Goal: Task Accomplishment & Management: Use online tool/utility

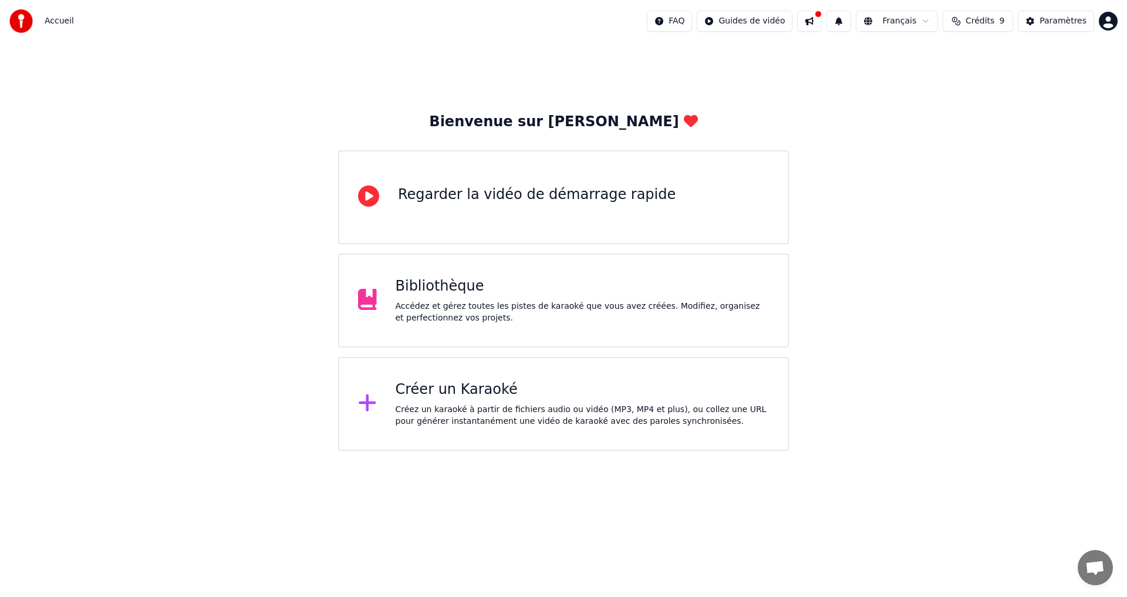
click at [409, 291] on div "Bibliothèque" at bounding box center [583, 286] width 374 height 19
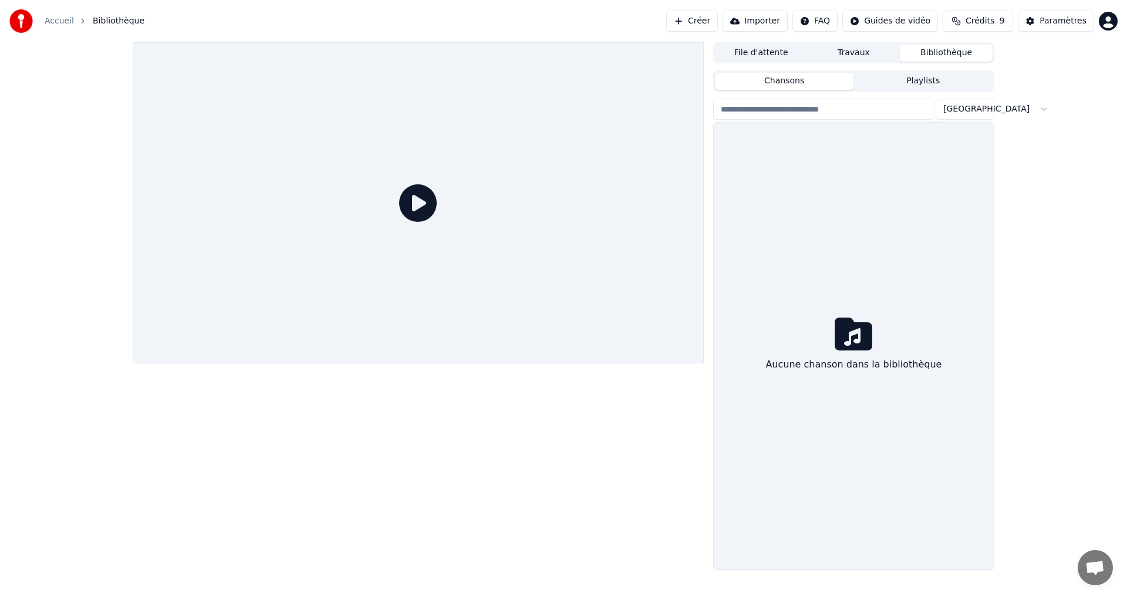
click at [409, 291] on div at bounding box center [418, 202] width 571 height 321
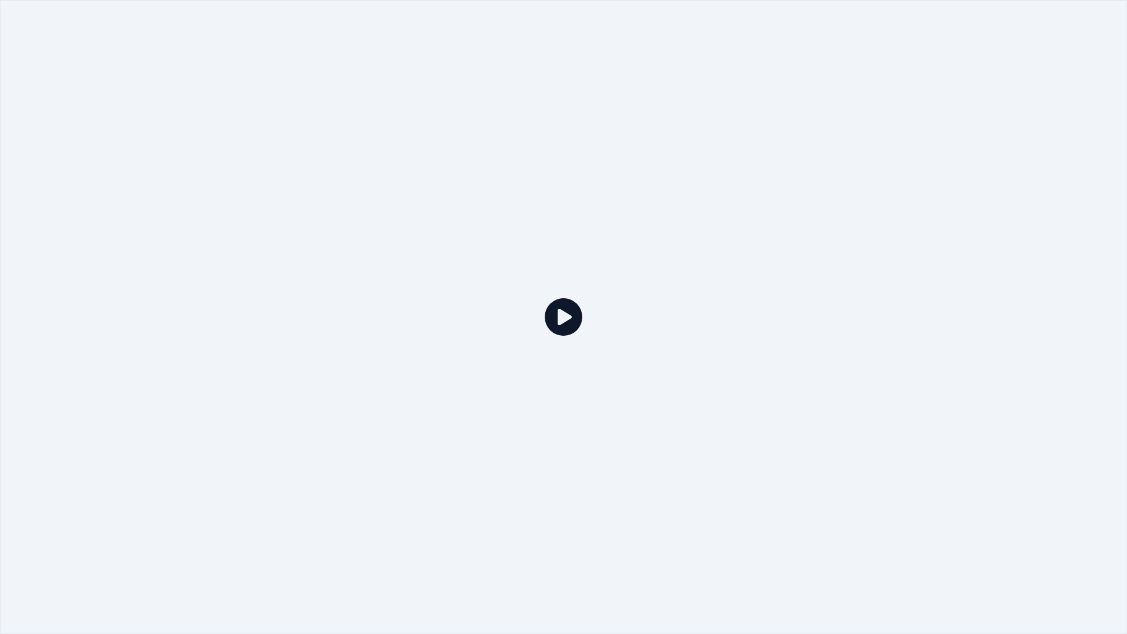
click at [559, 309] on icon at bounding box center [564, 317] width 38 height 38
click at [571, 316] on icon at bounding box center [564, 317] width 38 height 38
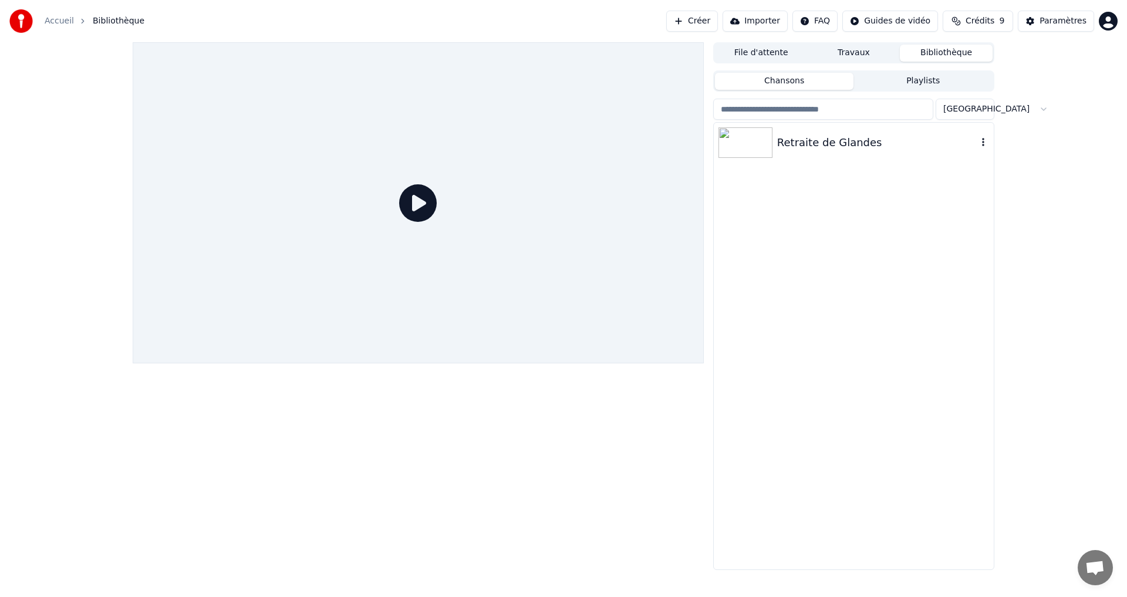
click at [801, 141] on div "Retraite de Glandes" at bounding box center [877, 142] width 200 height 16
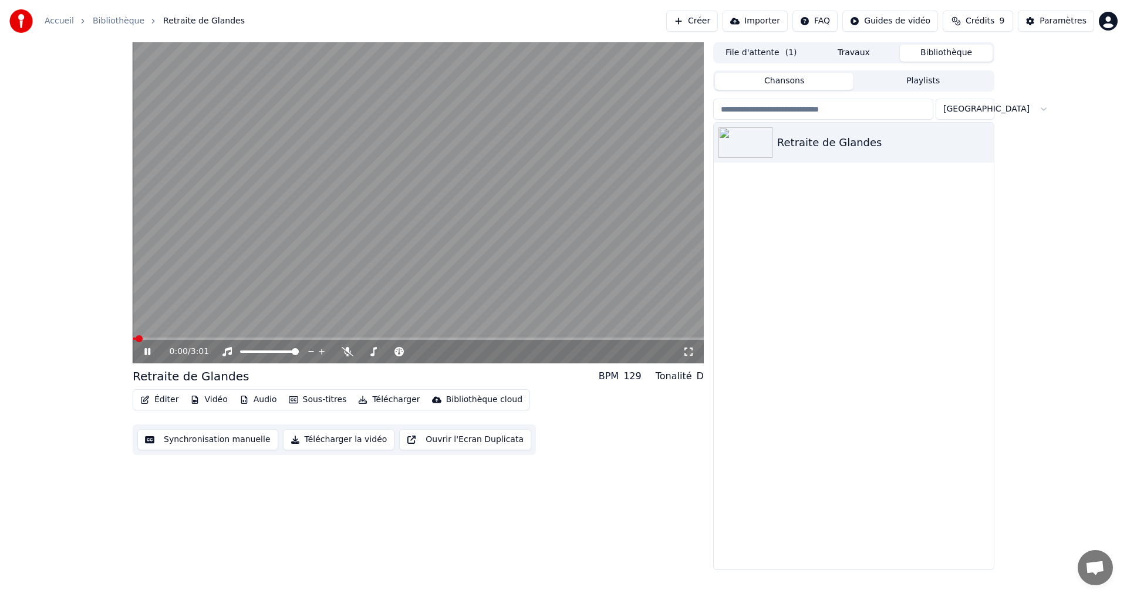
click at [141, 352] on div "0:00 / 3:01" at bounding box center [418, 352] width 562 height 12
click at [149, 351] on icon at bounding box center [147, 351] width 6 height 7
click at [198, 441] on button "Synchronisation manuelle" at bounding box center [207, 439] width 141 height 21
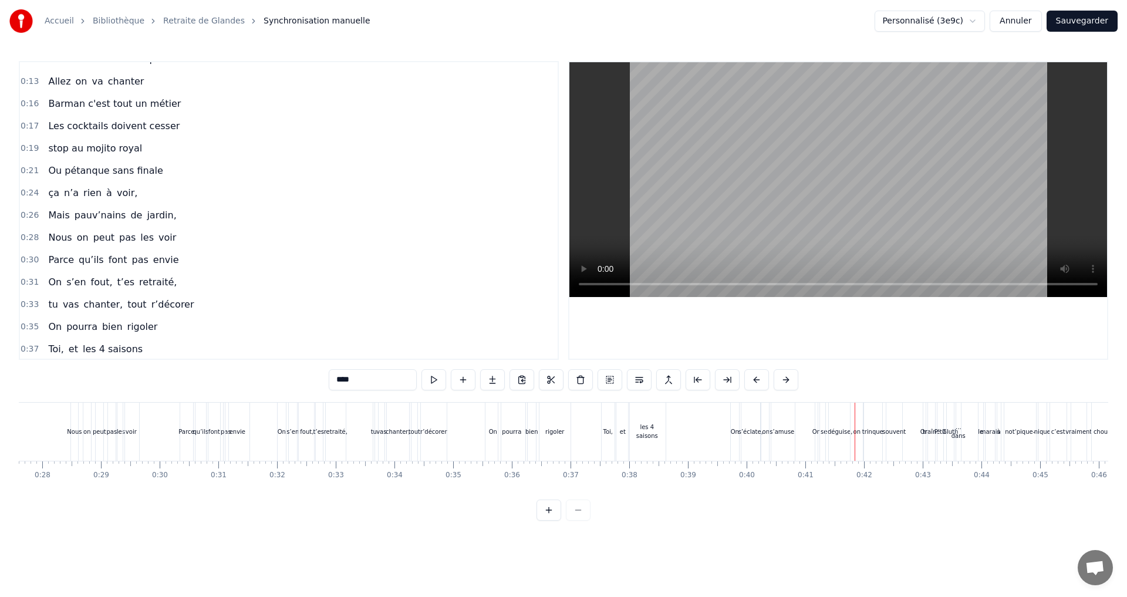
scroll to position [117, 0]
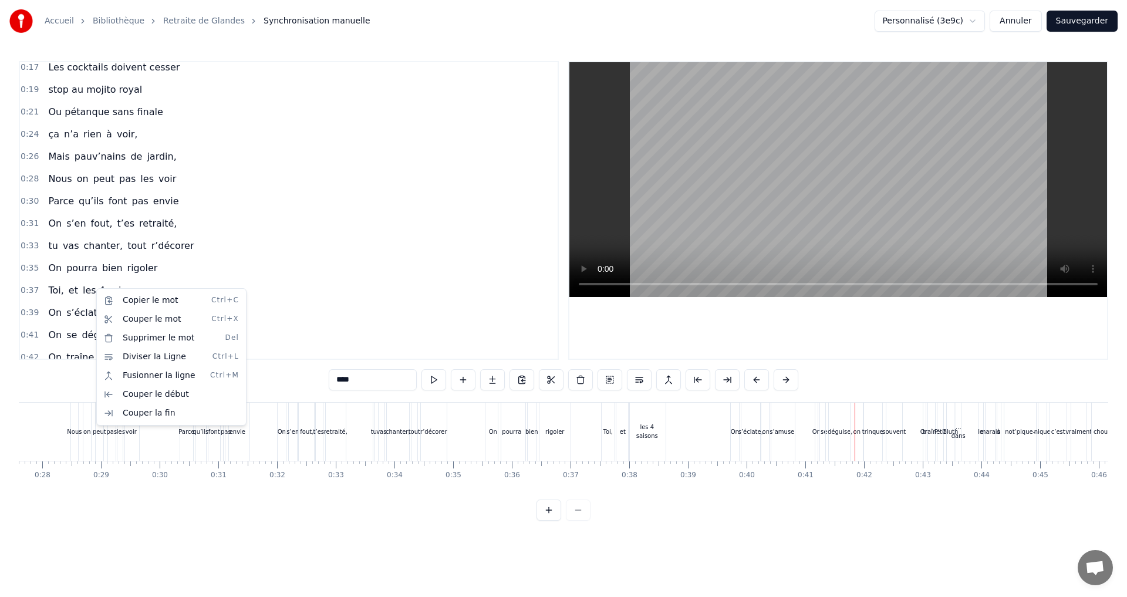
click at [87, 287] on html "Accueil Bibliothèque Retraite de Glandes Synchronisation manuelle Personnalisé …" at bounding box center [563, 270] width 1127 height 540
click at [87, 287] on span "les 4 saisons" at bounding box center [113, 291] width 62 height 14
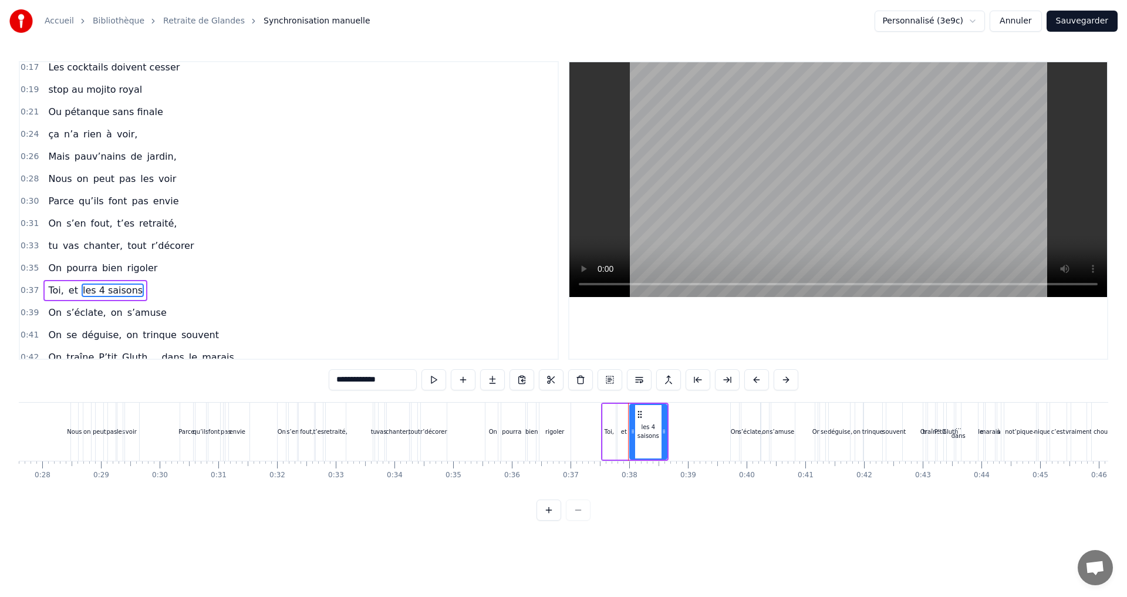
scroll to position [197, 0]
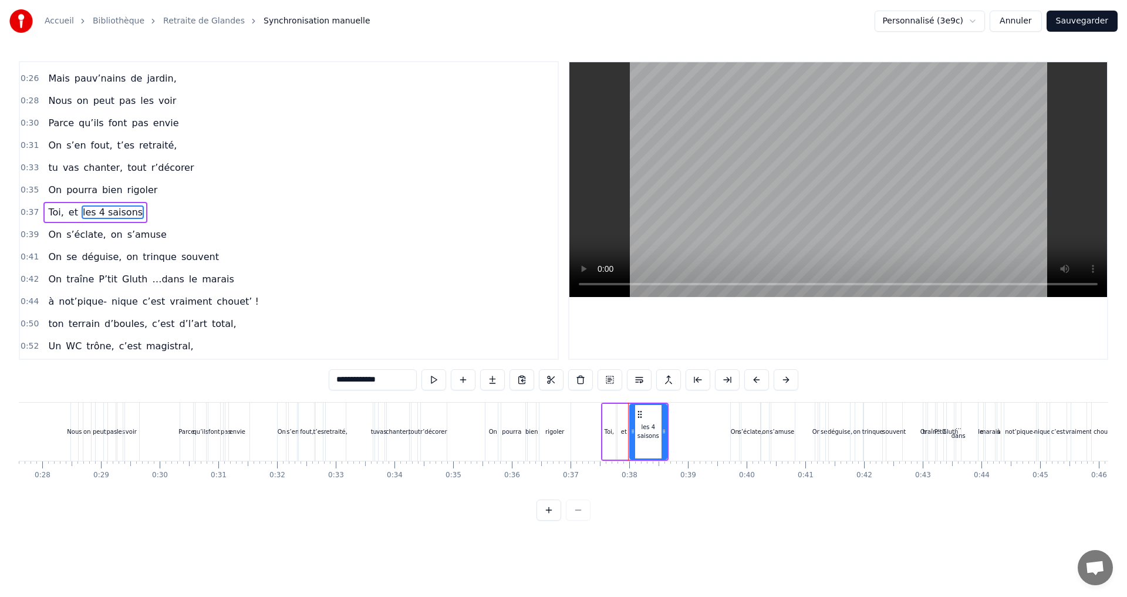
click at [87, 287] on div "0:07 Faut rien raté, c'est ta soirée 0:09 Les 4 saisons et les Gluthiers 0:11 T…" at bounding box center [289, 210] width 540 height 299
drag, startPoint x: 382, startPoint y: 382, endPoint x: 348, endPoint y: 378, distance: 33.6
click at [348, 378] on input "**********" at bounding box center [373, 379] width 88 height 21
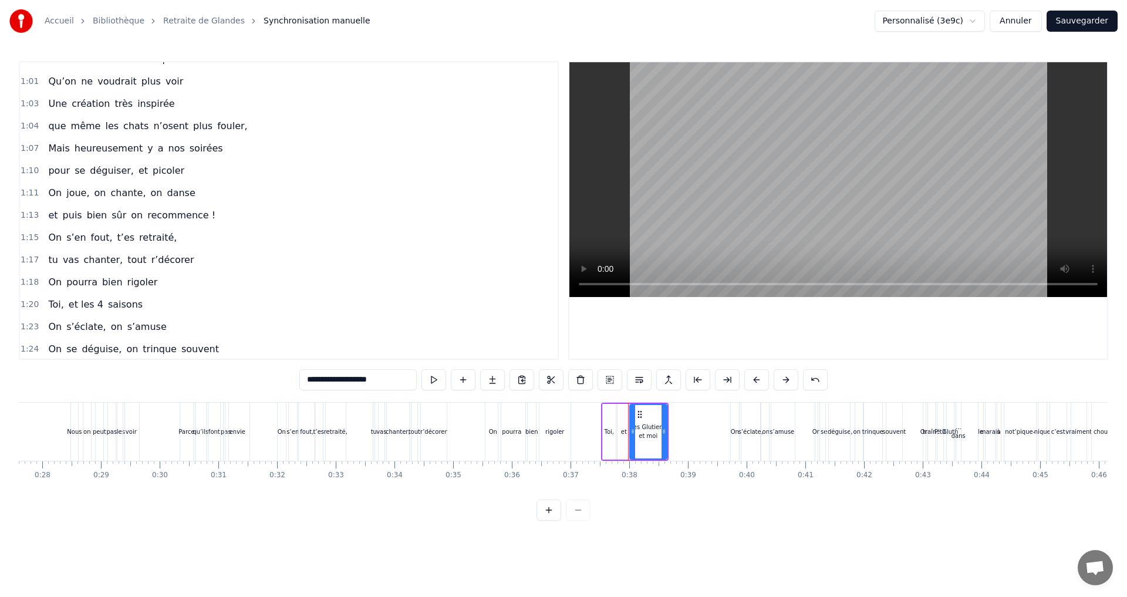
scroll to position [608, 0]
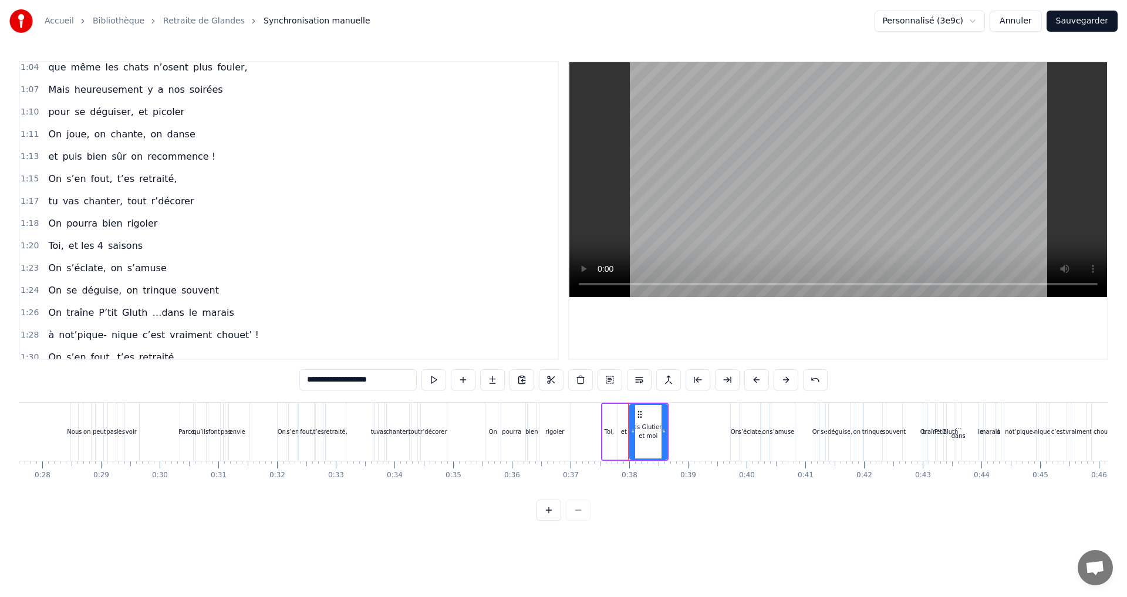
click at [82, 245] on span "et les 4" at bounding box center [86, 246] width 37 height 14
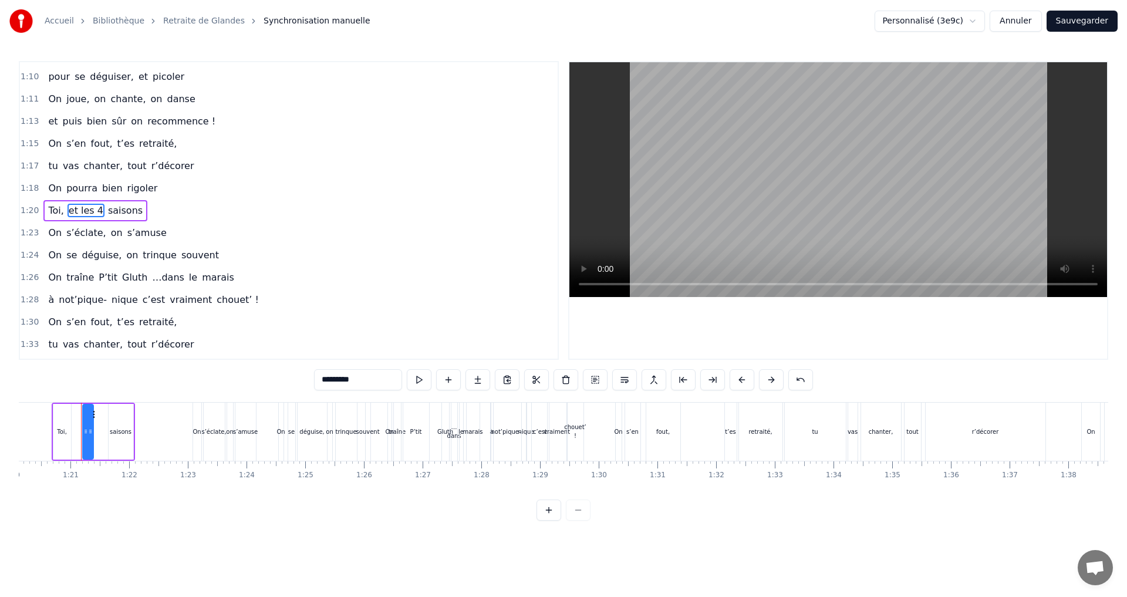
scroll to position [0, 4707]
click at [322, 381] on input "********" at bounding box center [358, 379] width 88 height 21
click at [323, 379] on input "**********" at bounding box center [358, 379] width 94 height 21
click at [325, 379] on input "**********" at bounding box center [358, 379] width 88 height 21
click at [325, 378] on input "**********" at bounding box center [358, 379] width 88 height 21
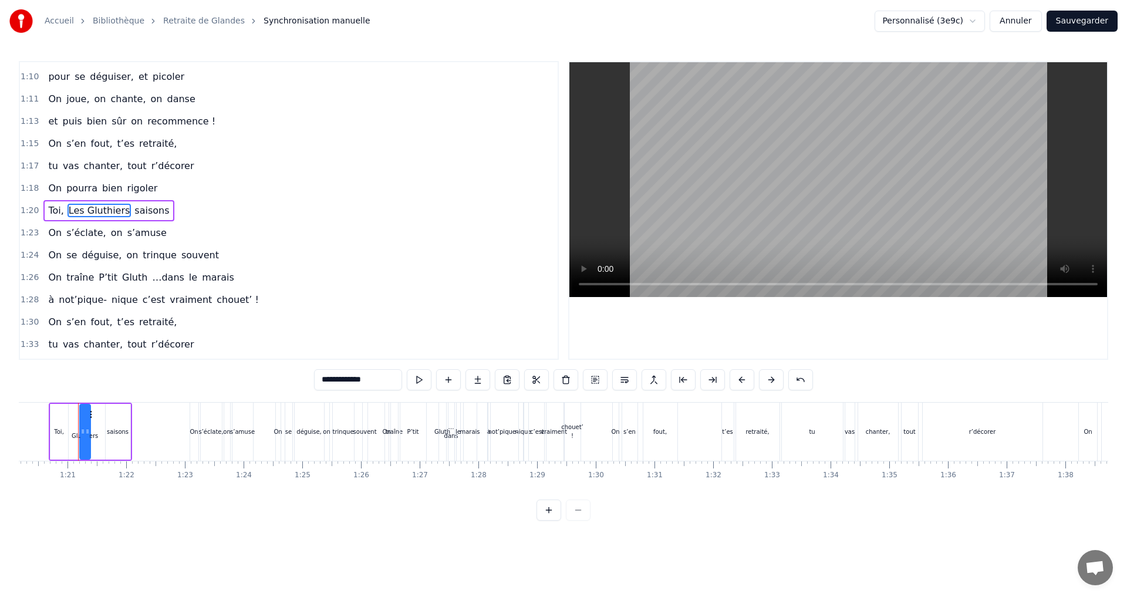
click at [133, 211] on span "saisons" at bounding box center [151, 211] width 37 height 14
drag, startPoint x: 323, startPoint y: 380, endPoint x: 348, endPoint y: 385, distance: 25.2
click at [348, 385] on input "*******" at bounding box center [358, 379] width 88 height 21
type input "*"
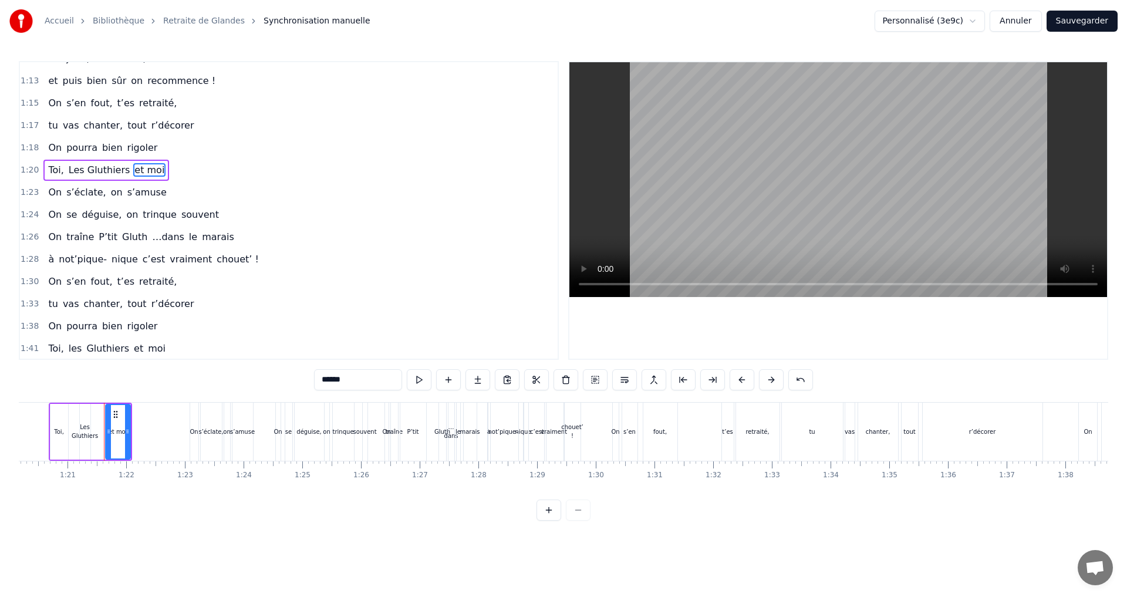
scroll to position [702, 0]
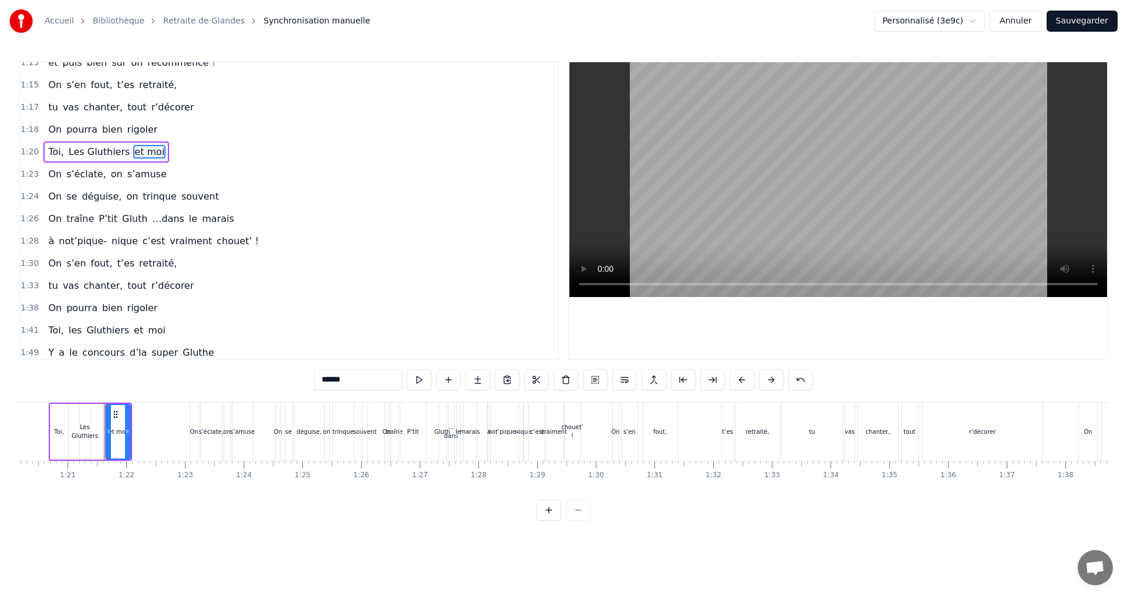
click at [100, 331] on span "Gluthiers" at bounding box center [107, 330] width 45 height 14
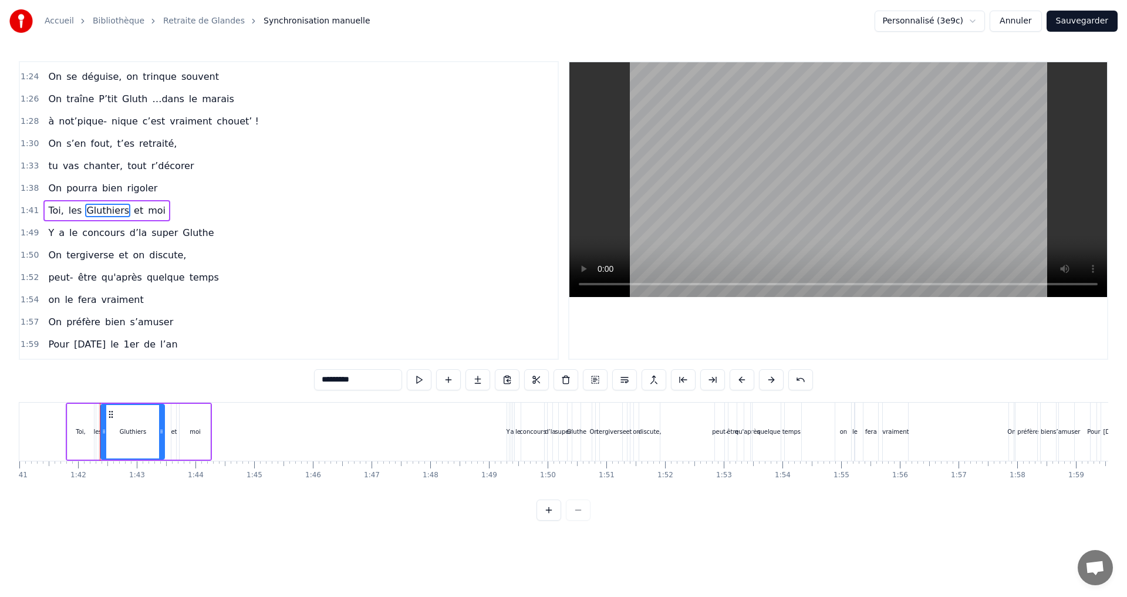
scroll to position [0, 5951]
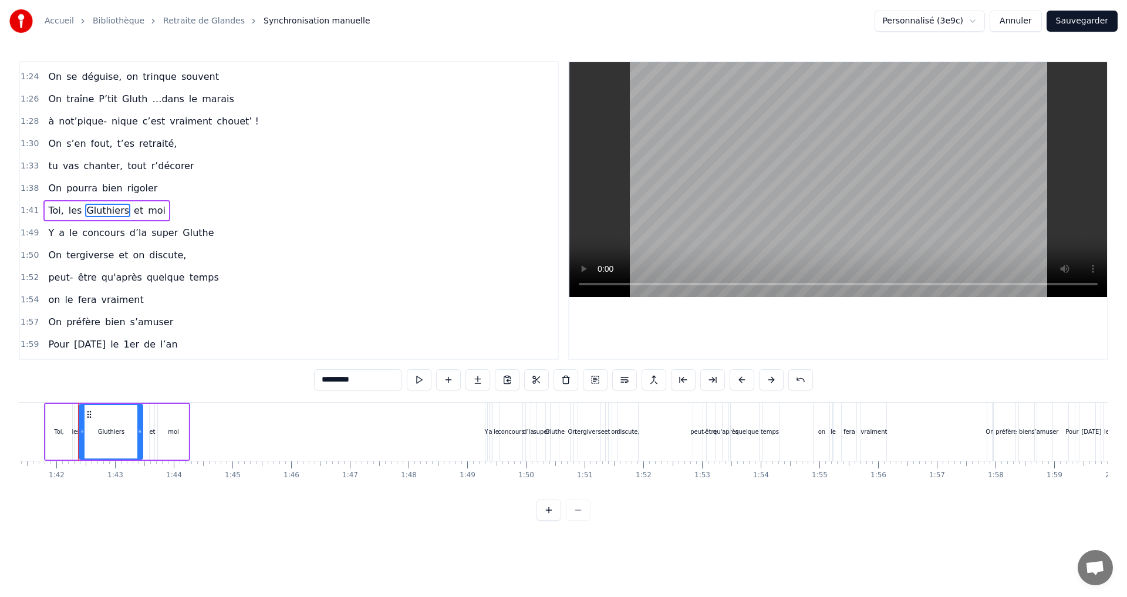
drag, startPoint x: 322, startPoint y: 381, endPoint x: 353, endPoint y: 381, distance: 30.5
click at [353, 381] on input "*********" at bounding box center [358, 379] width 88 height 21
click at [148, 204] on span "moi" at bounding box center [158, 211] width 20 height 14
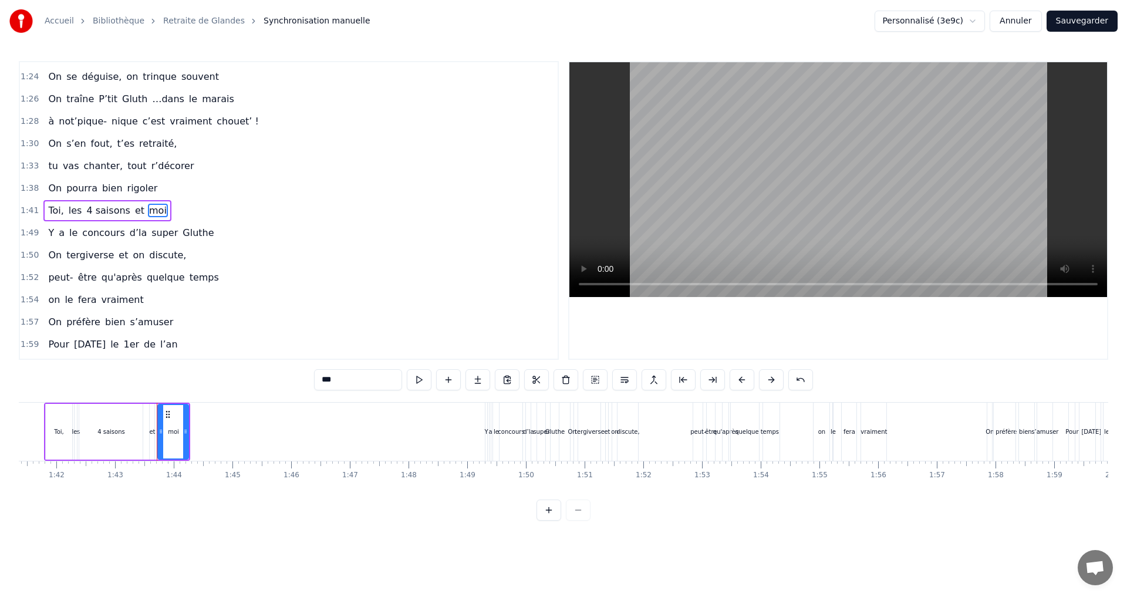
click at [134, 207] on span "et" at bounding box center [140, 211] width 12 height 14
type input "**"
click at [565, 382] on button at bounding box center [566, 379] width 25 height 21
click at [134, 210] on span "moi" at bounding box center [144, 211] width 20 height 14
click at [564, 380] on button at bounding box center [566, 379] width 25 height 21
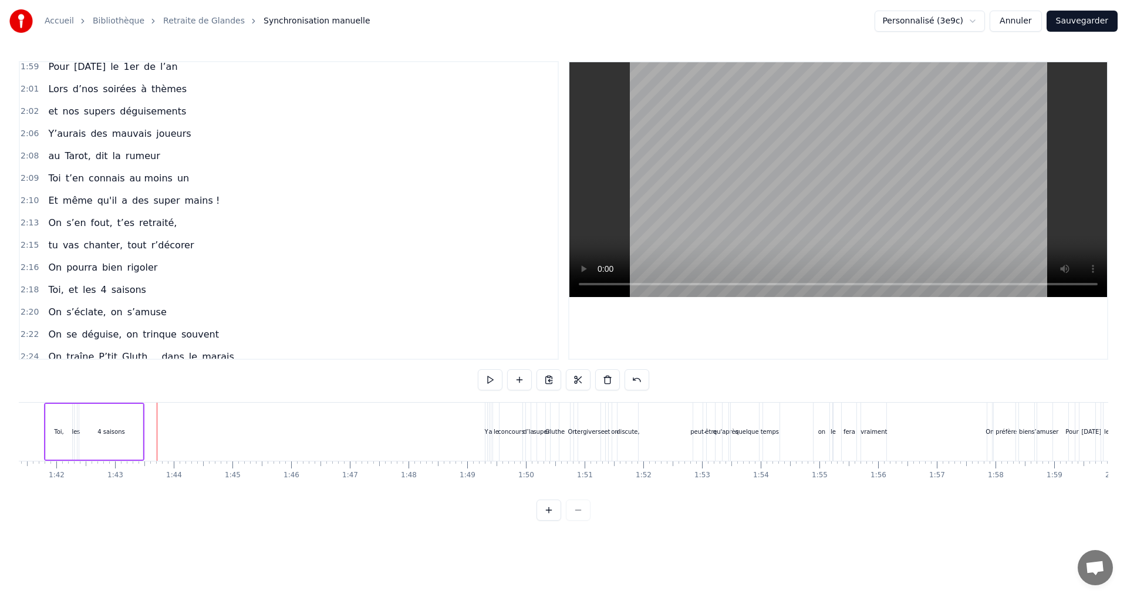
scroll to position [1115, 0]
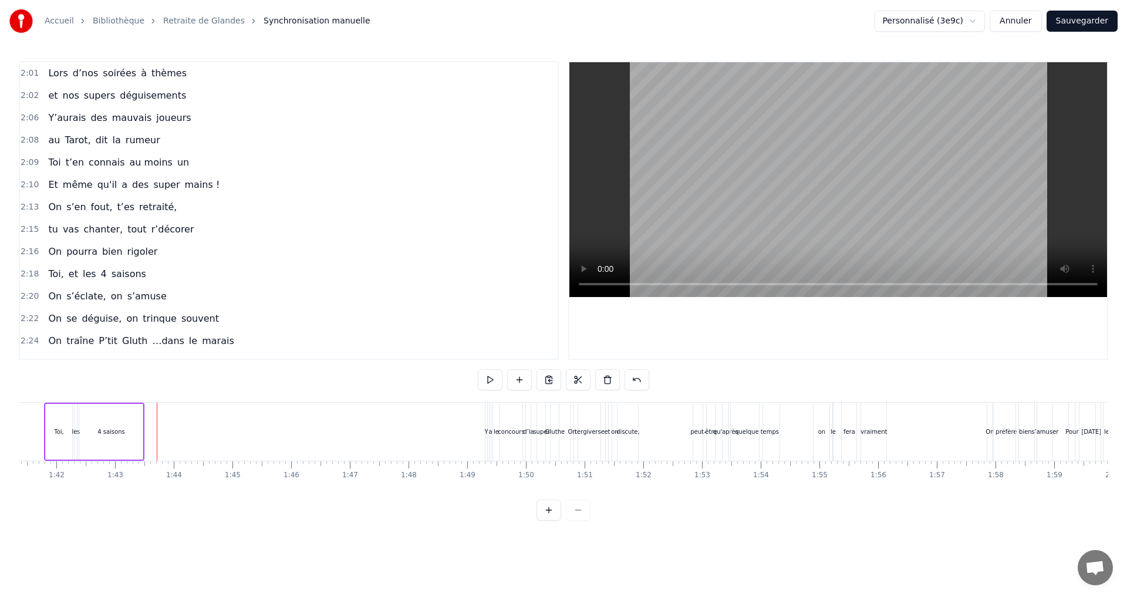
click at [68, 271] on span "et" at bounding box center [74, 274] width 12 height 14
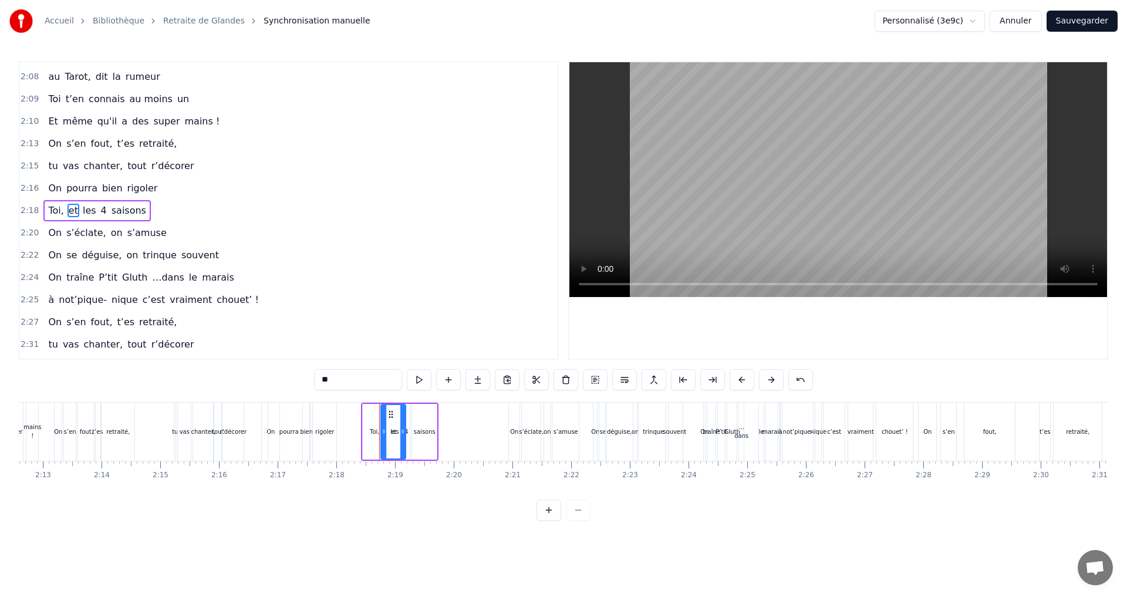
scroll to position [0, 8086]
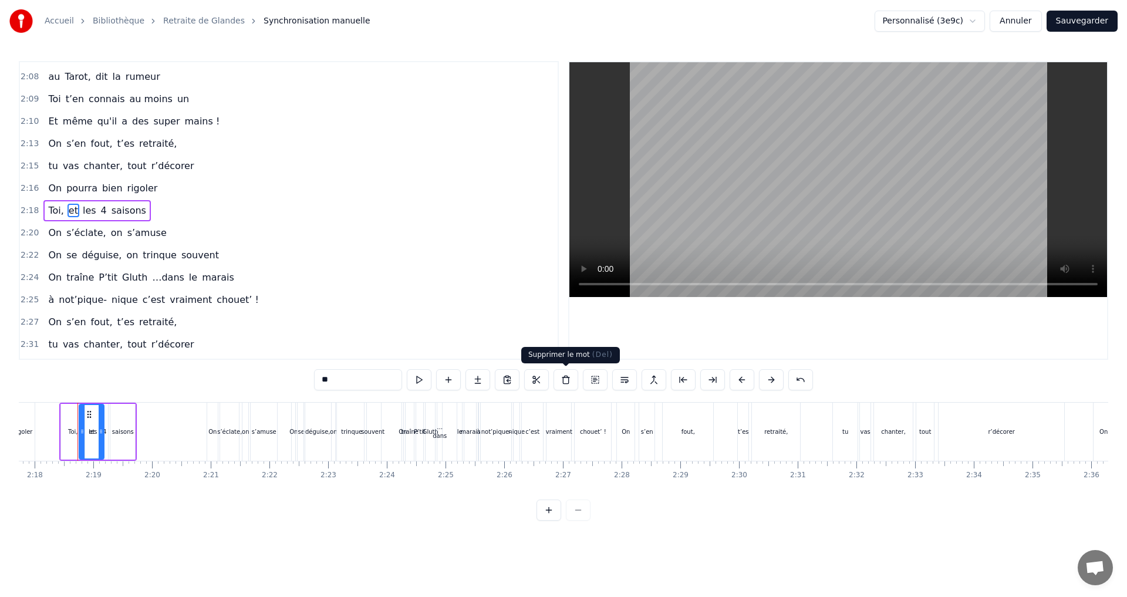
click at [565, 381] on button at bounding box center [566, 379] width 25 height 21
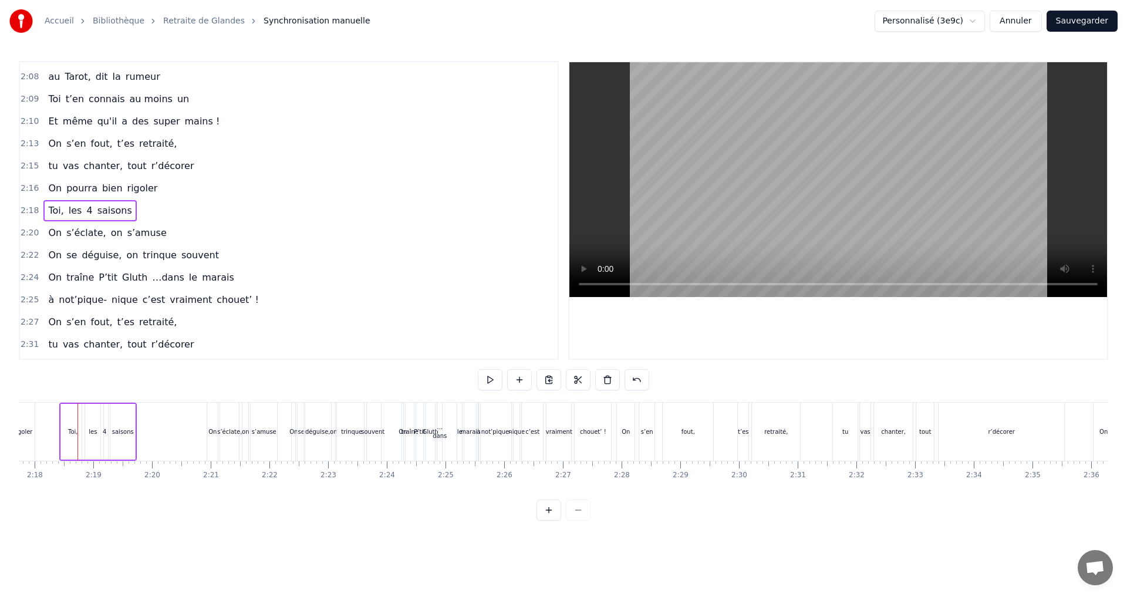
click at [85, 207] on span "4" at bounding box center [89, 211] width 8 height 14
drag, startPoint x: 321, startPoint y: 380, endPoint x: 327, endPoint y: 383, distance: 6.9
click at [327, 383] on input "*" at bounding box center [358, 379] width 88 height 21
click at [133, 210] on span "saisons" at bounding box center [151, 211] width 37 height 14
drag, startPoint x: 320, startPoint y: 380, endPoint x: 350, endPoint y: 382, distance: 30.0
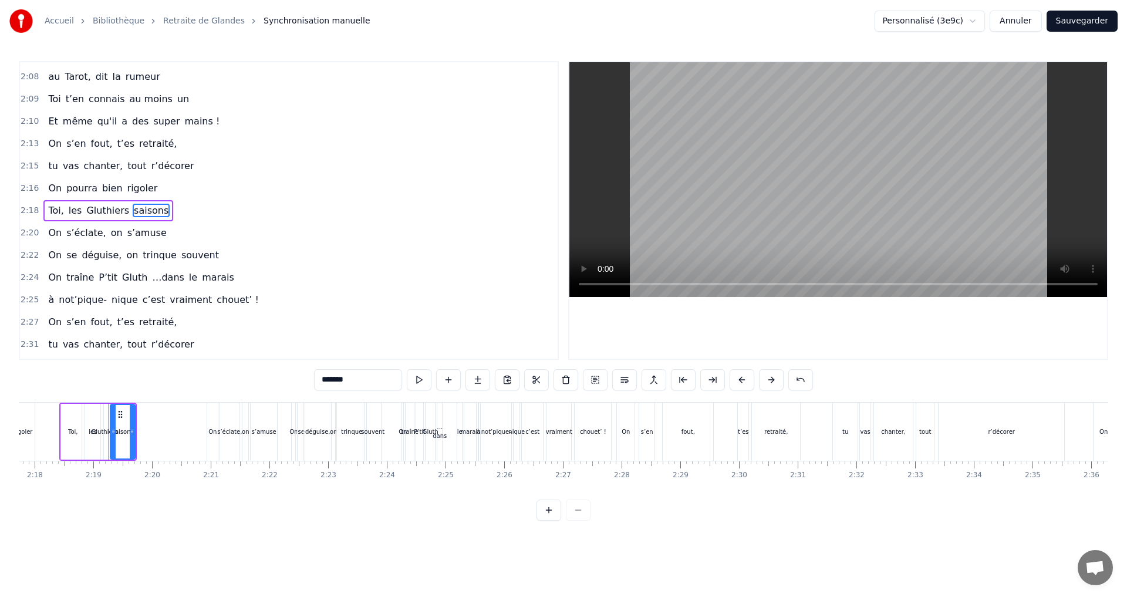
click at [350, 382] on input "*******" at bounding box center [358, 379] width 88 height 21
type input "******"
click at [193, 343] on div "2:31 tu vas chanter, tout r’décorer" at bounding box center [289, 344] width 538 height 22
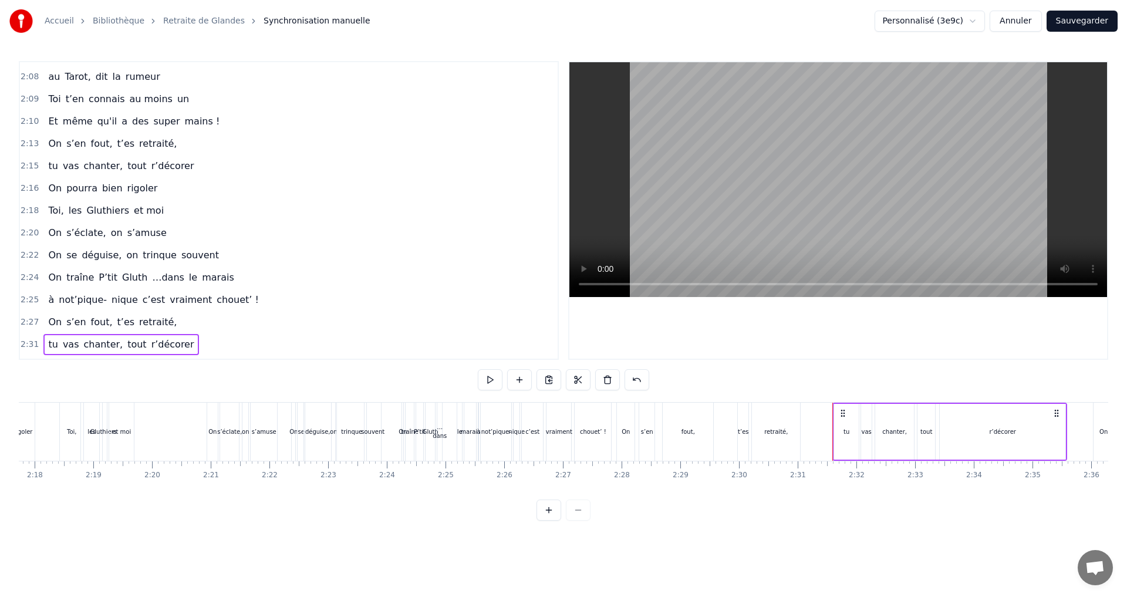
scroll to position [1221, 0]
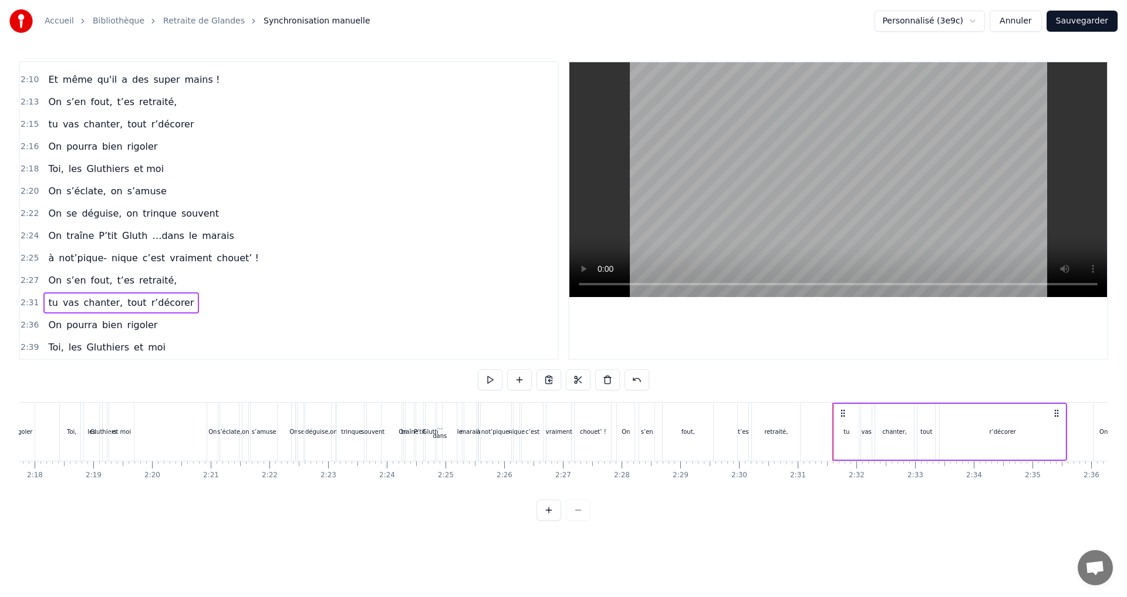
click at [68, 345] on span "les" at bounding box center [76, 348] width 16 height 14
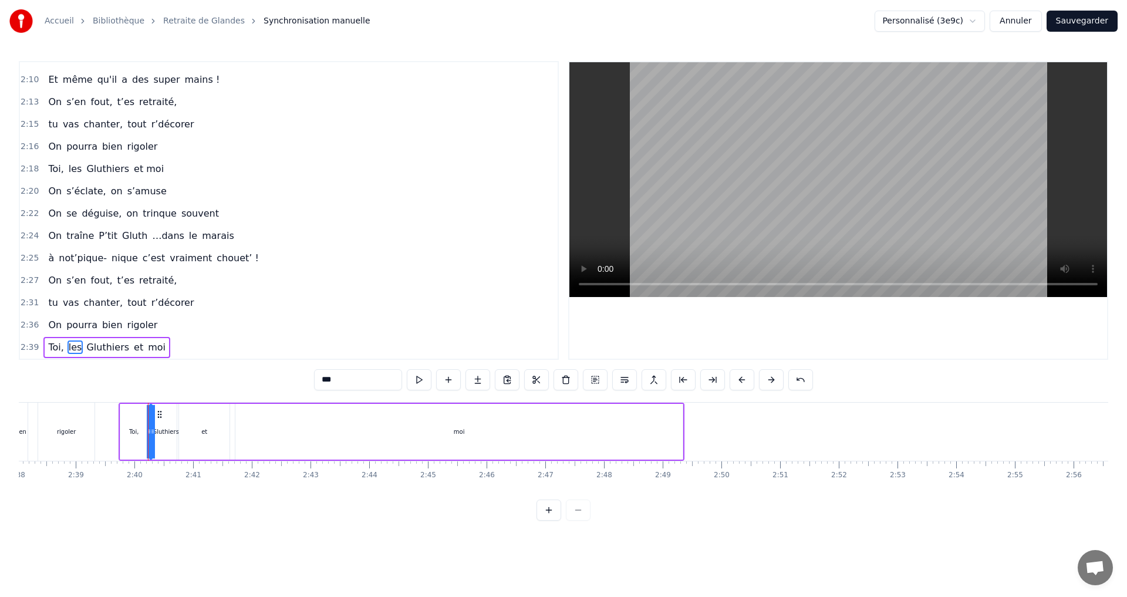
scroll to position [0, 9348]
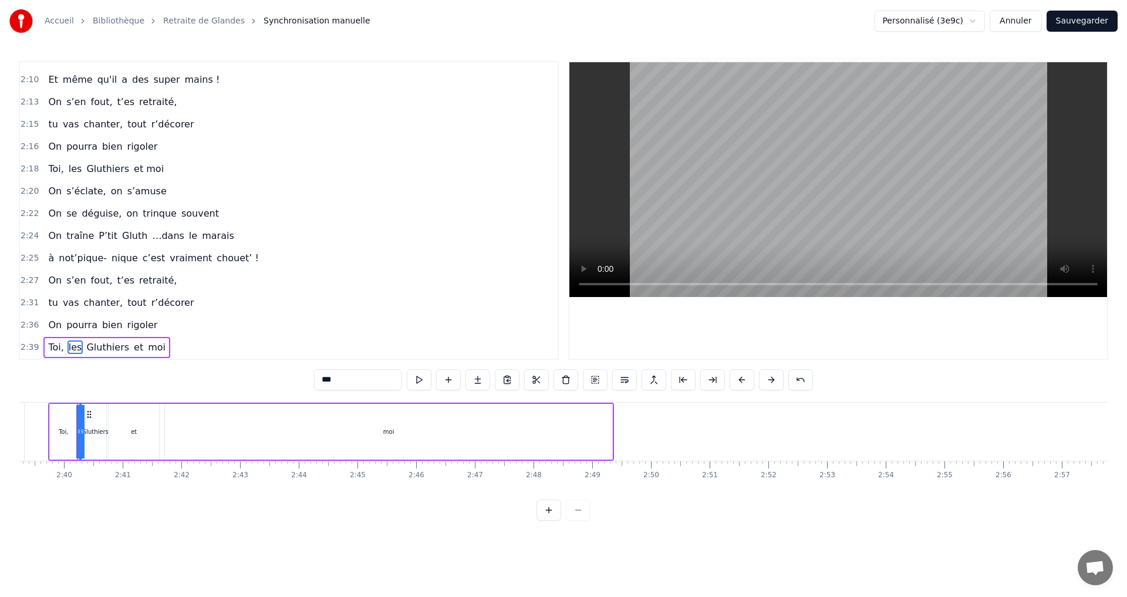
drag, startPoint x: 336, startPoint y: 382, endPoint x: 316, endPoint y: 379, distance: 20.8
click at [316, 379] on input "***" at bounding box center [358, 379] width 88 height 21
type input "*"
click at [105, 349] on span "Gluthiers" at bounding box center [104, 348] width 45 height 14
drag, startPoint x: 361, startPoint y: 380, endPoint x: 321, endPoint y: 380, distance: 40.5
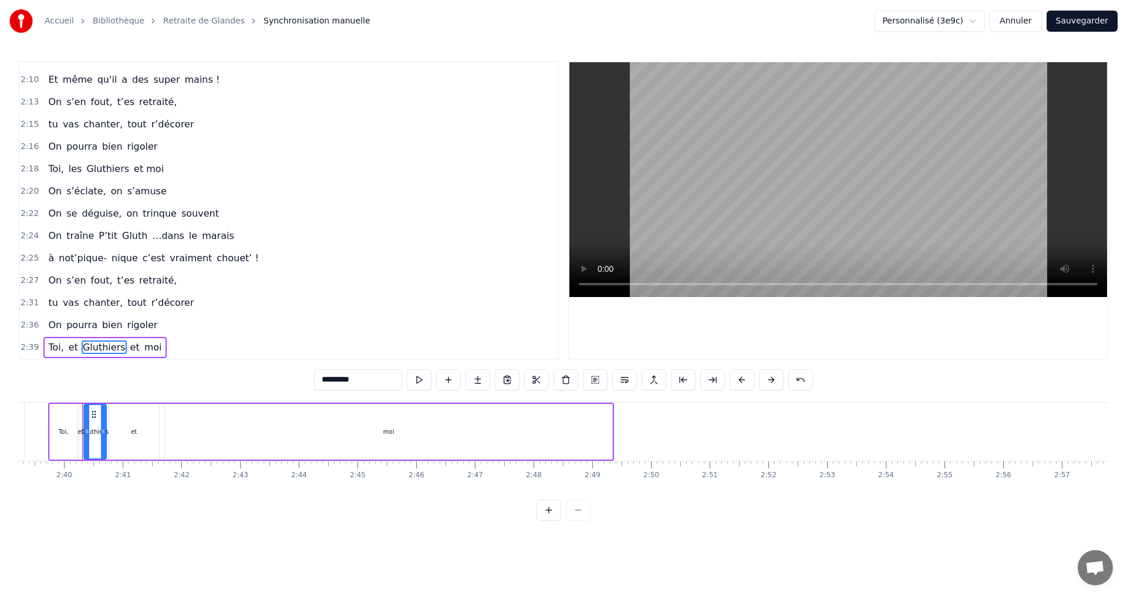
click at [321, 380] on input "*********" at bounding box center [358, 379] width 88 height 21
click at [100, 349] on span "et" at bounding box center [106, 348] width 12 height 14
drag, startPoint x: 343, startPoint y: 378, endPoint x: 323, endPoint y: 382, distance: 21.0
click at [323, 382] on input "**" at bounding box center [358, 379] width 88 height 21
click at [113, 349] on span "moi" at bounding box center [120, 348] width 20 height 14
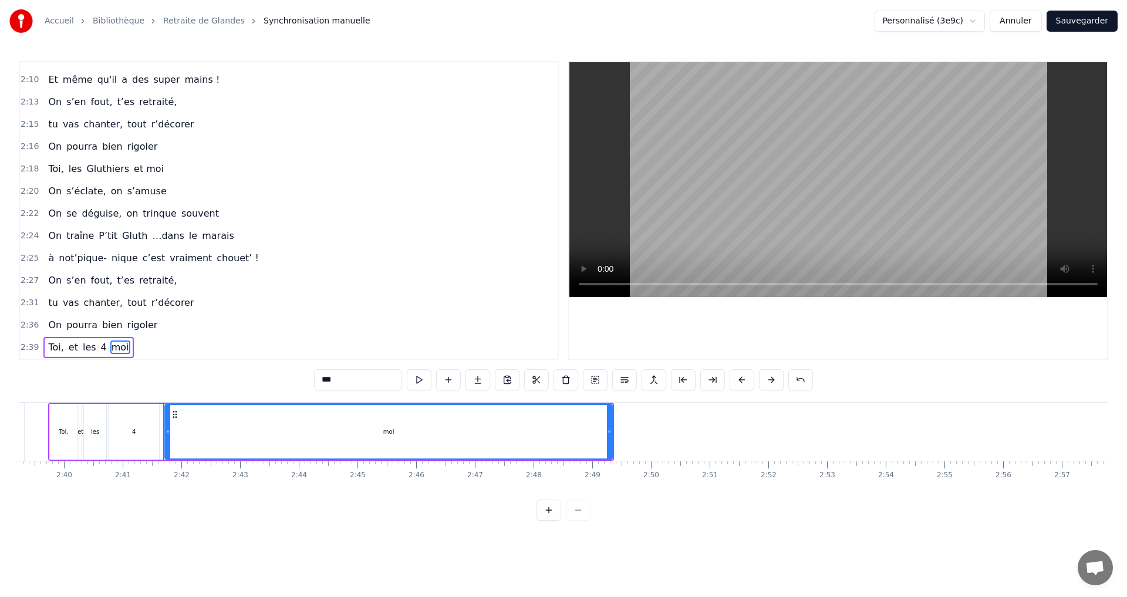
drag, startPoint x: 343, startPoint y: 375, endPoint x: 317, endPoint y: 377, distance: 25.9
click at [316, 376] on input "***" at bounding box center [358, 379] width 88 height 21
type input "*******"
click at [341, 329] on div "2:36 On pourra bien rigoler" at bounding box center [289, 325] width 538 height 22
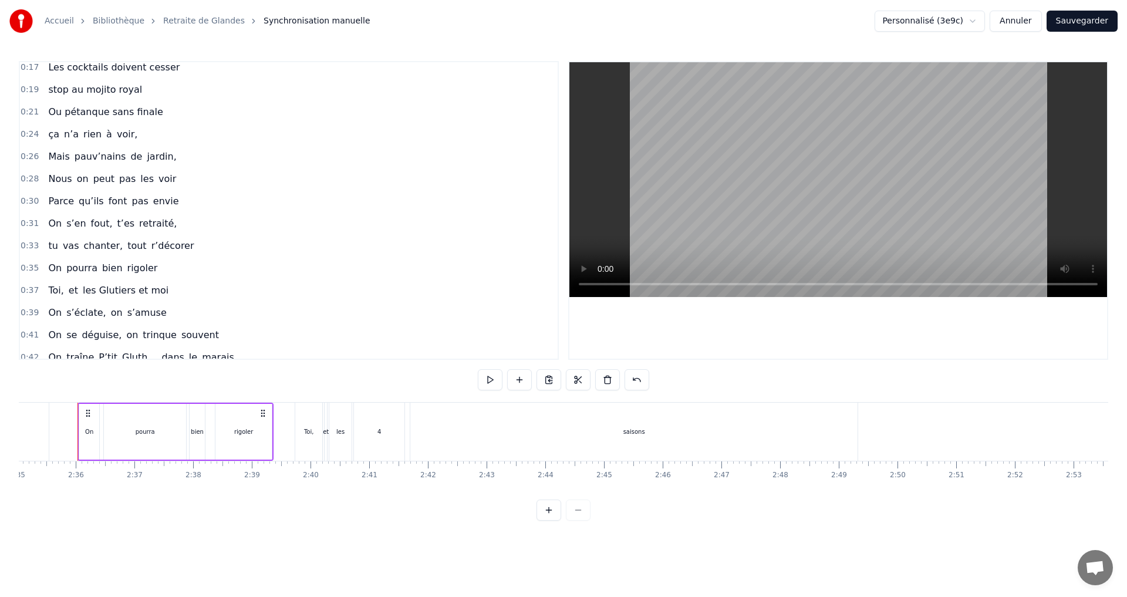
scroll to position [176, 0]
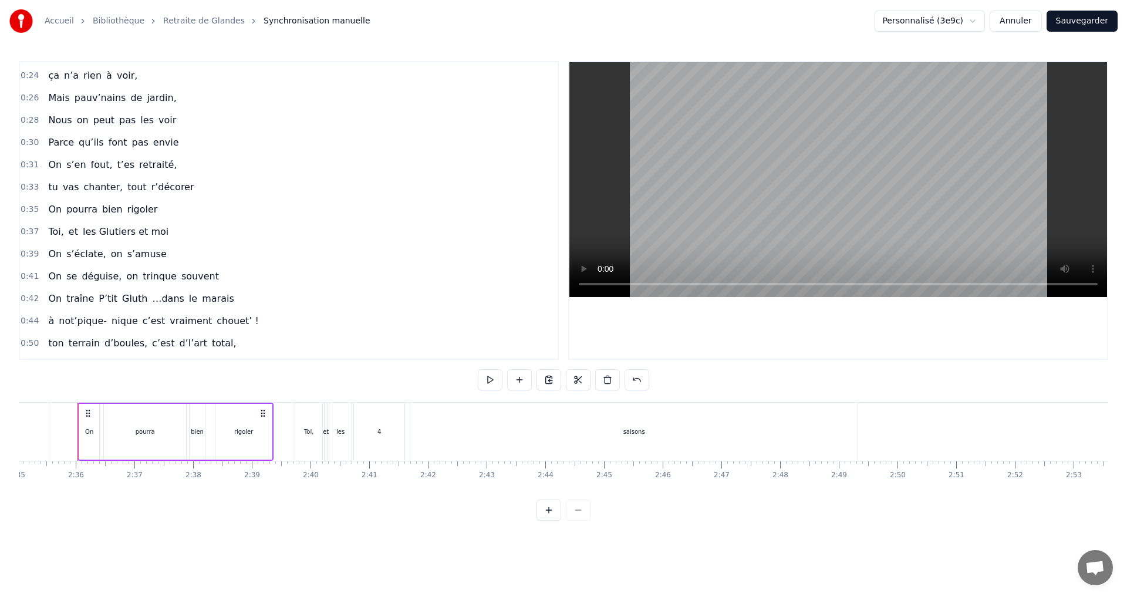
click at [97, 296] on span "P’tit" at bounding box center [107, 299] width 21 height 14
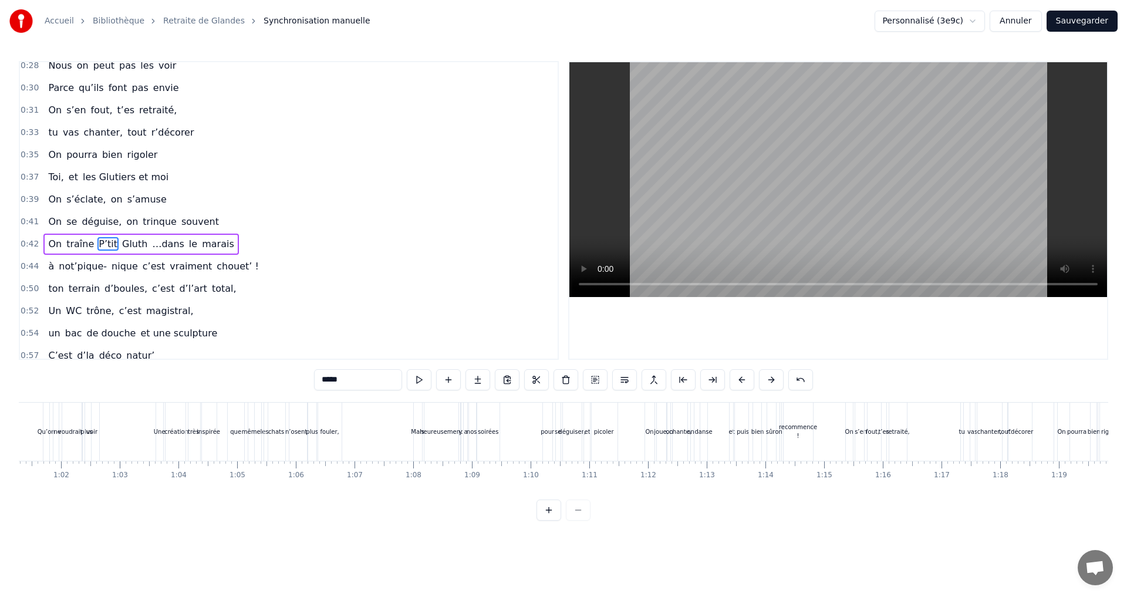
scroll to position [0, 2479]
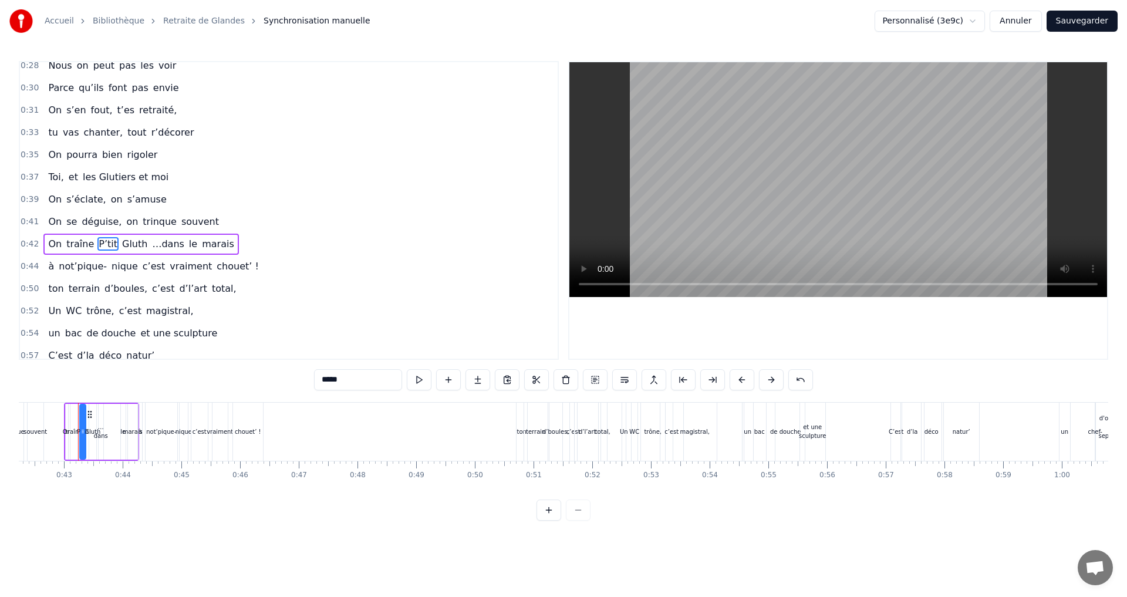
click at [326, 381] on input "*****" at bounding box center [358, 379] width 88 height 21
type input "*"
type input "**"
click at [284, 291] on div "0:50 ton terrain d’boules, c’est d’l’art total," at bounding box center [289, 289] width 538 height 22
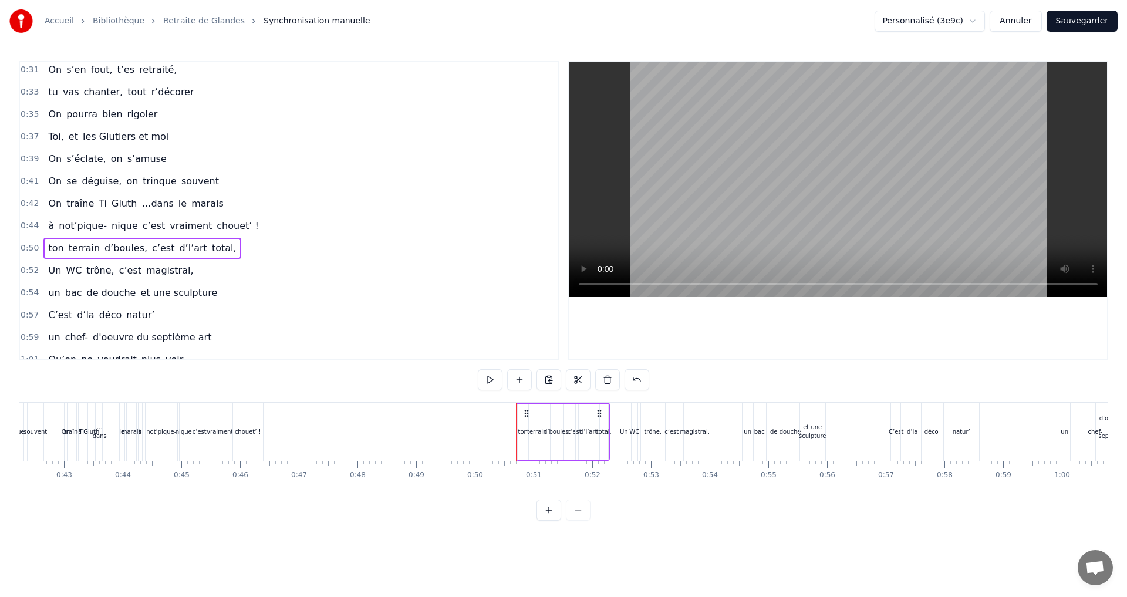
scroll to position [289, 0]
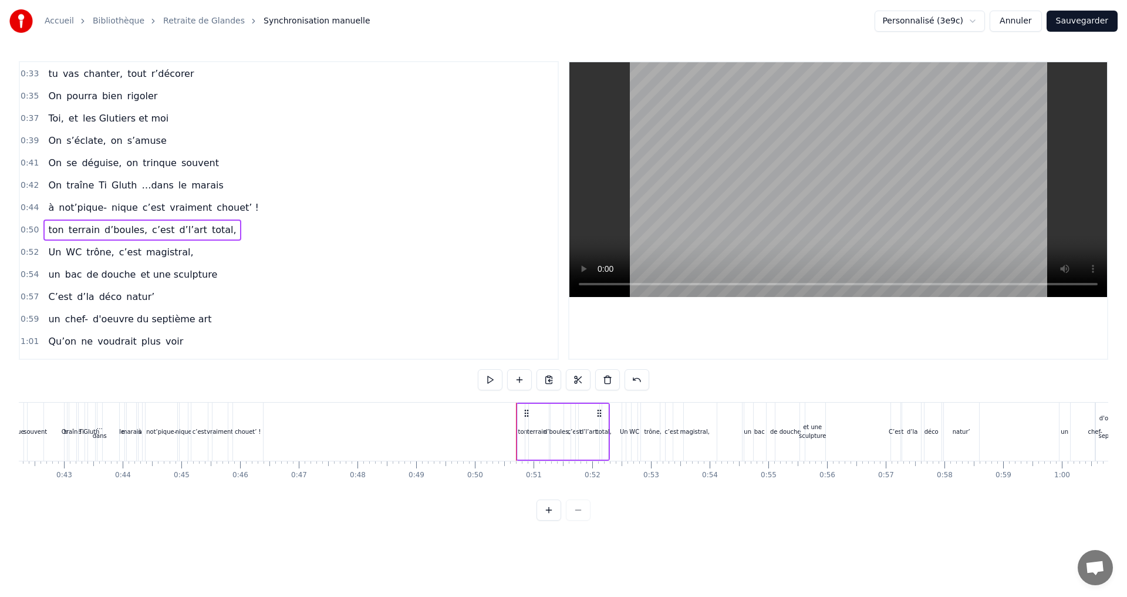
click at [81, 210] on span "not’pique-" at bounding box center [83, 208] width 50 height 14
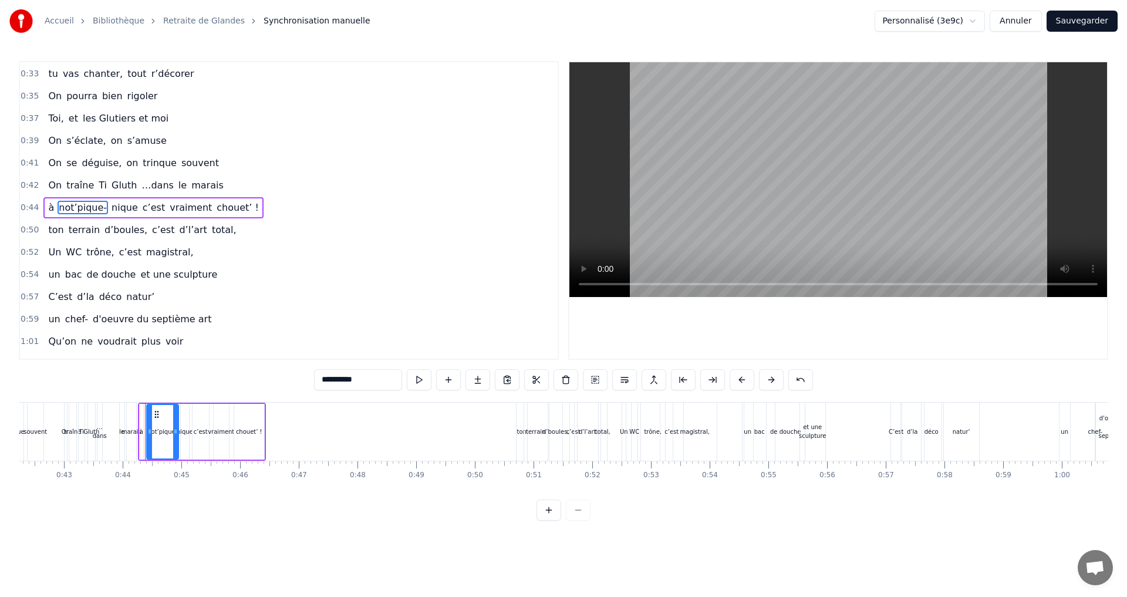
scroll to position [287, 0]
click at [361, 381] on input "**********" at bounding box center [358, 379] width 88 height 21
click at [137, 213] on span "nique" at bounding box center [151, 211] width 29 height 14
type input "*****"
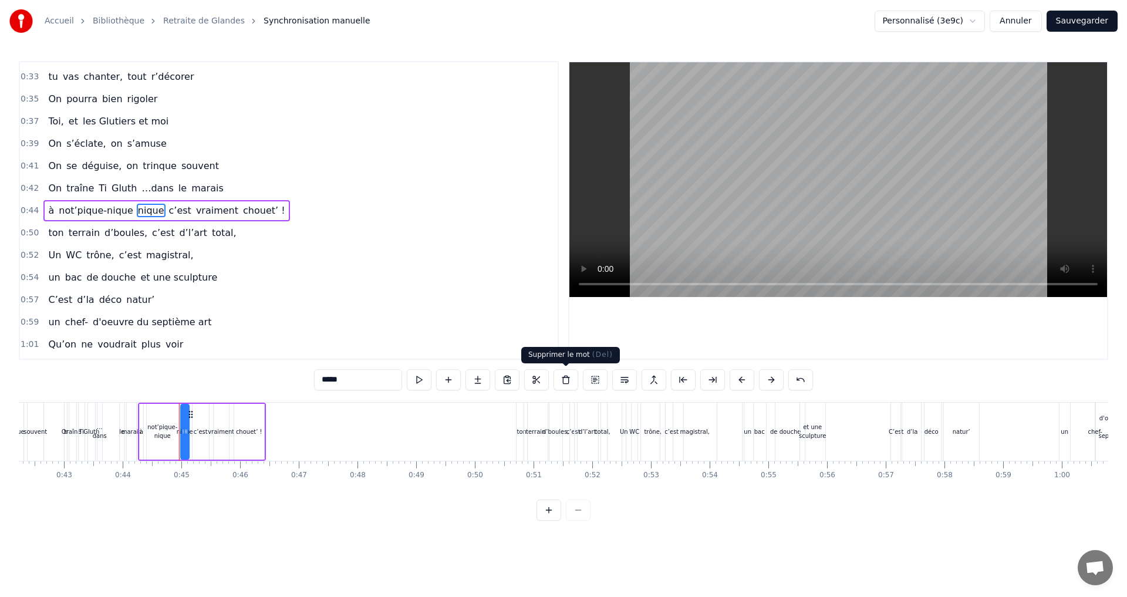
click at [569, 379] on button at bounding box center [566, 379] width 25 height 21
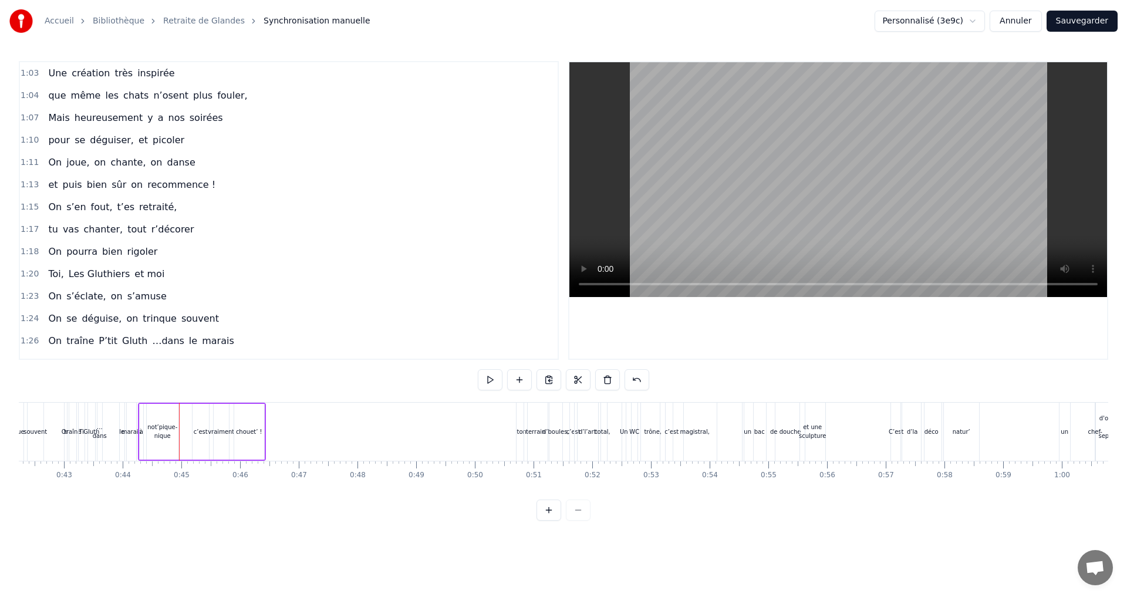
scroll to position [639, 0]
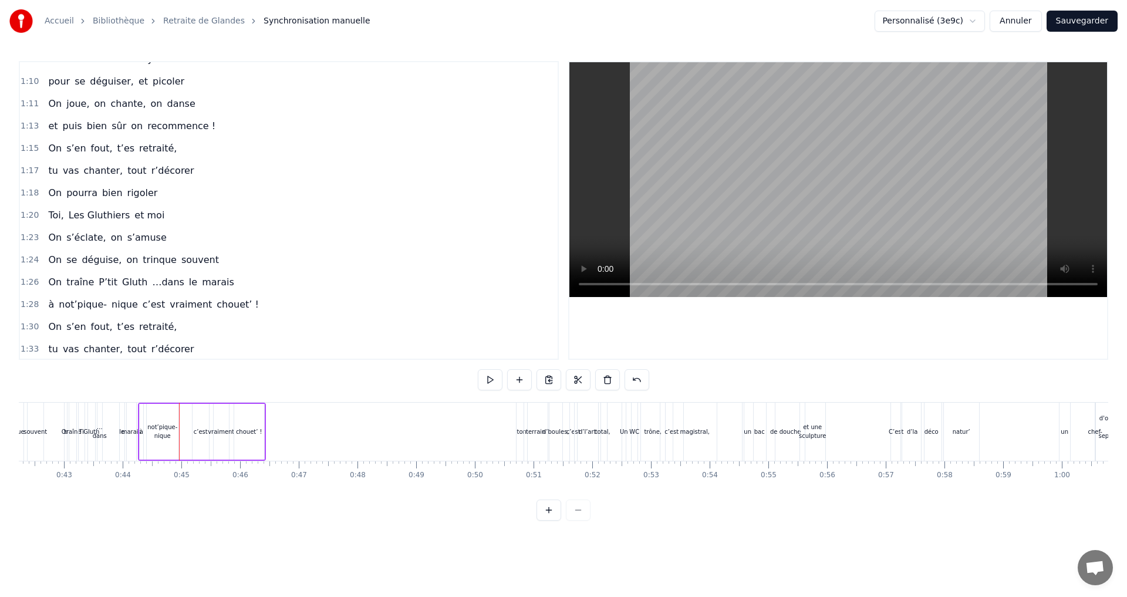
click at [99, 284] on span "P’tit" at bounding box center [107, 282] width 21 height 14
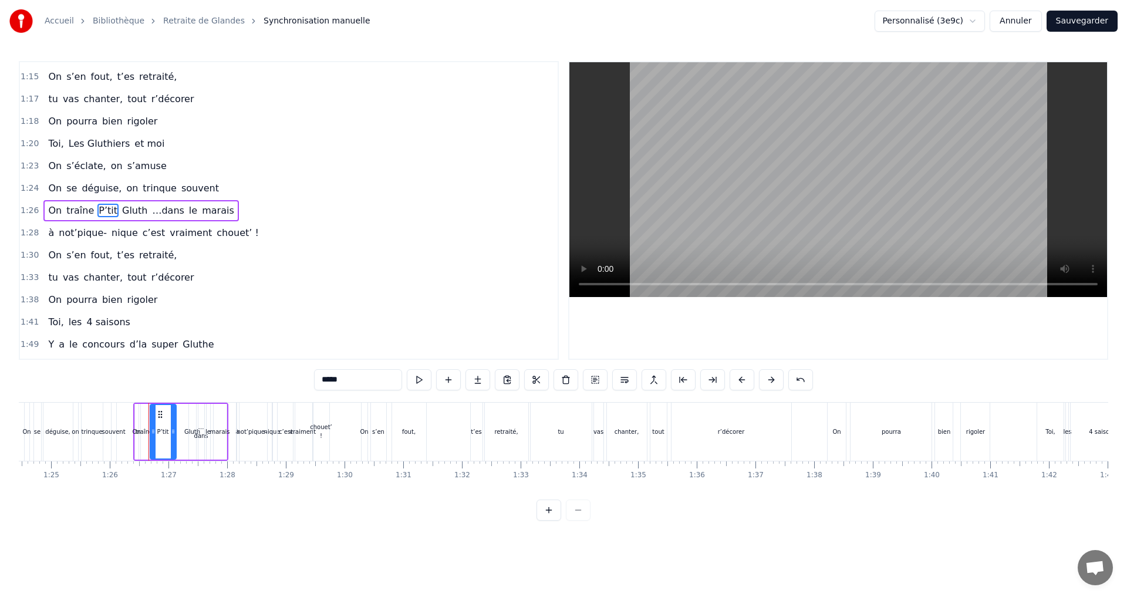
scroll to position [0, 5028]
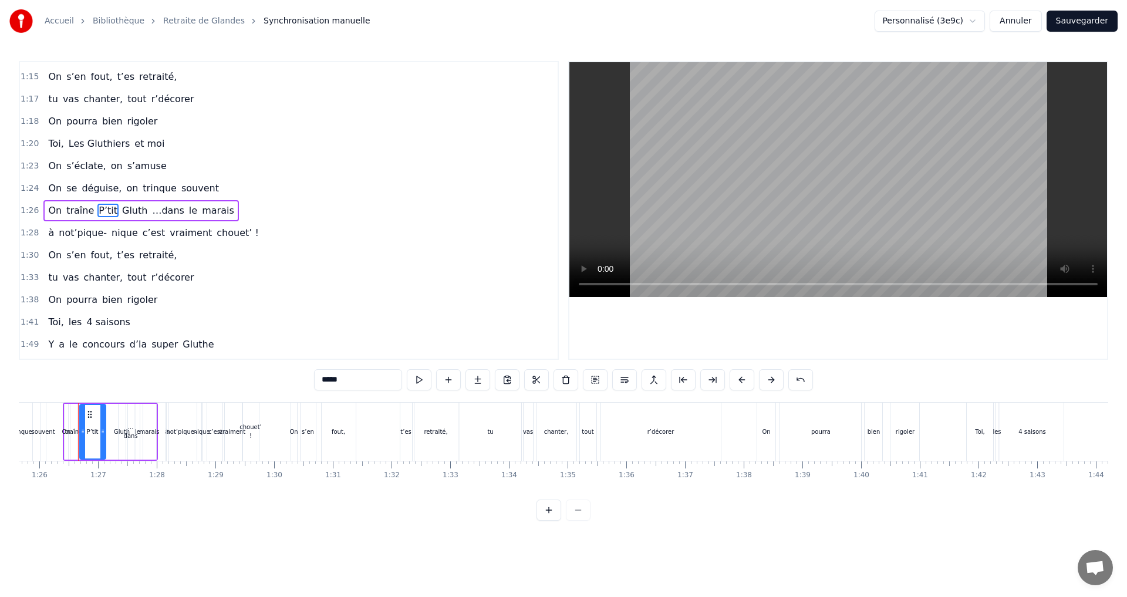
drag, startPoint x: 335, startPoint y: 381, endPoint x: 320, endPoint y: 377, distance: 15.7
click at [320, 377] on input "*****" at bounding box center [358, 379] width 88 height 21
type input "**"
click at [390, 272] on div "1:33 tu vas chanter, tout r’décorer" at bounding box center [289, 278] width 538 height 22
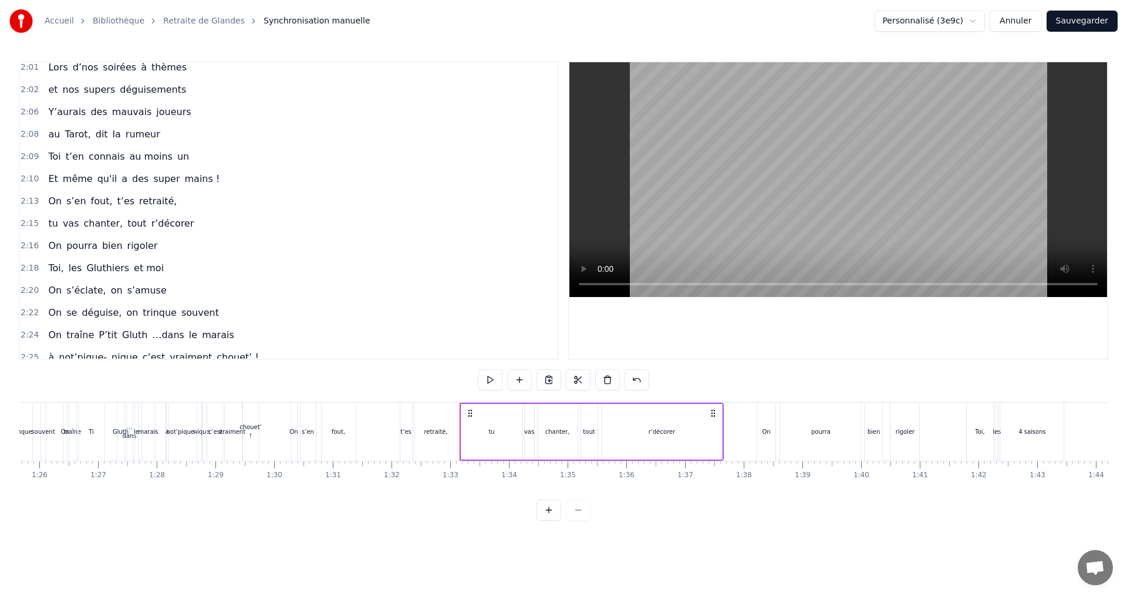
scroll to position [1180, 0]
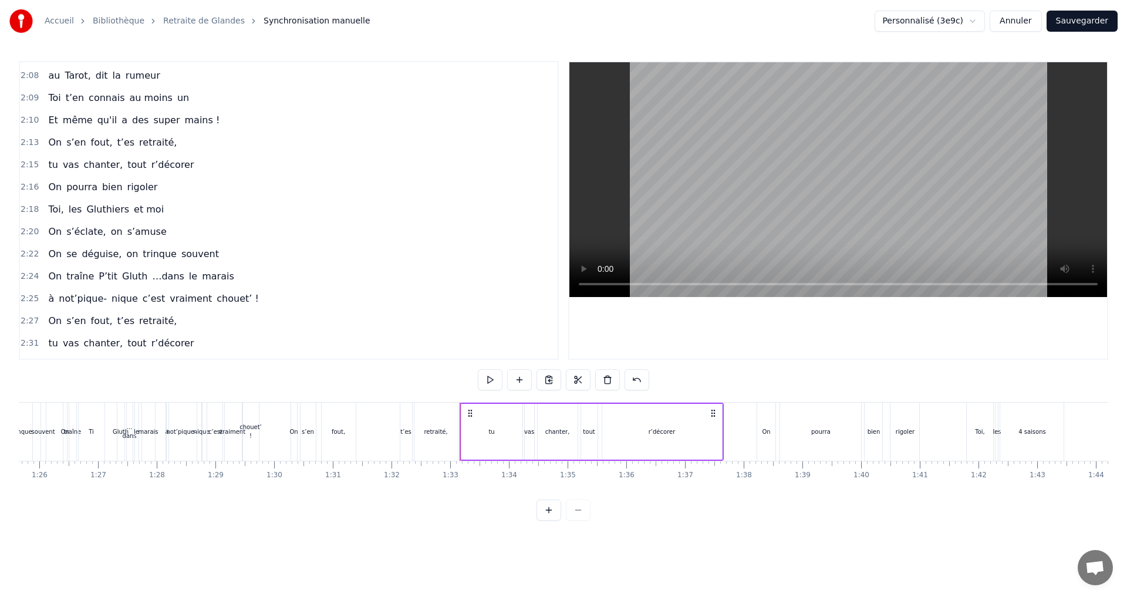
click at [98, 277] on span "P’tit" at bounding box center [107, 276] width 21 height 14
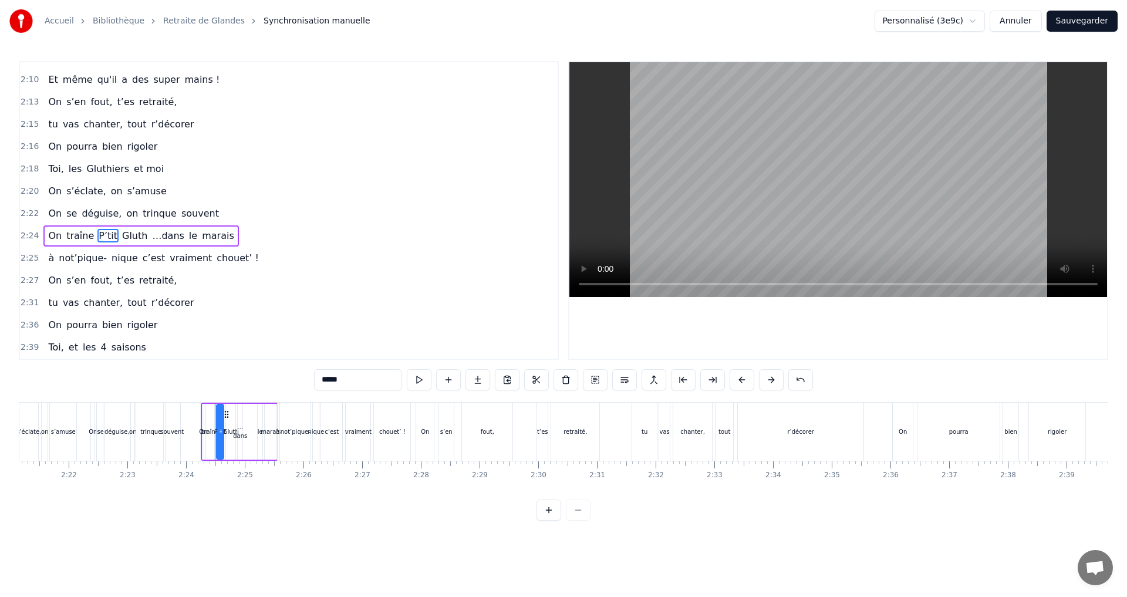
scroll to position [0, 8424]
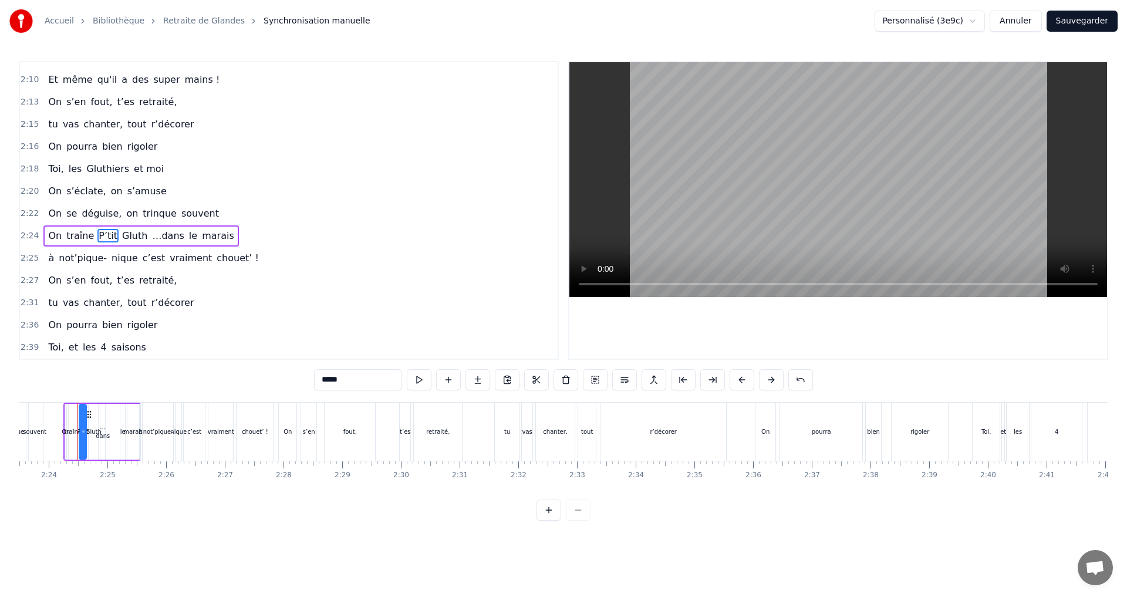
drag, startPoint x: 339, startPoint y: 380, endPoint x: 317, endPoint y: 380, distance: 21.7
click at [317, 380] on input "*****" at bounding box center [358, 379] width 88 height 21
type input "**"
click at [309, 254] on div "2:25 à not’pique- nique c’est vraiment chouet’ !" at bounding box center [289, 258] width 538 height 22
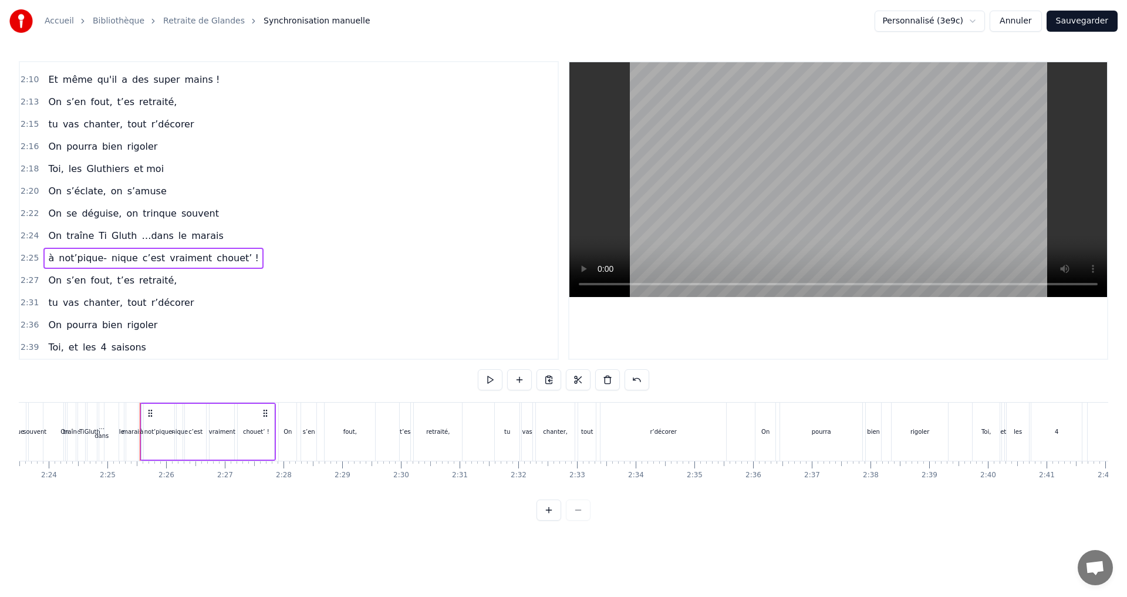
click at [87, 258] on span "not’pique-" at bounding box center [83, 258] width 50 height 14
click at [365, 382] on input "**********" at bounding box center [358, 379] width 88 height 21
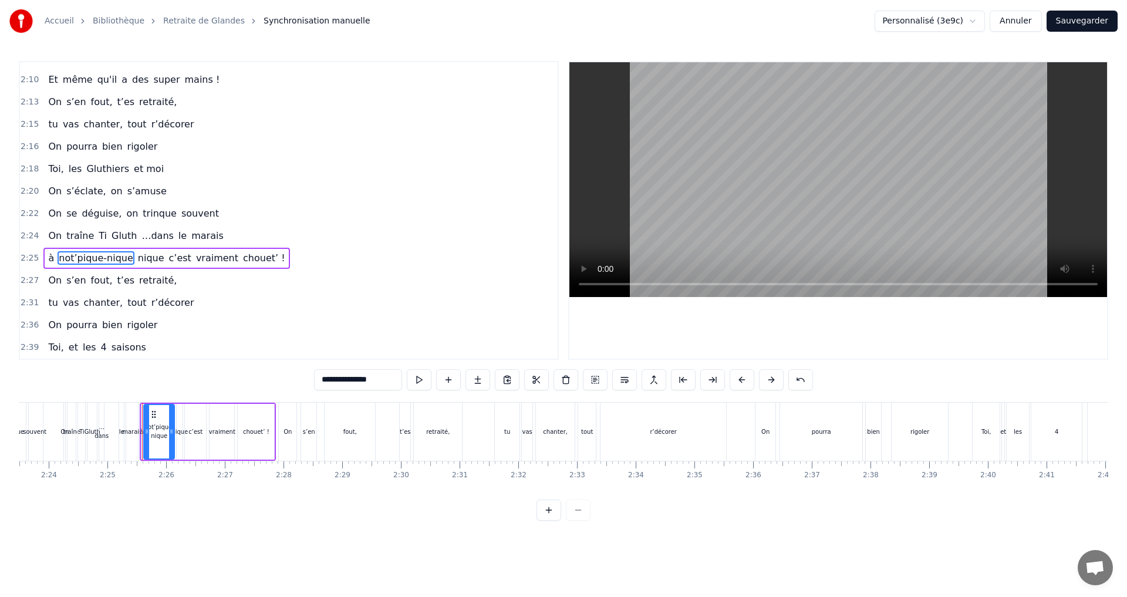
click at [137, 258] on span "nique" at bounding box center [151, 258] width 29 height 14
type input "*****"
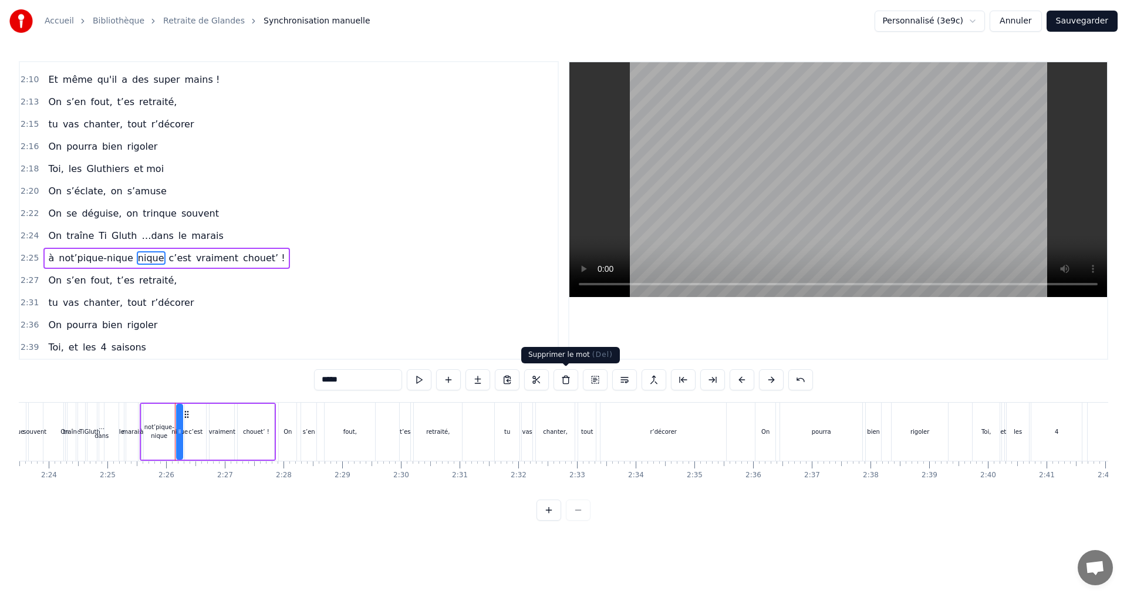
click at [565, 380] on button at bounding box center [566, 379] width 25 height 21
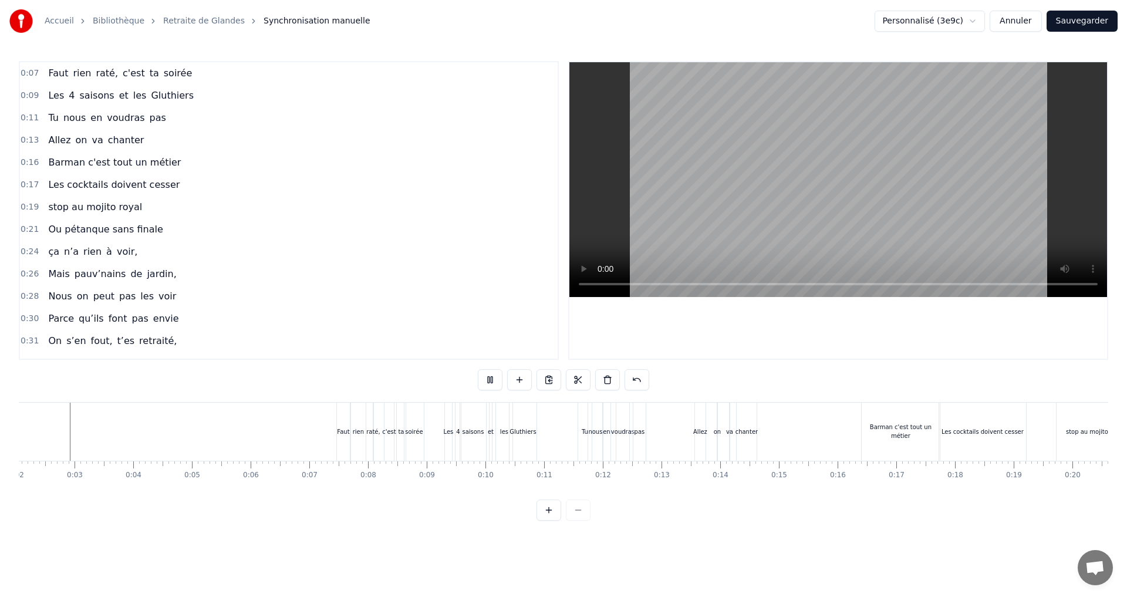
scroll to position [0, 95]
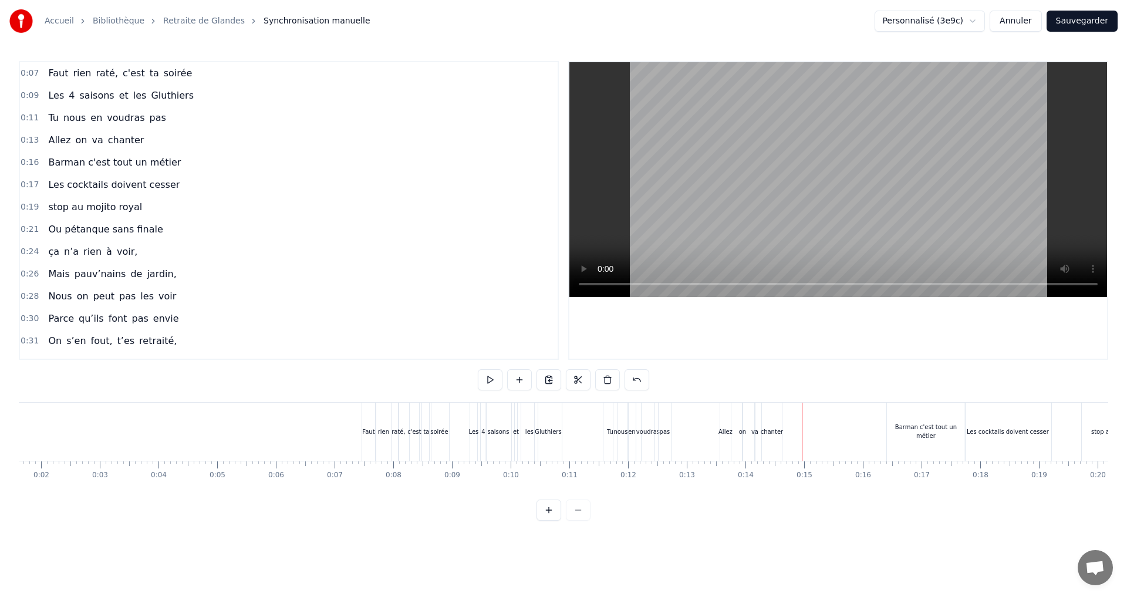
click at [741, 431] on div "on" at bounding box center [742, 431] width 7 height 9
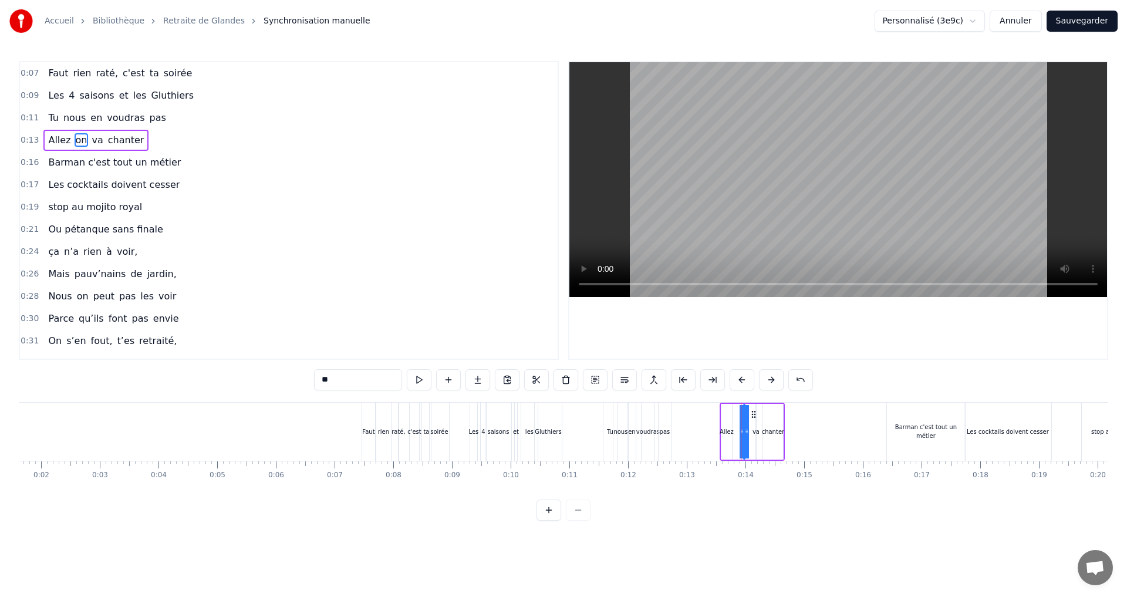
click at [755, 417] on circle at bounding box center [754, 417] width 1 height 1
click at [759, 417] on circle at bounding box center [759, 417] width 1 height 1
click at [759, 432] on div "Allez on va chanter" at bounding box center [752, 432] width 65 height 58
click at [754, 432] on div "va" at bounding box center [756, 431] width 7 height 9
click at [766, 417] on circle at bounding box center [766, 417] width 1 height 1
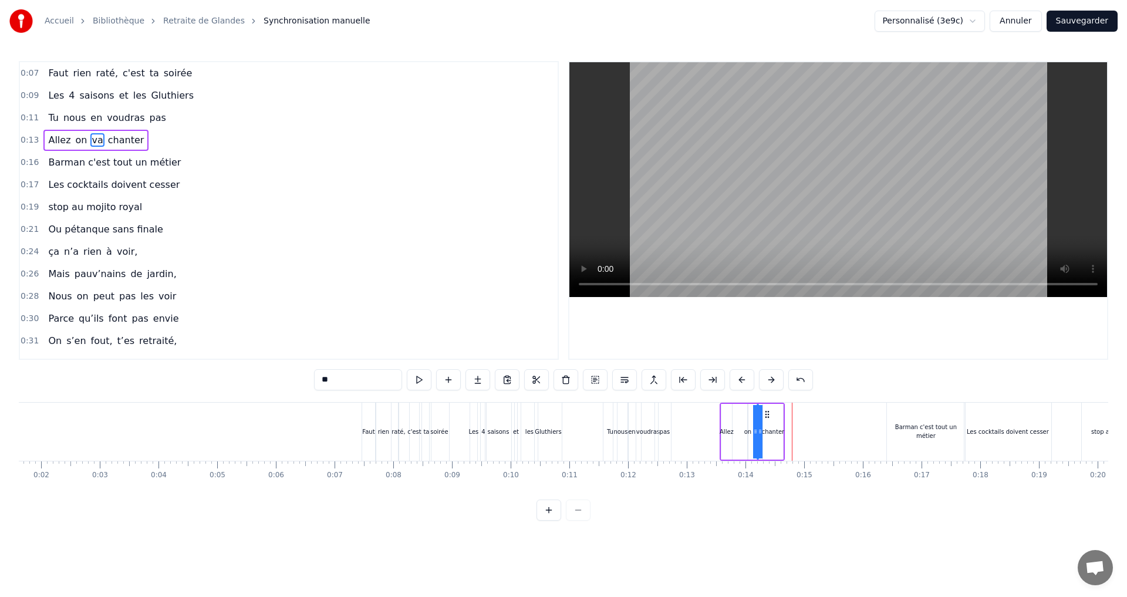
click at [738, 430] on div "Allez on va chanter" at bounding box center [752, 432] width 65 height 58
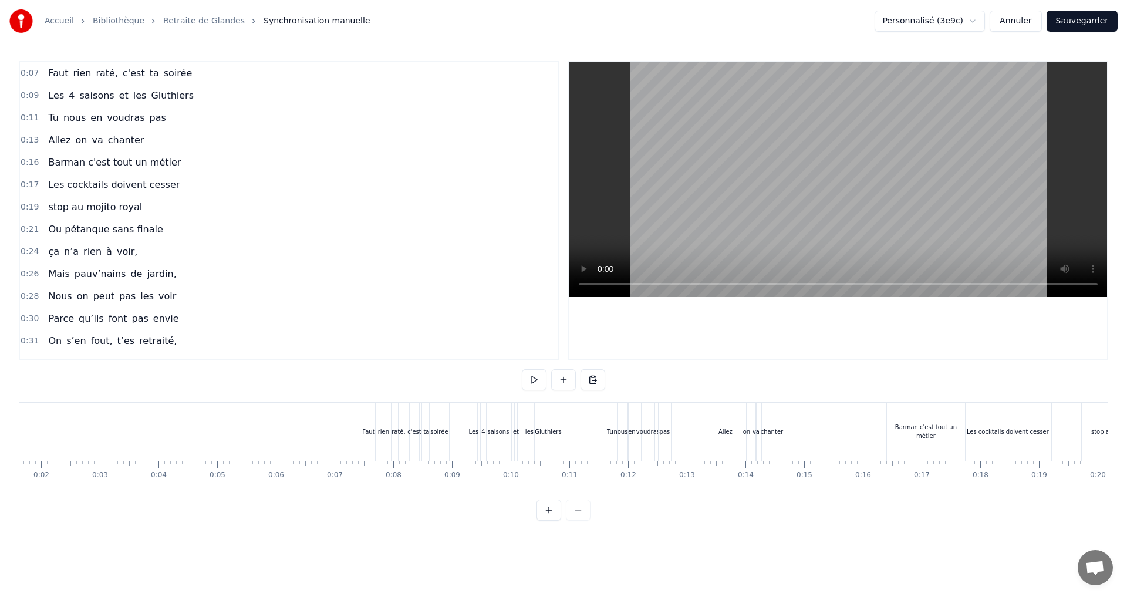
click at [741, 432] on div "Allez on va chanter" at bounding box center [752, 432] width 65 height 58
click at [730, 432] on div "Allez" at bounding box center [727, 431] width 14 height 9
click at [727, 432] on icon at bounding box center [726, 431] width 5 height 9
click at [747, 432] on div "on" at bounding box center [747, 431] width 7 height 9
click at [75, 137] on span "on" at bounding box center [82, 140] width 14 height 14
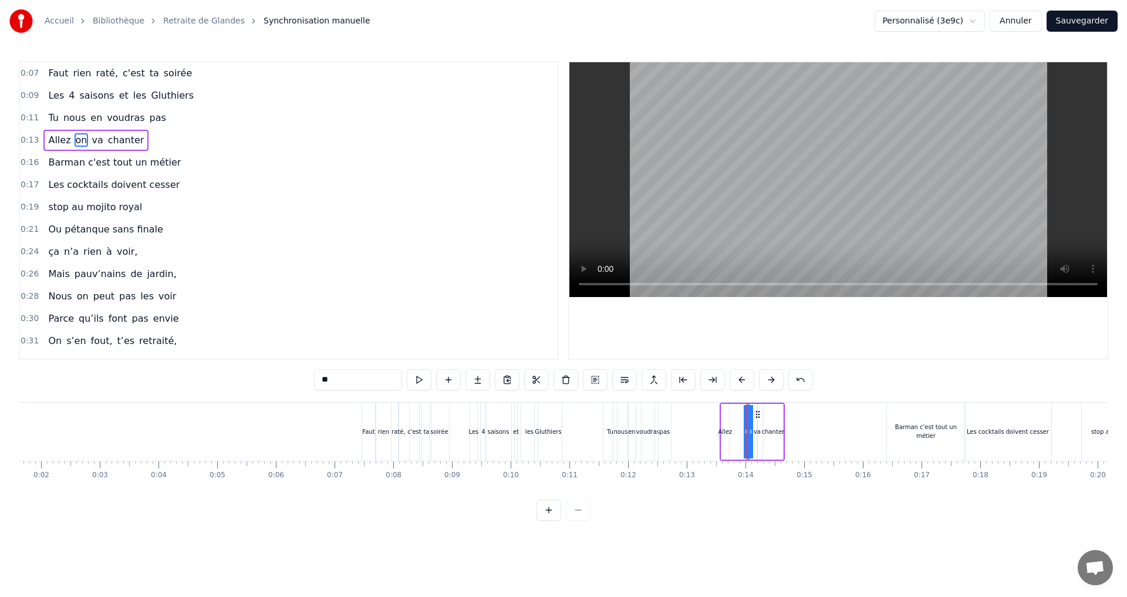
click at [348, 382] on input "**" at bounding box center [358, 379] width 88 height 21
click at [144, 139] on span "va" at bounding box center [151, 140] width 14 height 14
type input "**"
click at [565, 378] on button at bounding box center [566, 379] width 25 height 21
click at [144, 142] on span "chanter" at bounding box center [163, 140] width 39 height 14
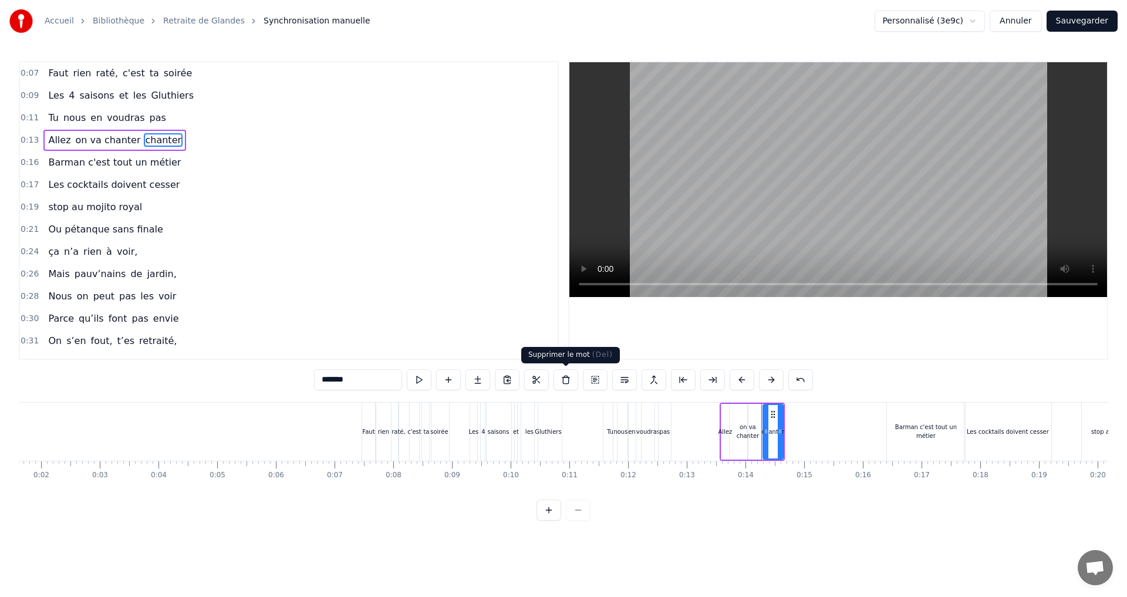
click at [564, 379] on button at bounding box center [566, 379] width 25 height 21
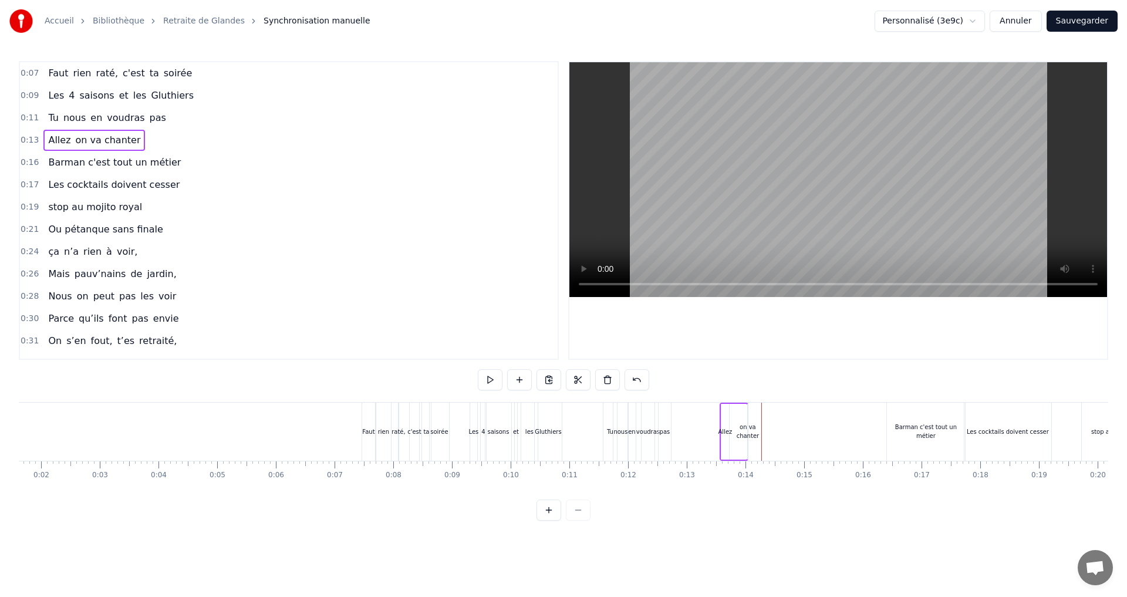
click at [747, 430] on div "on va chanter" at bounding box center [748, 432] width 23 height 18
click at [750, 424] on div at bounding box center [751, 431] width 5 height 53
click at [754, 432] on div "on va chanter" at bounding box center [748, 432] width 23 height 18
drag, startPoint x: 756, startPoint y: 413, endPoint x: 773, endPoint y: 413, distance: 17.0
click at [773, 413] on icon at bounding box center [774, 414] width 9 height 9
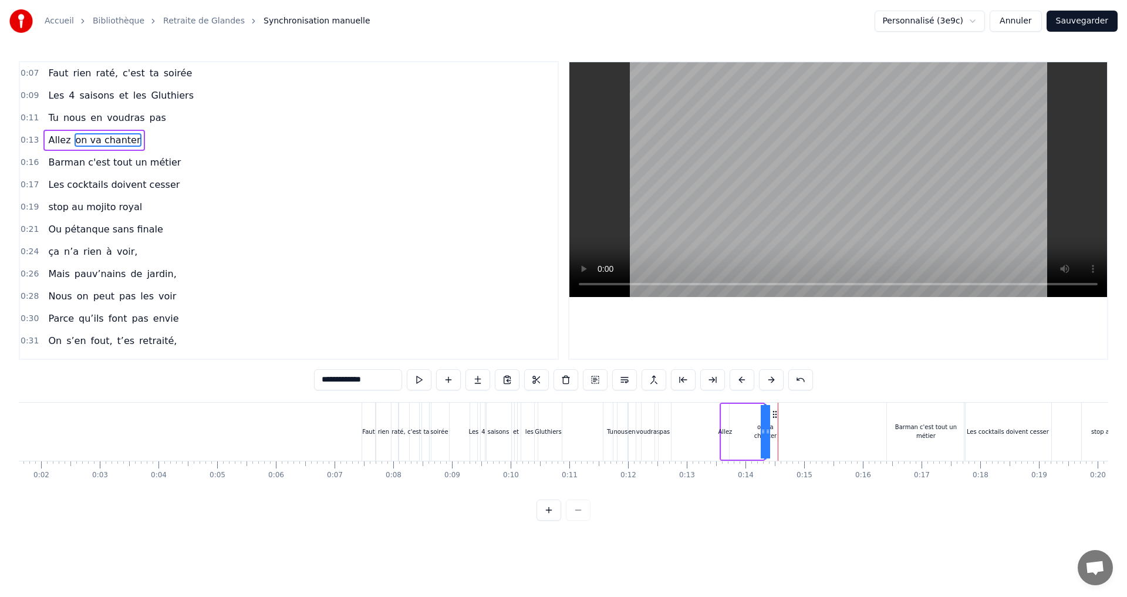
click at [774, 416] on icon at bounding box center [774, 414] width 9 height 9
drag, startPoint x: 762, startPoint y: 430, endPoint x: 745, endPoint y: 430, distance: 17.0
click at [745, 430] on div "Allez on va chanter" at bounding box center [743, 432] width 46 height 58
click at [773, 432] on div "on va chanter" at bounding box center [765, 432] width 23 height 18
drag, startPoint x: 764, startPoint y: 431, endPoint x: 733, endPoint y: 432, distance: 31.1
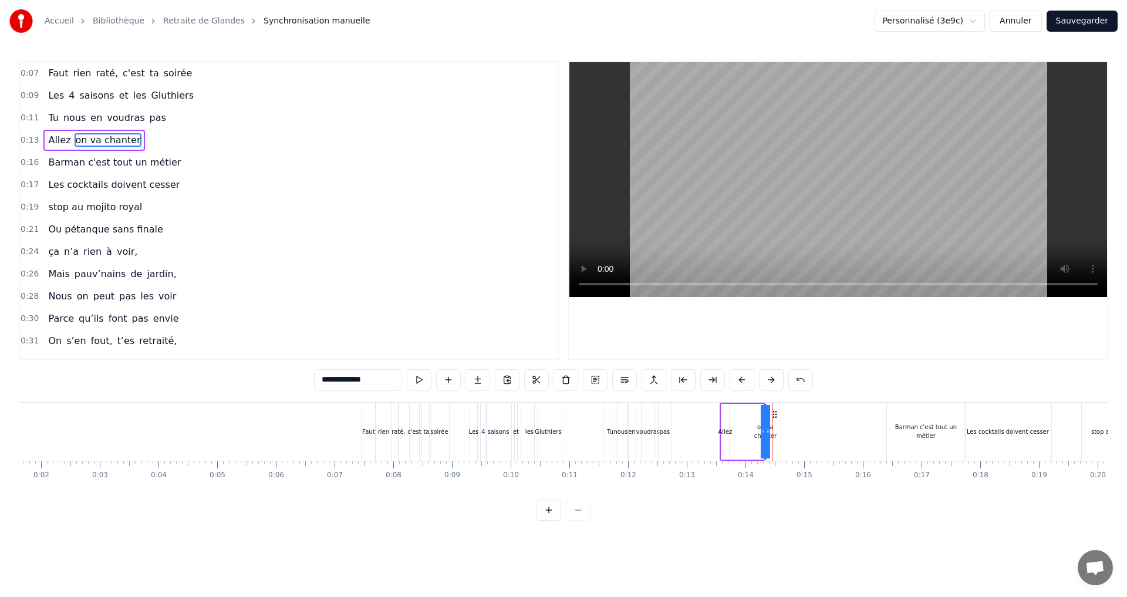
click at [733, 432] on div "Allez on va chanter" at bounding box center [743, 432] width 46 height 58
click at [760, 427] on div "on va chanter" at bounding box center [765, 432] width 23 height 18
click at [764, 435] on div "on va chanter" at bounding box center [764, 432] width 23 height 18
drag, startPoint x: 761, startPoint y: 434, endPoint x: 733, endPoint y: 434, distance: 28.8
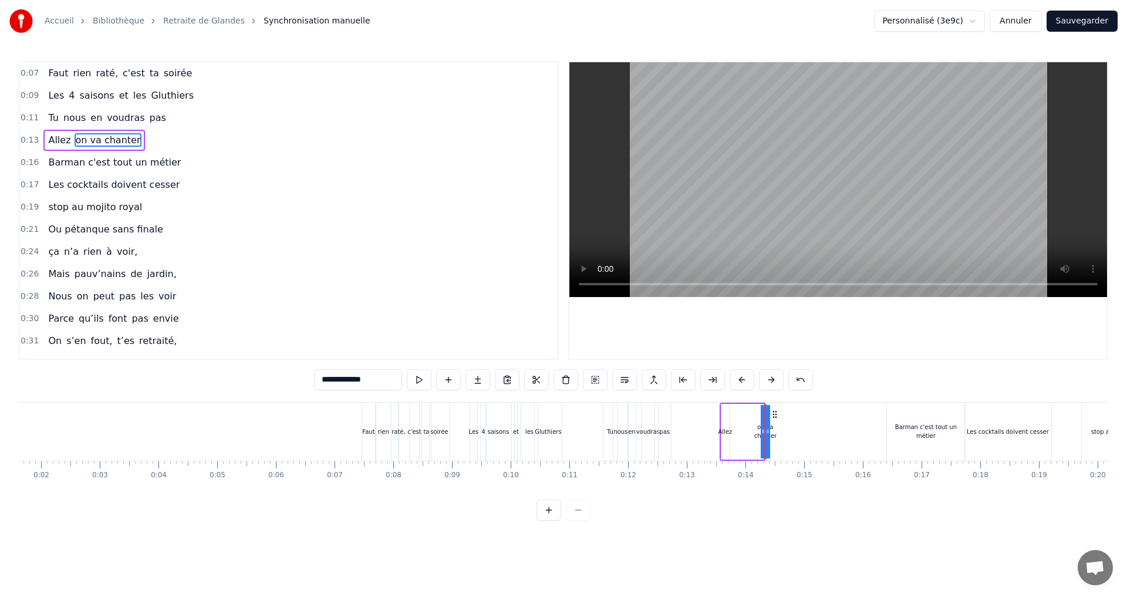
click at [733, 434] on div "Allez on va chanter" at bounding box center [743, 432] width 46 height 58
drag, startPoint x: 750, startPoint y: 413, endPoint x: 764, endPoint y: 414, distance: 13.6
click at [764, 414] on icon at bounding box center [768, 413] width 9 height 9
click at [780, 430] on div "on va chanter" at bounding box center [778, 432] width 23 height 18
drag, startPoint x: 777, startPoint y: 432, endPoint x: 759, endPoint y: 432, distance: 17.6
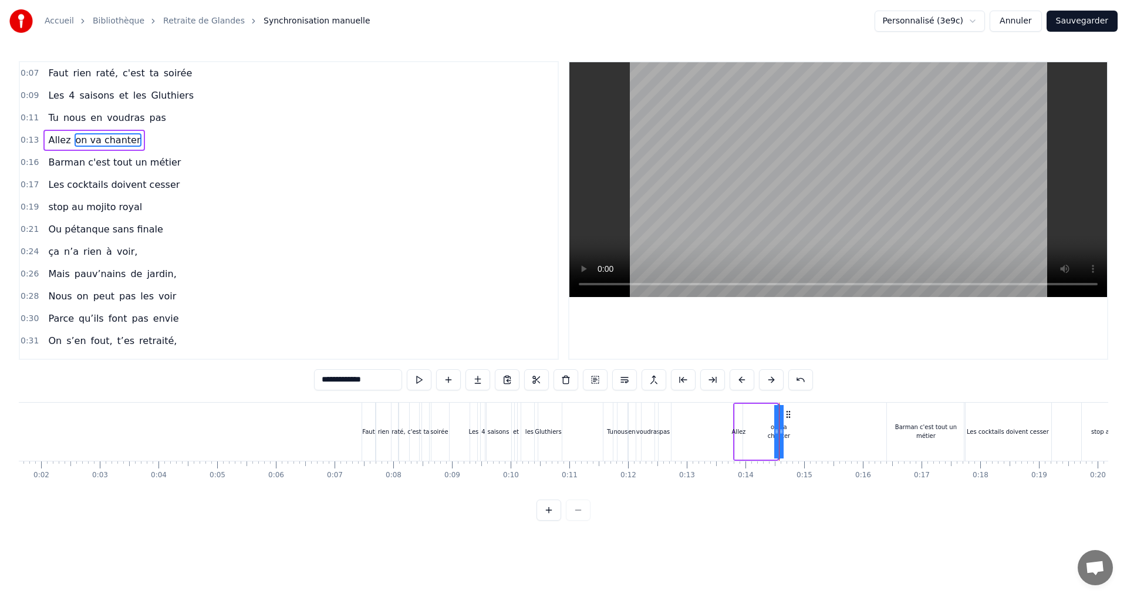
click at [759, 432] on div "Allez on va chanter" at bounding box center [756, 432] width 46 height 58
click at [775, 429] on div "on va chanter" at bounding box center [778, 432] width 23 height 18
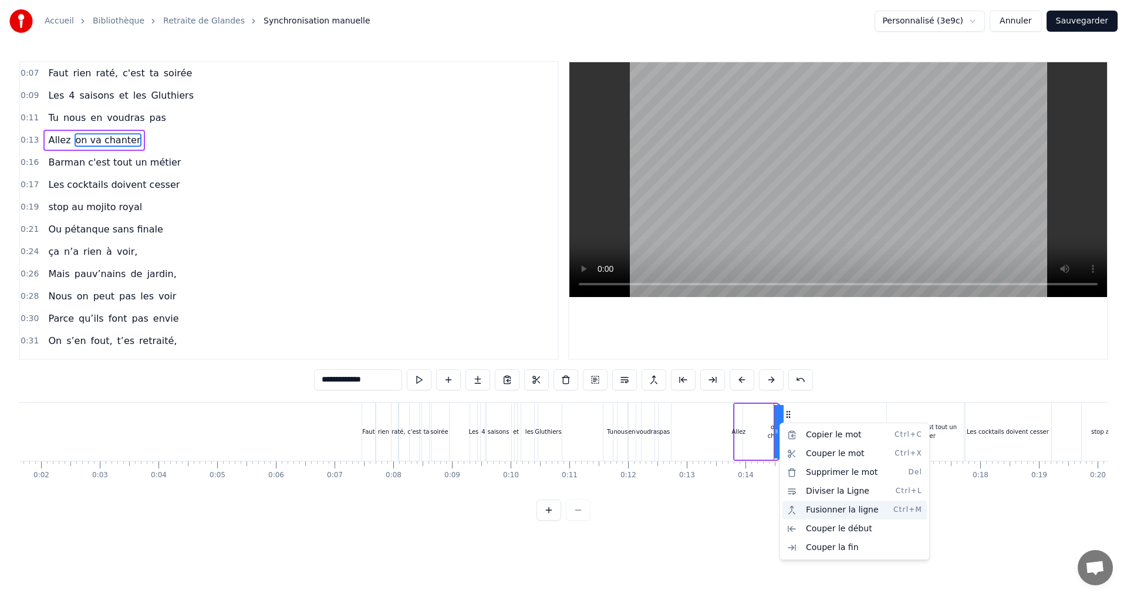
click at [817, 509] on div "Fusionner la ligne Ctrl+M" at bounding box center [855, 510] width 144 height 19
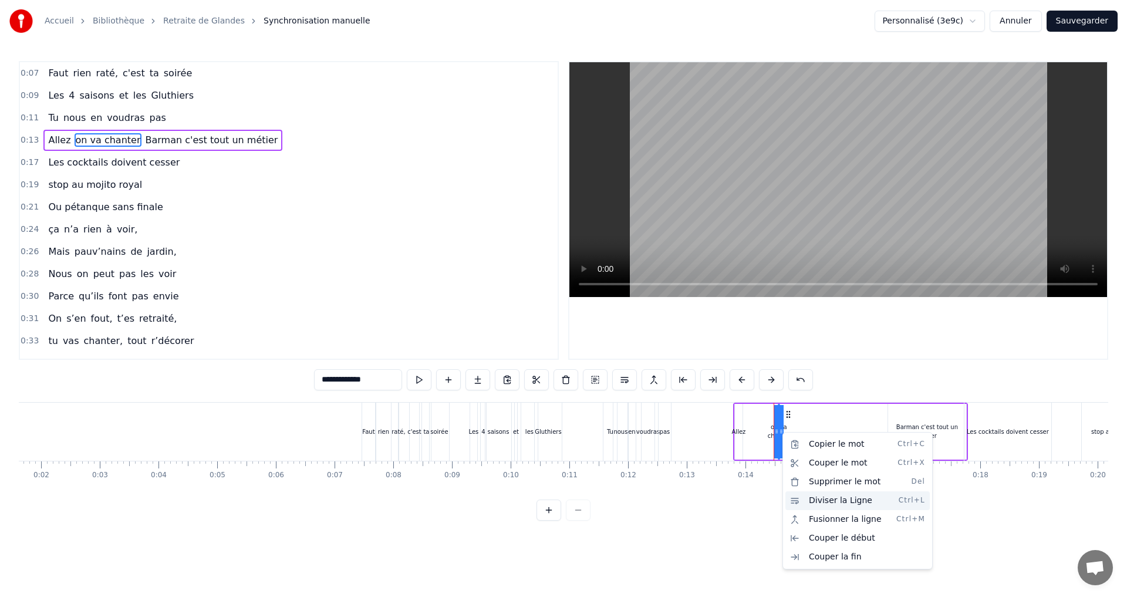
click at [826, 503] on div "Diviser la Ligne Ctrl+L" at bounding box center [858, 500] width 144 height 19
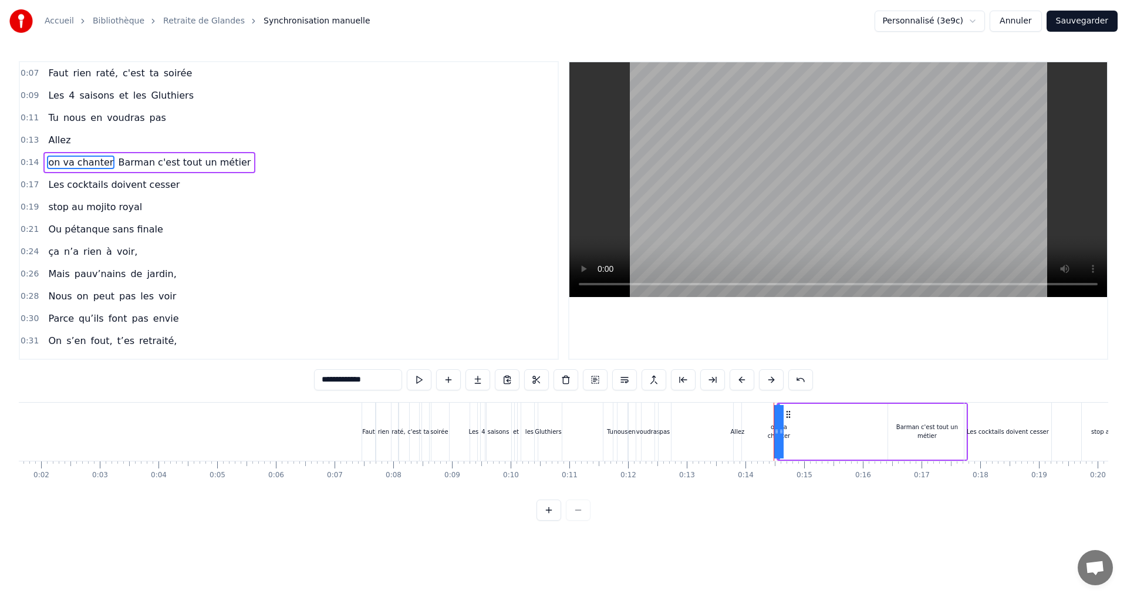
click at [54, 139] on span "Allez" at bounding box center [59, 140] width 25 height 14
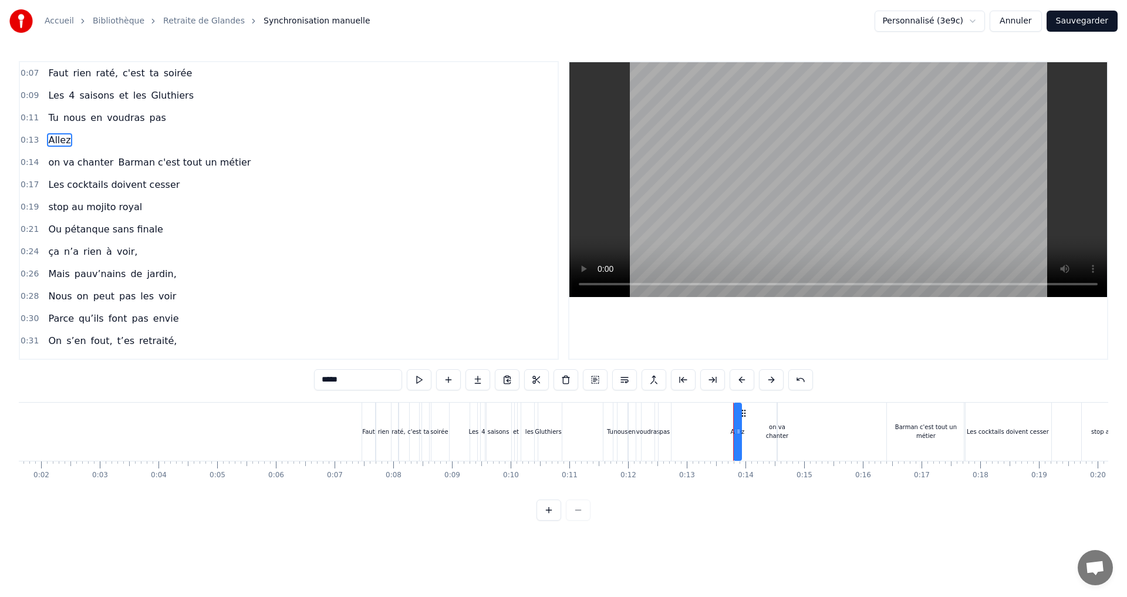
click at [736, 439] on div at bounding box center [738, 432] width 5 height 56
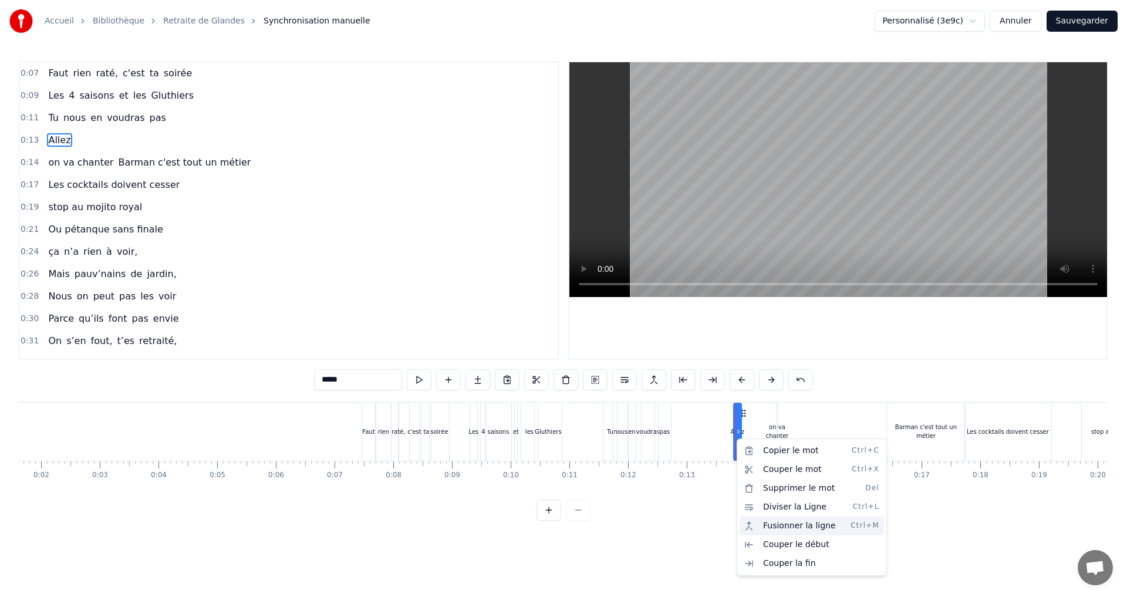
click at [778, 525] on div "Fusionner la ligne Ctrl+M" at bounding box center [812, 526] width 144 height 19
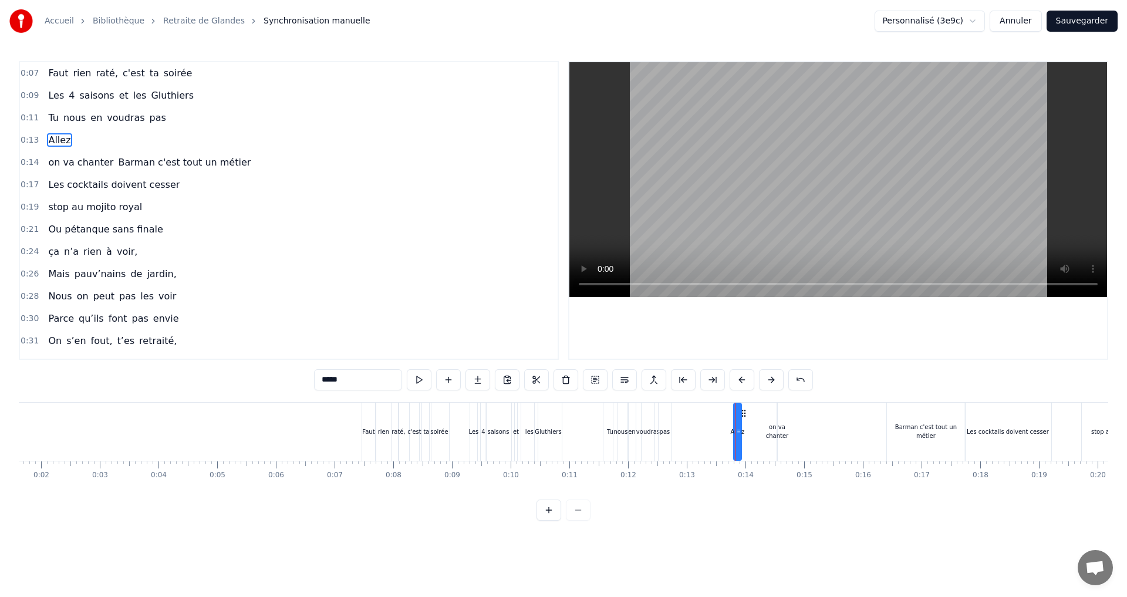
click at [149, 164] on span "Barman c'est tout un métier" at bounding box center [184, 163] width 135 height 14
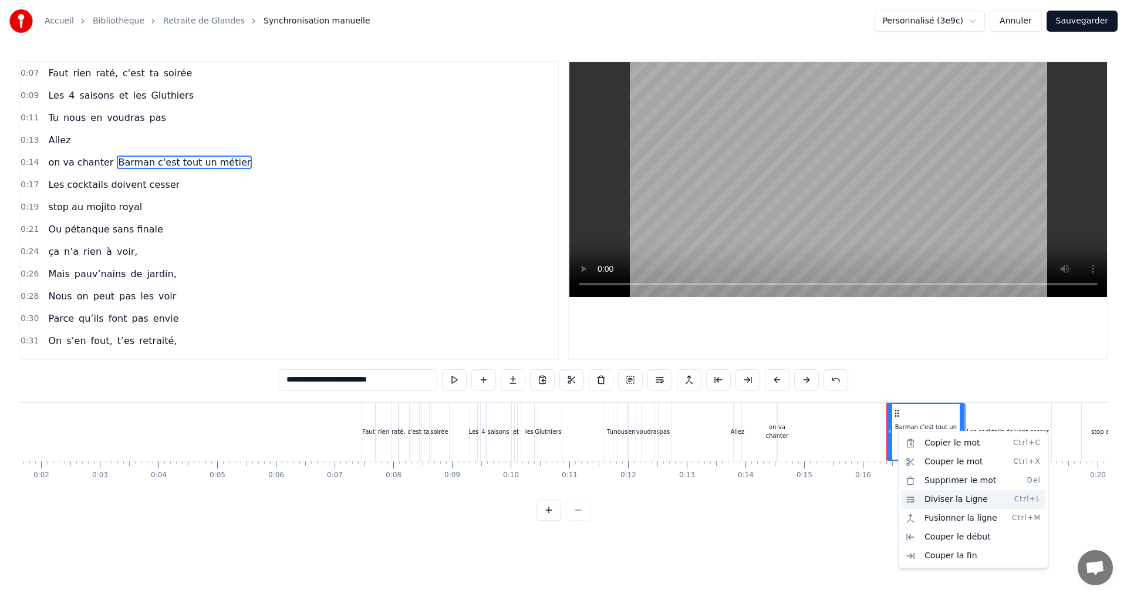
click at [932, 502] on div "Diviser la Ligne Ctrl+L" at bounding box center [973, 499] width 144 height 19
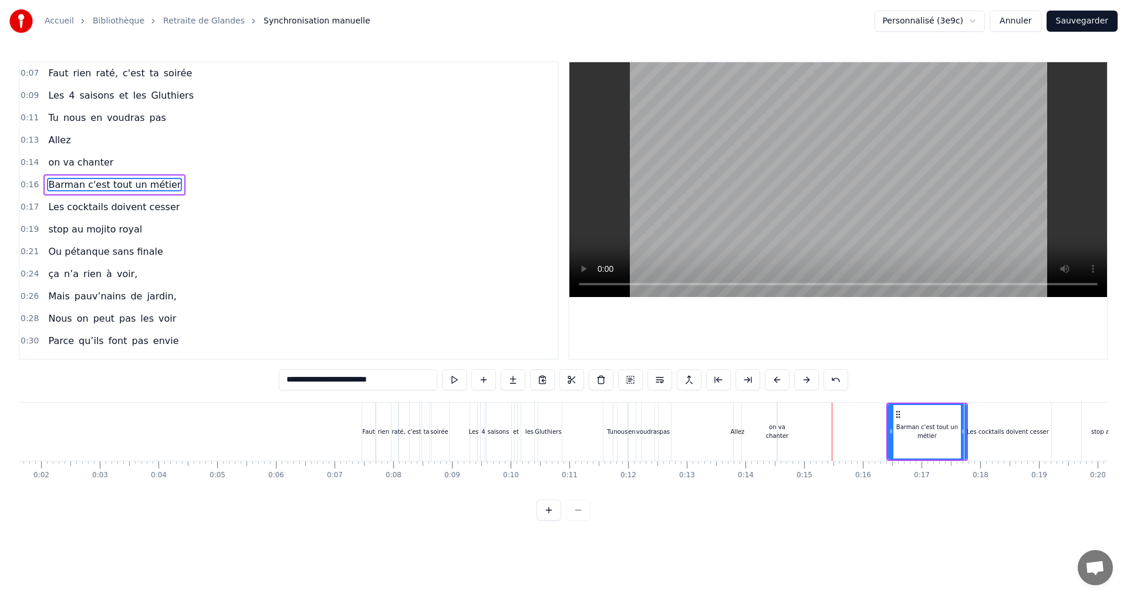
click at [787, 432] on div "on va chanter" at bounding box center [777, 432] width 23 height 18
type input "**********"
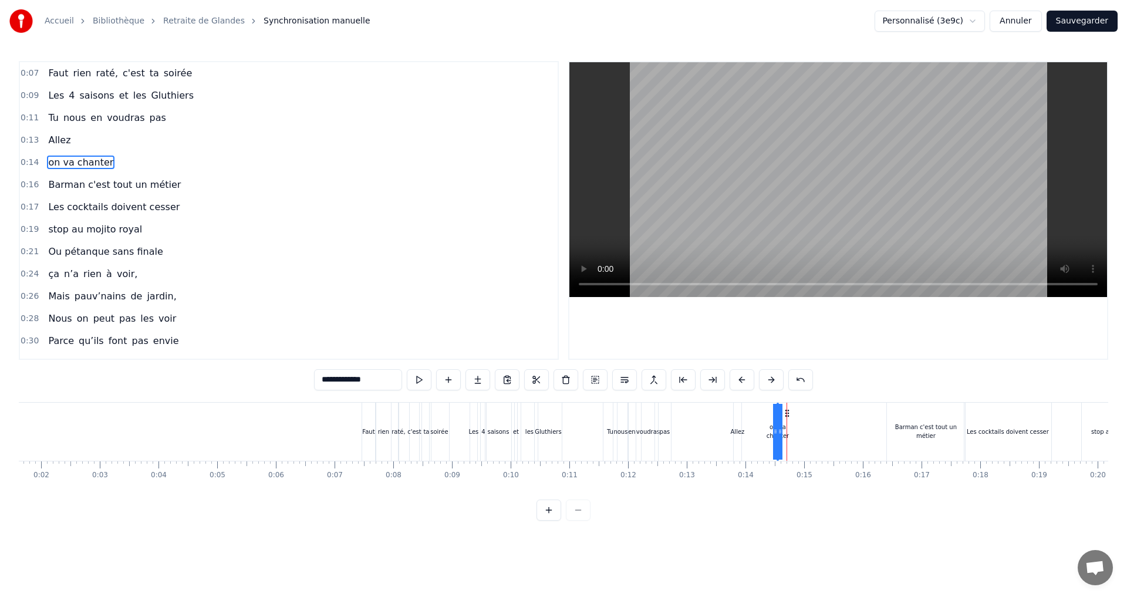
click at [783, 434] on div "on va chanter" at bounding box center [777, 432] width 23 height 18
drag, startPoint x: 786, startPoint y: 412, endPoint x: 776, endPoint y: 416, distance: 11.1
click at [776, 416] on icon at bounding box center [776, 413] width 9 height 9
click at [62, 160] on span "on va chanter" at bounding box center [81, 163] width 68 height 14
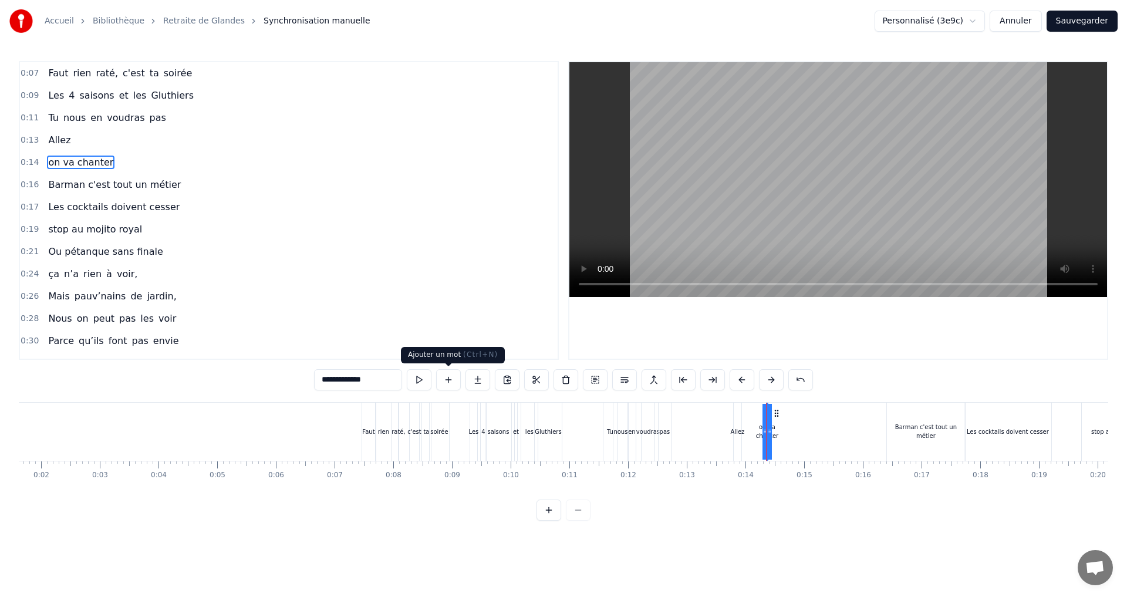
click at [451, 377] on button at bounding box center [448, 379] width 25 height 21
click at [446, 383] on button at bounding box center [448, 379] width 25 height 21
click at [378, 383] on input "**********" at bounding box center [358, 379] width 88 height 21
click at [444, 381] on button at bounding box center [448, 379] width 25 height 21
click at [383, 383] on input "**********" at bounding box center [358, 379] width 88 height 21
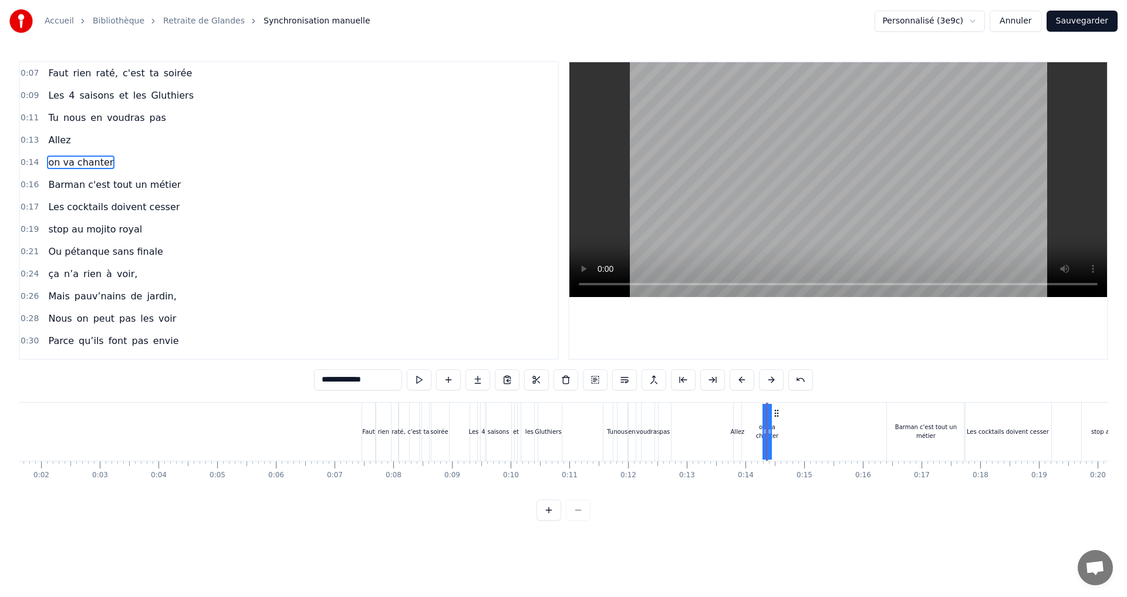
click at [453, 378] on button at bounding box center [448, 379] width 25 height 21
drag, startPoint x: 381, startPoint y: 380, endPoint x: 373, endPoint y: 385, distance: 9.5
click at [316, 383] on input "**********" at bounding box center [358, 379] width 88 height 21
click at [416, 379] on button at bounding box center [419, 379] width 25 height 21
click at [766, 429] on div at bounding box center [766, 432] width 1 height 58
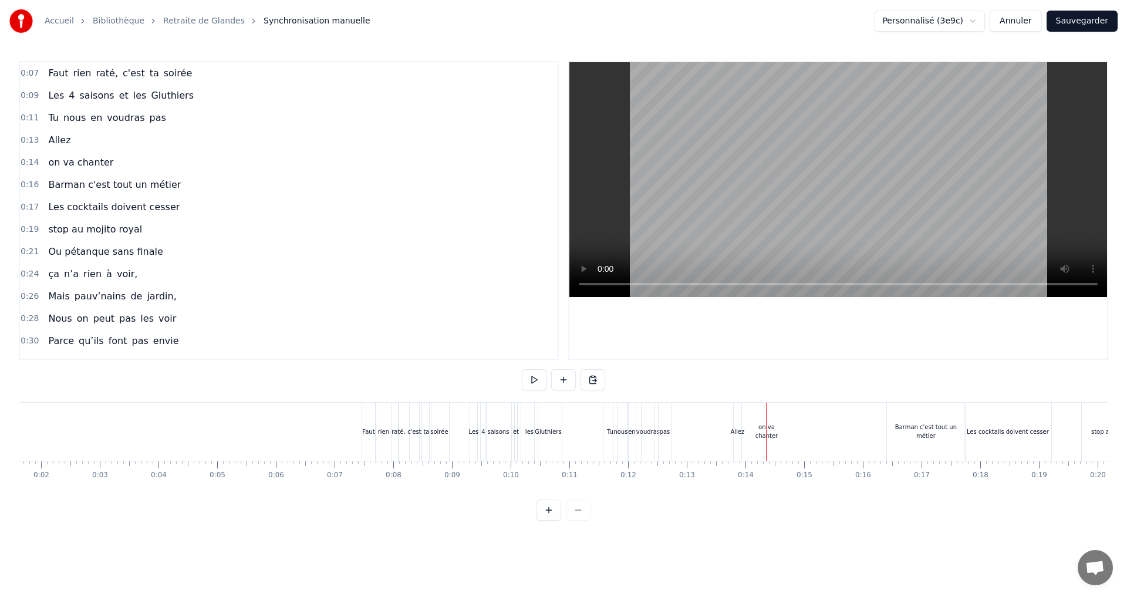
click at [766, 429] on div at bounding box center [766, 432] width 1 height 58
click at [764, 433] on div "on va chanter" at bounding box center [767, 432] width 23 height 18
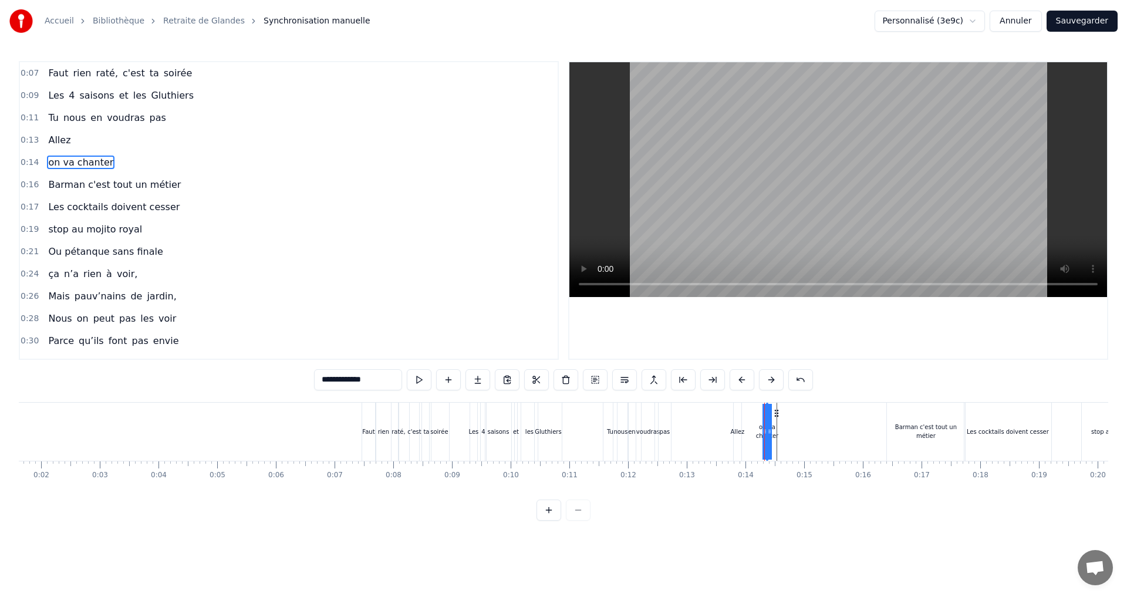
drag, startPoint x: 765, startPoint y: 428, endPoint x: 755, endPoint y: 429, distance: 10.0
click at [767, 431] on div "on va chanter" at bounding box center [767, 432] width 23 height 18
drag, startPoint x: 764, startPoint y: 432, endPoint x: 751, endPoint y: 432, distance: 12.9
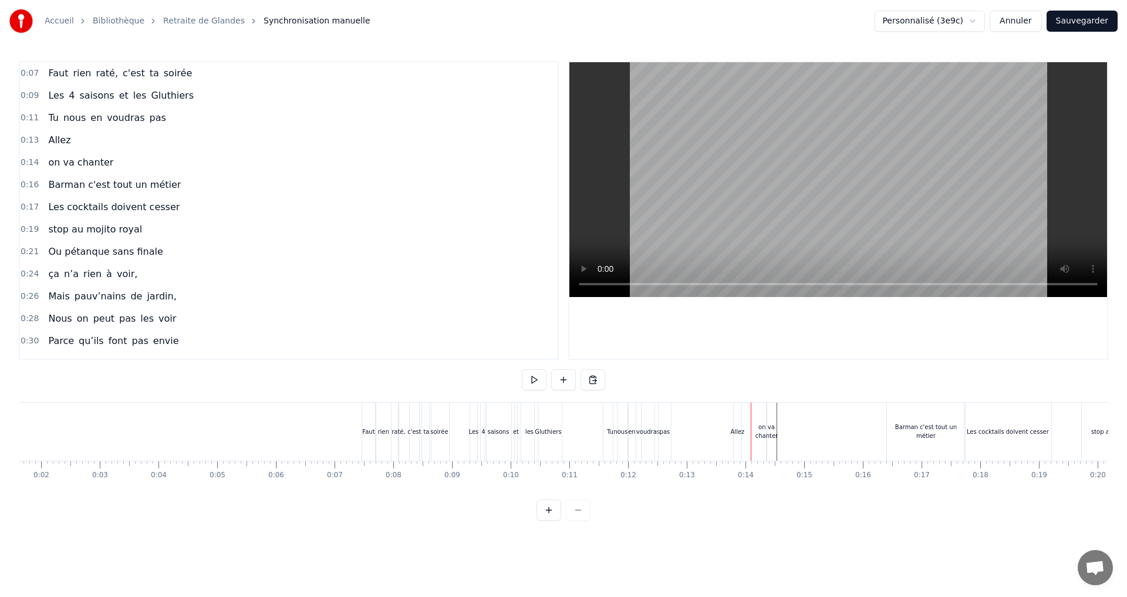
click at [764, 430] on div "on va chanter" at bounding box center [767, 432] width 23 height 18
drag, startPoint x: 763, startPoint y: 430, endPoint x: 748, endPoint y: 430, distance: 15.3
click at [765, 436] on div "on va chanter" at bounding box center [767, 432] width 23 height 18
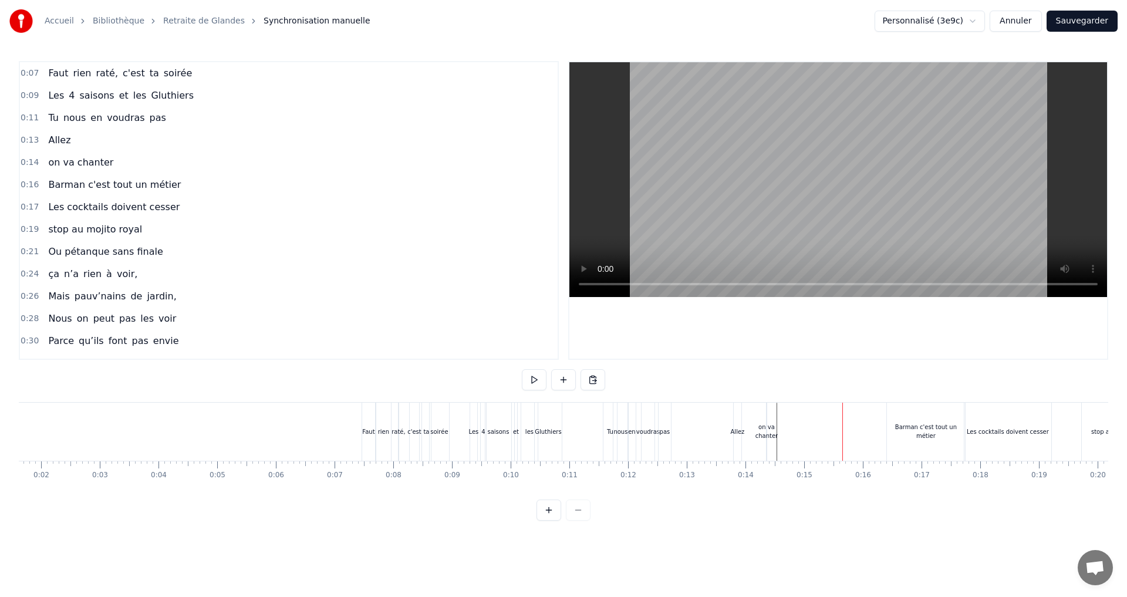
click at [773, 433] on div "on va chanter" at bounding box center [767, 432] width 23 height 18
drag, startPoint x: 766, startPoint y: 433, endPoint x: 709, endPoint y: 434, distance: 57.0
click at [770, 435] on div "on va chanter" at bounding box center [767, 432] width 23 height 18
click at [766, 433] on icon at bounding box center [765, 431] width 5 height 9
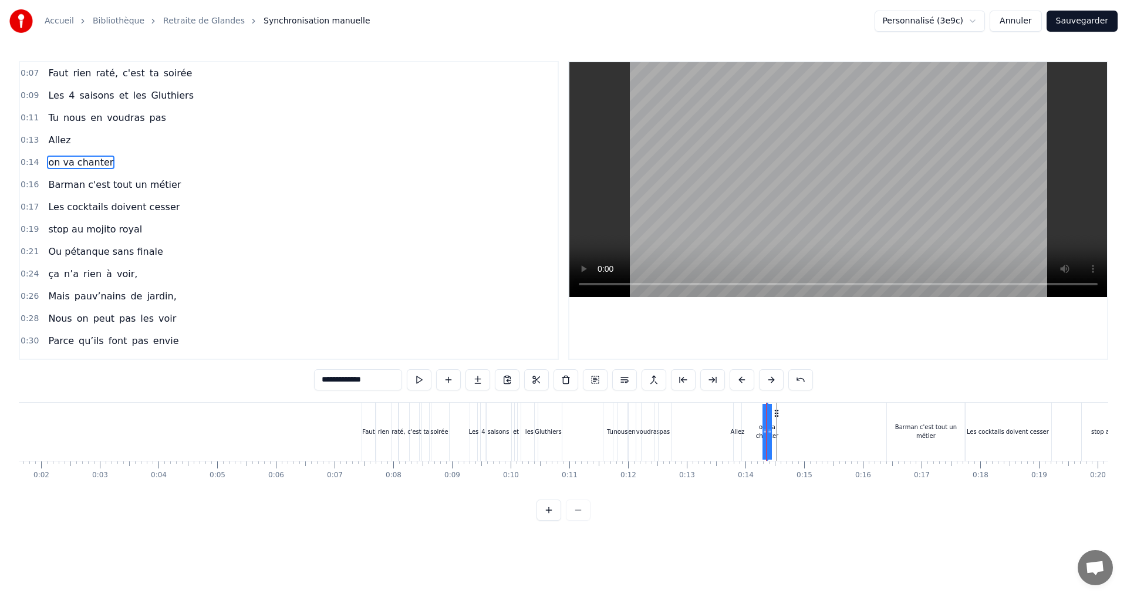
click at [766, 433] on div at bounding box center [766, 432] width 1 height 58
drag, startPoint x: 766, startPoint y: 433, endPoint x: 754, endPoint y: 433, distance: 12.3
click at [96, 161] on span "on va chanter" at bounding box center [81, 163] width 68 height 14
click at [507, 380] on button at bounding box center [507, 379] width 25 height 21
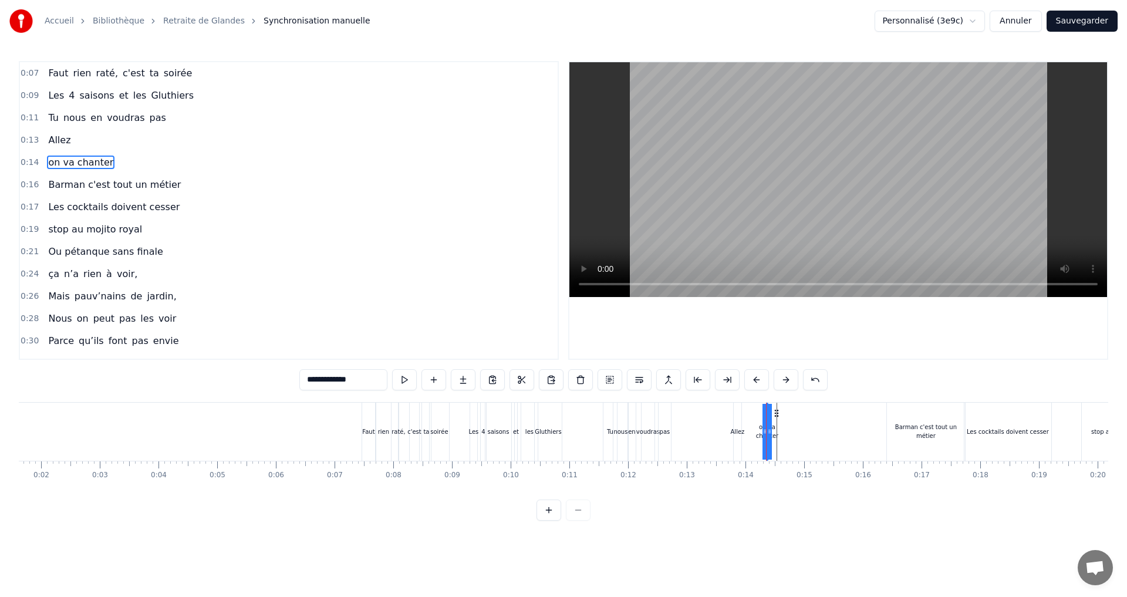
click at [89, 158] on span "on va chanter" at bounding box center [81, 163] width 68 height 14
click at [126, 163] on div "0:14 on va chanter" at bounding box center [289, 162] width 538 height 22
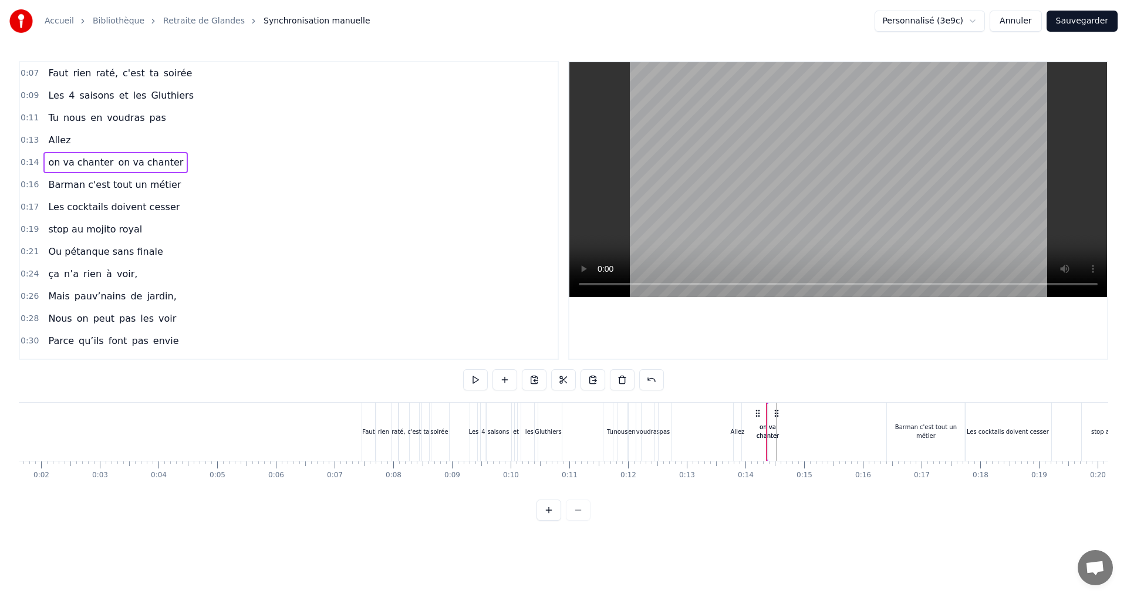
click at [240, 193] on div "0:16 Barman c'est tout un métier" at bounding box center [289, 185] width 538 height 22
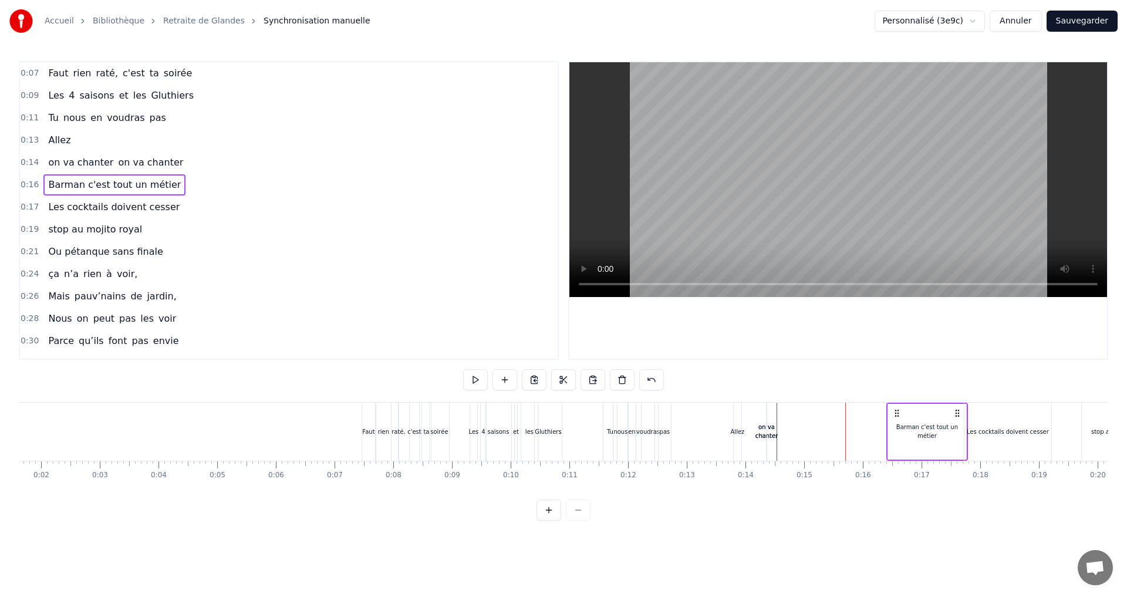
click at [117, 156] on span "on va chanter" at bounding box center [151, 163] width 68 height 14
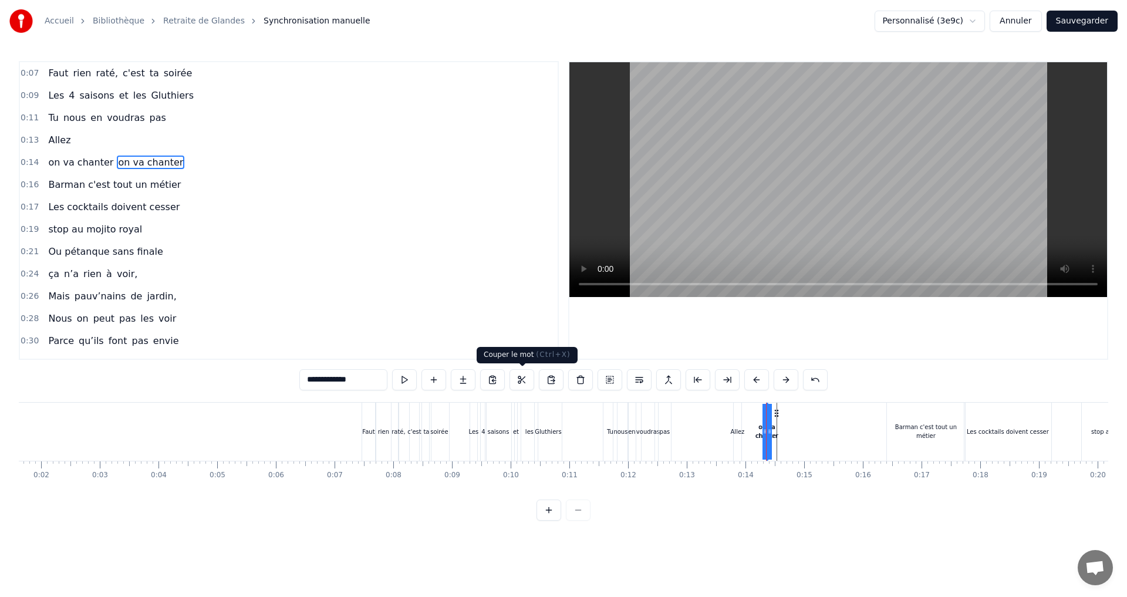
click at [517, 380] on button at bounding box center [522, 379] width 25 height 21
click at [133, 160] on span "on va chanter" at bounding box center [151, 163] width 68 height 14
click at [582, 378] on button at bounding box center [580, 379] width 25 height 21
click at [48, 136] on span "Allez" at bounding box center [59, 140] width 25 height 14
type input "*****"
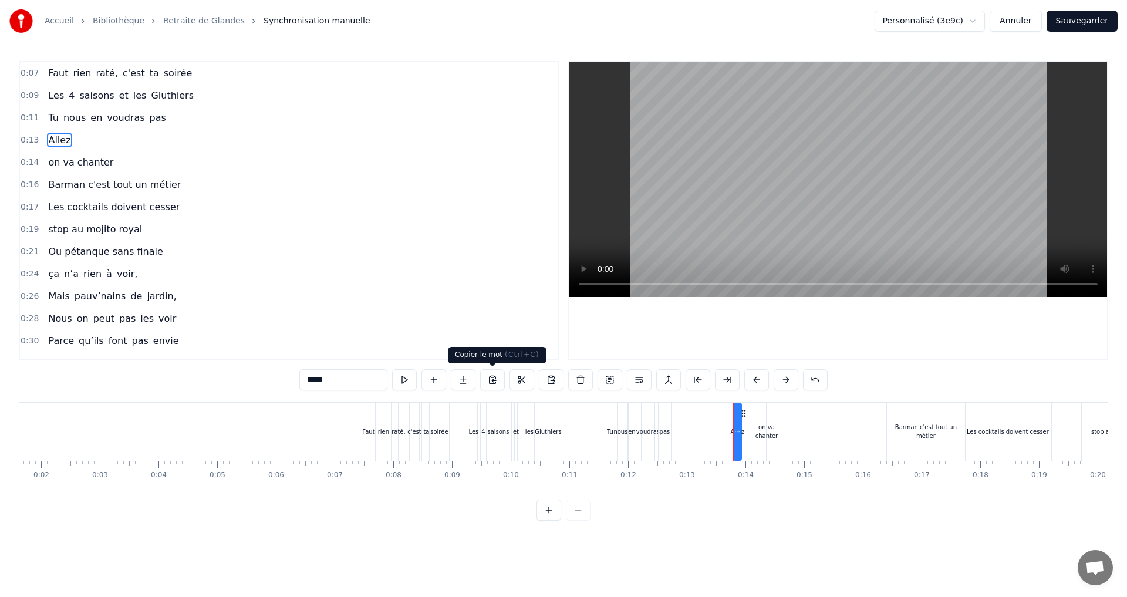
click at [491, 381] on button at bounding box center [492, 379] width 25 height 21
click at [70, 142] on div "0:13 Allez" at bounding box center [289, 140] width 538 height 22
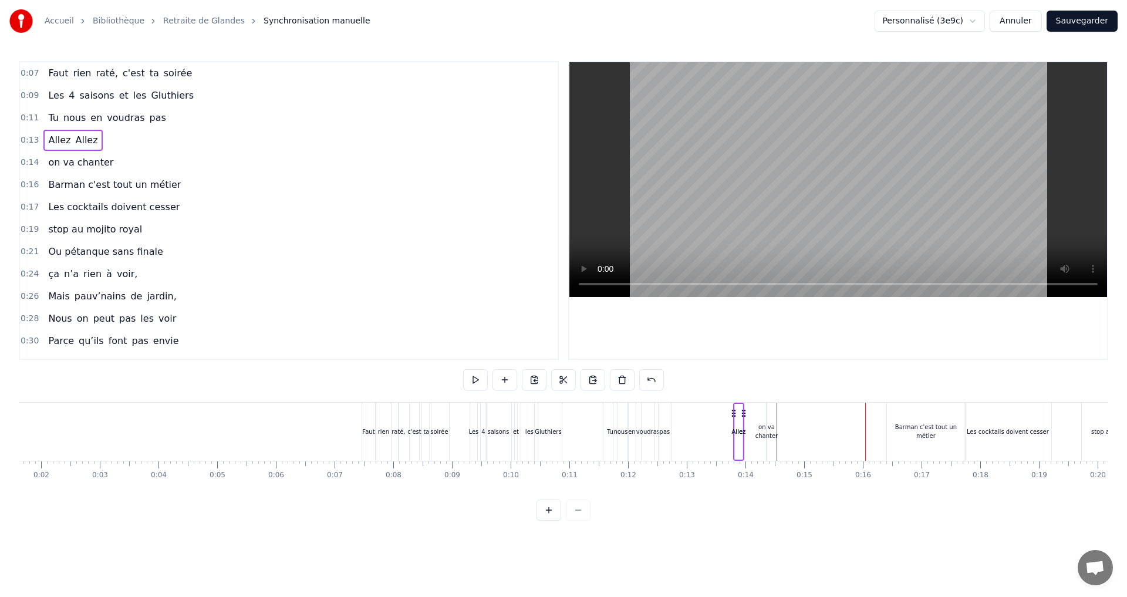
click at [55, 136] on span "Allez" at bounding box center [59, 140] width 25 height 14
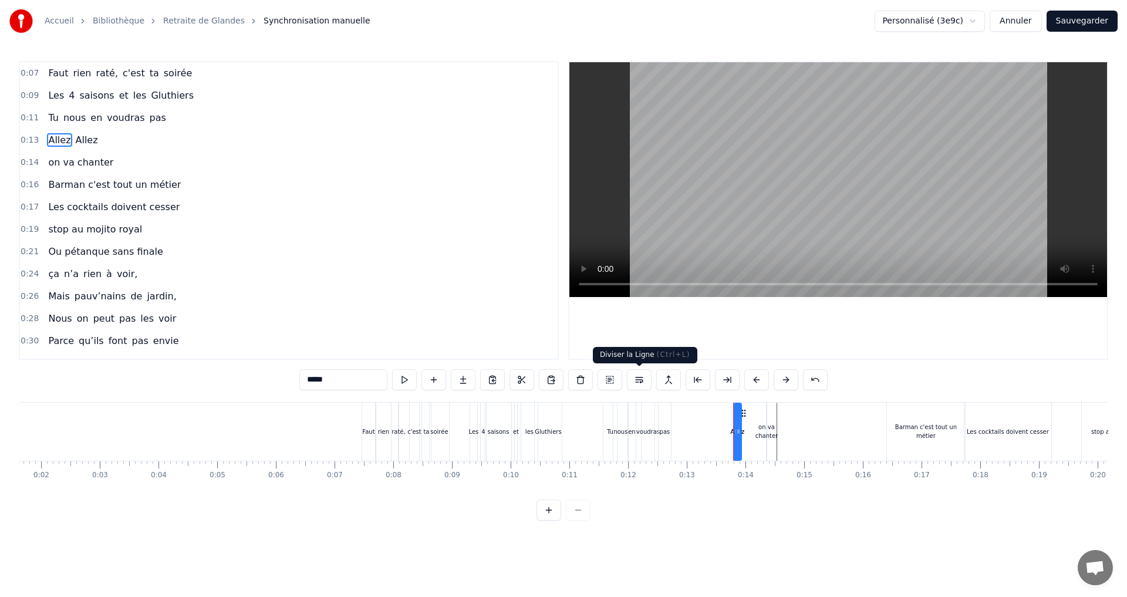
click at [636, 376] on button at bounding box center [639, 379] width 25 height 21
click at [81, 138] on span "Allez" at bounding box center [87, 140] width 25 height 14
click at [47, 136] on span "Allez" at bounding box center [59, 140] width 25 height 14
click at [637, 379] on button at bounding box center [639, 379] width 25 height 21
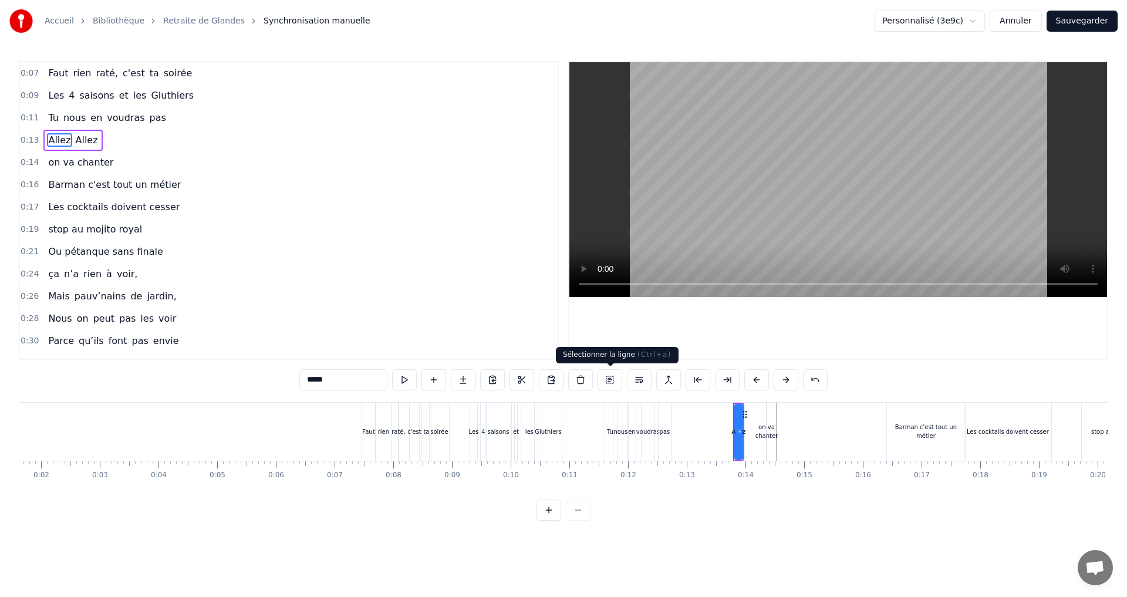
click at [610, 381] on button at bounding box center [610, 379] width 25 height 21
click at [641, 380] on button at bounding box center [639, 379] width 25 height 21
click at [666, 380] on button at bounding box center [668, 379] width 25 height 21
click at [641, 379] on button at bounding box center [639, 379] width 25 height 21
click at [76, 142] on span "Allez" at bounding box center [87, 140] width 25 height 14
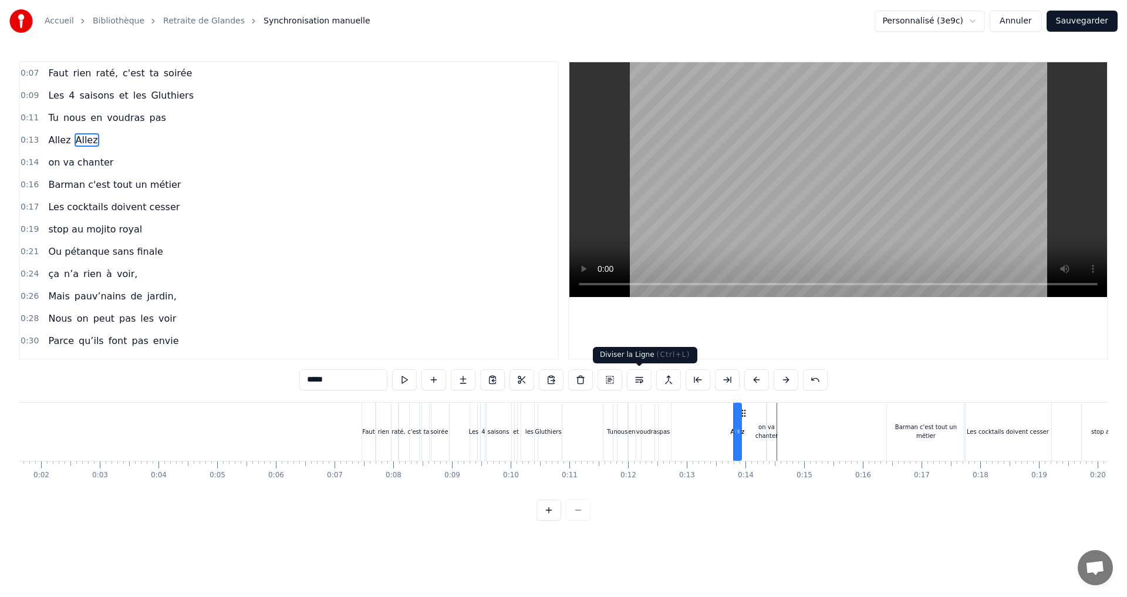
click at [636, 377] on button at bounding box center [639, 379] width 25 height 21
click at [79, 143] on span "Allez" at bounding box center [87, 140] width 25 height 14
click at [49, 140] on span "Allez" at bounding box center [59, 140] width 25 height 14
click at [79, 139] on span "Allez" at bounding box center [87, 140] width 25 height 14
click at [577, 379] on button at bounding box center [580, 379] width 25 height 21
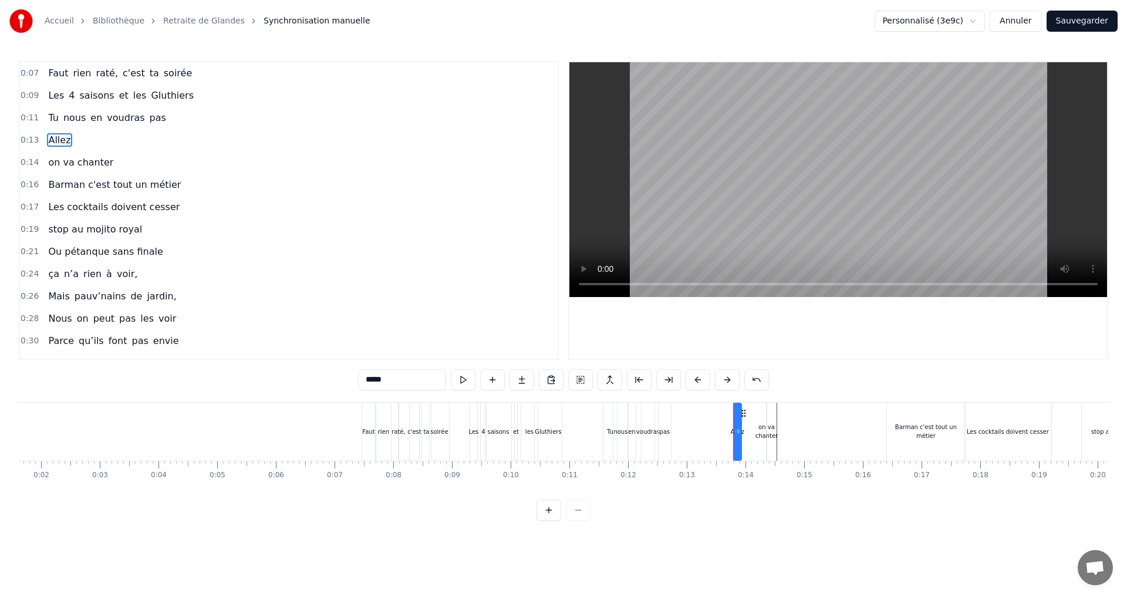
click at [409, 380] on input "*****" at bounding box center [402, 379] width 88 height 21
click at [80, 164] on span "on va chanter" at bounding box center [81, 163] width 68 height 14
type input "**********"
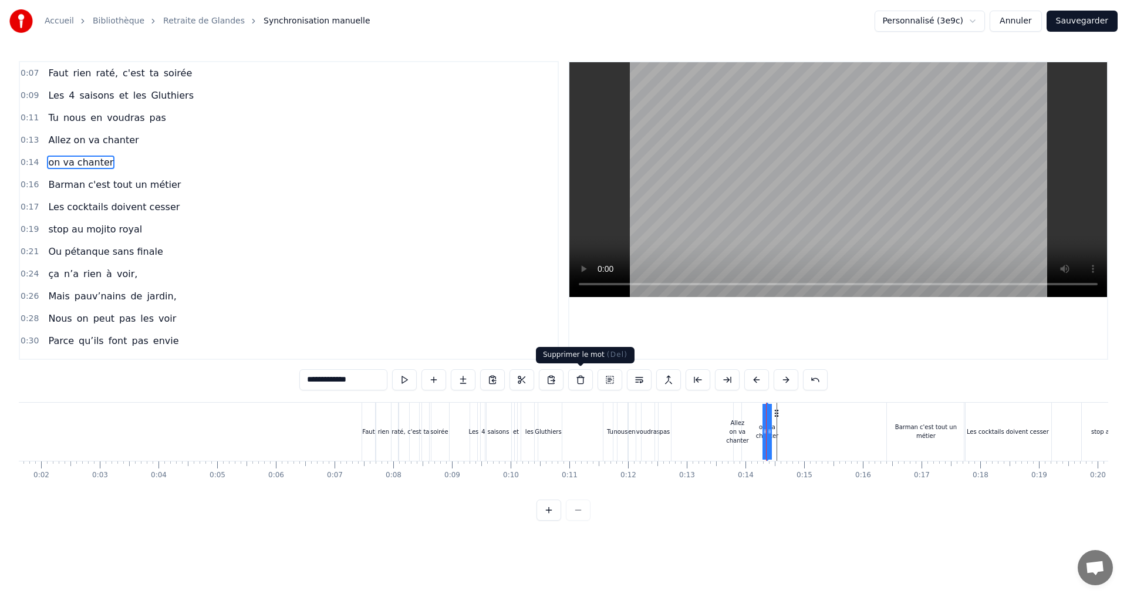
click at [576, 382] on button at bounding box center [580, 379] width 25 height 21
click at [88, 156] on span "on va chanter" at bounding box center [81, 163] width 68 height 14
drag, startPoint x: 359, startPoint y: 384, endPoint x: 294, endPoint y: 380, distance: 65.8
click at [294, 380] on div "0:07 Faut rien raté, c'est ta soirée 0:09 Les 4 saisons et les Gluthiers 0:11 T…" at bounding box center [564, 291] width 1090 height 460
click at [281, 154] on div "0:14" at bounding box center [289, 162] width 538 height 22
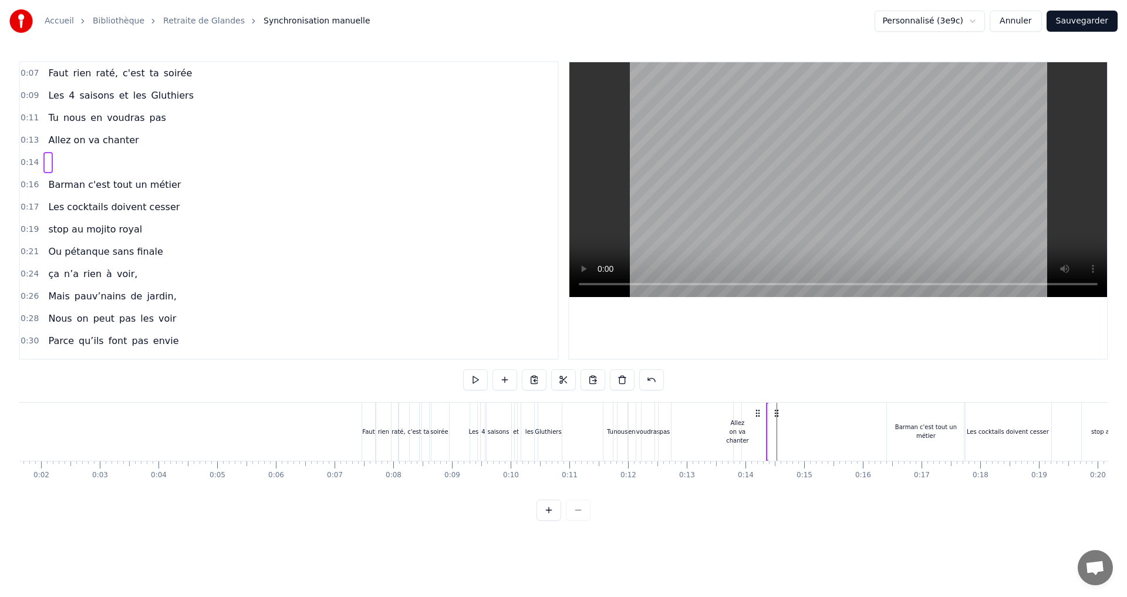
click at [127, 166] on div "0:14" at bounding box center [289, 162] width 538 height 22
click at [739, 433] on div "Allez on va chanter" at bounding box center [737, 432] width 22 height 26
drag, startPoint x: 740, startPoint y: 430, endPoint x: 776, endPoint y: 431, distance: 36.4
click at [776, 431] on icon at bounding box center [775, 431] width 5 height 9
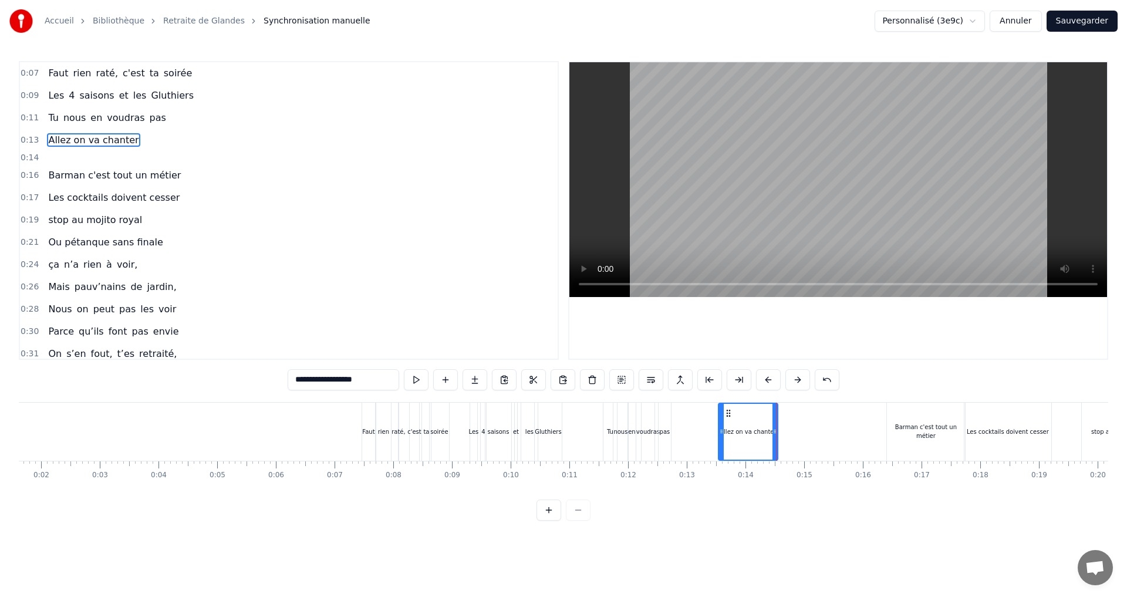
drag, startPoint x: 736, startPoint y: 433, endPoint x: 721, endPoint y: 433, distance: 15.3
click at [721, 433] on circle at bounding box center [721, 433] width 1 height 1
click at [778, 436] on icon at bounding box center [778, 431] width 5 height 9
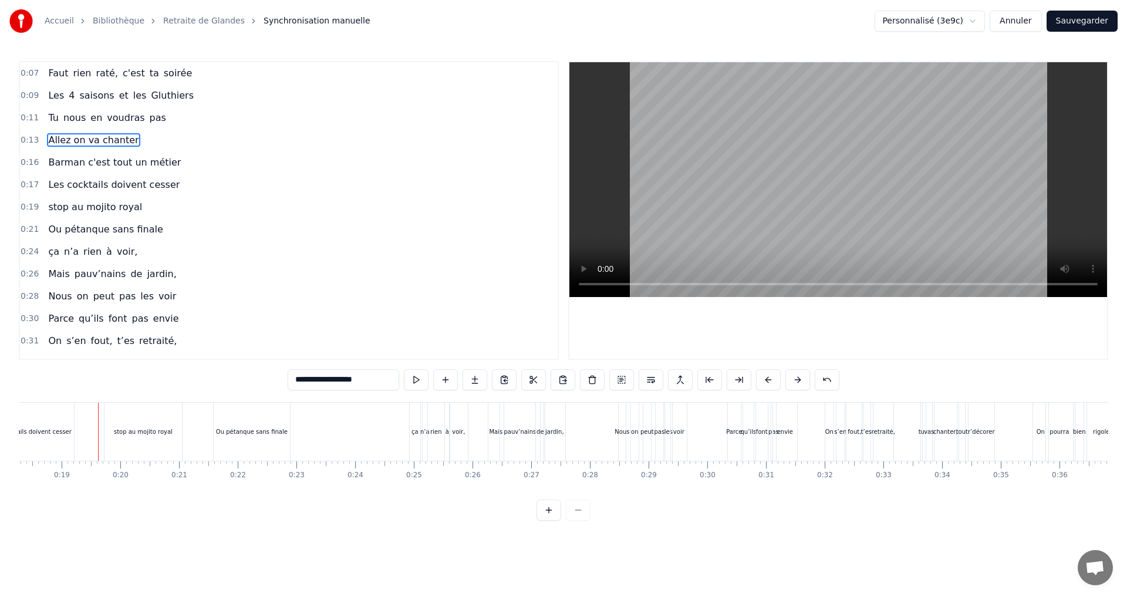
scroll to position [0, 1076]
click at [146, 433] on div "stop au mojito royal" at bounding box center [139, 431] width 59 height 9
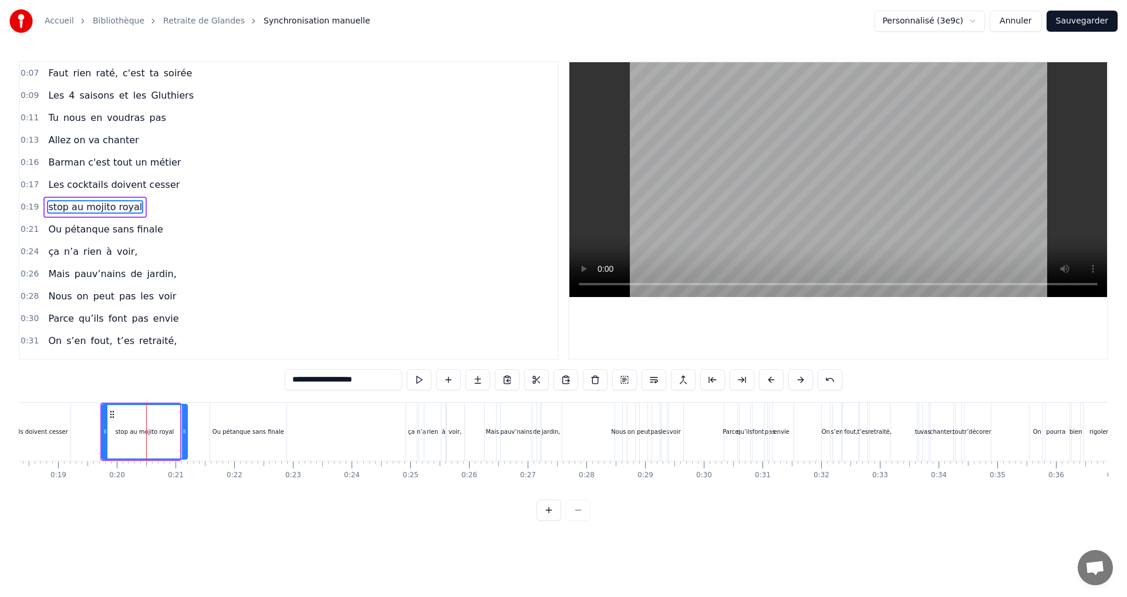
drag, startPoint x: 174, startPoint y: 434, endPoint x: 182, endPoint y: 434, distance: 7.6
click at [182, 434] on icon at bounding box center [184, 431] width 5 height 9
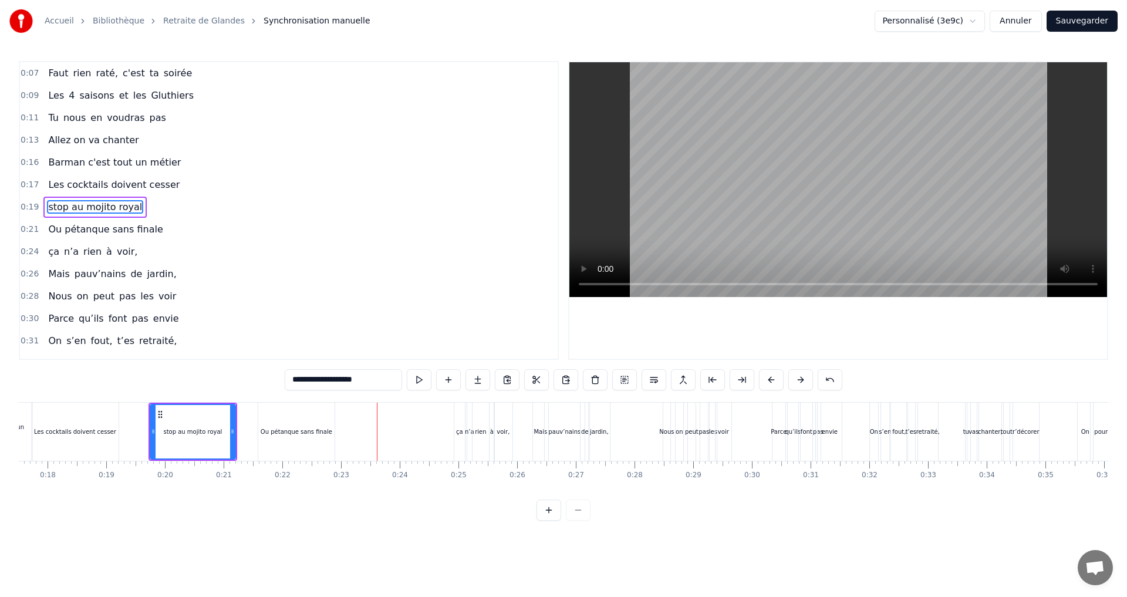
click at [297, 430] on div "Ou pétanque sans finale" at bounding box center [297, 431] width 72 height 9
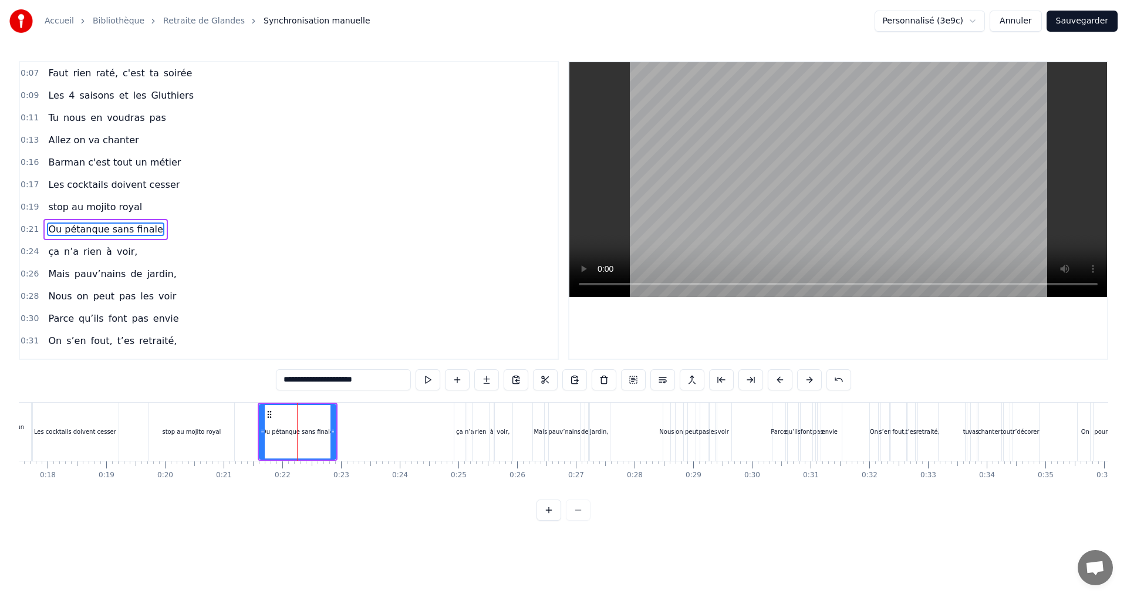
scroll to position [19, 0]
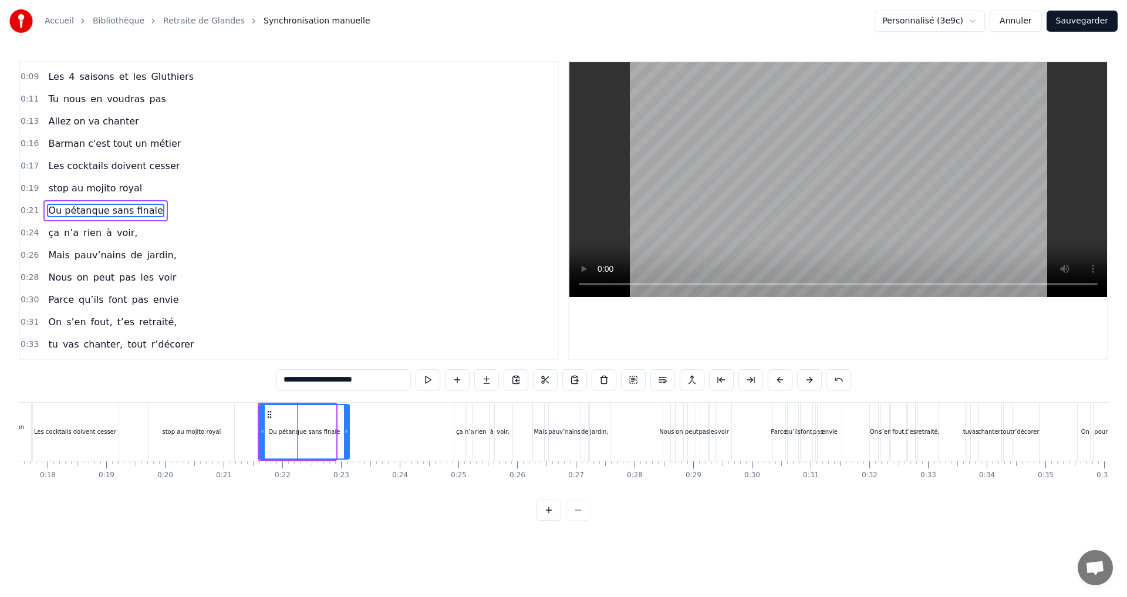
drag, startPoint x: 334, startPoint y: 430, endPoint x: 348, endPoint y: 432, distance: 13.6
click at [348, 432] on icon at bounding box center [346, 431] width 5 height 9
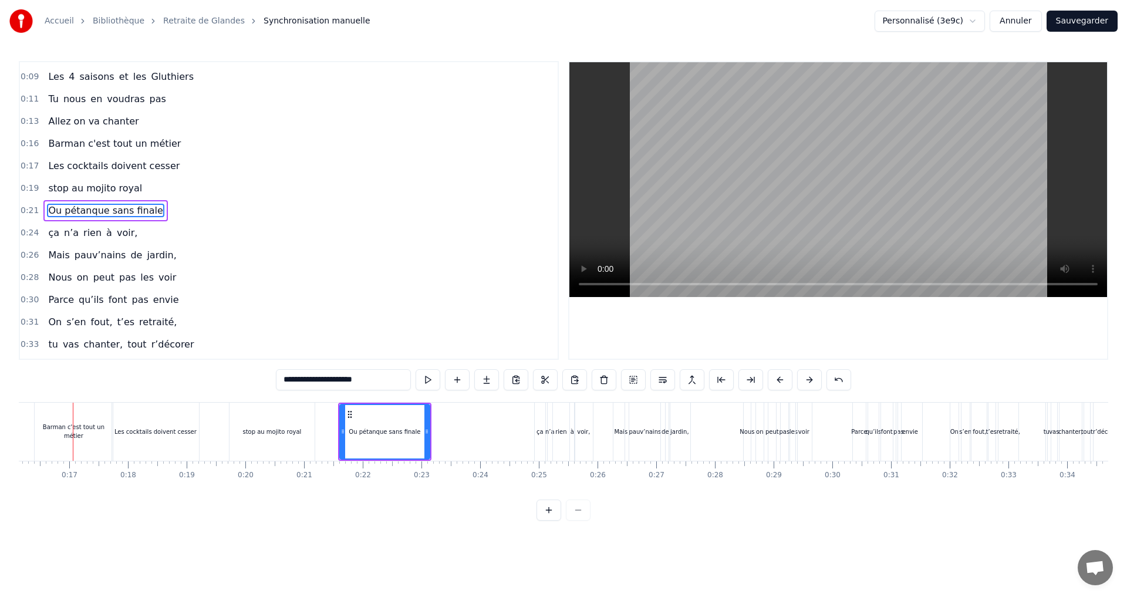
scroll to position [0, 931]
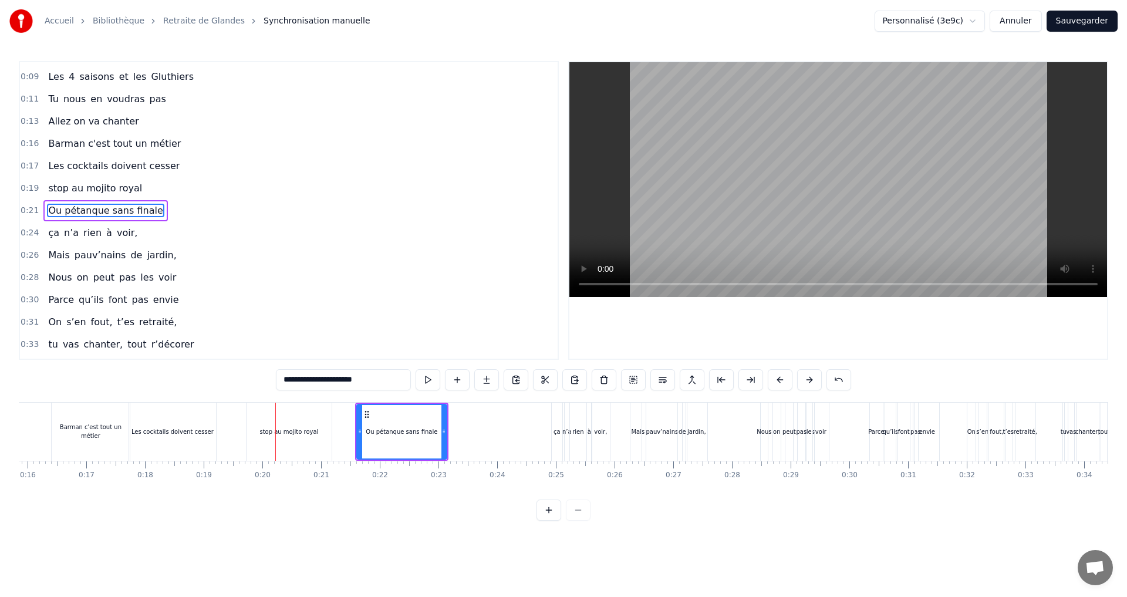
click at [166, 433] on div "Les cocktails doivent cesser" at bounding box center [173, 431] width 82 height 9
type input "**********"
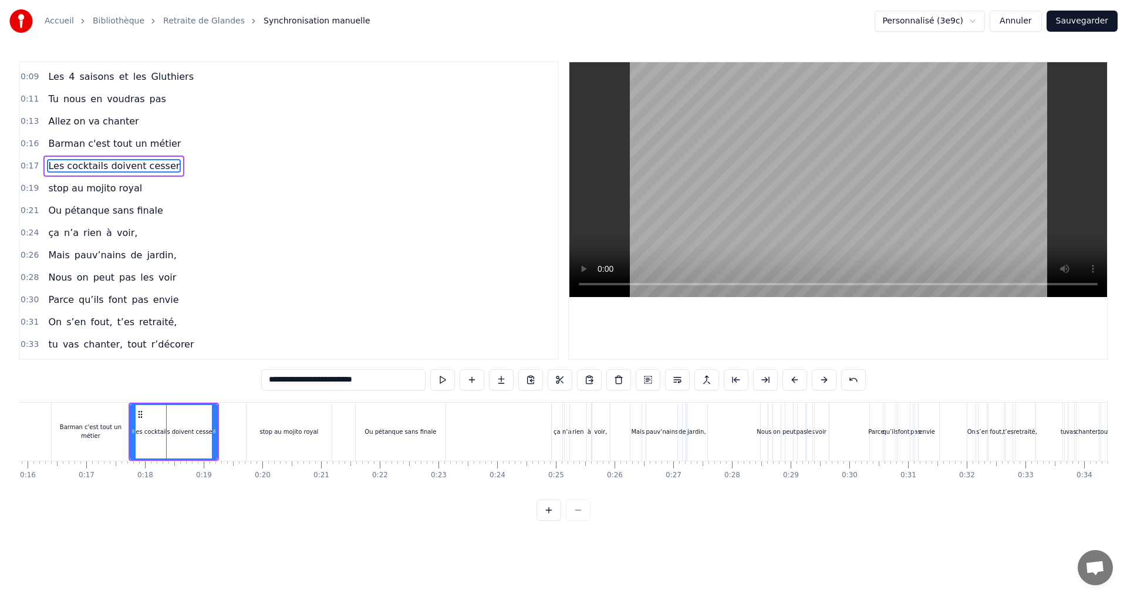
scroll to position [0, 0]
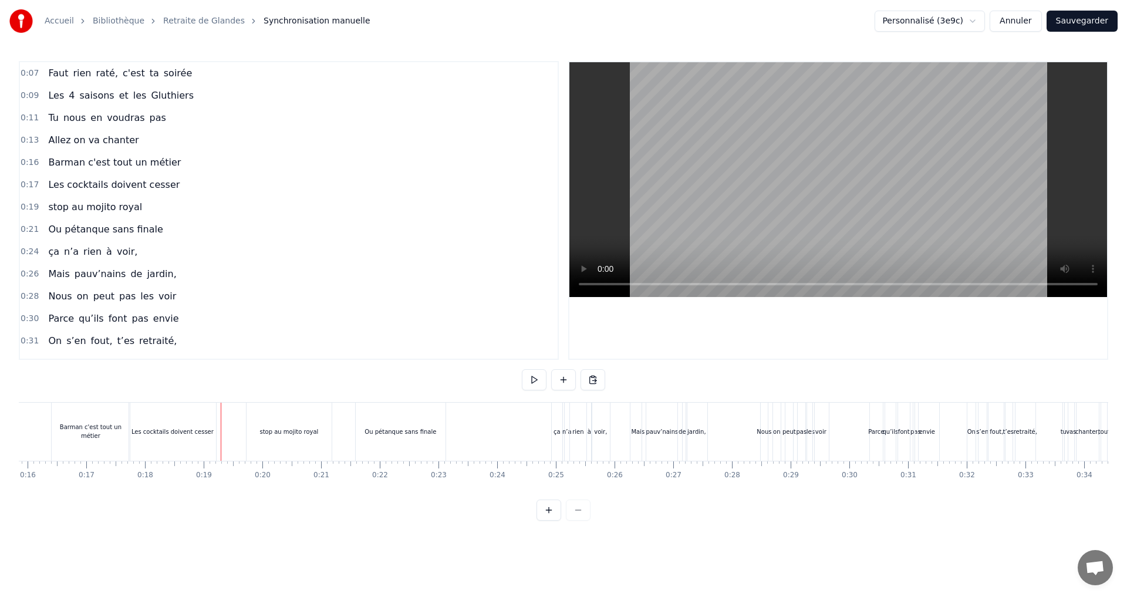
click at [205, 434] on div "Les cocktails doivent cesser" at bounding box center [173, 431] width 82 height 9
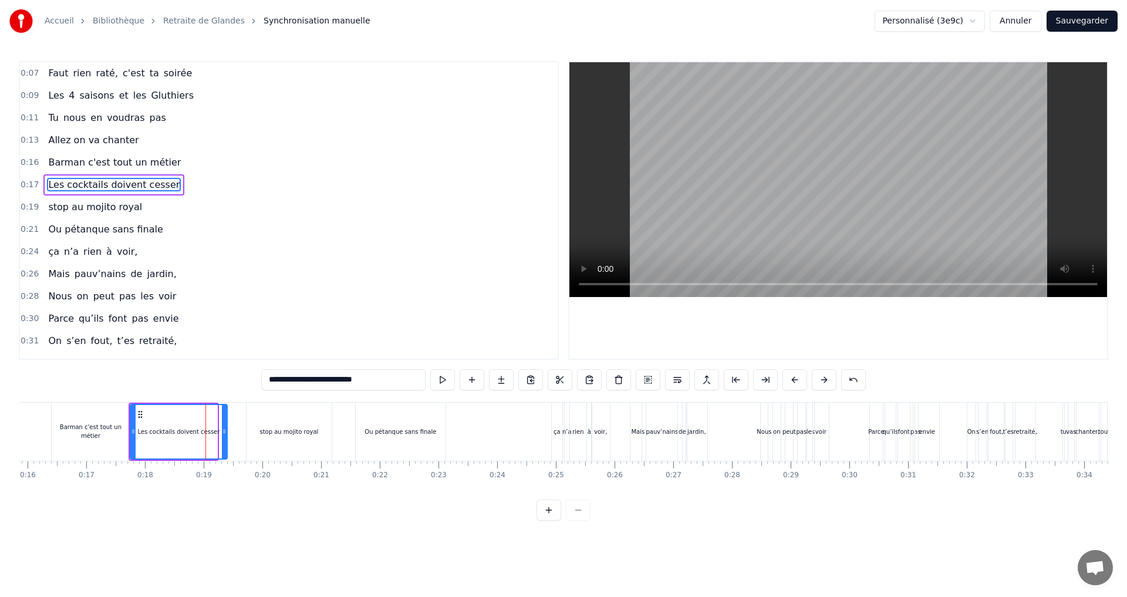
drag, startPoint x: 213, startPoint y: 433, endPoint x: 223, endPoint y: 435, distance: 10.1
click at [223, 435] on icon at bounding box center [224, 431] width 5 height 9
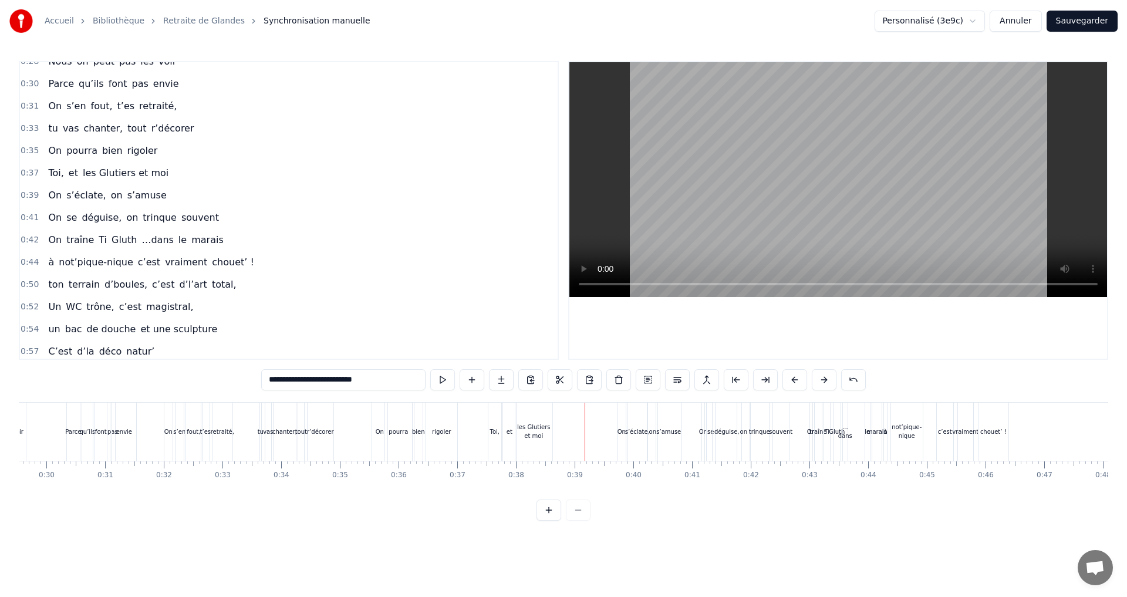
scroll to position [294, 0]
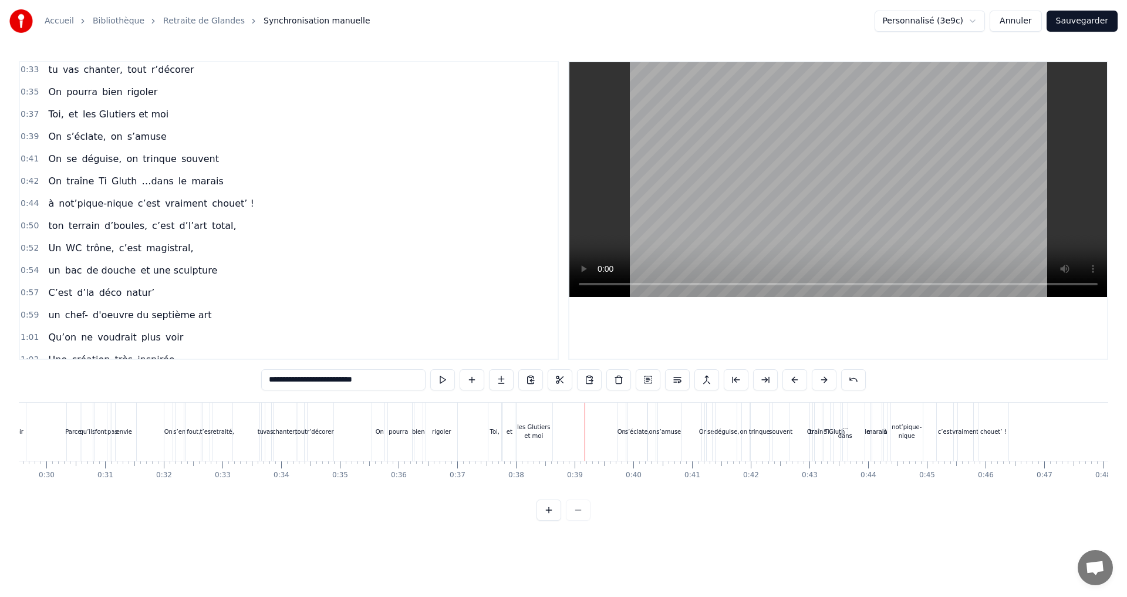
click at [85, 109] on span "les Glutiers et moi" at bounding box center [126, 114] width 88 height 14
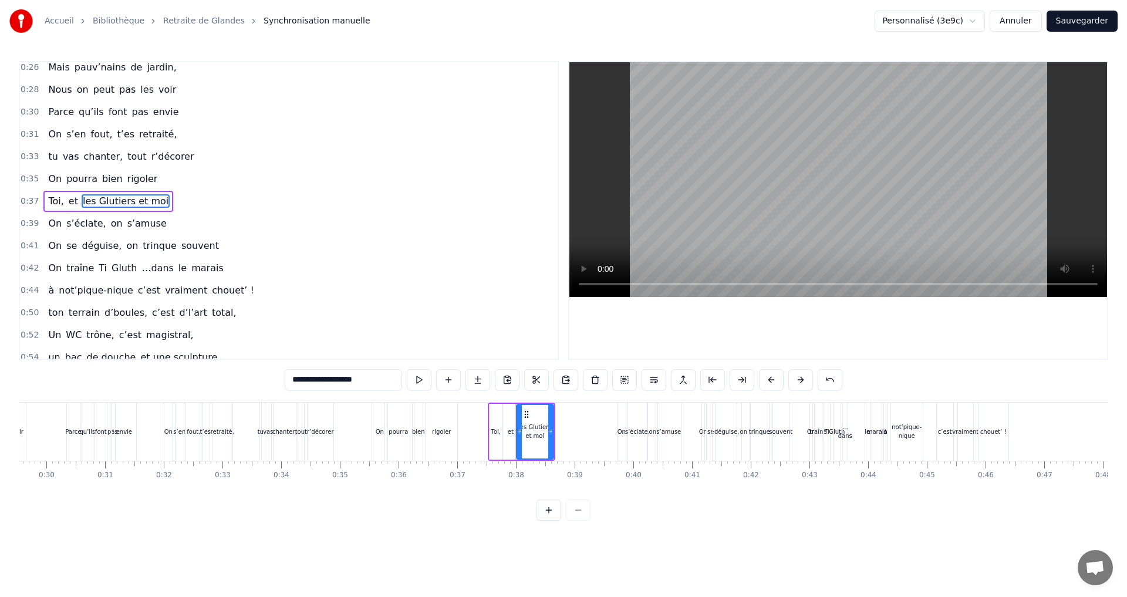
scroll to position [197, 0]
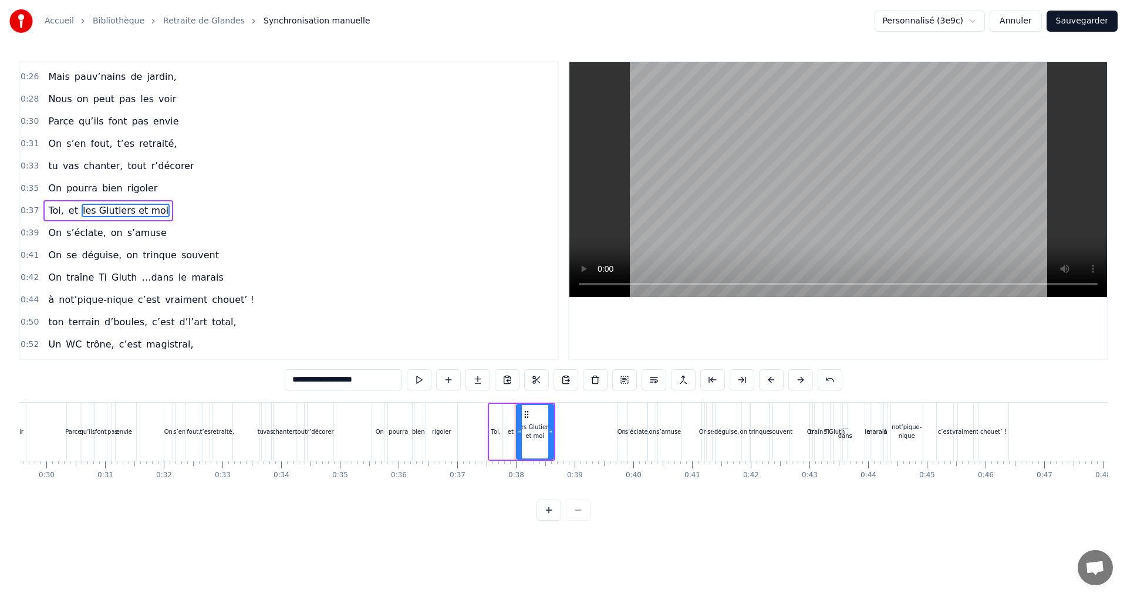
click at [68, 214] on span "et" at bounding box center [74, 211] width 12 height 14
type input "**"
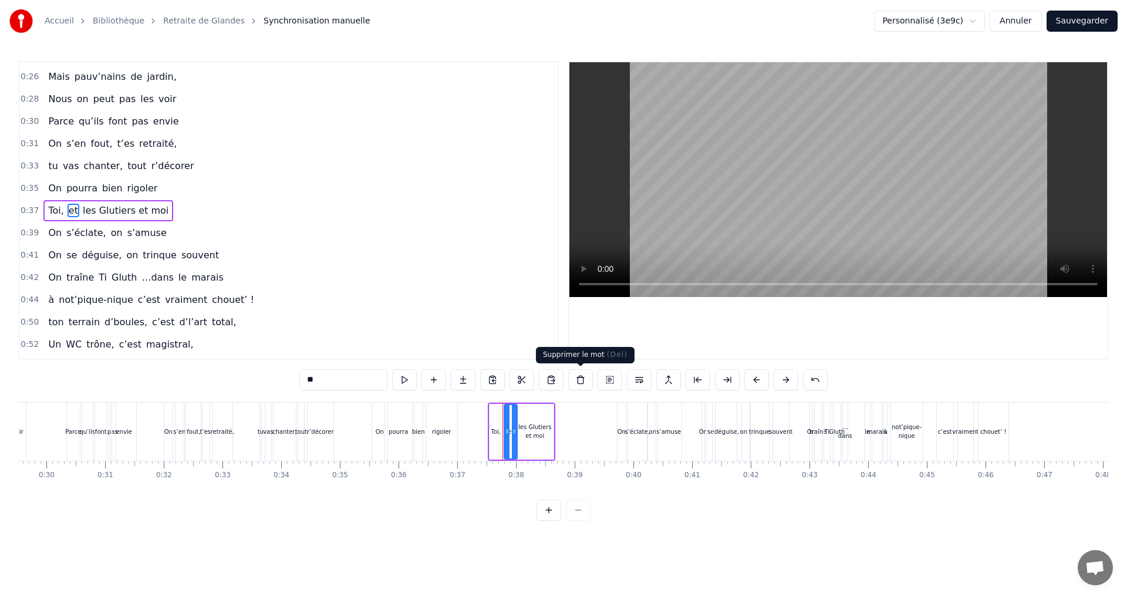
click at [578, 380] on button at bounding box center [580, 379] width 25 height 21
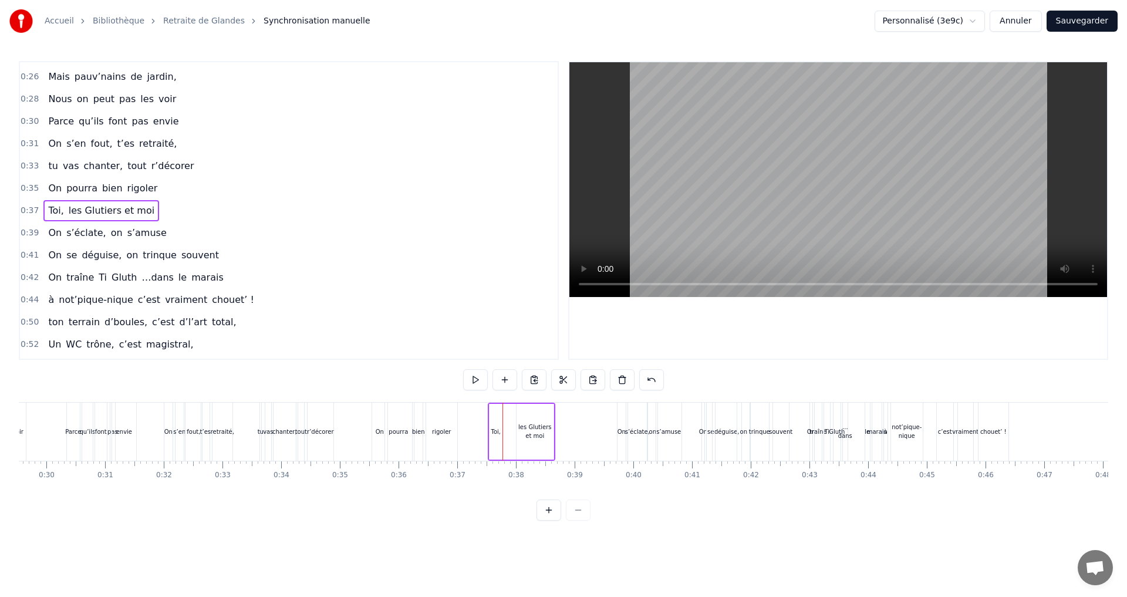
click at [71, 209] on span "les Glutiers et moi" at bounding box center [112, 211] width 88 height 14
drag, startPoint x: 292, startPoint y: 380, endPoint x: 304, endPoint y: 356, distance: 26.5
click at [290, 379] on input "**********" at bounding box center [343, 379] width 117 height 21
click at [48, 205] on span "Toi," at bounding box center [56, 211] width 18 height 14
type input "****"
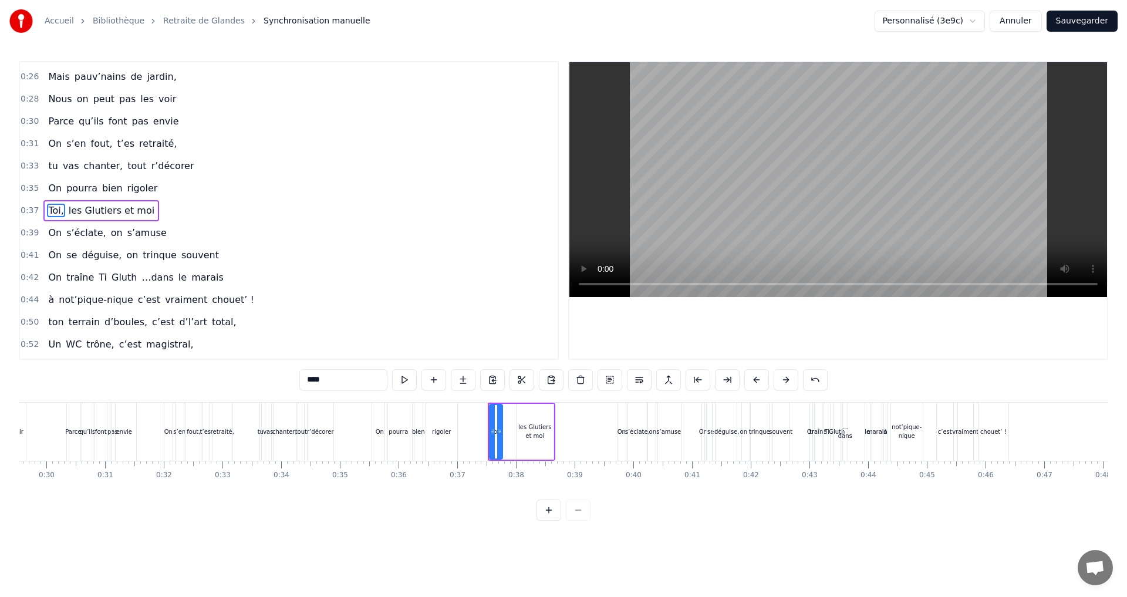
click at [333, 381] on input "****" at bounding box center [343, 379] width 88 height 21
click at [396, 269] on div "0:42 On traîne Ti Gluth …dans le marais" at bounding box center [289, 278] width 538 height 22
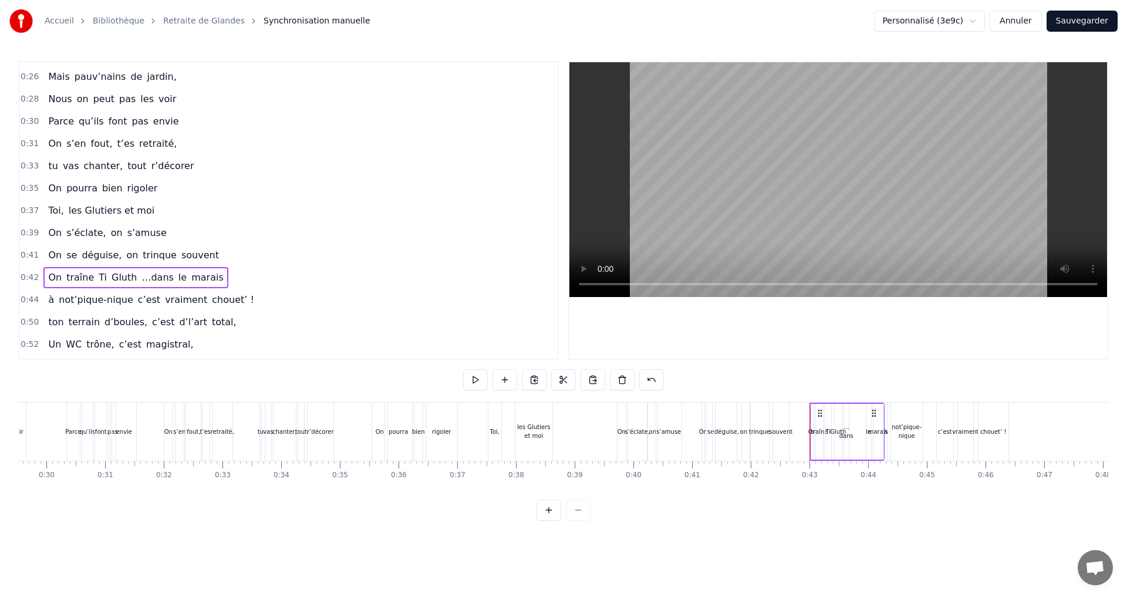
click at [129, 214] on span "les Glutiers et moi" at bounding box center [112, 211] width 88 height 14
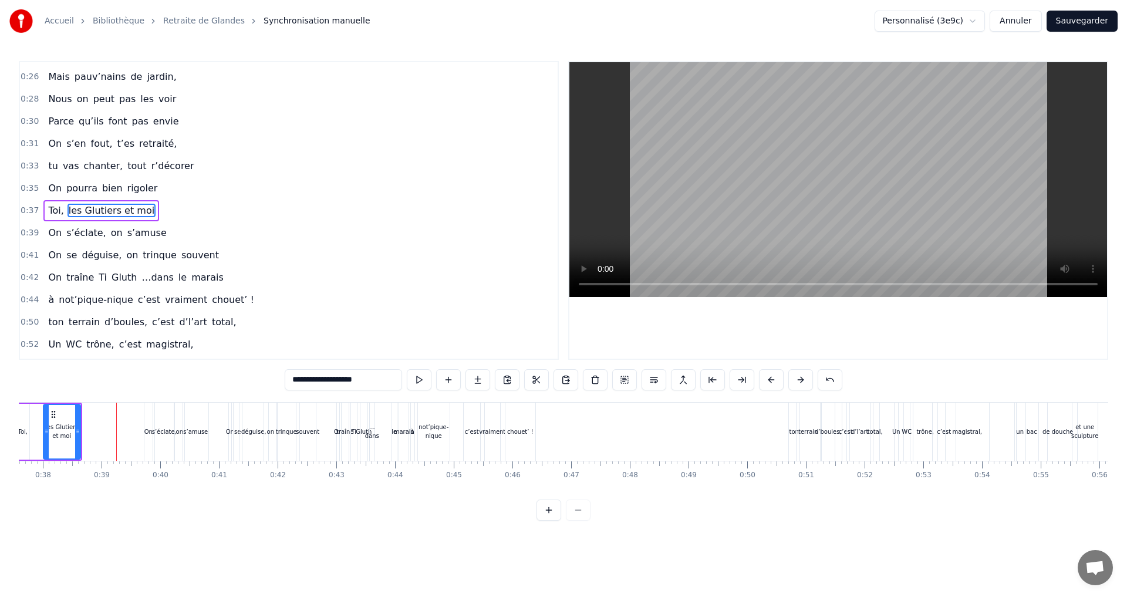
scroll to position [0, 2216]
click at [220, 302] on span "chouet’ !" at bounding box center [233, 300] width 45 height 14
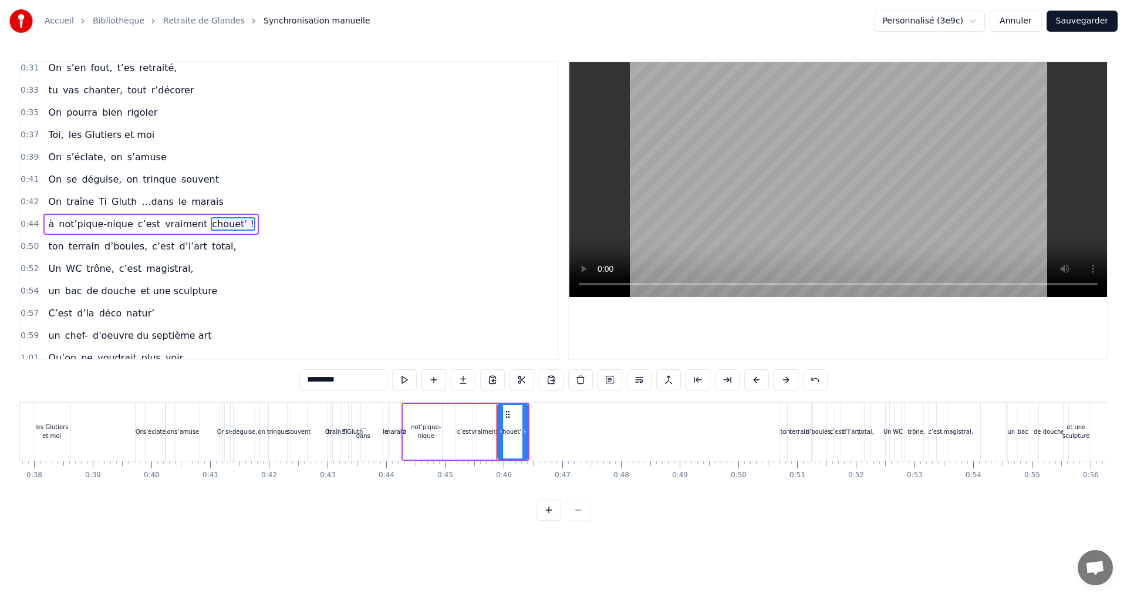
scroll to position [287, 0]
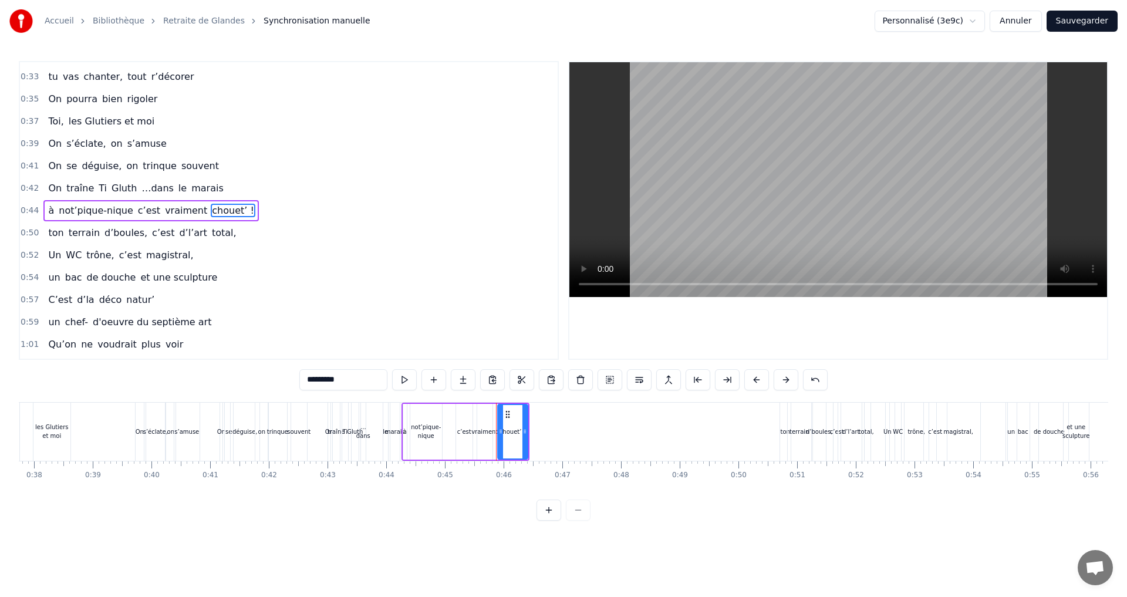
click at [50, 229] on span "ton" at bounding box center [56, 233] width 18 height 14
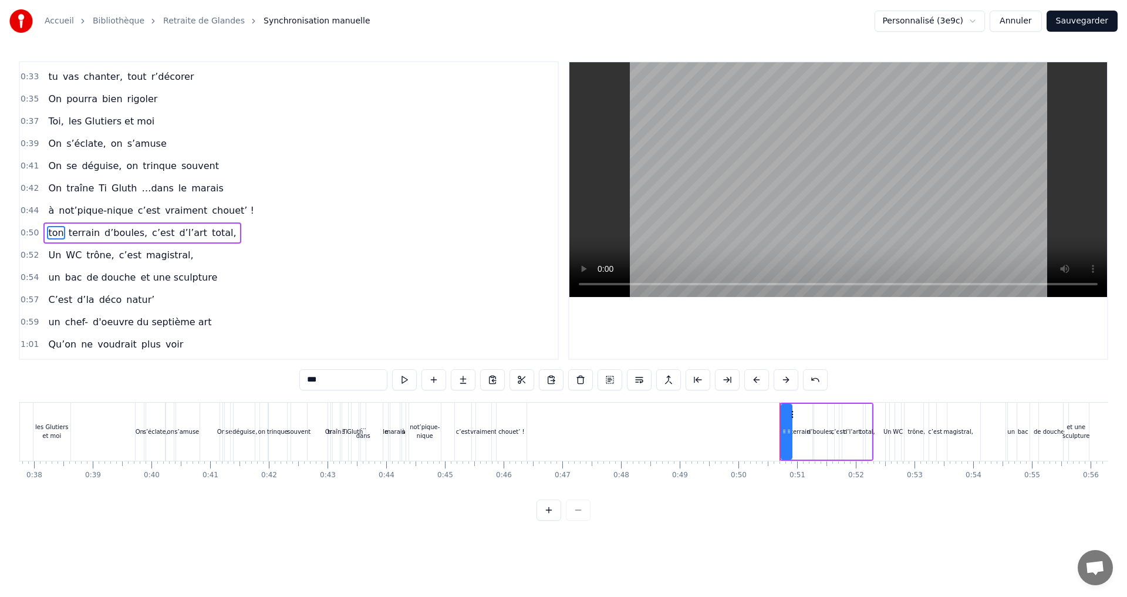
scroll to position [309, 0]
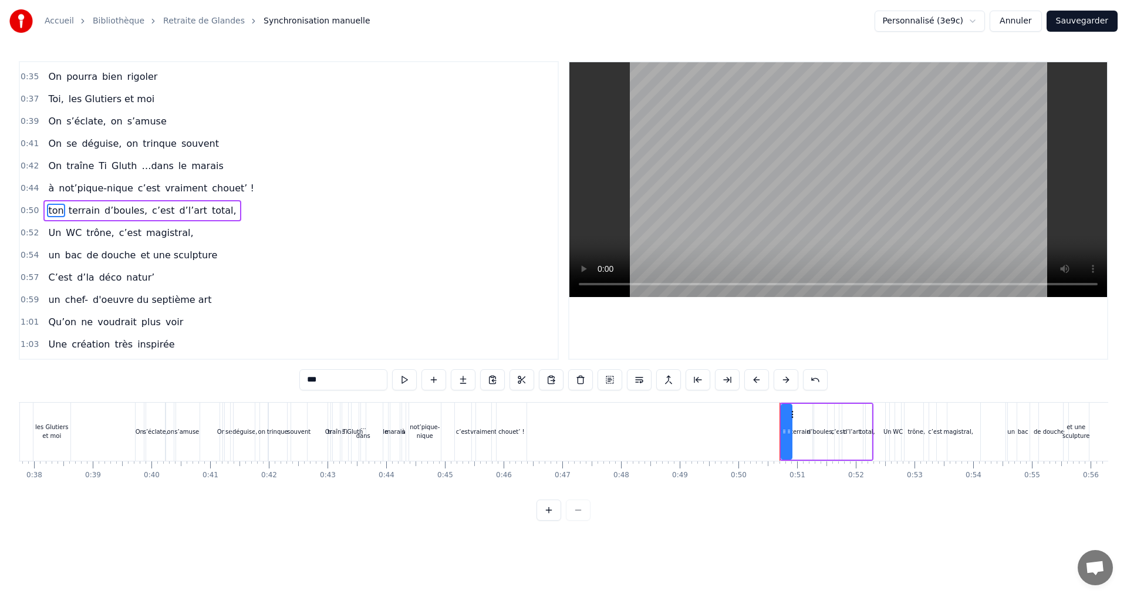
click at [48, 205] on span "ton" at bounding box center [56, 211] width 18 height 14
click at [225, 190] on span "chouet’ !" at bounding box center [233, 188] width 45 height 14
type input "*********"
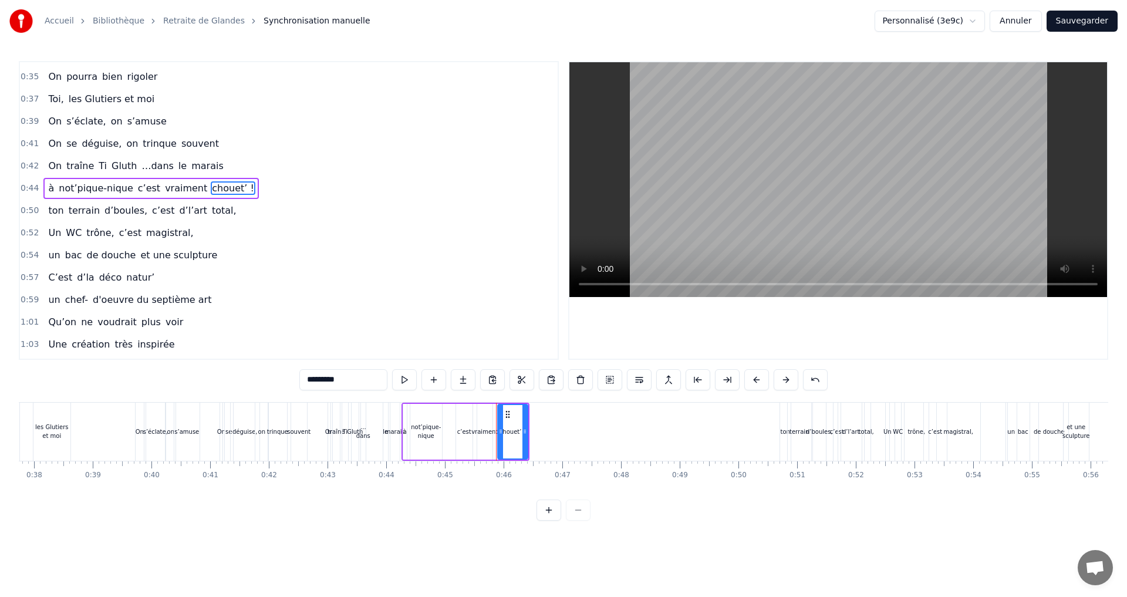
scroll to position [287, 0]
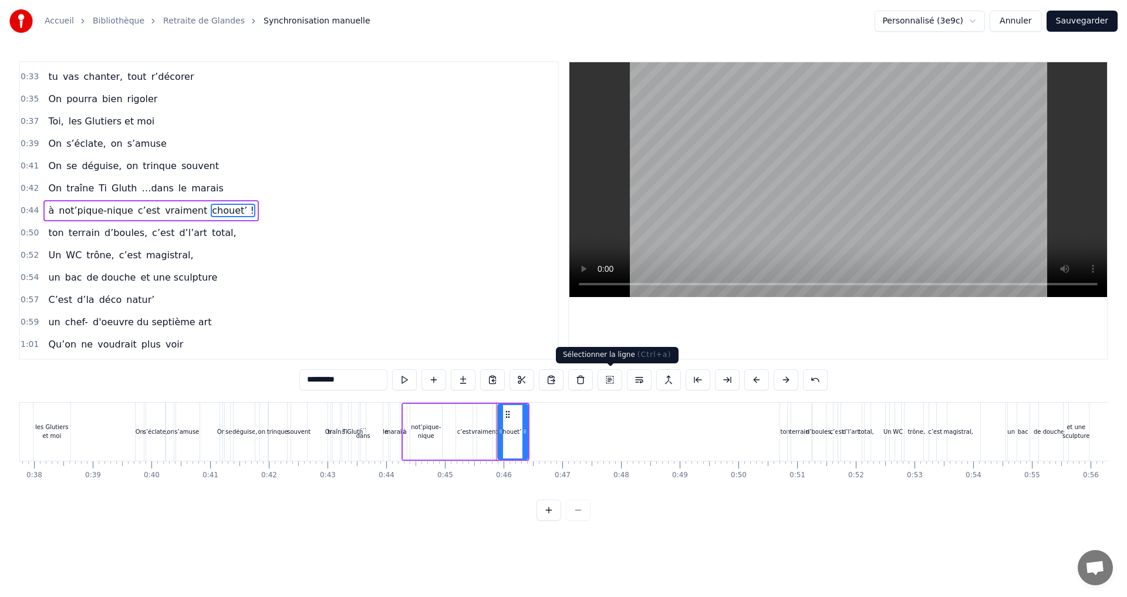
click at [612, 382] on button at bounding box center [610, 379] width 25 height 21
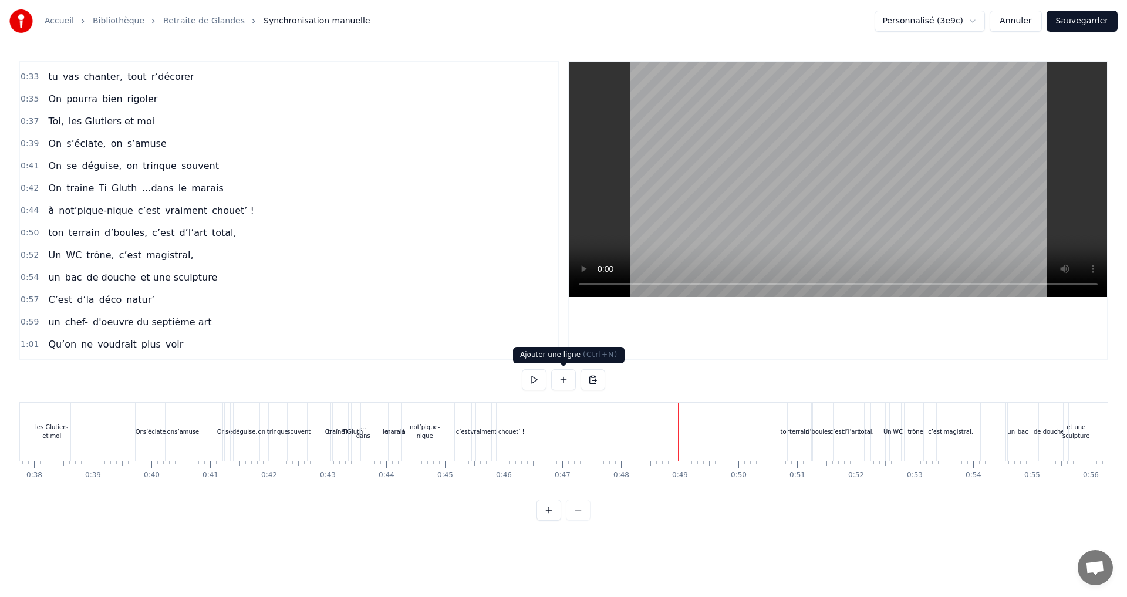
click at [562, 378] on button at bounding box center [563, 379] width 25 height 21
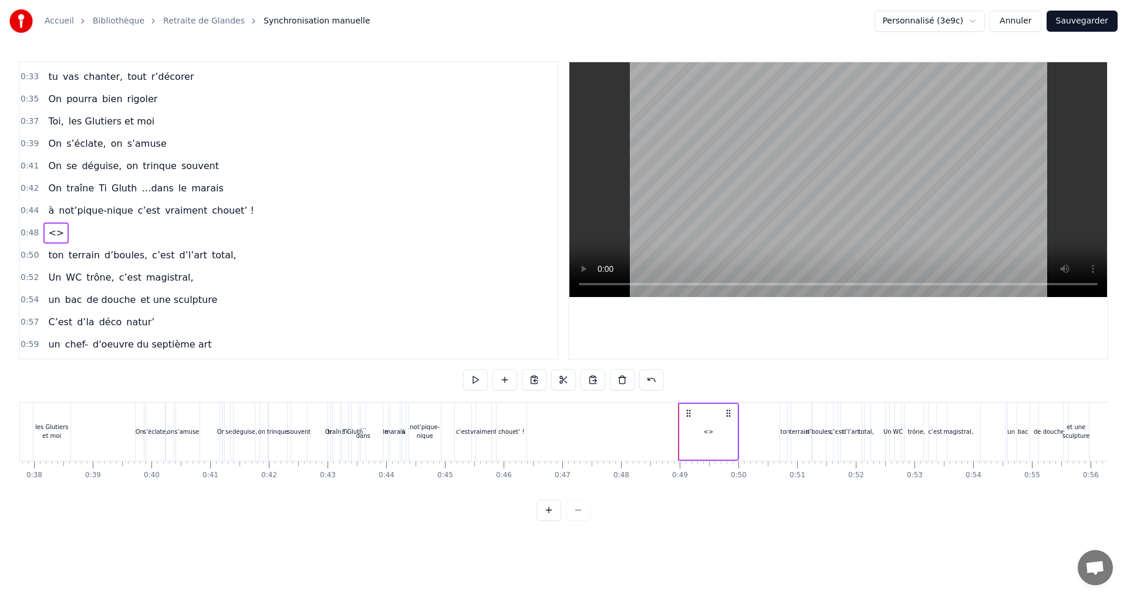
click at [52, 234] on span "<>" at bounding box center [56, 233] width 18 height 14
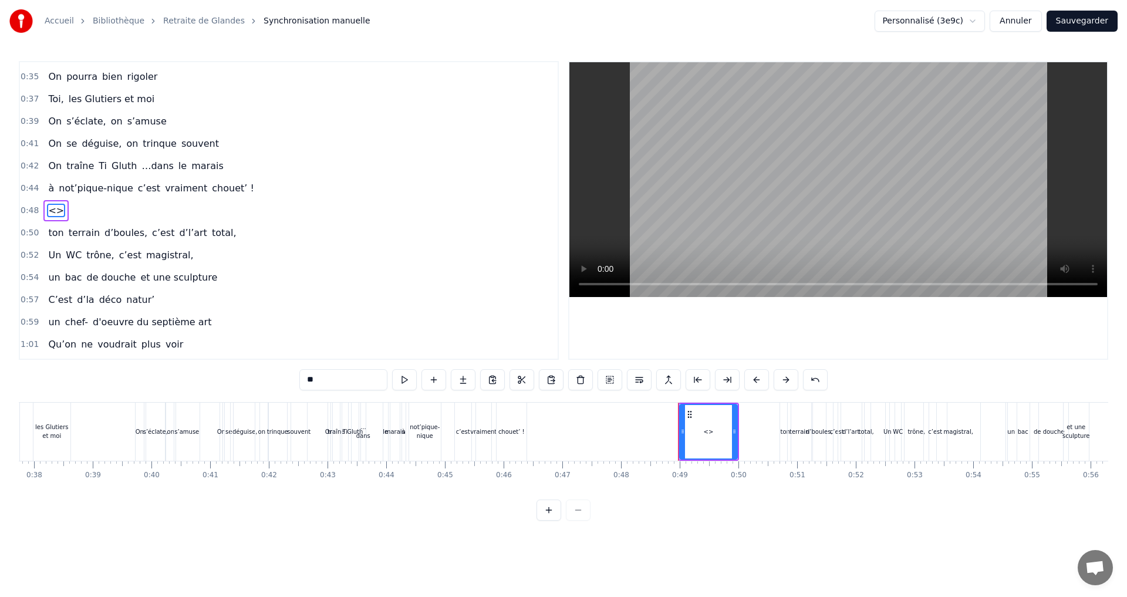
drag, startPoint x: 307, startPoint y: 383, endPoint x: 323, endPoint y: 381, distance: 16.5
click at [323, 381] on input "**" at bounding box center [343, 379] width 88 height 21
type input "******"
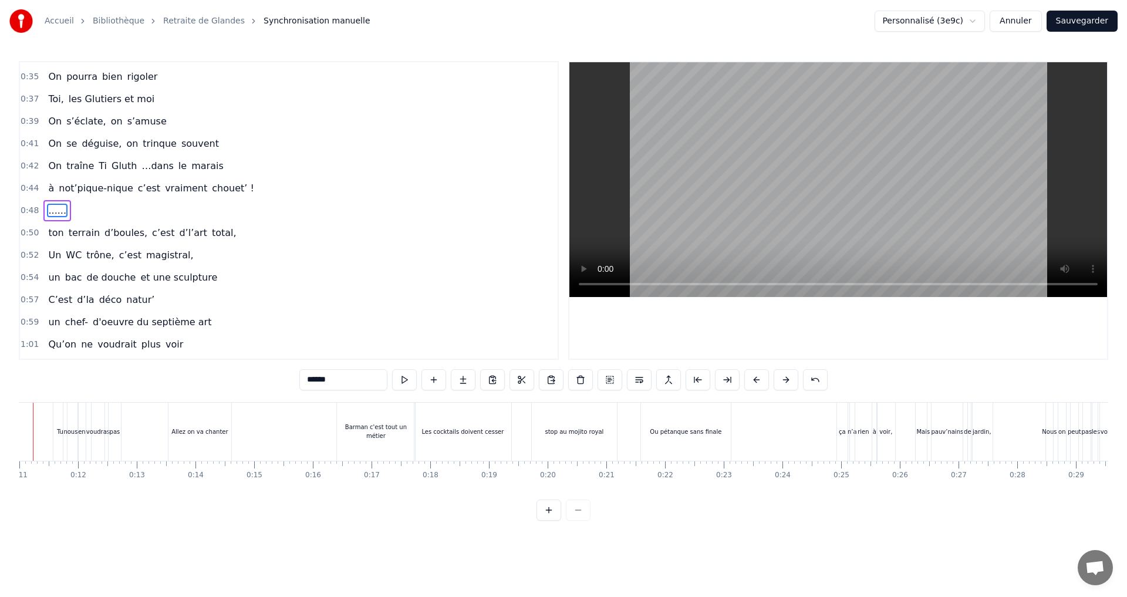
scroll to position [0, 601]
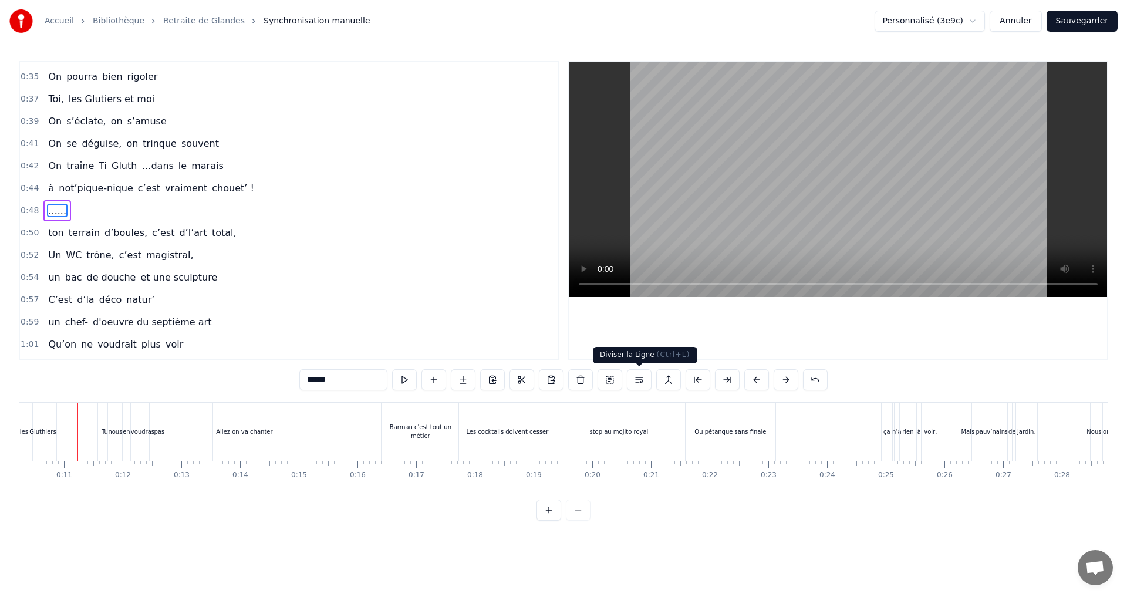
click at [639, 377] on button at bounding box center [639, 379] width 25 height 21
click at [610, 378] on button at bounding box center [610, 379] width 25 height 21
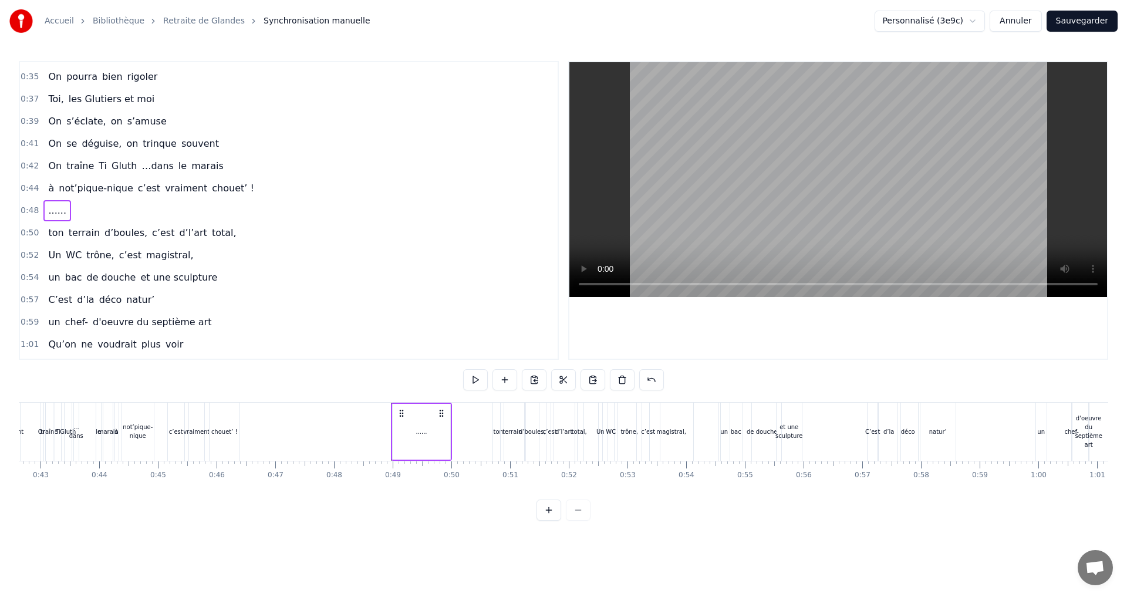
scroll to position [0, 2816]
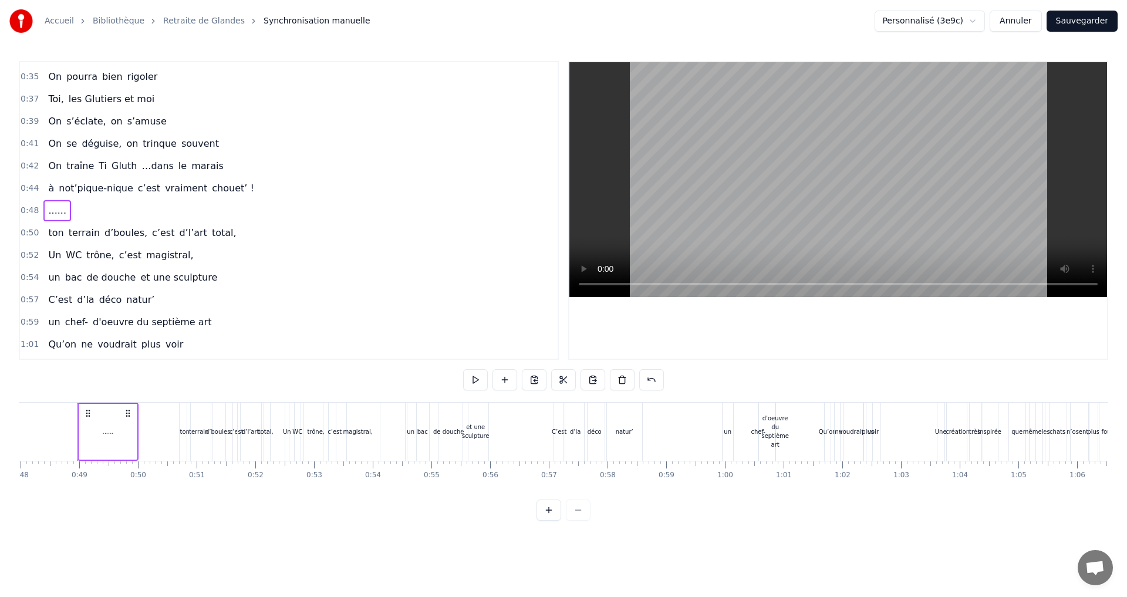
click at [48, 215] on span "......" at bounding box center [57, 211] width 21 height 14
drag, startPoint x: 553, startPoint y: 380, endPoint x: 560, endPoint y: 402, distance: 22.3
click at [560, 402] on div "0:07 Faut rien raté, c'est ta soirée 0:09 Les 4 saisons et les Gluthiers 0:11 T…" at bounding box center [564, 291] width 1090 height 460
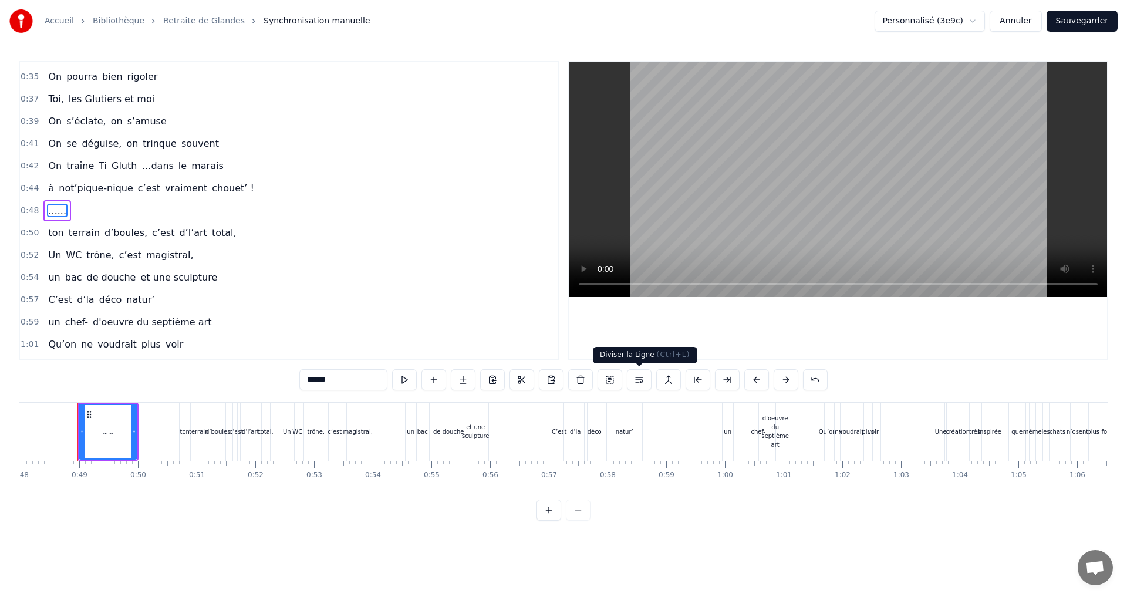
click at [638, 382] on button at bounding box center [639, 379] width 25 height 21
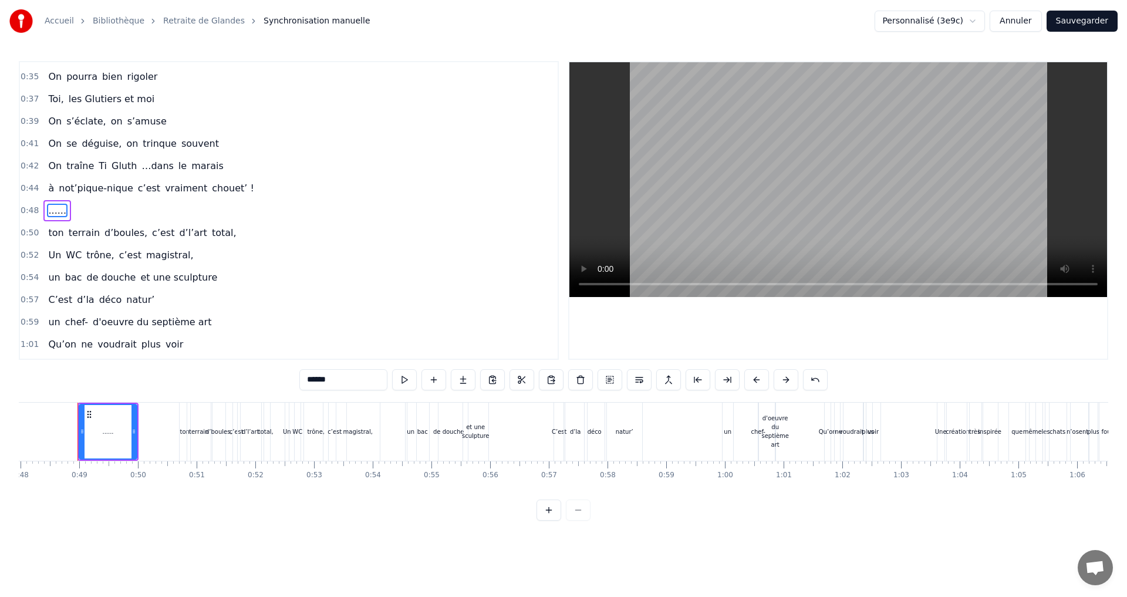
click at [638, 382] on button at bounding box center [639, 379] width 25 height 21
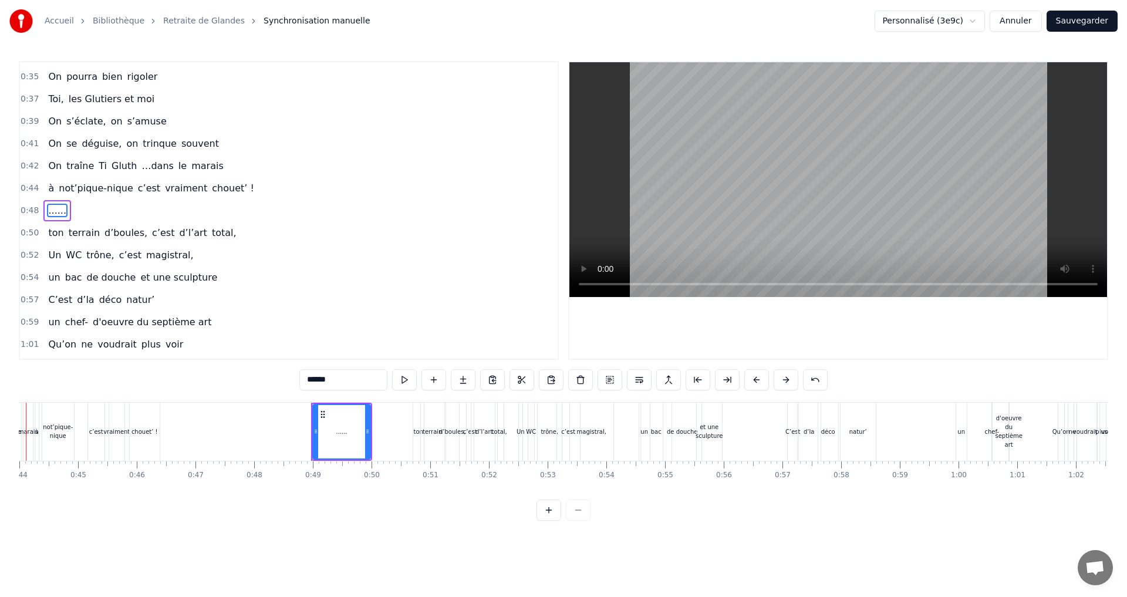
scroll to position [0, 2530]
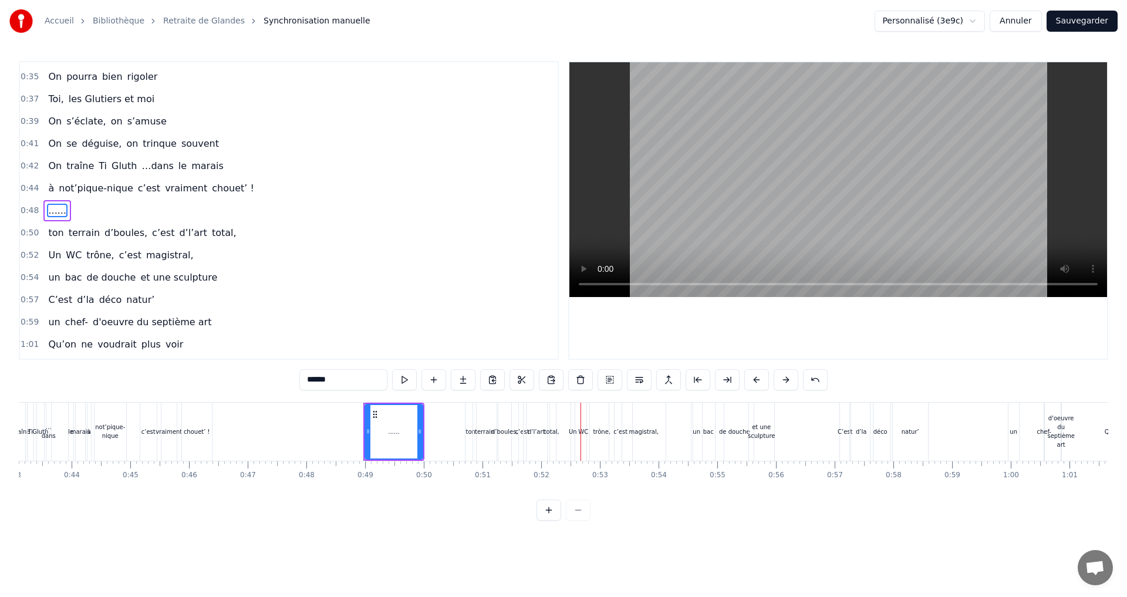
click at [601, 430] on div "trône," at bounding box center [602, 431] width 18 height 9
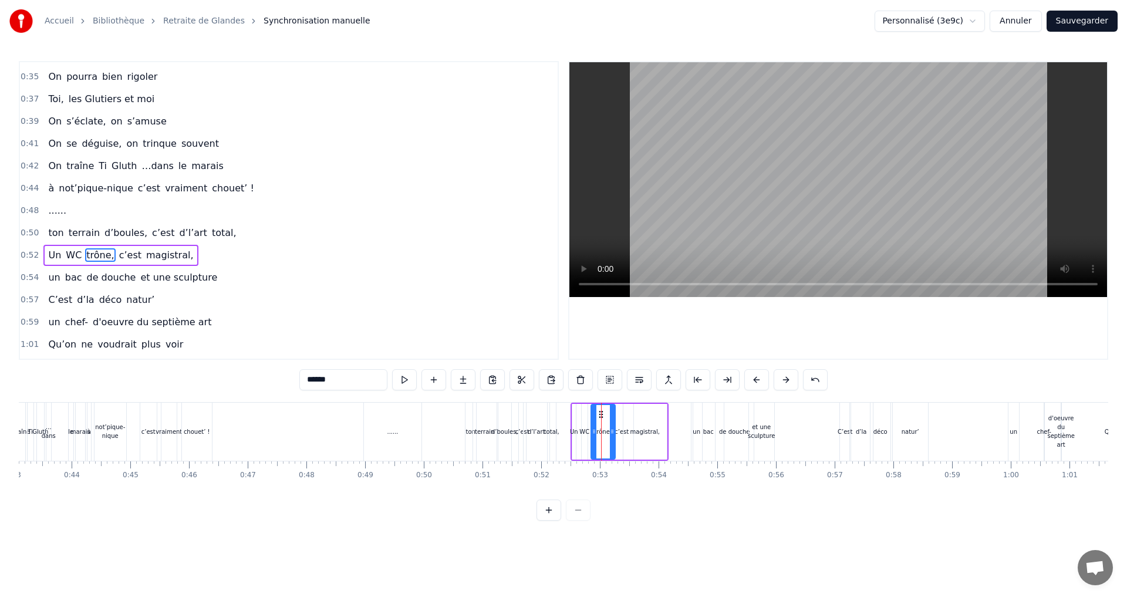
scroll to position [353, 0]
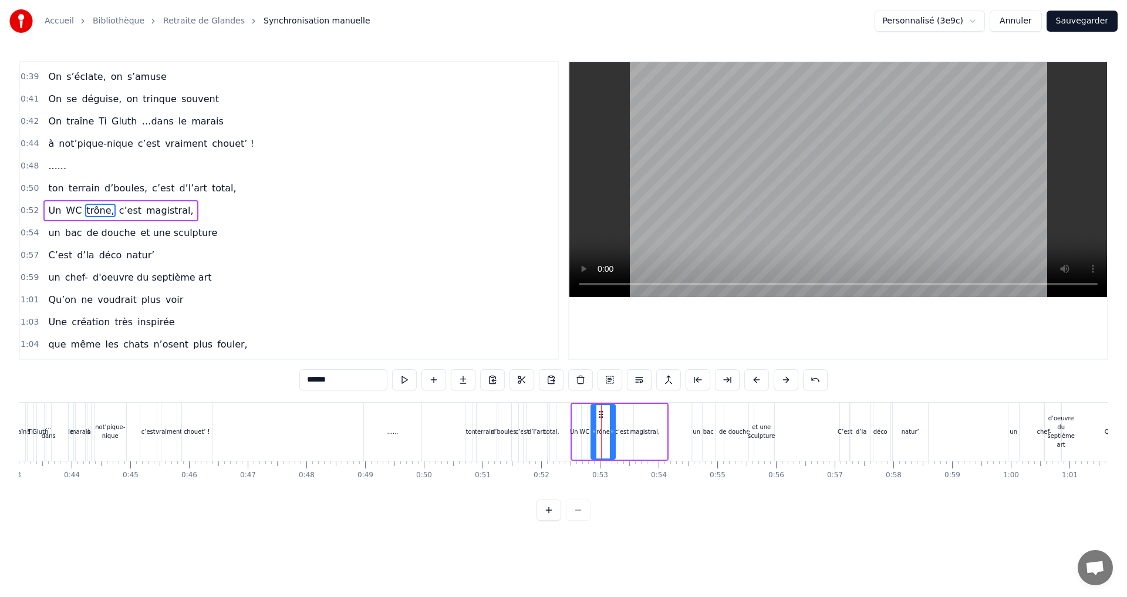
click at [605, 420] on div "trône," at bounding box center [603, 431] width 23 height 53
click at [605, 413] on icon at bounding box center [605, 414] width 9 height 9
click at [582, 419] on div "WC" at bounding box center [585, 432] width 6 height 56
drag, startPoint x: 591, startPoint y: 412, endPoint x: 598, endPoint y: 413, distance: 7.8
click at [598, 413] on icon at bounding box center [599, 414] width 9 height 9
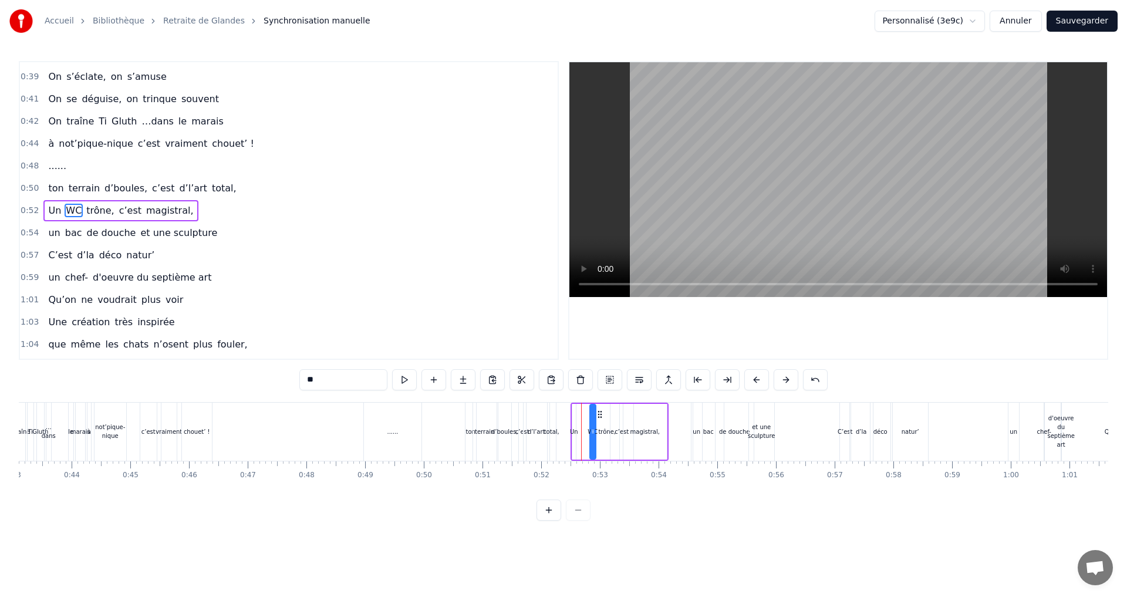
click at [574, 434] on div "Un" at bounding box center [574, 431] width 8 height 9
type input "**"
drag, startPoint x: 582, startPoint y: 414, endPoint x: 589, endPoint y: 389, distance: 26.4
click at [587, 416] on icon at bounding box center [588, 414] width 9 height 9
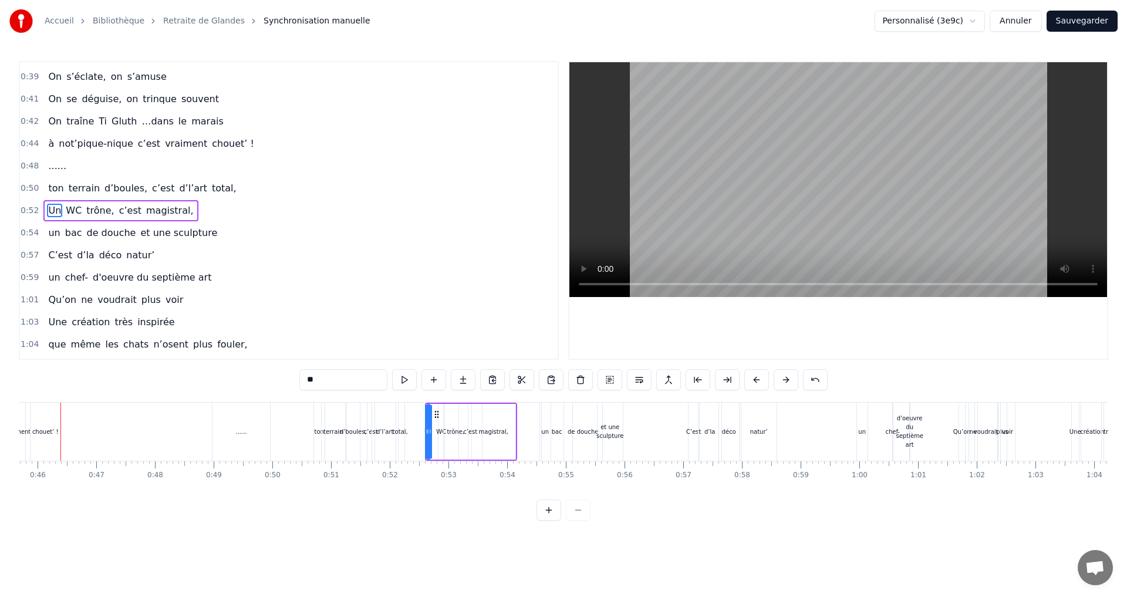
scroll to position [0, 2665]
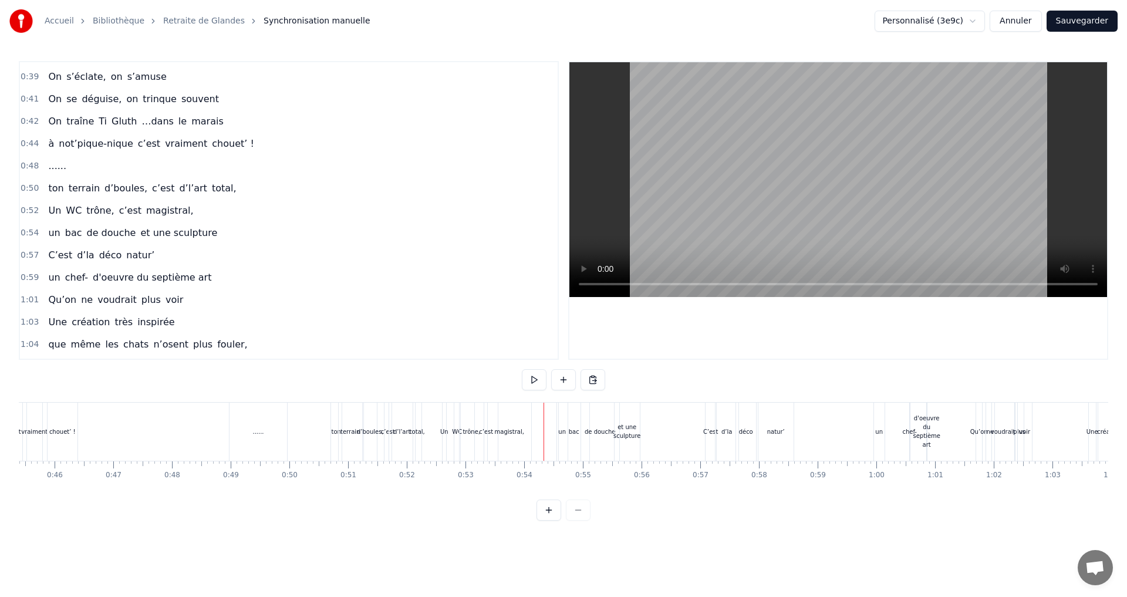
click at [557, 430] on div "un" at bounding box center [563, 432] width 12 height 58
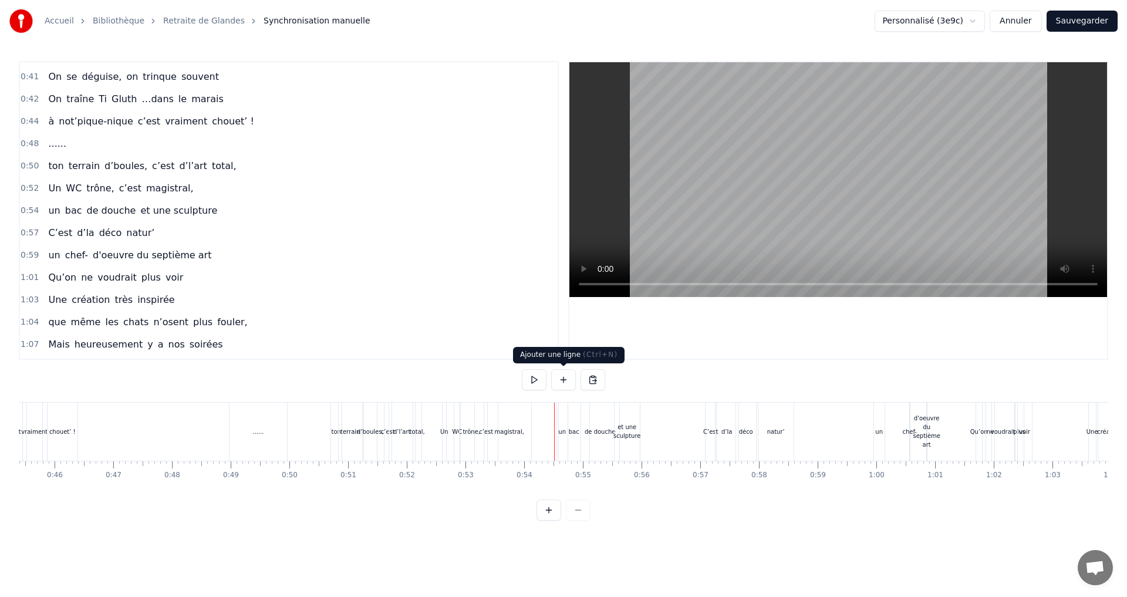
click at [562, 384] on button at bounding box center [563, 379] width 25 height 21
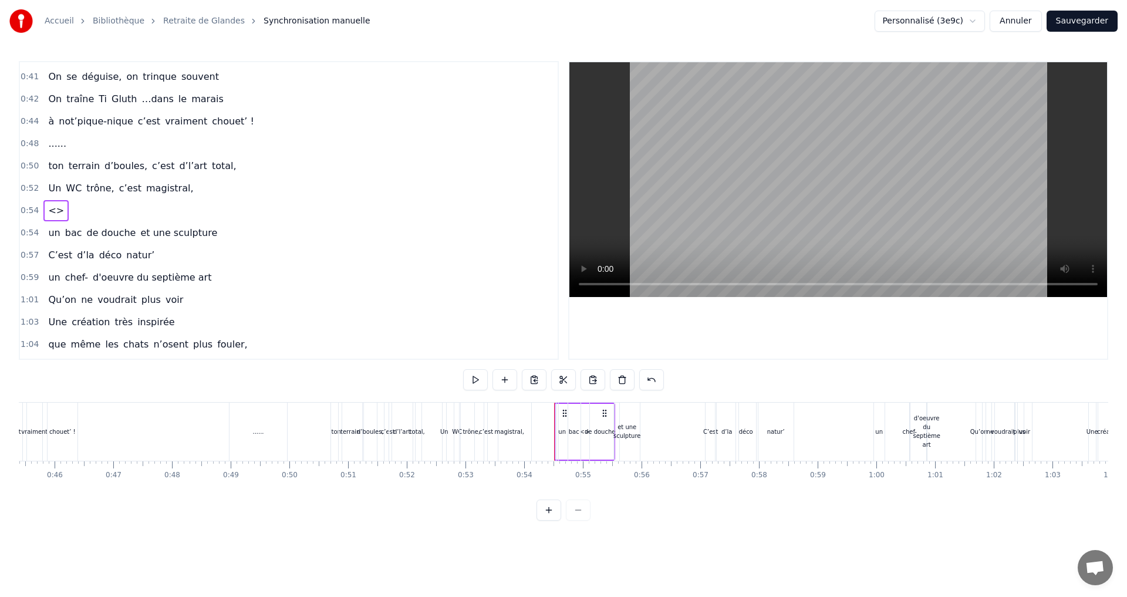
click at [53, 210] on span "<>" at bounding box center [56, 211] width 18 height 14
drag, startPoint x: 316, startPoint y: 379, endPoint x: 307, endPoint y: 382, distance: 9.1
click at [307, 382] on input "**" at bounding box center [343, 379] width 88 height 21
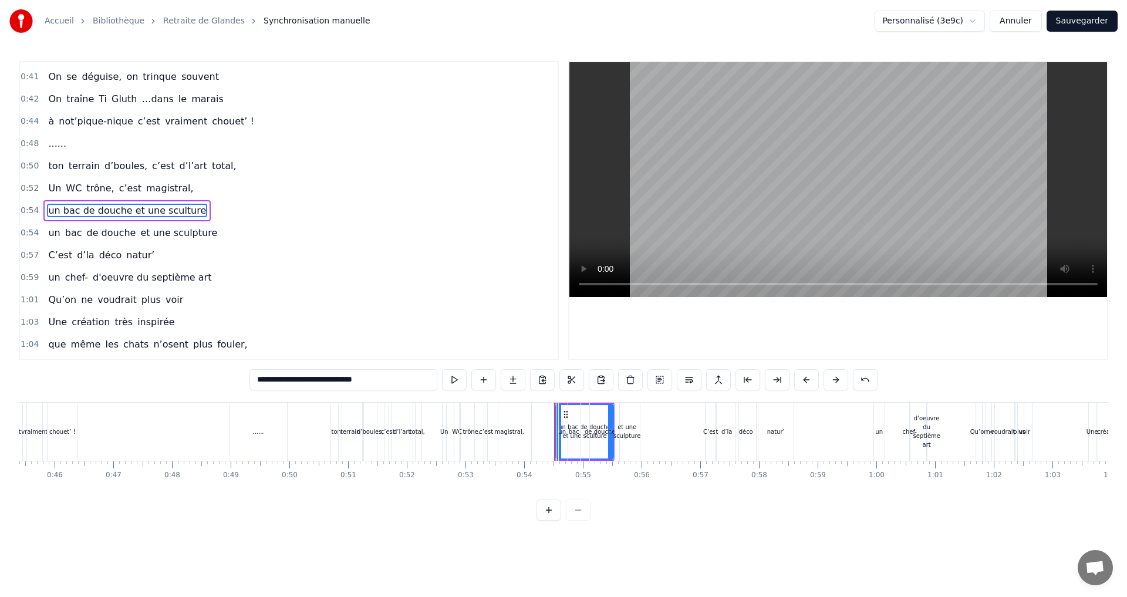
click at [170, 230] on span "et une sculpture" at bounding box center [178, 233] width 79 height 14
type input "**********"
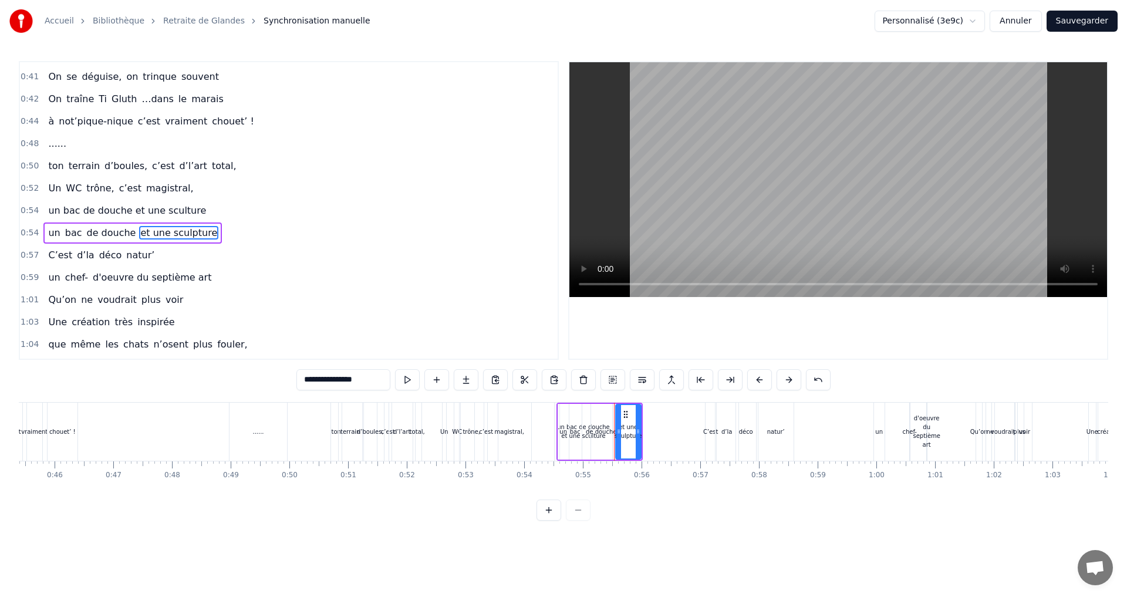
scroll to position [398, 0]
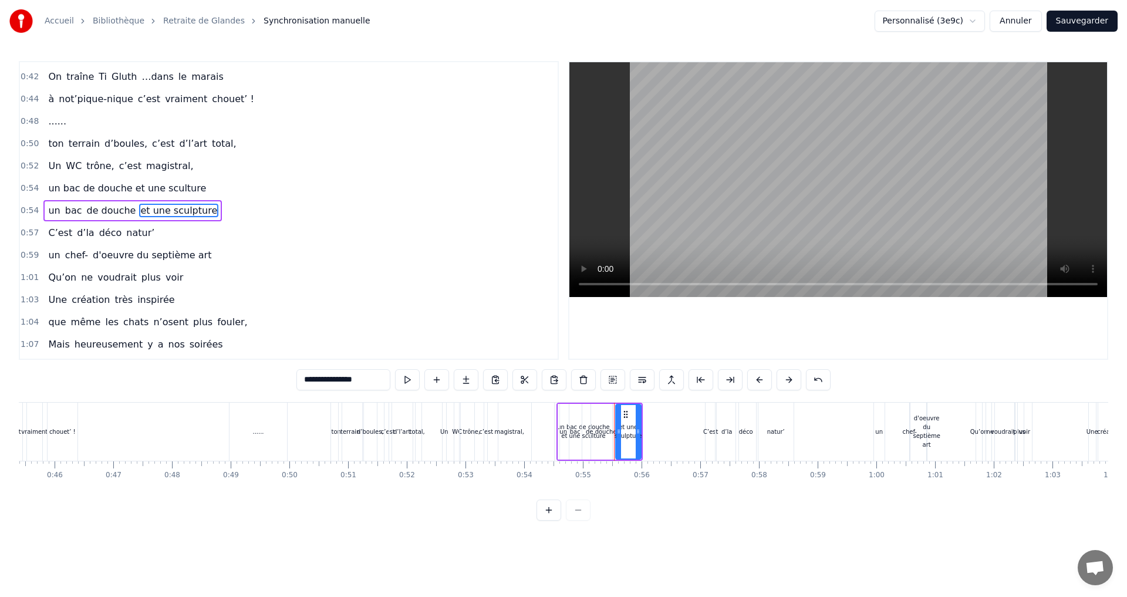
drag, startPoint x: 369, startPoint y: 379, endPoint x: 279, endPoint y: 375, distance: 89.9
click at [279, 375] on div "0:07 Faut rien raté, c'est ta soirée 0:09 Les 4 saisons et les Gluthiers 0:11 T…" at bounding box center [564, 291] width 1090 height 460
click at [122, 208] on span "de douche" at bounding box center [112, 211] width 52 height 14
type input "*********"
click at [284, 373] on div "0:07 Faut rien raté, c'est ta soirée 0:09 Les 4 saisons et les Gluthiers 0:11 T…" at bounding box center [564, 291] width 1090 height 460
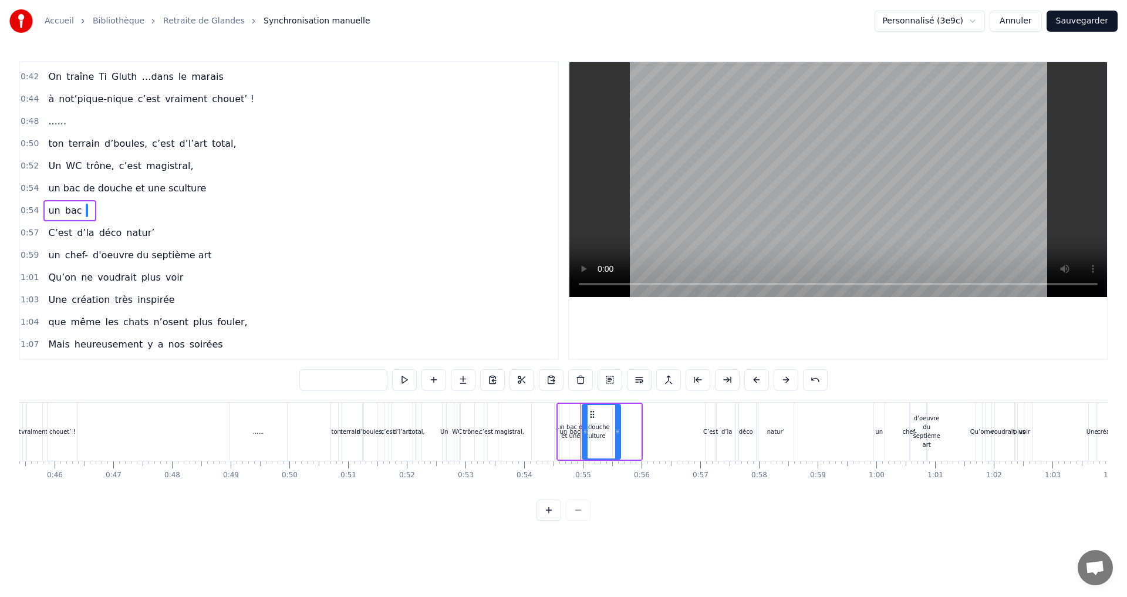
click at [70, 208] on span "bac" at bounding box center [73, 211] width 19 height 14
type input "***"
drag, startPoint x: 326, startPoint y: 373, endPoint x: 109, endPoint y: 245, distance: 252.9
click at [274, 373] on div "0:07 Faut rien raté, c'est ta soirée 0:09 Les 4 saisons et les Gluthiers 0:11 T…" at bounding box center [564, 291] width 1090 height 460
click at [47, 211] on span "un" at bounding box center [54, 211] width 14 height 14
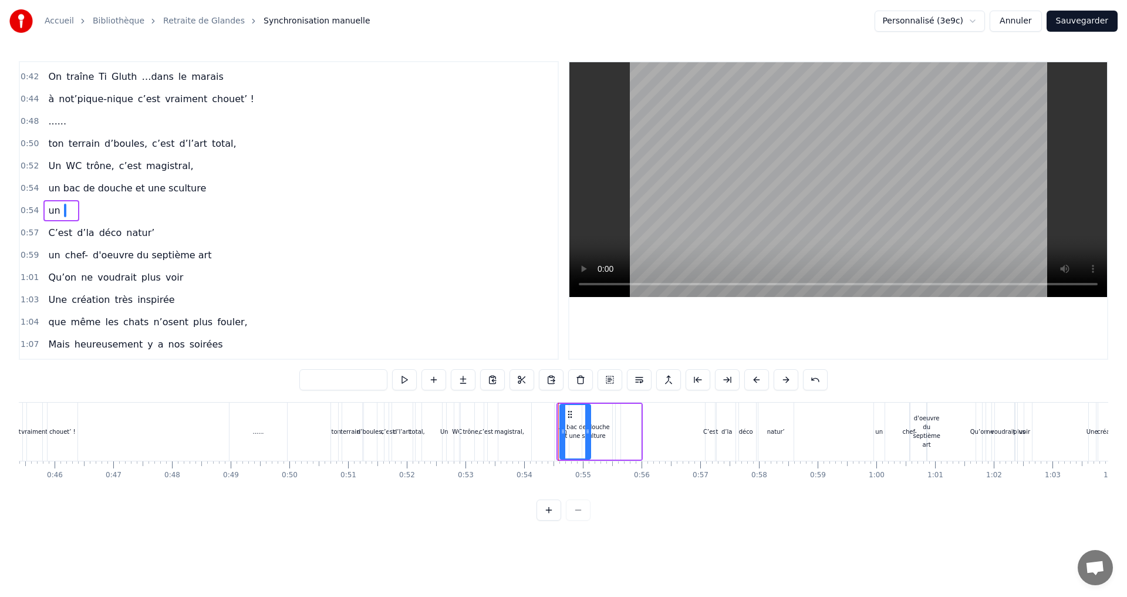
type input "**"
drag, startPoint x: 328, startPoint y: 376, endPoint x: 279, endPoint y: 376, distance: 48.7
click at [279, 376] on div "0:07 Faut rien raté, c'est ta soirée 0:09 Les 4 saisons et les Gluthiers 0:11 T…" at bounding box center [564, 291] width 1090 height 460
click at [197, 190] on div "0:54 un bac de douche et une sculture" at bounding box center [289, 188] width 538 height 22
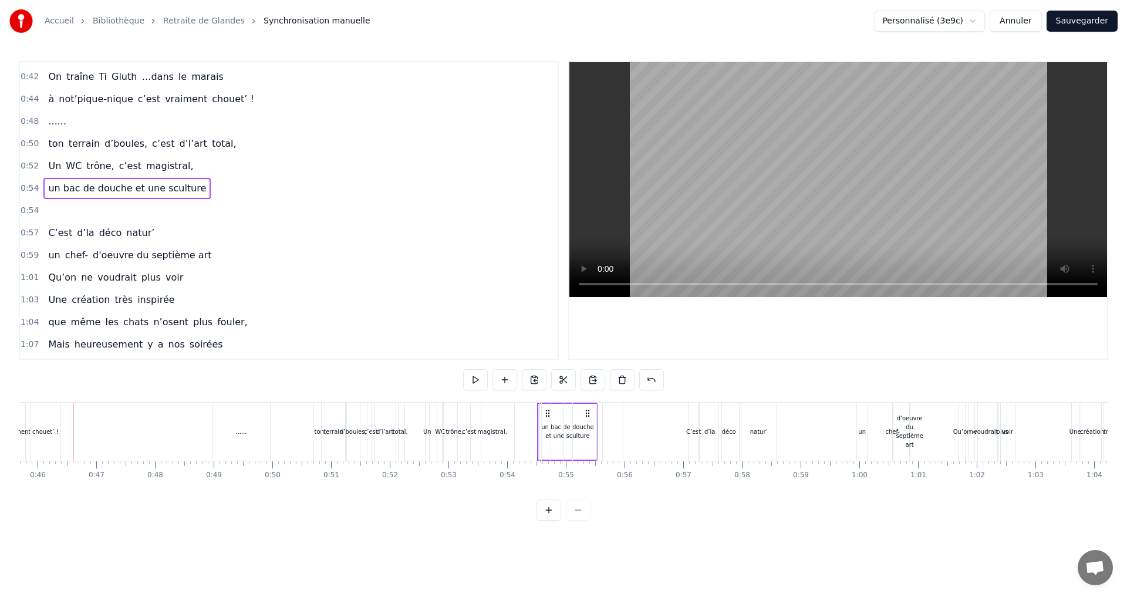
scroll to position [0, 2677]
drag, startPoint x: 591, startPoint y: 412, endPoint x: 599, endPoint y: 412, distance: 8.8
click at [599, 412] on div at bounding box center [588, 432] width 38 height 58
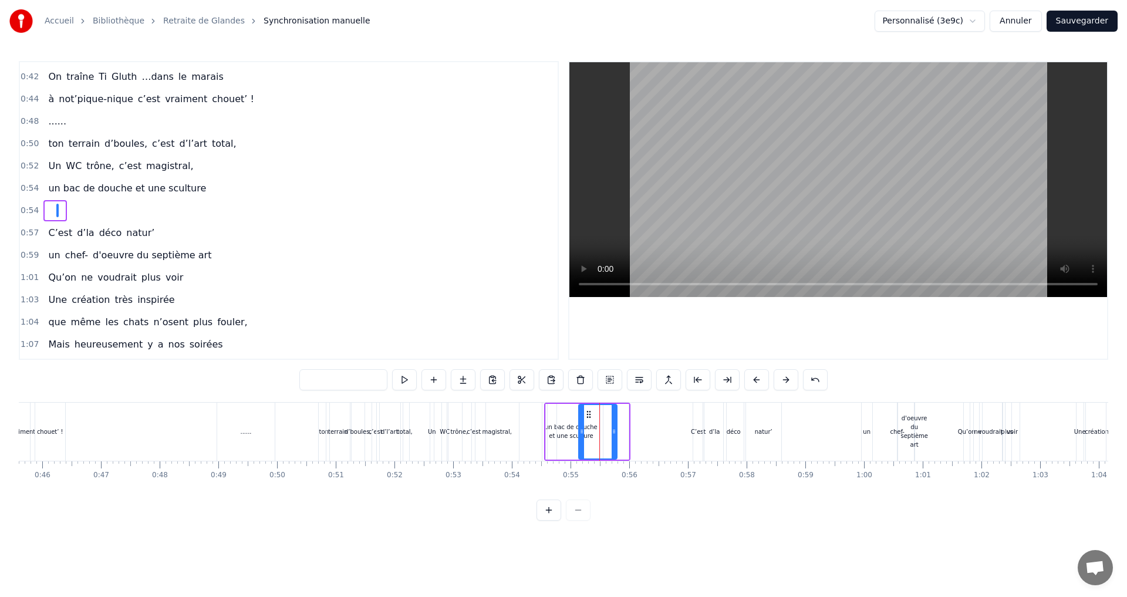
drag, startPoint x: 581, startPoint y: 413, endPoint x: 588, endPoint y: 414, distance: 6.6
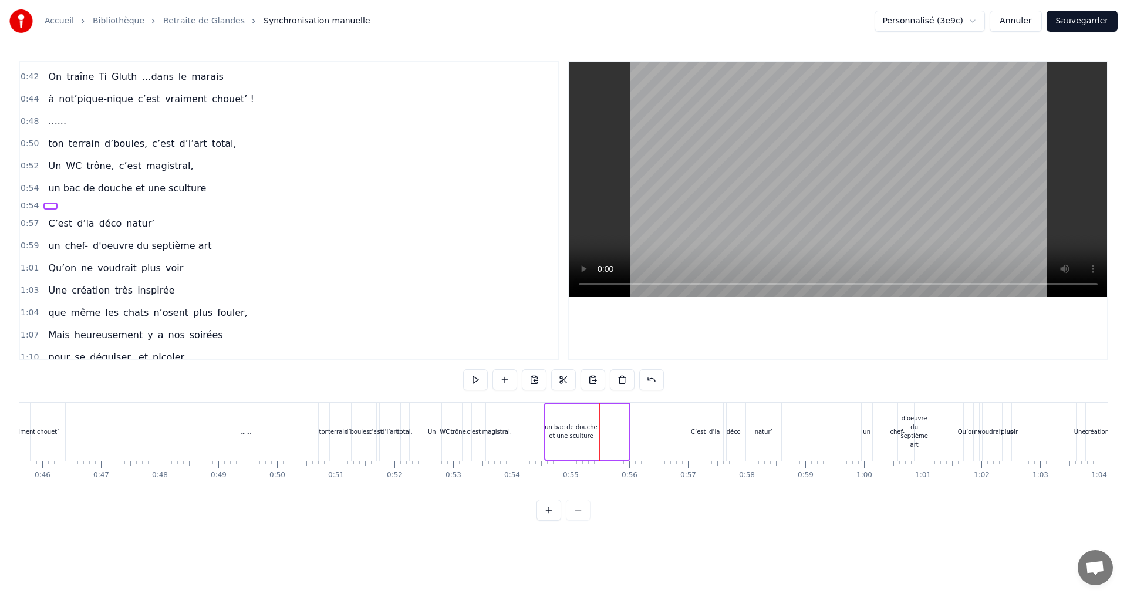
click at [562, 432] on div at bounding box center [563, 432] width 32 height 56
drag, startPoint x: 556, startPoint y: 417, endPoint x: 575, endPoint y: 419, distance: 19.5
click at [575, 419] on div at bounding box center [607, 432] width 86 height 58
click at [578, 427] on div at bounding box center [607, 432] width 86 height 58
click at [80, 190] on span "un bac de douche et une sculture" at bounding box center [127, 188] width 160 height 14
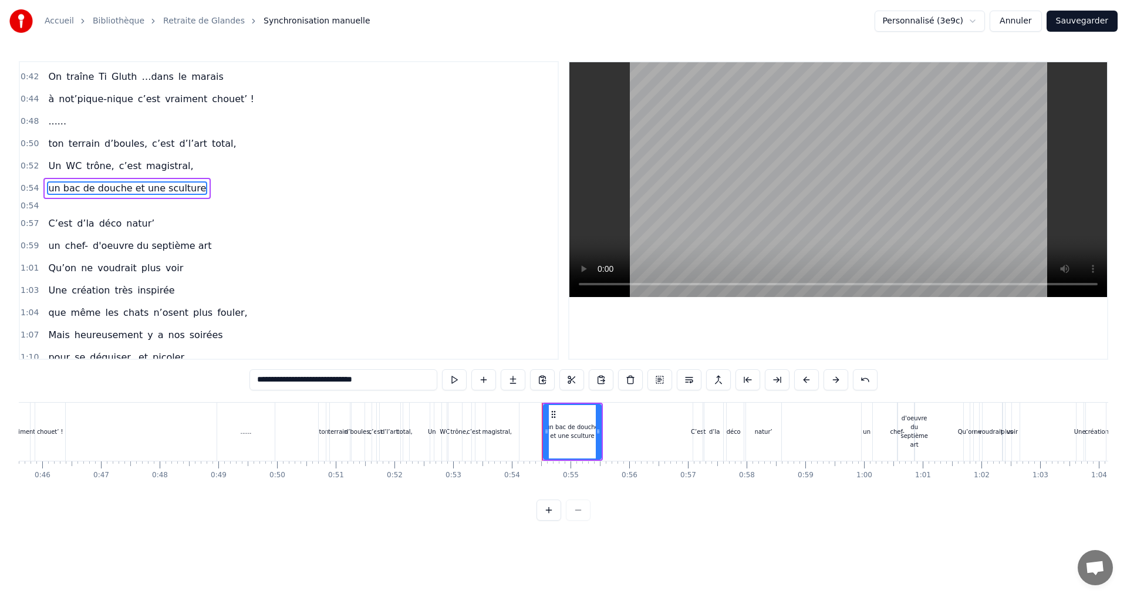
scroll to position [376, 0]
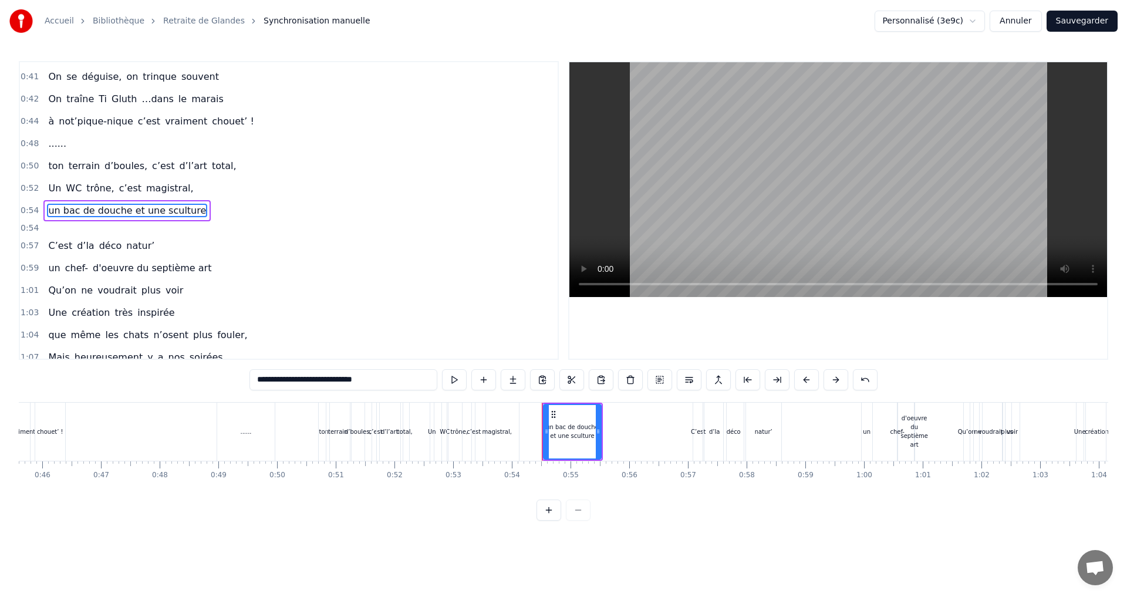
drag, startPoint x: 600, startPoint y: 433, endPoint x: 625, endPoint y: 434, distance: 24.7
click at [625, 434] on div at bounding box center [607, 432] width 86 height 58
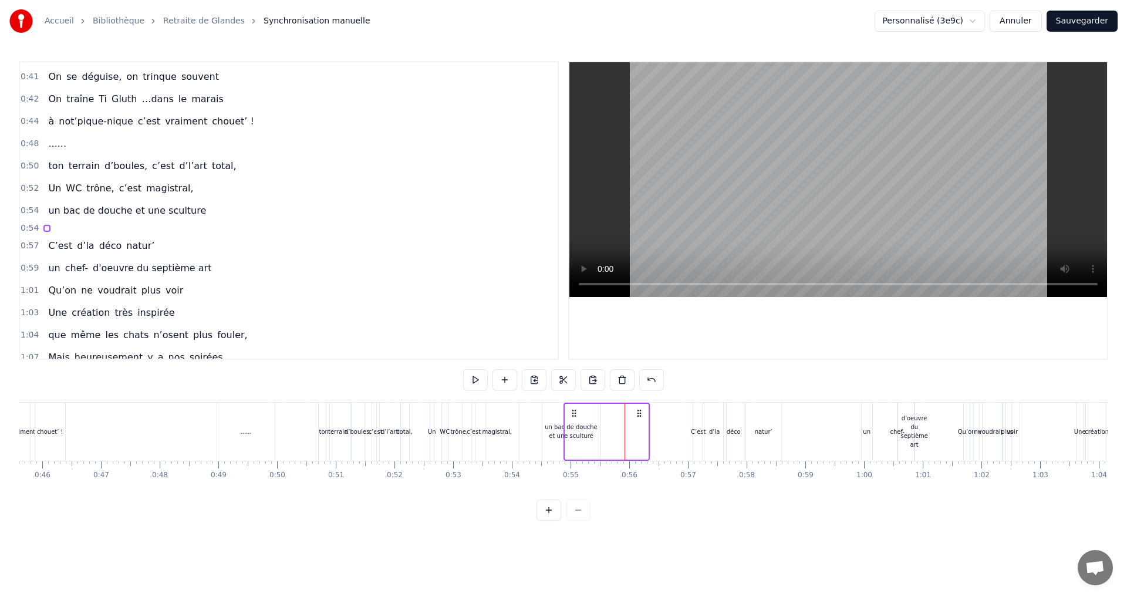
click at [578, 431] on div at bounding box center [607, 432] width 86 height 58
click at [550, 430] on div "un bac de douche et une sculture" at bounding box center [571, 432] width 58 height 18
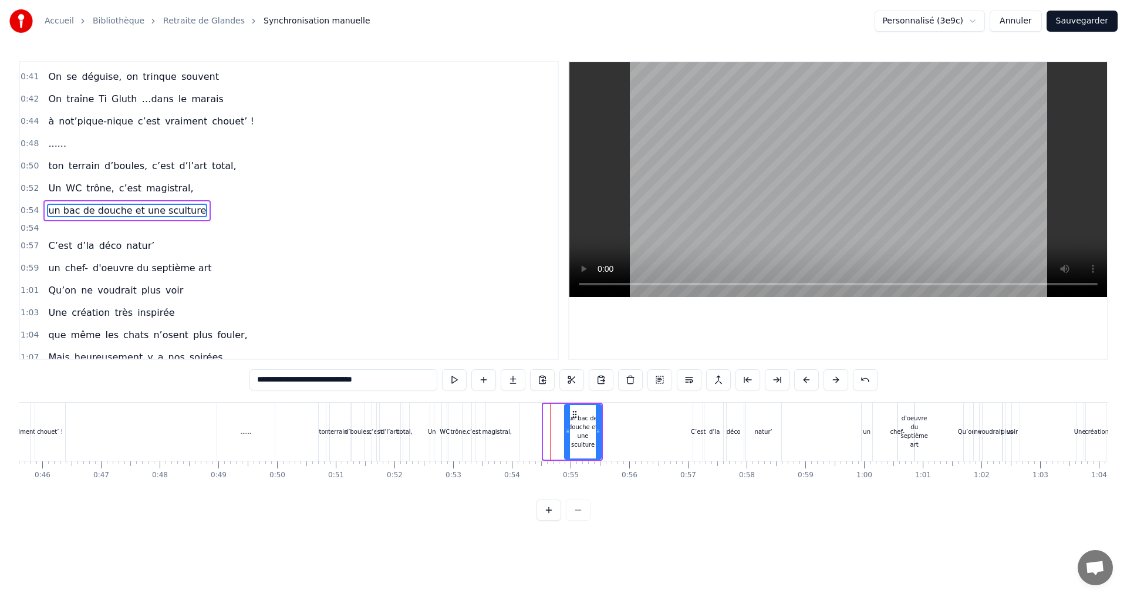
drag, startPoint x: 547, startPoint y: 434, endPoint x: 568, endPoint y: 434, distance: 21.1
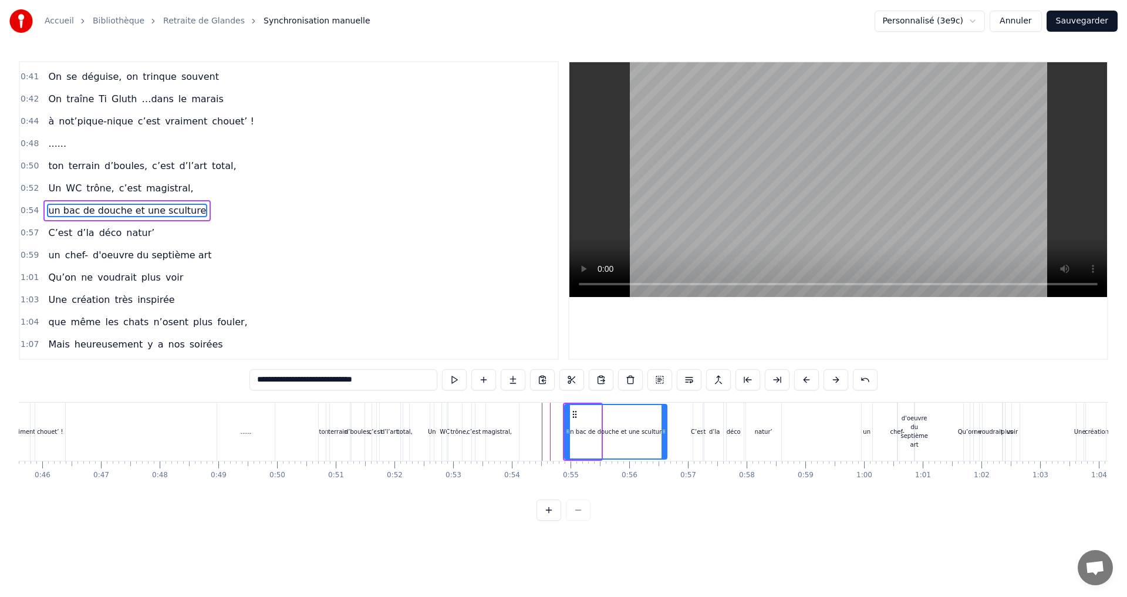
drag, startPoint x: 598, startPoint y: 431, endPoint x: 663, endPoint y: 428, distance: 65.8
click at [663, 428] on icon at bounding box center [664, 431] width 5 height 9
click at [700, 431] on div "C’est" at bounding box center [698, 431] width 15 height 9
type input "*****"
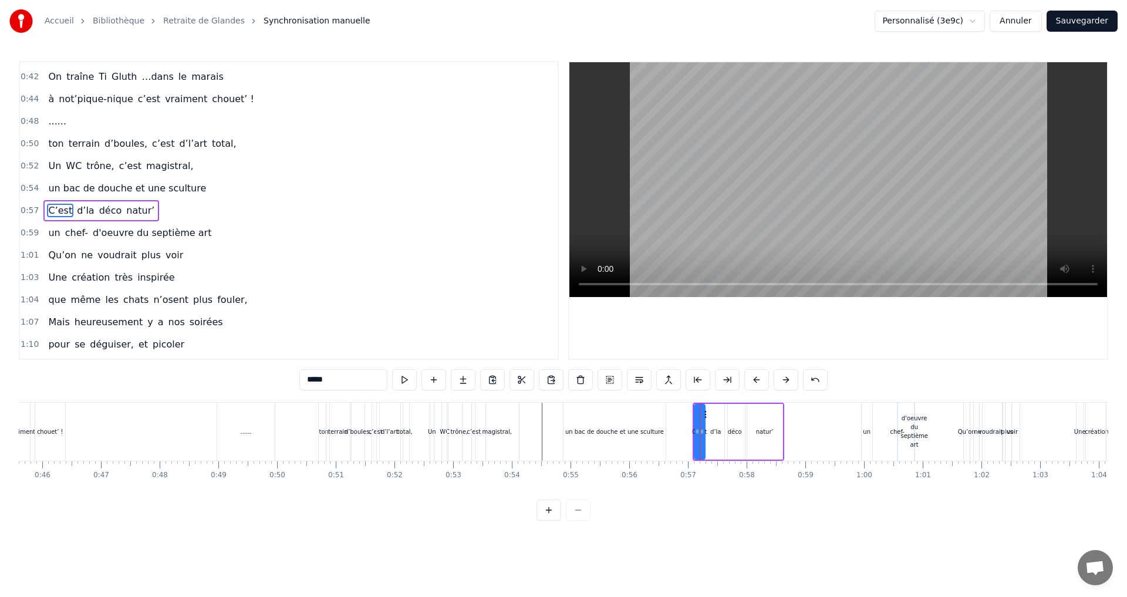
click at [706, 414] on circle at bounding box center [705, 414] width 1 height 1
click at [746, 403] on div "C’est d’la déco natur’" at bounding box center [739, 432] width 92 height 58
click at [699, 414] on icon at bounding box center [698, 413] width 9 height 9
click at [768, 436] on div "natur’" at bounding box center [760, 432] width 35 height 56
click at [768, 432] on icon at bounding box center [770, 431] width 5 height 9
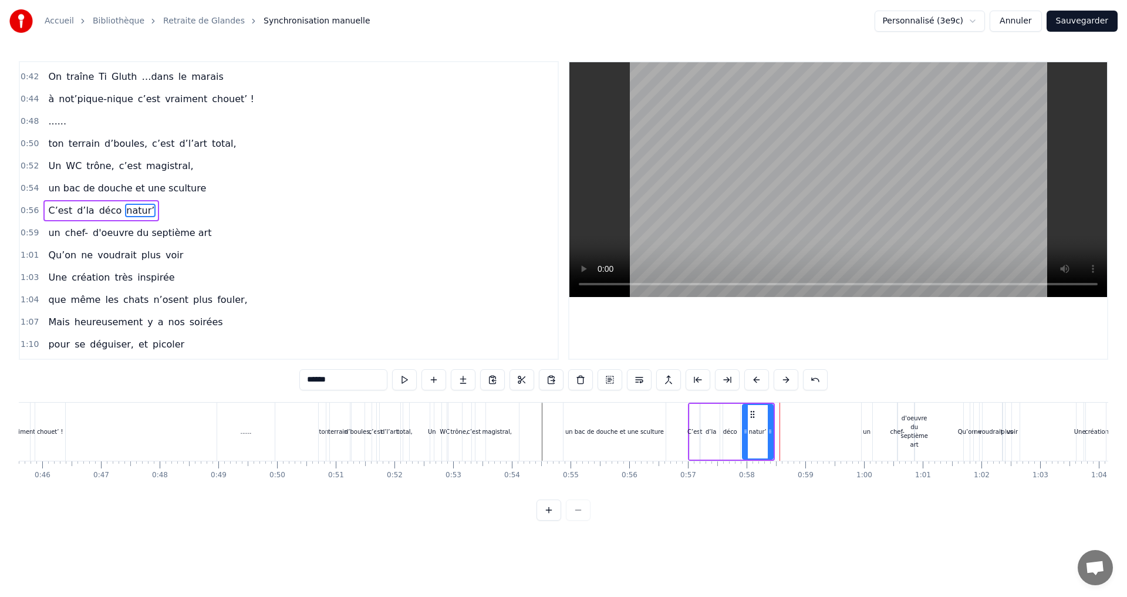
click at [713, 430] on div "d’la" at bounding box center [711, 431] width 11 height 9
click at [708, 413] on icon at bounding box center [707, 414] width 9 height 9
click at [729, 411] on div "déco" at bounding box center [730, 432] width 20 height 56
click at [725, 412] on circle at bounding box center [724, 411] width 1 height 1
click at [751, 433] on div "natur’" at bounding box center [758, 431] width 18 height 9
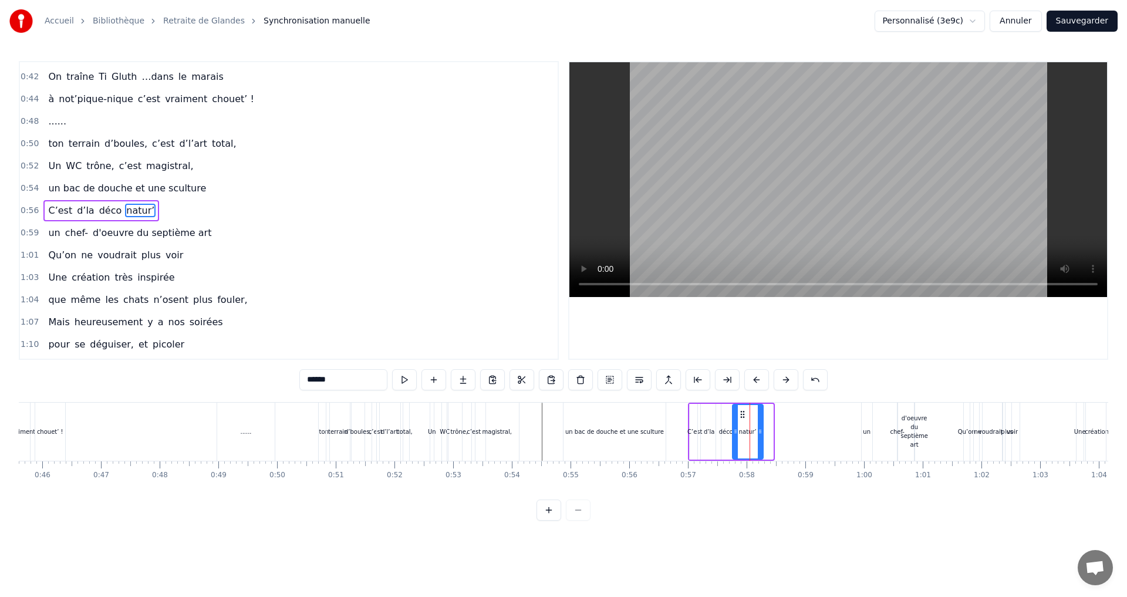
drag, startPoint x: 751, startPoint y: 414, endPoint x: 741, endPoint y: 414, distance: 10.0
click at [741, 414] on circle at bounding box center [741, 414] width 1 height 1
drag, startPoint x: 762, startPoint y: 432, endPoint x: 755, endPoint y: 432, distance: 7.0
click at [755, 432] on icon at bounding box center [753, 431] width 5 height 9
click at [722, 430] on div "déco" at bounding box center [726, 431] width 14 height 9
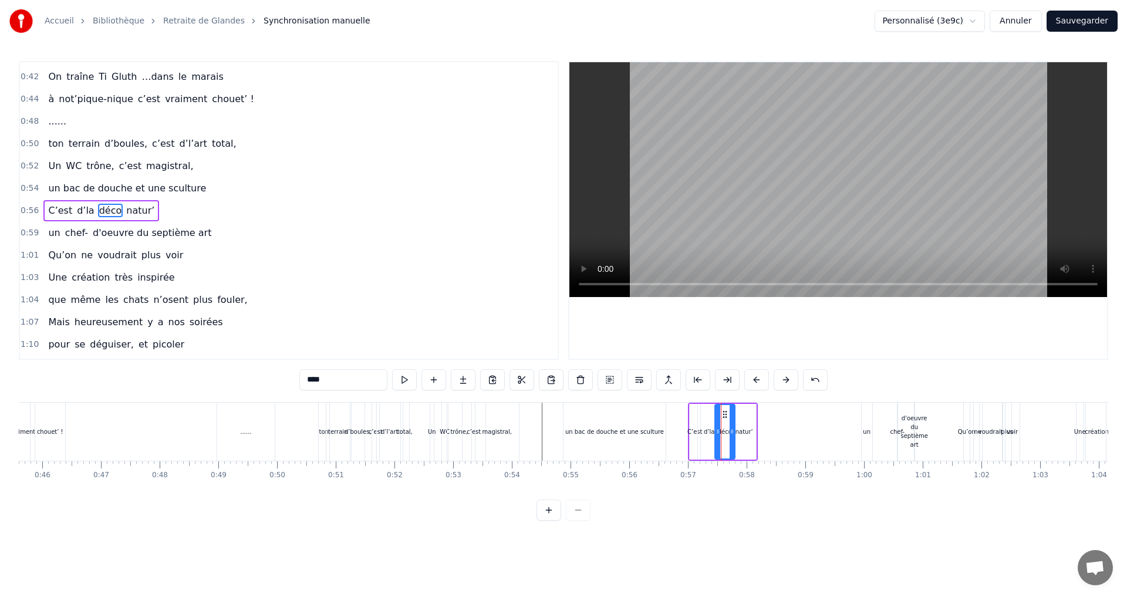
click at [724, 413] on icon at bounding box center [724, 414] width 9 height 9
click at [747, 433] on div "natur’" at bounding box center [745, 431] width 18 height 9
click at [749, 432] on icon at bounding box center [749, 431] width 5 height 9
click at [167, 232] on span "d'oeuvre du septième art" at bounding box center [152, 233] width 121 height 14
type input "**********"
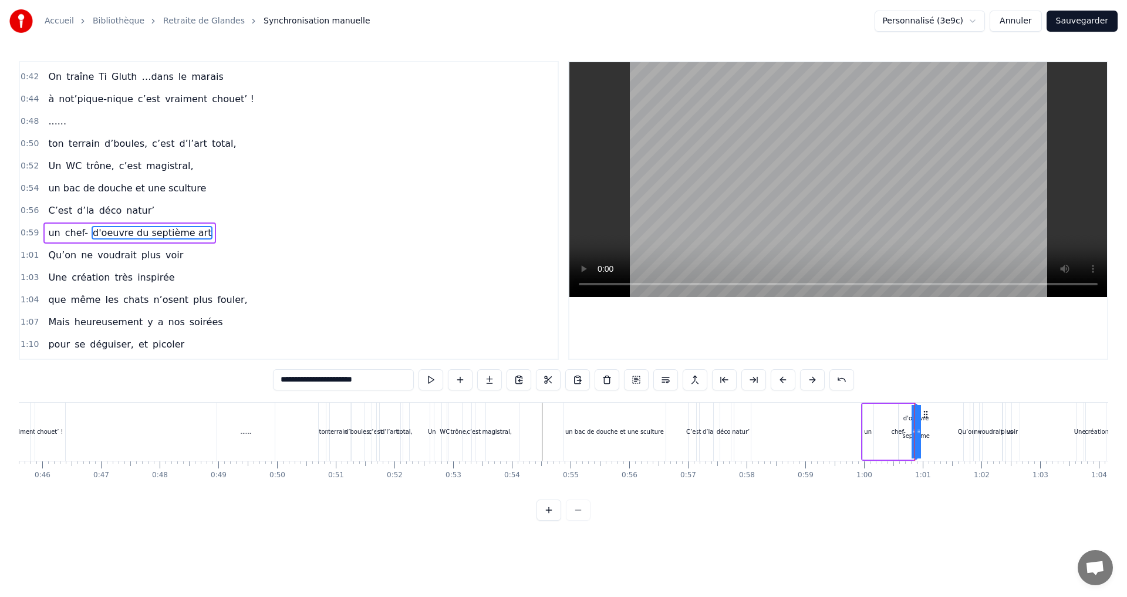
scroll to position [420, 0]
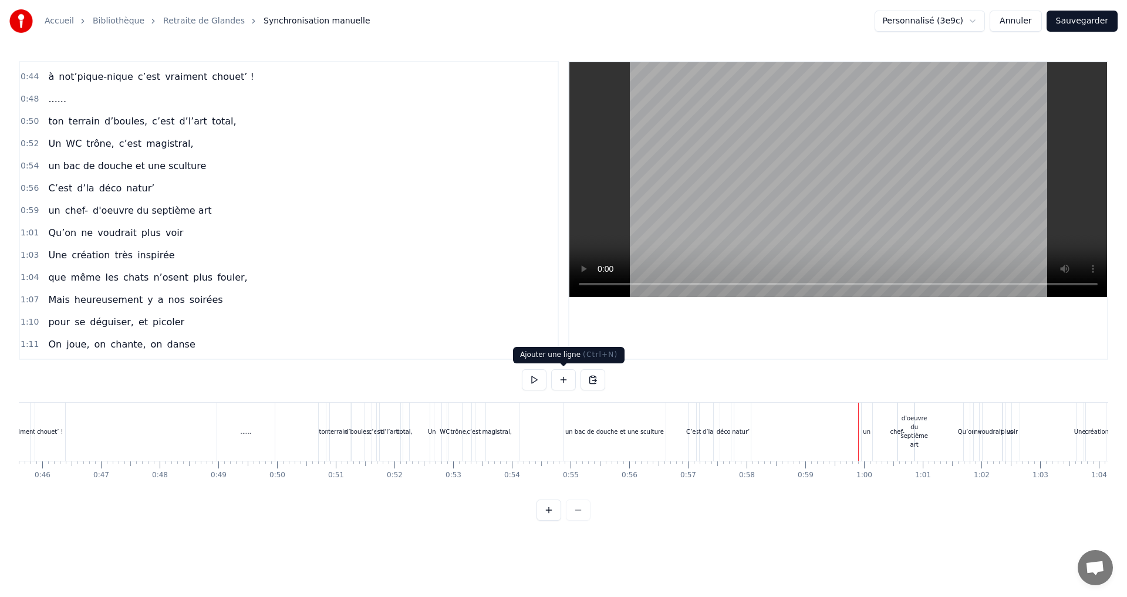
click at [561, 383] on button at bounding box center [563, 379] width 25 height 21
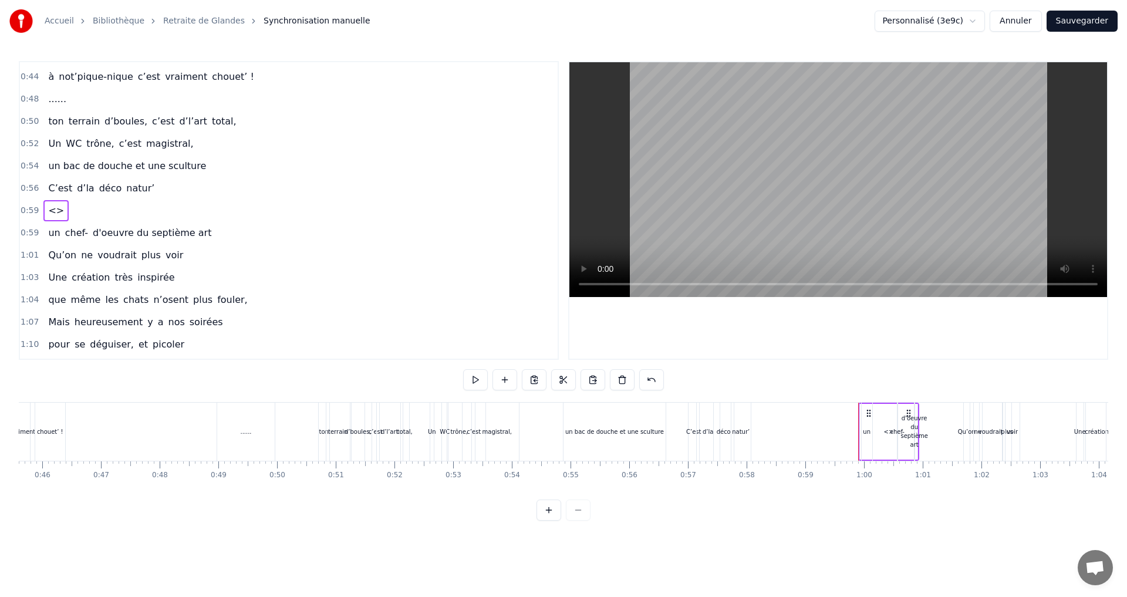
click at [57, 205] on span "<>" at bounding box center [56, 211] width 18 height 14
drag, startPoint x: 332, startPoint y: 382, endPoint x: 309, endPoint y: 382, distance: 23.5
click at [309, 382] on input "**" at bounding box center [343, 379] width 88 height 21
type input "*"
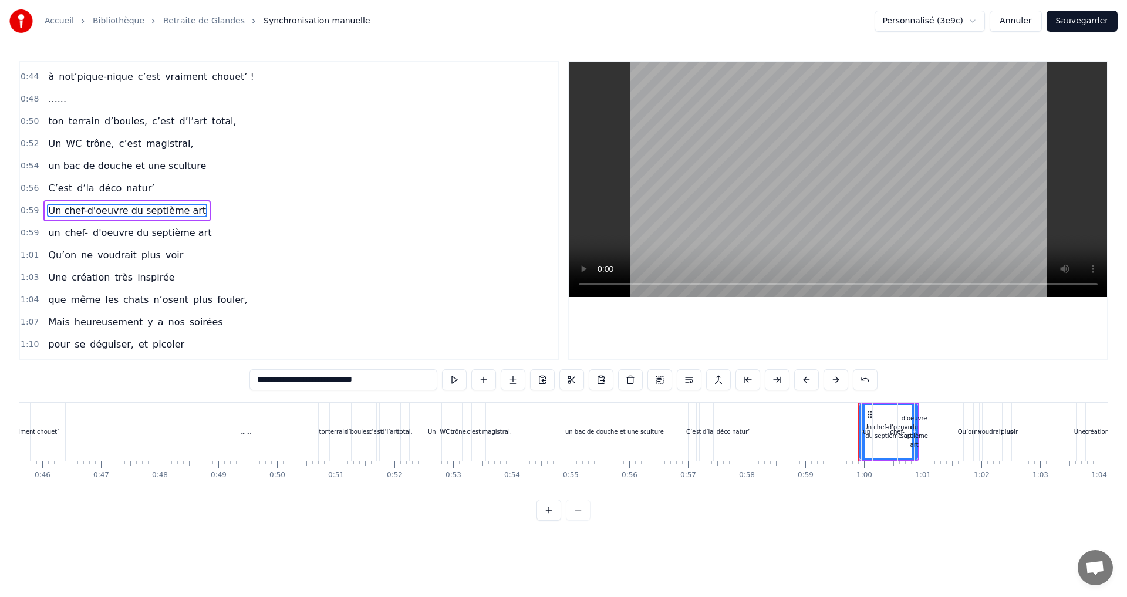
click at [55, 237] on span "un" at bounding box center [54, 233] width 14 height 14
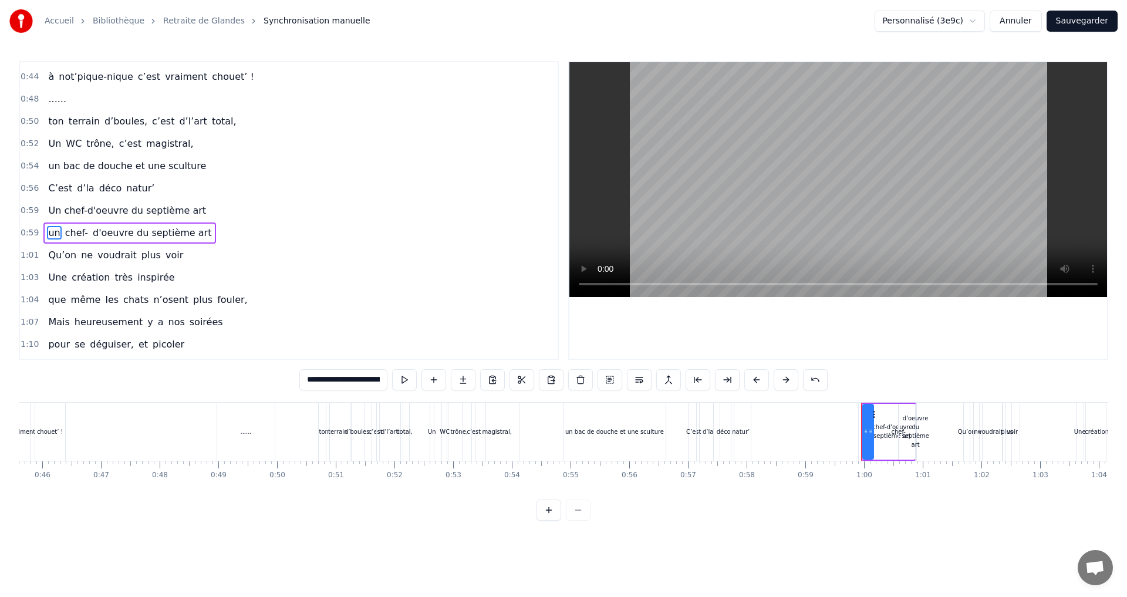
type input "**"
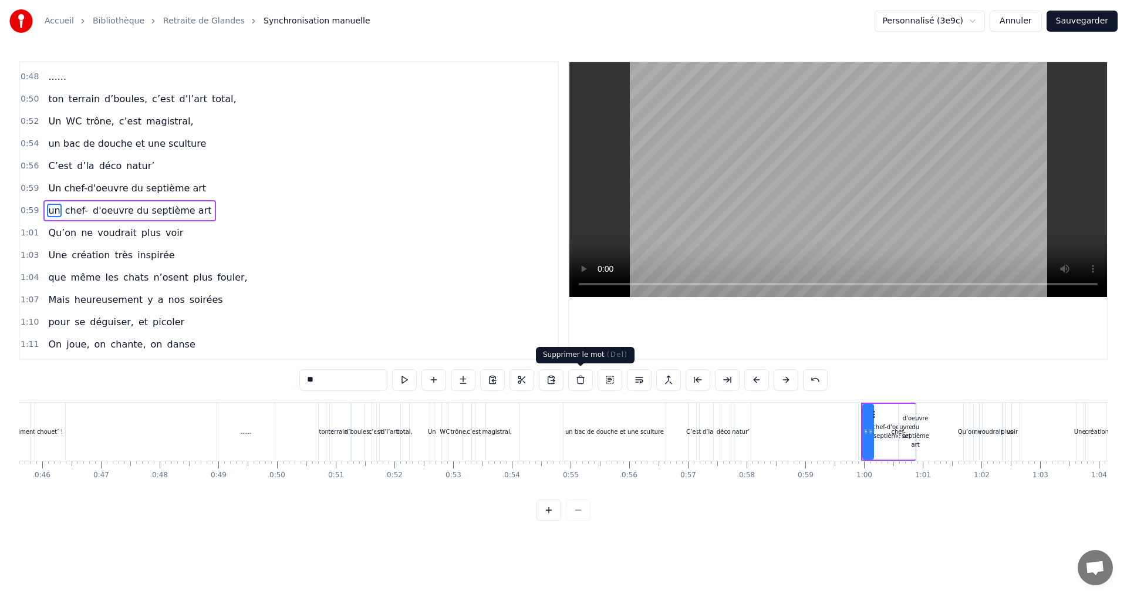
click at [580, 379] on button at bounding box center [580, 379] width 25 height 21
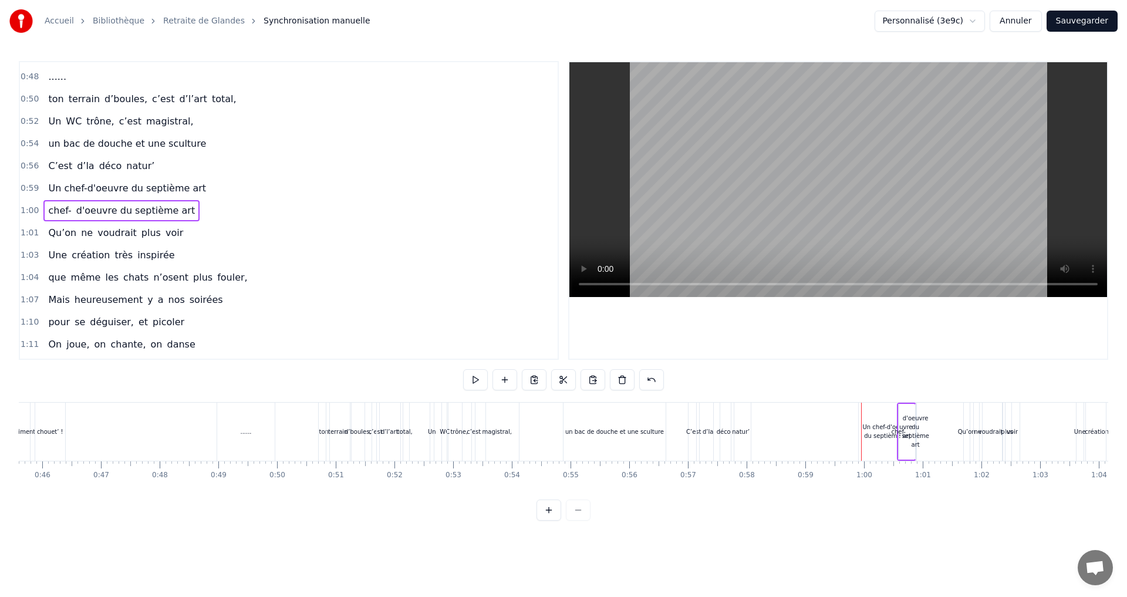
click at [55, 210] on span "chef-" at bounding box center [59, 211] width 25 height 14
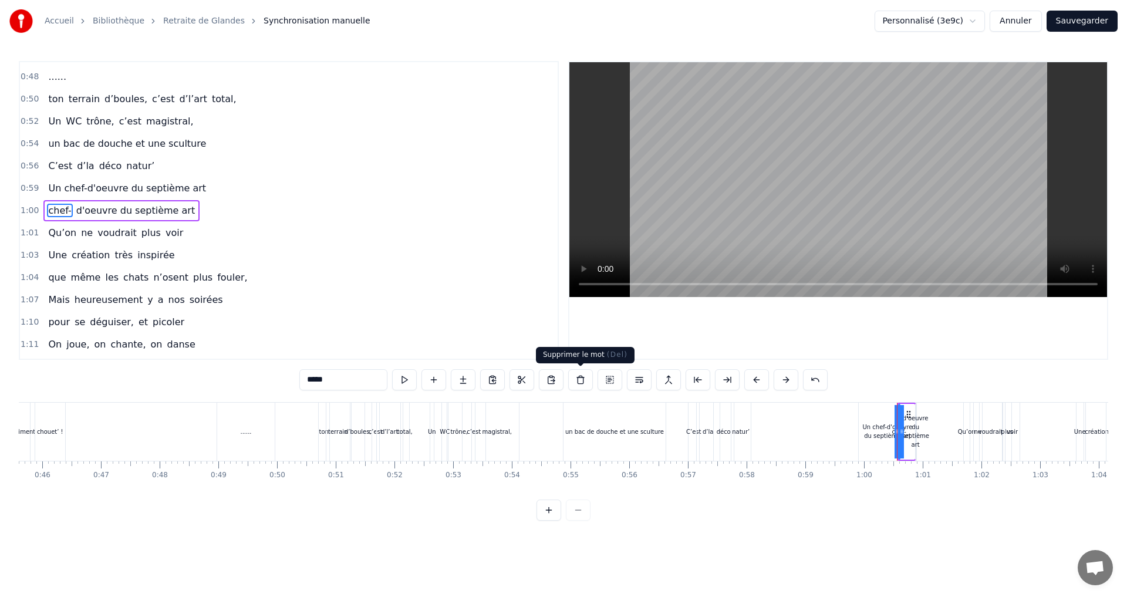
click at [583, 380] on button at bounding box center [580, 379] width 25 height 21
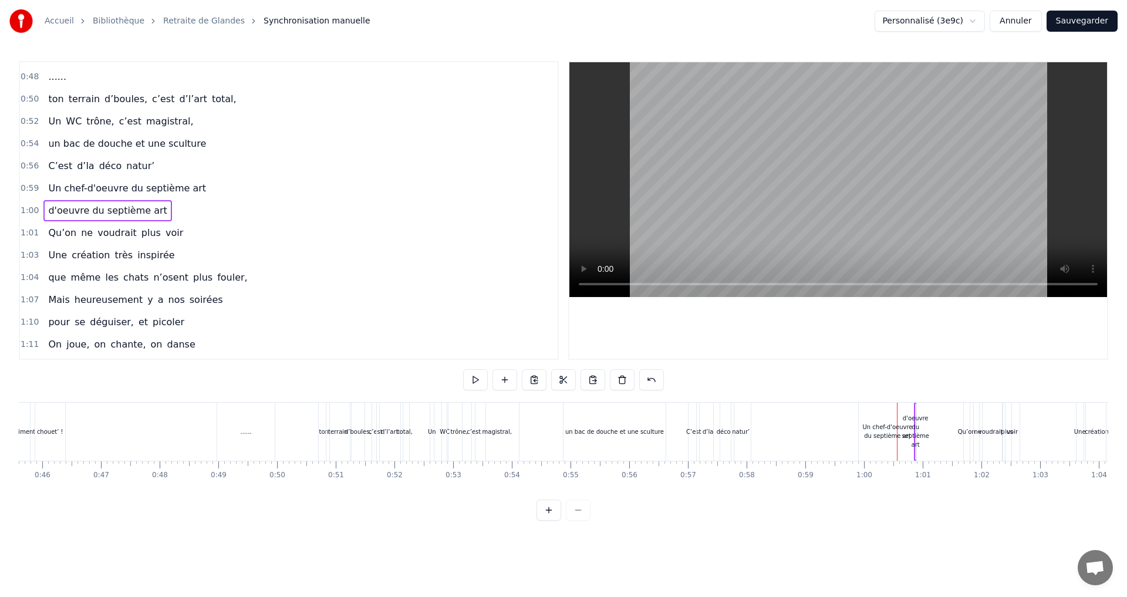
click at [83, 211] on span "d'oeuvre du septième art" at bounding box center [107, 211] width 121 height 14
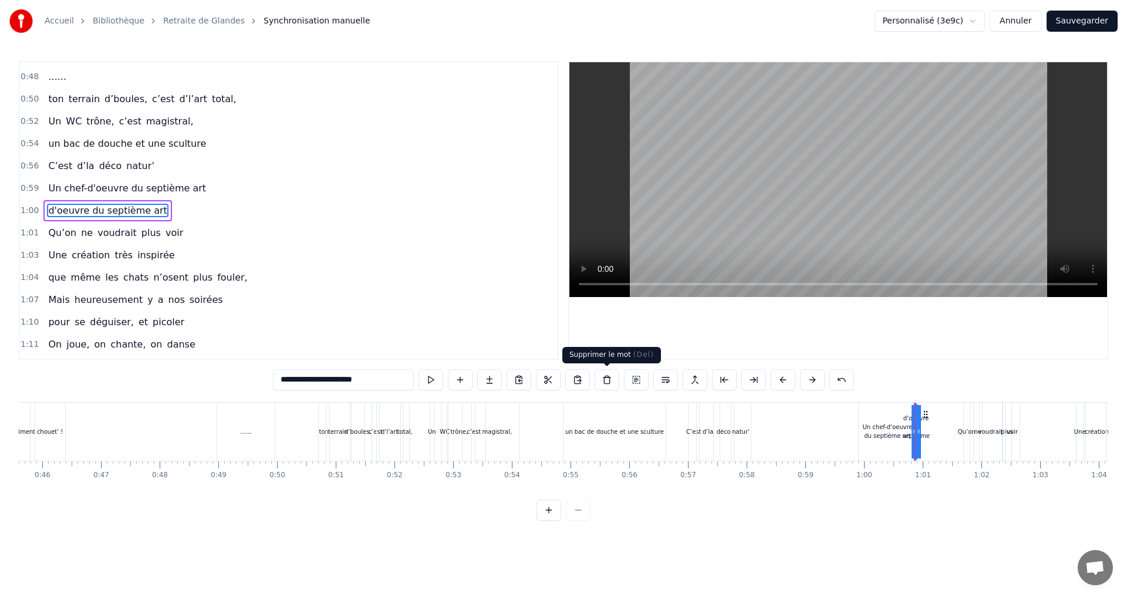
click at [605, 379] on button at bounding box center [607, 379] width 25 height 21
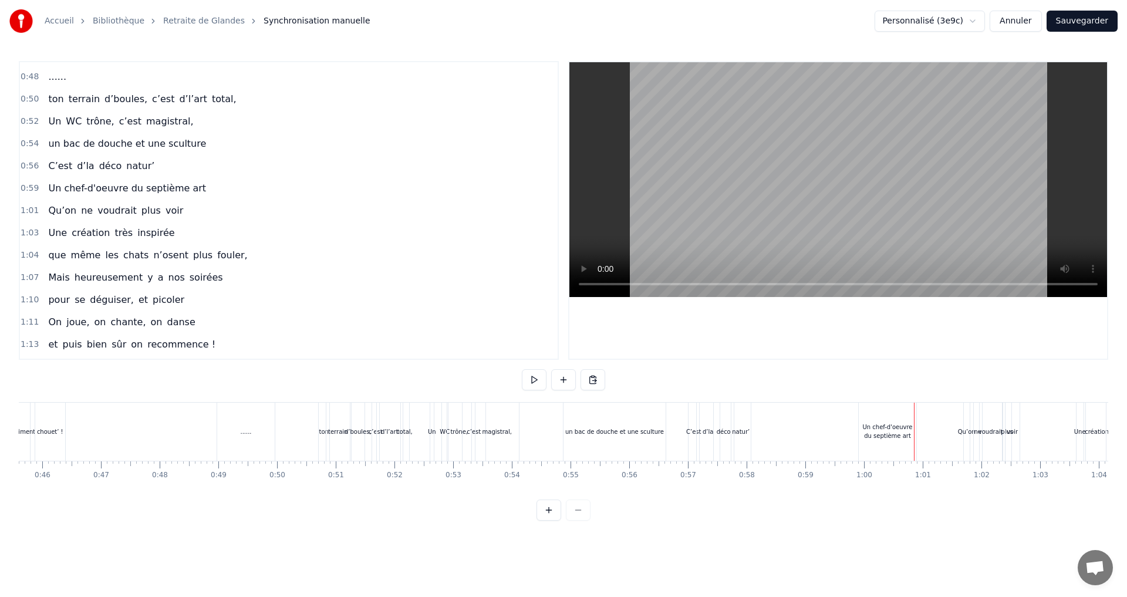
click at [879, 436] on div "Un chef-d'oeuvre du septième art" at bounding box center [888, 432] width 58 height 18
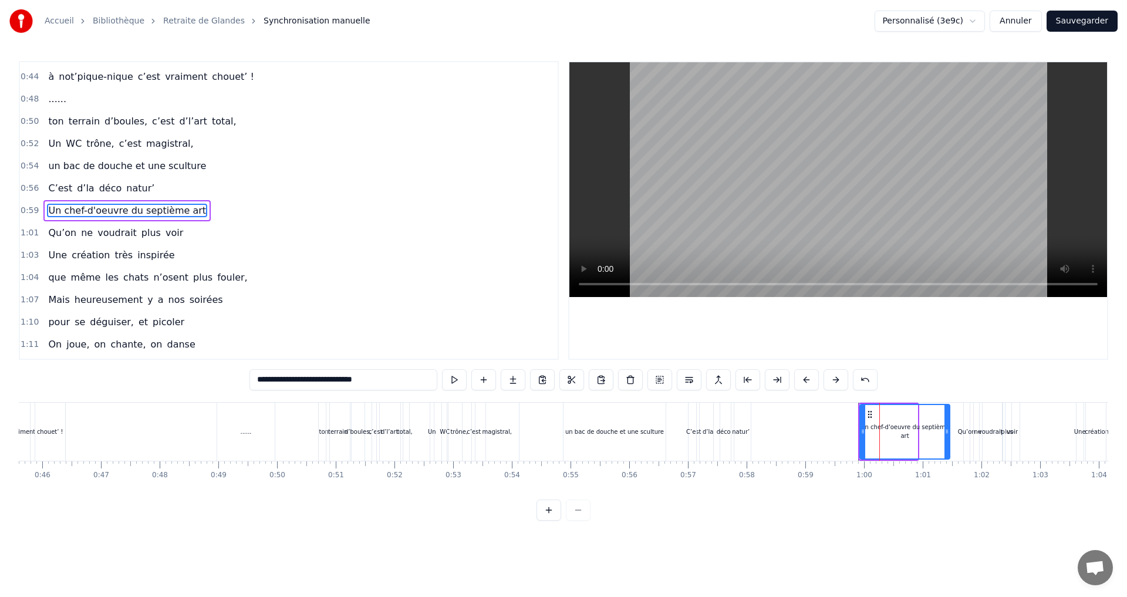
drag, startPoint x: 914, startPoint y: 431, endPoint x: 946, endPoint y: 431, distance: 32.3
click at [946, 431] on icon at bounding box center [947, 431] width 5 height 9
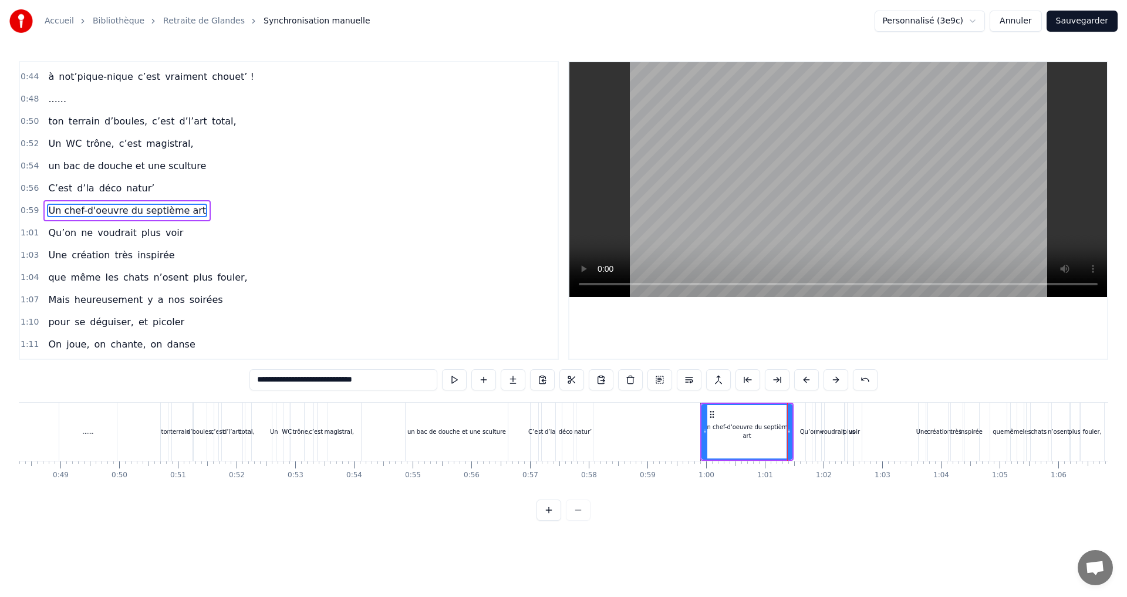
scroll to position [0, 2842]
click at [126, 232] on div "Qu’on ne voudrait plus voir" at bounding box center [115, 233] width 144 height 21
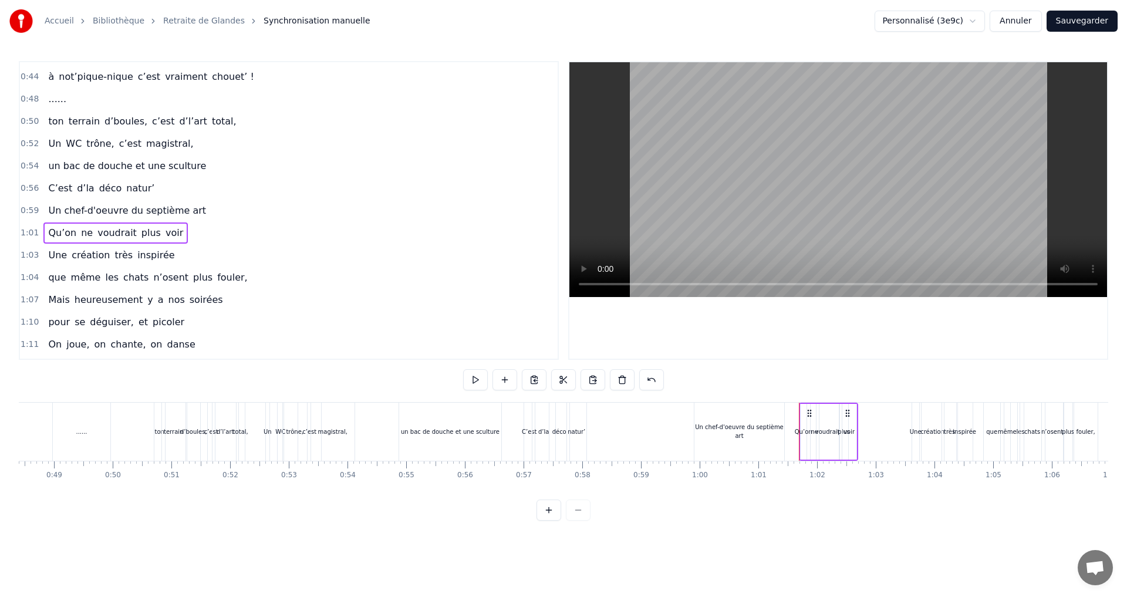
click at [135, 211] on span "Un chef-d'oeuvre du septième art" at bounding box center [127, 211] width 160 height 14
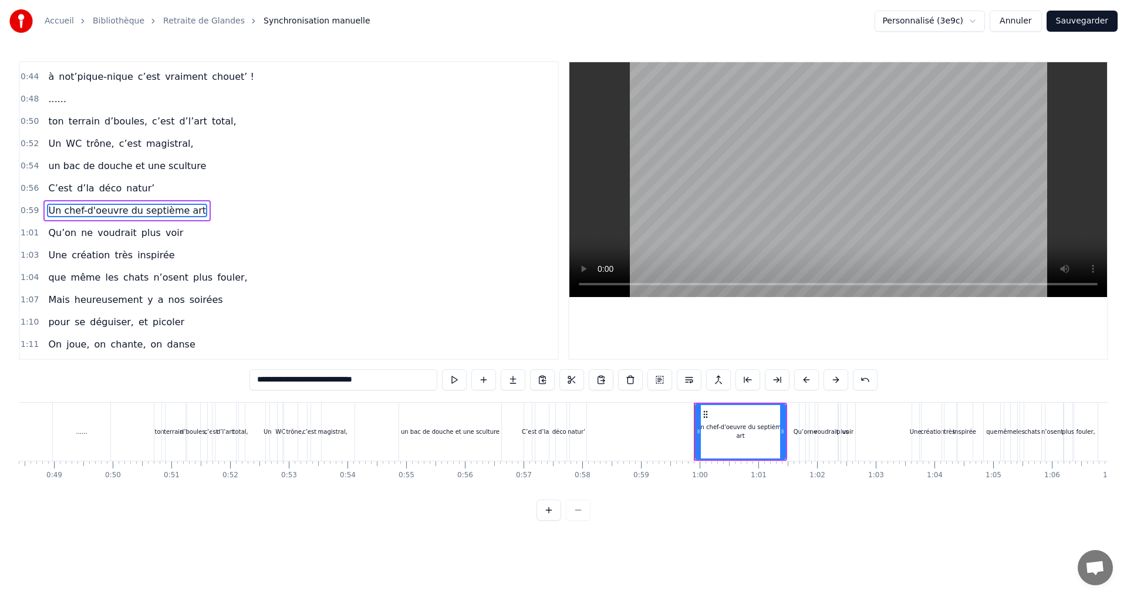
click at [125, 190] on span "natur’" at bounding box center [140, 188] width 31 height 14
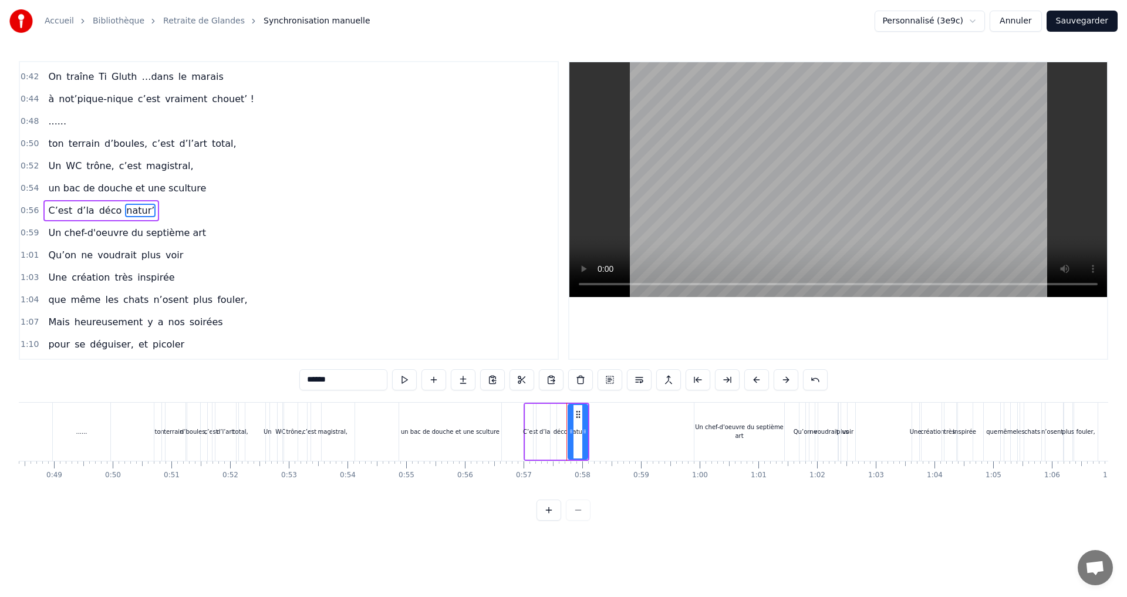
click at [151, 230] on span "Un chef-d'oeuvre du septième art" at bounding box center [127, 233] width 160 height 14
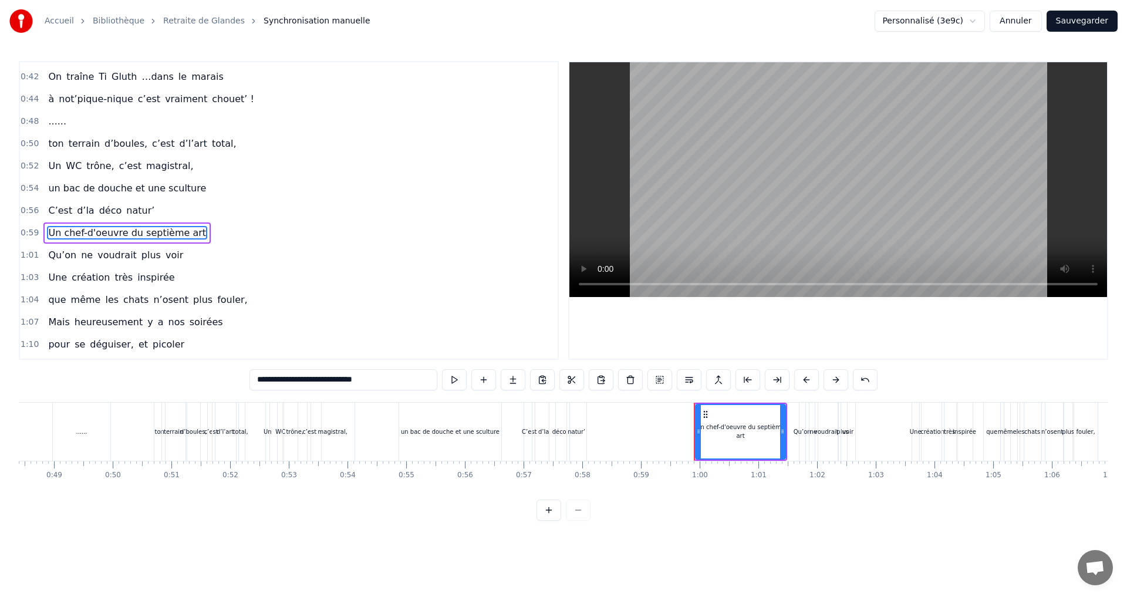
scroll to position [420, 0]
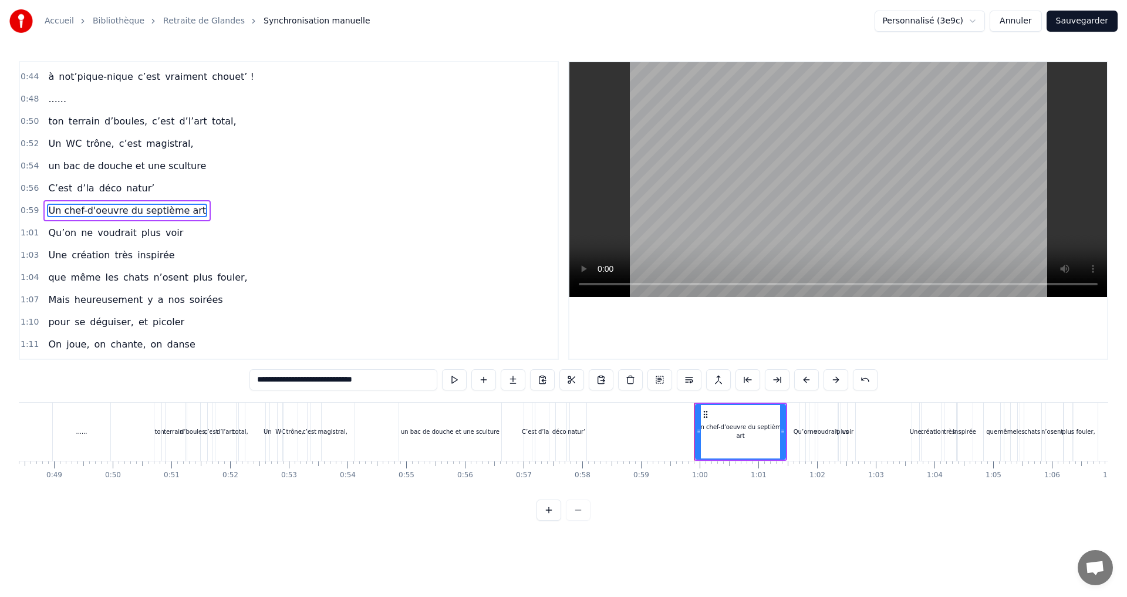
click at [105, 234] on span "voudrait" at bounding box center [117, 233] width 42 height 14
type input "********"
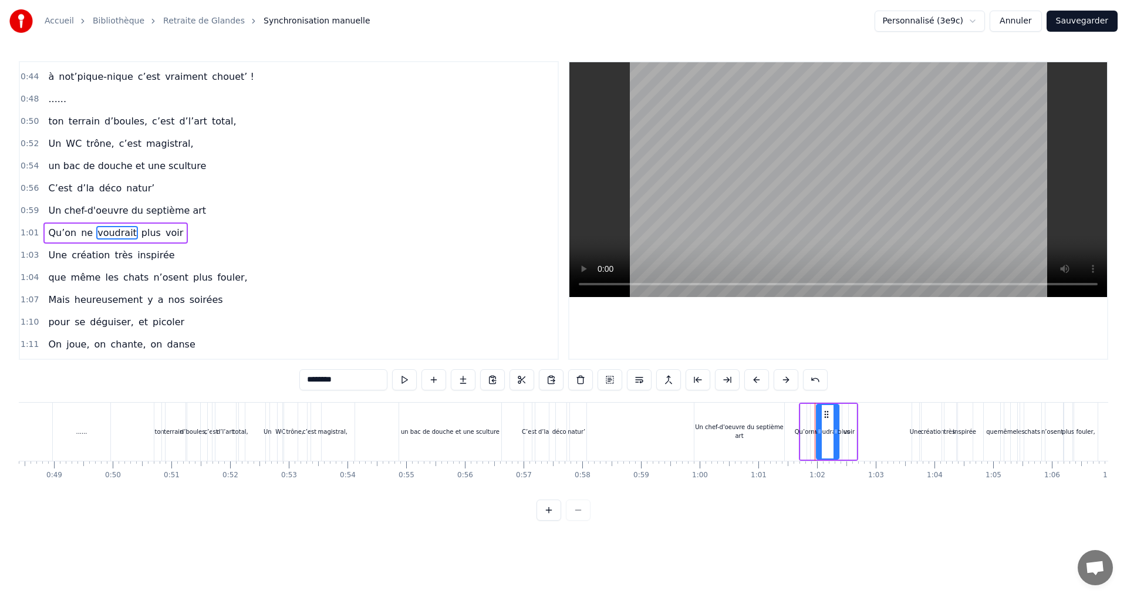
scroll to position [443, 0]
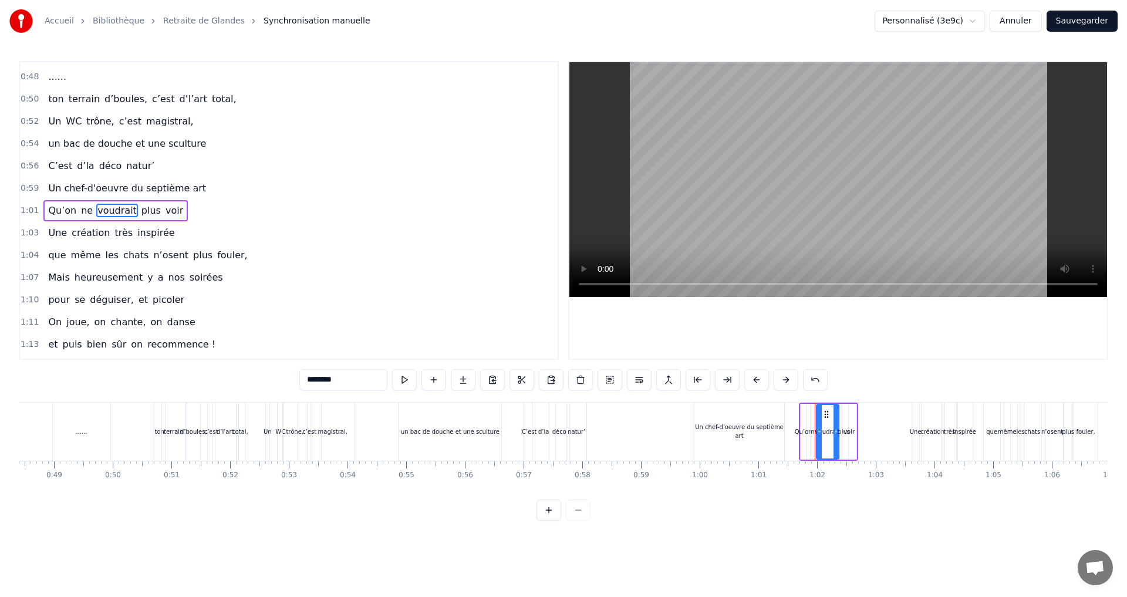
click at [260, 221] on div "1:01 Qu’on ne voudrait plus voir" at bounding box center [289, 211] width 538 height 22
click at [97, 183] on span "Un chef-d'oeuvre du septième art" at bounding box center [127, 188] width 160 height 14
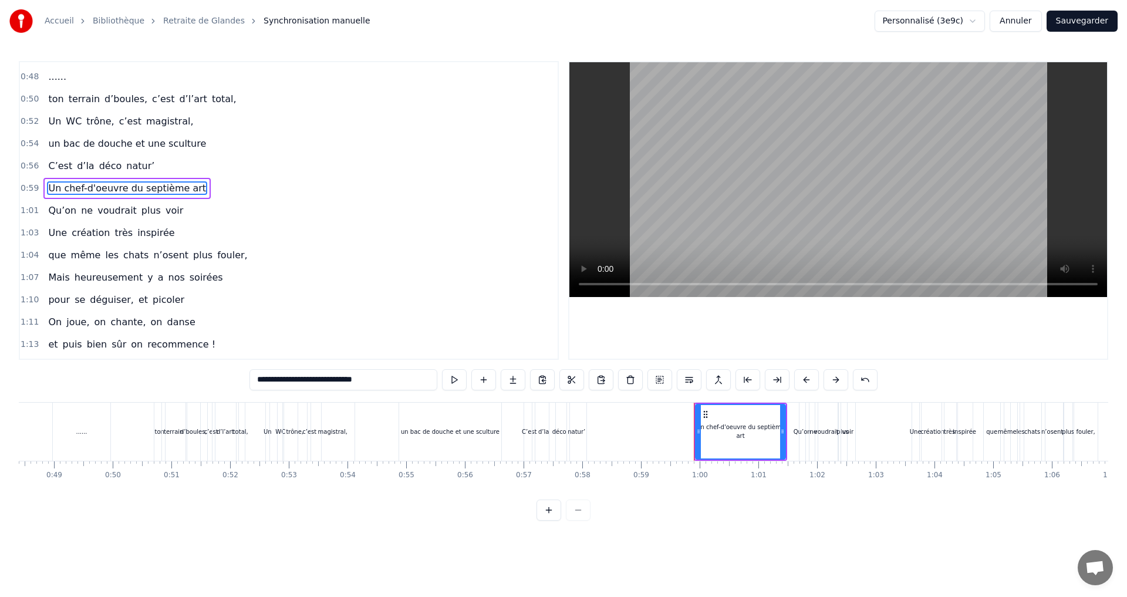
scroll to position [420, 0]
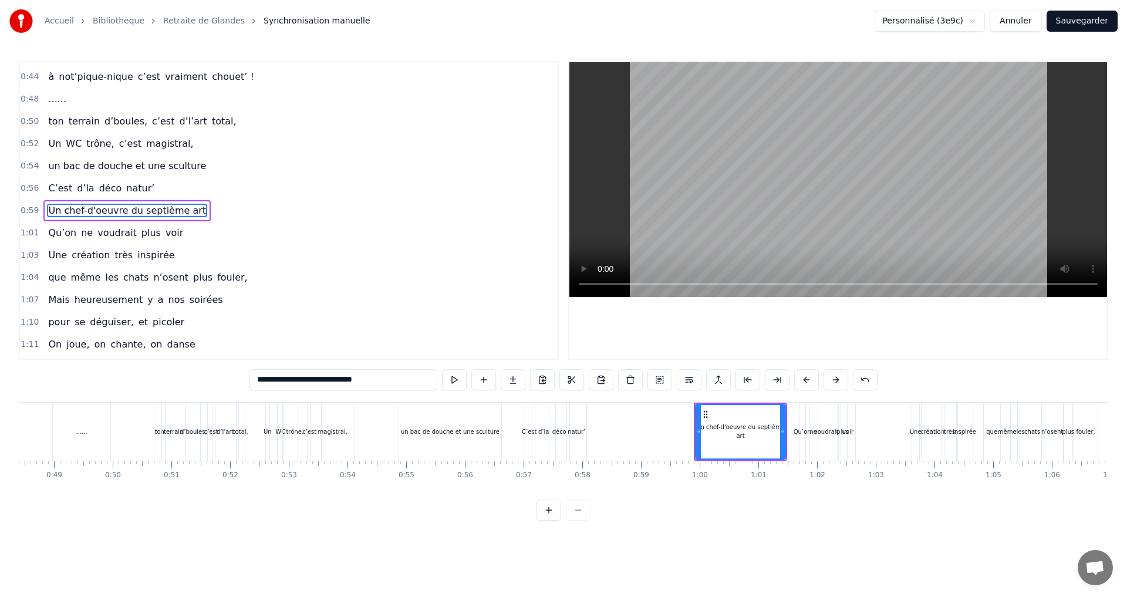
click at [100, 196] on div "C’est d’la déco natur’" at bounding box center [101, 188] width 116 height 21
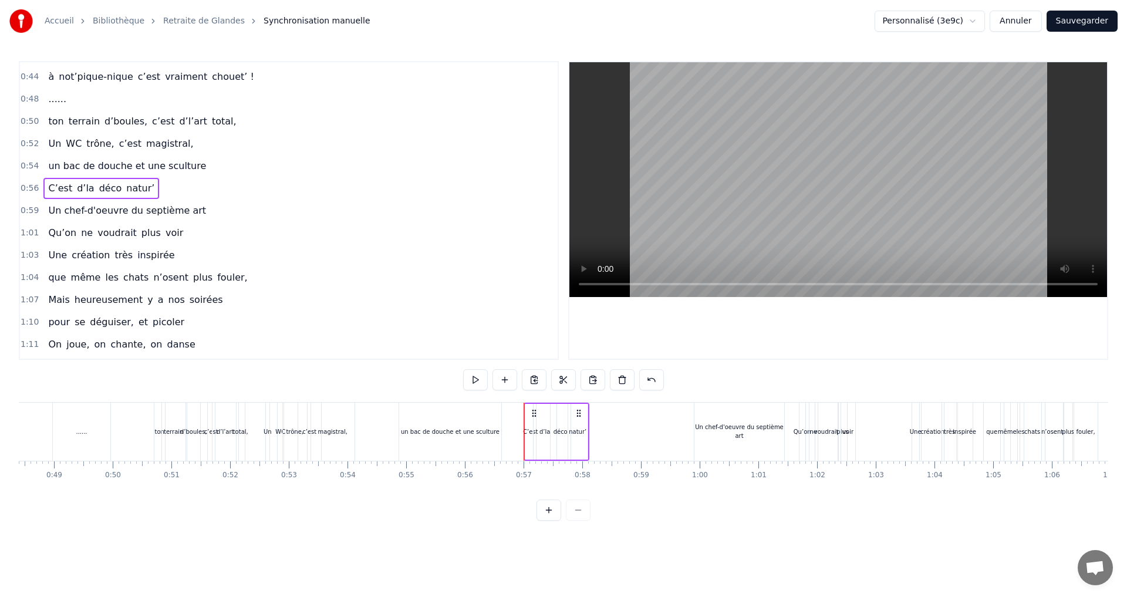
click at [105, 212] on span "Un chef-d'oeuvre du septième art" at bounding box center [127, 211] width 160 height 14
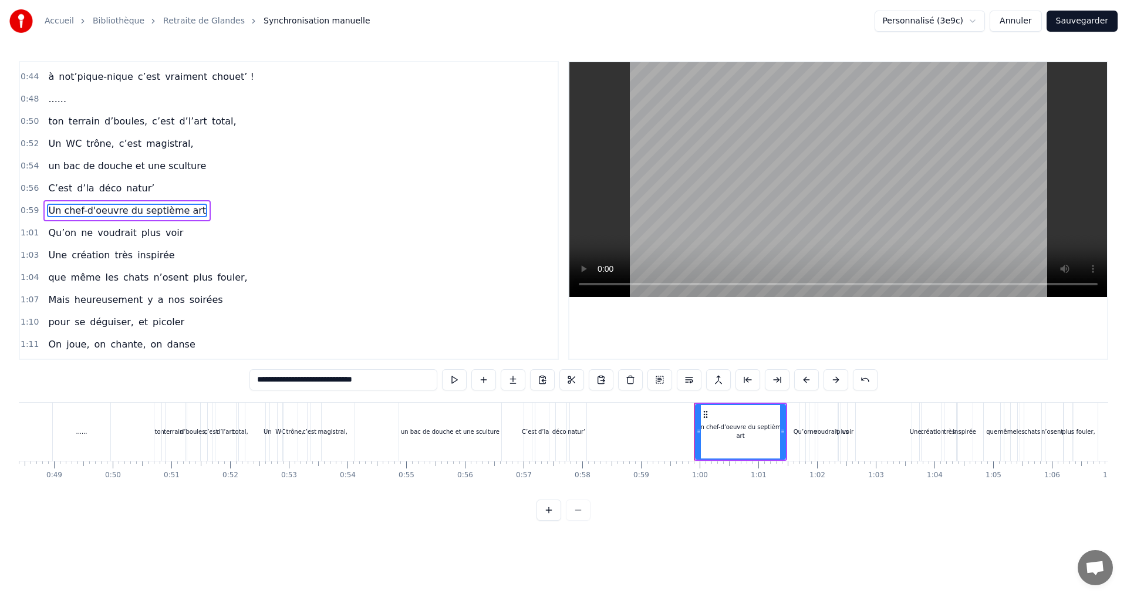
click at [997, 322] on div at bounding box center [838, 210] width 538 height 296
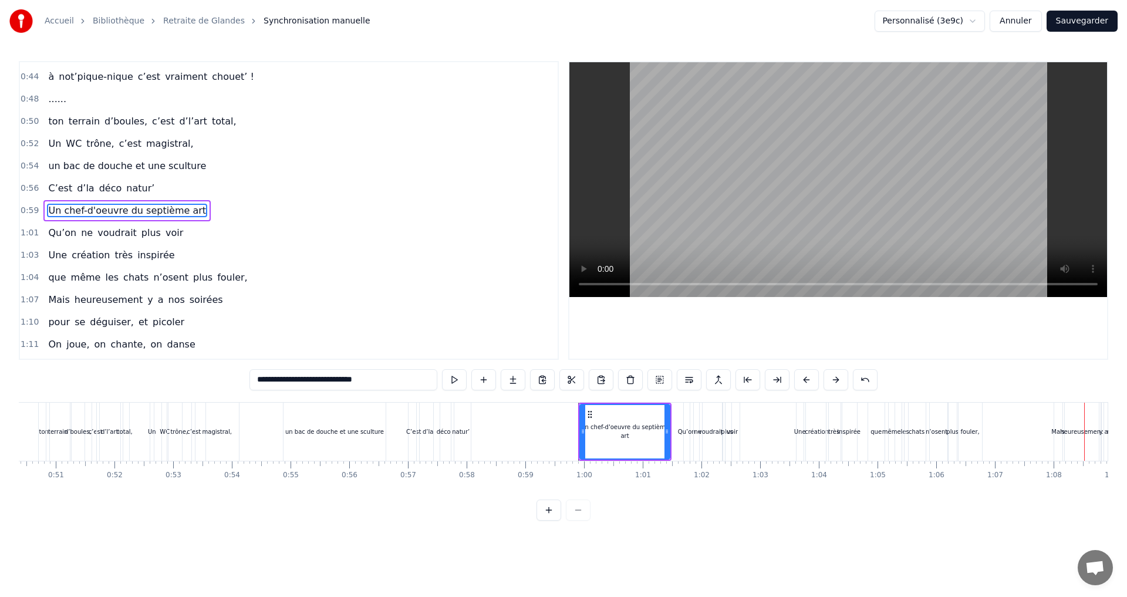
scroll to position [0, 2969]
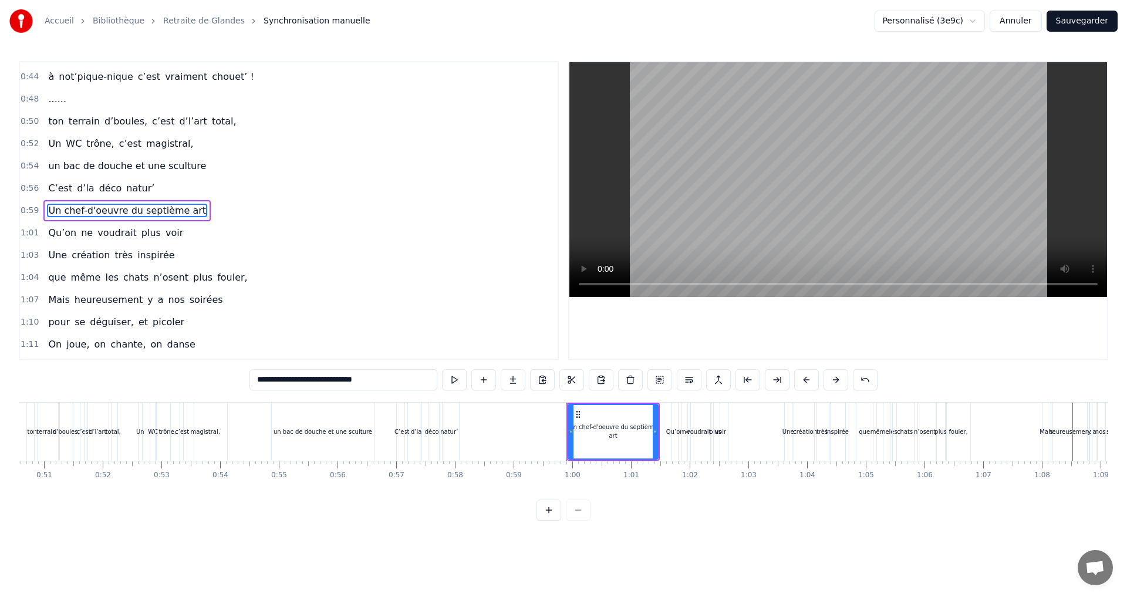
click at [710, 434] on div "plus" at bounding box center [715, 431] width 12 height 9
type input "****"
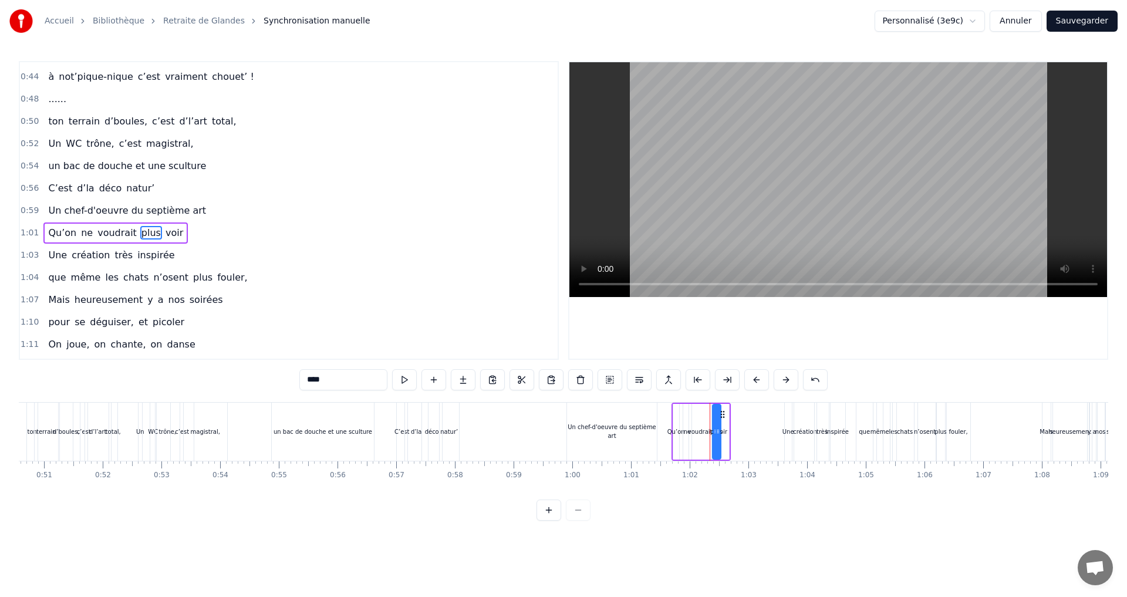
scroll to position [443, 0]
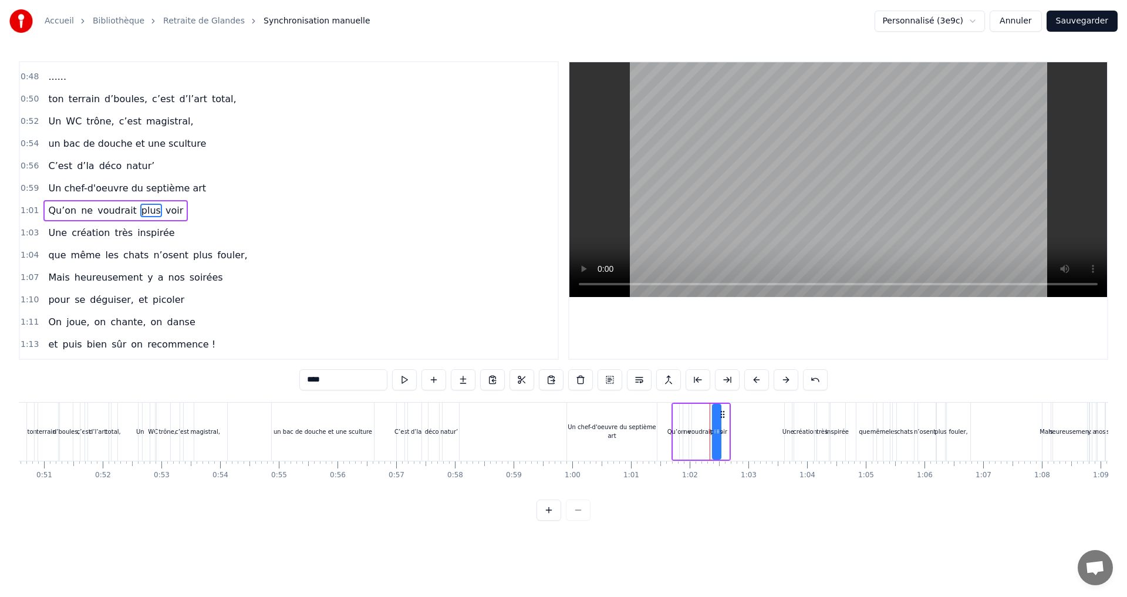
drag, startPoint x: 710, startPoint y: 421, endPoint x: 538, endPoint y: 419, distance: 172.0
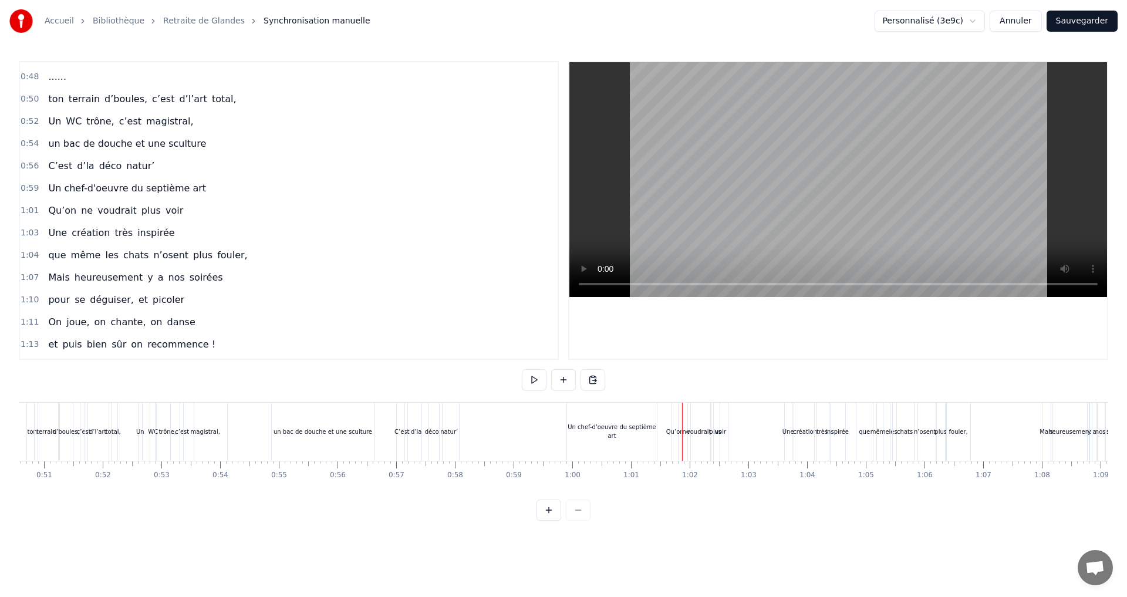
click at [181, 183] on span "Un chef-d'oeuvre du septième art" at bounding box center [127, 188] width 160 height 14
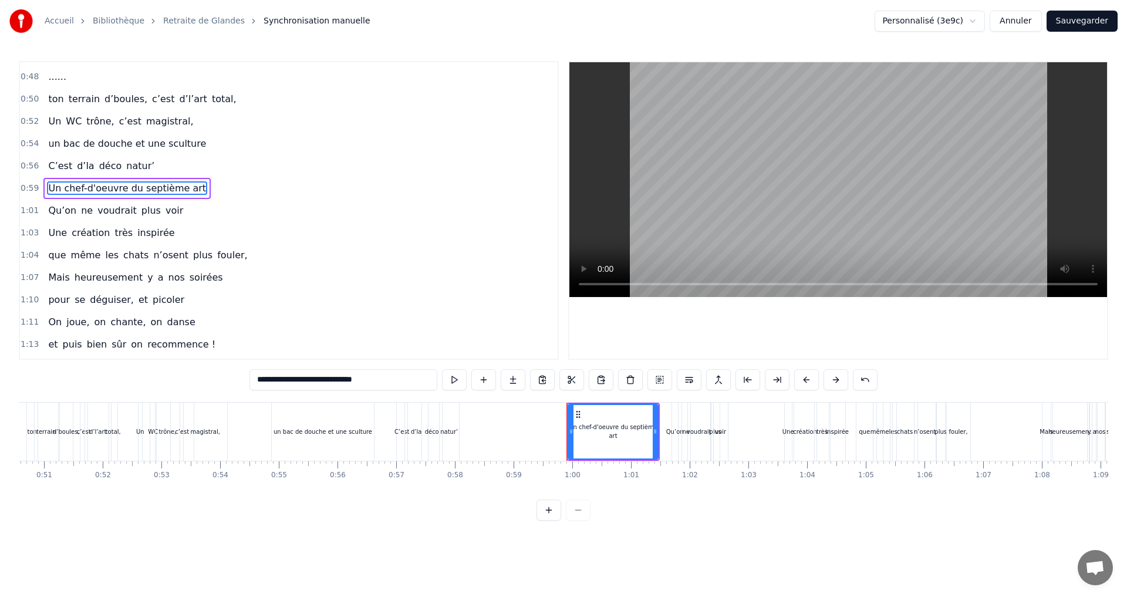
scroll to position [420, 0]
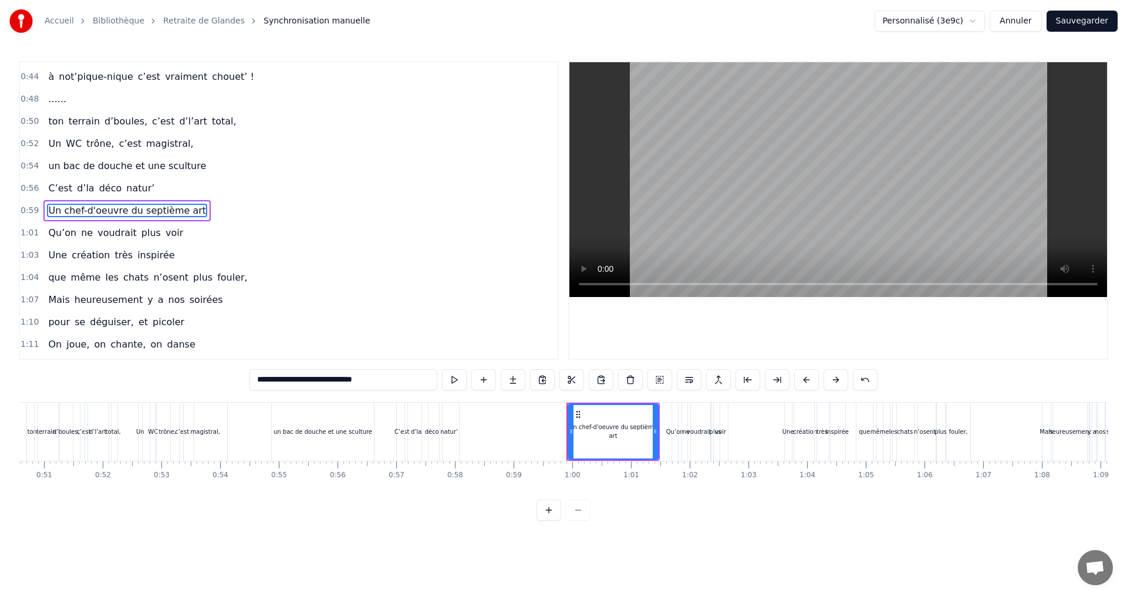
click at [689, 376] on button at bounding box center [689, 379] width 25 height 21
click at [60, 226] on span "Qu’on" at bounding box center [62, 233] width 31 height 14
type input "*****"
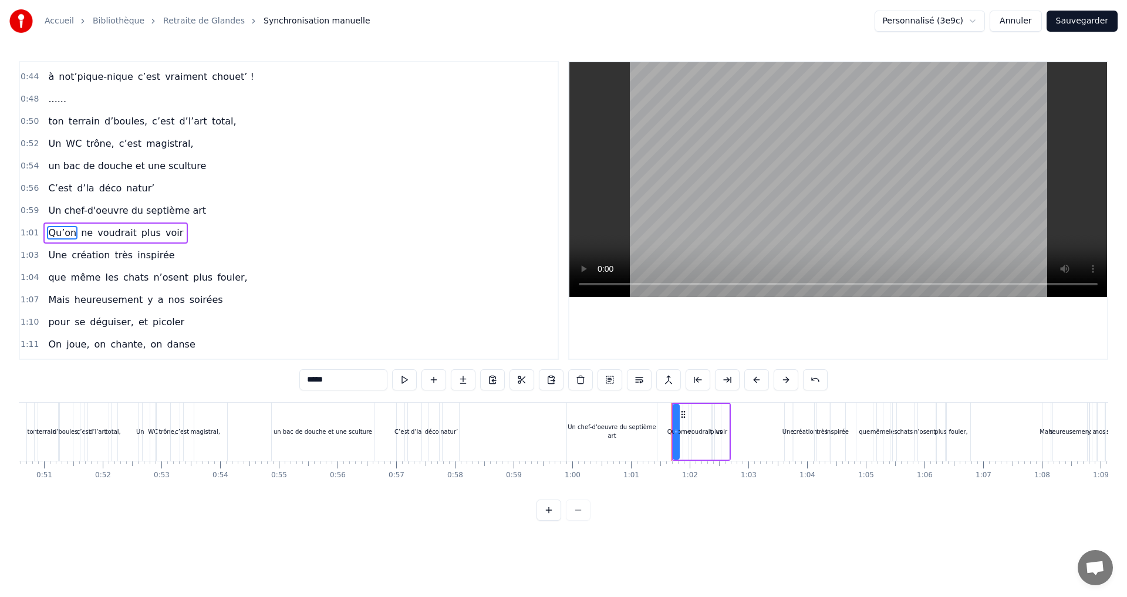
scroll to position [443, 0]
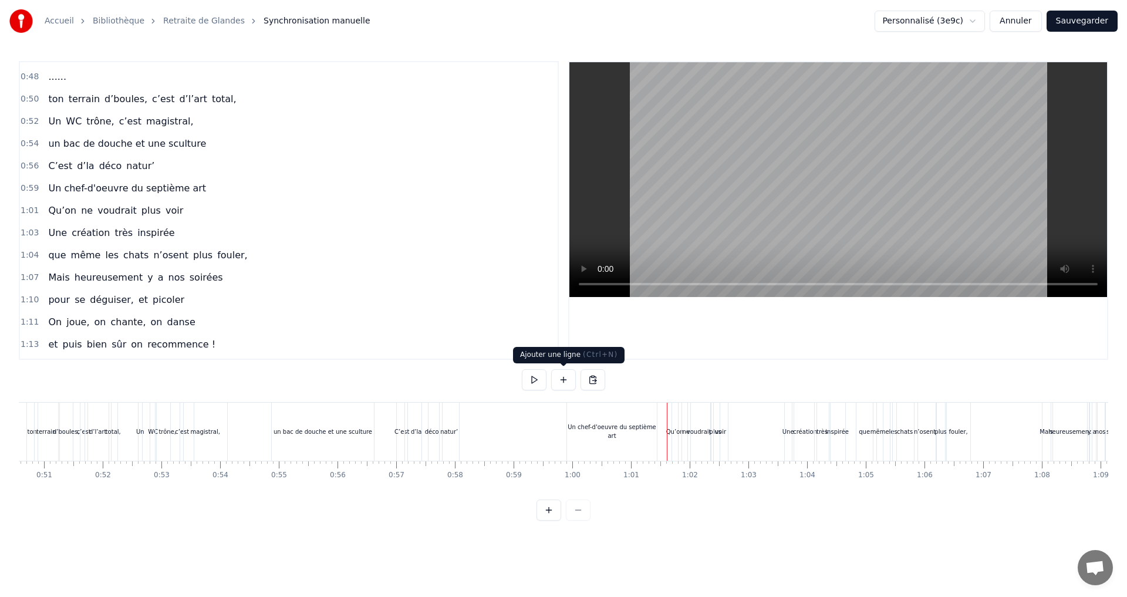
click at [564, 382] on button at bounding box center [563, 379] width 25 height 21
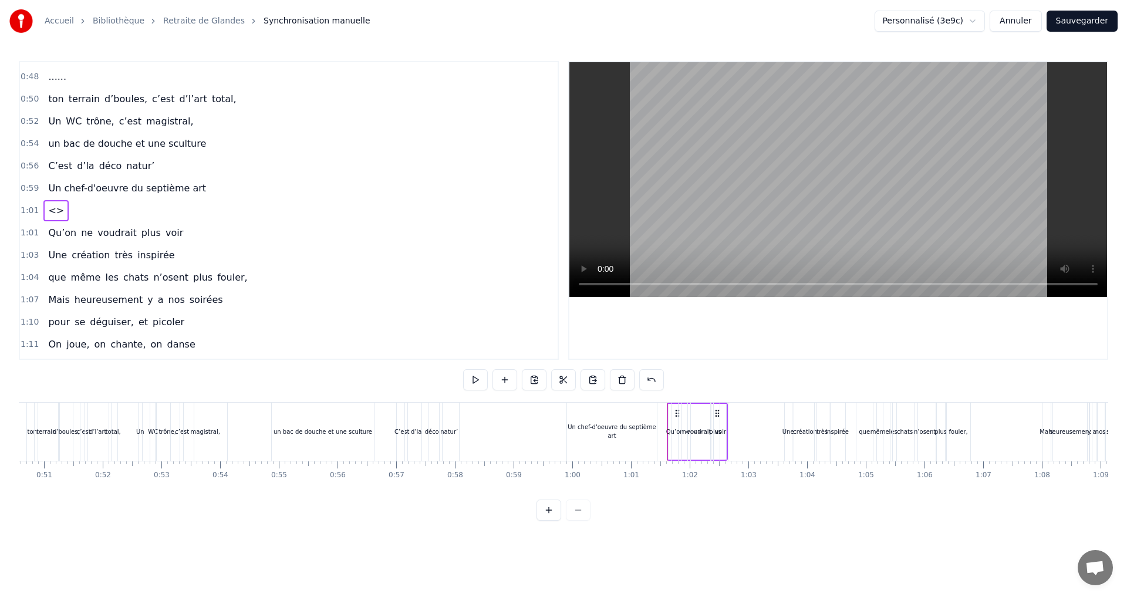
click at [47, 212] on span "<>" at bounding box center [56, 211] width 18 height 14
drag, startPoint x: 350, startPoint y: 380, endPoint x: 304, endPoint y: 390, distance: 47.9
click at [282, 382] on div "0:07 Faut rien raté, c'est ta soirée 0:09 Les 4 saisons et les Gluthiers 0:11 T…" at bounding box center [564, 291] width 1090 height 460
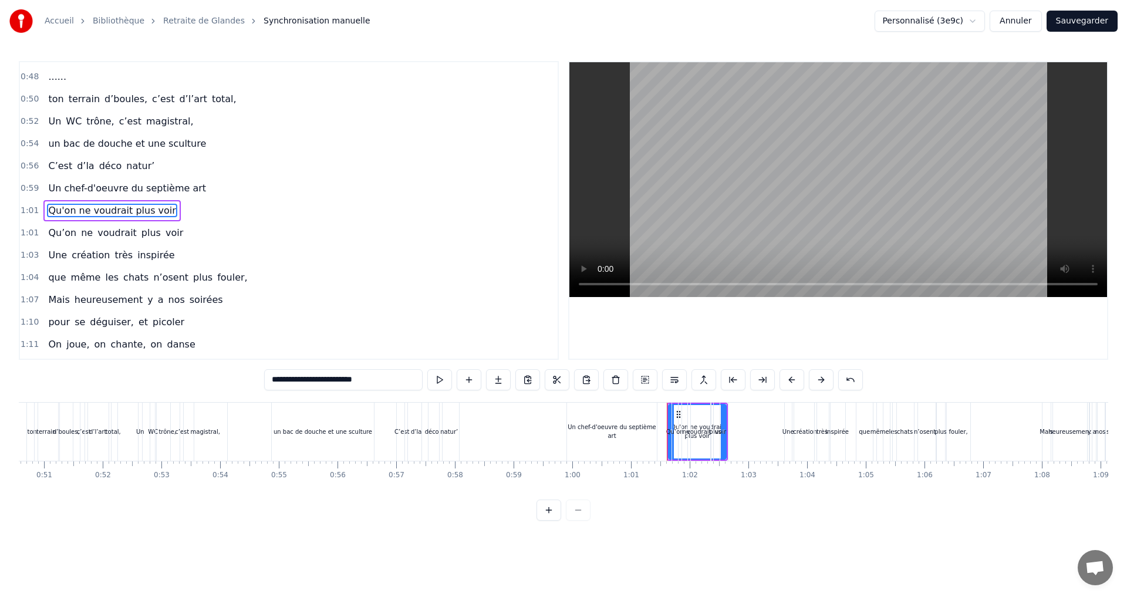
click at [53, 236] on span "Qu’on" at bounding box center [62, 233] width 31 height 14
type input "*****"
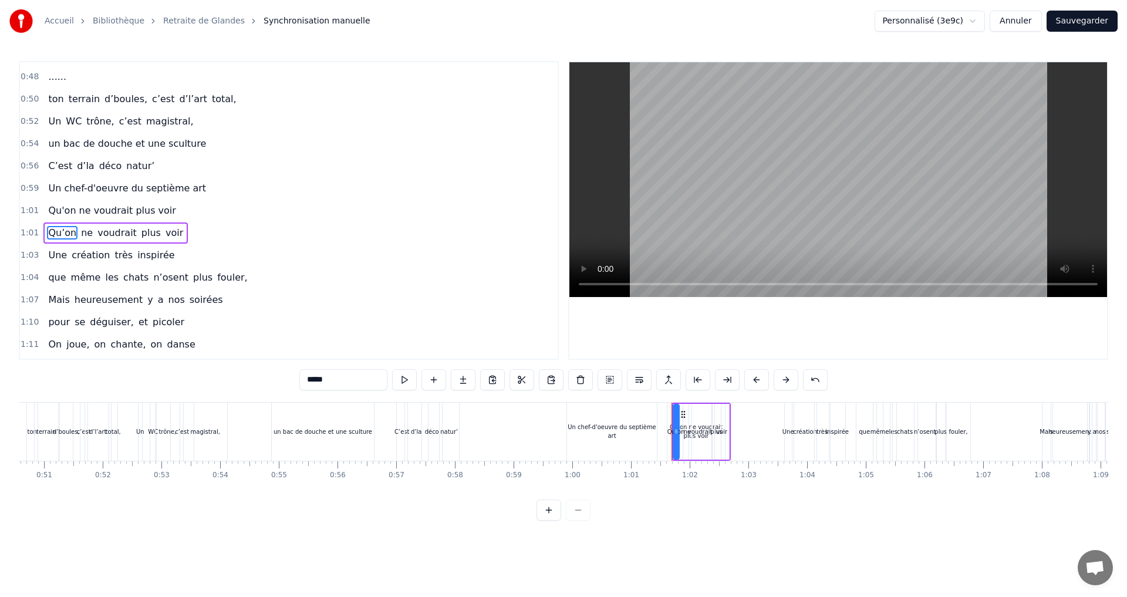
scroll to position [465, 0]
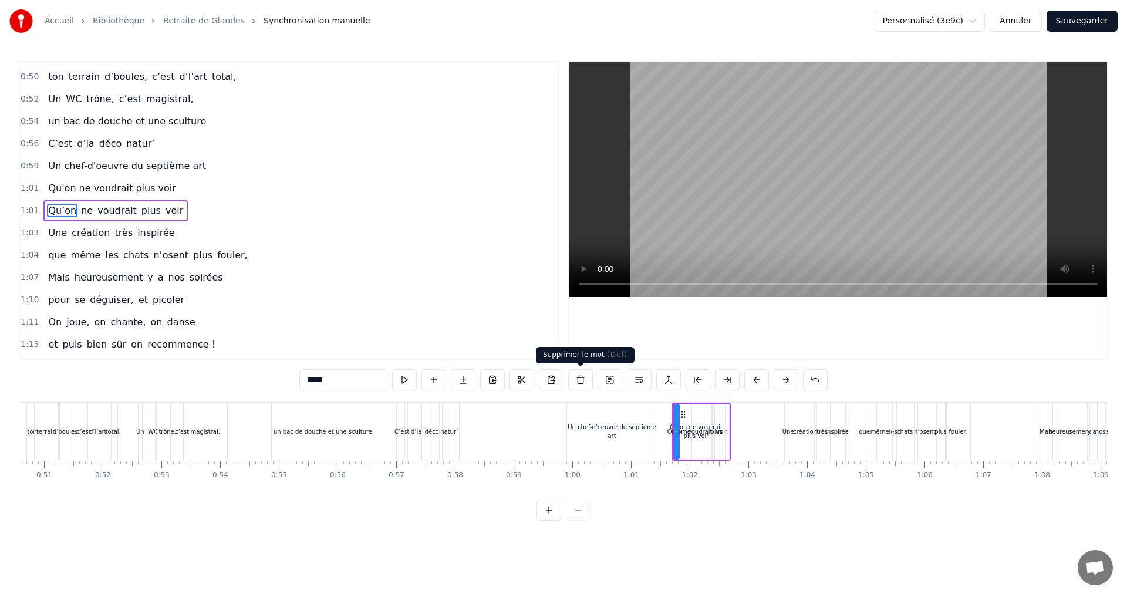
click at [578, 380] on button at bounding box center [580, 379] width 25 height 21
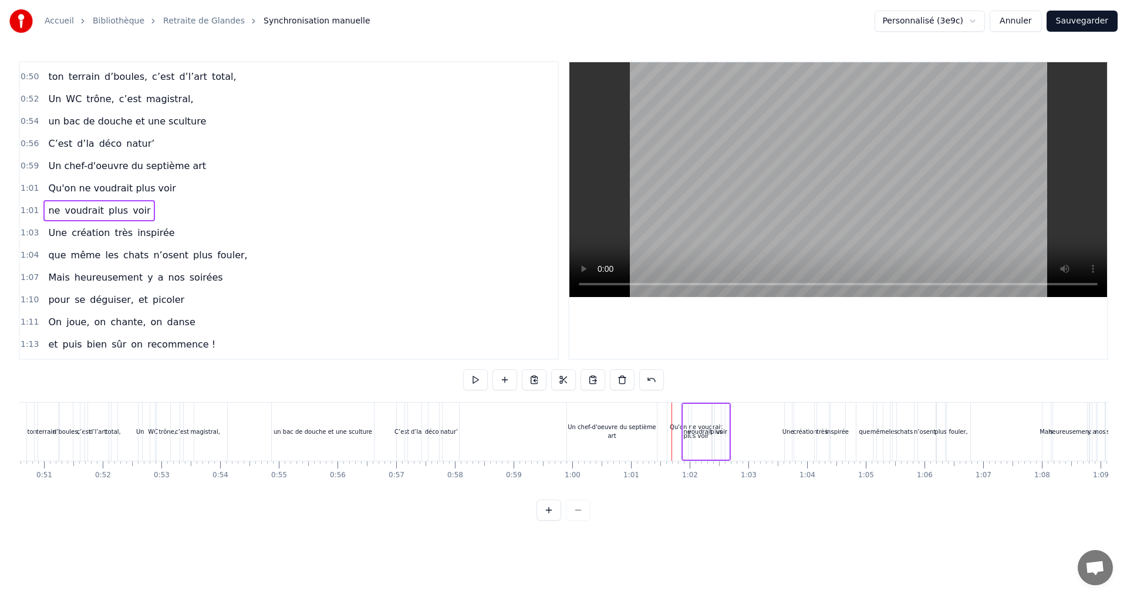
click at [47, 211] on span "ne" at bounding box center [54, 211] width 14 height 14
click at [579, 378] on button at bounding box center [580, 379] width 25 height 21
click at [62, 210] on span "voudrait" at bounding box center [68, 211] width 42 height 14
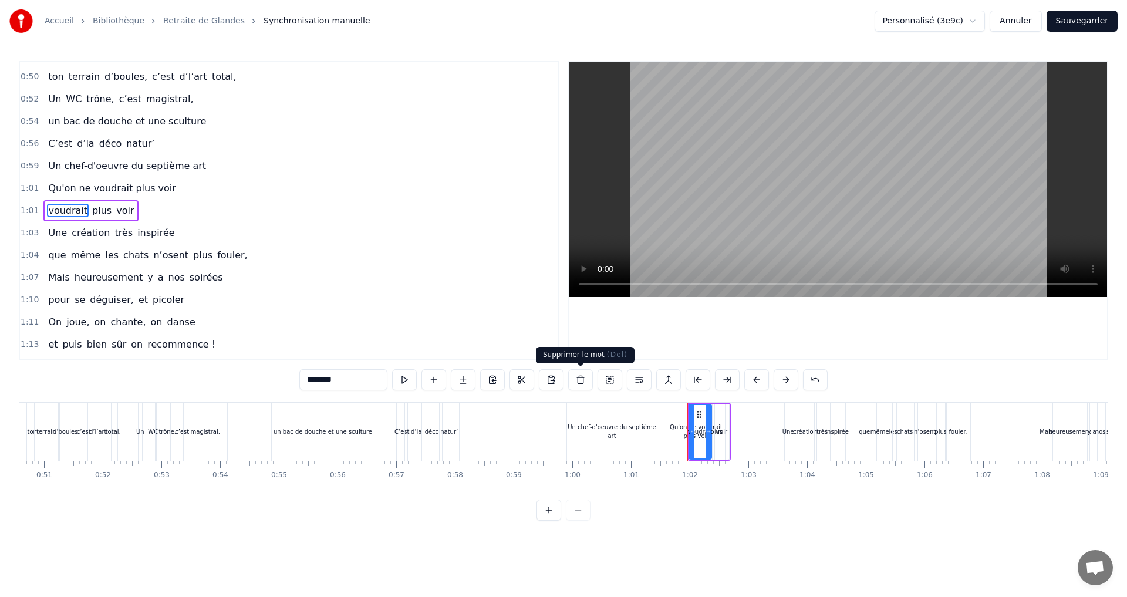
click at [583, 382] on button at bounding box center [580, 379] width 25 height 21
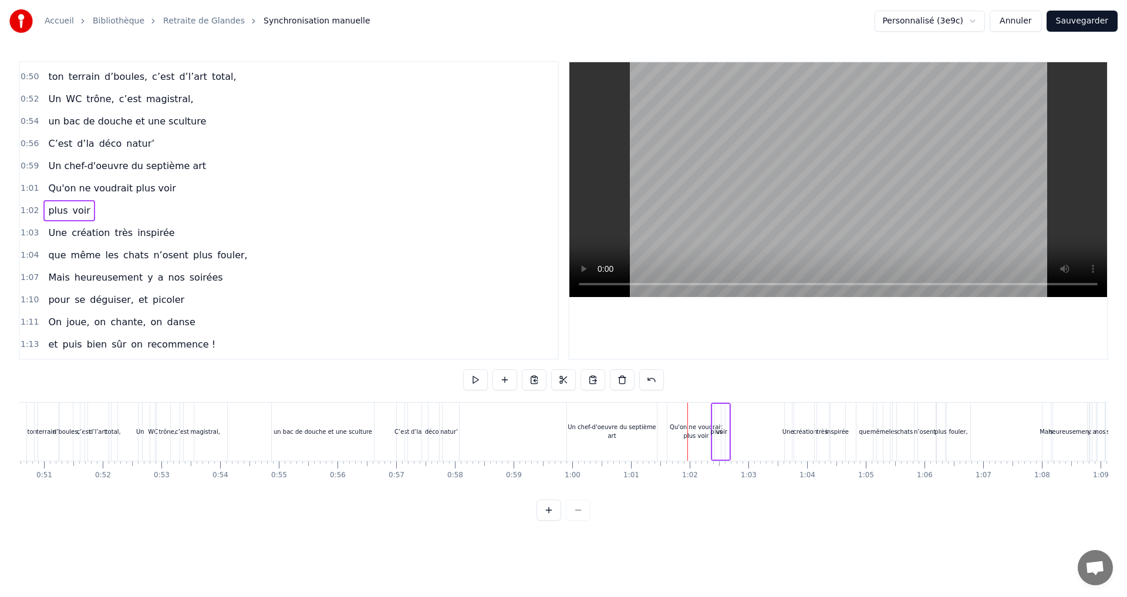
click at [72, 208] on span "voir" at bounding box center [82, 211] width 20 height 14
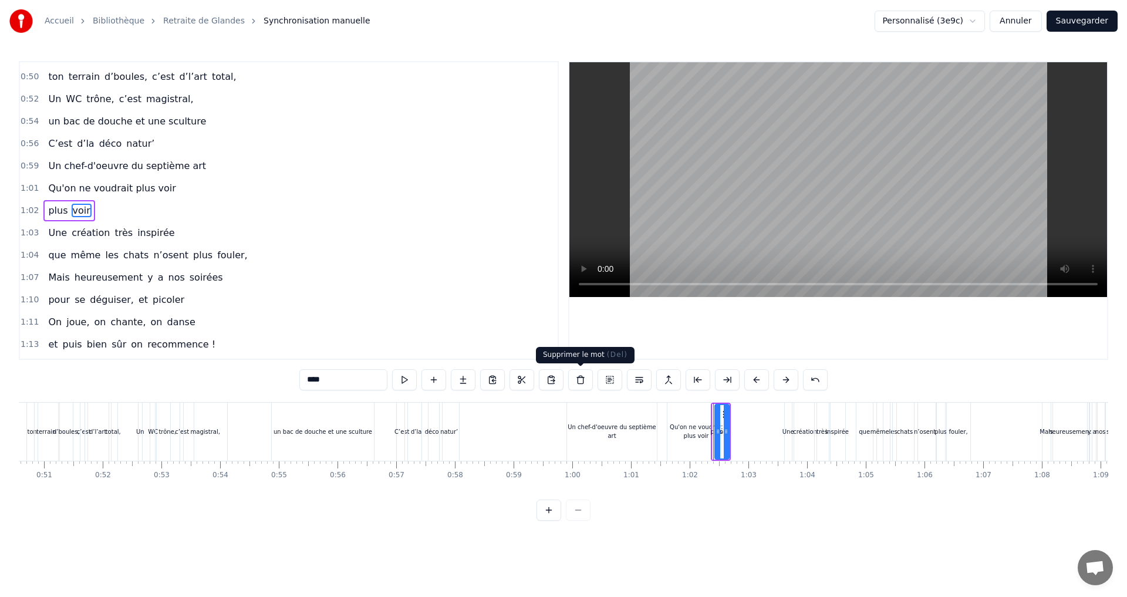
click at [580, 382] on button at bounding box center [580, 379] width 25 height 21
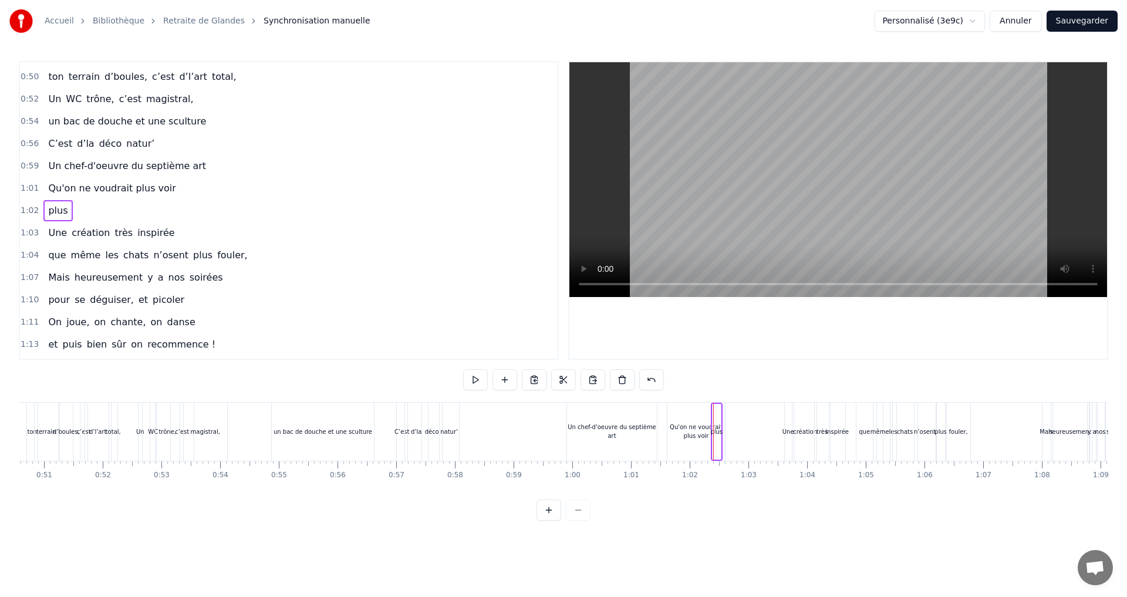
click at [56, 204] on span "plus" at bounding box center [58, 211] width 22 height 14
click at [580, 379] on button at bounding box center [580, 379] width 25 height 21
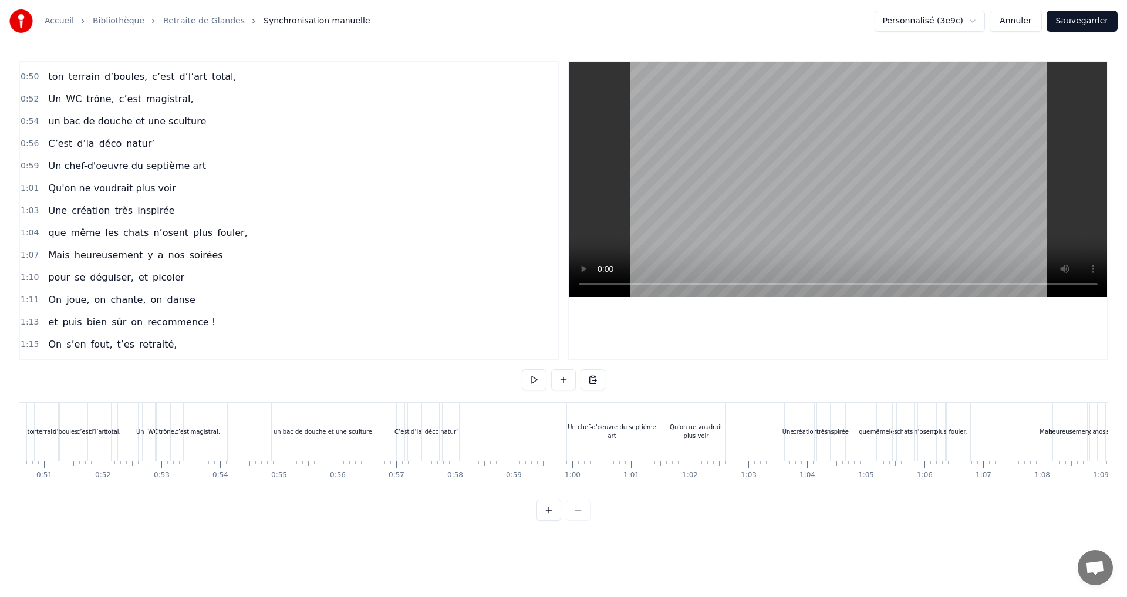
click at [157, 126] on span "un bac de douche et une sculture" at bounding box center [127, 121] width 160 height 14
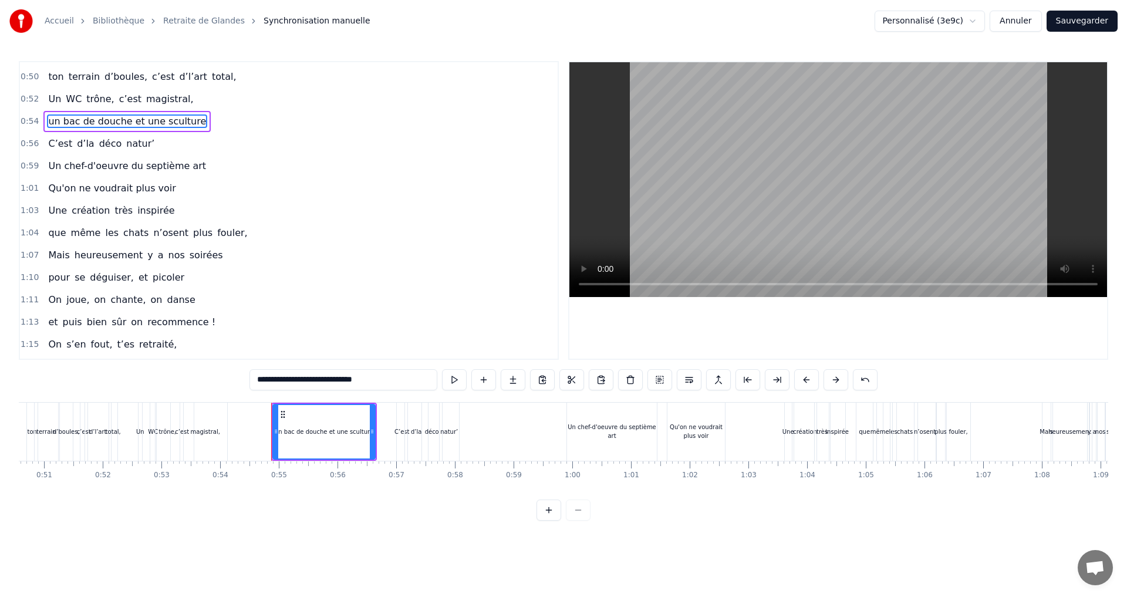
scroll to position [376, 0]
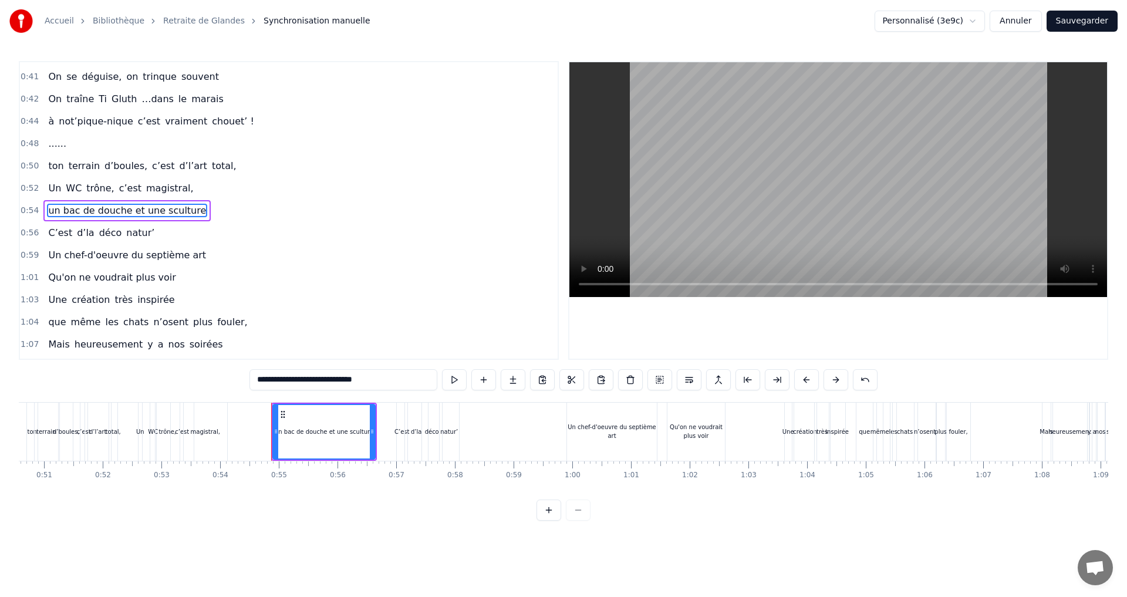
click at [362, 376] on input "**********" at bounding box center [344, 379] width 188 height 21
type input "**********"
click at [282, 245] on div "0:59 Un chef-d'oeuvre du septième art" at bounding box center [289, 255] width 538 height 22
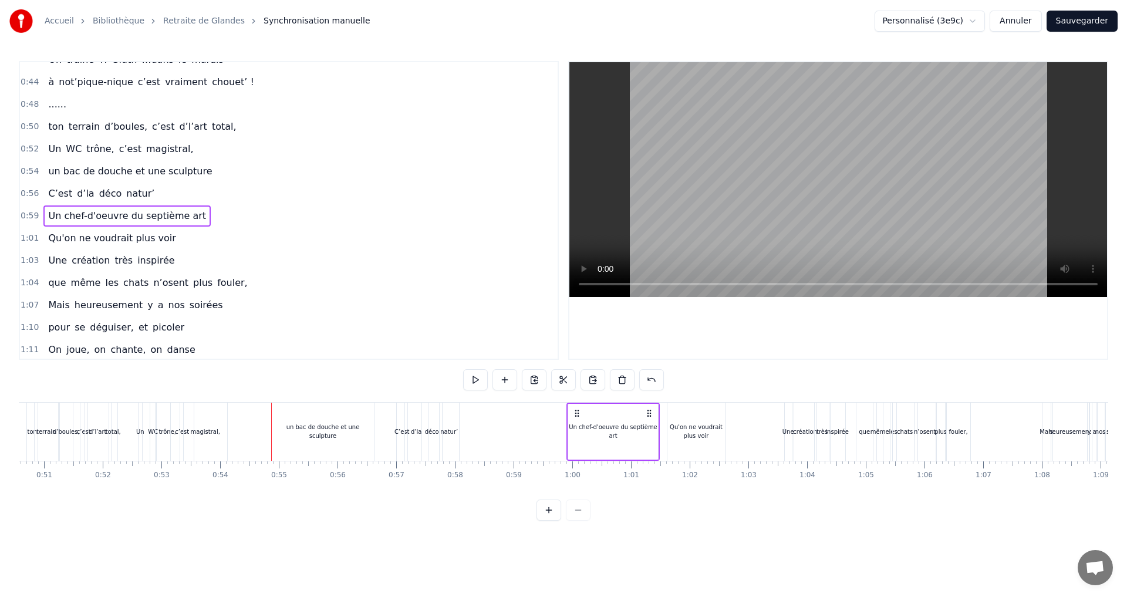
scroll to position [434, 0]
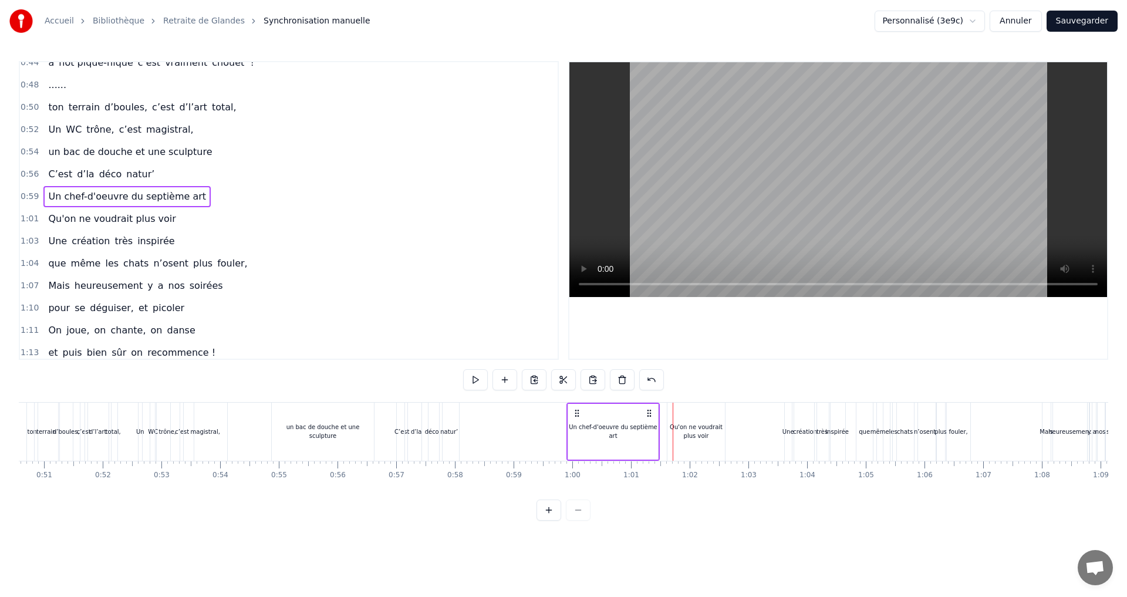
click at [645, 431] on div "Un chef-d'oeuvre du septième art" at bounding box center [613, 432] width 90 height 18
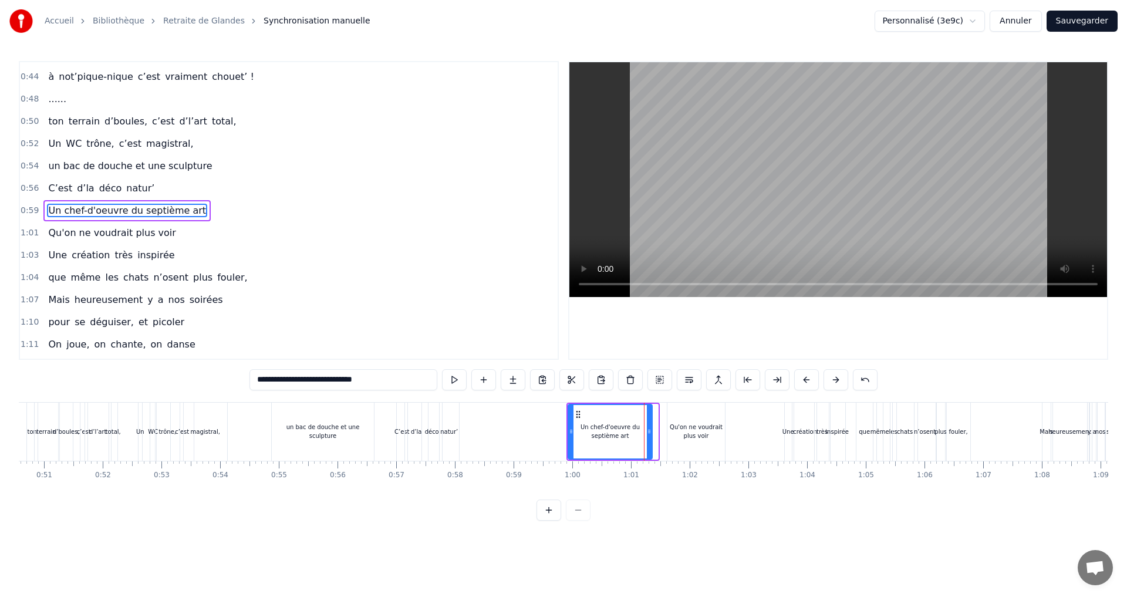
drag, startPoint x: 655, startPoint y: 432, endPoint x: 649, endPoint y: 431, distance: 5.9
click at [649, 431] on icon at bounding box center [649, 431] width 5 height 9
click at [642, 431] on icon at bounding box center [644, 431] width 5 height 9
click at [640, 431] on icon at bounding box center [641, 431] width 5 height 9
click at [116, 251] on span "très" at bounding box center [123, 255] width 21 height 14
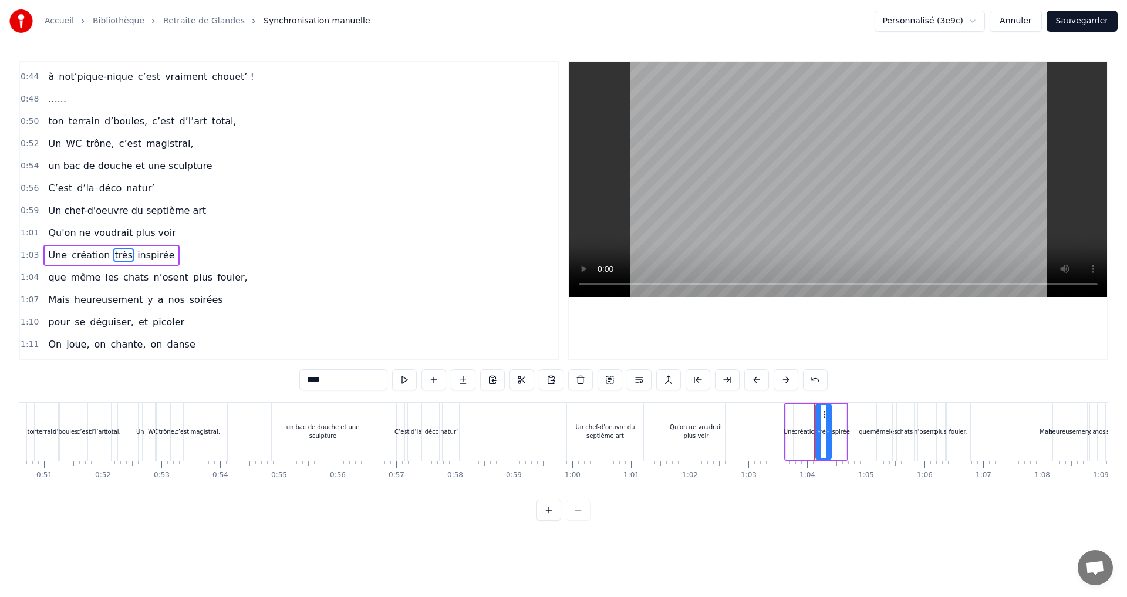
scroll to position [465, 0]
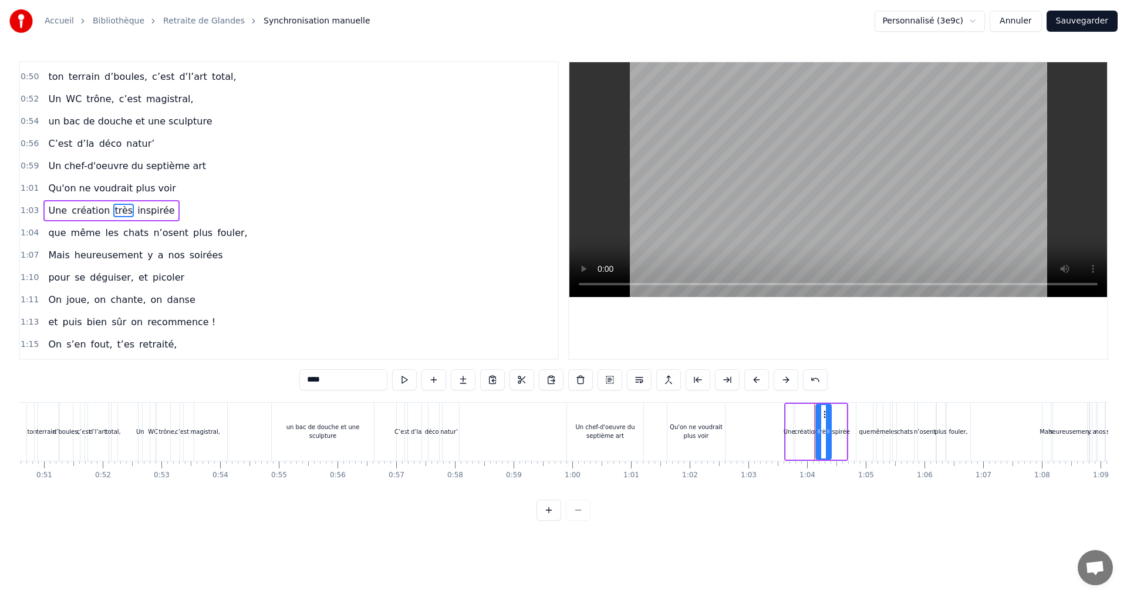
drag, startPoint x: 325, startPoint y: 377, endPoint x: 307, endPoint y: 379, distance: 18.4
click at [307, 379] on input "****" at bounding box center [343, 379] width 88 height 21
click at [558, 314] on div "0:07 Faut rien raté, c'est ta soirée 0:09 Les 4 saisons et les Gluthiers 0:11 T…" at bounding box center [289, 210] width 540 height 299
click at [956, 431] on div "fouler," at bounding box center [958, 431] width 19 height 9
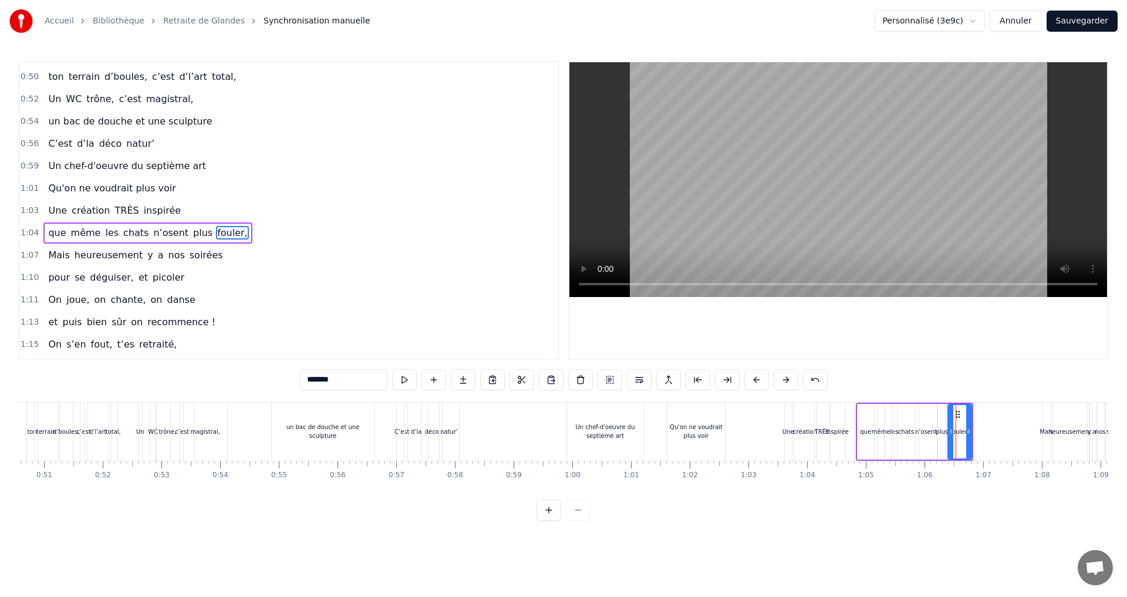
scroll to position [487, 0]
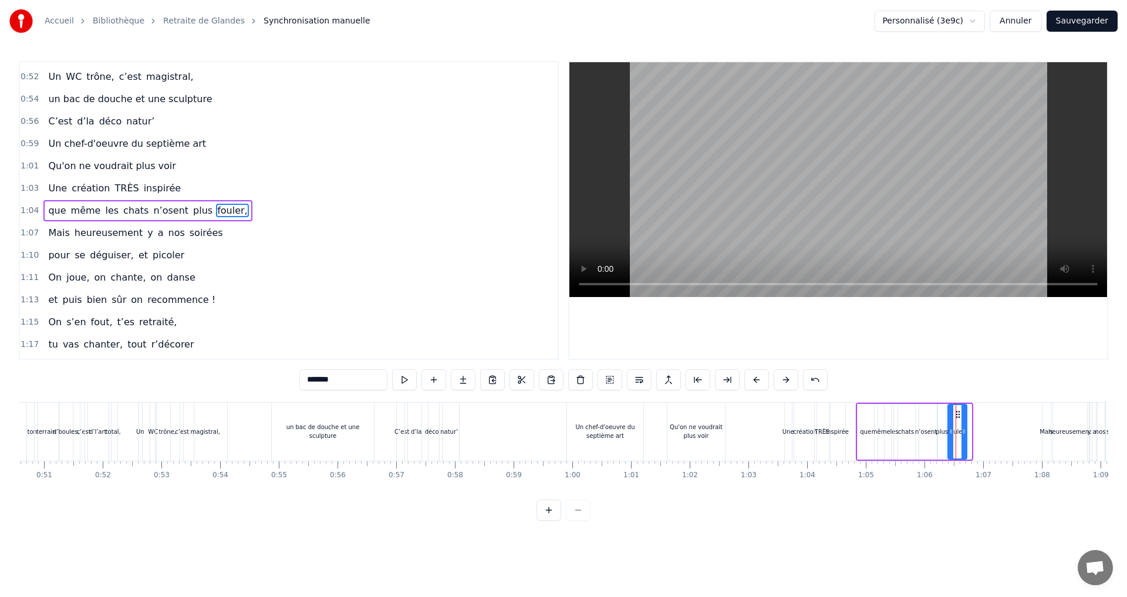
click at [963, 434] on icon at bounding box center [964, 431] width 5 height 9
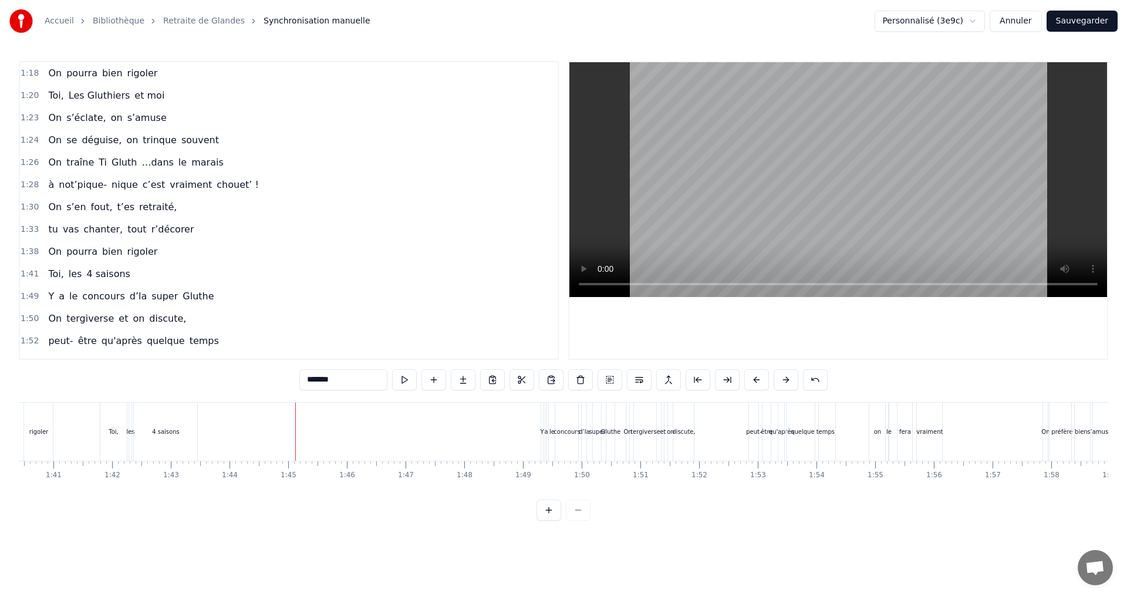
scroll to position [840, 0]
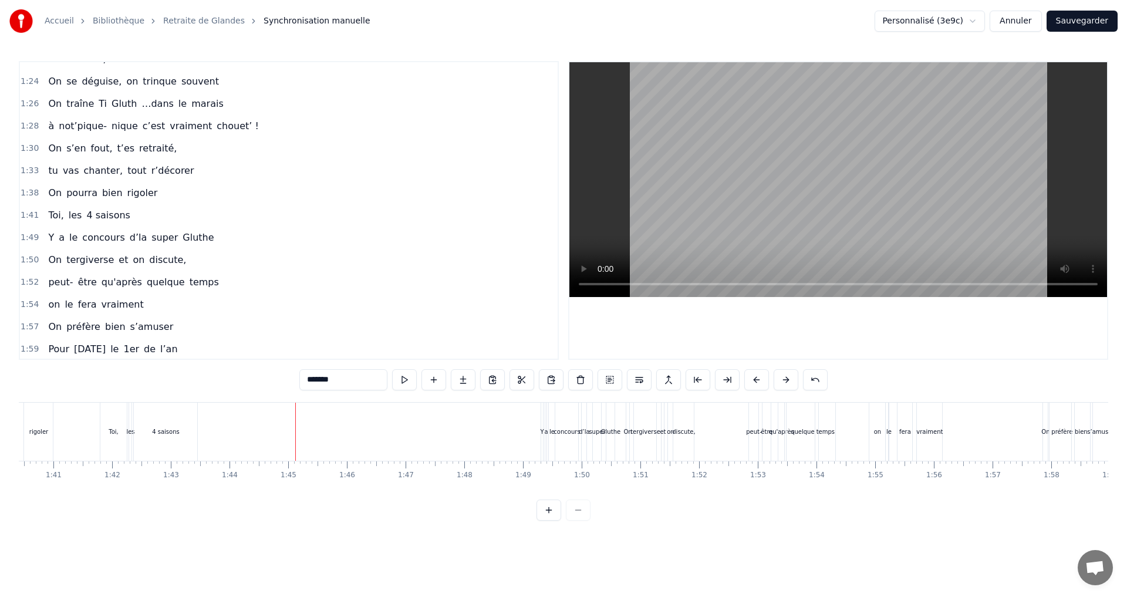
click at [53, 215] on span "Toi," at bounding box center [56, 215] width 18 height 14
type input "****"
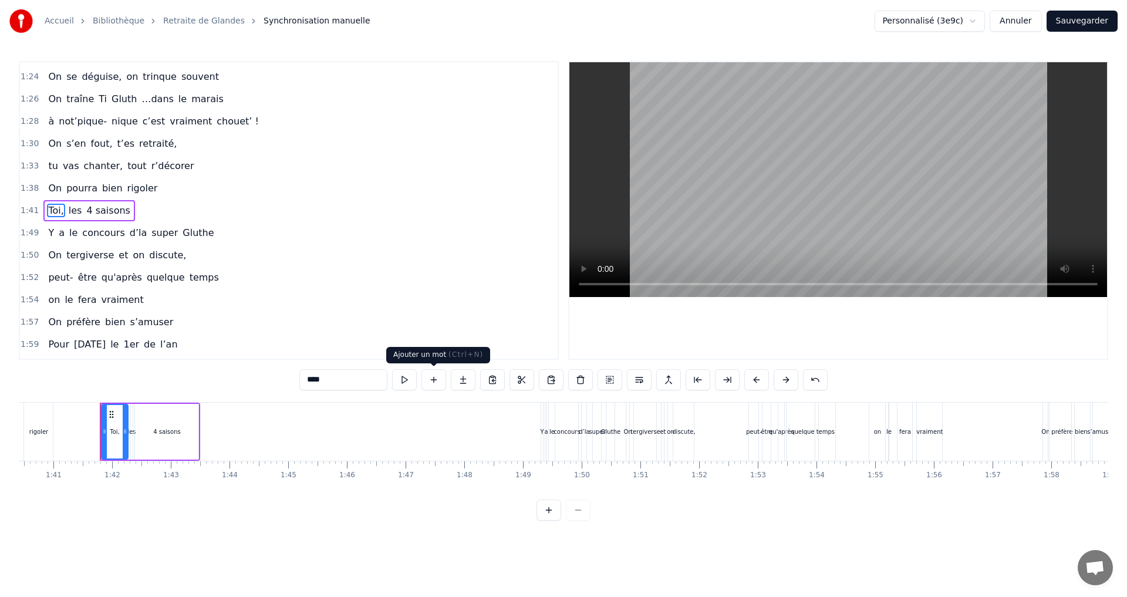
click at [429, 379] on button at bounding box center [434, 379] width 25 height 21
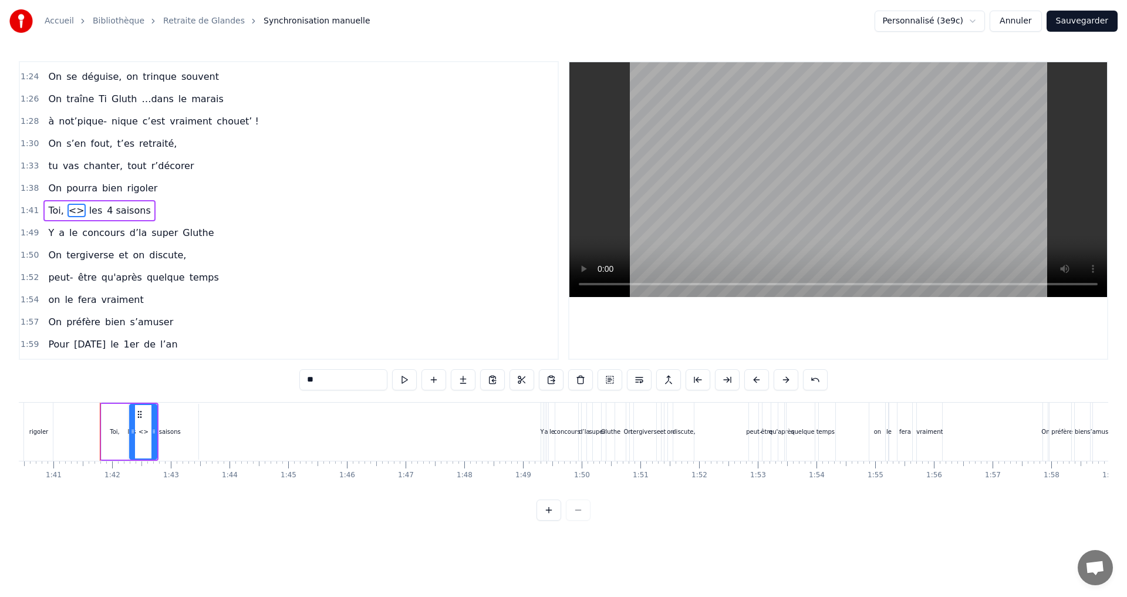
drag, startPoint x: 308, startPoint y: 384, endPoint x: 318, endPoint y: 384, distance: 10.0
click at [318, 384] on input "**" at bounding box center [343, 379] width 88 height 21
type input "*"
type input "**"
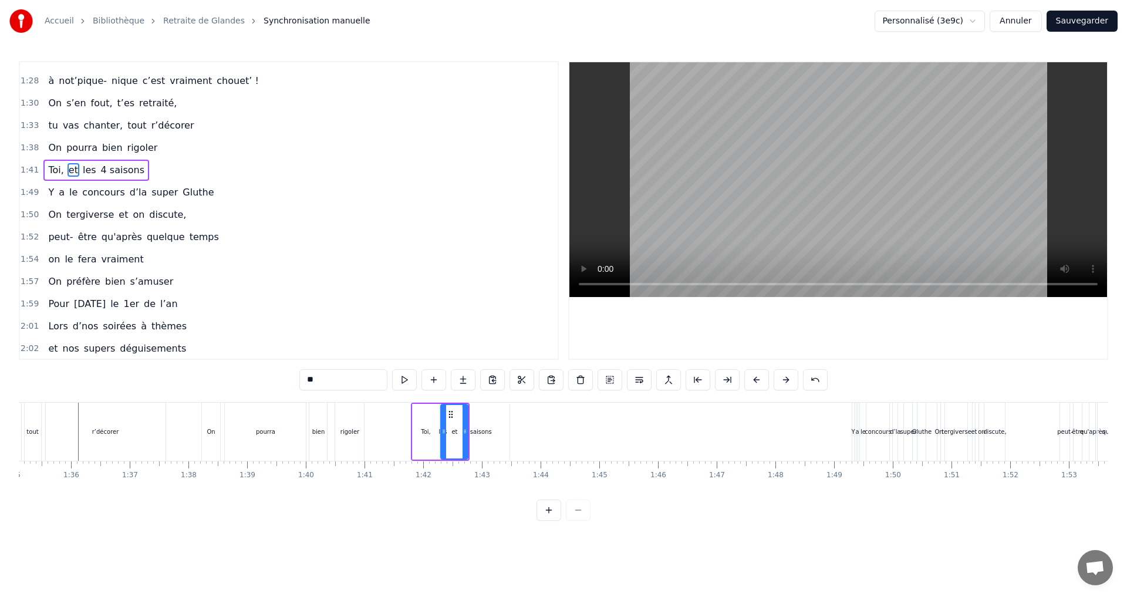
scroll to position [903, 0]
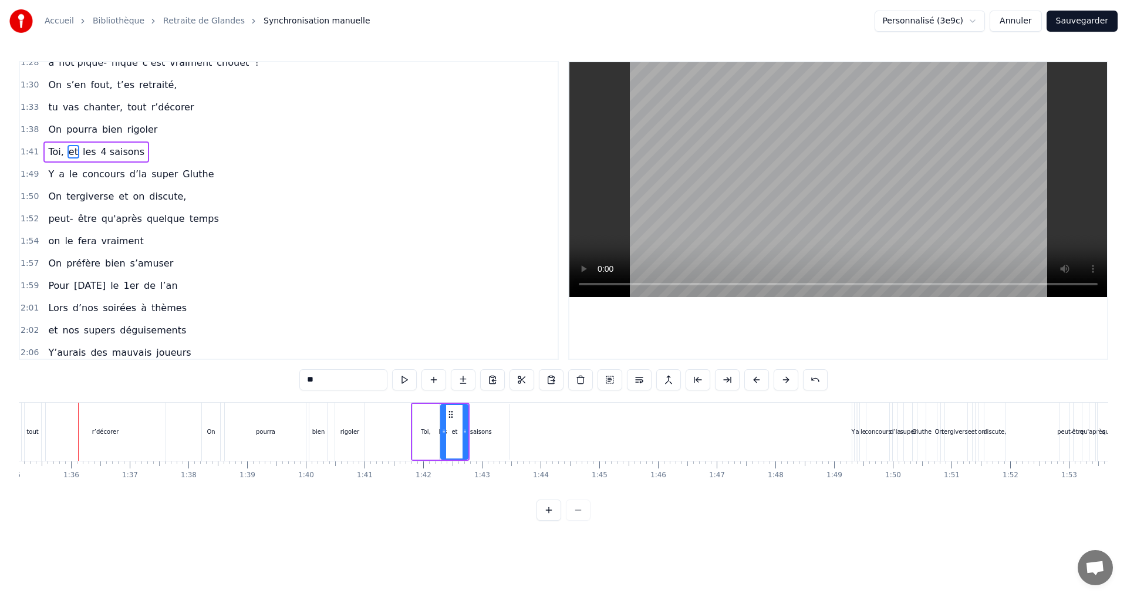
click at [306, 271] on div "1:57 On préfère bien s’amuser" at bounding box center [289, 263] width 538 height 22
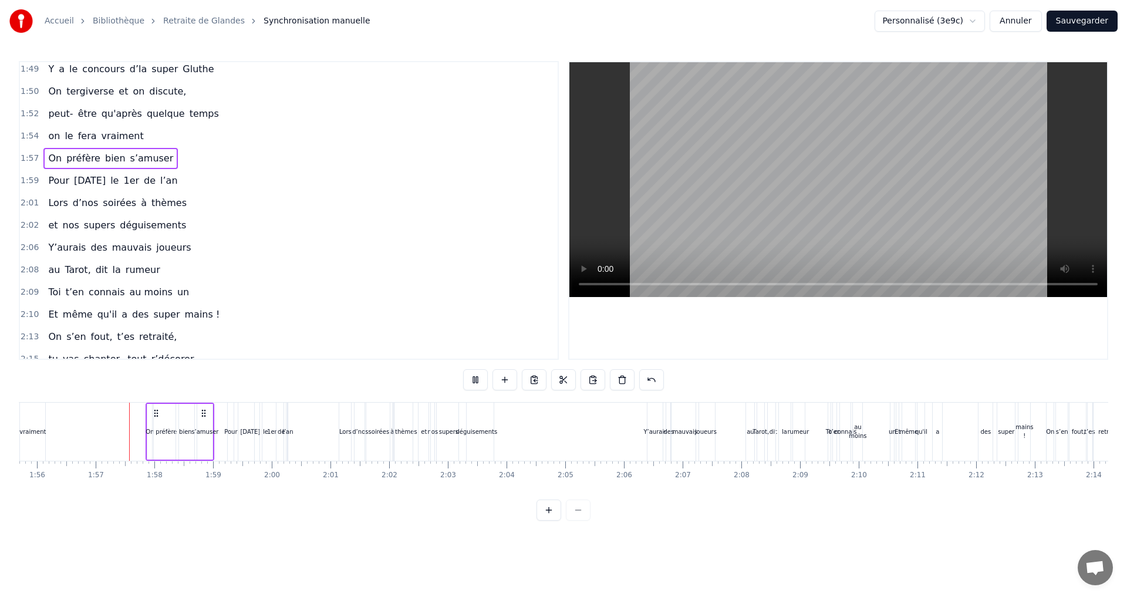
scroll to position [0, 6793]
click at [481, 432] on div "déguisements" at bounding box center [477, 431] width 42 height 9
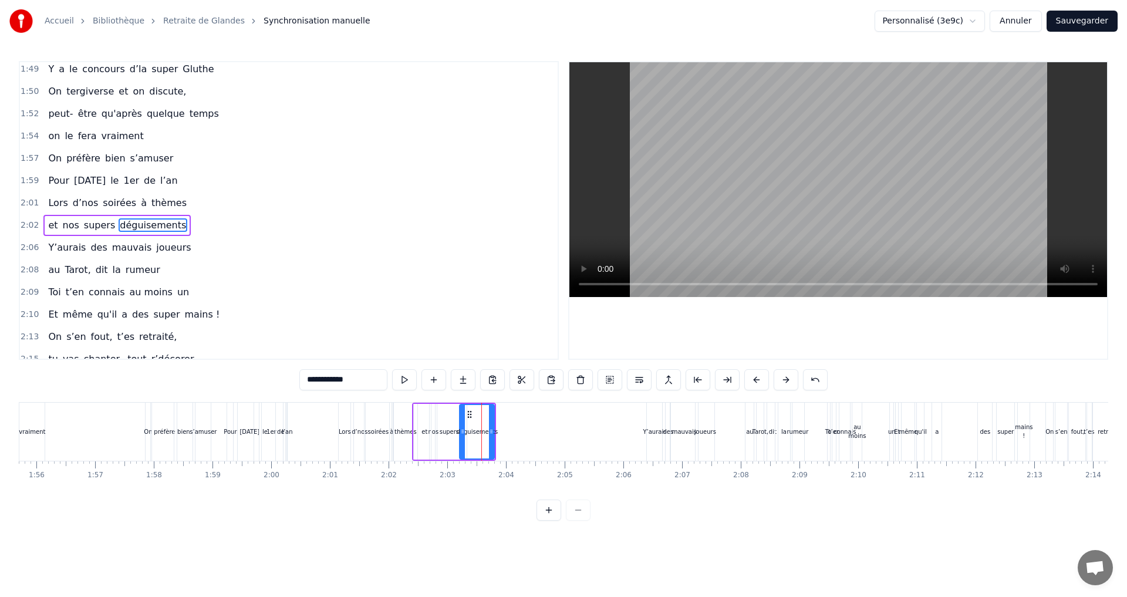
scroll to position [1023, 0]
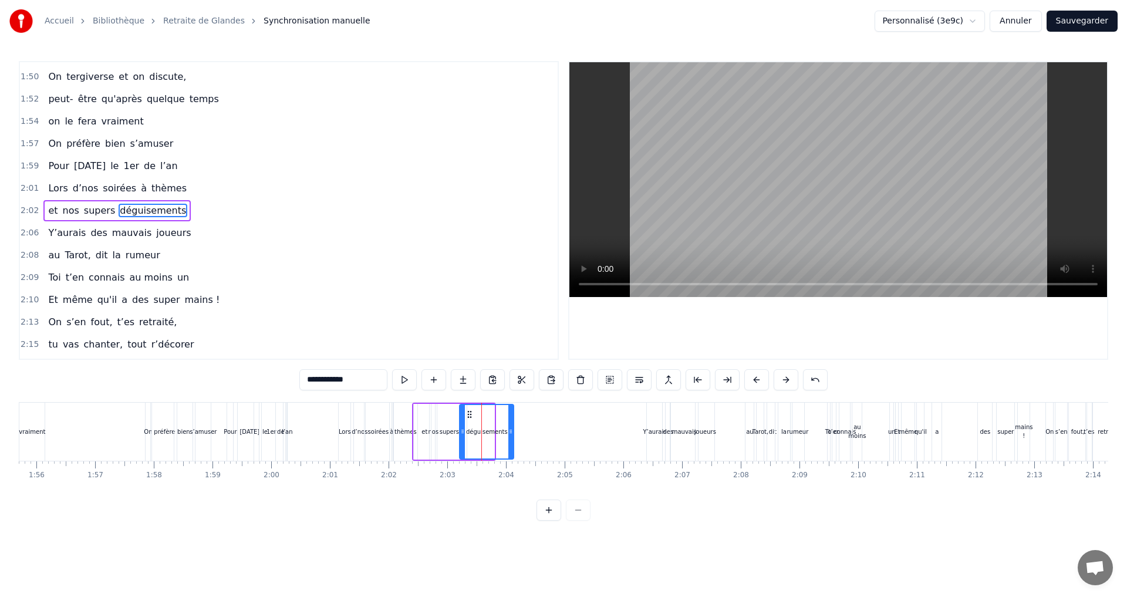
drag, startPoint x: 491, startPoint y: 430, endPoint x: 510, endPoint y: 430, distance: 19.4
click at [510, 430] on icon at bounding box center [510, 431] width 5 height 9
click at [446, 430] on div "supers" at bounding box center [449, 431] width 19 height 9
click at [467, 432] on icon at bounding box center [468, 431] width 5 height 9
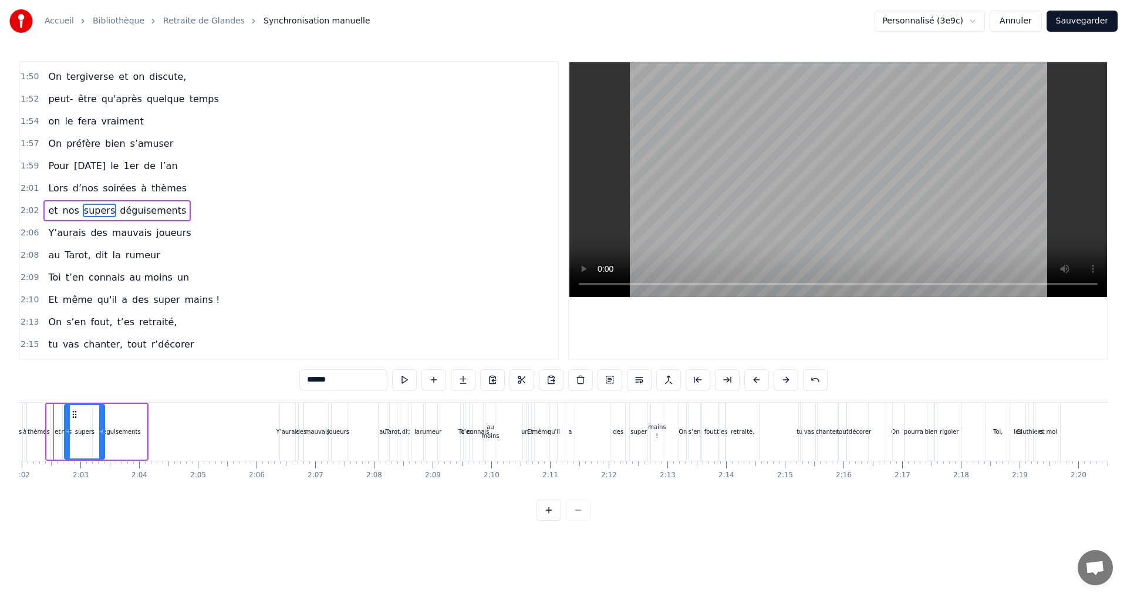
scroll to position [0, 7135]
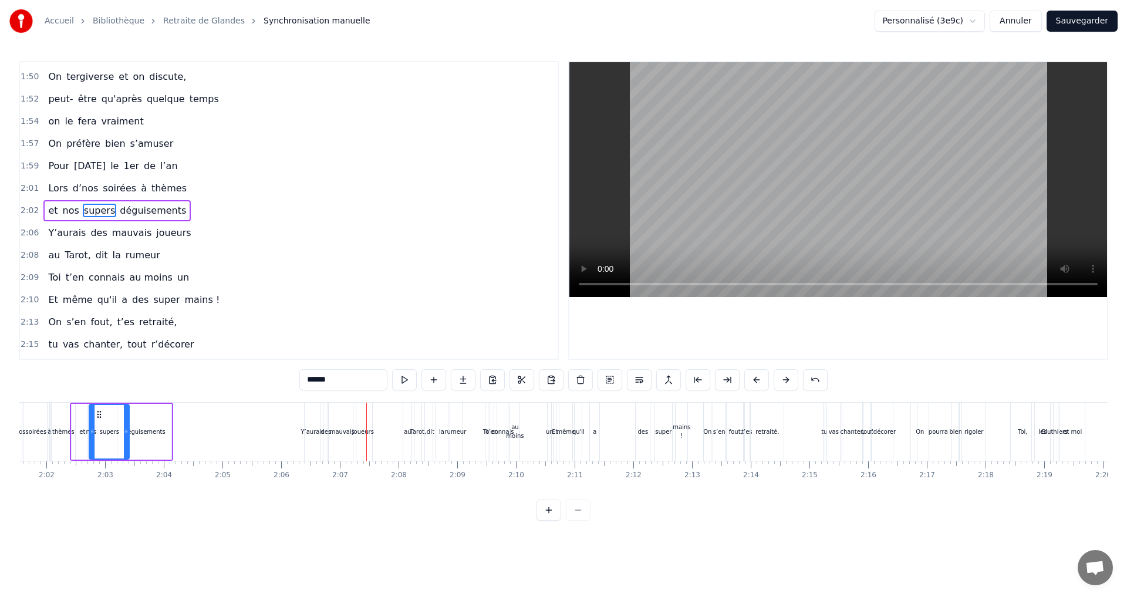
click at [348, 431] on div "mauvais" at bounding box center [342, 431] width 25 height 9
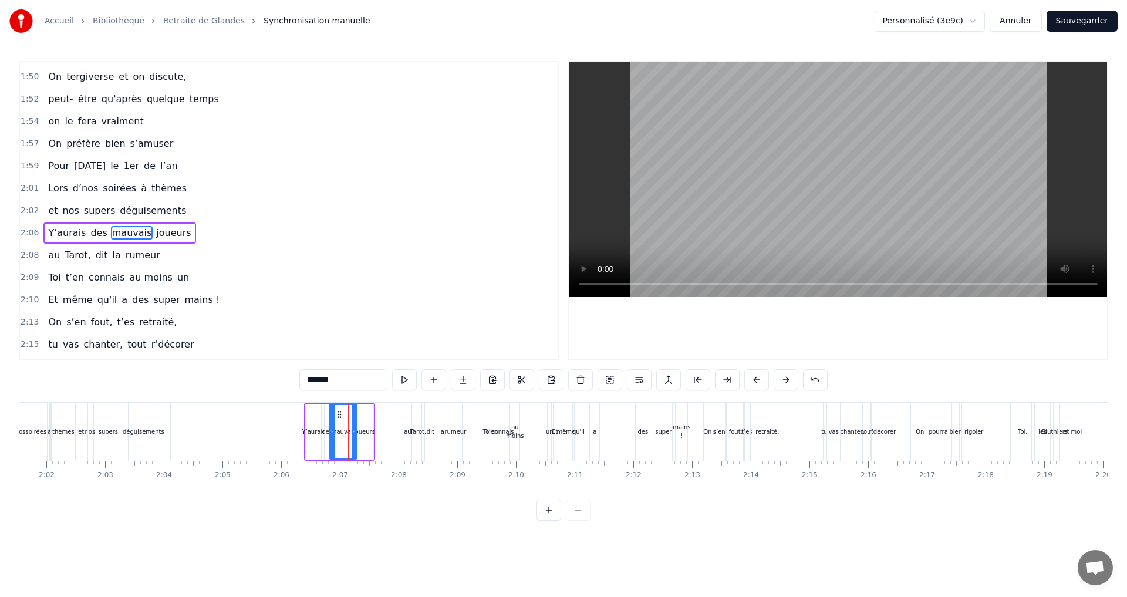
scroll to position [1045, 0]
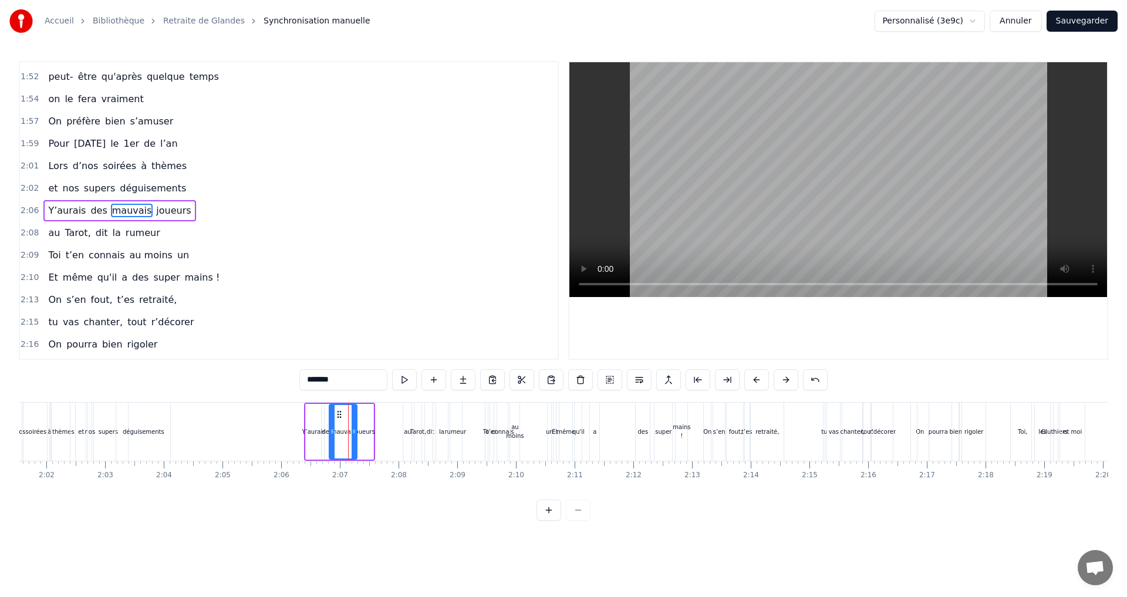
click at [370, 430] on div "joueurs" at bounding box center [364, 431] width 22 height 9
click at [315, 430] on div "Y’aurais" at bounding box center [313, 431] width 23 height 9
click at [324, 432] on div "des" at bounding box center [327, 431] width 11 height 9
click at [335, 433] on div "mauvais" at bounding box center [343, 431] width 25 height 9
drag, startPoint x: 354, startPoint y: 431, endPoint x: 348, endPoint y: 432, distance: 5.9
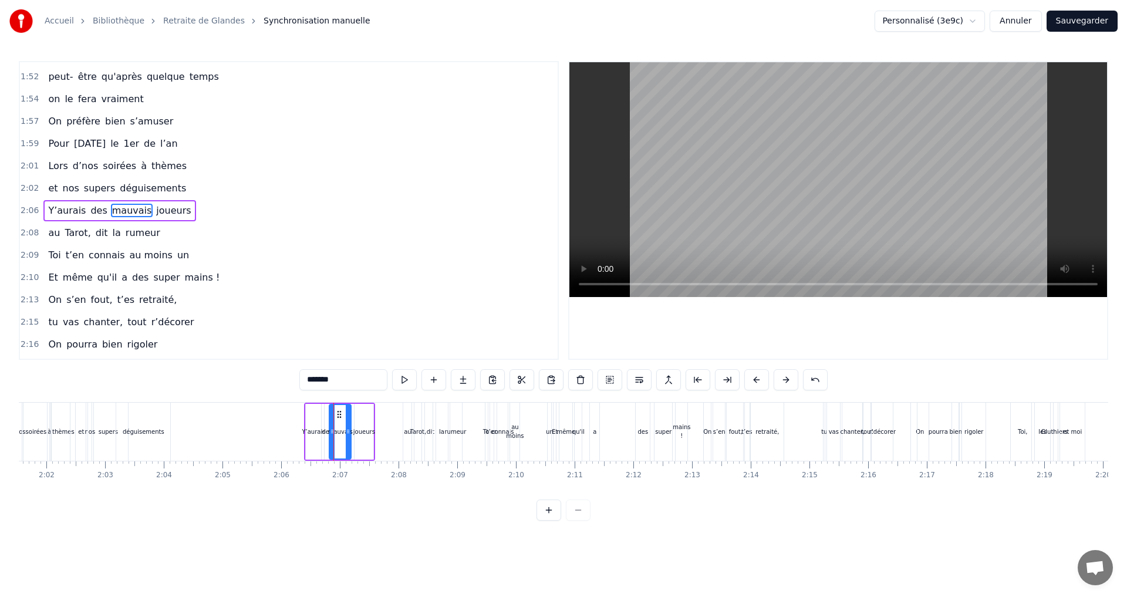
click at [348, 432] on icon at bounding box center [348, 431] width 5 height 9
click at [359, 432] on div "joueurs" at bounding box center [364, 431] width 22 height 9
click at [357, 413] on icon at bounding box center [359, 414] width 9 height 9
click at [340, 433] on div "mauvais" at bounding box center [340, 431] width 25 height 9
click at [343, 431] on icon at bounding box center [343, 431] width 5 height 9
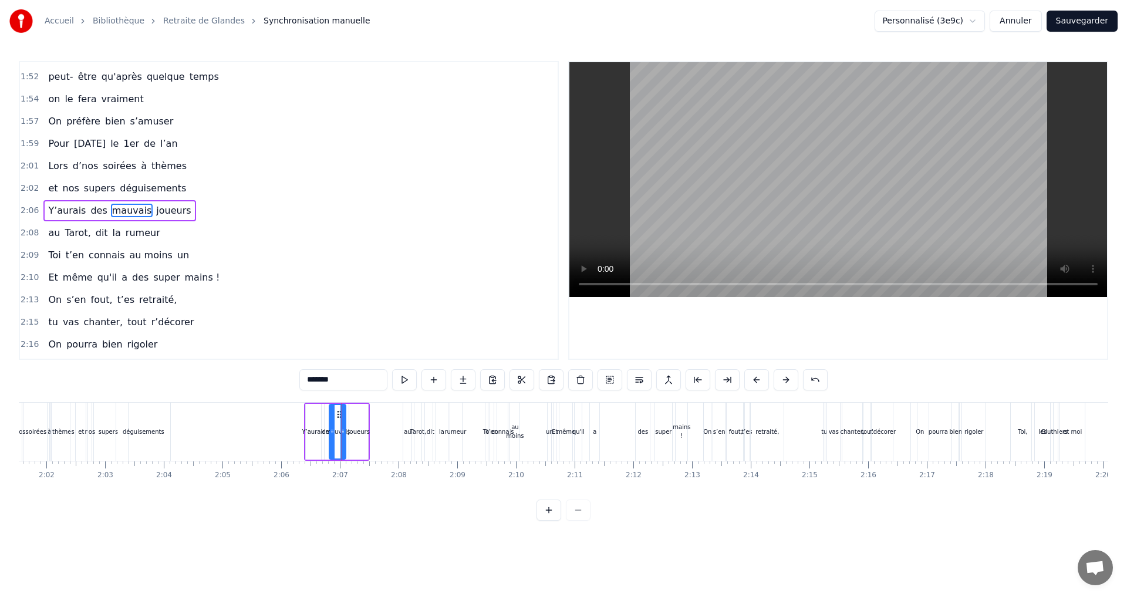
click at [356, 435] on div "joueurs" at bounding box center [359, 431] width 22 height 9
click at [358, 432] on icon at bounding box center [358, 431] width 5 height 9
click at [442, 432] on div "la" at bounding box center [441, 431] width 5 height 9
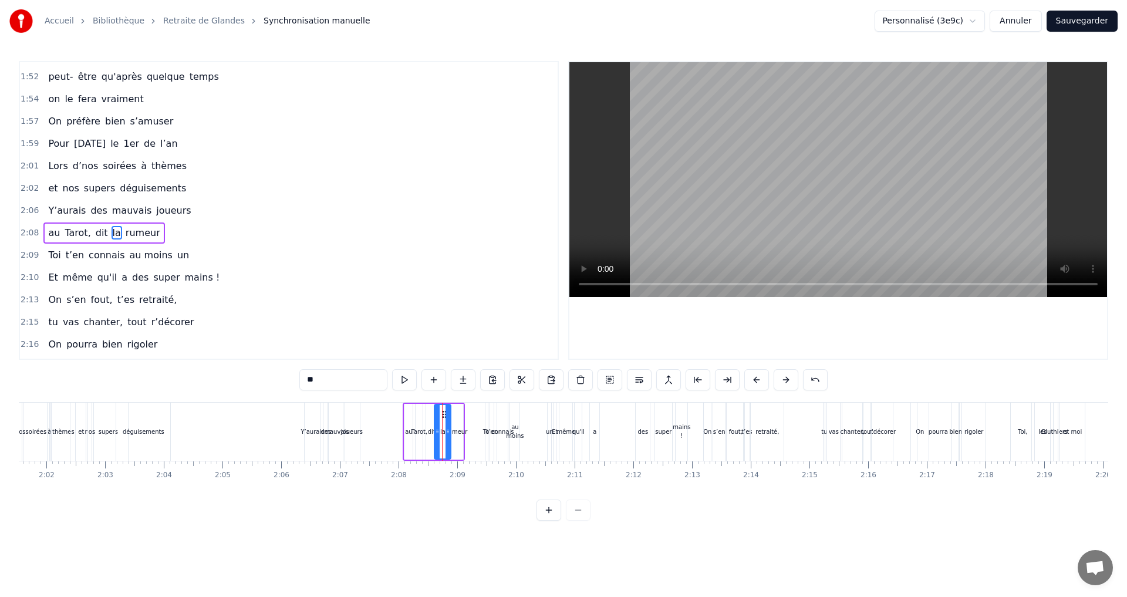
scroll to position [1067, 0]
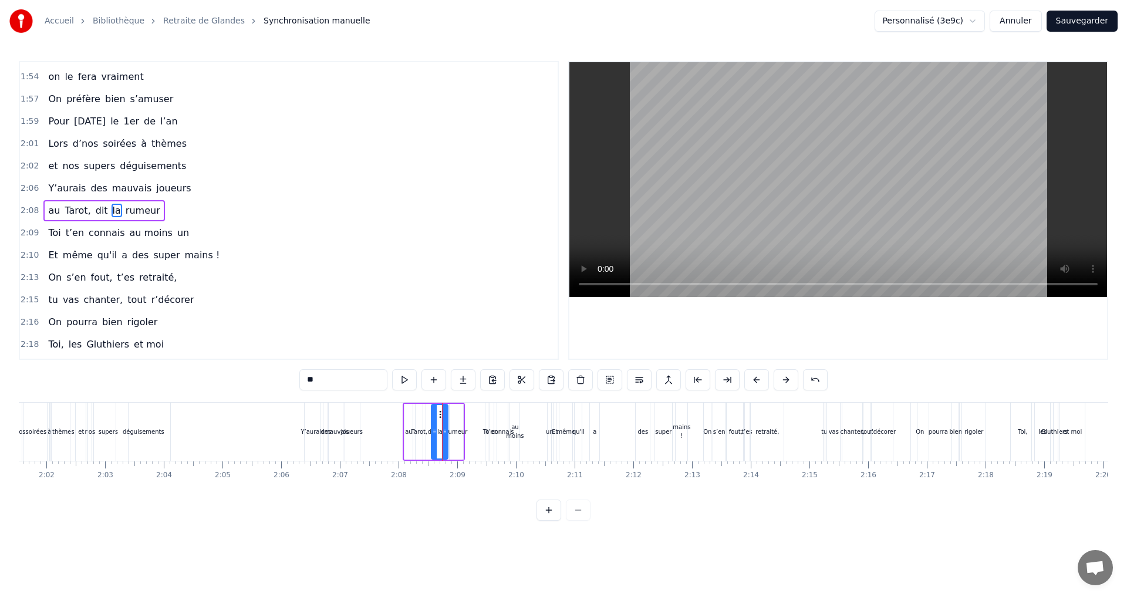
click at [440, 415] on icon at bounding box center [441, 414] width 9 height 9
click at [455, 432] on div "rumeur" at bounding box center [457, 431] width 22 height 9
type input "******"
click at [455, 416] on div at bounding box center [457, 431] width 5 height 53
click at [459, 415] on icon at bounding box center [457, 414] width 9 height 9
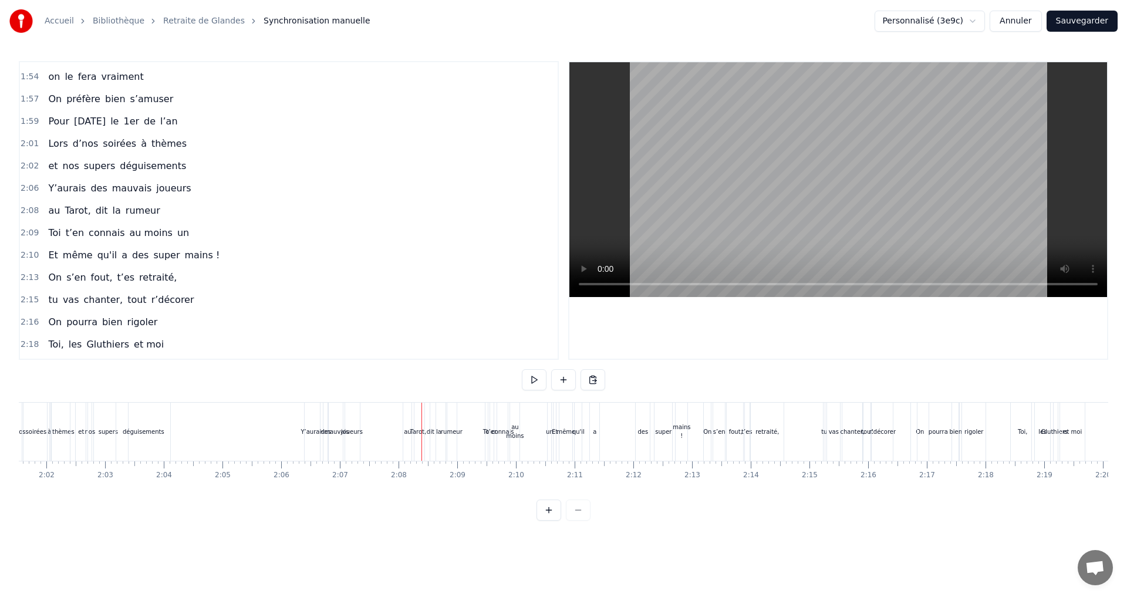
click at [446, 423] on div "rumeur" at bounding box center [452, 432] width 12 height 58
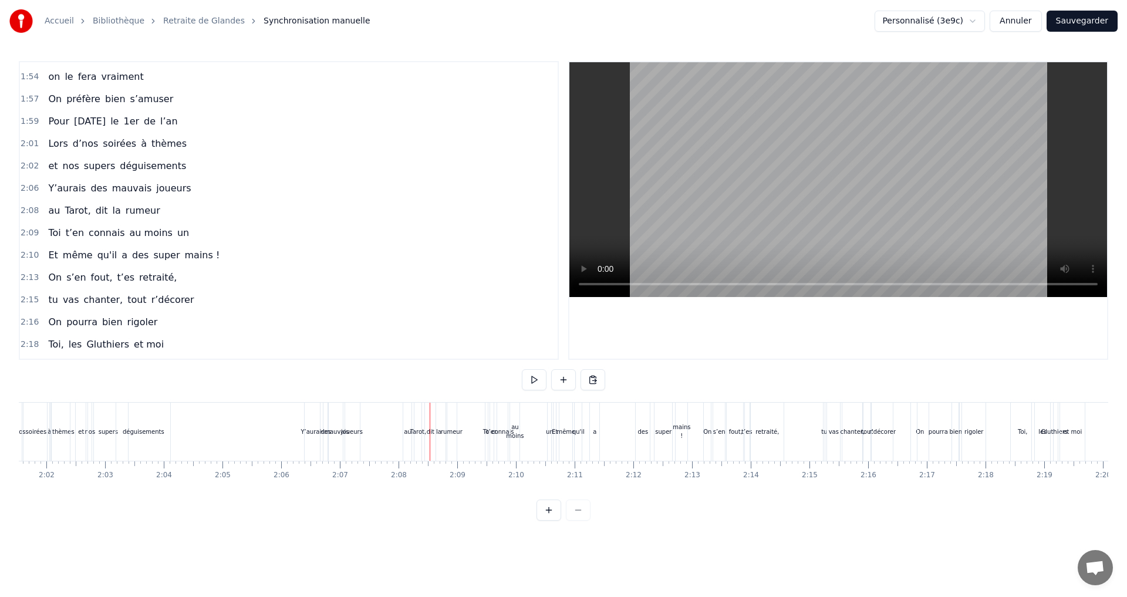
click at [430, 432] on div at bounding box center [430, 432] width 1 height 58
click at [431, 432] on div "la" at bounding box center [438, 432] width 16 height 58
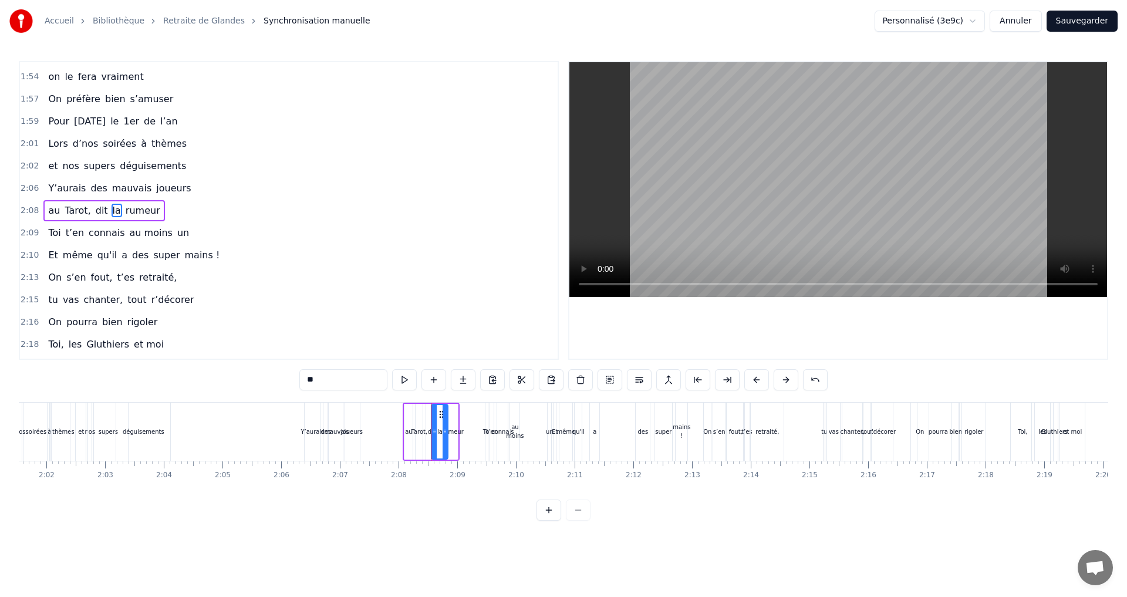
click at [429, 432] on div "dit" at bounding box center [432, 431] width 8 height 9
click at [435, 418] on icon at bounding box center [434, 414] width 9 height 9
click at [441, 426] on div "la" at bounding box center [440, 432] width 16 height 56
click at [439, 414] on icon at bounding box center [438, 414] width 9 height 9
click at [449, 416] on div "rumeur" at bounding box center [452, 432] width 11 height 56
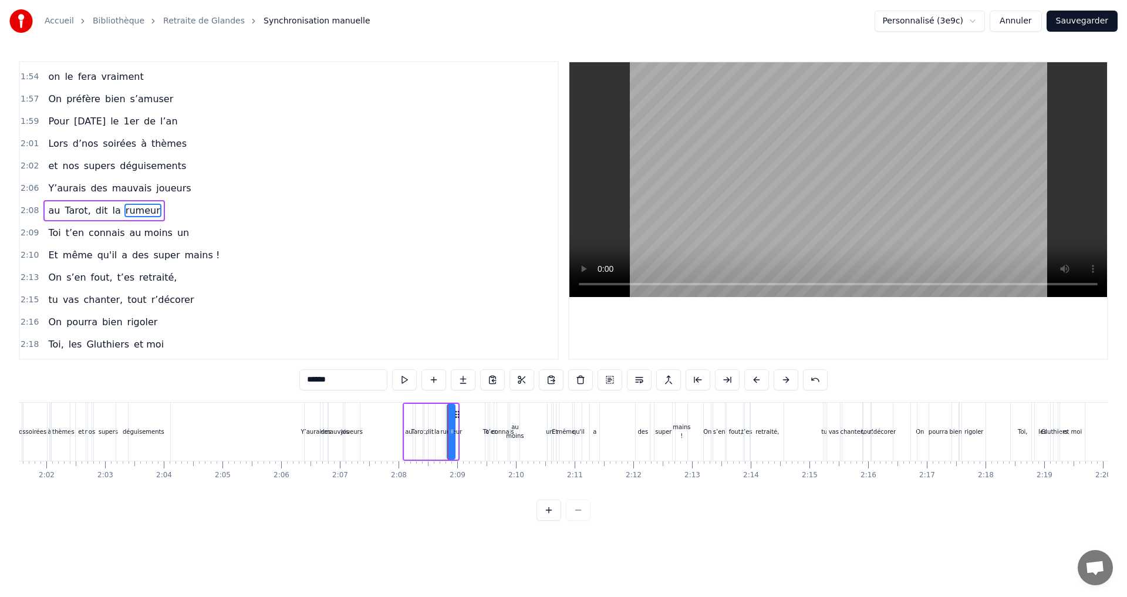
click at [454, 413] on div at bounding box center [452, 431] width 5 height 53
click at [455, 414] on circle at bounding box center [455, 414] width 1 height 1
click at [50, 249] on span "Et" at bounding box center [53, 255] width 12 height 14
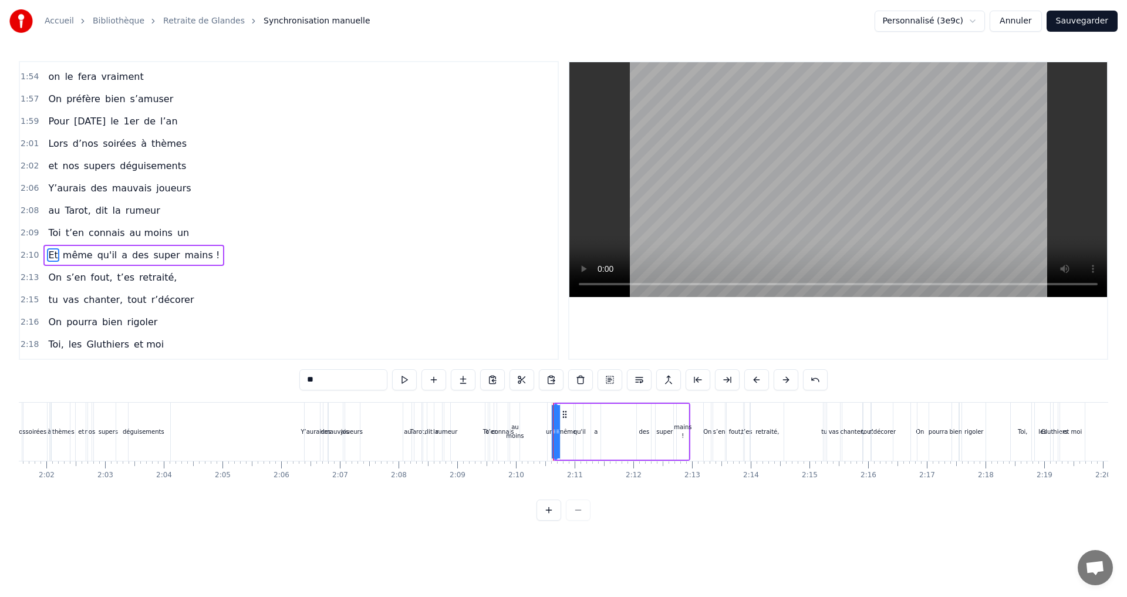
scroll to position [1112, 0]
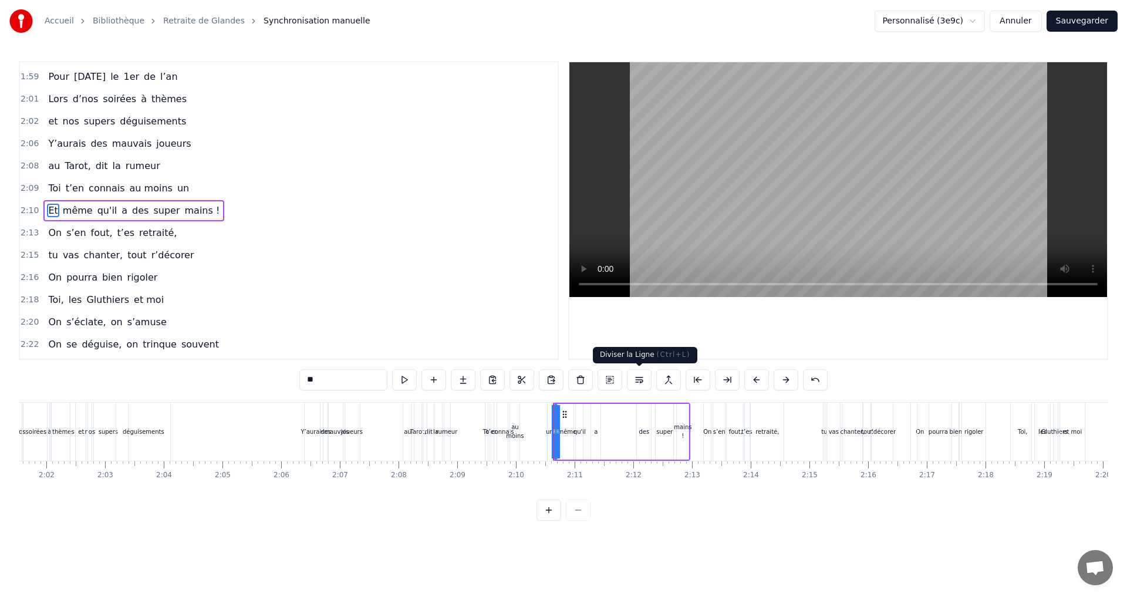
click at [638, 380] on button at bounding box center [639, 379] width 25 height 21
click at [564, 415] on icon at bounding box center [564, 414] width 9 height 9
click at [569, 410] on icon at bounding box center [569, 414] width 9 height 9
click at [551, 432] on div "un" at bounding box center [550, 431] width 8 height 9
type input "**"
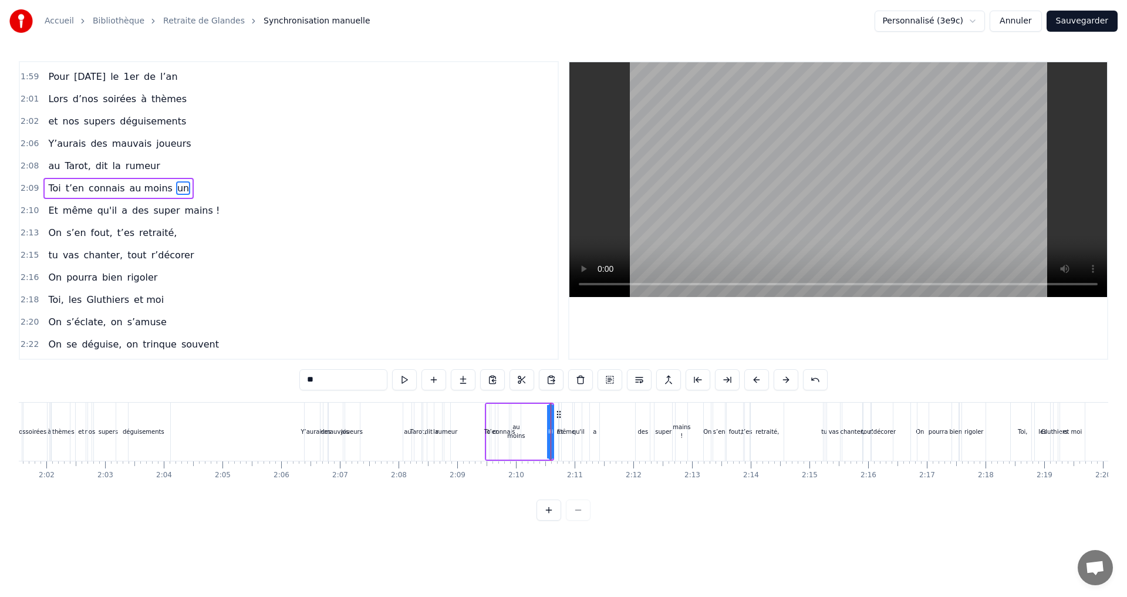
scroll to position [1090, 0]
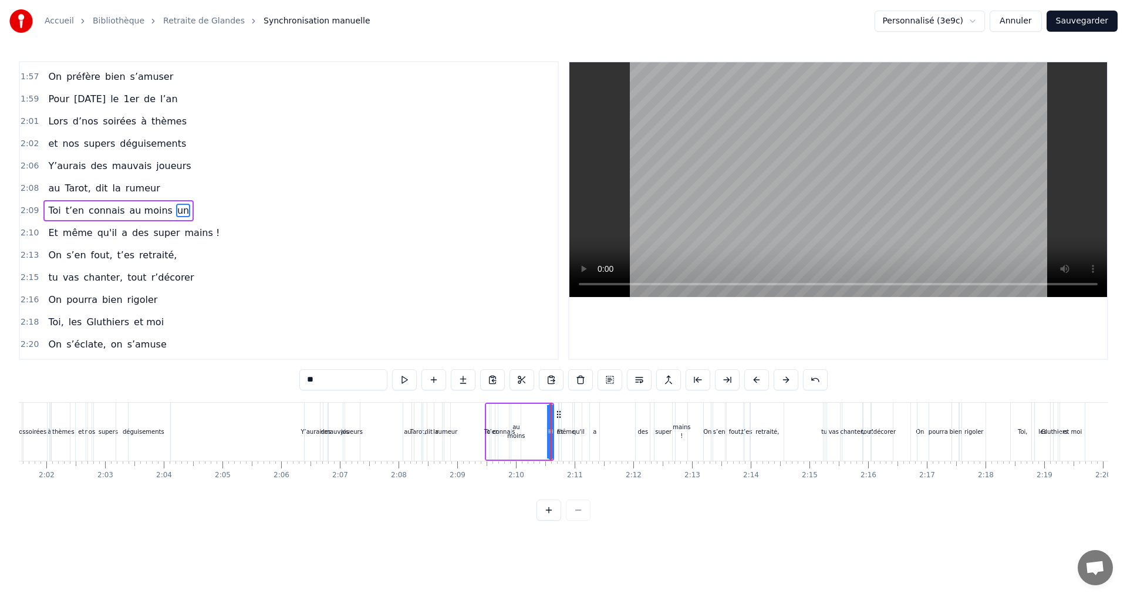
drag, startPoint x: 558, startPoint y: 414, endPoint x: 548, endPoint y: 415, distance: 10.6
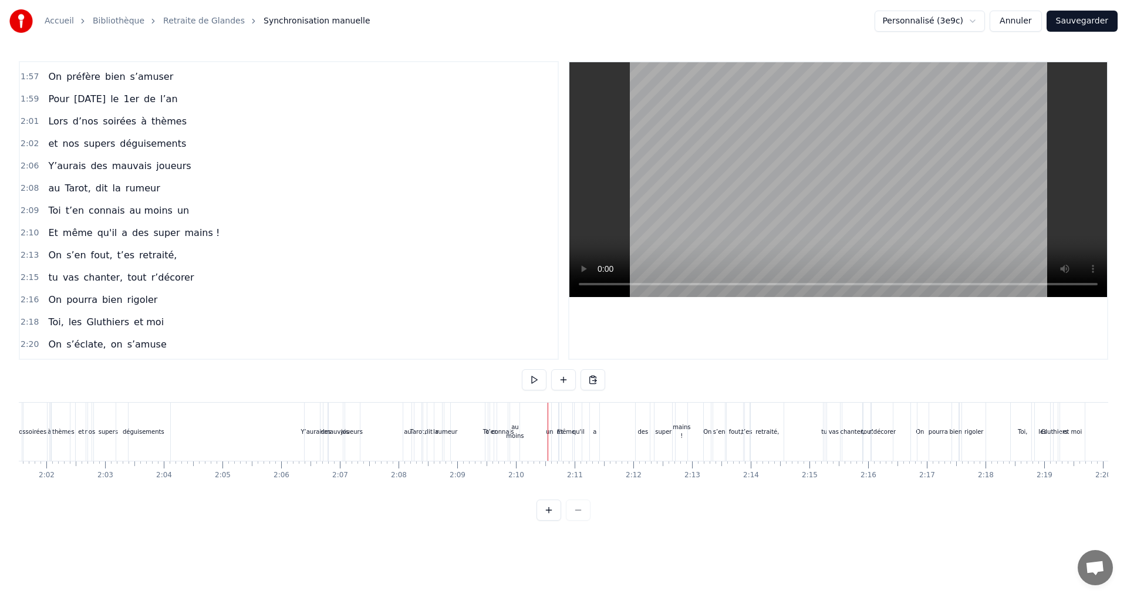
click at [548, 423] on div "un" at bounding box center [550, 432] width 4 height 58
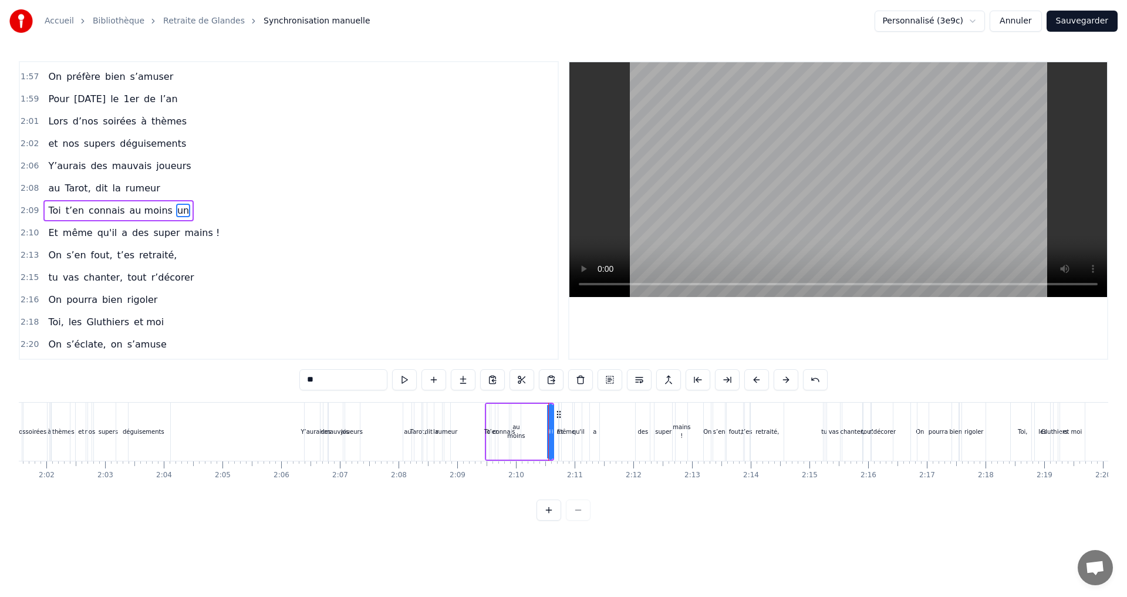
click at [559, 418] on div "même" at bounding box center [566, 432] width 14 height 58
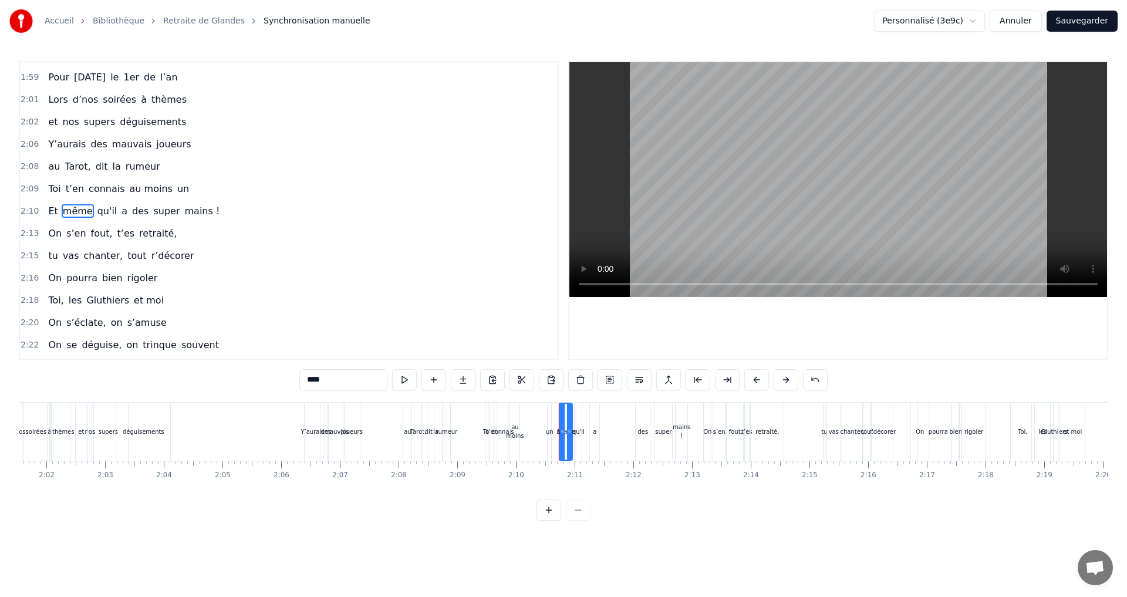
scroll to position [1112, 0]
click at [547, 434] on div "un" at bounding box center [550, 431] width 8 height 9
type input "**"
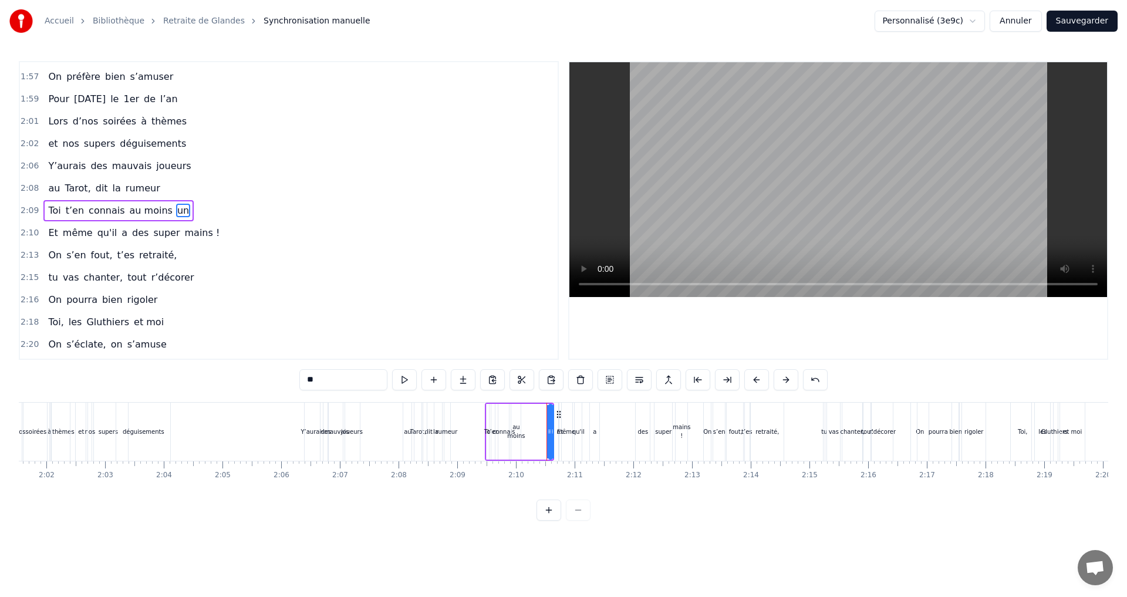
drag, startPoint x: 559, startPoint y: 417, endPoint x: 552, endPoint y: 417, distance: 7.0
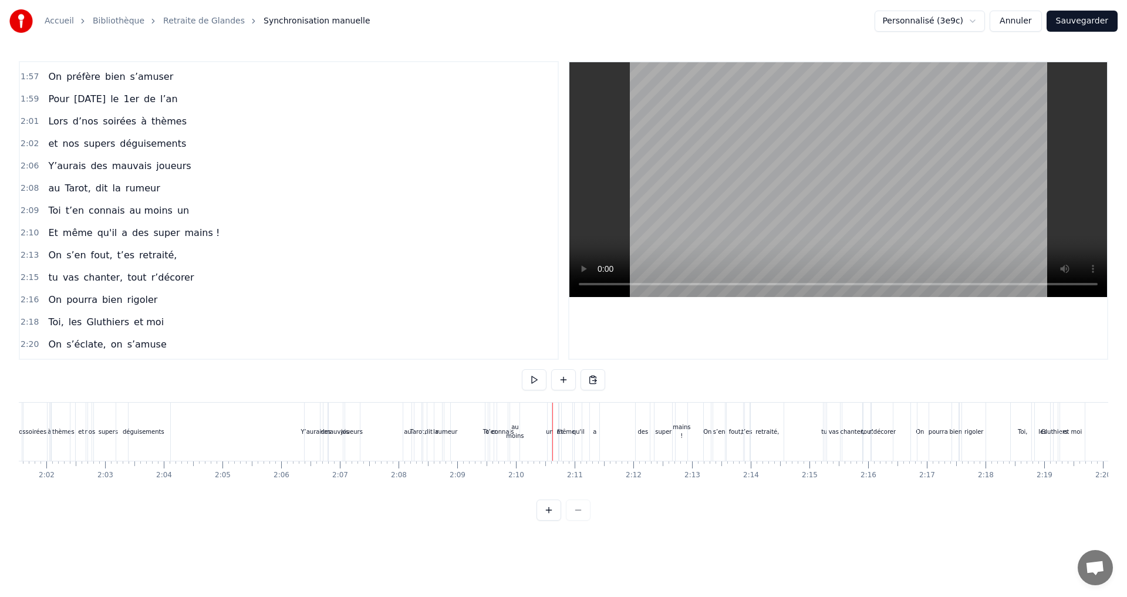
click at [567, 433] on div "même" at bounding box center [566, 431] width 19 height 9
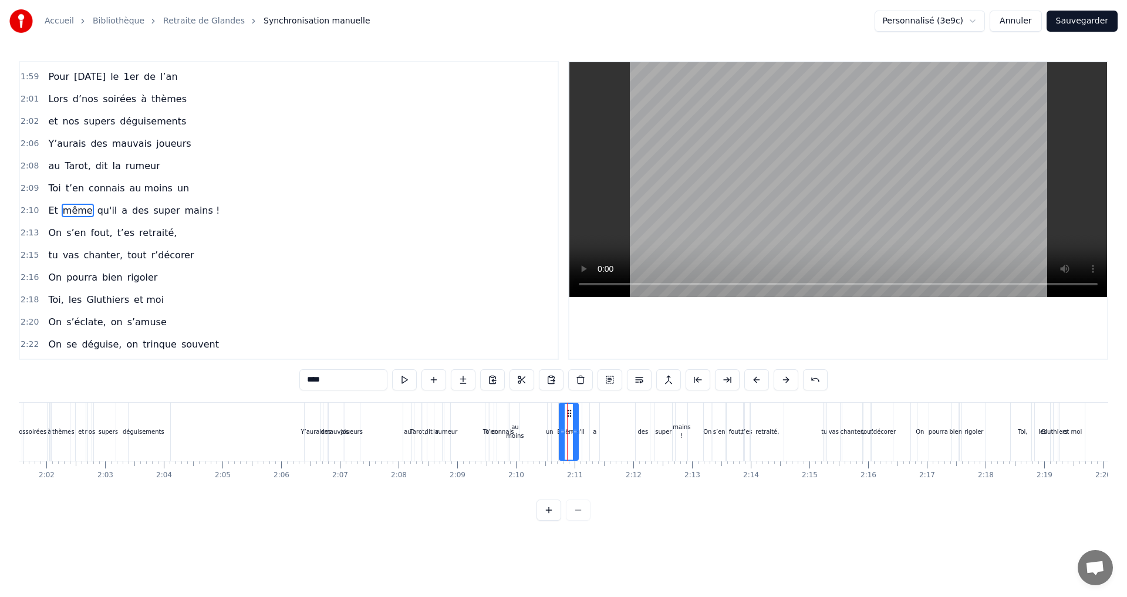
drag, startPoint x: 571, startPoint y: 431, endPoint x: 577, endPoint y: 432, distance: 6.0
click at [577, 432] on icon at bounding box center [575, 431] width 5 height 9
click at [574, 413] on icon at bounding box center [575, 413] width 9 height 9
click at [550, 434] on div "un" at bounding box center [550, 431] width 8 height 9
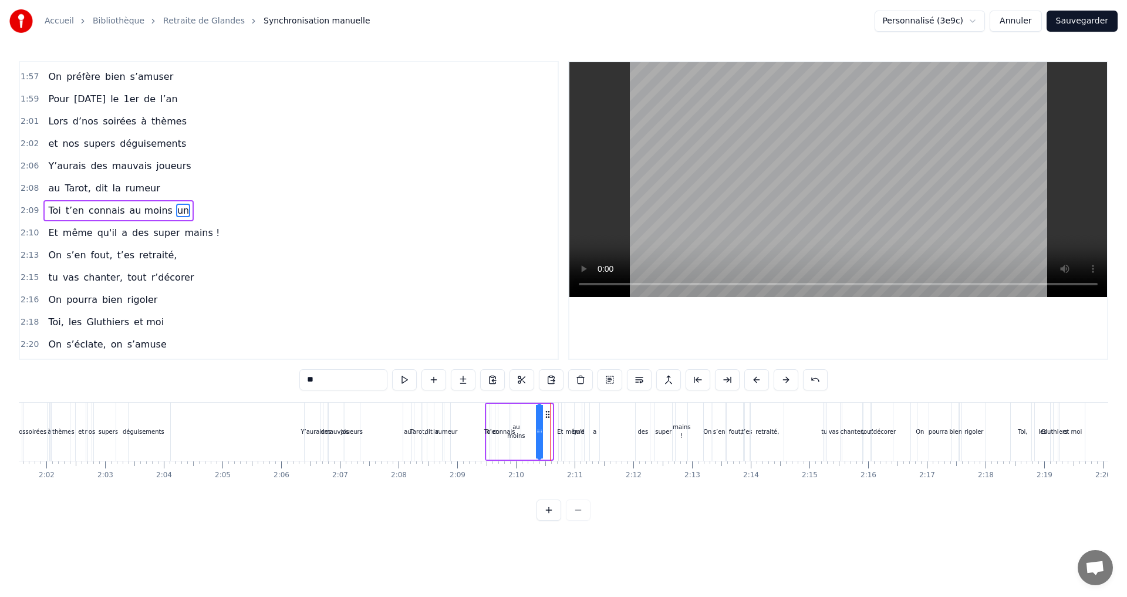
drag, startPoint x: 557, startPoint y: 416, endPoint x: 546, endPoint y: 417, distance: 11.2
click at [546, 417] on icon at bounding box center [547, 414] width 9 height 9
click at [562, 432] on div "Et" at bounding box center [560, 431] width 6 height 9
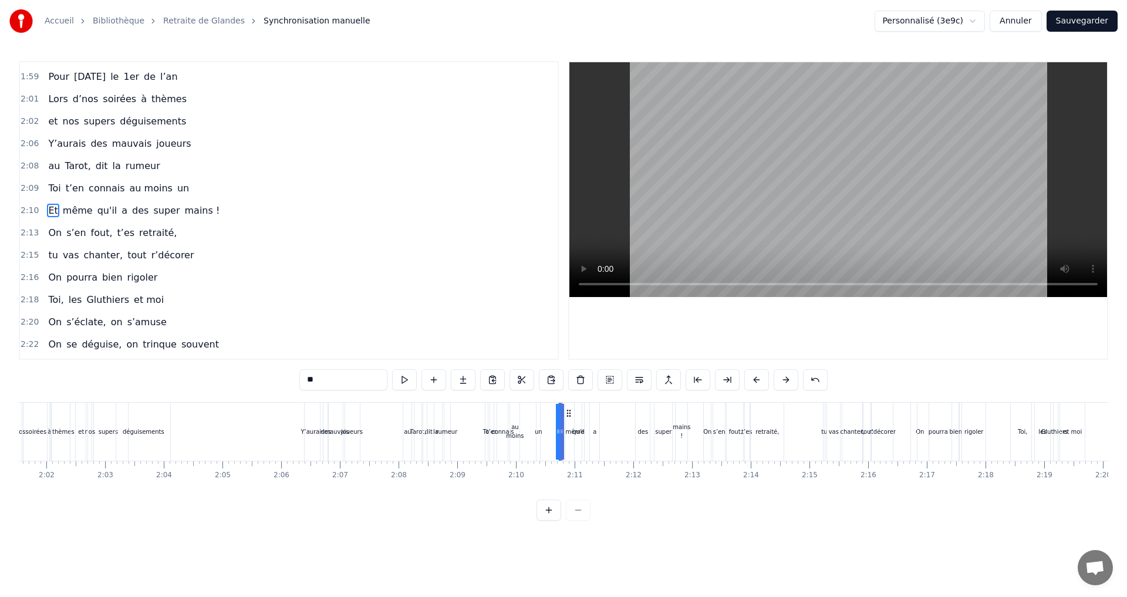
click at [568, 416] on circle at bounding box center [568, 416] width 1 height 1
click at [539, 418] on div "un" at bounding box center [539, 432] width 4 height 58
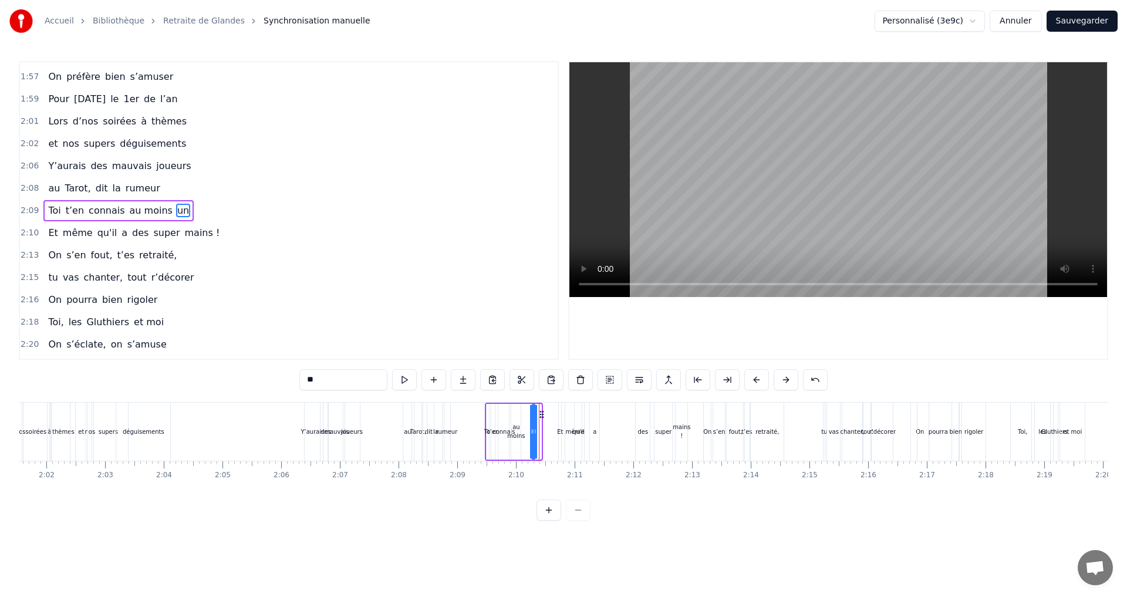
drag, startPoint x: 548, startPoint y: 414, endPoint x: 542, endPoint y: 416, distance: 6.0
click at [542, 416] on icon at bounding box center [541, 414] width 9 height 9
click at [149, 214] on span "au moins" at bounding box center [151, 211] width 45 height 14
click at [176, 205] on span "un" at bounding box center [183, 211] width 14 height 14
click at [306, 380] on input "**" at bounding box center [343, 379] width 88 height 21
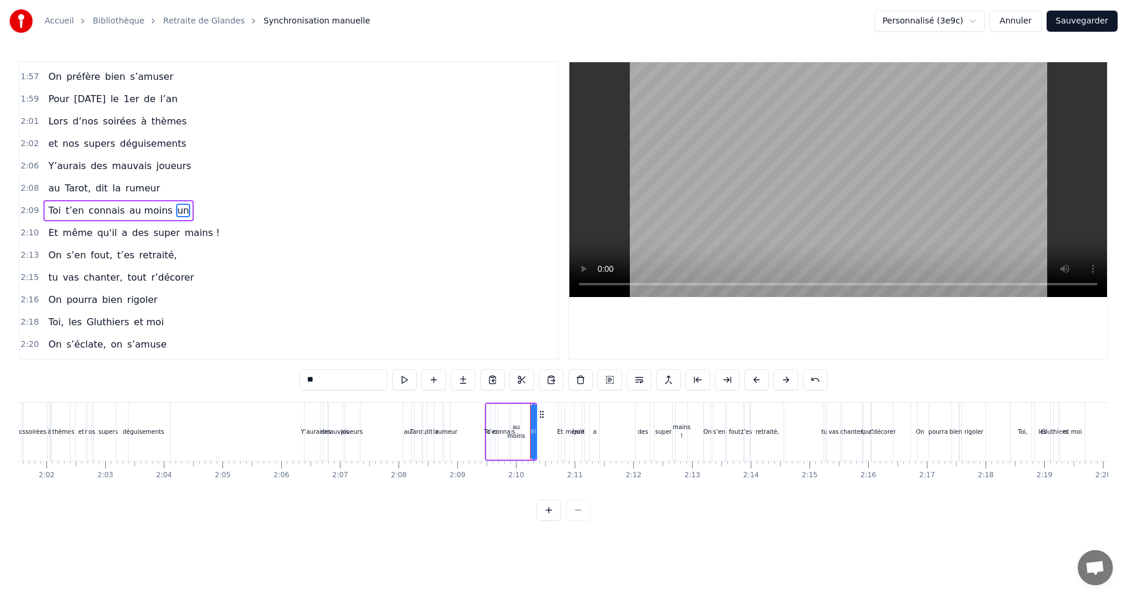
click at [136, 210] on span "au moins" at bounding box center [151, 211] width 45 height 14
click at [341, 380] on input "********" at bounding box center [343, 379] width 88 height 21
click at [191, 211] on span "un" at bounding box center [198, 211] width 14 height 14
type input "**"
click at [576, 380] on button at bounding box center [580, 379] width 25 height 21
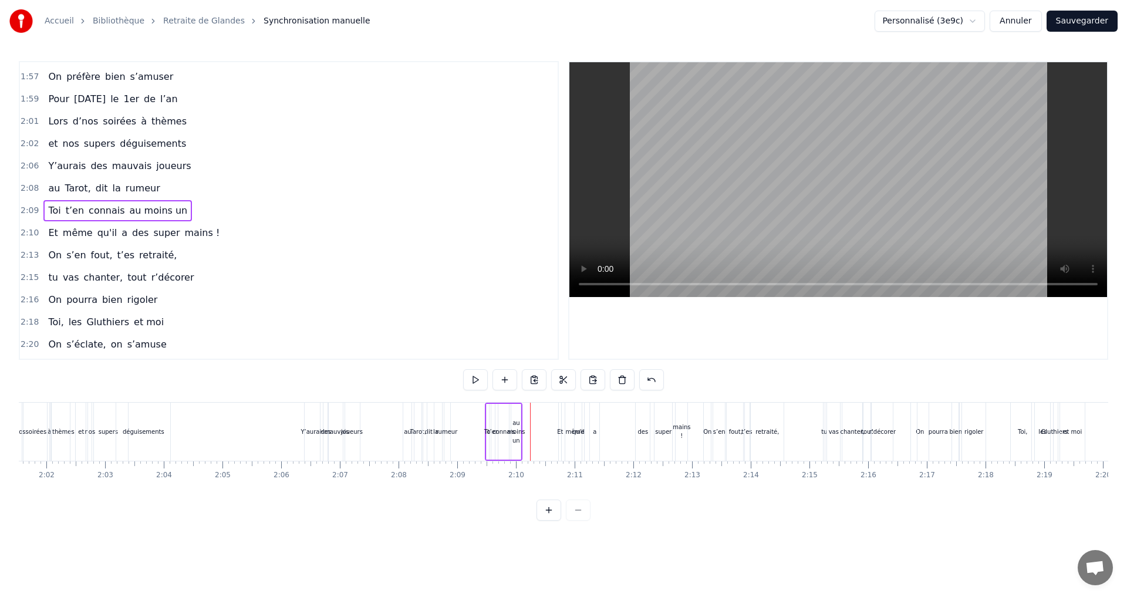
click at [515, 416] on div "au moins un" at bounding box center [515, 432] width 9 height 56
click at [521, 433] on div "au moins un" at bounding box center [515, 432] width 18 height 26
drag, startPoint x: 520, startPoint y: 432, endPoint x: 535, endPoint y: 433, distance: 14.7
click at [535, 433] on icon at bounding box center [532, 431] width 5 height 9
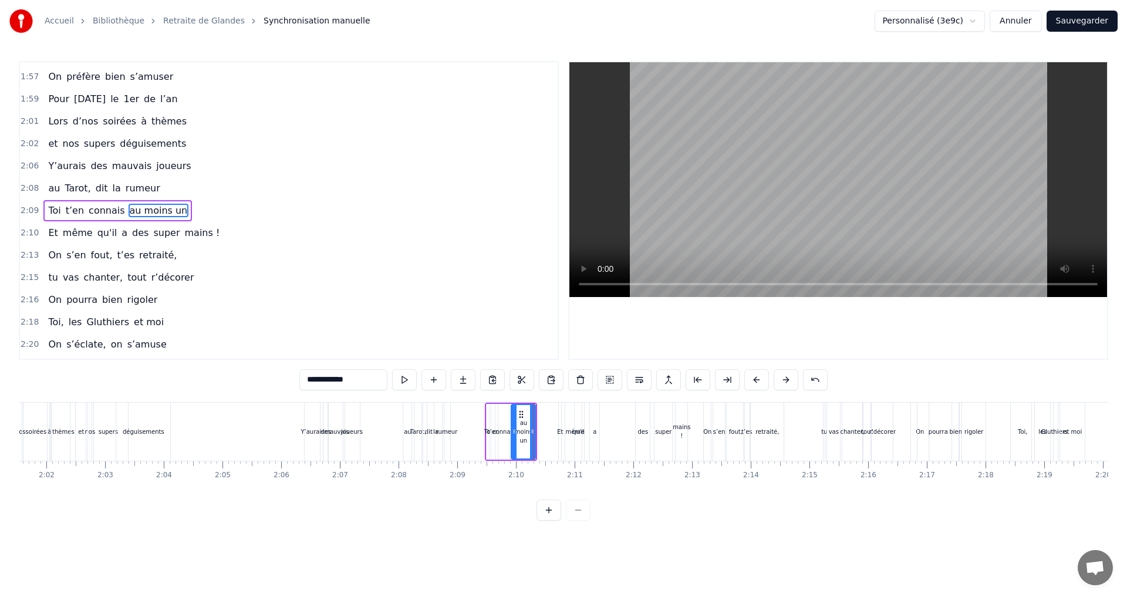
click at [124, 186] on span "rumeur" at bounding box center [142, 188] width 37 height 14
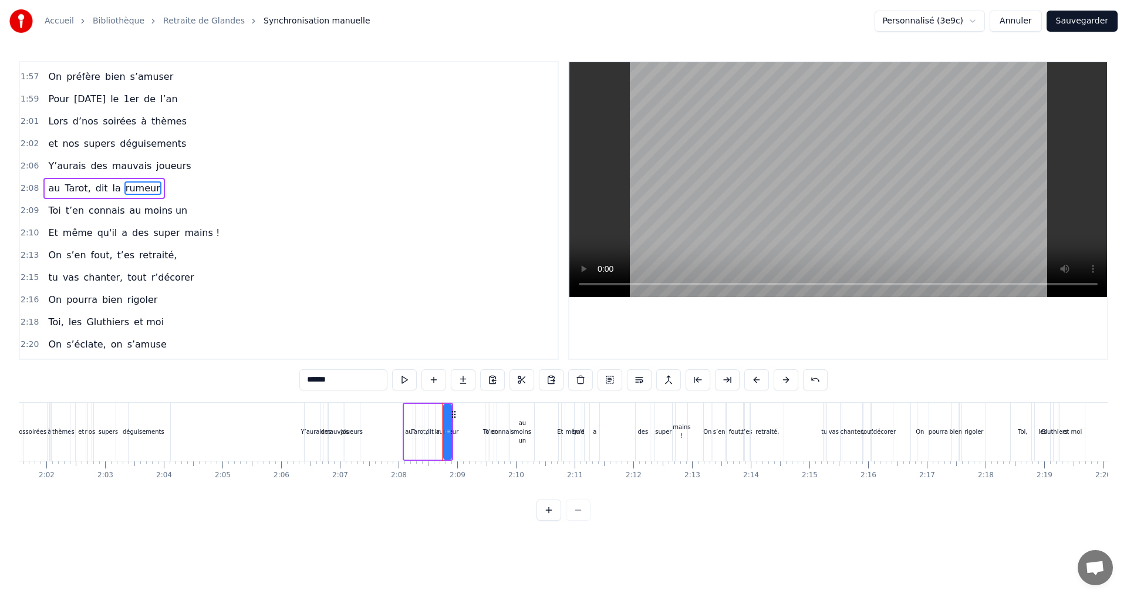
scroll to position [1067, 0]
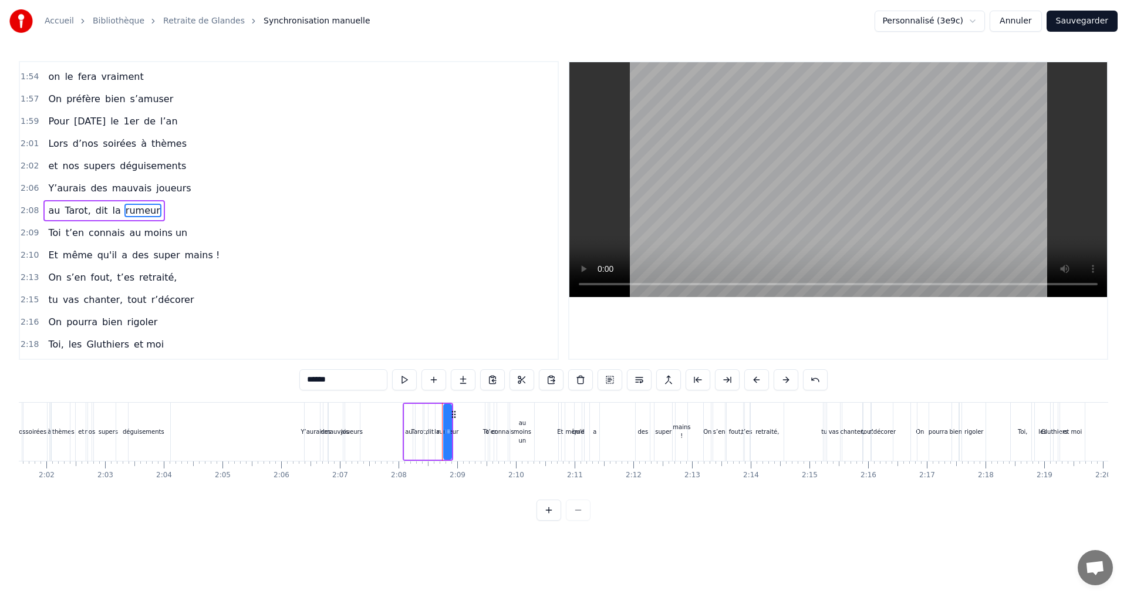
click at [134, 231] on span "au moins un" at bounding box center [159, 233] width 60 height 14
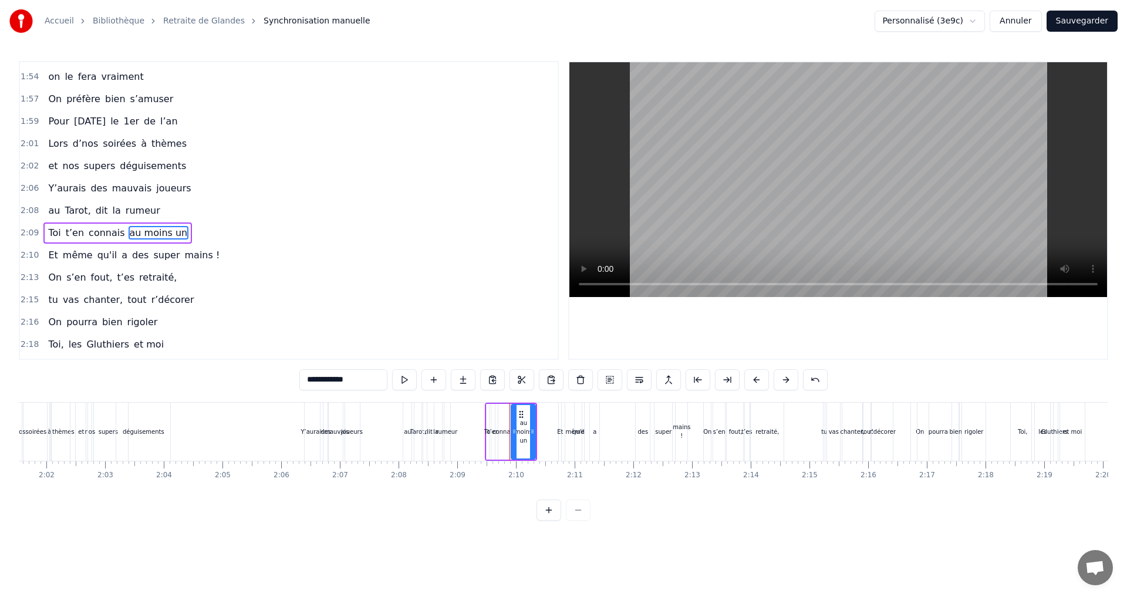
scroll to position [1090, 0]
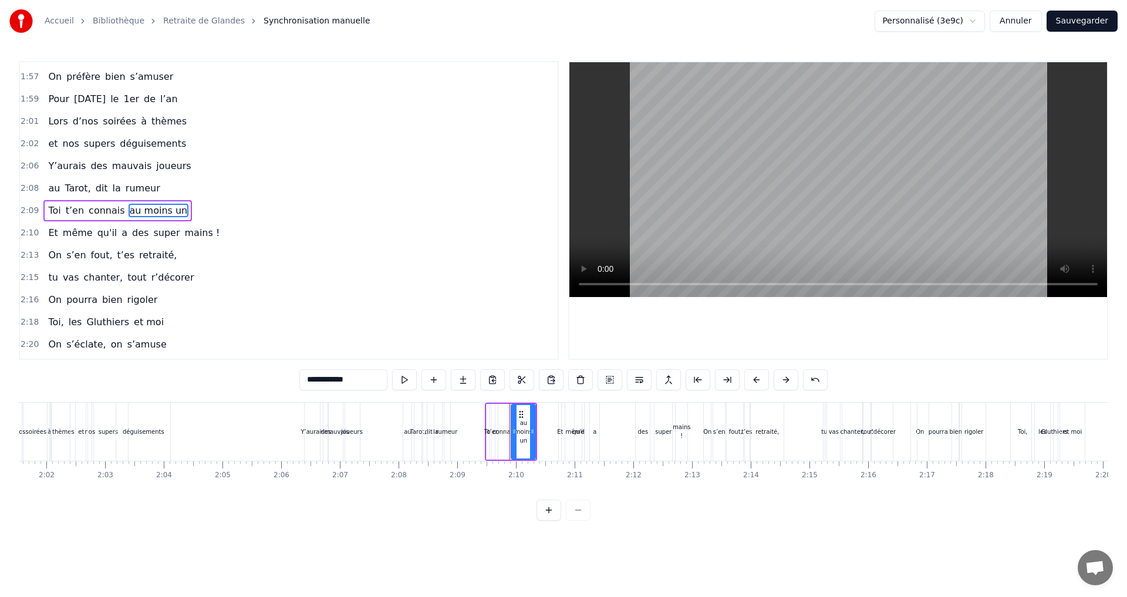
click at [344, 379] on input "**********" at bounding box center [343, 379] width 88 height 21
click at [184, 235] on span "mains !" at bounding box center [203, 233] width 38 height 14
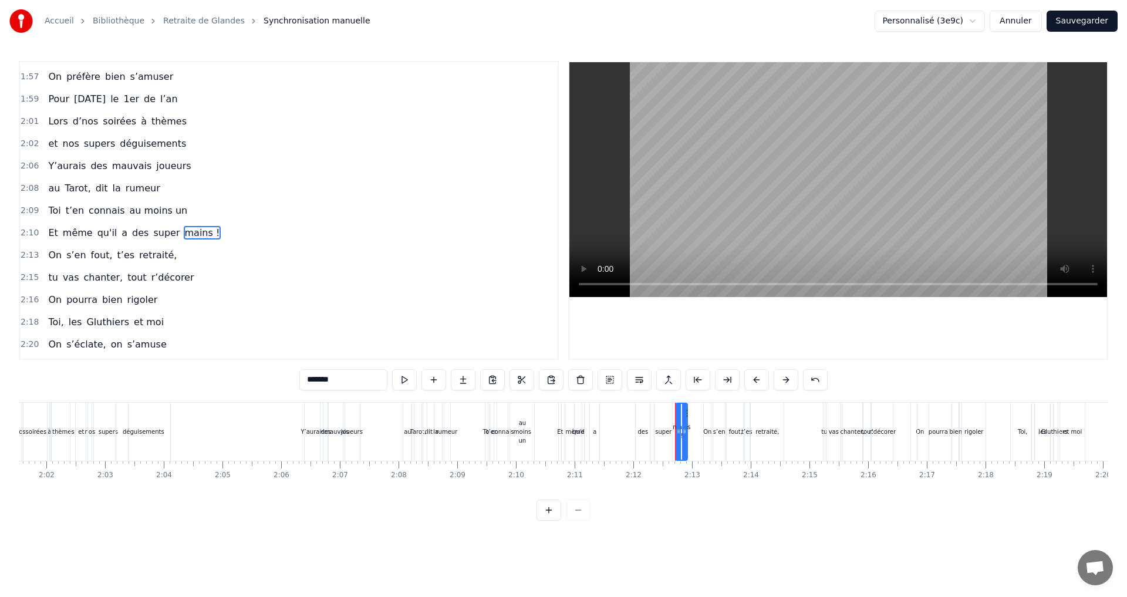
scroll to position [1112, 0]
click at [569, 422] on div "même" at bounding box center [574, 432] width 19 height 58
type input "****"
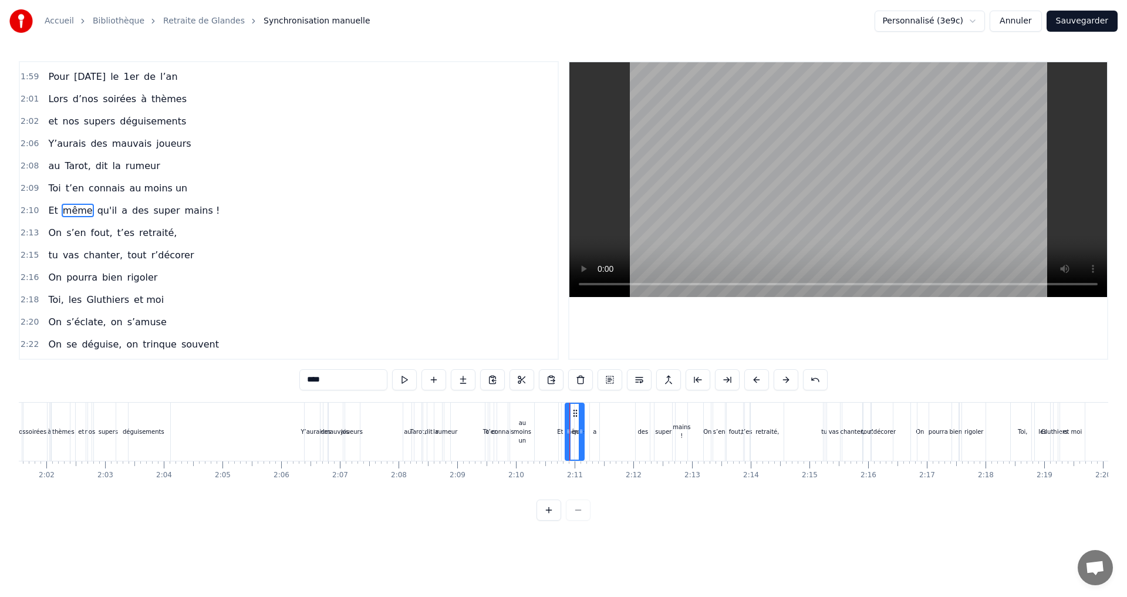
click at [564, 420] on div "Et même qu'il a des super mains !" at bounding box center [624, 432] width 132 height 58
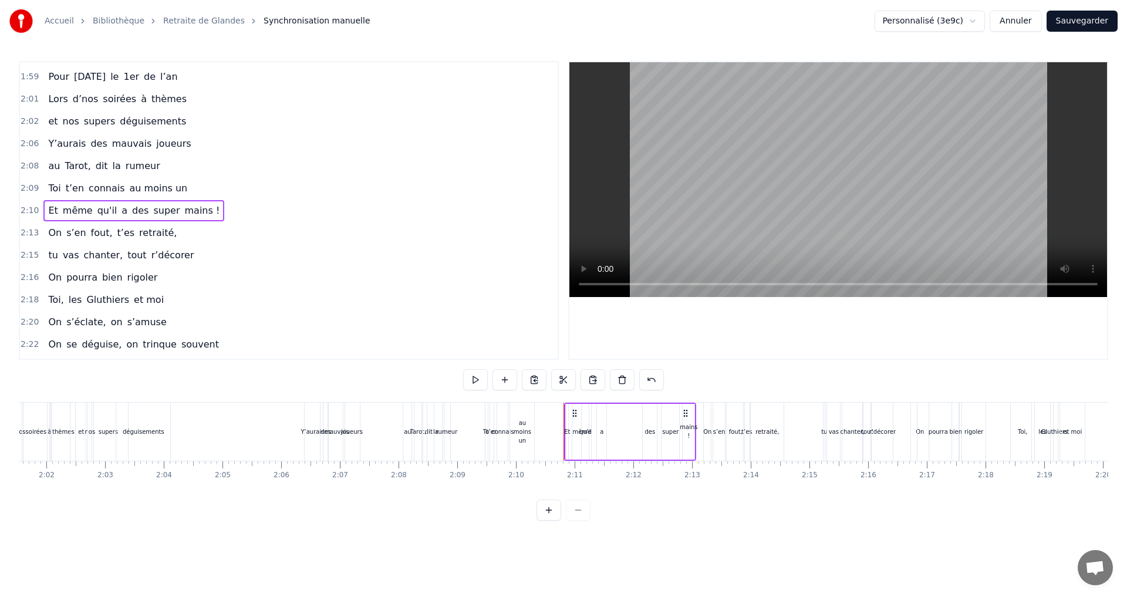
drag, startPoint x: 568, startPoint y: 412, endPoint x: 574, endPoint y: 413, distance: 6.1
click at [574, 413] on icon at bounding box center [574, 413] width 9 height 9
click at [520, 427] on div "au moins un" at bounding box center [522, 432] width 24 height 26
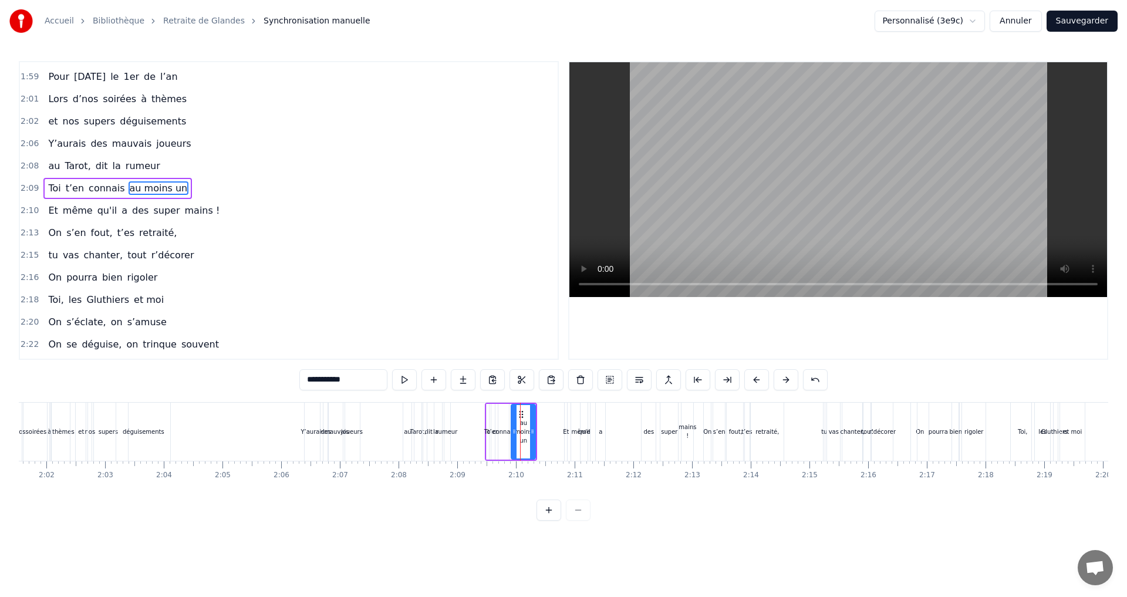
scroll to position [1090, 0]
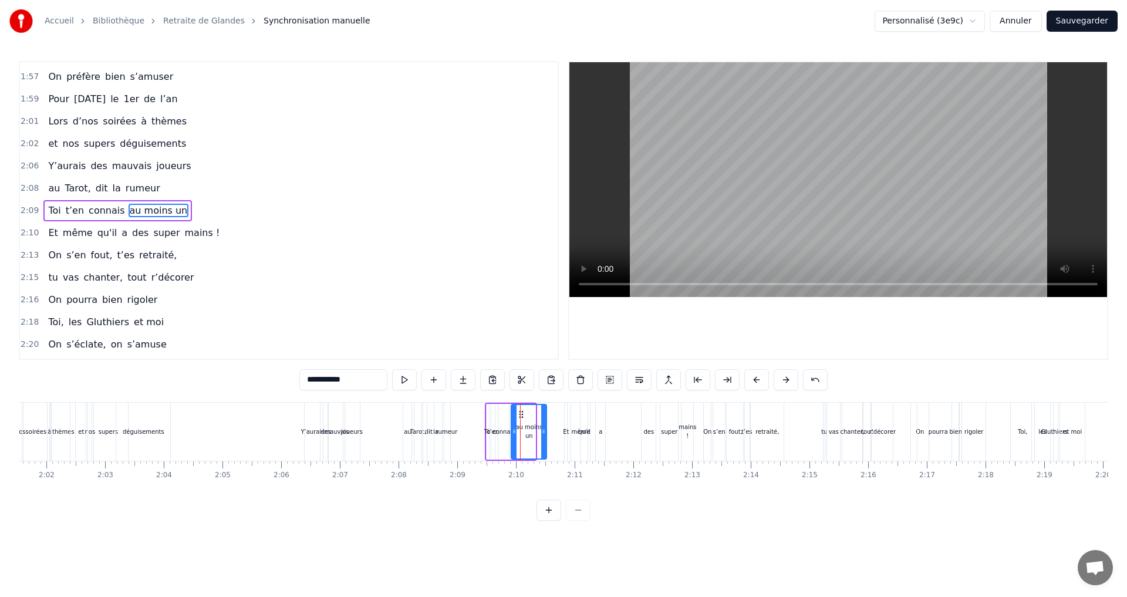
drag, startPoint x: 532, startPoint y: 432, endPoint x: 543, endPoint y: 432, distance: 11.2
click at [543, 432] on icon at bounding box center [543, 431] width 5 height 9
click at [351, 433] on div "joueurs" at bounding box center [352, 431] width 22 height 9
type input "*******"
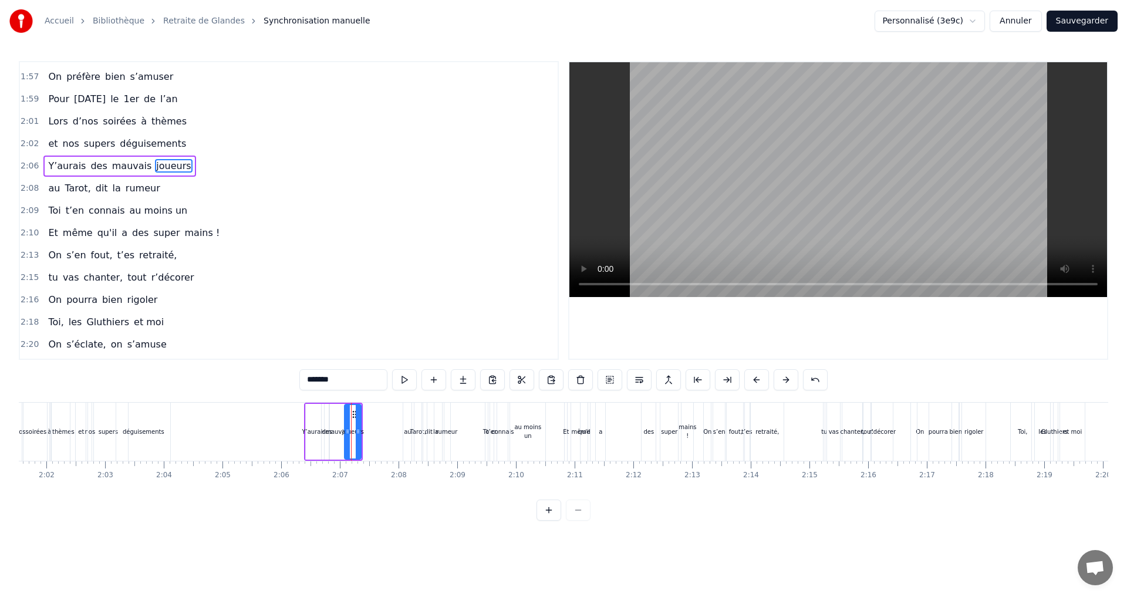
scroll to position [1045, 0]
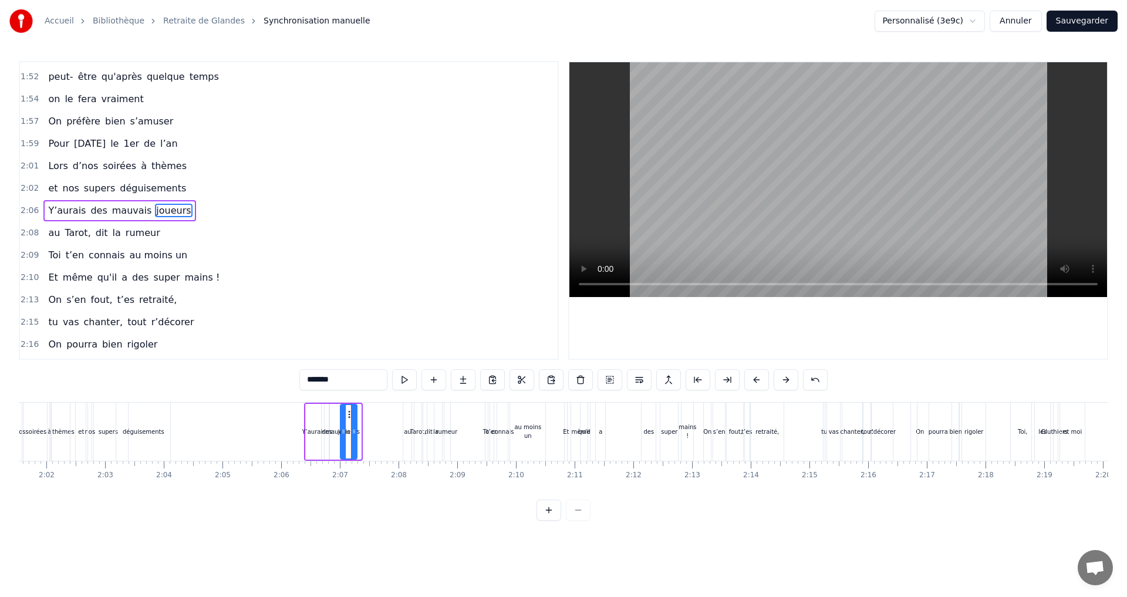
click at [349, 417] on circle at bounding box center [349, 417] width 1 height 1
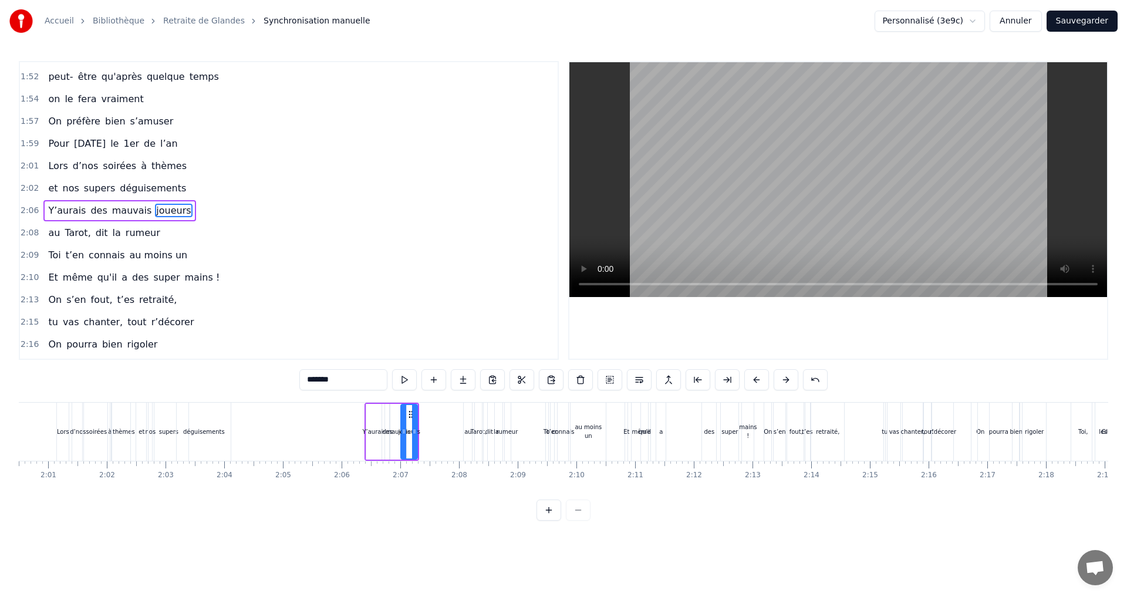
scroll to position [0, 6867]
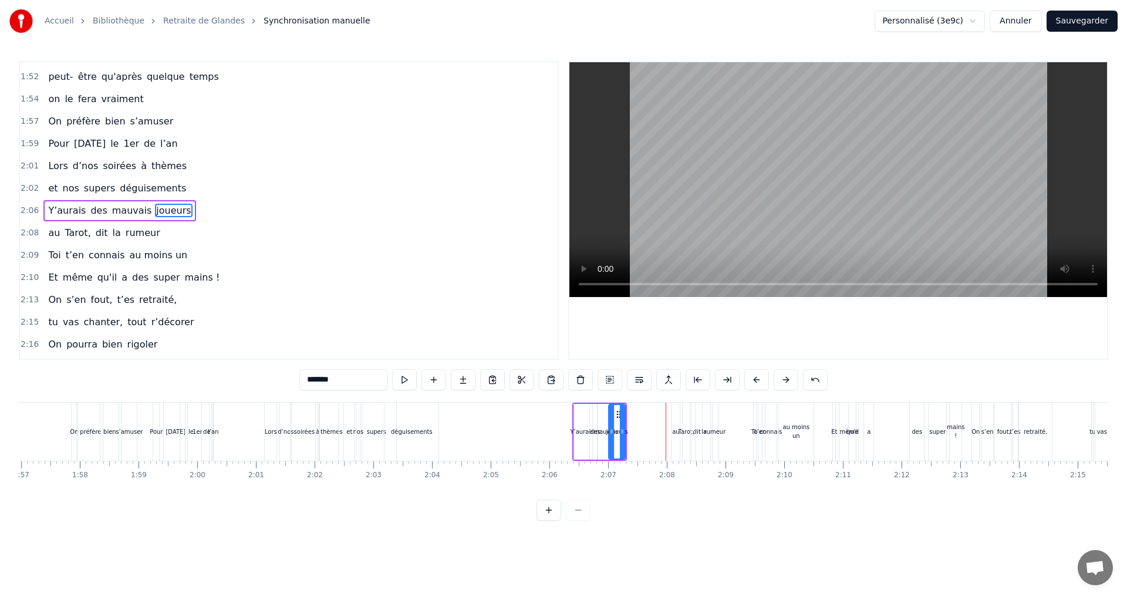
click at [593, 403] on div "Y’aurais des mauvais joueurs" at bounding box center [599, 432] width 55 height 58
click at [611, 414] on icon at bounding box center [612, 413] width 9 height 9
drag, startPoint x: 615, startPoint y: 411, endPoint x: 607, endPoint y: 411, distance: 7.6
click at [607, 411] on icon at bounding box center [605, 413] width 9 height 9
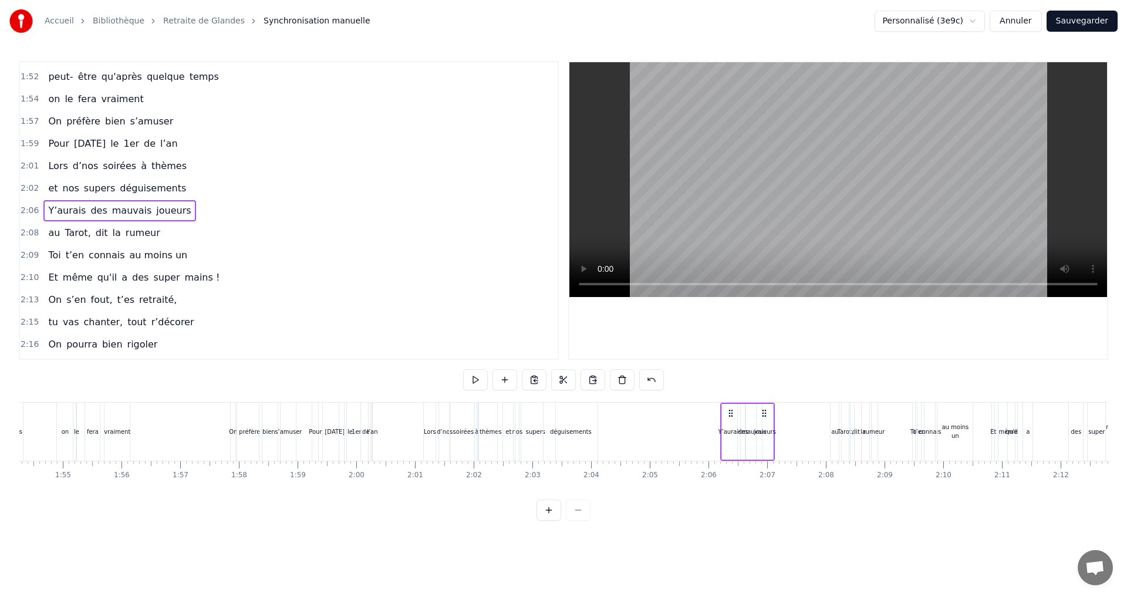
scroll to position [0, 6622]
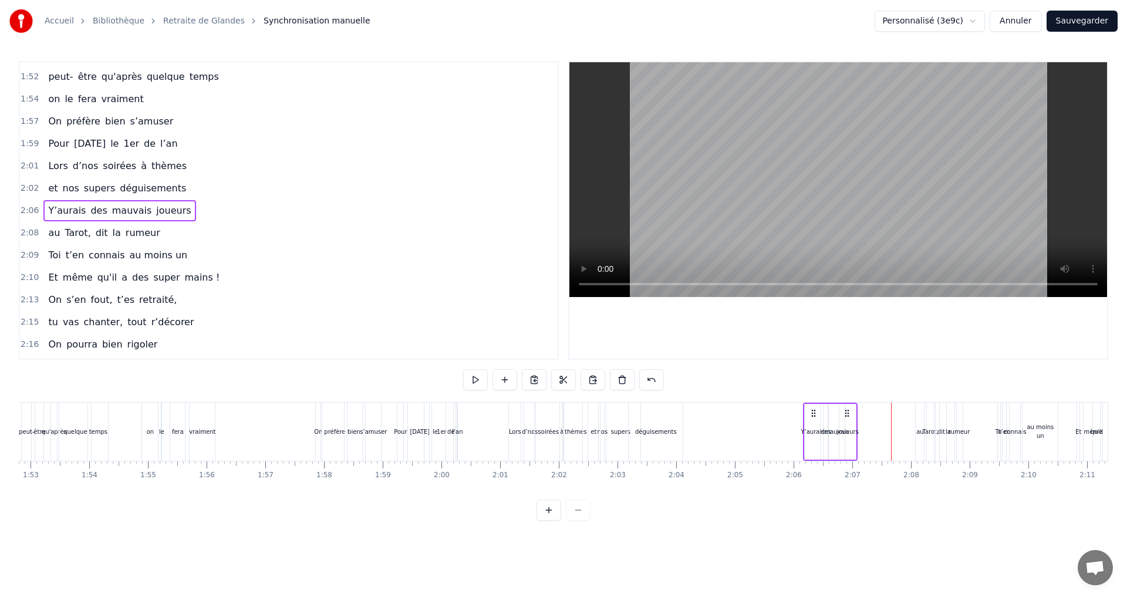
click at [843, 412] on icon at bounding box center [846, 413] width 9 height 9
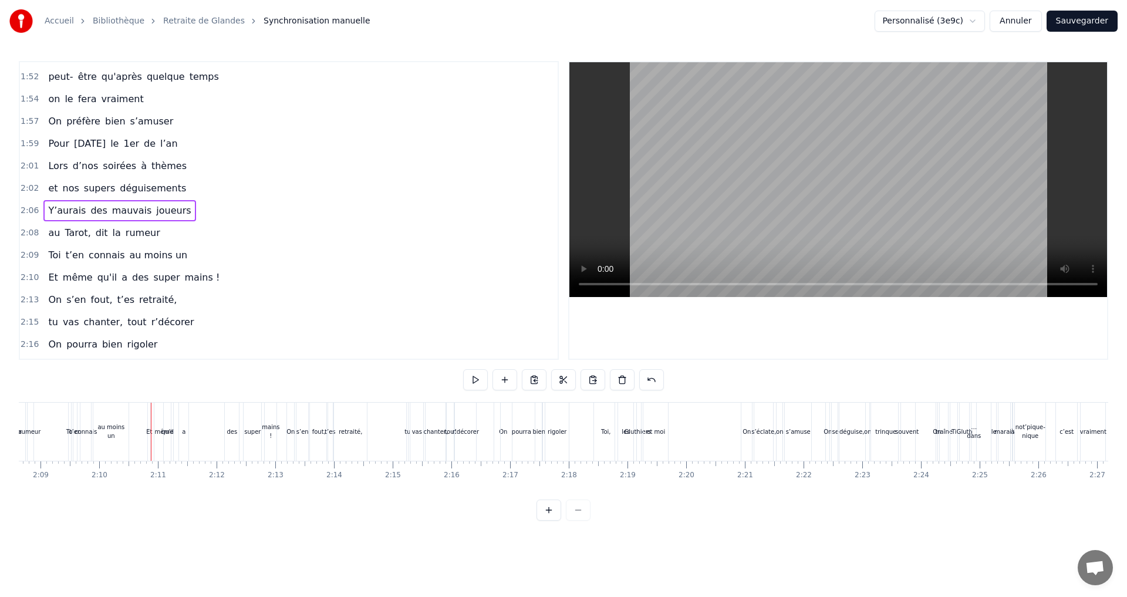
scroll to position [0, 7609]
click at [58, 433] on div "au moins un" at bounding box center [53, 432] width 35 height 18
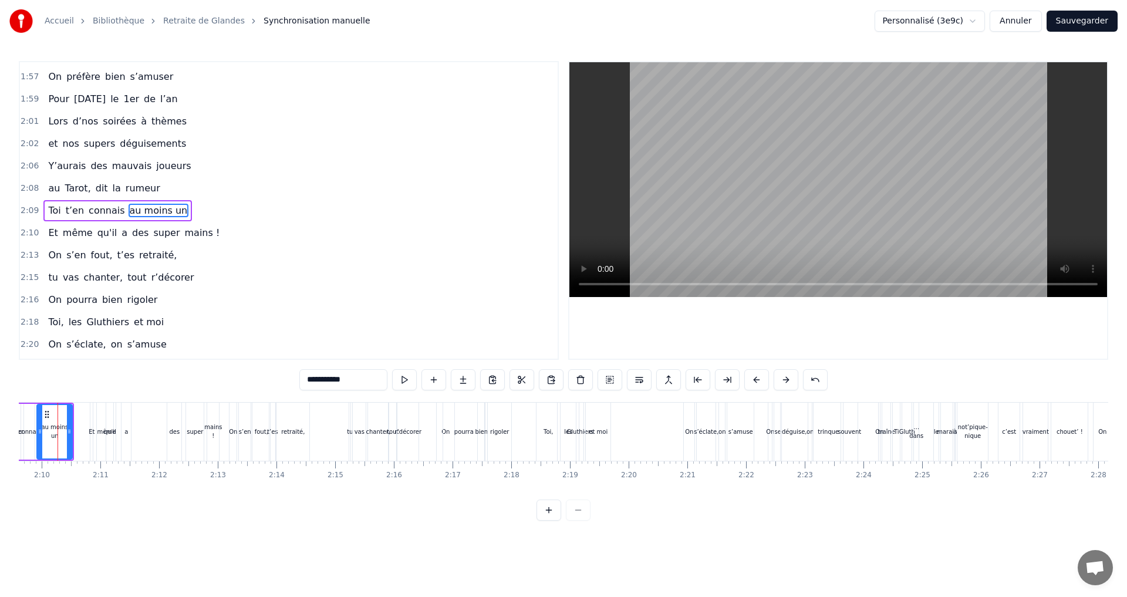
scroll to position [0, 7589]
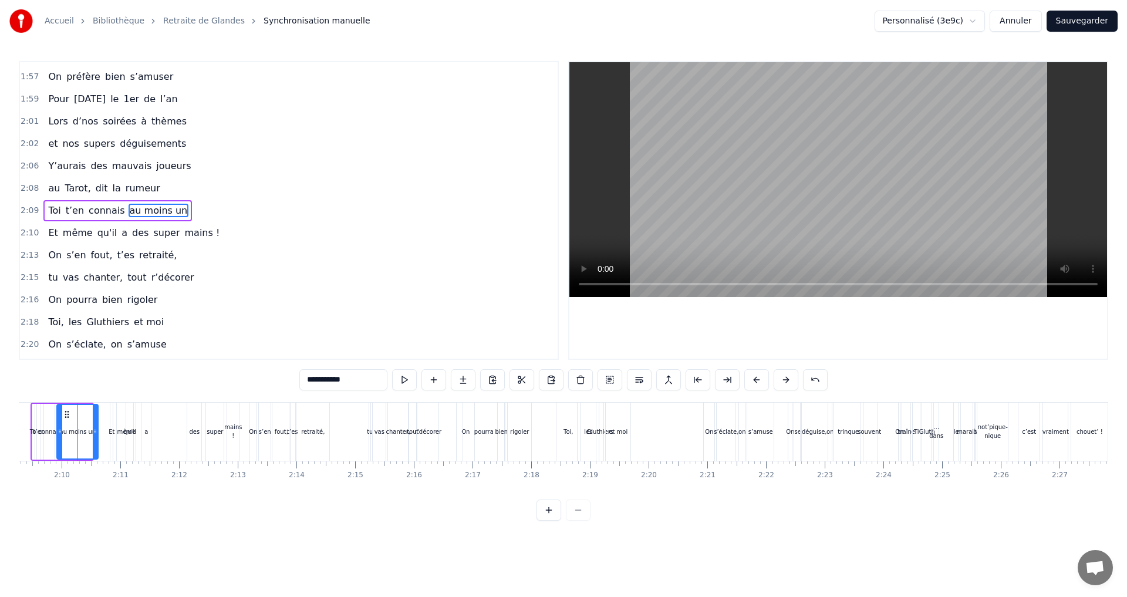
click at [96, 433] on icon at bounding box center [95, 431] width 5 height 9
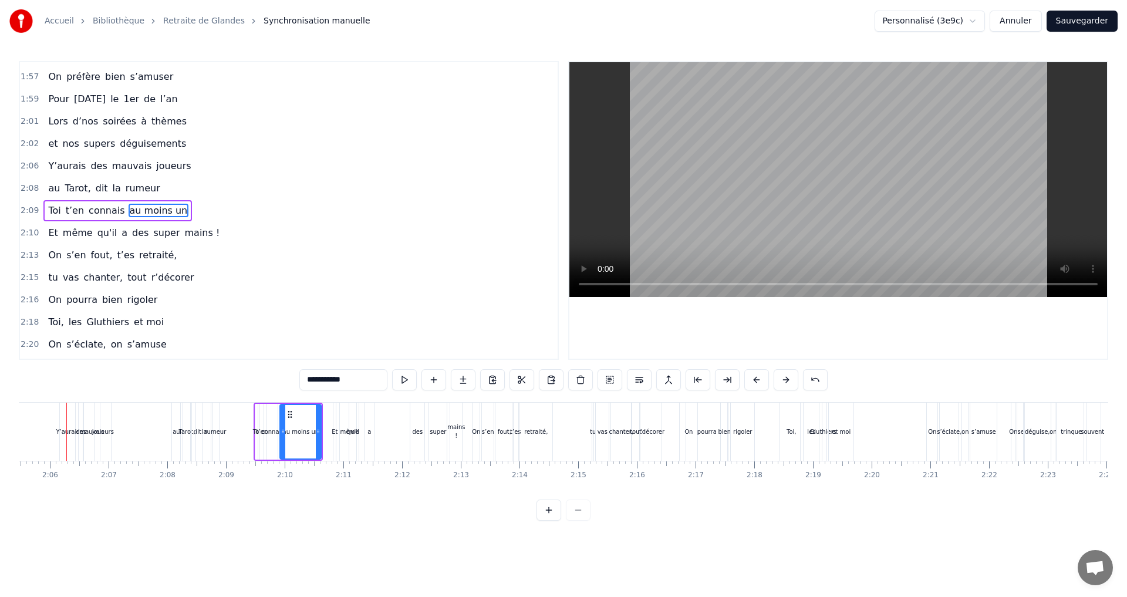
scroll to position [0, 7355]
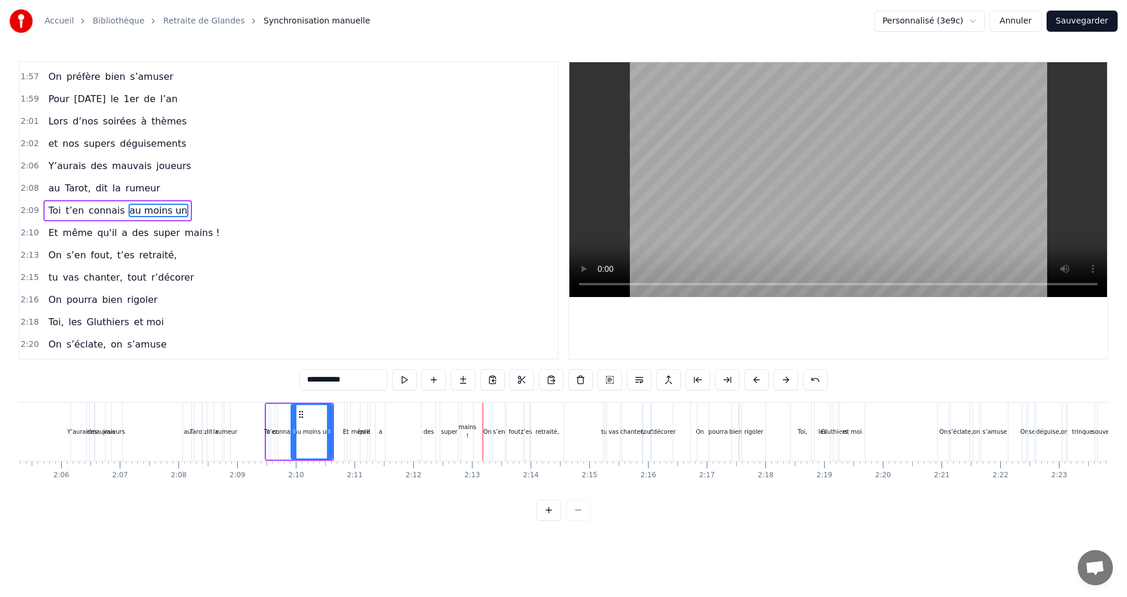
click at [442, 433] on div "super" at bounding box center [449, 431] width 16 height 9
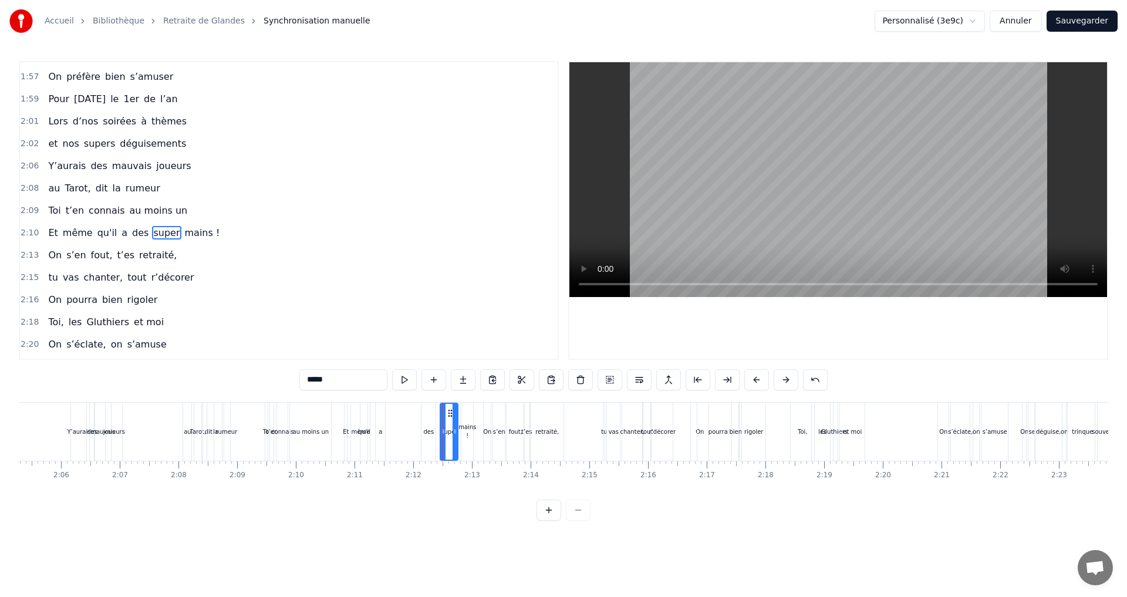
scroll to position [1112, 0]
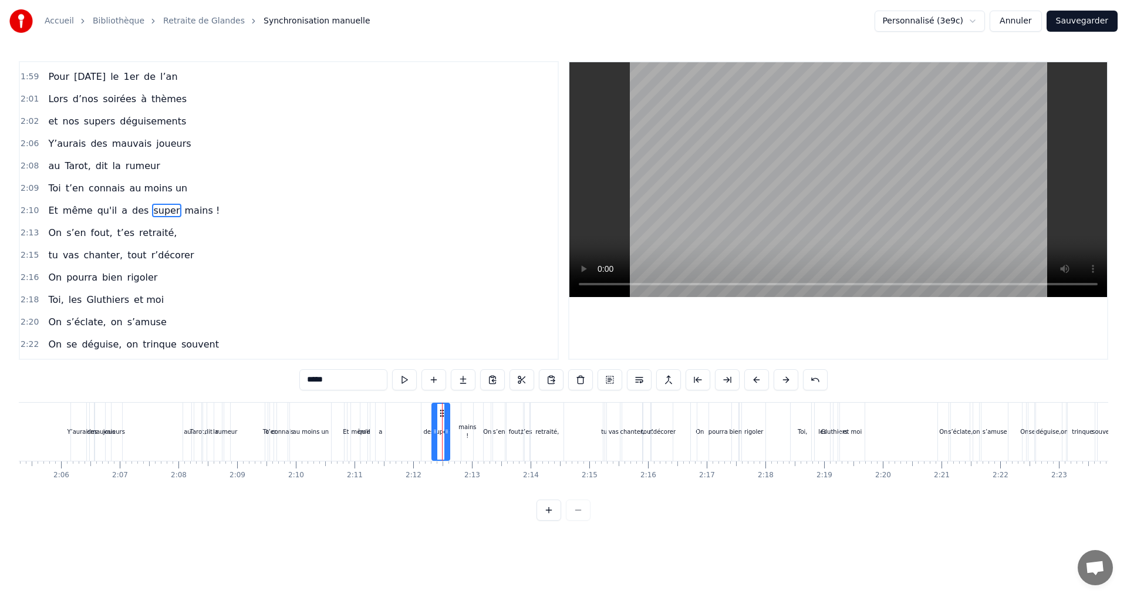
drag, startPoint x: 450, startPoint y: 415, endPoint x: 442, endPoint y: 417, distance: 8.4
click at [468, 424] on div "mains !" at bounding box center [468, 432] width 18 height 18
drag, startPoint x: 473, startPoint y: 414, endPoint x: 463, endPoint y: 415, distance: 10.6
click at [463, 415] on icon at bounding box center [460, 413] width 9 height 9
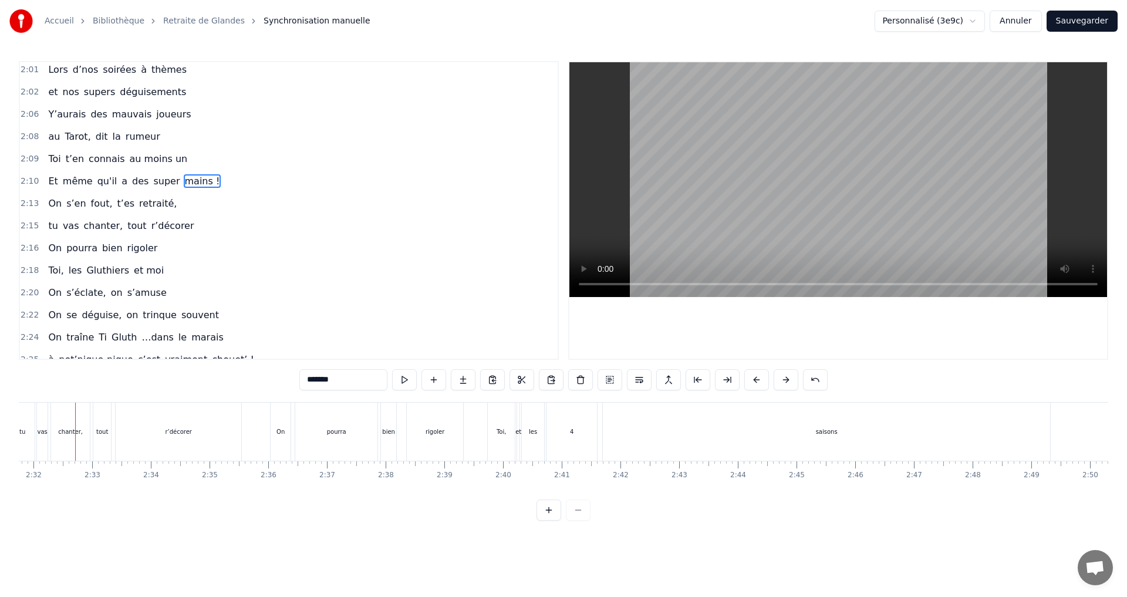
scroll to position [0, 8906]
click at [575, 431] on div "4" at bounding box center [575, 431] width 4 height 9
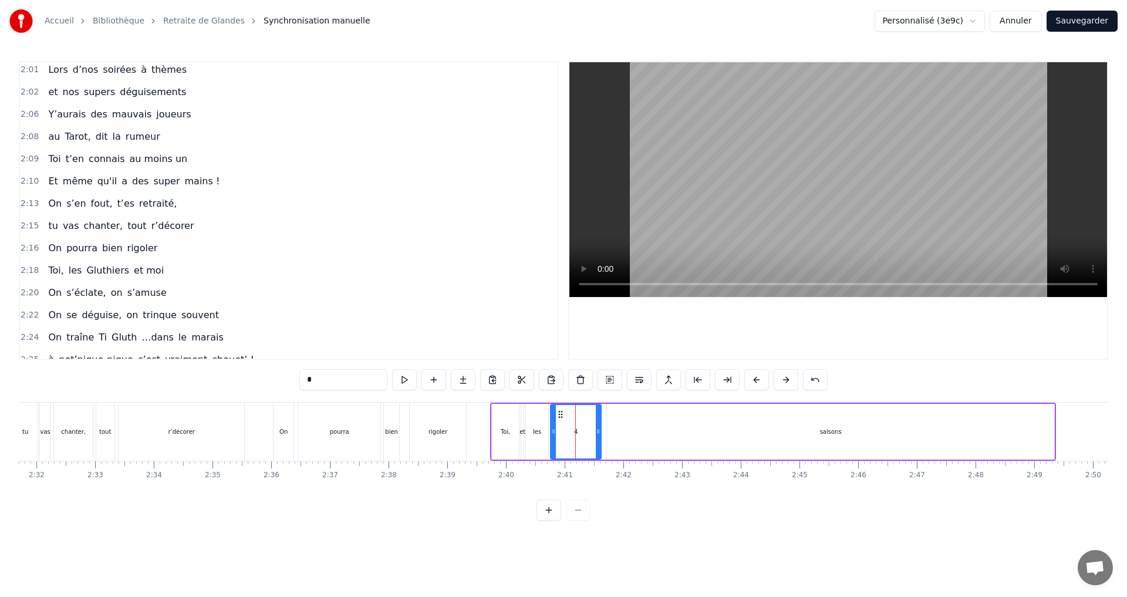
scroll to position [1243, 0]
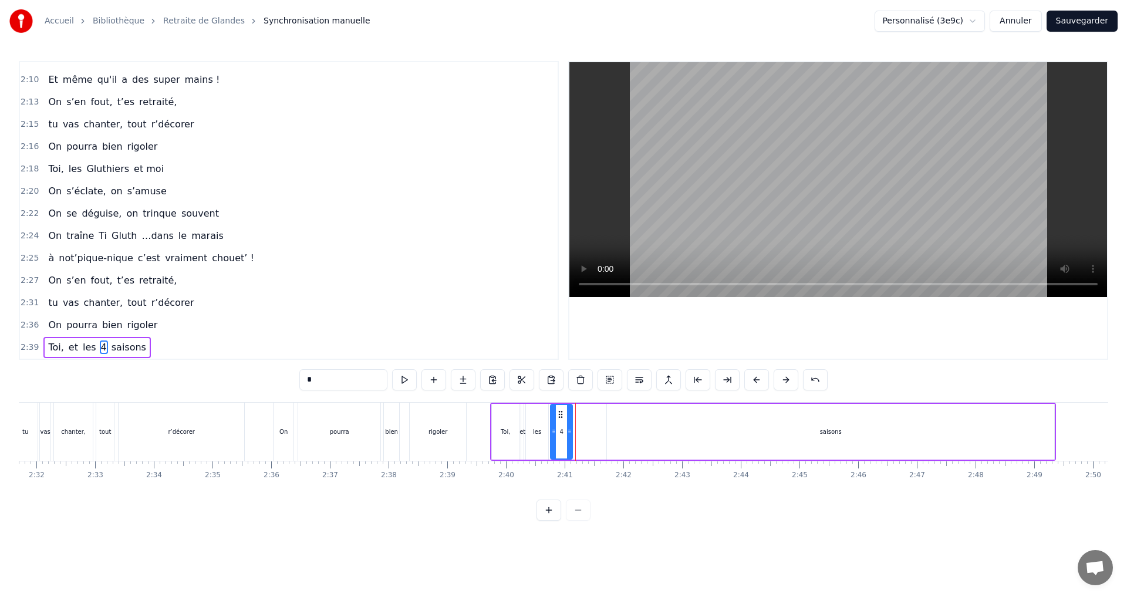
drag, startPoint x: 600, startPoint y: 429, endPoint x: 571, endPoint y: 430, distance: 28.8
click at [571, 430] on icon at bounding box center [569, 431] width 5 height 9
click at [551, 413] on icon at bounding box center [552, 414] width 9 height 9
click at [835, 431] on div "saisons" at bounding box center [831, 431] width 22 height 9
drag, startPoint x: 1049, startPoint y: 432, endPoint x: 631, endPoint y: 446, distance: 418.8
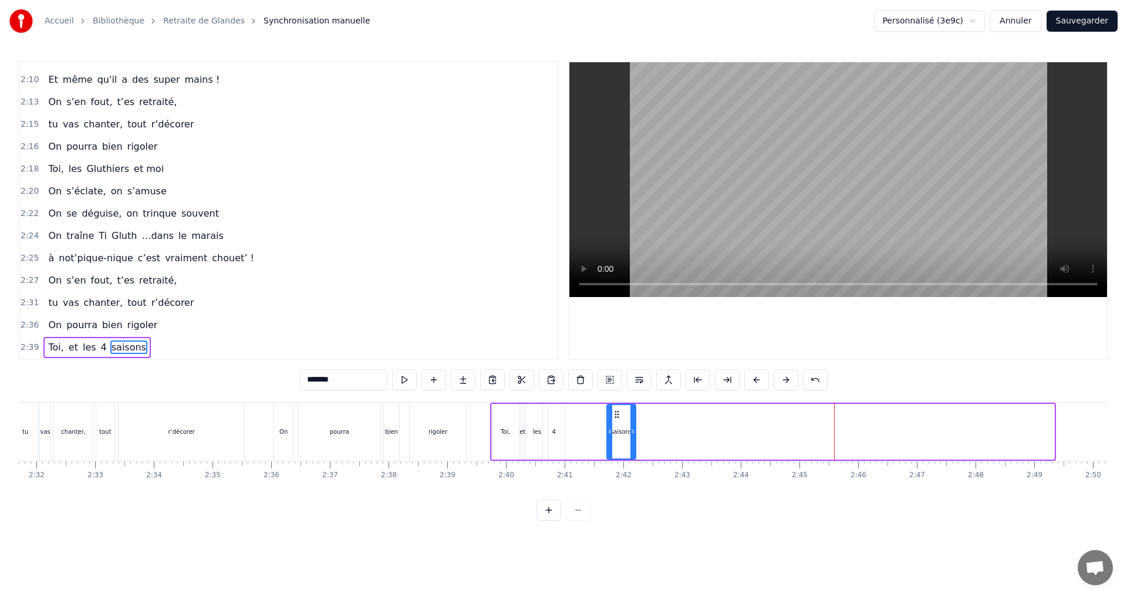
click at [631, 446] on div at bounding box center [633, 431] width 5 height 53
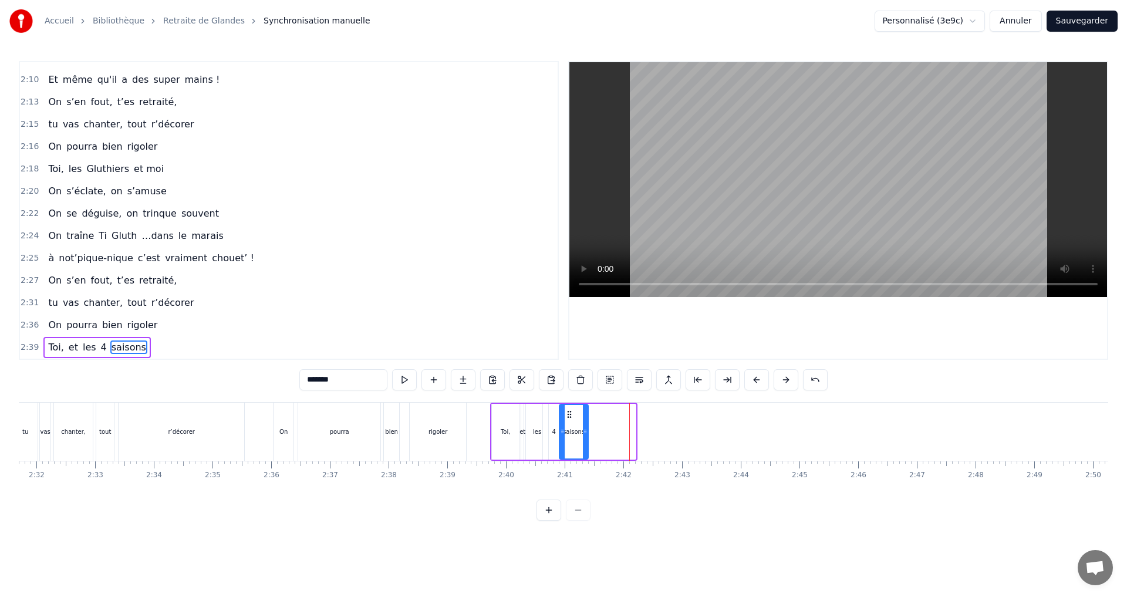
drag, startPoint x: 606, startPoint y: 412, endPoint x: 569, endPoint y: 420, distance: 38.5
click at [569, 420] on div "saisons" at bounding box center [574, 431] width 28 height 53
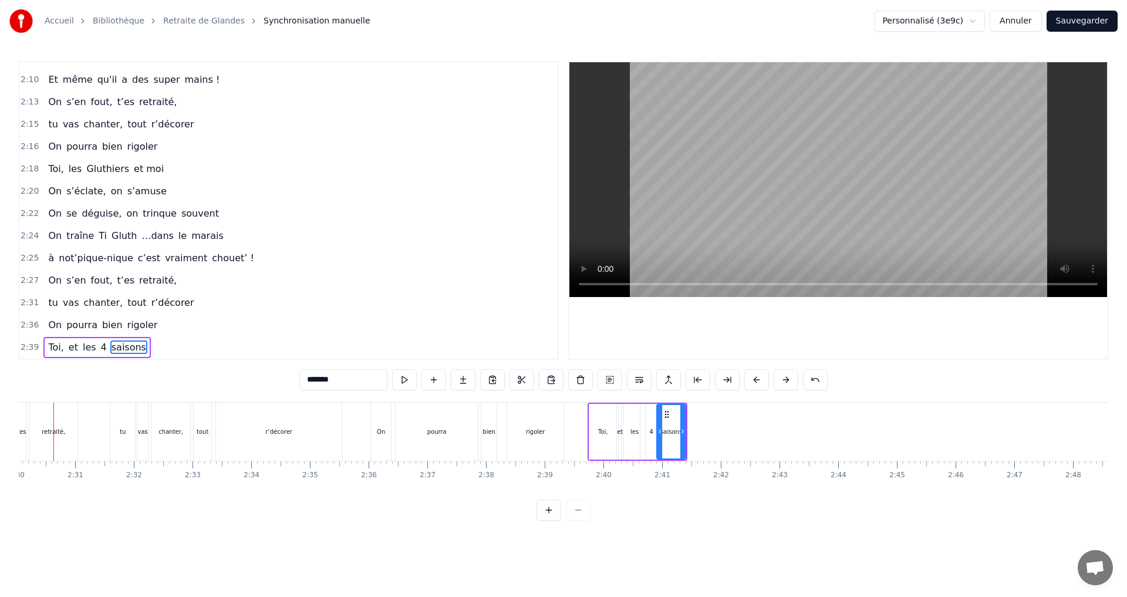
scroll to position [0, 8784]
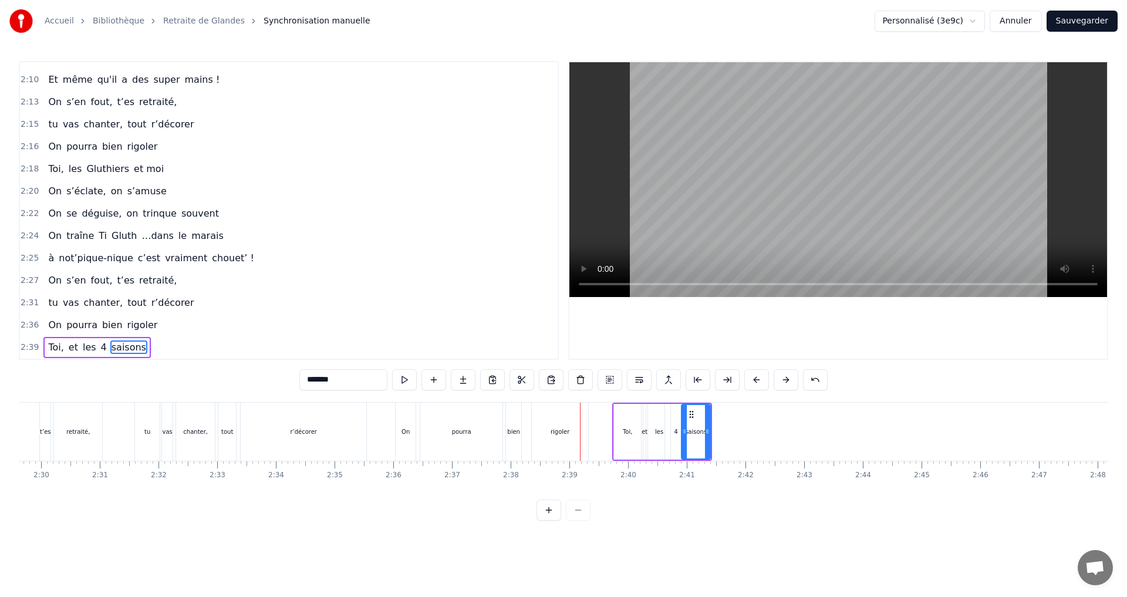
click at [560, 429] on div "rigoler" at bounding box center [560, 431] width 19 height 9
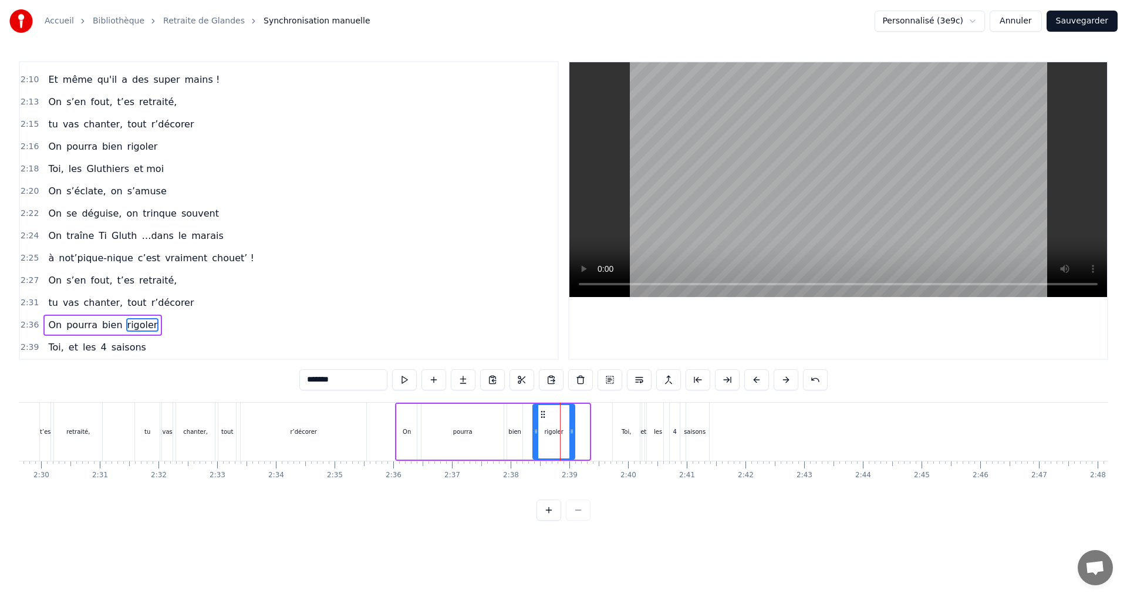
drag, startPoint x: 586, startPoint y: 432, endPoint x: 571, endPoint y: 429, distance: 15.0
click at [571, 429] on icon at bounding box center [571, 431] width 5 height 9
click at [510, 428] on div "bien" at bounding box center [514, 431] width 13 height 9
drag, startPoint x: 516, startPoint y: 414, endPoint x: 507, endPoint y: 416, distance: 9.6
click at [507, 416] on icon at bounding box center [507, 414] width 9 height 9
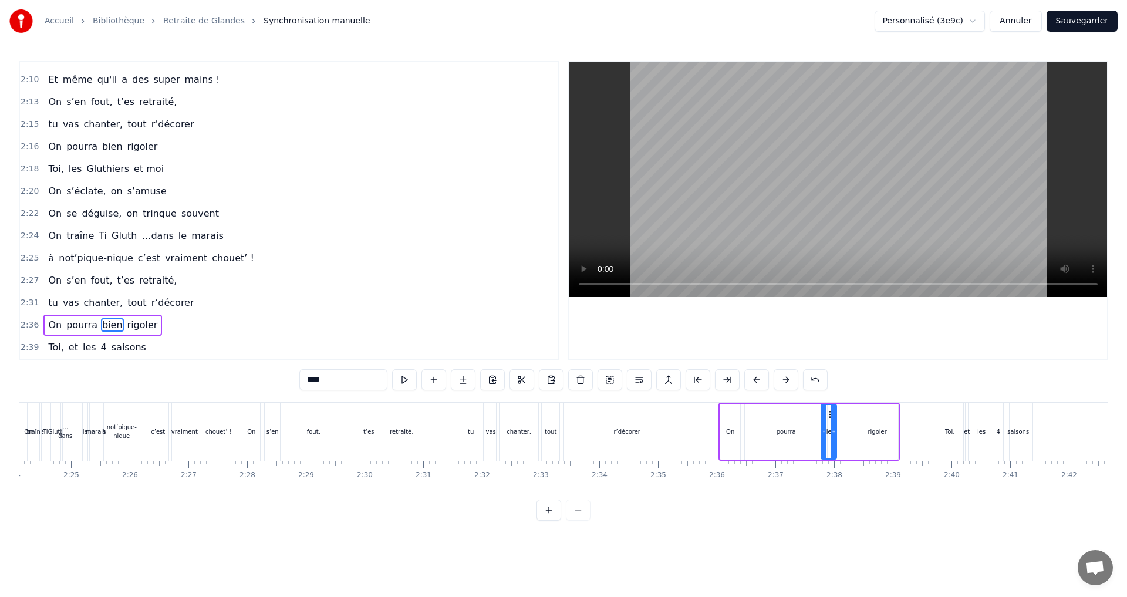
scroll to position [0, 8418]
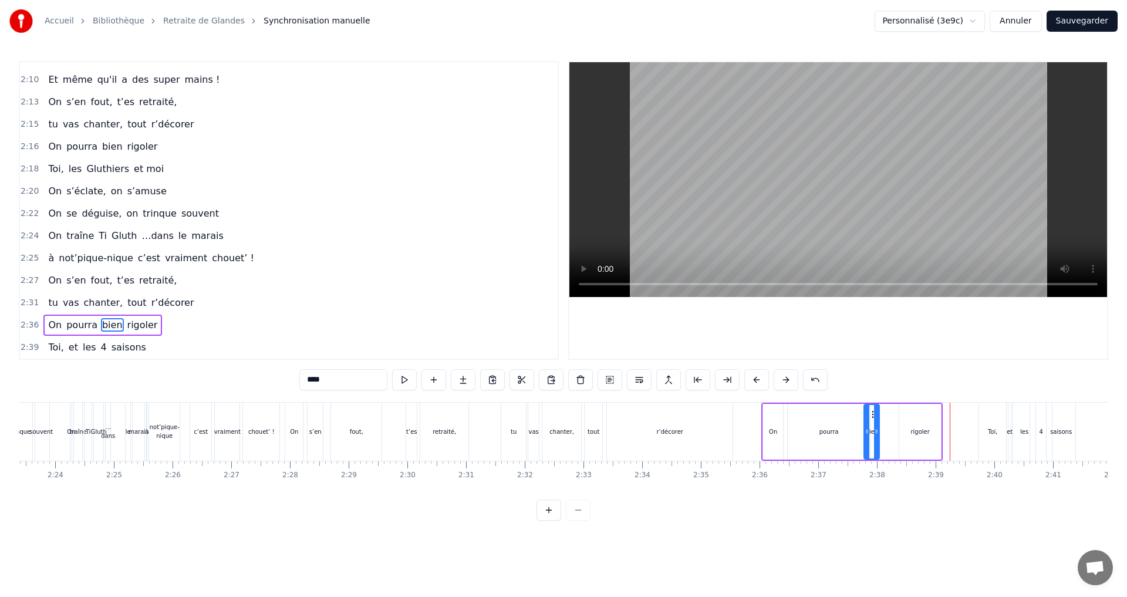
click at [827, 432] on div "pourra" at bounding box center [829, 431] width 19 height 9
drag, startPoint x: 866, startPoint y: 430, endPoint x: 842, endPoint y: 433, distance: 23.7
click at [842, 433] on icon at bounding box center [843, 431] width 5 height 9
click at [872, 430] on div "bien" at bounding box center [871, 431] width 13 height 9
drag, startPoint x: 873, startPoint y: 417, endPoint x: 854, endPoint y: 419, distance: 19.5
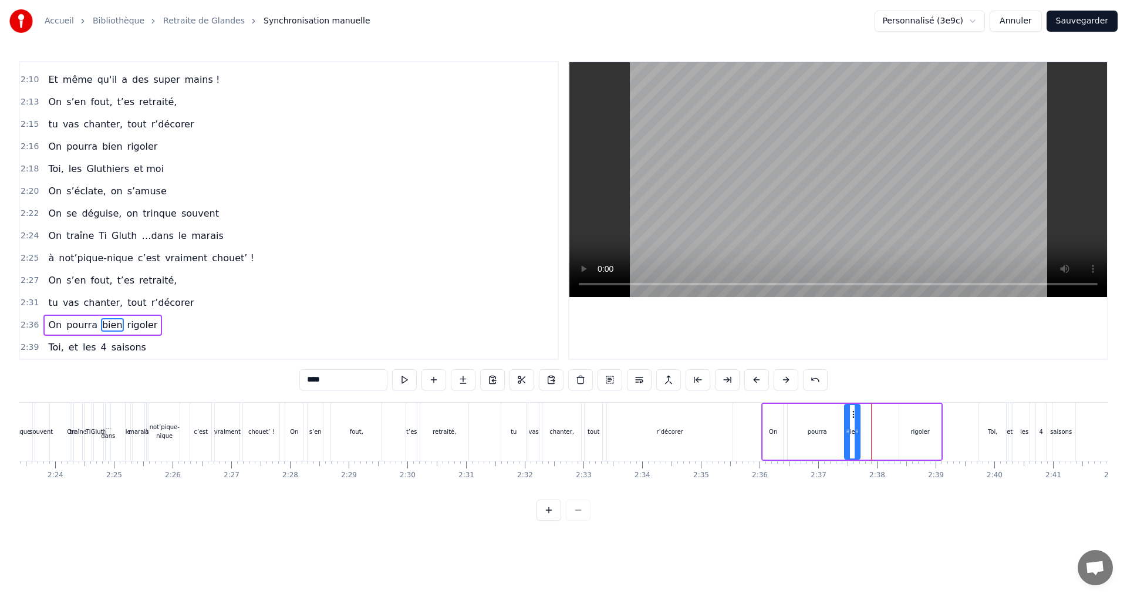
click at [854, 419] on div "bien" at bounding box center [852, 431] width 14 height 53
drag, startPoint x: 858, startPoint y: 430, endPoint x: 872, endPoint y: 431, distance: 14.7
click at [872, 431] on icon at bounding box center [871, 431] width 5 height 9
click at [915, 432] on div "rigoler" at bounding box center [920, 431] width 19 height 9
drag, startPoint x: 909, startPoint y: 414, endPoint x: 879, endPoint y: 416, distance: 30.0
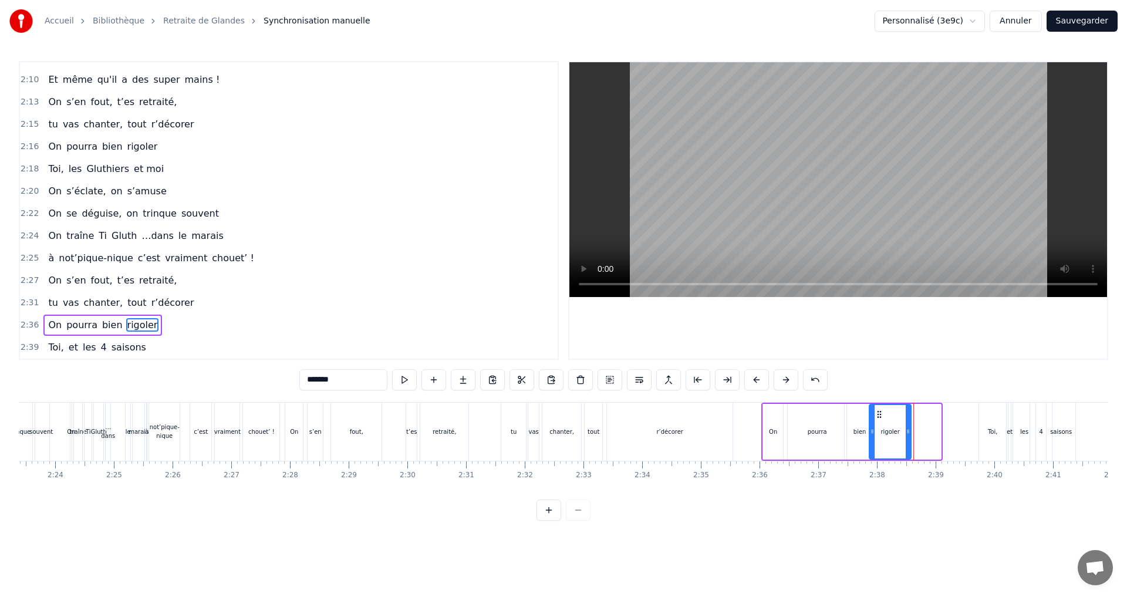
click at [879, 416] on icon at bounding box center [879, 414] width 9 height 9
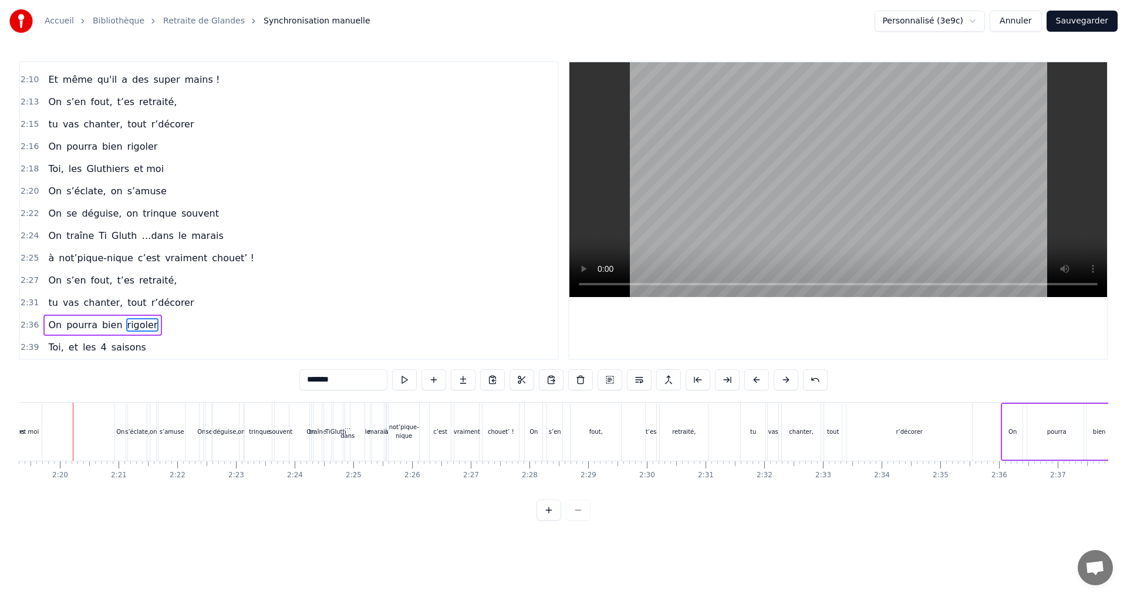
scroll to position [0, 8173]
click at [838, 433] on div "tout" at bounding box center [838, 431] width 12 height 9
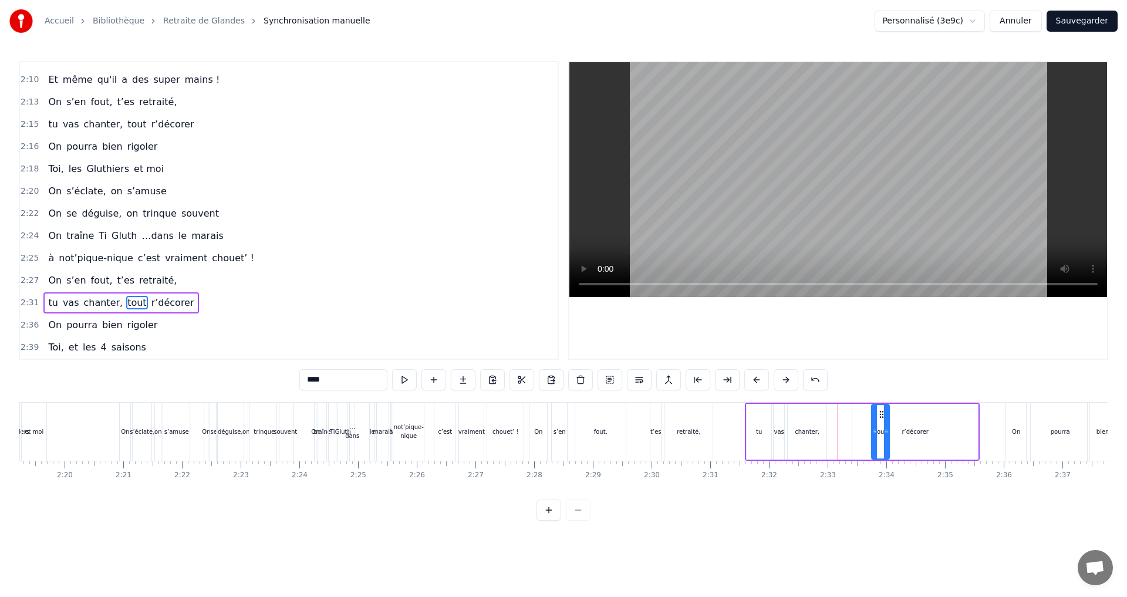
drag, startPoint x: 840, startPoint y: 415, endPoint x: 882, endPoint y: 415, distance: 41.7
click at [808, 430] on div "chanter," at bounding box center [807, 431] width 25 height 9
drag, startPoint x: 823, startPoint y: 432, endPoint x: 852, endPoint y: 432, distance: 29.4
click at [852, 432] on icon at bounding box center [853, 431] width 5 height 9
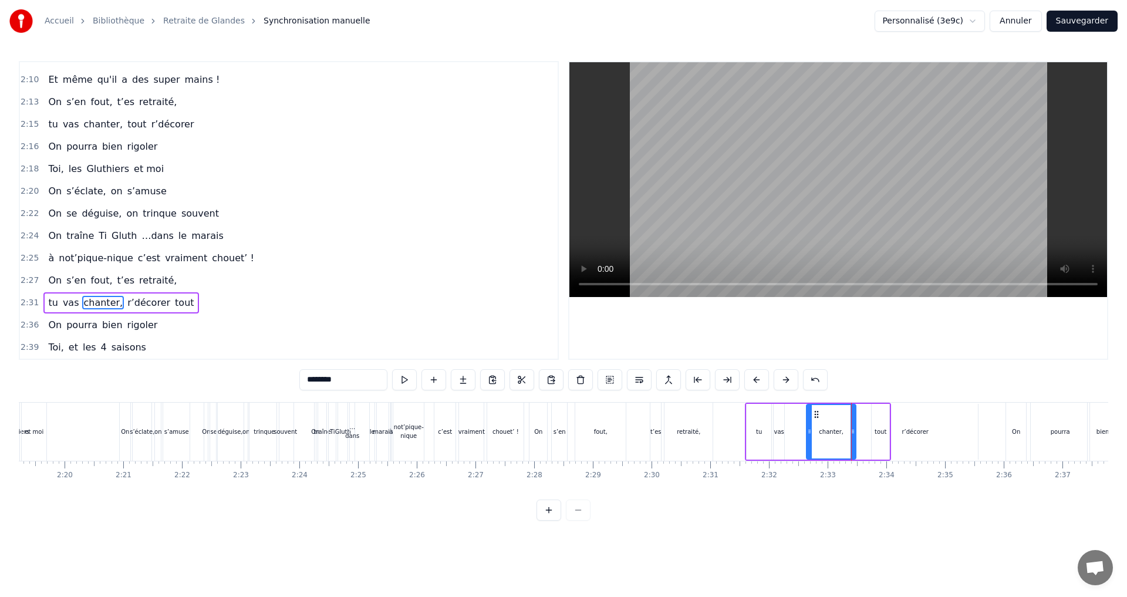
drag, startPoint x: 791, startPoint y: 431, endPoint x: 810, endPoint y: 430, distance: 18.8
click at [810, 430] on icon at bounding box center [809, 431] width 5 height 9
click at [780, 432] on div "vas" at bounding box center [779, 431] width 10 height 9
drag, startPoint x: 784, startPoint y: 417, endPoint x: 799, endPoint y: 418, distance: 15.3
click at [799, 418] on div at bounding box center [796, 431] width 5 height 53
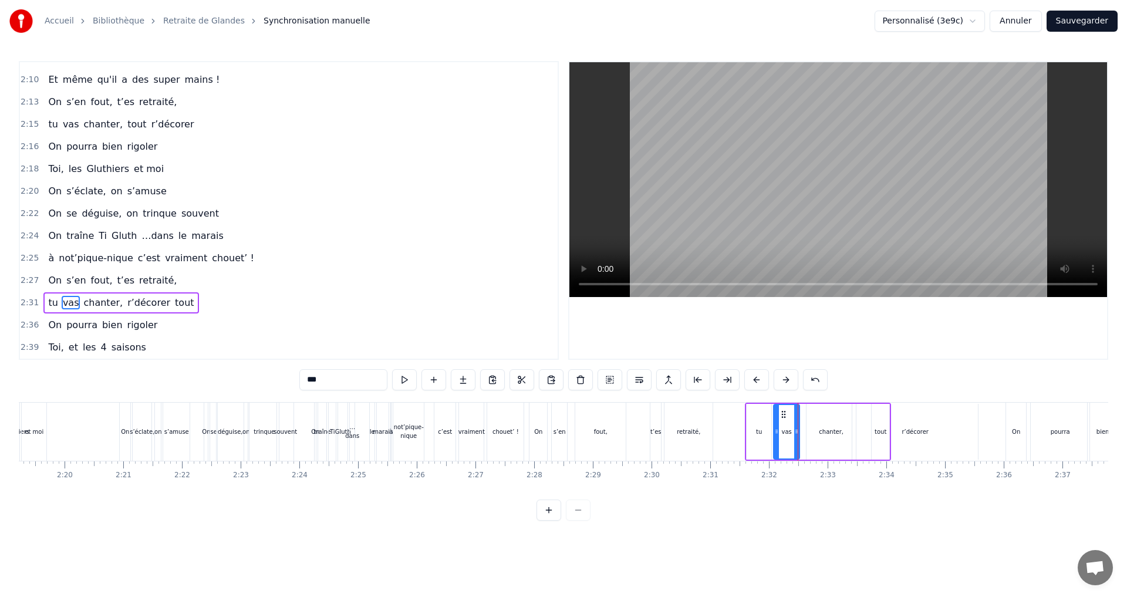
click at [827, 432] on div "chanter," at bounding box center [831, 431] width 25 height 9
drag, startPoint x: 809, startPoint y: 432, endPoint x: 802, endPoint y: 432, distance: 7.0
click at [802, 432] on icon at bounding box center [802, 431] width 5 height 9
click at [784, 432] on div "vas" at bounding box center [787, 431] width 10 height 9
click at [778, 416] on icon at bounding box center [779, 414] width 9 height 9
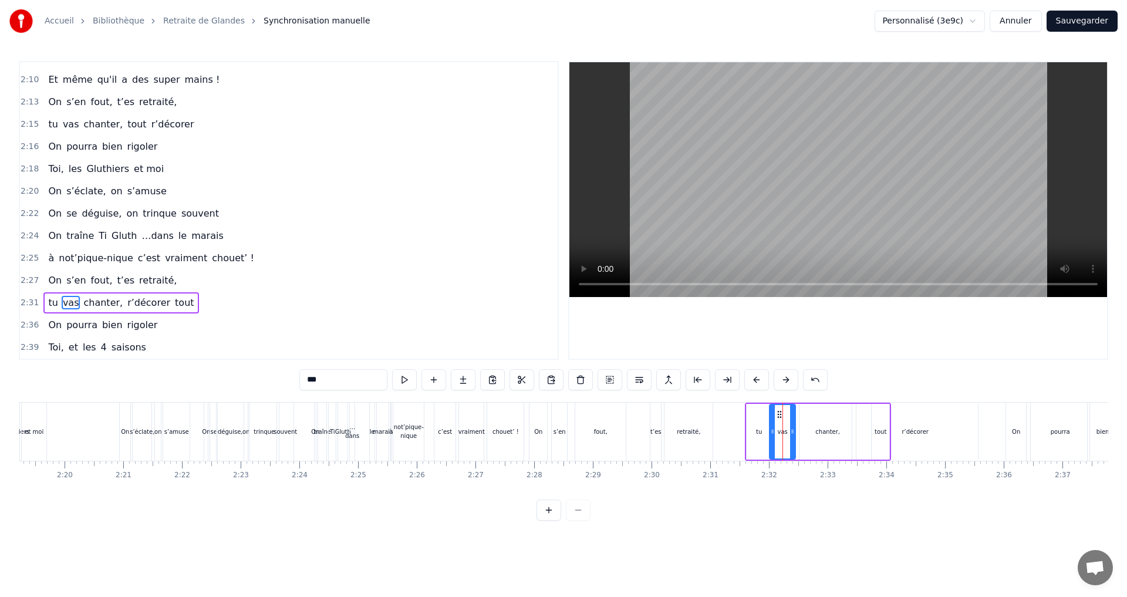
click at [825, 434] on div "chanter," at bounding box center [827, 431] width 25 height 9
click at [797, 432] on icon at bounding box center [798, 431] width 5 height 9
click at [782, 434] on div "vas" at bounding box center [783, 431] width 10 height 9
click at [777, 413] on icon at bounding box center [779, 414] width 9 height 9
click at [832, 430] on div "chanter," at bounding box center [825, 431] width 25 height 9
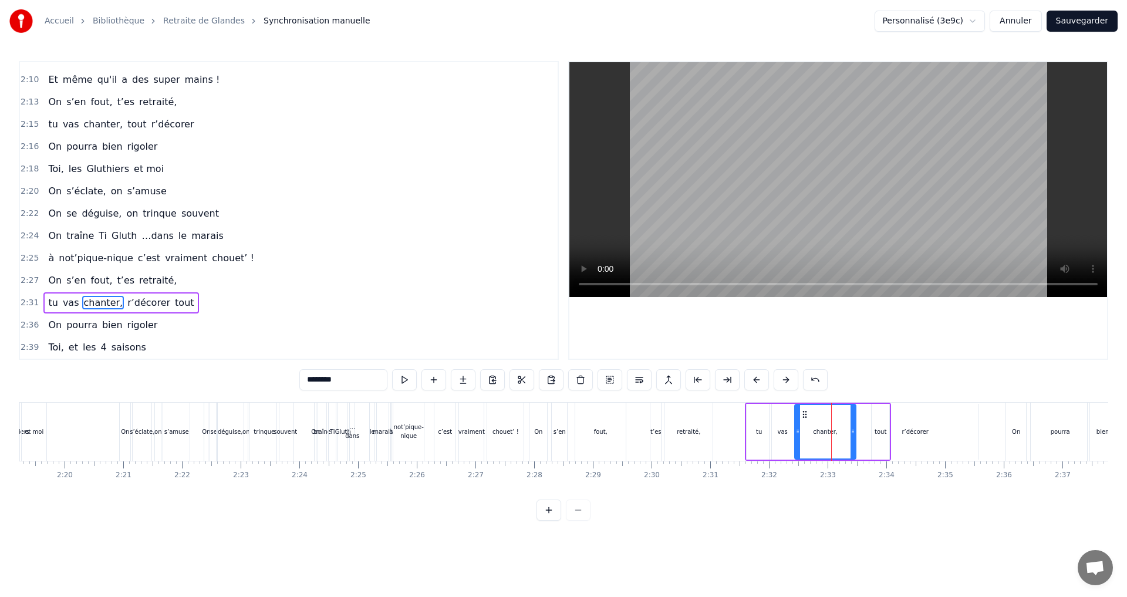
click at [908, 432] on div "r’décorer" at bounding box center [915, 431] width 27 height 9
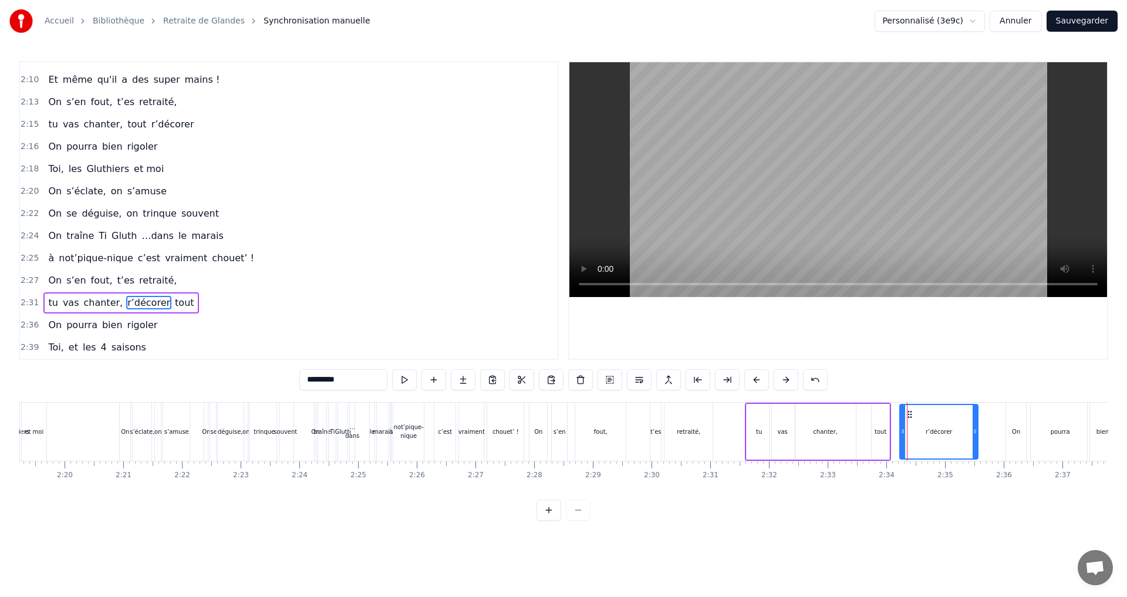
drag, startPoint x: 857, startPoint y: 432, endPoint x: 904, endPoint y: 432, distance: 47.6
click at [879, 433] on div "tout" at bounding box center [881, 431] width 12 height 9
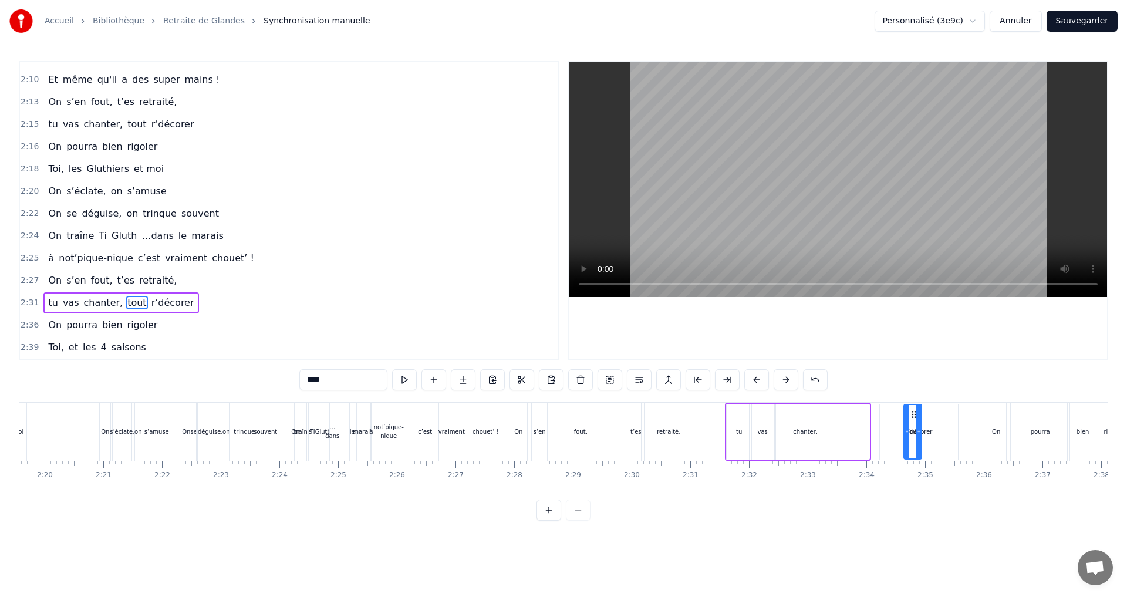
scroll to position [0, 8196]
drag, startPoint x: 882, startPoint y: 413, endPoint x: 892, endPoint y: 423, distance: 14.1
click at [834, 439] on div "chanter," at bounding box center [802, 432] width 62 height 56
type input "********"
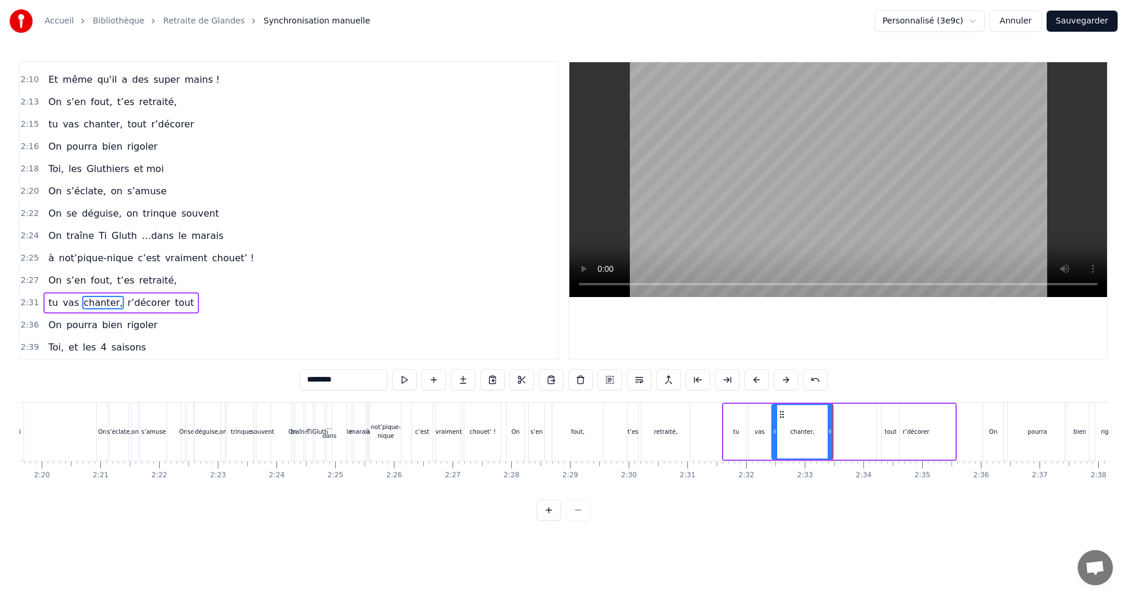
click at [861, 429] on div "tu vas chanter, r’décorer tout" at bounding box center [839, 432] width 235 height 58
click at [891, 435] on div "tout" at bounding box center [891, 431] width 12 height 9
click at [919, 432] on div "r’décorer" at bounding box center [916, 431] width 27 height 9
type input "*********"
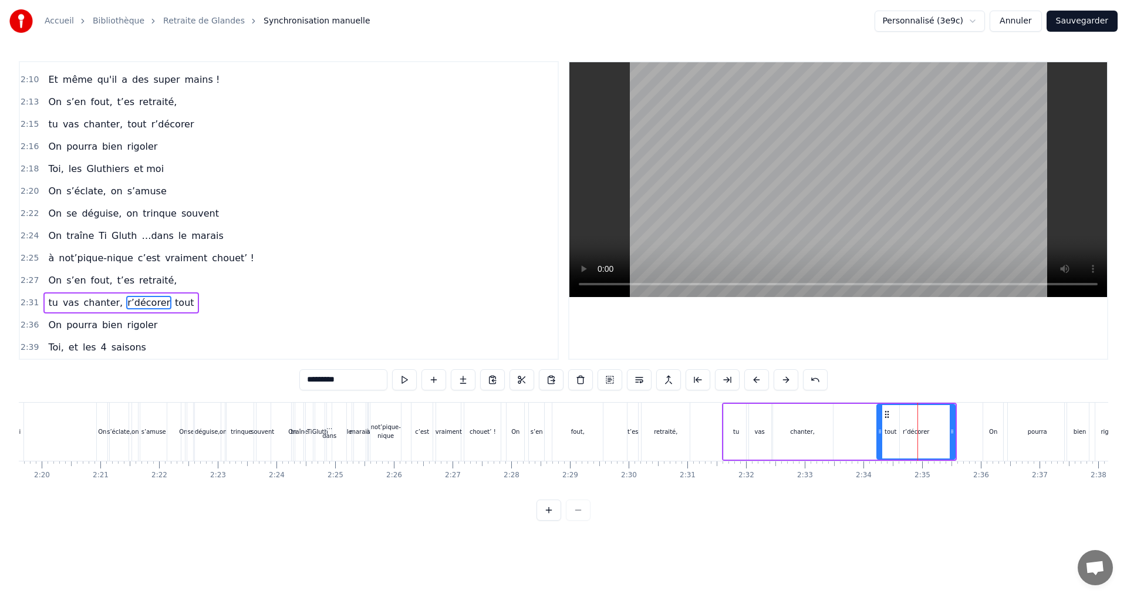
click at [864, 403] on div "tu vas chanter, r’décorer tout" at bounding box center [839, 432] width 235 height 58
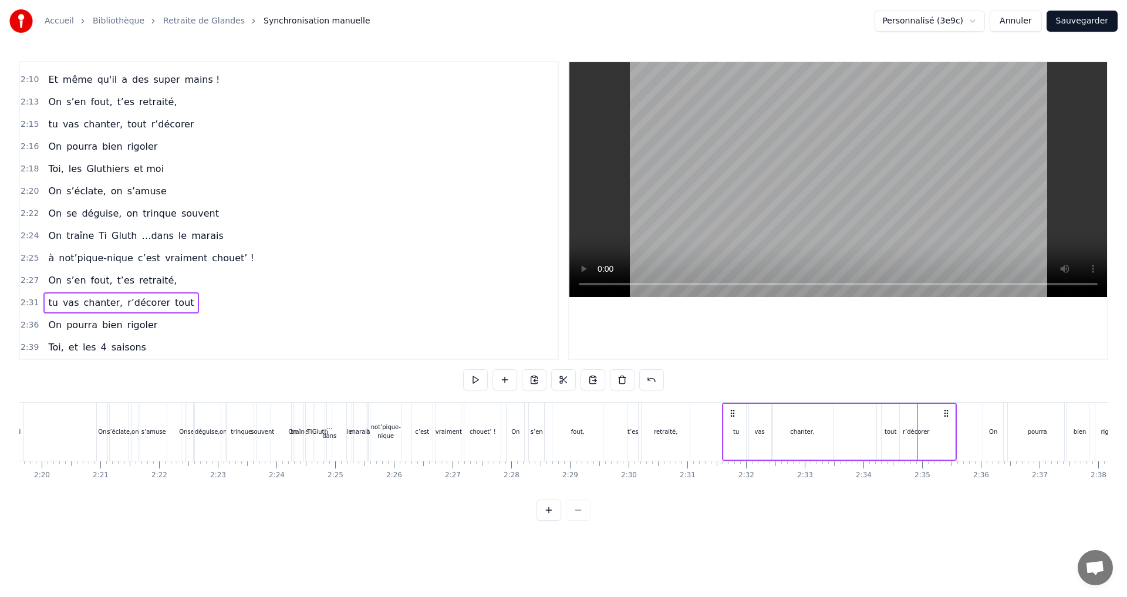
click at [864, 403] on div "tu vas chanter, r’décorer tout" at bounding box center [839, 432] width 235 height 58
click at [847, 457] on div "tu vas chanter, r’décorer tout" at bounding box center [839, 432] width 235 height 58
click at [868, 460] on div "tu vas chanter, r’décorer tout" at bounding box center [839, 432] width 235 height 58
click at [806, 432] on div "chanter," at bounding box center [802, 431] width 25 height 9
drag, startPoint x: 830, startPoint y: 432, endPoint x: 840, endPoint y: 432, distance: 10.0
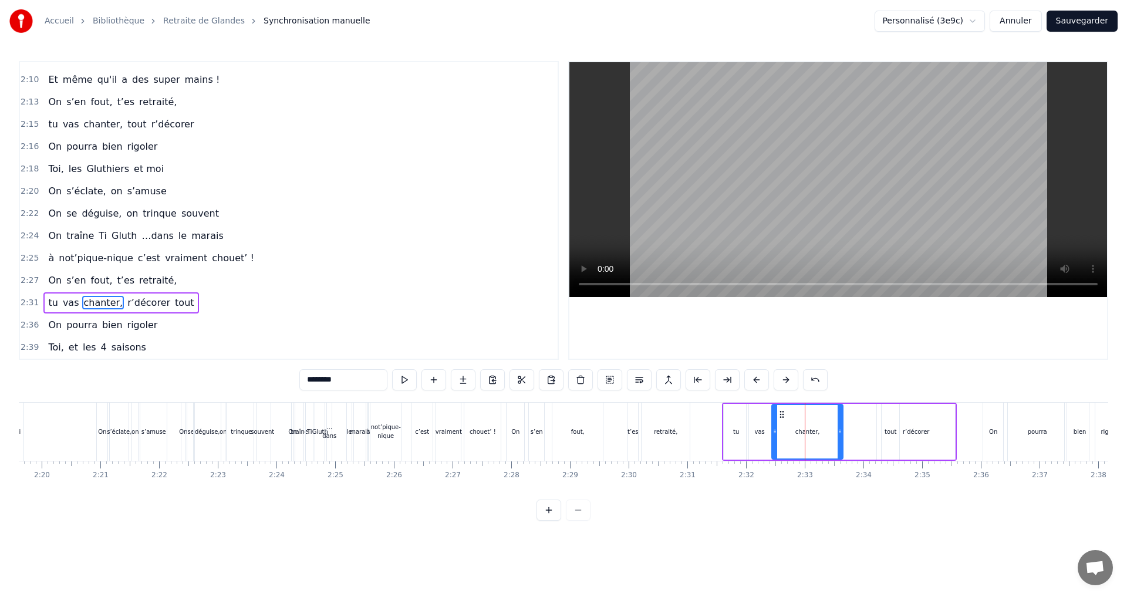
click at [840, 432] on icon at bounding box center [840, 431] width 5 height 9
click at [922, 433] on div "r’décorer" at bounding box center [916, 431] width 27 height 9
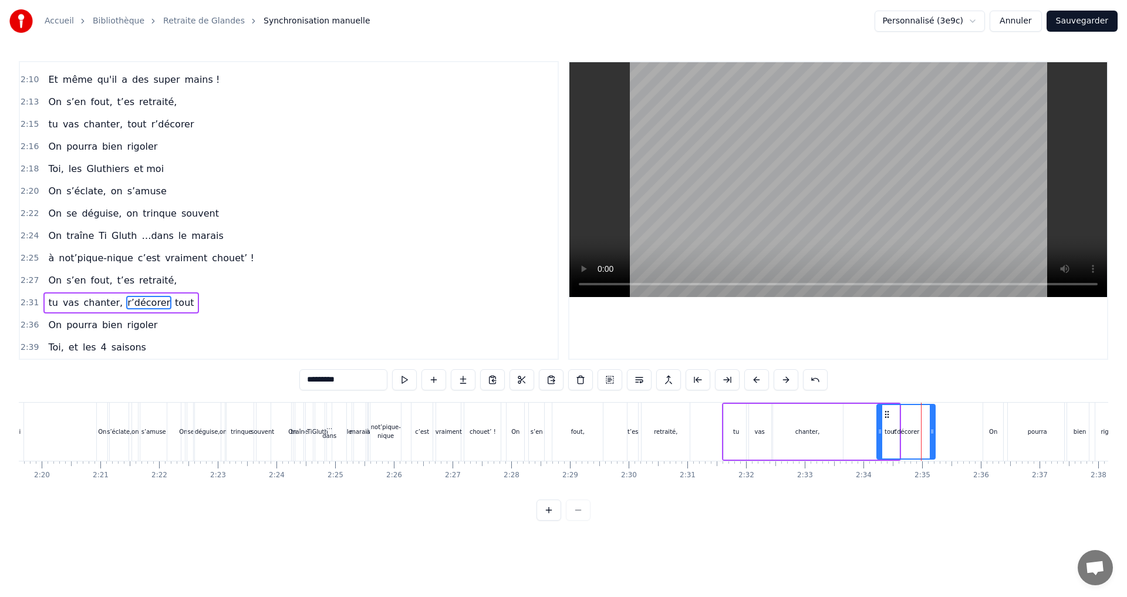
drag, startPoint x: 955, startPoint y: 430, endPoint x: 935, endPoint y: 429, distance: 20.0
click at [935, 429] on icon at bounding box center [932, 431] width 5 height 9
click at [886, 414] on circle at bounding box center [886, 414] width 1 height 1
click at [889, 429] on div "r’décorer" at bounding box center [906, 431] width 57 height 53
click at [891, 431] on div "r’décorer" at bounding box center [906, 431] width 57 height 53
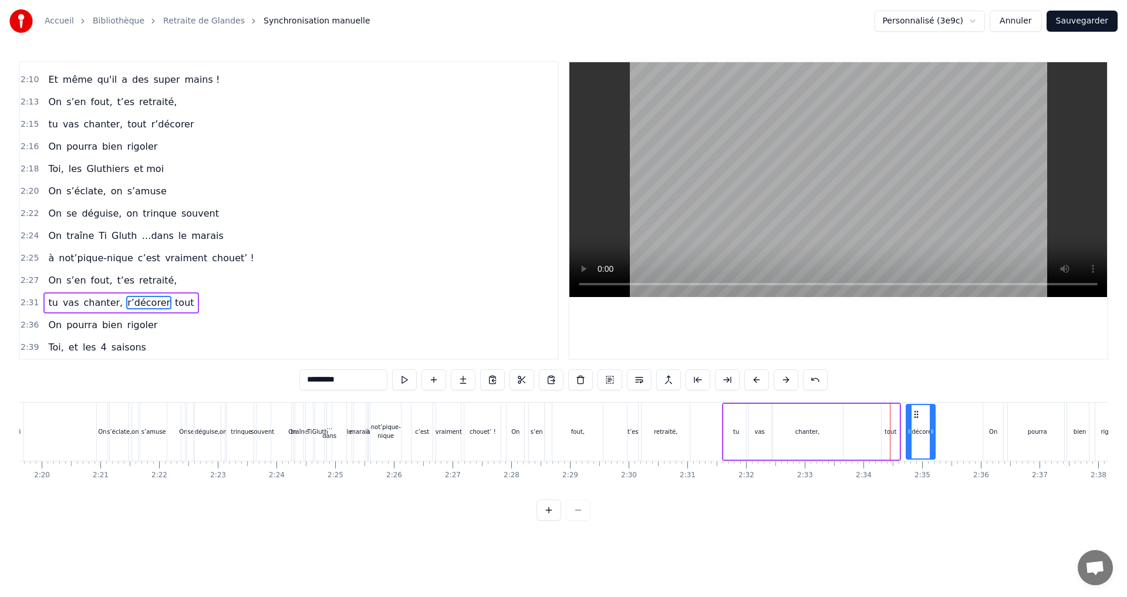
drag, startPoint x: 881, startPoint y: 429, endPoint x: 910, endPoint y: 431, distance: 29.4
click at [893, 430] on div "tout" at bounding box center [891, 431] width 12 height 9
click at [917, 423] on div "r’décorer" at bounding box center [920, 432] width 29 height 56
type input "*********"
drag, startPoint x: 918, startPoint y: 413, endPoint x: 912, endPoint y: 412, distance: 5.9
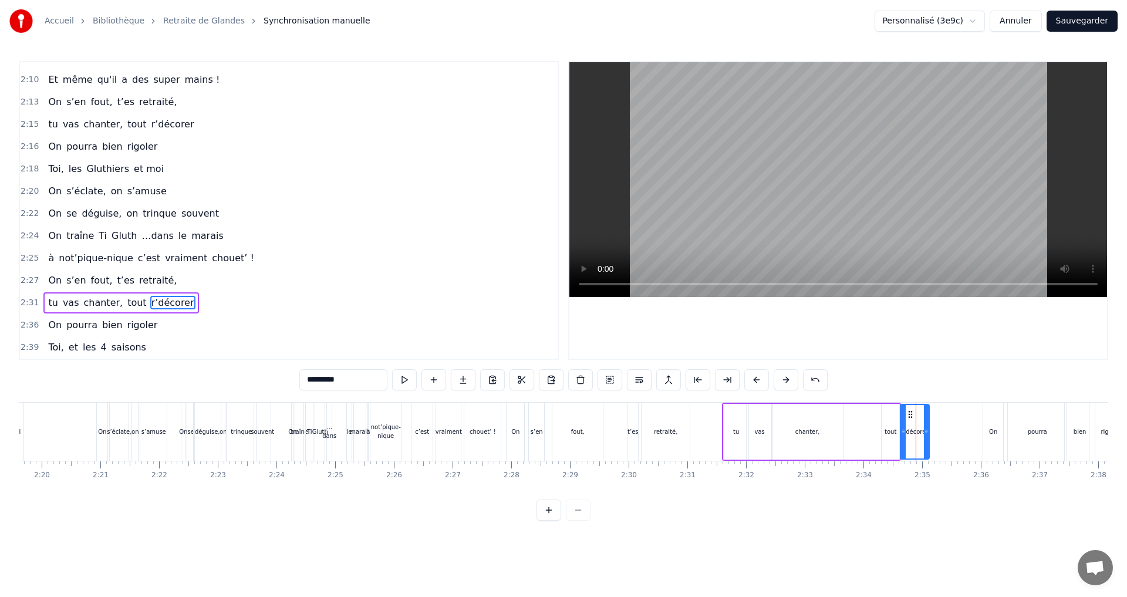
click at [912, 412] on icon at bounding box center [910, 414] width 9 height 9
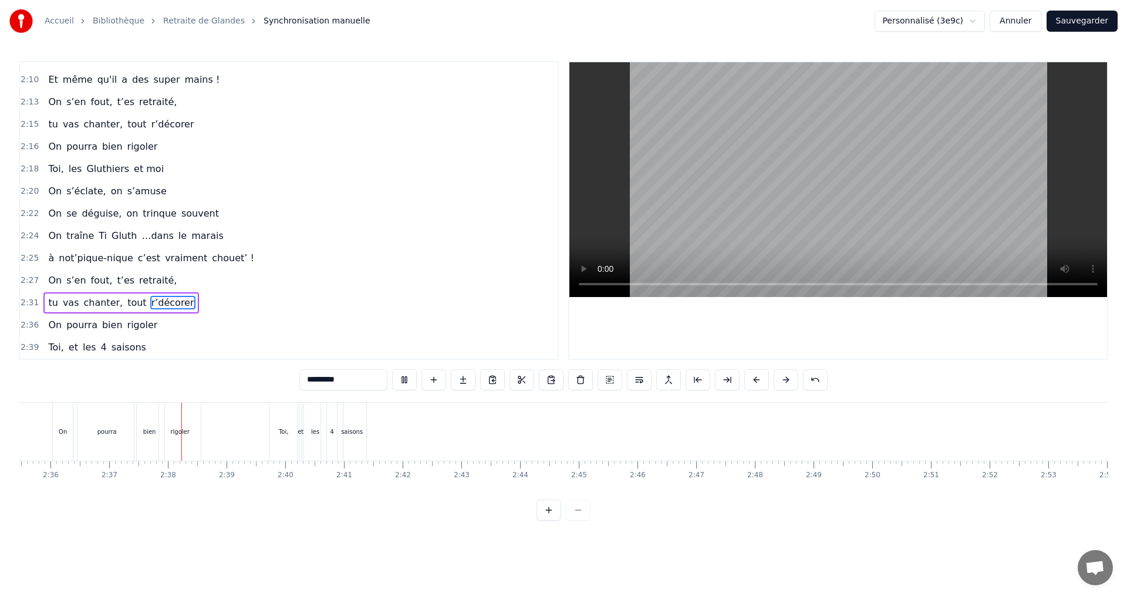
scroll to position [0, 9186]
click at [1090, 23] on button "Sauvegarder" at bounding box center [1082, 21] width 71 height 21
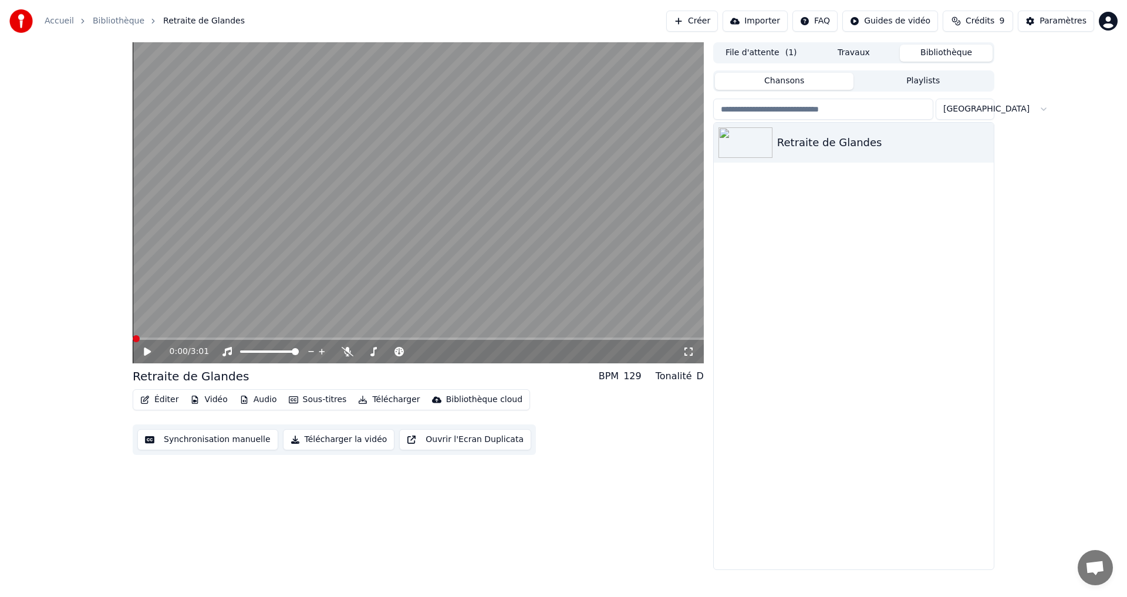
click at [133, 340] on span at bounding box center [136, 338] width 7 height 7
click at [145, 355] on icon at bounding box center [147, 352] width 7 height 8
click at [195, 342] on span at bounding box center [198, 338] width 7 height 7
click at [148, 356] on icon at bounding box center [156, 351] width 28 height 9
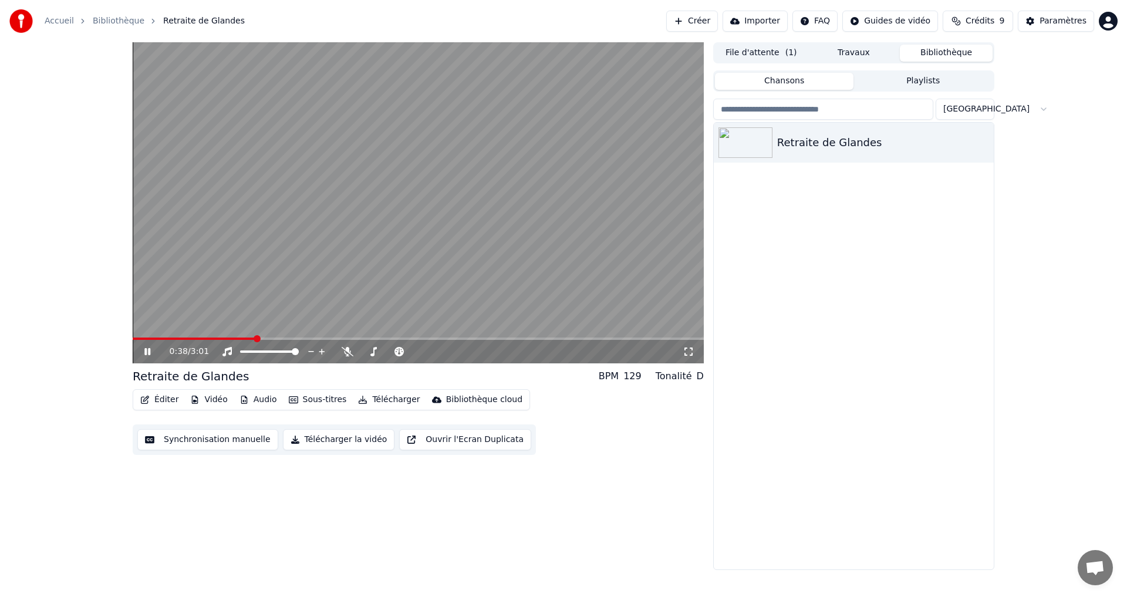
click at [148, 356] on icon at bounding box center [156, 351] width 28 height 9
click at [230, 336] on span at bounding box center [232, 338] width 7 height 7
click at [150, 351] on icon at bounding box center [147, 352] width 7 height 8
click at [442, 336] on span at bounding box center [440, 338] width 7 height 7
drag, startPoint x: 679, startPoint y: 334, endPoint x: 185, endPoint y: 339, distance: 494.4
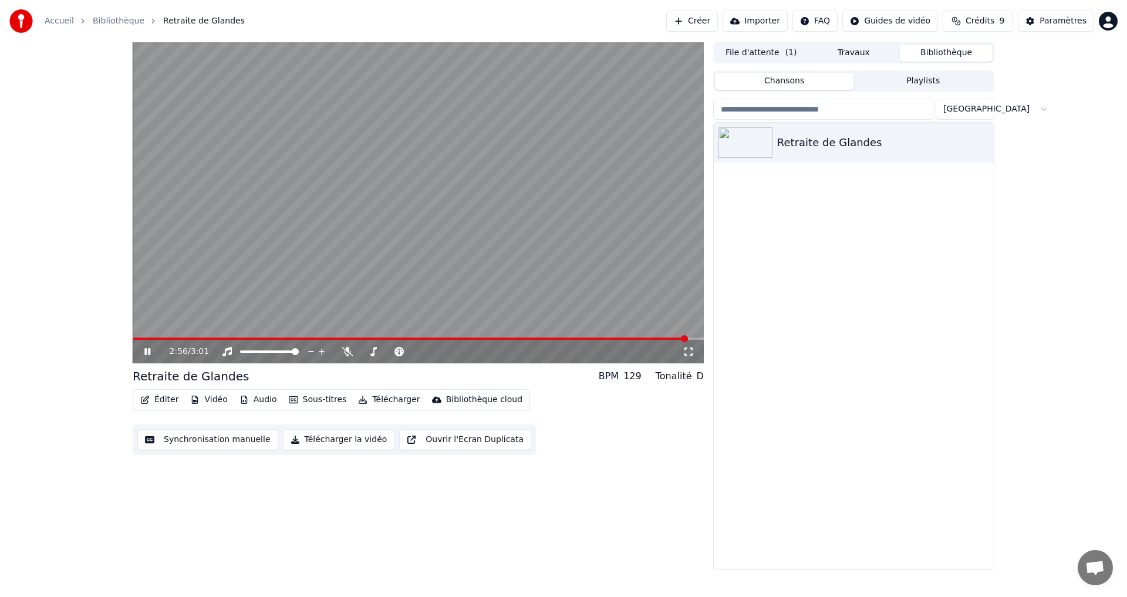
click at [166, 338] on div "2:56 / 3:01" at bounding box center [418, 202] width 571 height 321
click at [199, 441] on button "Synchronisation manuelle" at bounding box center [207, 439] width 141 height 21
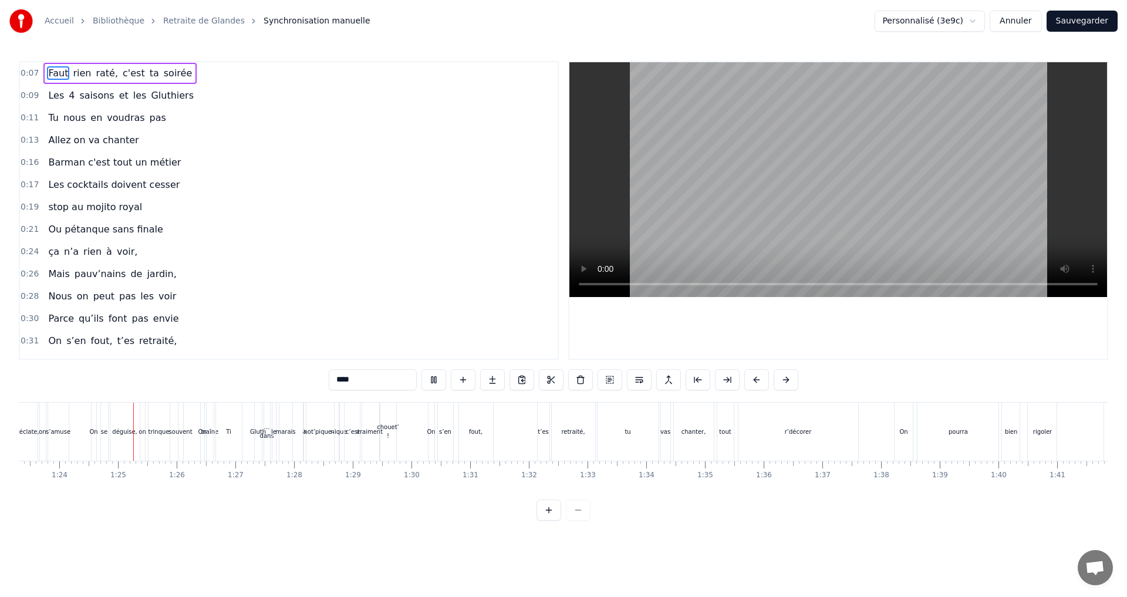
scroll to position [0, 4892]
click at [689, 429] on div "chanter," at bounding box center [692, 431] width 25 height 9
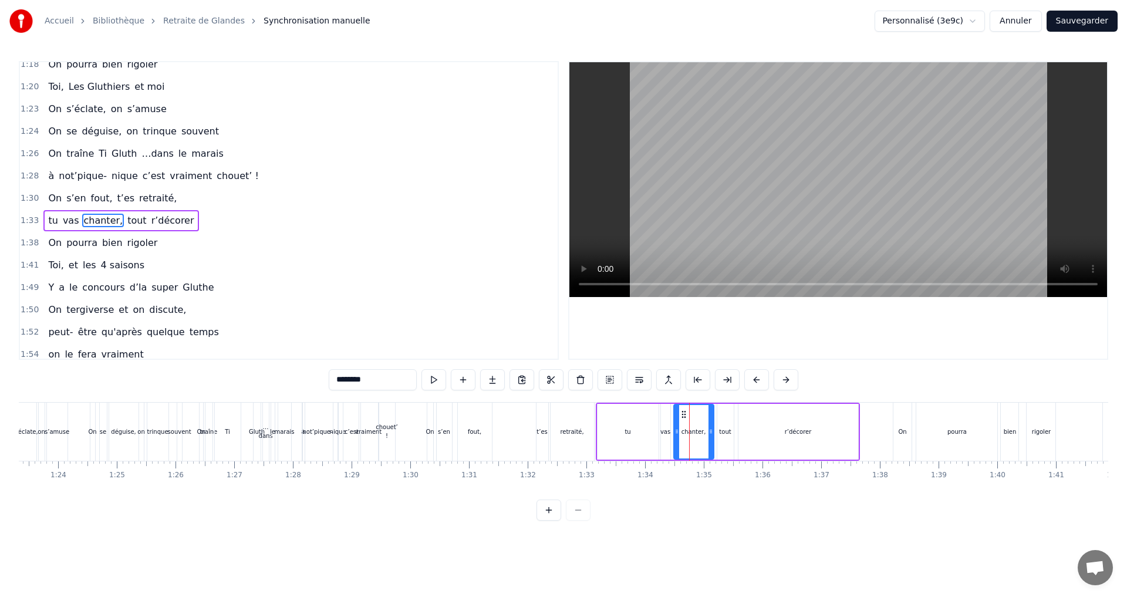
scroll to position [800, 0]
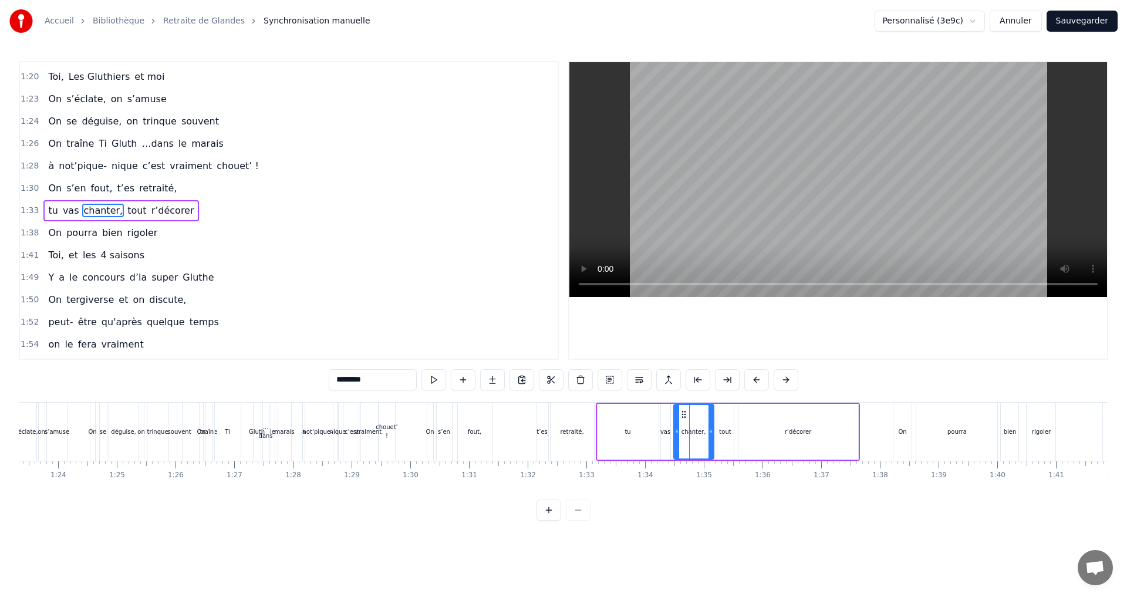
click at [668, 430] on div "vas" at bounding box center [665, 431] width 10 height 9
drag, startPoint x: 672, startPoint y: 417, endPoint x: 645, endPoint y: 423, distance: 28.2
click at [645, 423] on div "tu vas chanter, tout r’décorer" at bounding box center [728, 432] width 264 height 58
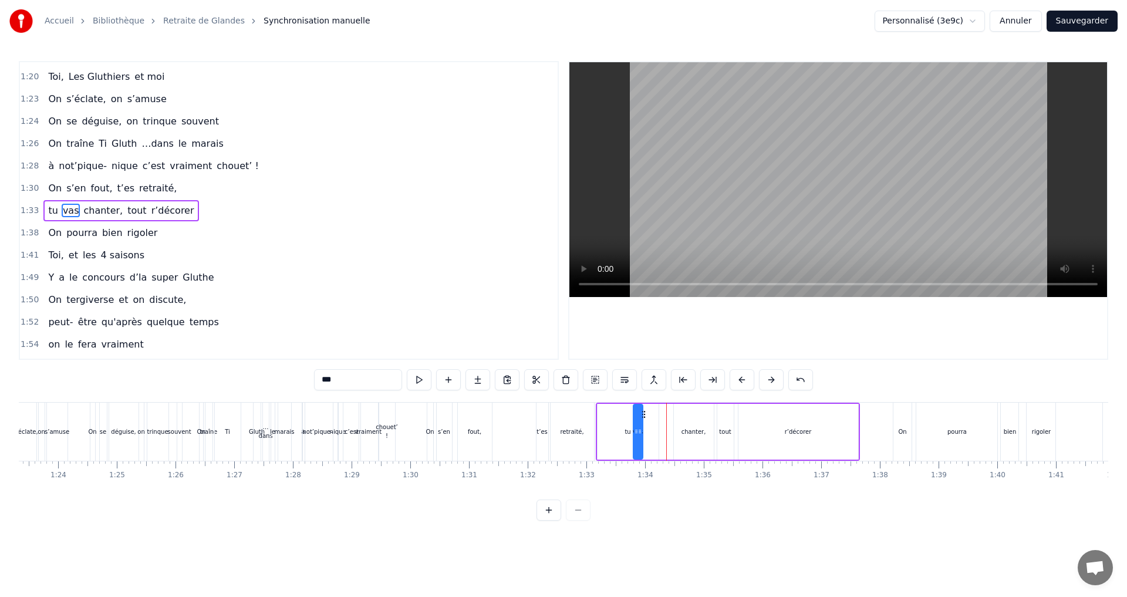
click at [685, 432] on div "chanter," at bounding box center [694, 431] width 25 height 9
type input "********"
drag, startPoint x: 685, startPoint y: 412, endPoint x: 663, endPoint y: 414, distance: 21.8
click at [663, 414] on div "Faut rien raté, c'est ta soirée Les 4 saisons et les Gluthiers Tu nous en voudr…" at bounding box center [452, 431] width 10651 height 59
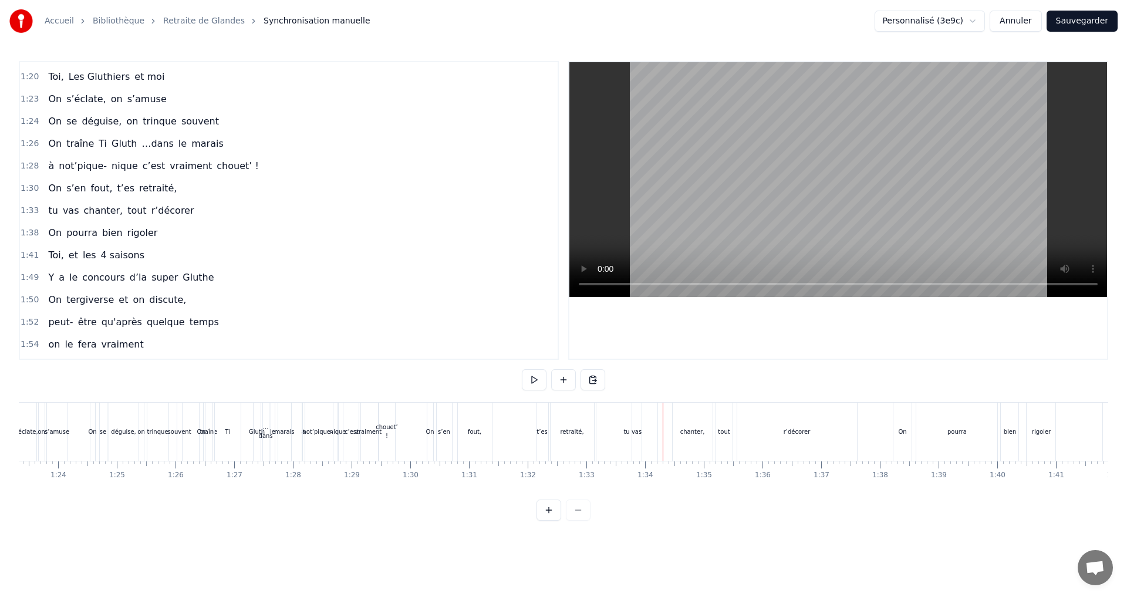
click at [689, 432] on div "chanter," at bounding box center [692, 431] width 25 height 9
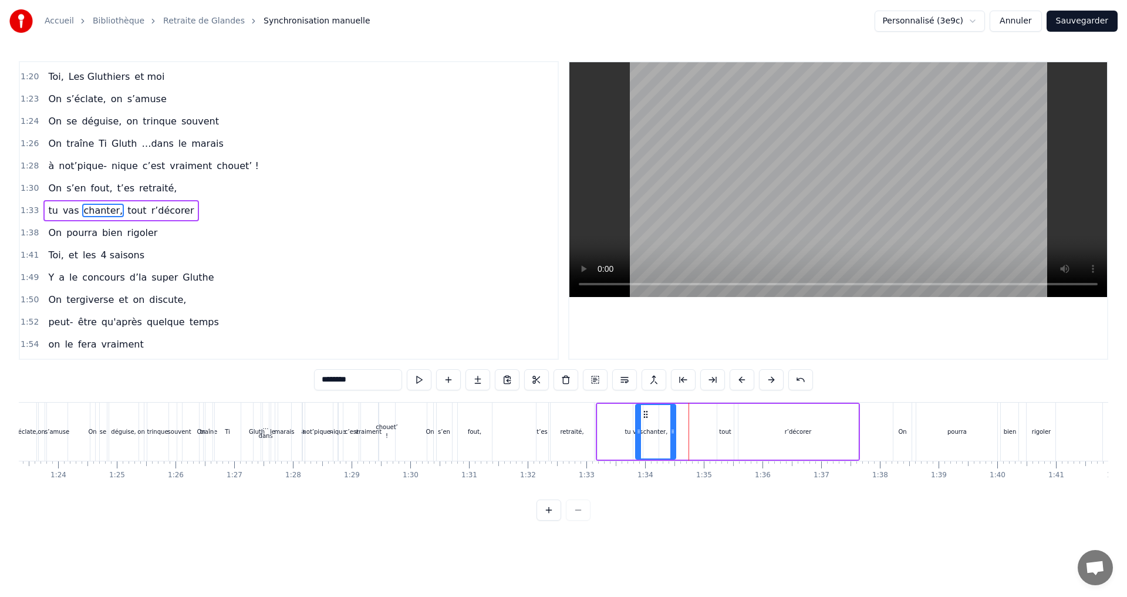
drag, startPoint x: 682, startPoint y: 414, endPoint x: 643, endPoint y: 416, distance: 38.2
click at [643, 416] on icon at bounding box center [645, 414] width 9 height 9
drag, startPoint x: 673, startPoint y: 432, endPoint x: 719, endPoint y: 433, distance: 45.8
click at [719, 433] on icon at bounding box center [718, 431] width 5 height 9
click at [726, 430] on div "tout" at bounding box center [725, 431] width 12 height 9
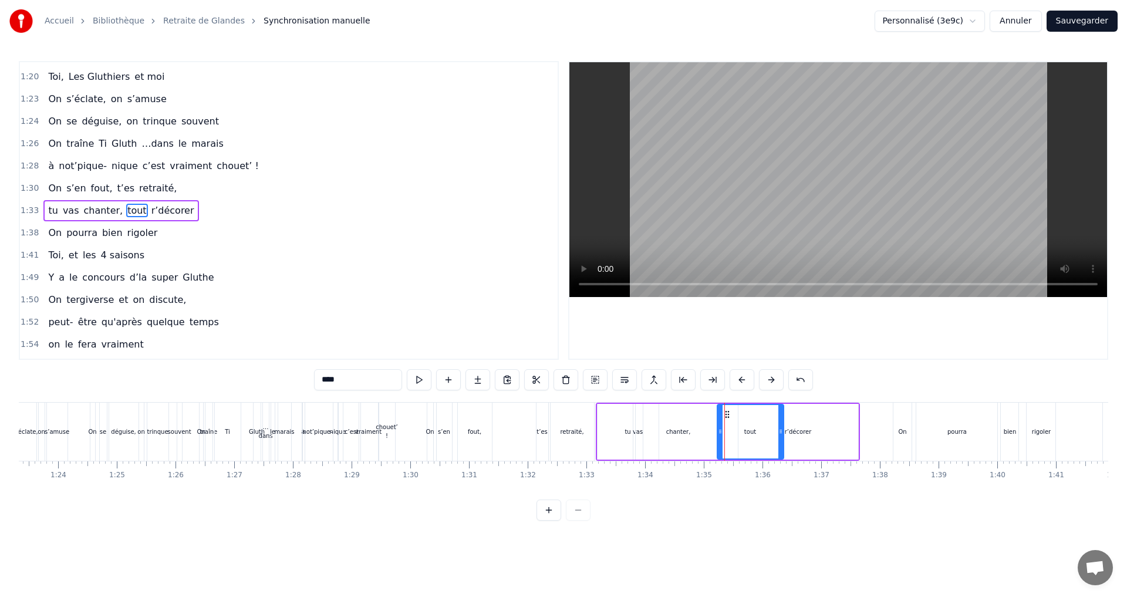
drag, startPoint x: 728, startPoint y: 414, endPoint x: 778, endPoint y: 417, distance: 50.0
click at [778, 417] on div at bounding box center [780, 431] width 5 height 53
drag, startPoint x: 722, startPoint y: 433, endPoint x: 759, endPoint y: 433, distance: 37.0
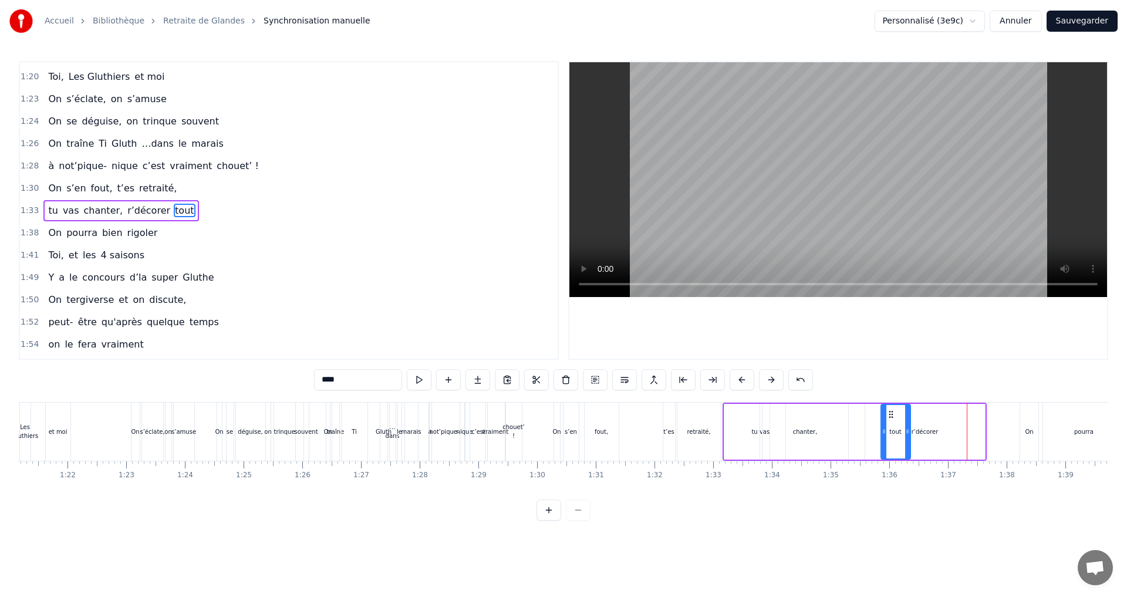
click at [925, 430] on div "r’décorer" at bounding box center [925, 431] width 27 height 9
drag, startPoint x: 983, startPoint y: 430, endPoint x: 969, endPoint y: 426, distance: 14.1
click at [969, 426] on div at bounding box center [968, 431] width 5 height 53
click at [893, 430] on div "r’décorer" at bounding box center [918, 431] width 105 height 53
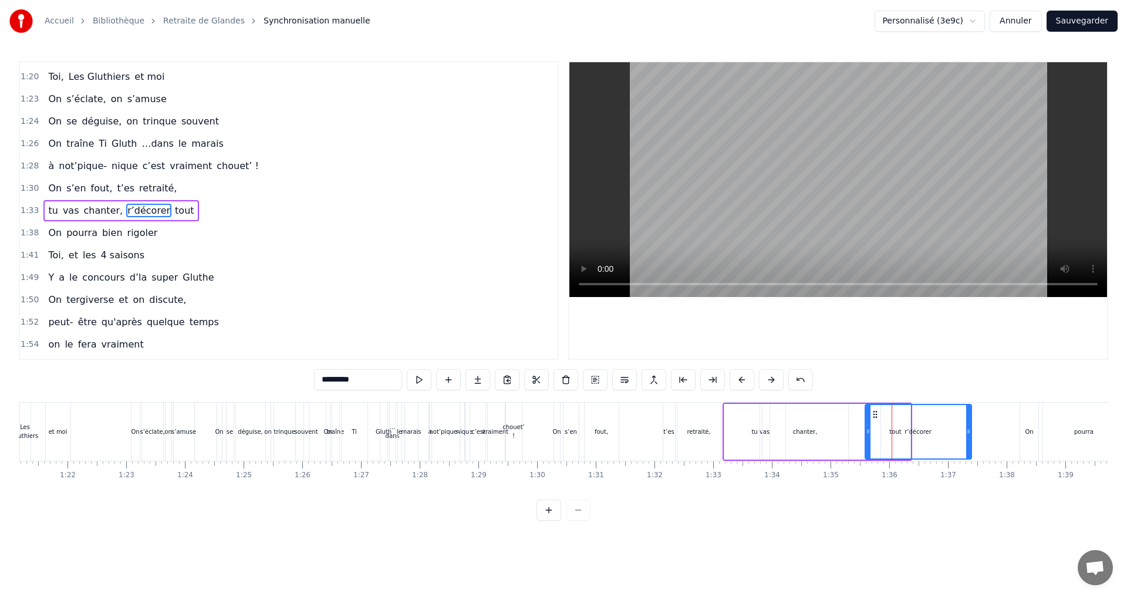
click at [902, 430] on div "r’décorer" at bounding box center [918, 431] width 105 height 53
click at [891, 436] on div "r’décorer" at bounding box center [918, 431] width 105 height 53
drag, startPoint x: 868, startPoint y: 432, endPoint x: 935, endPoint y: 429, distance: 67.0
click at [894, 432] on div "tout" at bounding box center [895, 431] width 12 height 9
click at [946, 432] on div "r’décorer" at bounding box center [951, 431] width 27 height 9
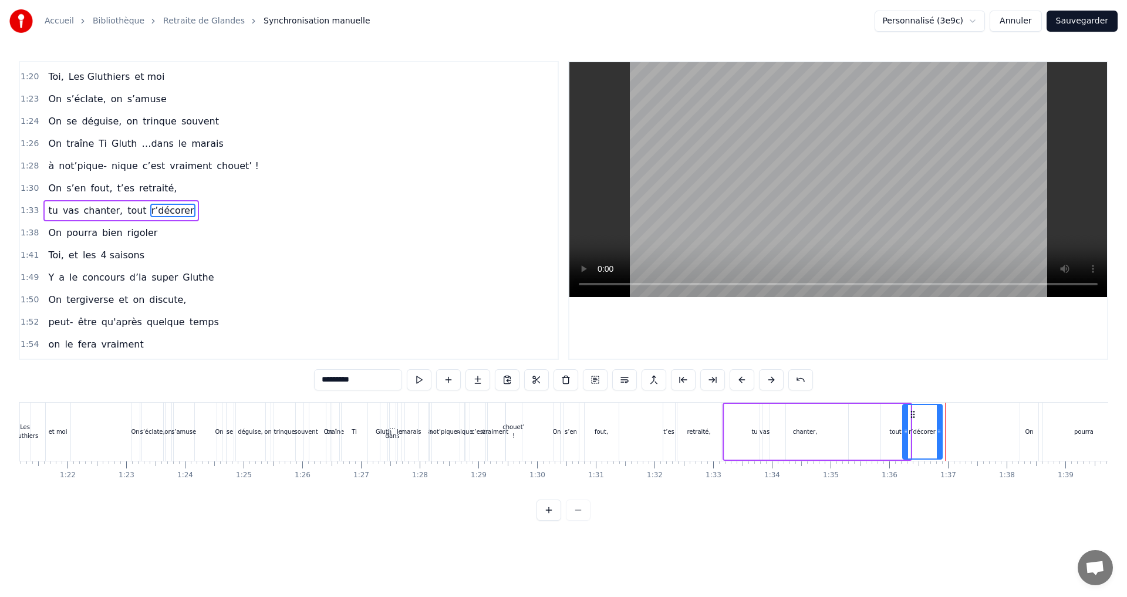
drag, startPoint x: 942, startPoint y: 413, endPoint x: 912, endPoint y: 417, distance: 29.6
click at [912, 417] on icon at bounding box center [912, 414] width 9 height 9
click at [896, 432] on div "tout" at bounding box center [895, 431] width 12 height 9
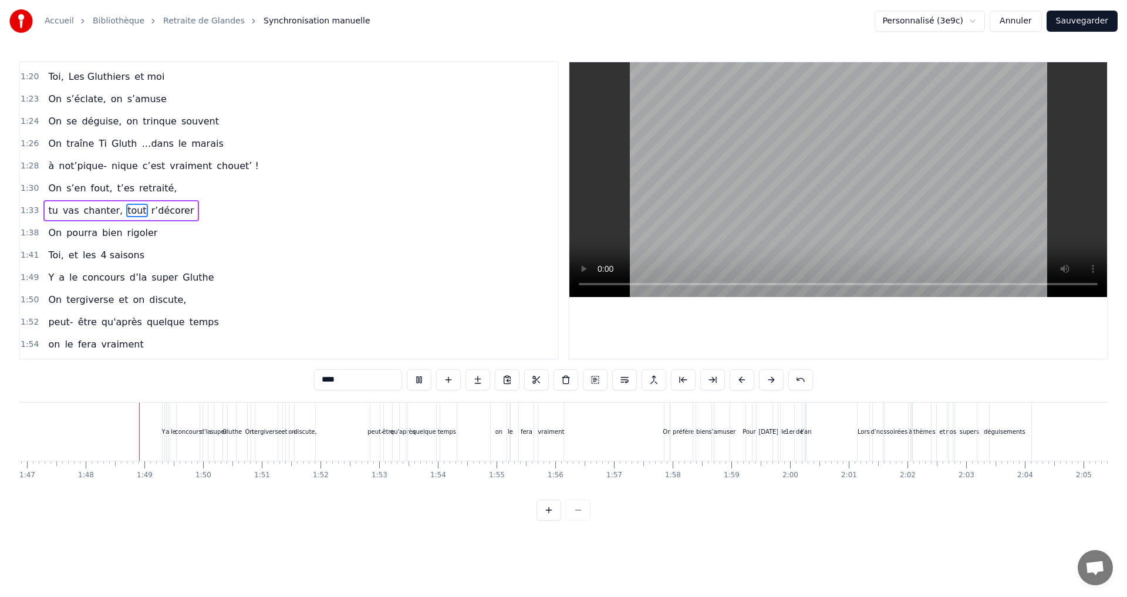
scroll to position [0, 6290]
click at [284, 430] on div "discute," at bounding box center [289, 431] width 23 height 9
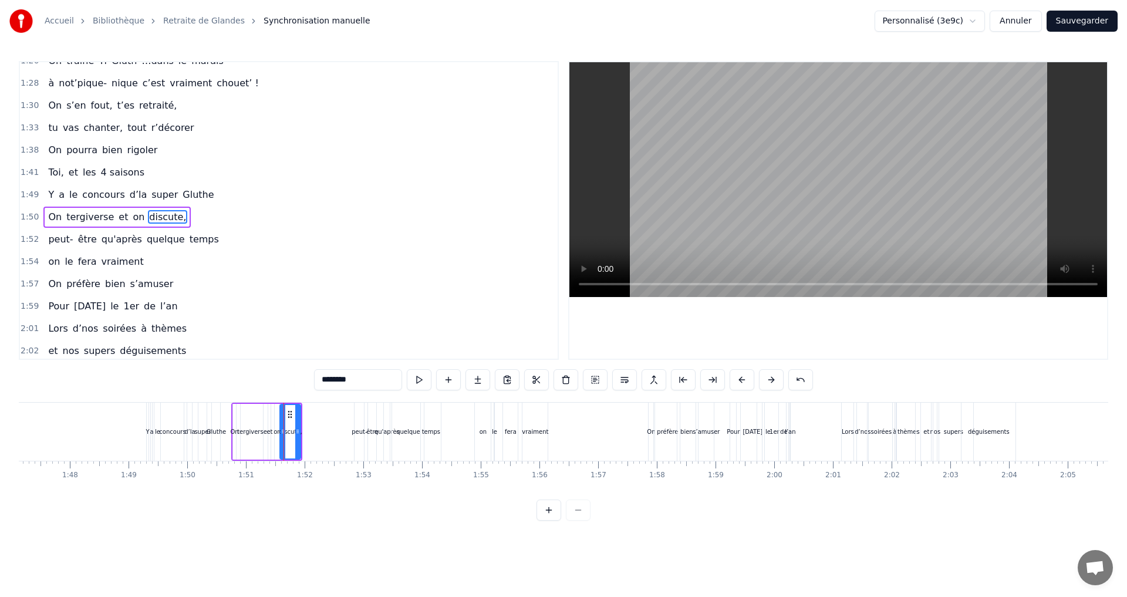
scroll to position [889, 0]
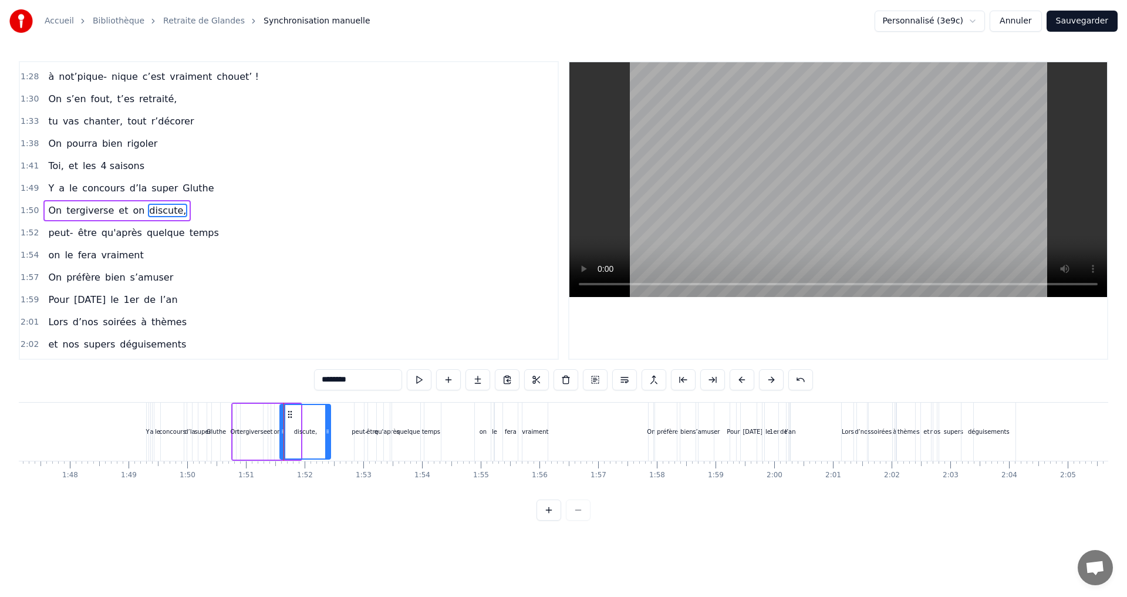
drag, startPoint x: 299, startPoint y: 428, endPoint x: 329, endPoint y: 429, distance: 29.9
click at [329, 429] on icon at bounding box center [327, 431] width 5 height 9
drag, startPoint x: 282, startPoint y: 433, endPoint x: 299, endPoint y: 432, distance: 16.4
click at [299, 432] on icon at bounding box center [299, 431] width 5 height 9
click at [277, 432] on div "on" at bounding box center [277, 431] width 7 height 9
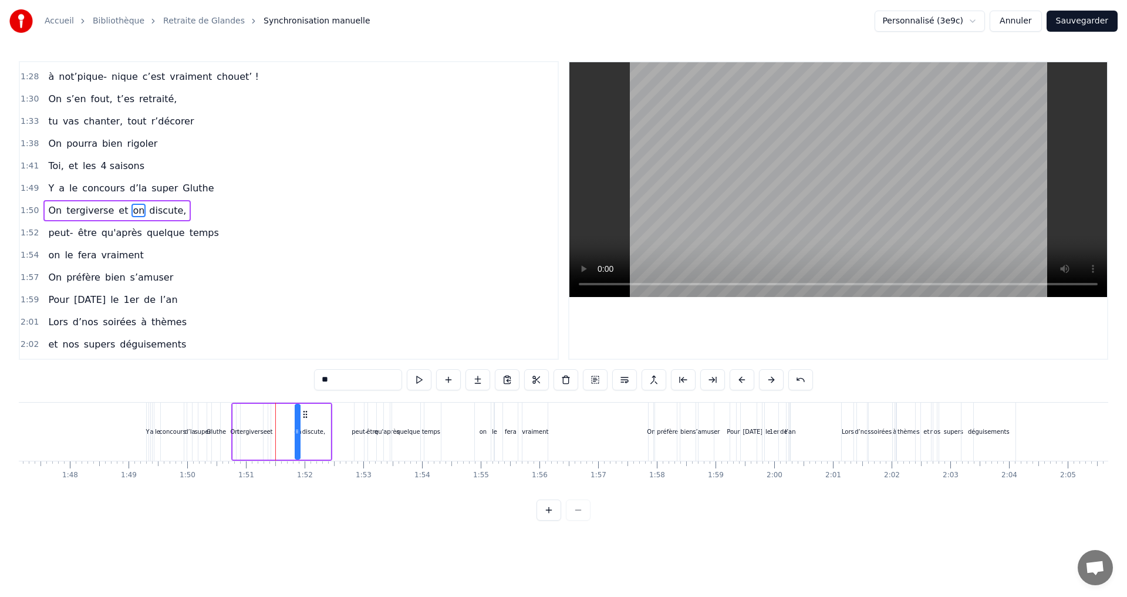
drag, startPoint x: 284, startPoint y: 416, endPoint x: 305, endPoint y: 418, distance: 20.6
click at [305, 418] on icon at bounding box center [305, 414] width 9 height 9
click at [267, 432] on div "et" at bounding box center [270, 431] width 6 height 9
drag, startPoint x: 278, startPoint y: 415, endPoint x: 294, endPoint y: 413, distance: 15.9
click at [294, 413] on icon at bounding box center [293, 414] width 9 height 9
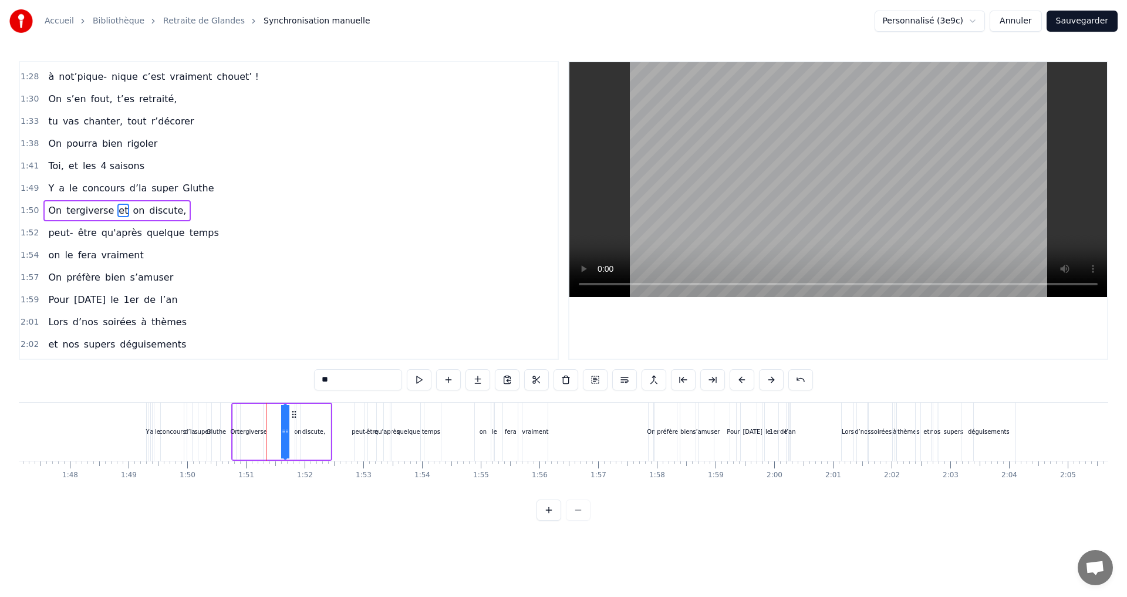
click at [254, 432] on div "tergiverse" at bounding box center [252, 431] width 30 height 9
click at [284, 429] on div "et" at bounding box center [285, 431] width 6 height 9
drag, startPoint x: 295, startPoint y: 413, endPoint x: 282, endPoint y: 414, distance: 13.0
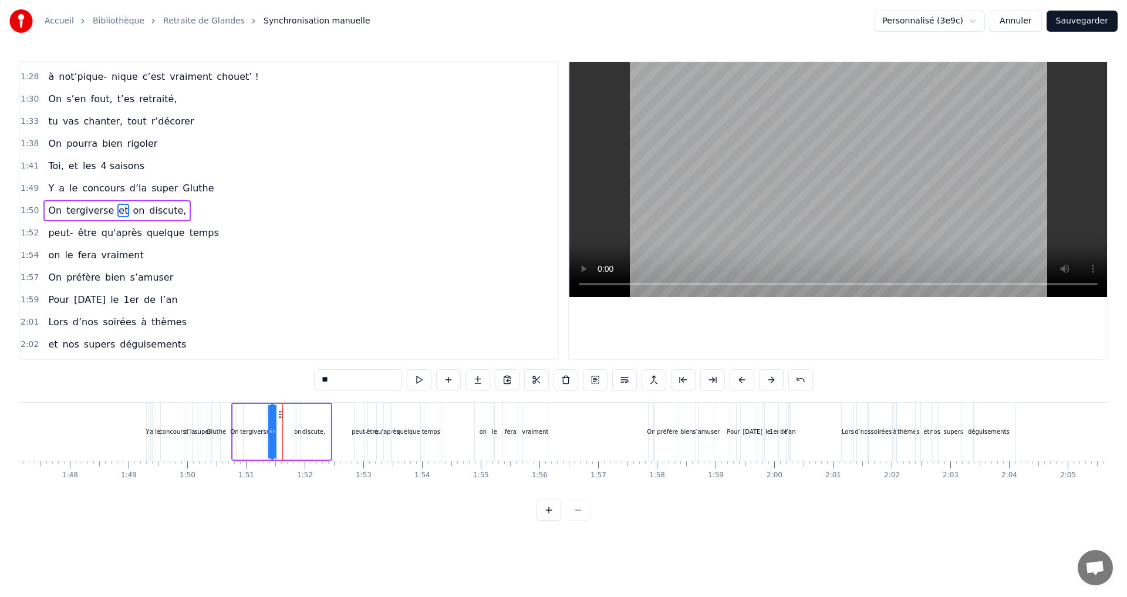
click at [296, 432] on div "discute," at bounding box center [313, 432] width 35 height 56
drag, startPoint x: 306, startPoint y: 414, endPoint x: 313, endPoint y: 418, distance: 7.9
click at [313, 418] on icon at bounding box center [313, 414] width 9 height 9
click at [301, 433] on div "on" at bounding box center [297, 431] width 7 height 9
drag, startPoint x: 303, startPoint y: 416, endPoint x: 291, endPoint y: 420, distance: 13.0
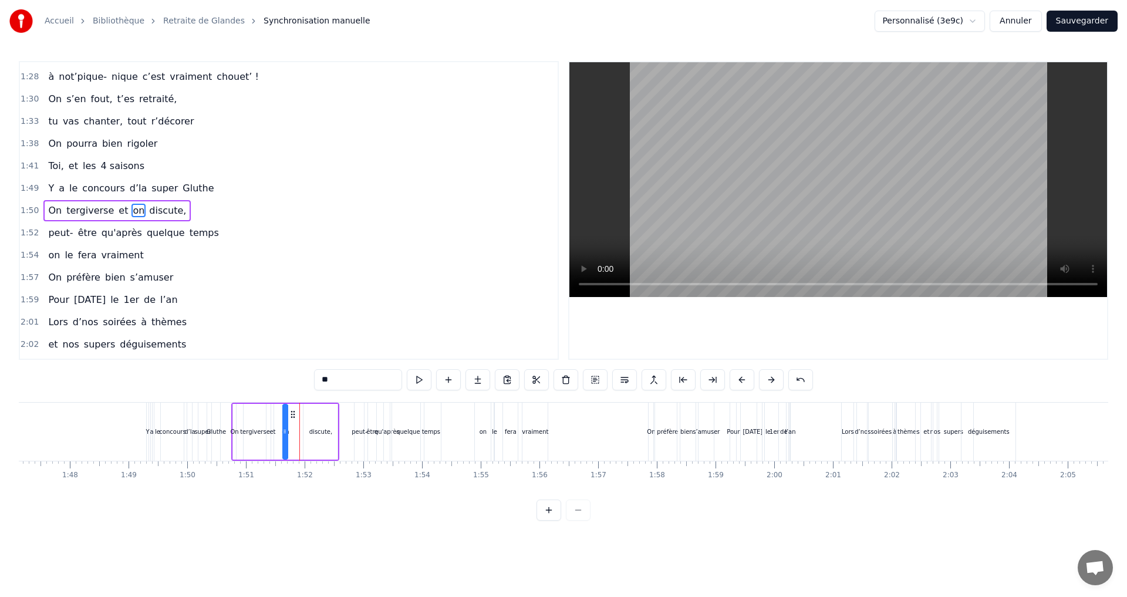
click at [291, 420] on div "On tergiverse et on discute," at bounding box center [285, 432] width 109 height 58
click at [316, 431] on div "discute," at bounding box center [320, 431] width 23 height 9
drag, startPoint x: 312, startPoint y: 418, endPoint x: 294, endPoint y: 417, distance: 17.6
click at [294, 417] on icon at bounding box center [295, 414] width 9 height 9
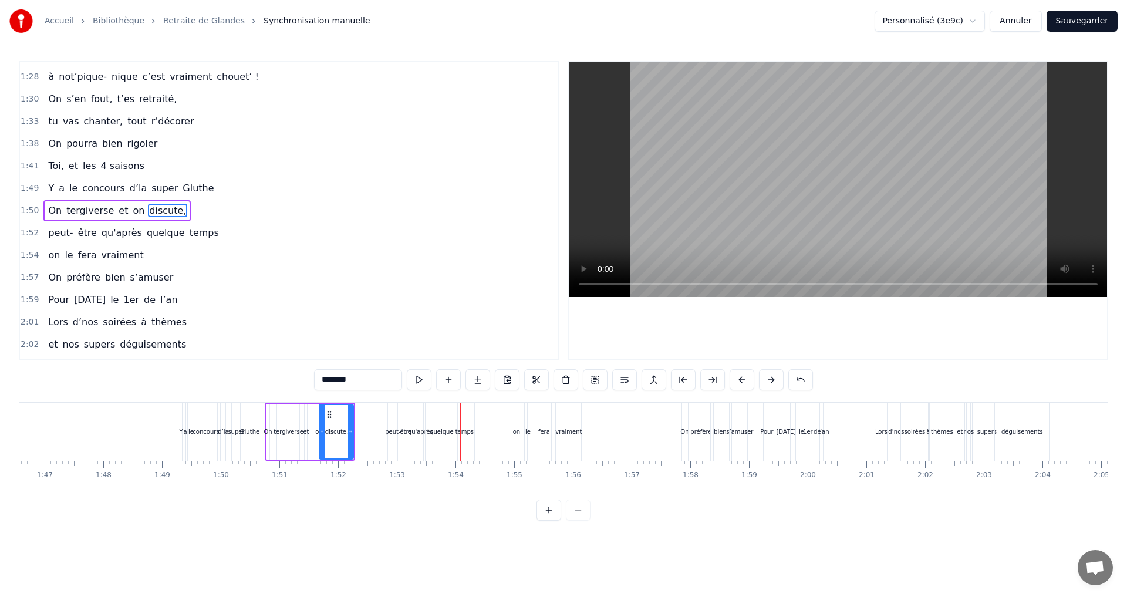
click at [318, 429] on div "on" at bounding box center [318, 431] width 7 height 9
click at [322, 414] on icon at bounding box center [322, 414] width 9 height 9
click at [342, 431] on div "discute," at bounding box center [336, 431] width 23 height 9
click at [327, 415] on icon at bounding box center [325, 414] width 9 height 9
click at [345, 436] on icon at bounding box center [343, 431] width 5 height 9
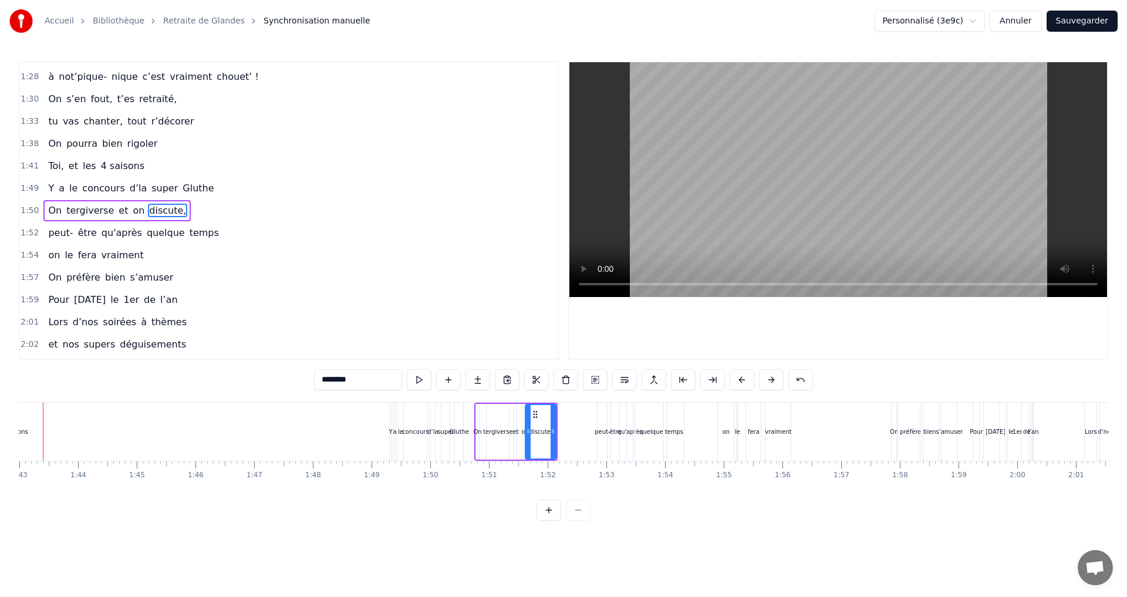
scroll to position [0, 6011]
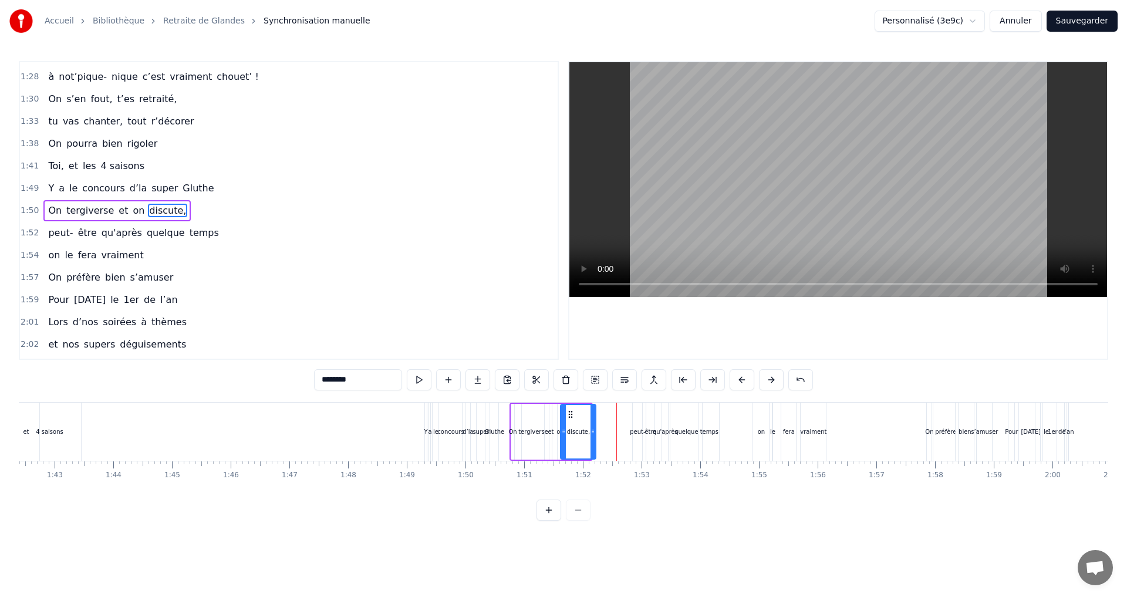
click at [595, 431] on icon at bounding box center [593, 431] width 5 height 9
click at [689, 434] on div "quelque" at bounding box center [686, 431] width 23 height 9
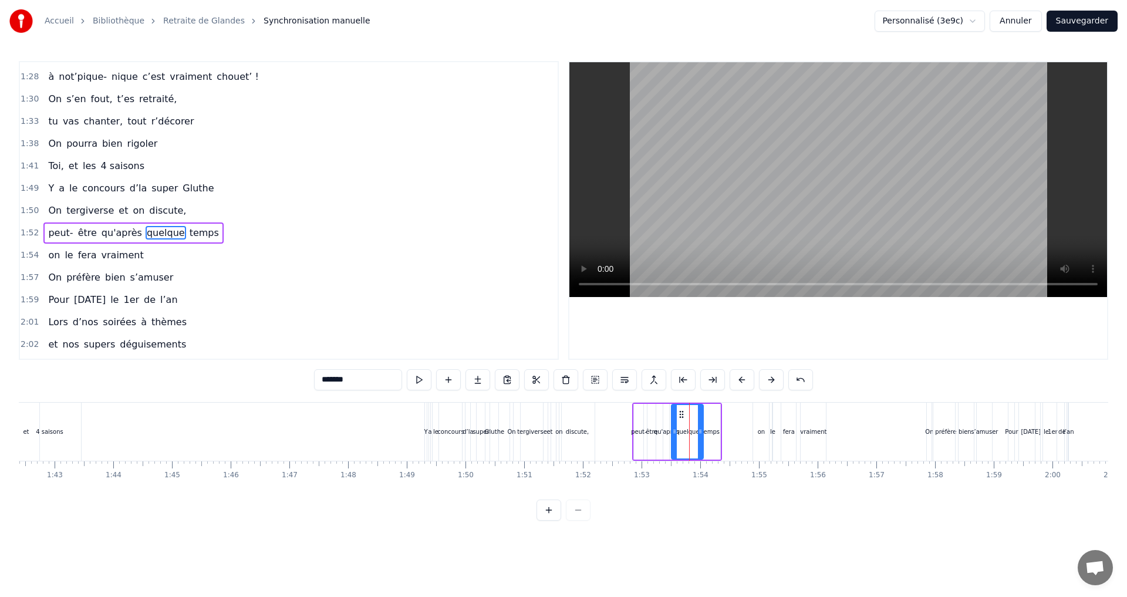
scroll to position [911, 0]
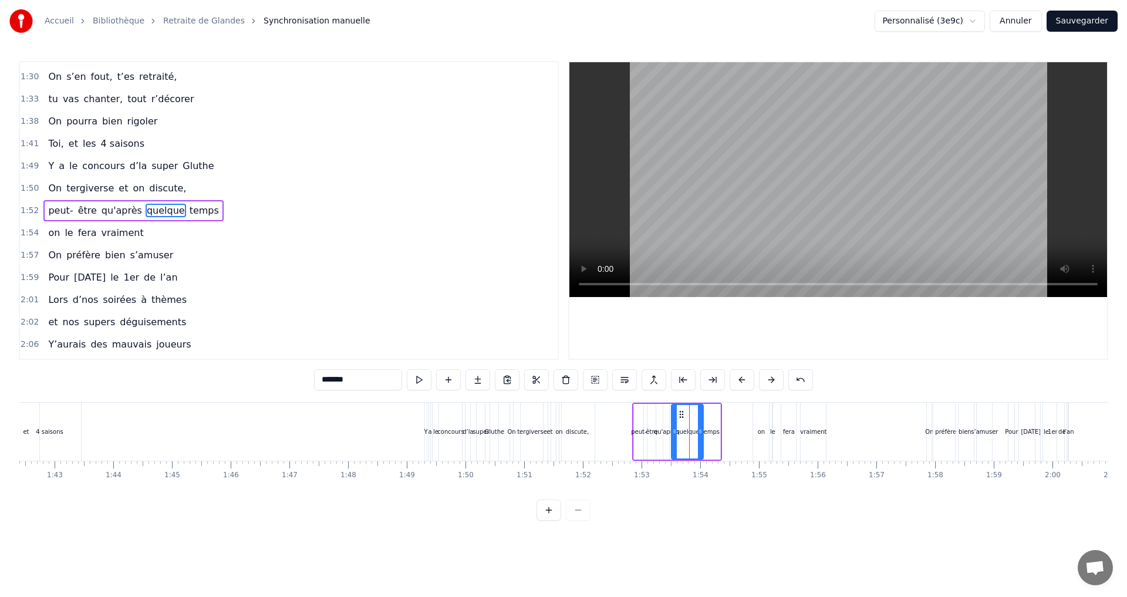
click at [713, 432] on div "temps" at bounding box center [711, 431] width 18 height 9
drag, startPoint x: 720, startPoint y: 434, endPoint x: 729, endPoint y: 433, distance: 8.9
click at [729, 433] on icon at bounding box center [726, 431] width 5 height 9
click at [690, 433] on div "quelque" at bounding box center [687, 431] width 23 height 9
click at [686, 415] on icon at bounding box center [685, 414] width 9 height 9
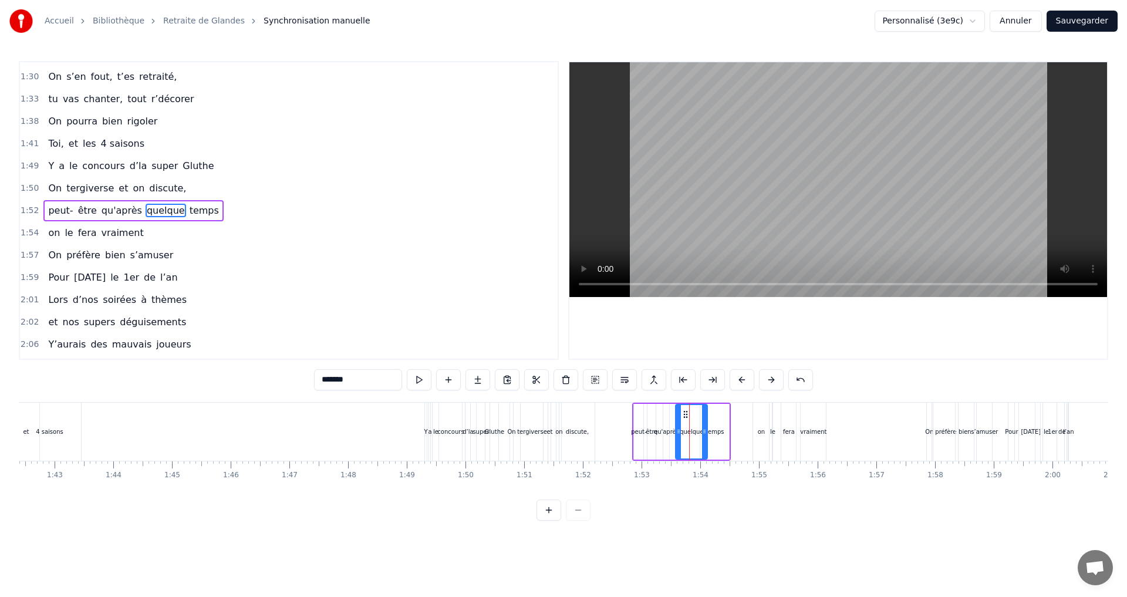
click at [668, 430] on div "qu'après" at bounding box center [666, 431] width 25 height 9
click at [675, 413] on icon at bounding box center [676, 414] width 9 height 9
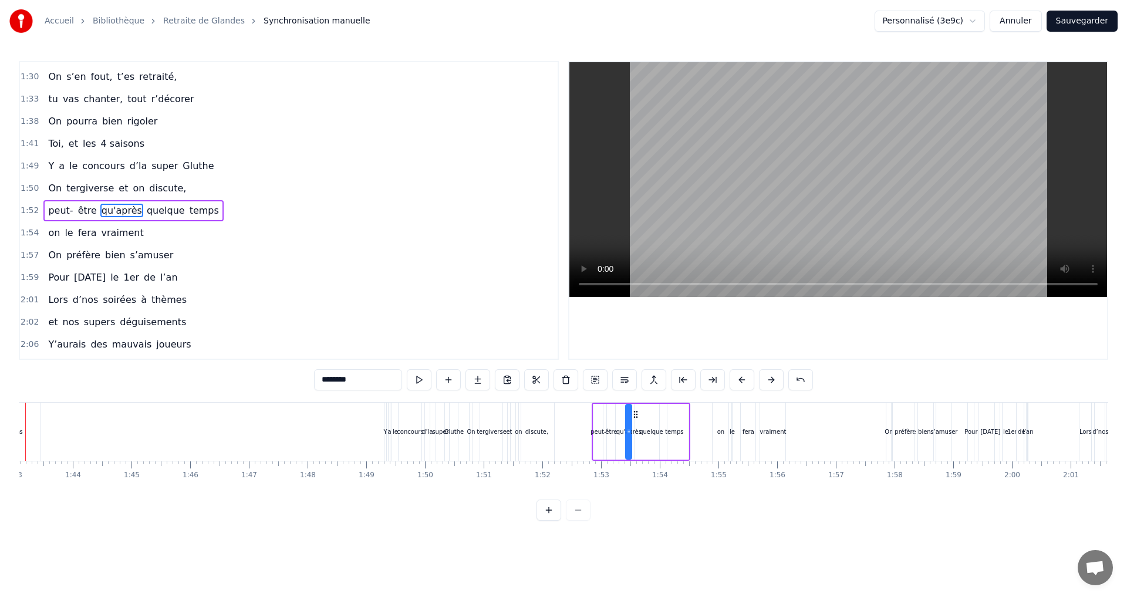
scroll to position [0, 5999]
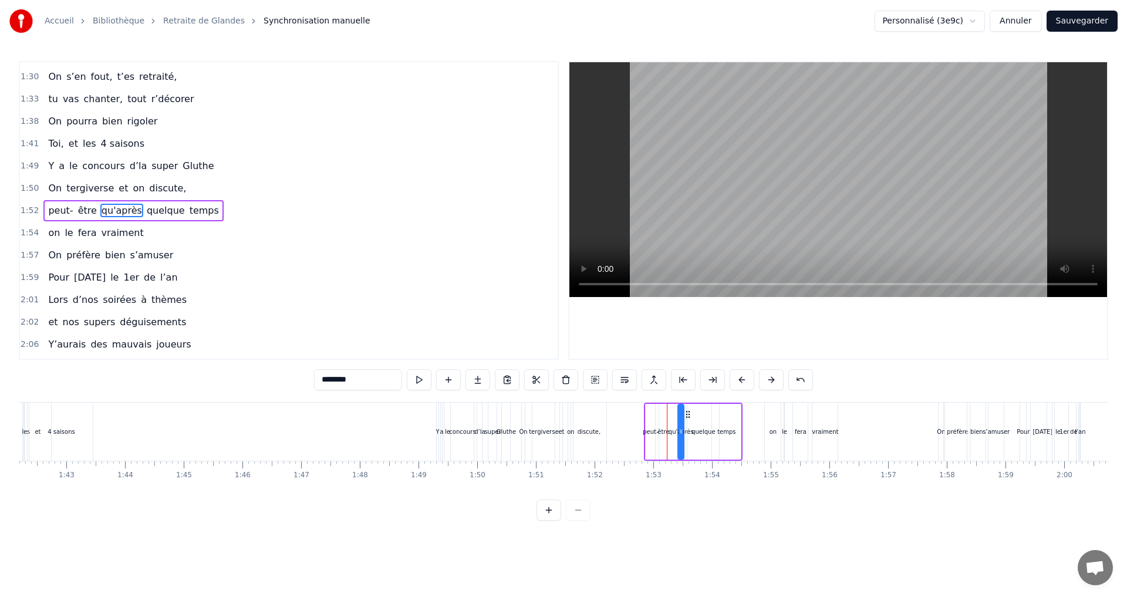
click at [590, 430] on div "discute," at bounding box center [589, 431] width 23 height 9
type input "********"
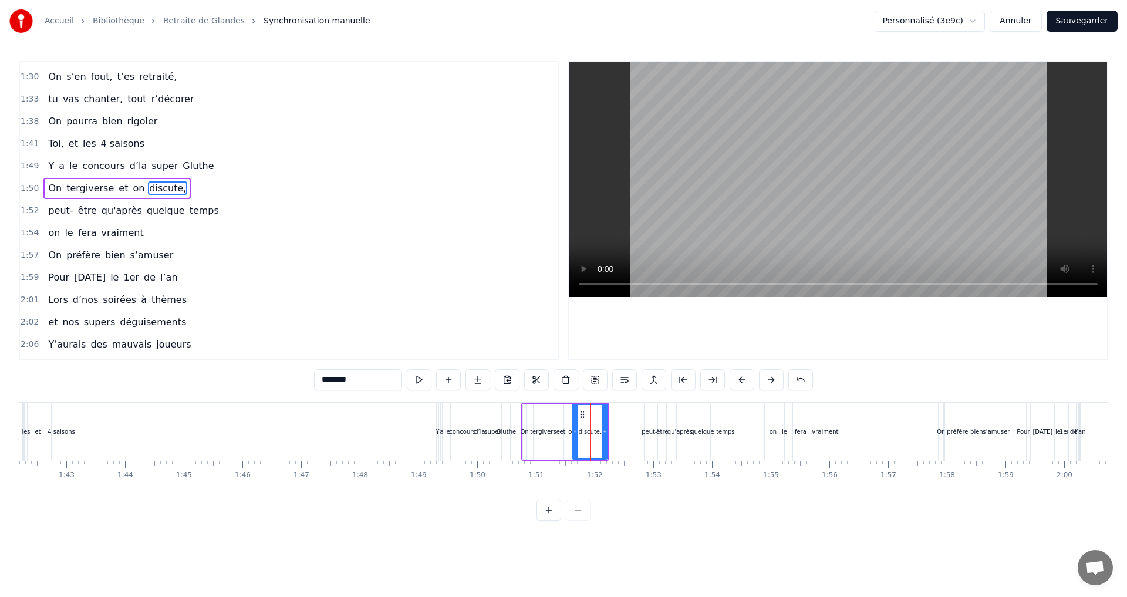
scroll to position [889, 0]
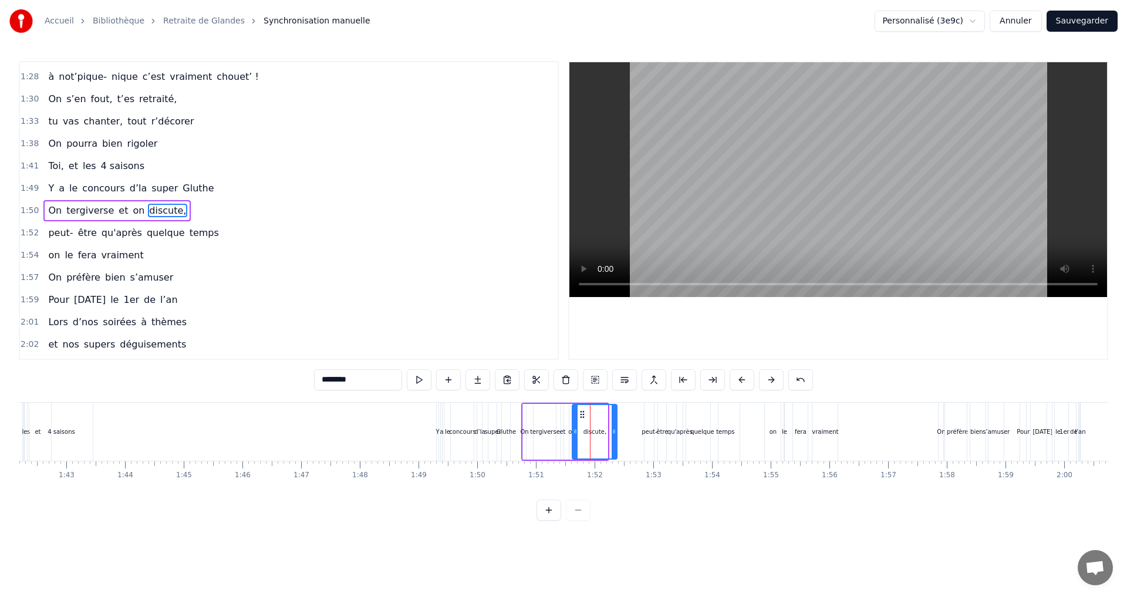
drag, startPoint x: 604, startPoint y: 430, endPoint x: 614, endPoint y: 430, distance: 9.4
click at [614, 430] on icon at bounding box center [614, 431] width 5 height 9
drag, startPoint x: 575, startPoint y: 431, endPoint x: 584, endPoint y: 433, distance: 9.0
click at [584, 433] on icon at bounding box center [584, 431] width 5 height 9
click at [576, 433] on div "On tergiverse et on discute," at bounding box center [570, 432] width 98 height 58
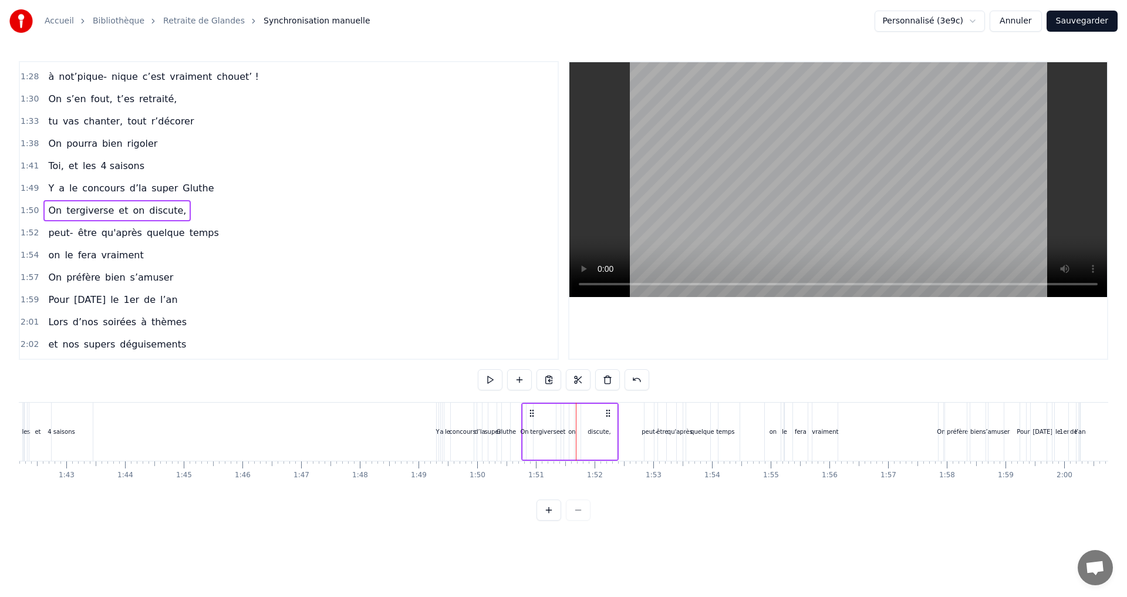
click at [570, 418] on div "on" at bounding box center [571, 432] width 5 height 56
click at [578, 431] on icon at bounding box center [576, 431] width 5 height 9
drag, startPoint x: 582, startPoint y: 413, endPoint x: 589, endPoint y: 416, distance: 8.0
click at [589, 416] on icon at bounding box center [590, 414] width 9 height 9
click at [562, 433] on div "et" at bounding box center [562, 431] width 6 height 9
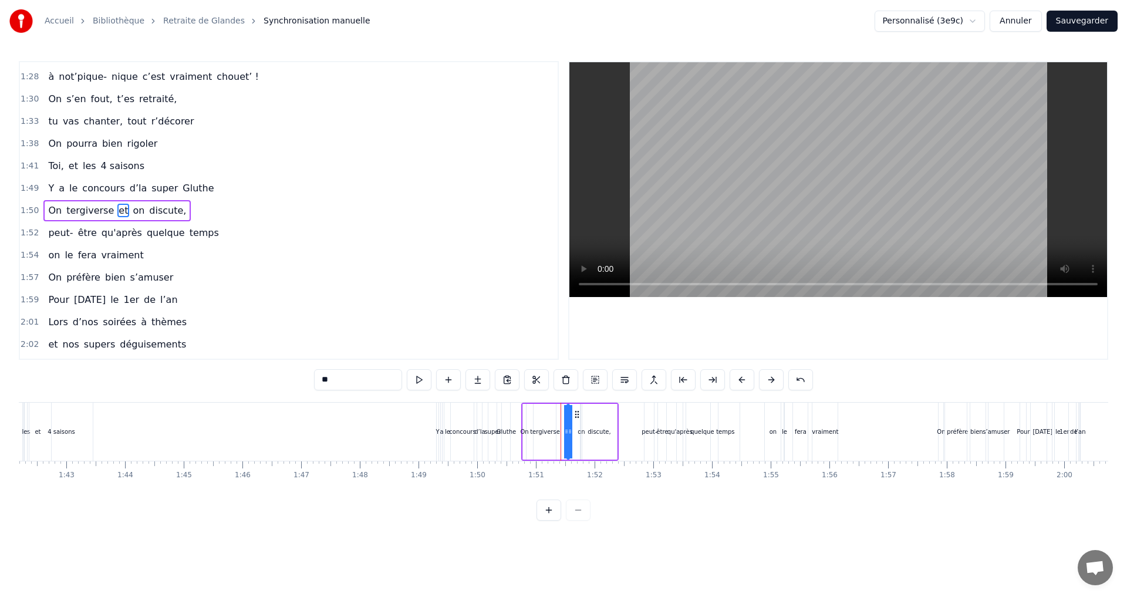
drag, startPoint x: 572, startPoint y: 416, endPoint x: 578, endPoint y: 419, distance: 6.8
click at [578, 419] on div "On tergiverse et on discute," at bounding box center [570, 432] width 98 height 58
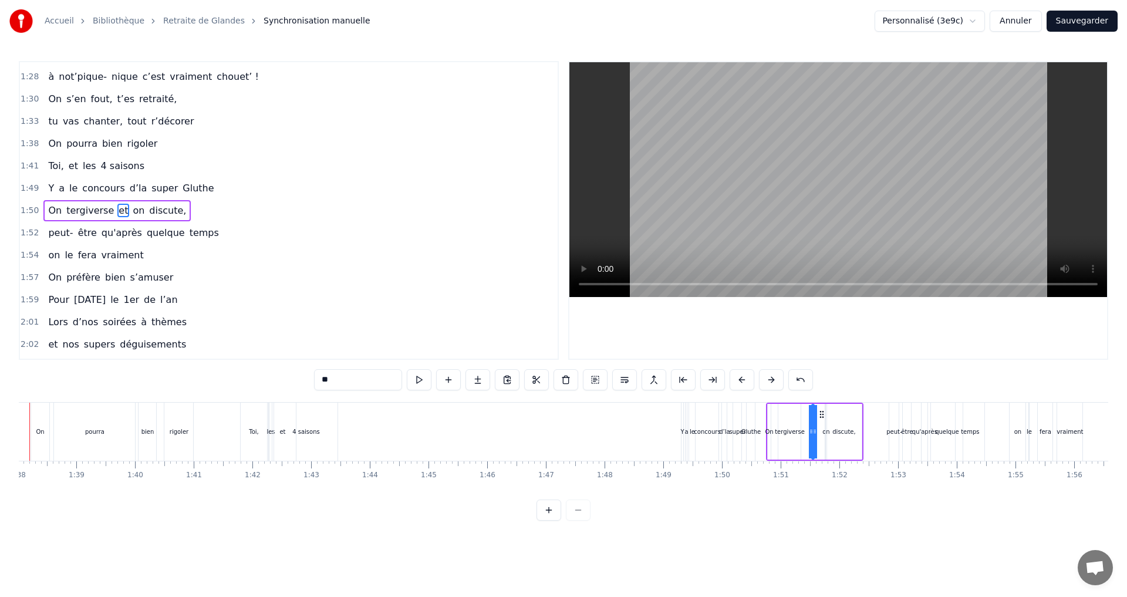
scroll to position [0, 5706]
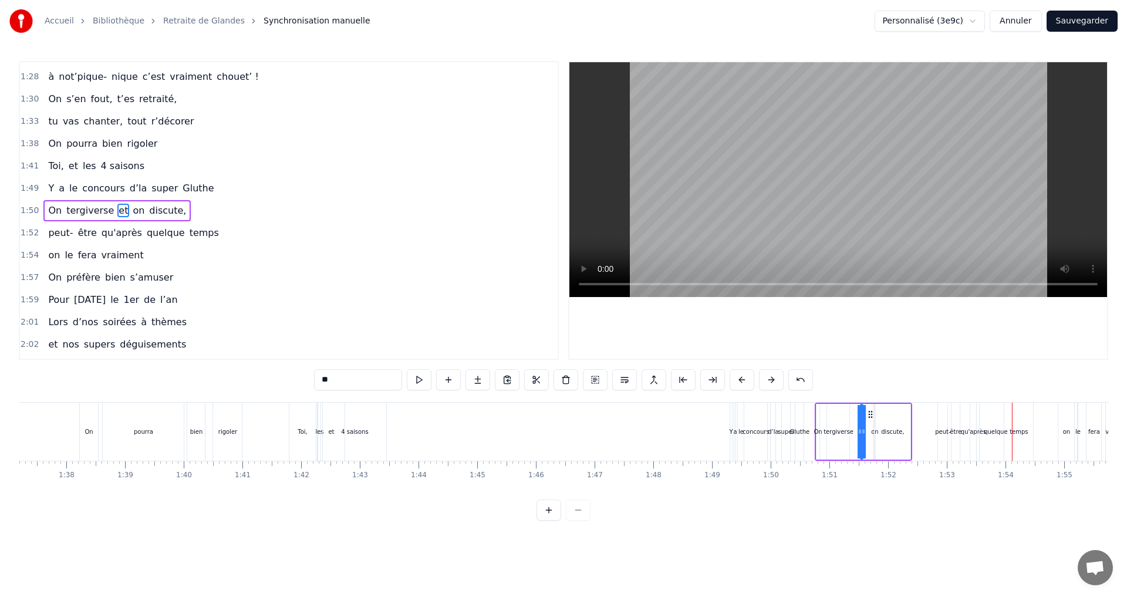
click at [900, 432] on div "discute," at bounding box center [892, 431] width 23 height 9
click at [912, 435] on icon at bounding box center [911, 431] width 5 height 9
click at [835, 433] on div "tergiverse" at bounding box center [839, 431] width 30 height 9
click at [841, 416] on icon at bounding box center [840, 414] width 9 height 9
click at [892, 431] on div "discute," at bounding box center [894, 431] width 23 height 9
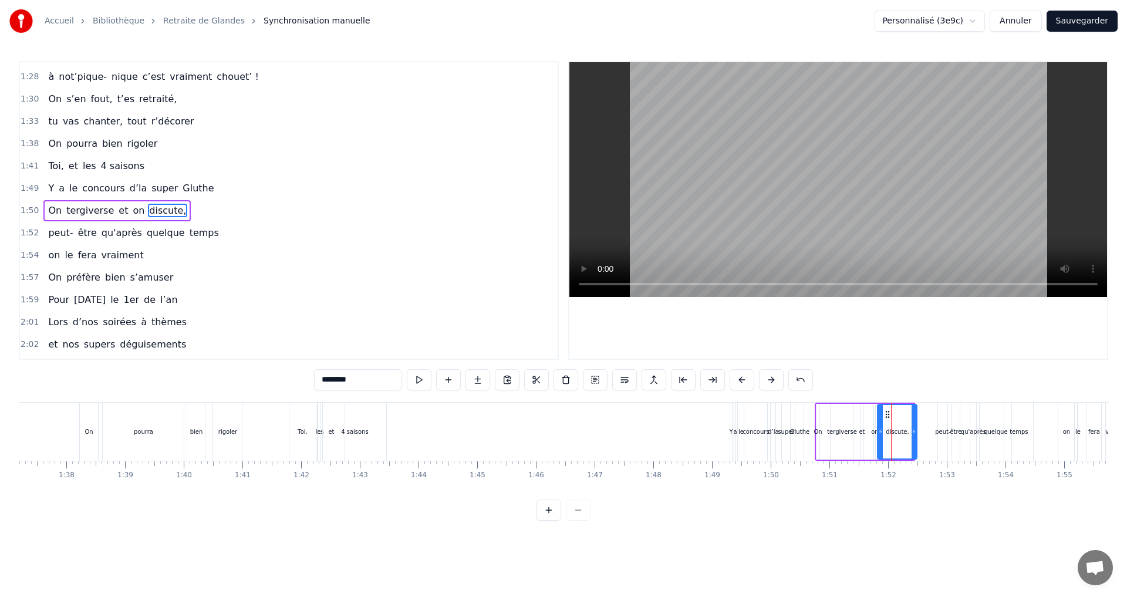
click at [885, 415] on icon at bounding box center [887, 414] width 9 height 9
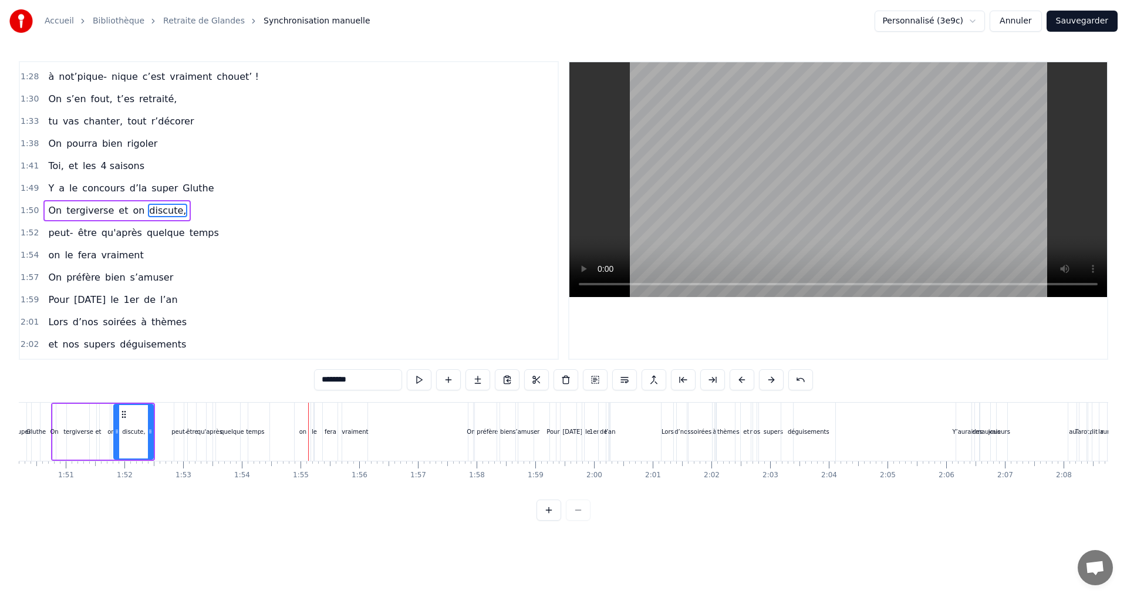
scroll to position [0, 6666]
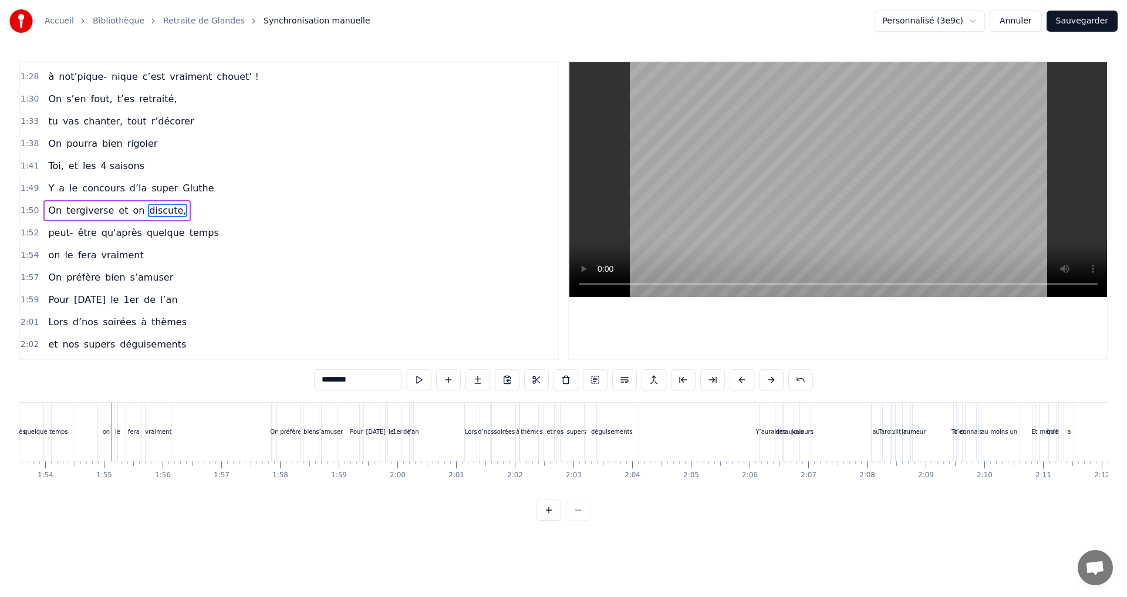
click at [105, 234] on span "qu'après" at bounding box center [121, 233] width 43 height 14
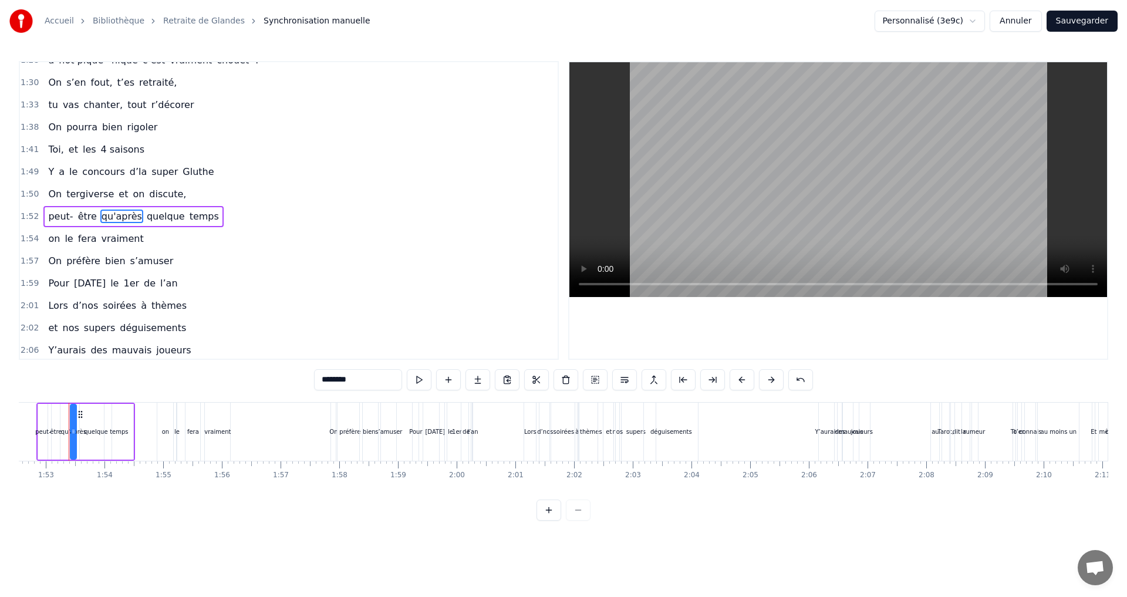
scroll to position [0, 6598]
drag, startPoint x: 359, startPoint y: 376, endPoint x: 321, endPoint y: 380, distance: 38.3
click at [321, 380] on input "********" at bounding box center [358, 379] width 88 height 21
click at [122, 237] on span "vraiment" at bounding box center [122, 239] width 45 height 14
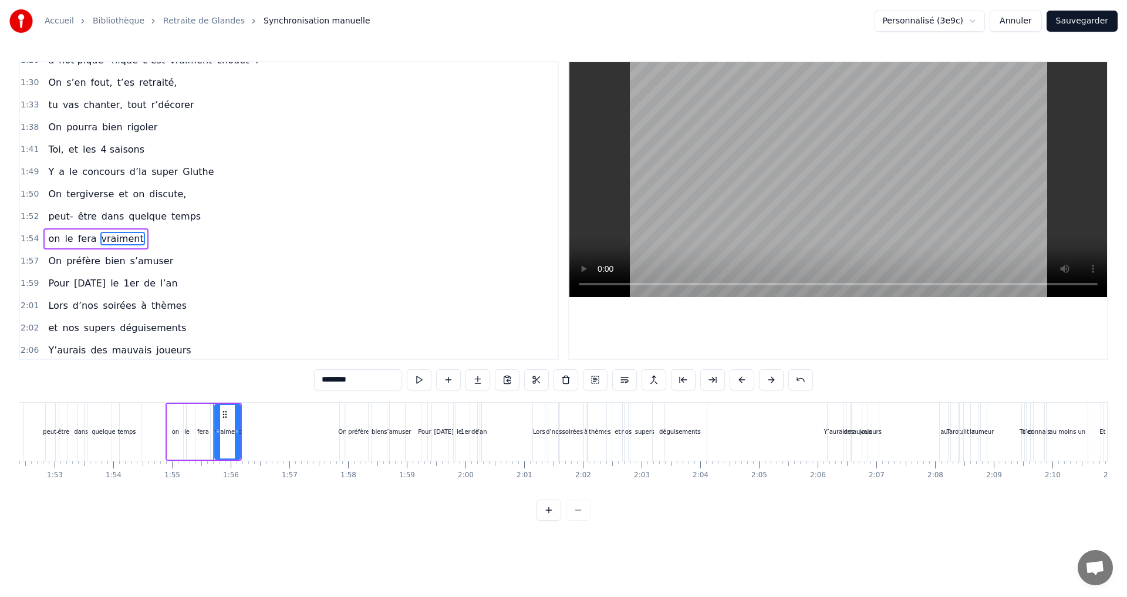
scroll to position [933, 0]
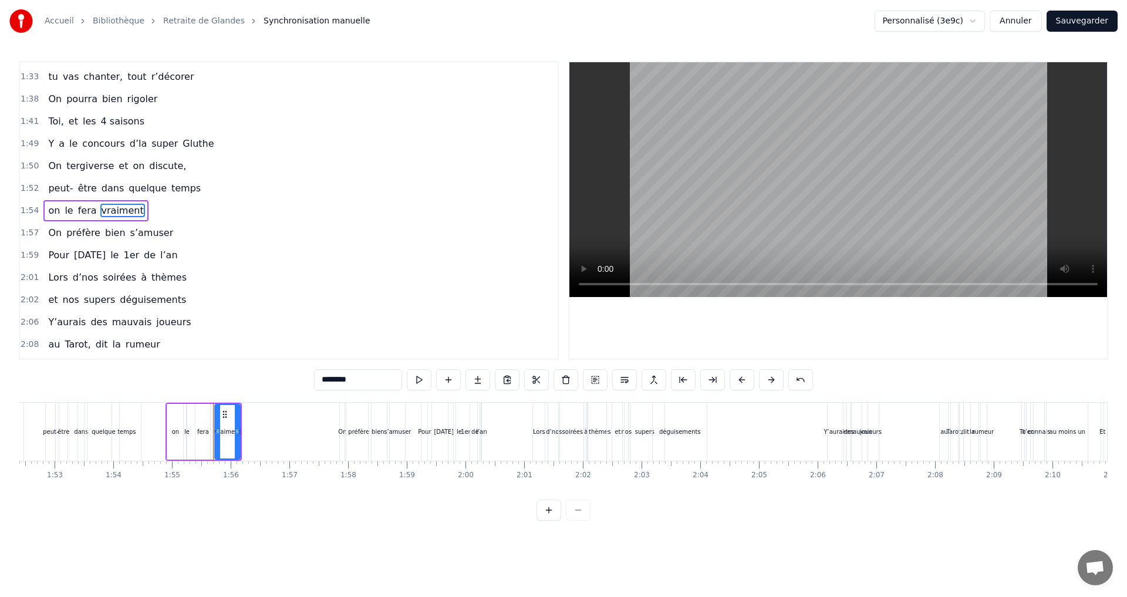
click at [170, 193] on span "temps" at bounding box center [186, 188] width 32 height 14
type input "*****"
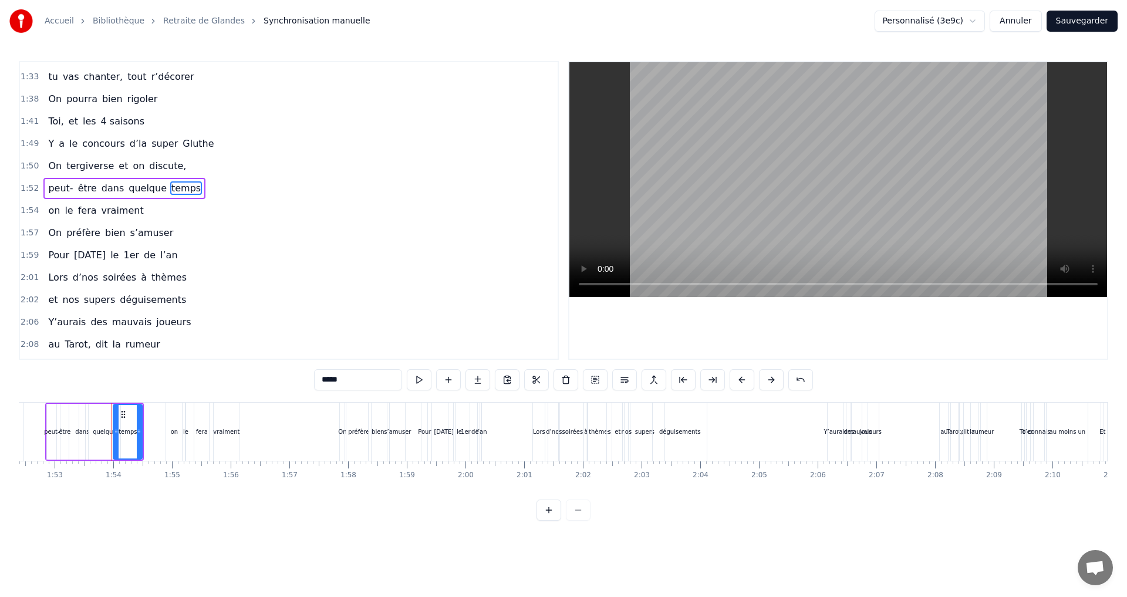
scroll to position [911, 0]
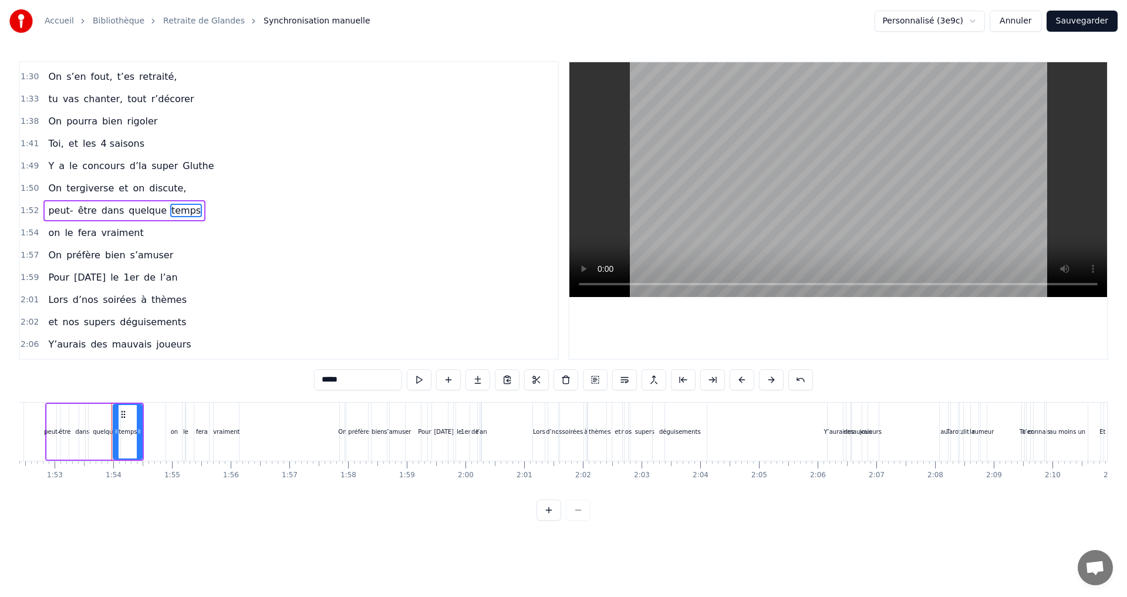
click at [116, 166] on div "Y a le concours d’la super Gluthe" at bounding box center [130, 166] width 175 height 21
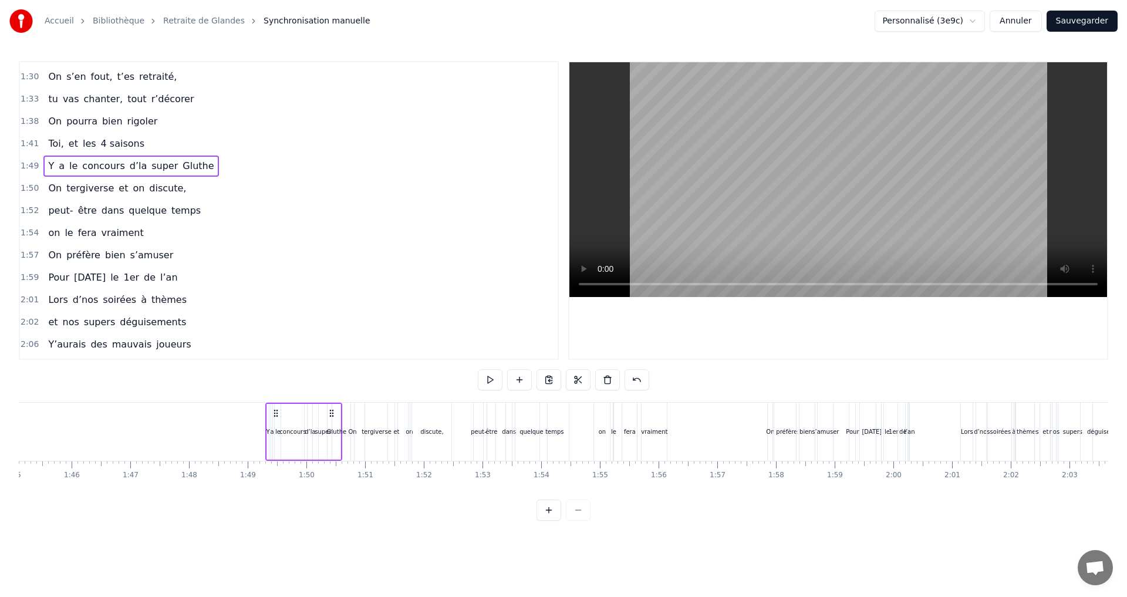
scroll to position [0, 6061]
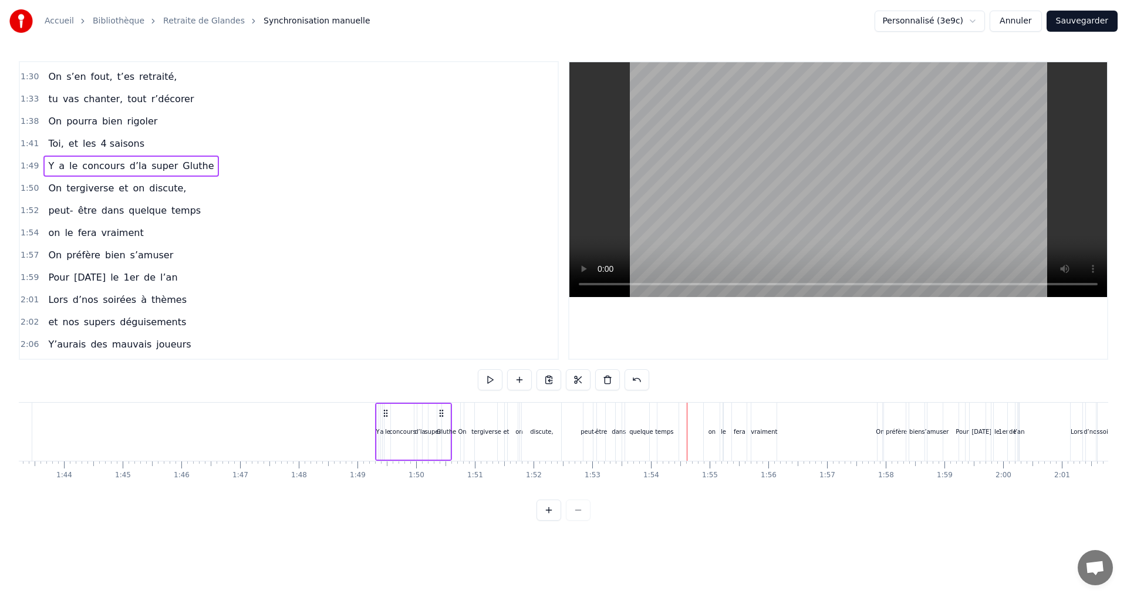
click at [127, 211] on span "quelque" at bounding box center [147, 211] width 41 height 14
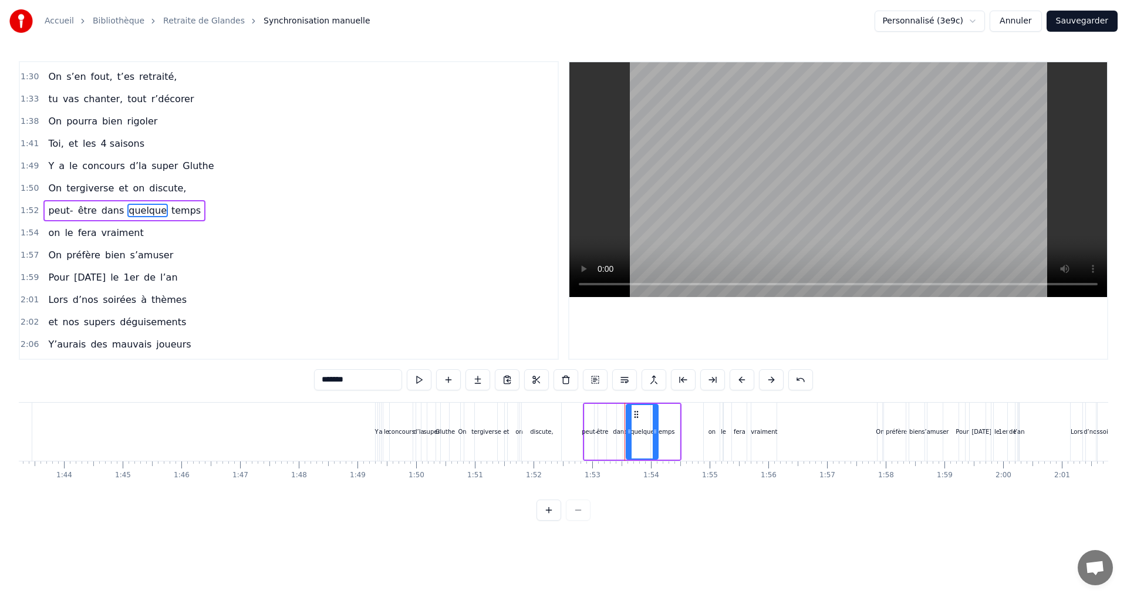
drag, startPoint x: 358, startPoint y: 376, endPoint x: 317, endPoint y: 377, distance: 40.5
click at [317, 377] on input "*******" at bounding box center [358, 379] width 88 height 21
click at [669, 429] on div "temps" at bounding box center [665, 431] width 18 height 9
click at [322, 383] on input "*****" at bounding box center [358, 379] width 88 height 21
click at [100, 191] on span "tergiverse" at bounding box center [90, 188] width 50 height 14
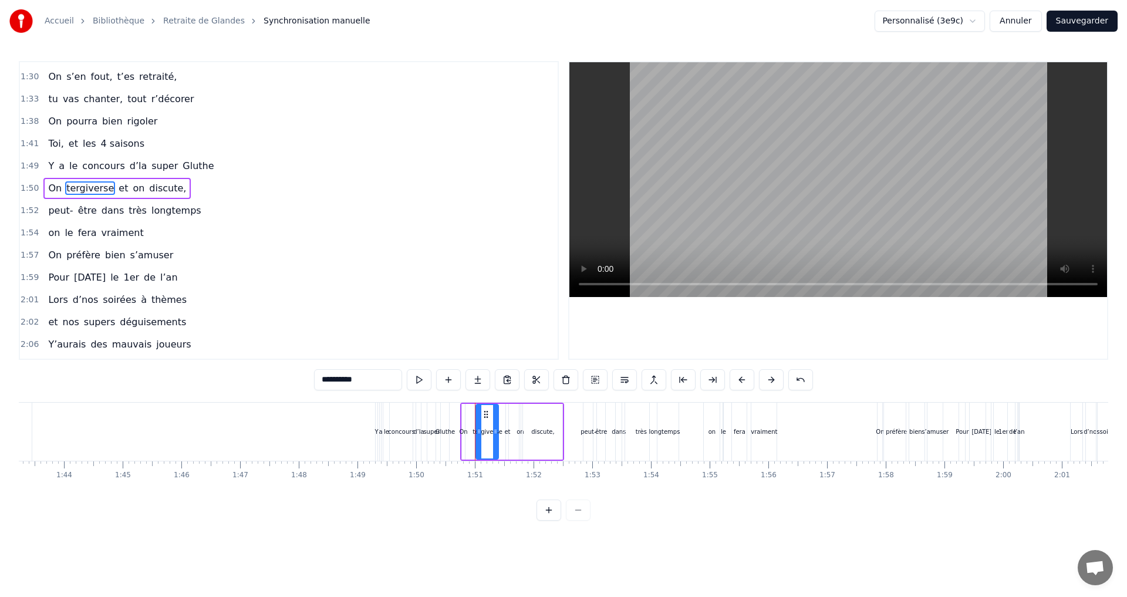
scroll to position [889, 0]
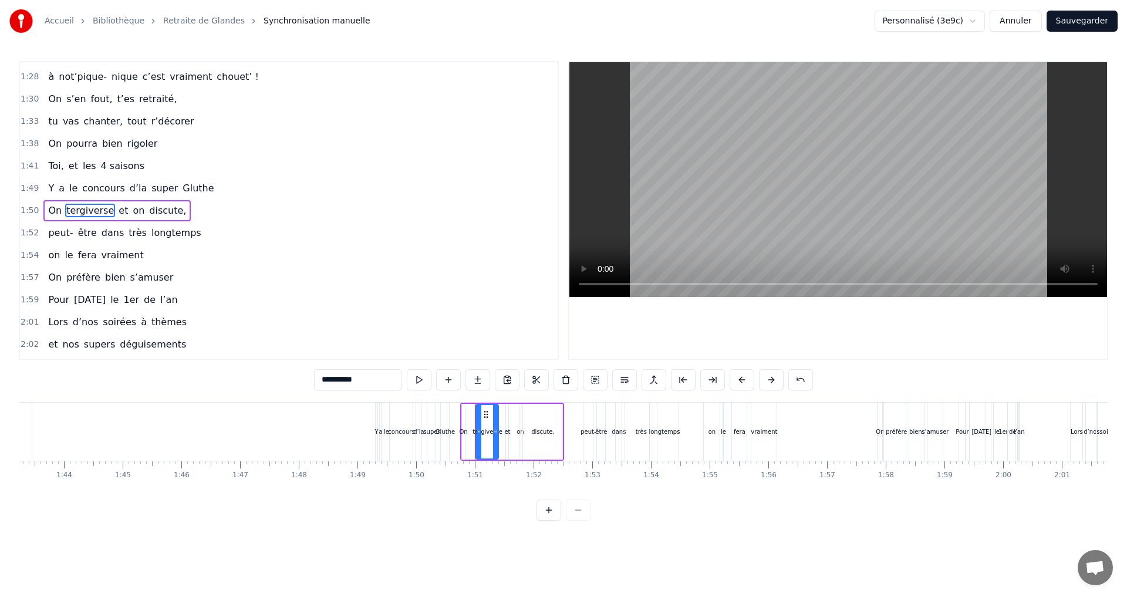
click at [100, 239] on span "dans" at bounding box center [112, 233] width 25 height 14
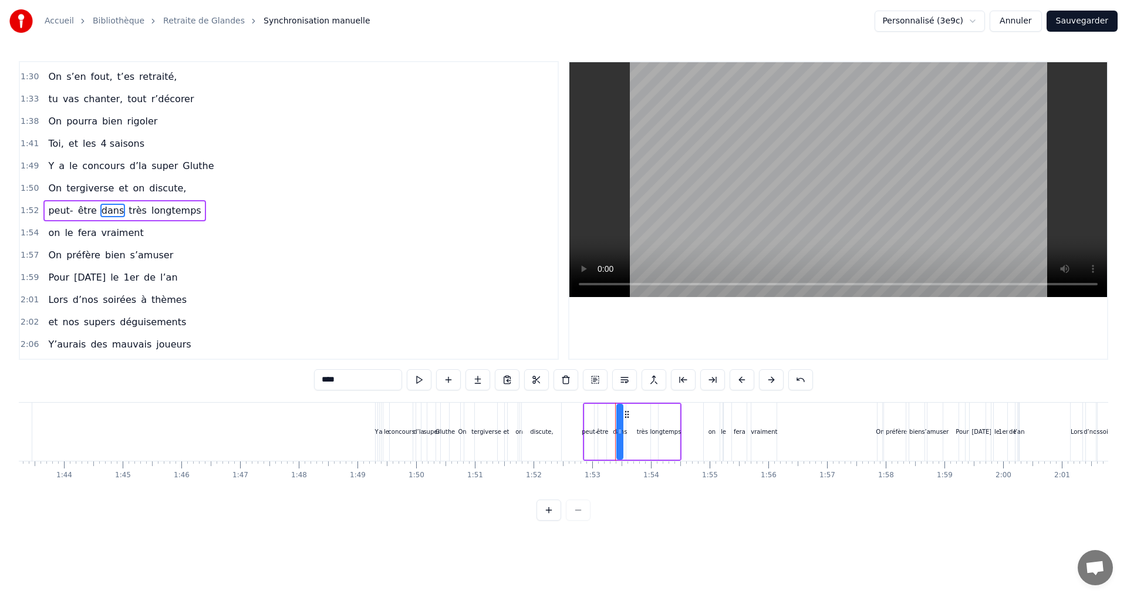
drag, startPoint x: 361, startPoint y: 383, endPoint x: 318, endPoint y: 377, distance: 43.3
click at [318, 377] on input "****" at bounding box center [358, 379] width 88 height 21
click at [175, 214] on span "très" at bounding box center [185, 211] width 21 height 14
type input "****"
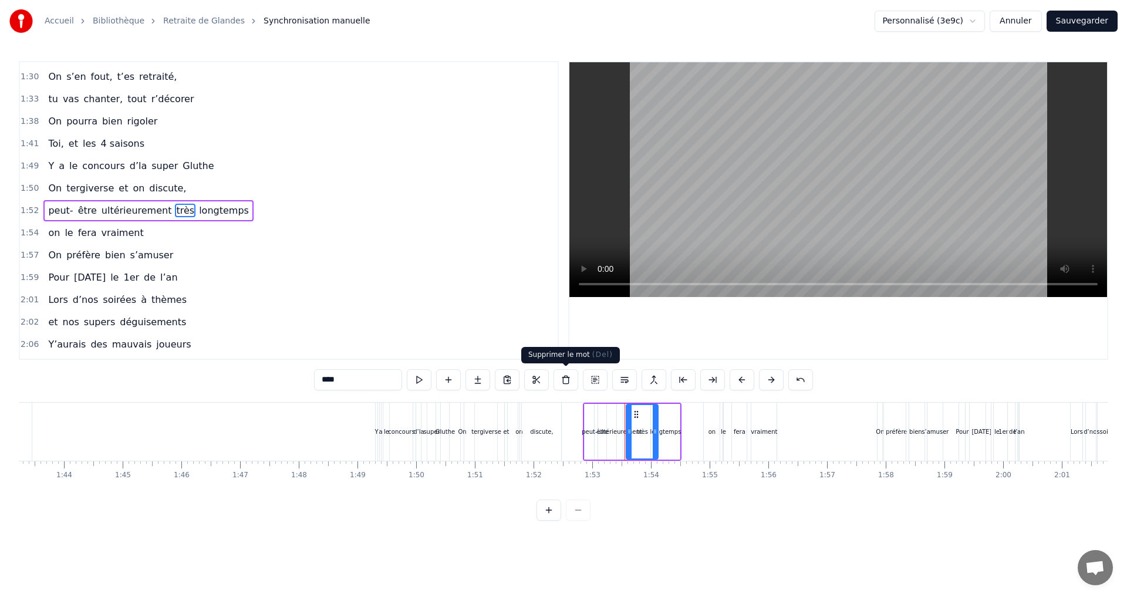
click at [563, 375] on button at bounding box center [566, 379] width 25 height 21
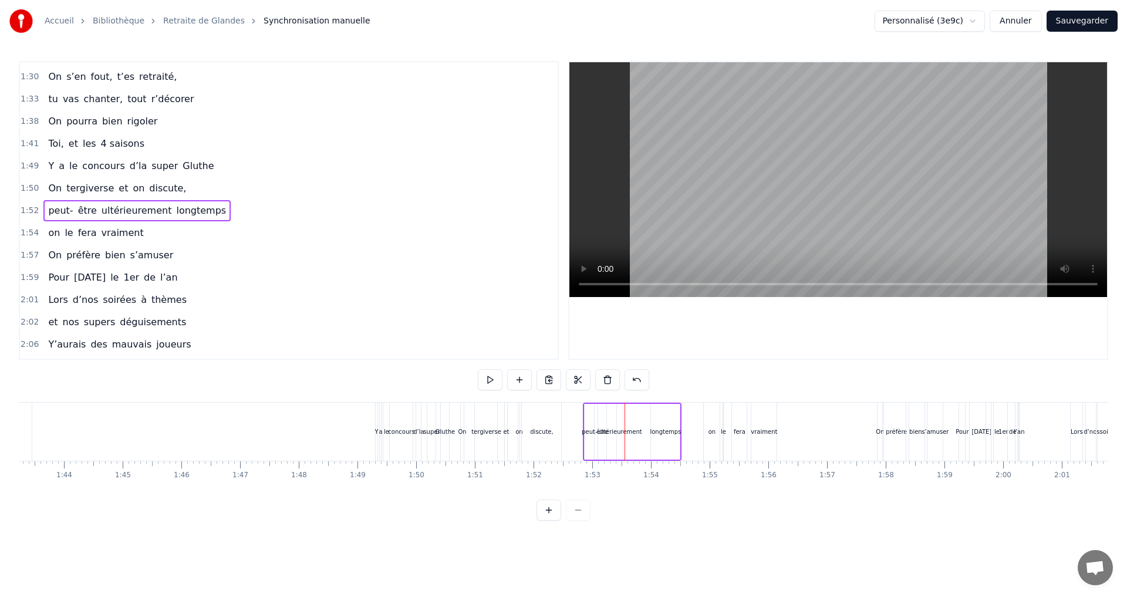
click at [183, 208] on span "longtemps" at bounding box center [201, 211] width 52 height 14
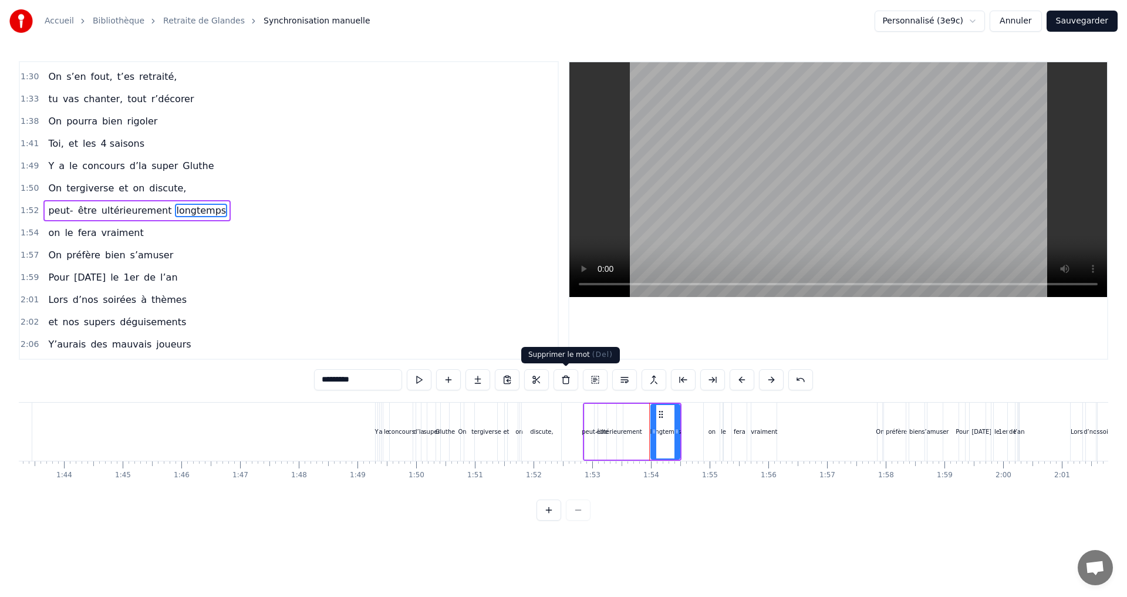
click at [570, 378] on button at bounding box center [566, 379] width 25 height 21
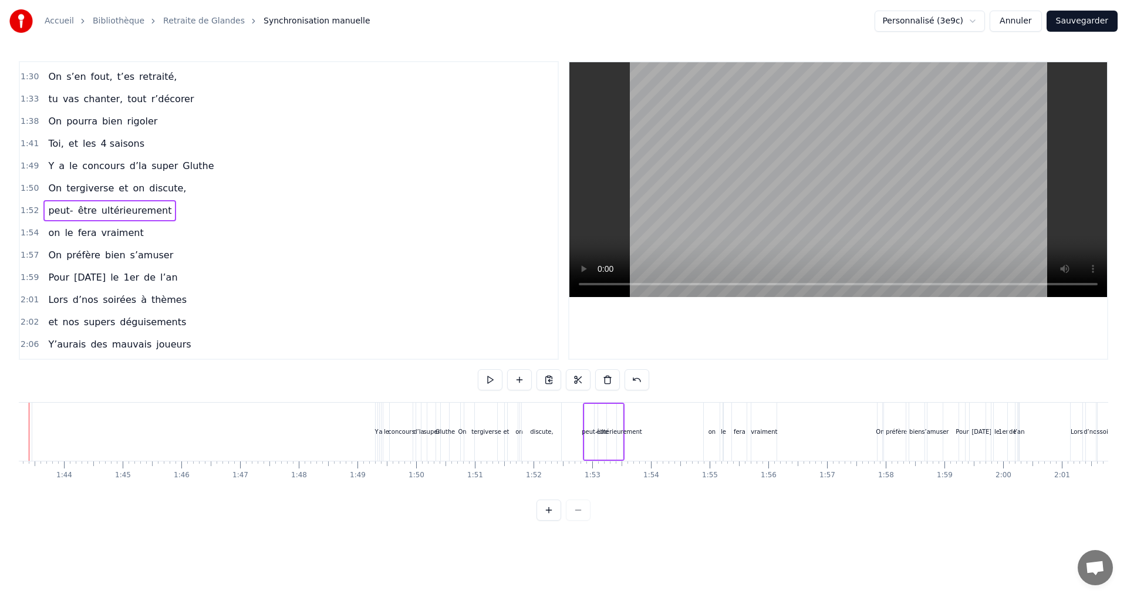
scroll to position [0, 6011]
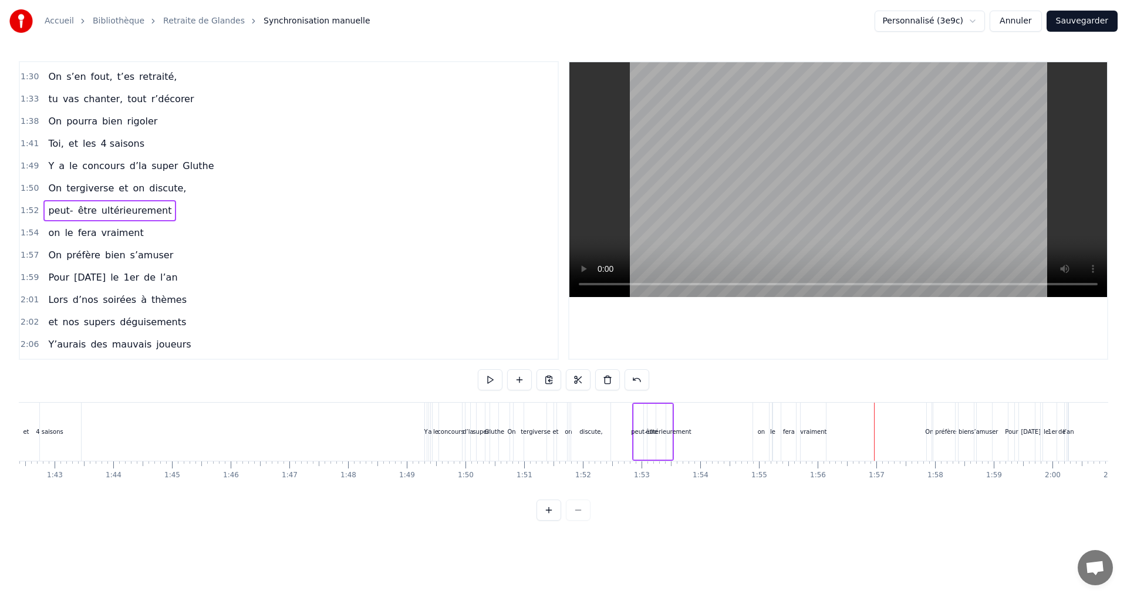
click at [111, 207] on span "ultérieurement" at bounding box center [136, 211] width 73 height 14
click at [319, 380] on input "**********" at bounding box center [358, 379] width 88 height 21
click at [329, 382] on input "**********" at bounding box center [358, 379] width 88 height 21
click at [331, 376] on input "**********" at bounding box center [358, 379] width 94 height 21
type input "**********"
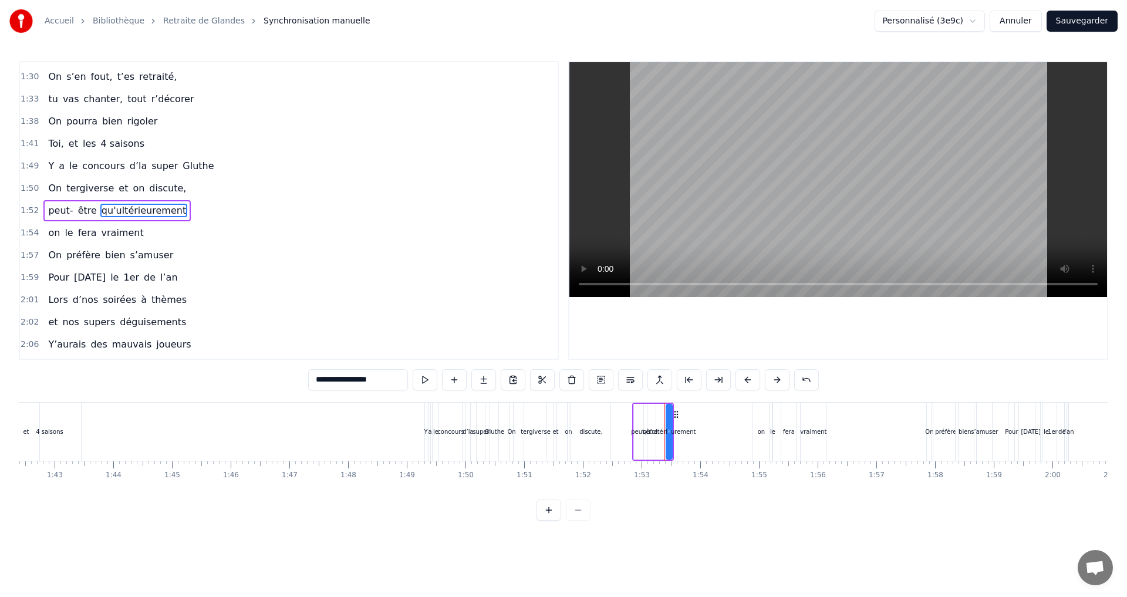
click at [332, 345] on div "2:06 Y’aurais des mauvais joueurs" at bounding box center [289, 344] width 538 height 22
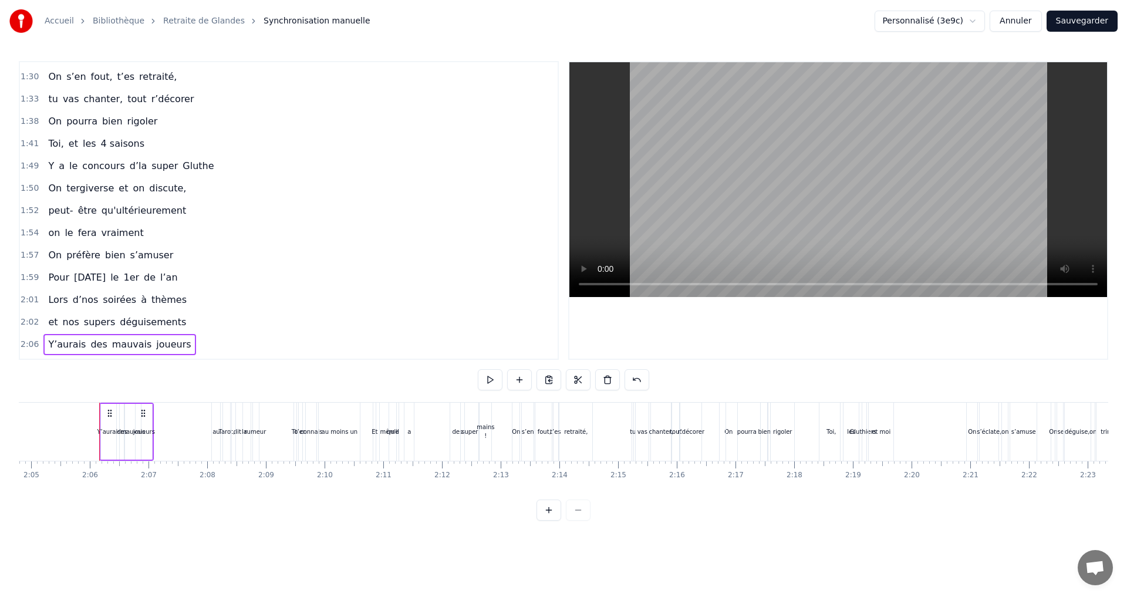
scroll to position [0, 7348]
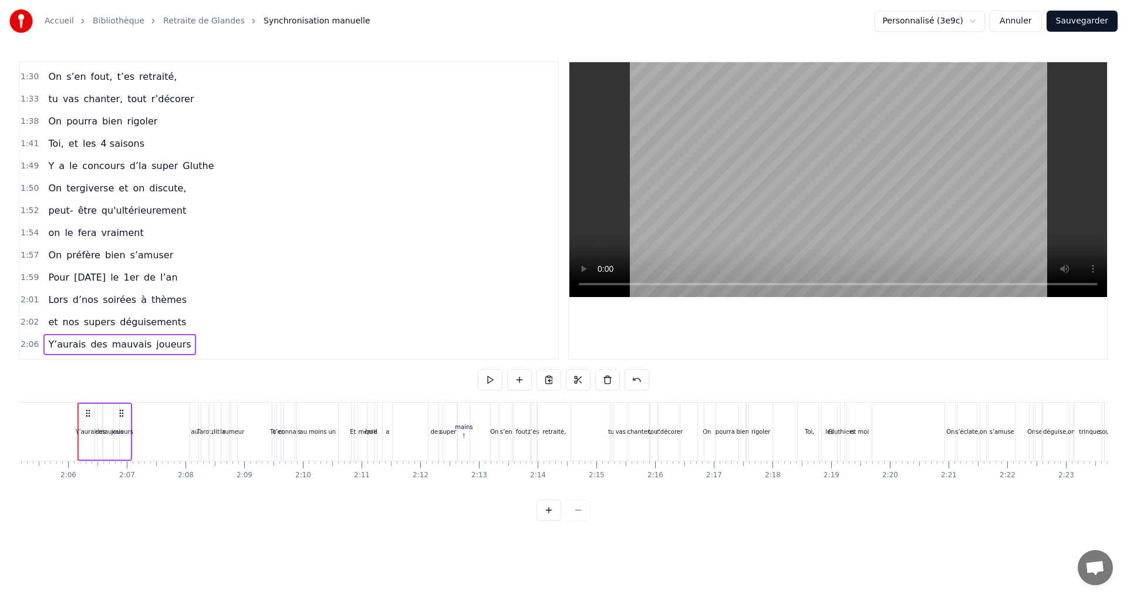
click at [148, 188] on span "discute," at bounding box center [167, 188] width 39 height 14
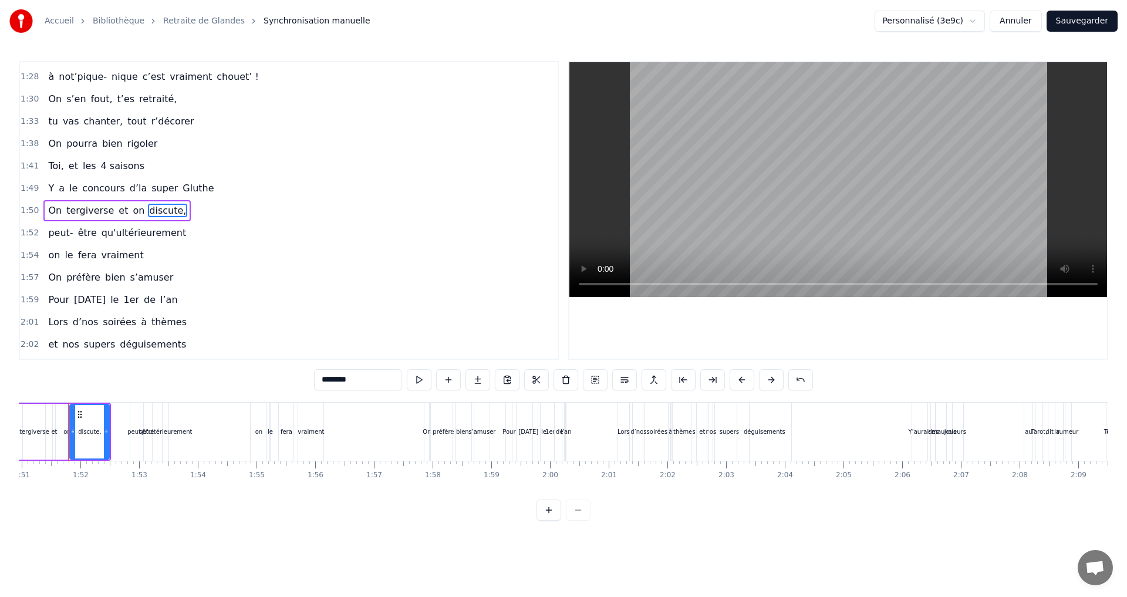
scroll to position [0, 6504]
click at [53, 257] on span "on" at bounding box center [54, 255] width 14 height 14
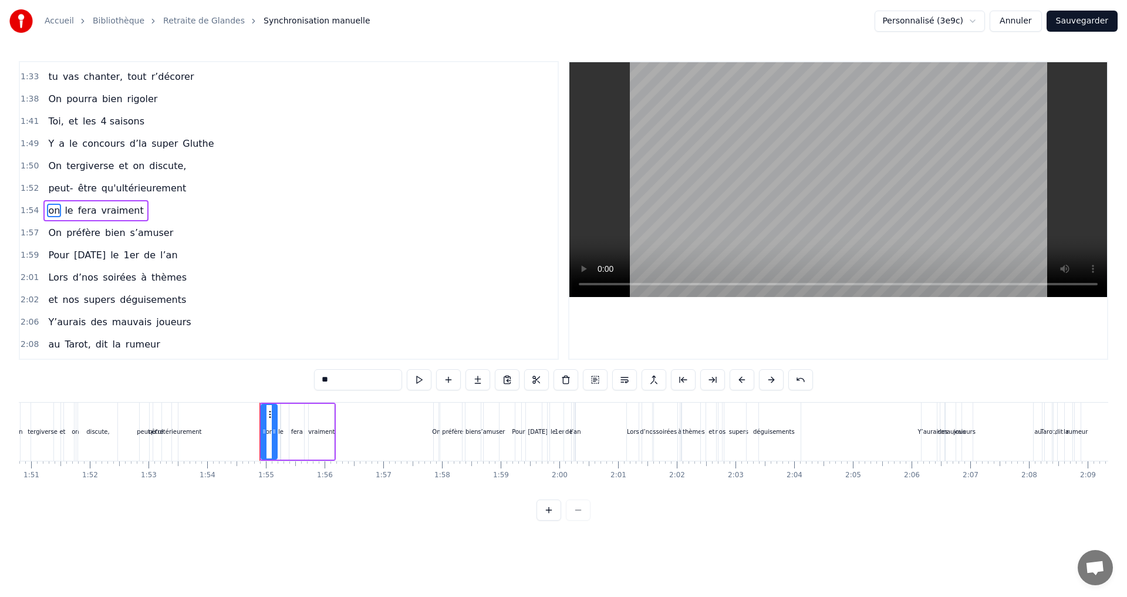
click at [319, 377] on input "**" at bounding box center [358, 379] width 88 height 21
click at [103, 187] on span "qu'ultérieurement" at bounding box center [143, 188] width 87 height 14
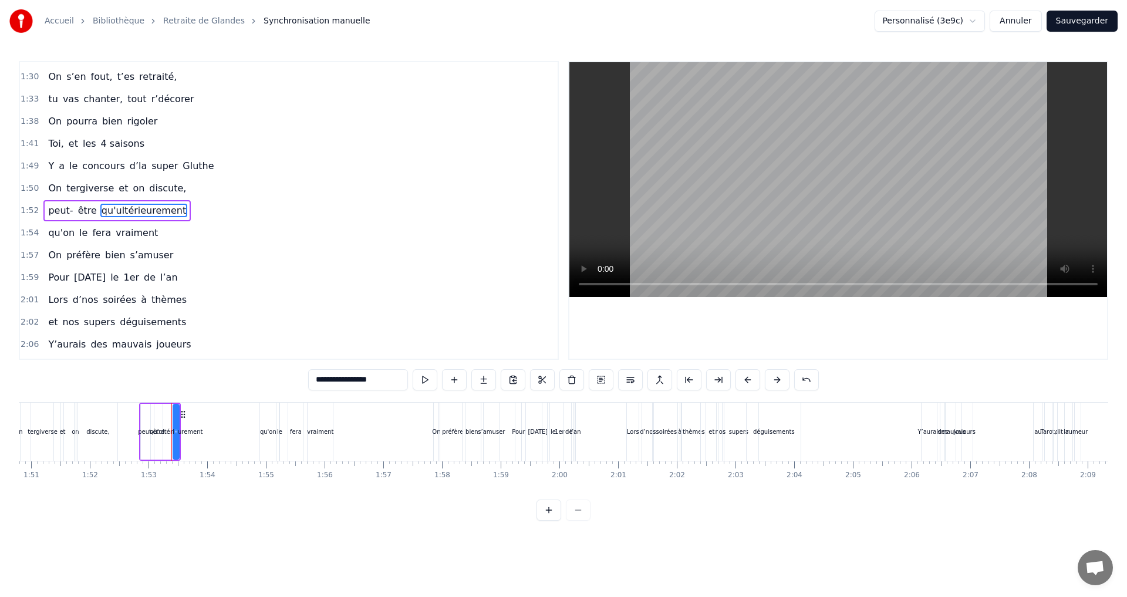
click at [62, 207] on span "peut-" at bounding box center [60, 211] width 27 height 14
drag, startPoint x: 343, startPoint y: 374, endPoint x: 312, endPoint y: 374, distance: 31.7
click at [312, 374] on div "0:07 Faut rien raté, c'est ta soirée 0:09 Les 4 saisons et les Gluthiers 0:11 T…" at bounding box center [564, 291] width 1090 height 460
click at [63, 208] on span "être" at bounding box center [73, 211] width 21 height 14
click at [324, 379] on input "****" at bounding box center [358, 379] width 88 height 21
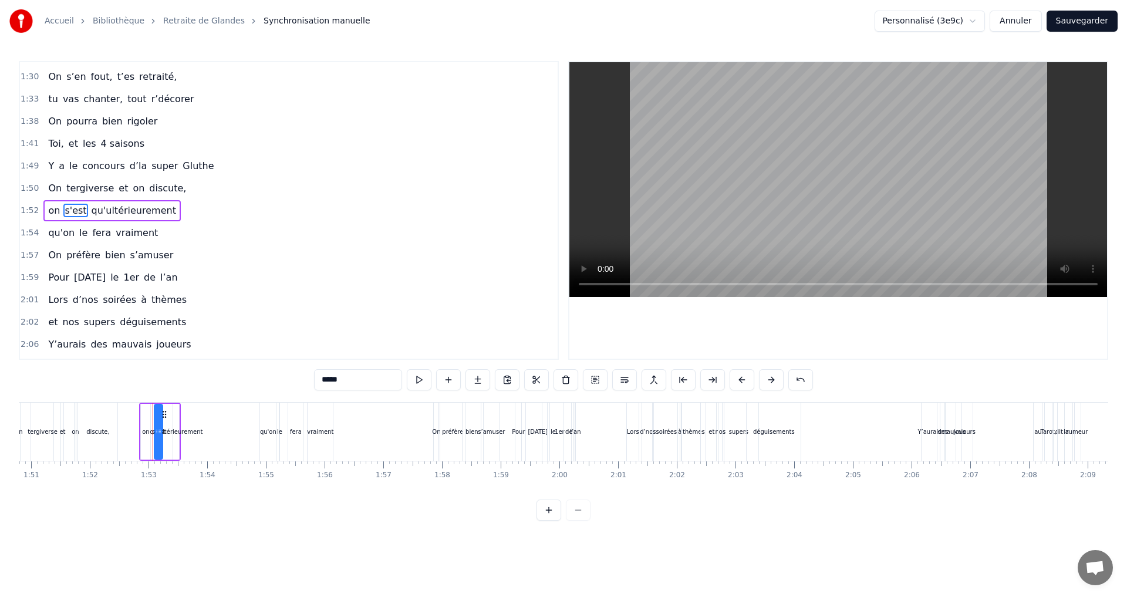
click at [90, 210] on span "qu'ultérieurement" at bounding box center [133, 211] width 87 height 14
click at [316, 379] on input "**********" at bounding box center [358, 379] width 100 height 21
drag, startPoint x: 385, startPoint y: 378, endPoint x: 329, endPoint y: 377, distance: 56.4
click at [329, 377] on input "**********" at bounding box center [358, 379] width 100 height 21
click at [332, 378] on input "**********" at bounding box center [358, 379] width 88 height 21
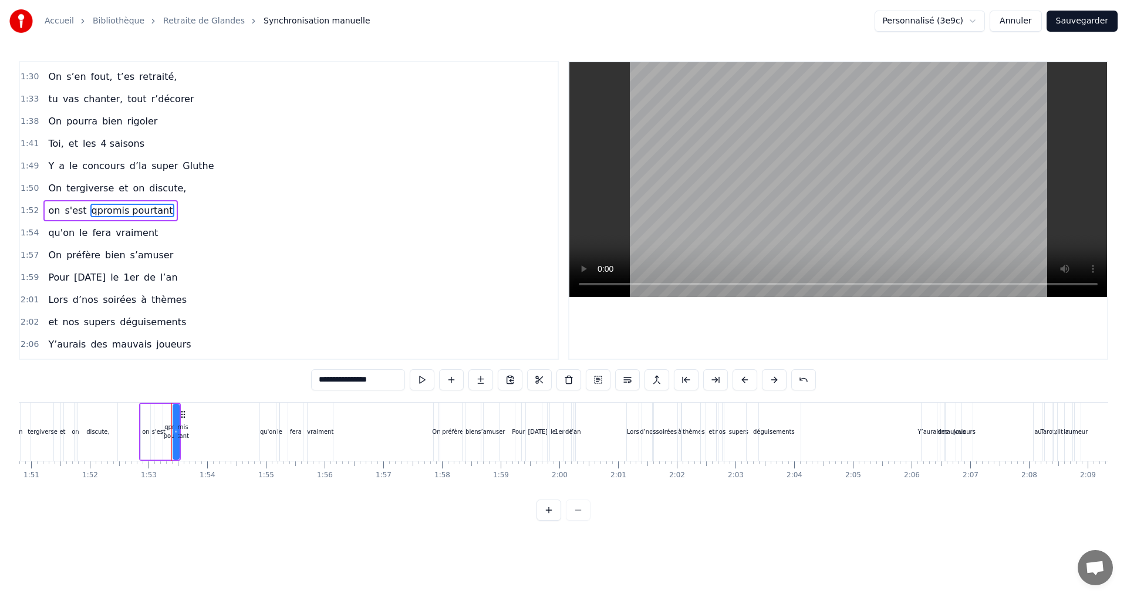
click at [323, 383] on input "**********" at bounding box center [358, 379] width 94 height 21
click at [132, 168] on span "d’la" at bounding box center [139, 166] width 20 height 14
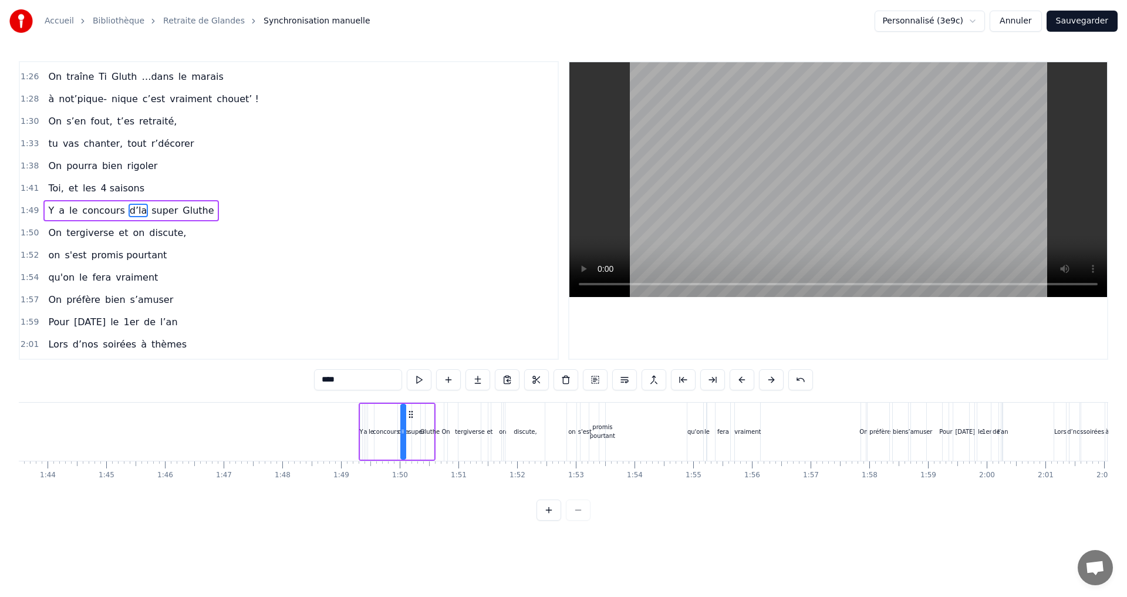
scroll to position [0, 5926]
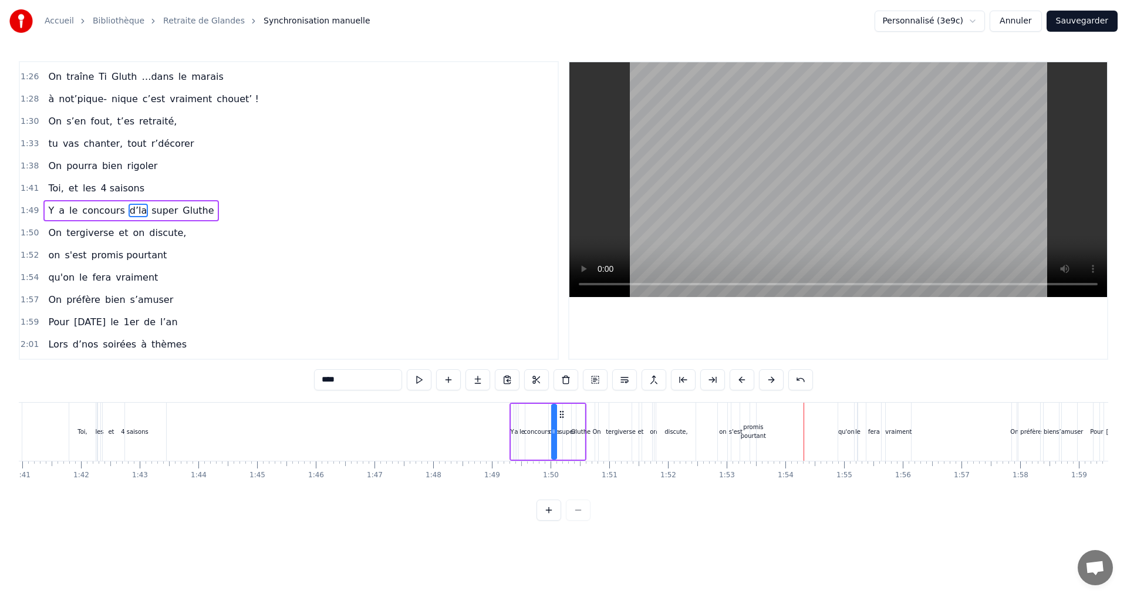
click at [756, 434] on div "promis pourtant" at bounding box center [753, 432] width 25 height 18
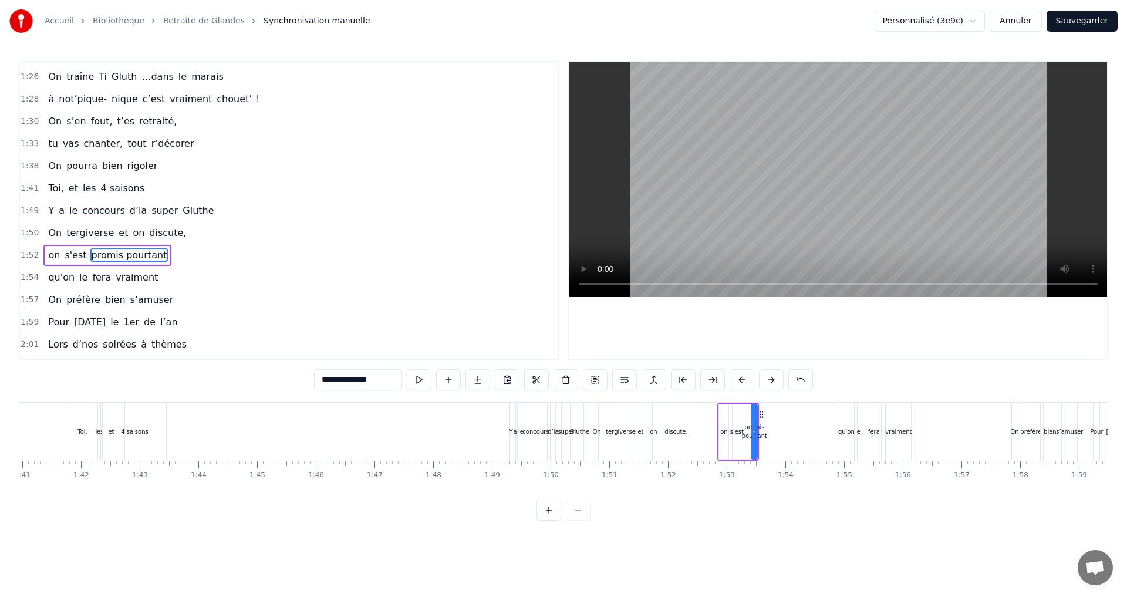
scroll to position [911, 0]
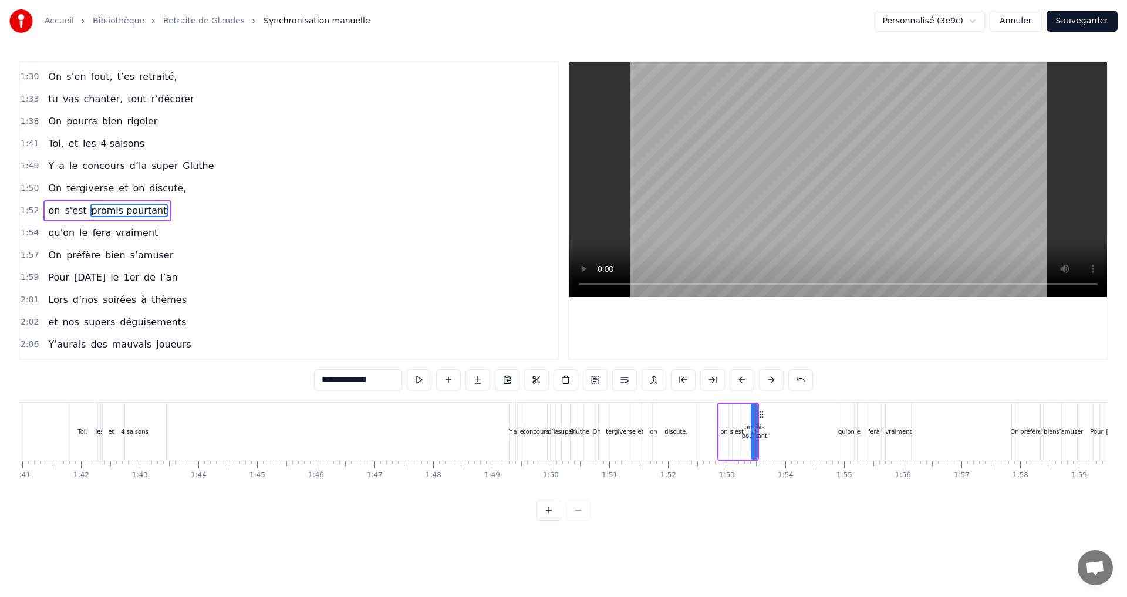
click at [760, 430] on div "promis pourtant" at bounding box center [754, 432] width 25 height 18
drag, startPoint x: 753, startPoint y: 432, endPoint x: 794, endPoint y: 430, distance: 40.5
click at [794, 430] on icon at bounding box center [795, 431] width 5 height 9
drag, startPoint x: 762, startPoint y: 416, endPoint x: 754, endPoint y: 415, distance: 8.2
click at [754, 415] on icon at bounding box center [753, 414] width 9 height 9
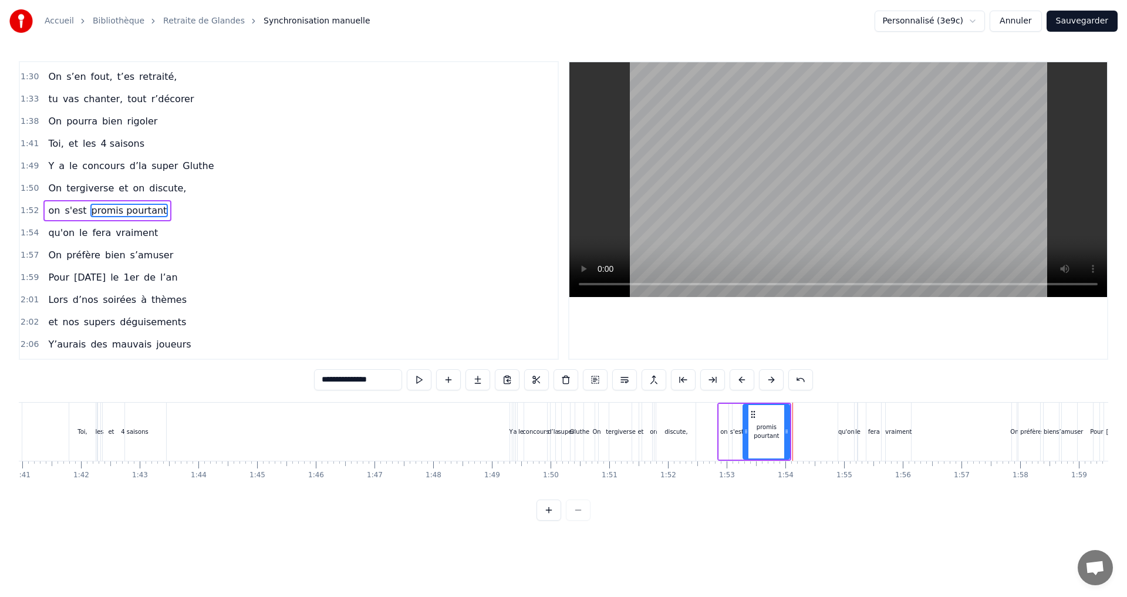
drag, startPoint x: 737, startPoint y: 429, endPoint x: 735, endPoint y: 423, distance: 6.3
click at [737, 429] on div "s'est" at bounding box center [737, 431] width 14 height 9
click at [743, 416] on icon at bounding box center [743, 414] width 9 height 9
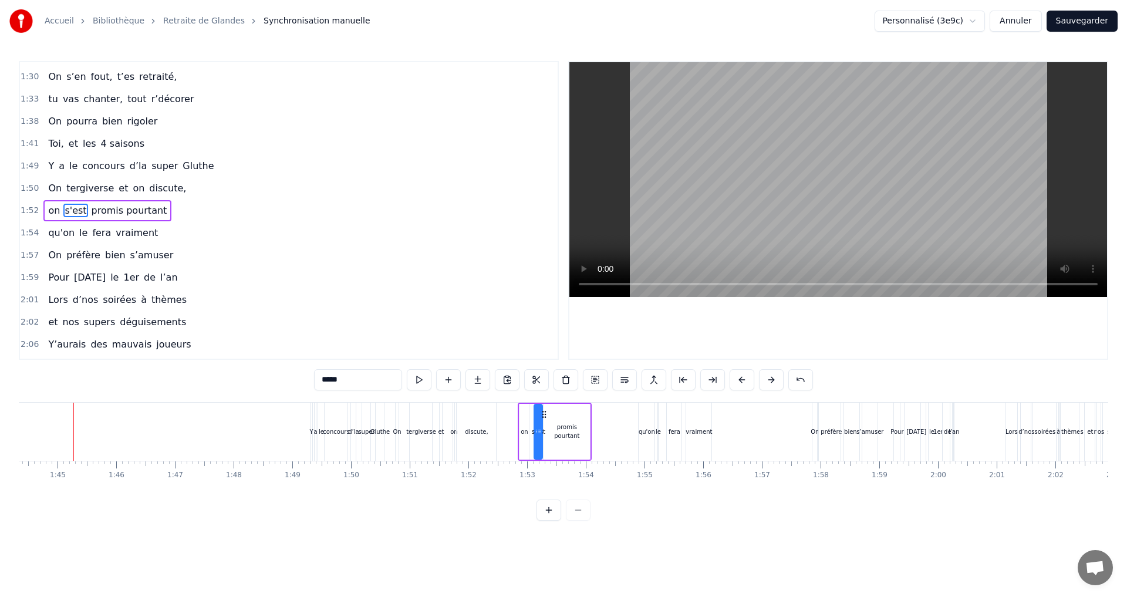
scroll to position [0, 6122]
click at [480, 432] on div "discute," at bounding box center [480, 431] width 23 height 9
type input "********"
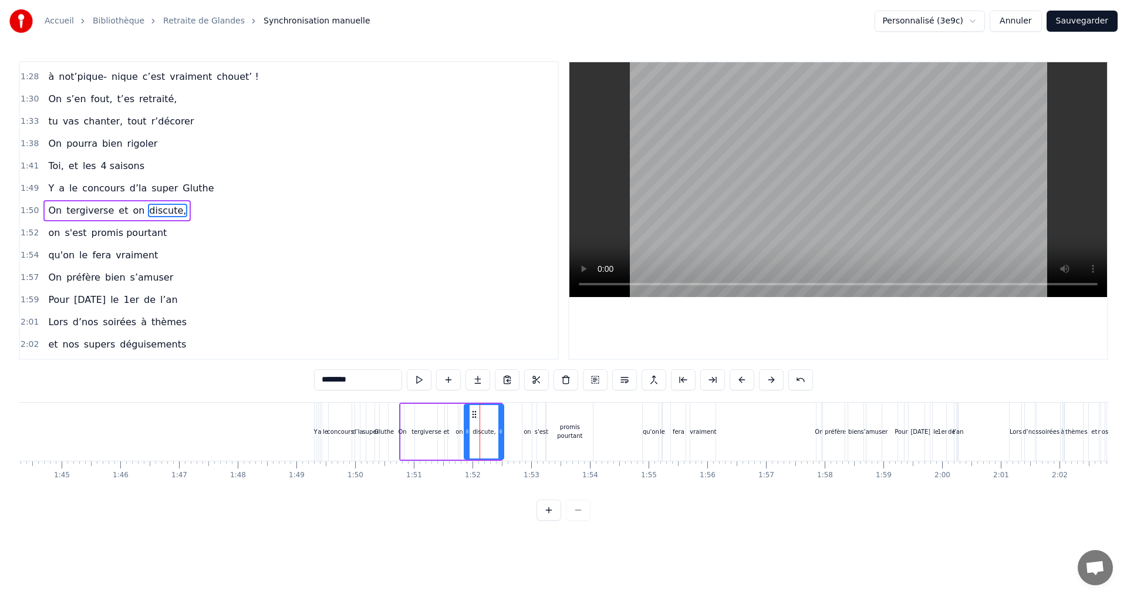
click at [473, 410] on icon at bounding box center [474, 414] width 9 height 9
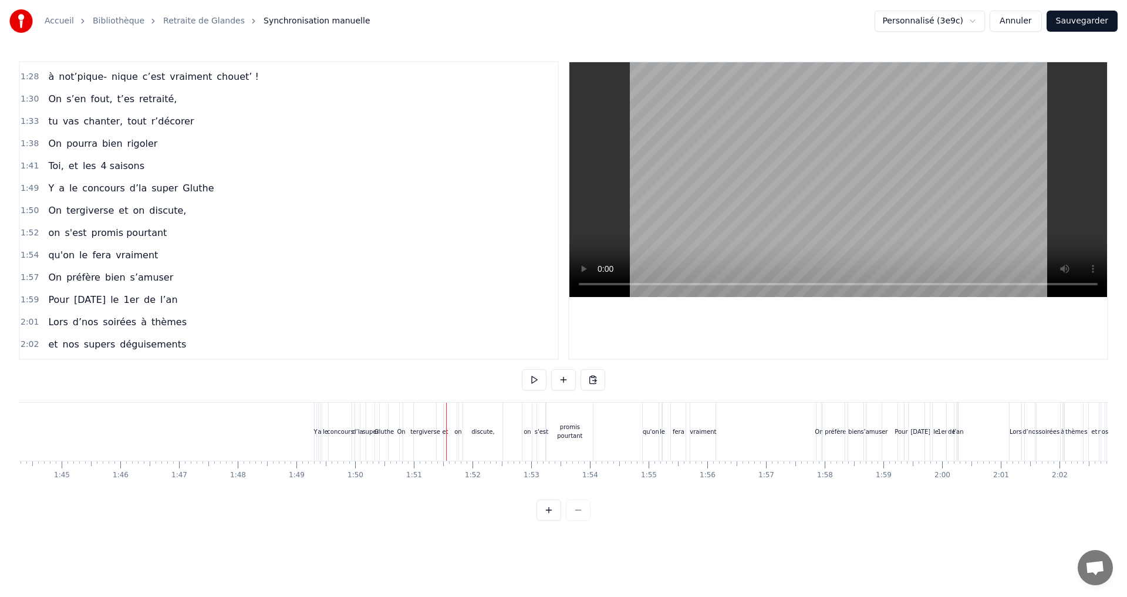
click at [433, 420] on div "tergiverse" at bounding box center [425, 432] width 22 height 58
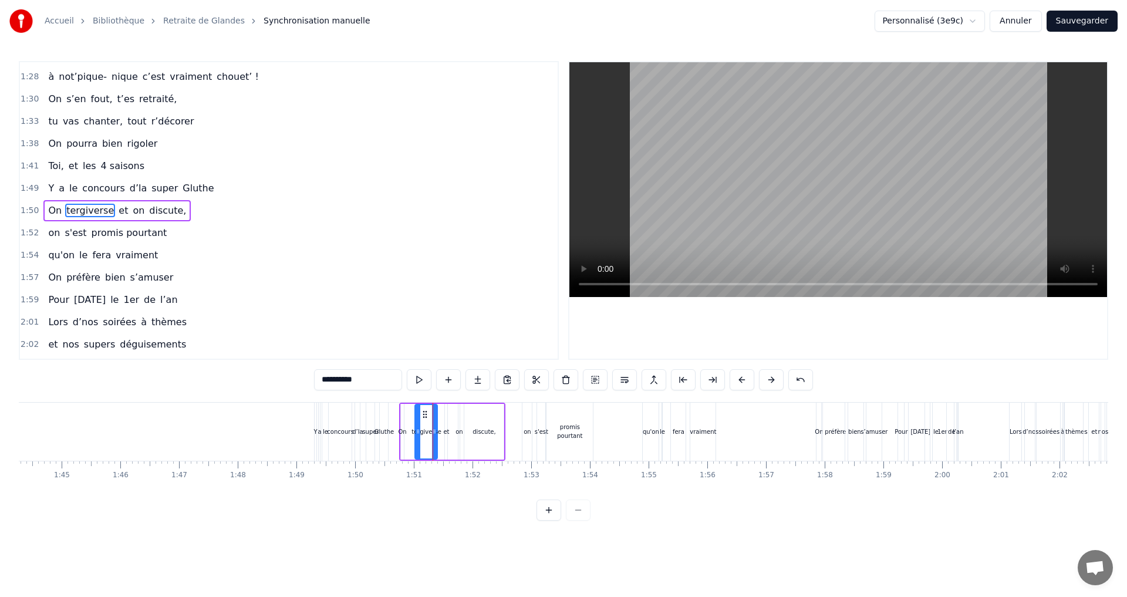
click at [433, 420] on div at bounding box center [433, 432] width 1 height 58
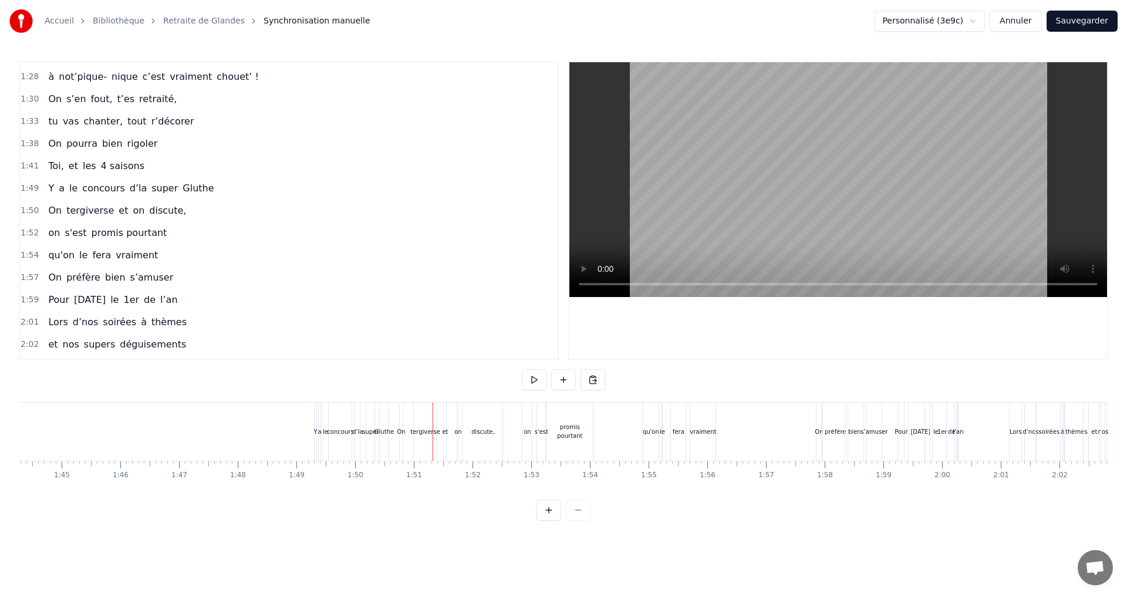
click at [467, 419] on div "discute," at bounding box center [482, 432] width 39 height 58
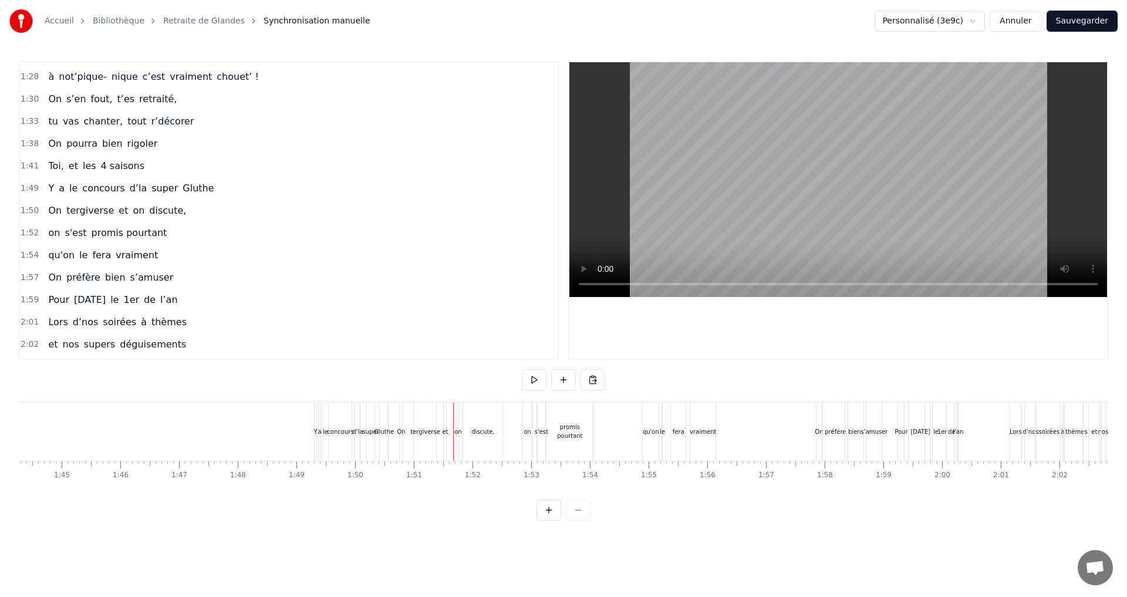
click at [441, 407] on div "On tergiverse et on discute," at bounding box center [452, 432] width 107 height 58
click at [496, 414] on icon at bounding box center [497, 413] width 9 height 9
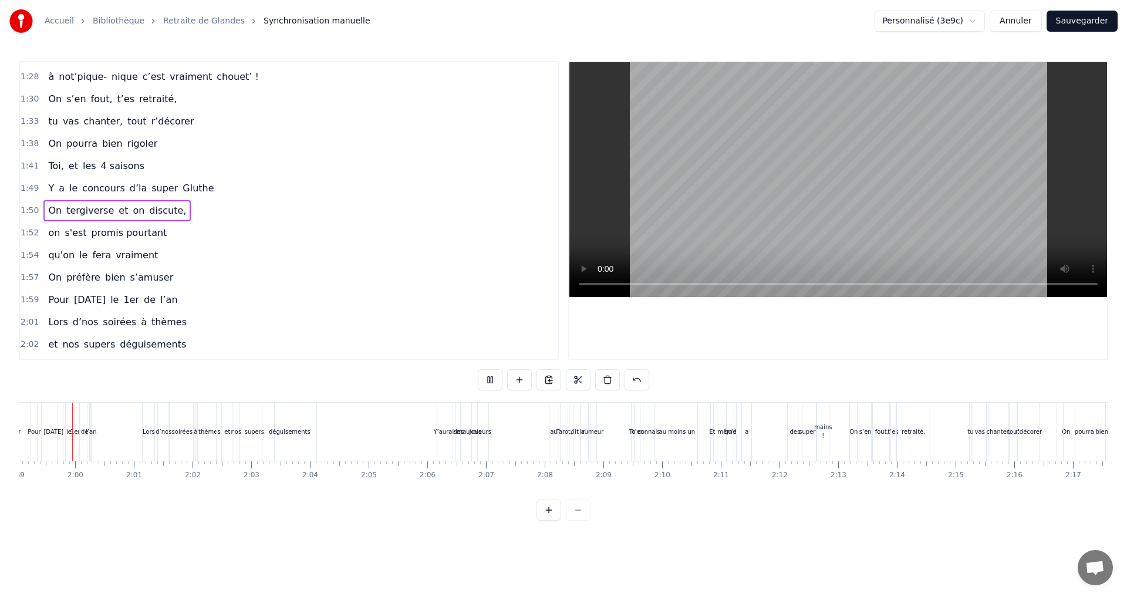
scroll to position [0, 6976]
click at [1089, 22] on button "Sauvegarder" at bounding box center [1082, 21] width 71 height 21
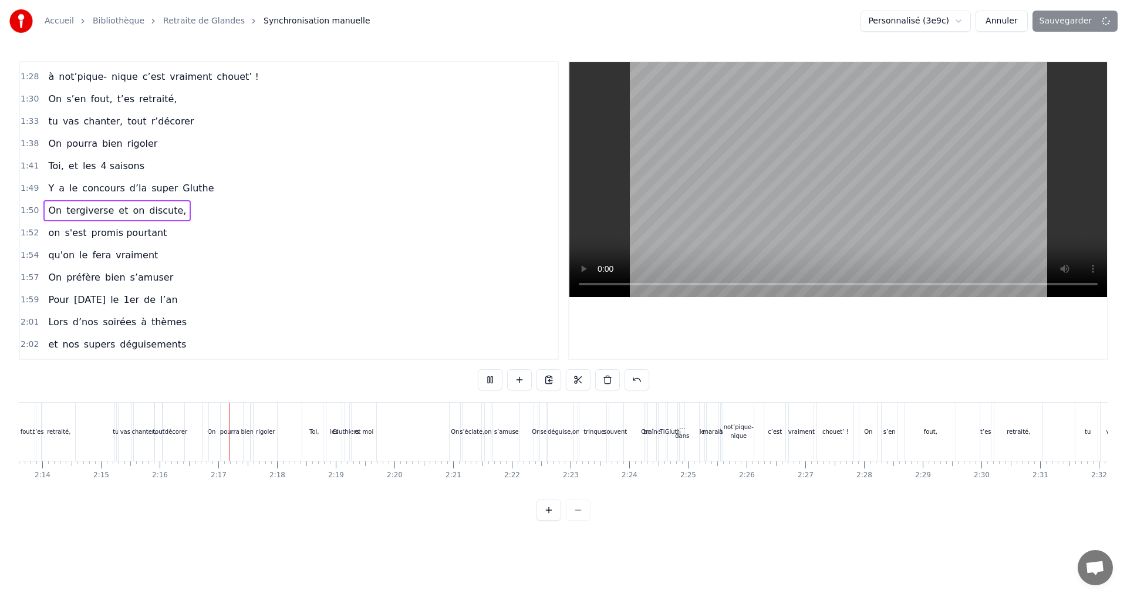
scroll to position [0, 7964]
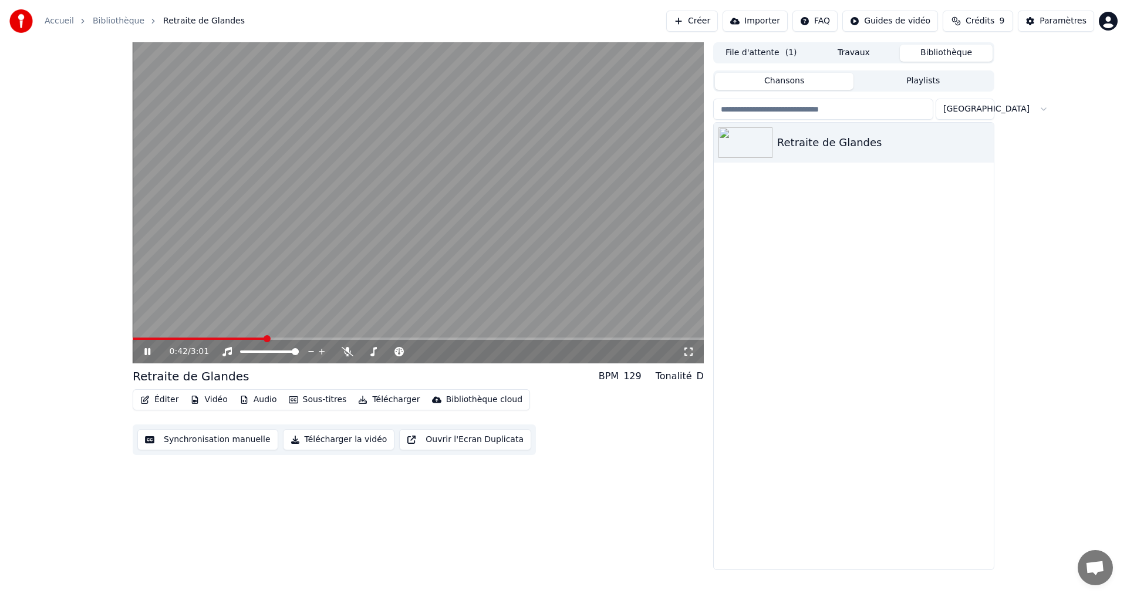
click at [212, 444] on button "Synchronisation manuelle" at bounding box center [207, 439] width 141 height 21
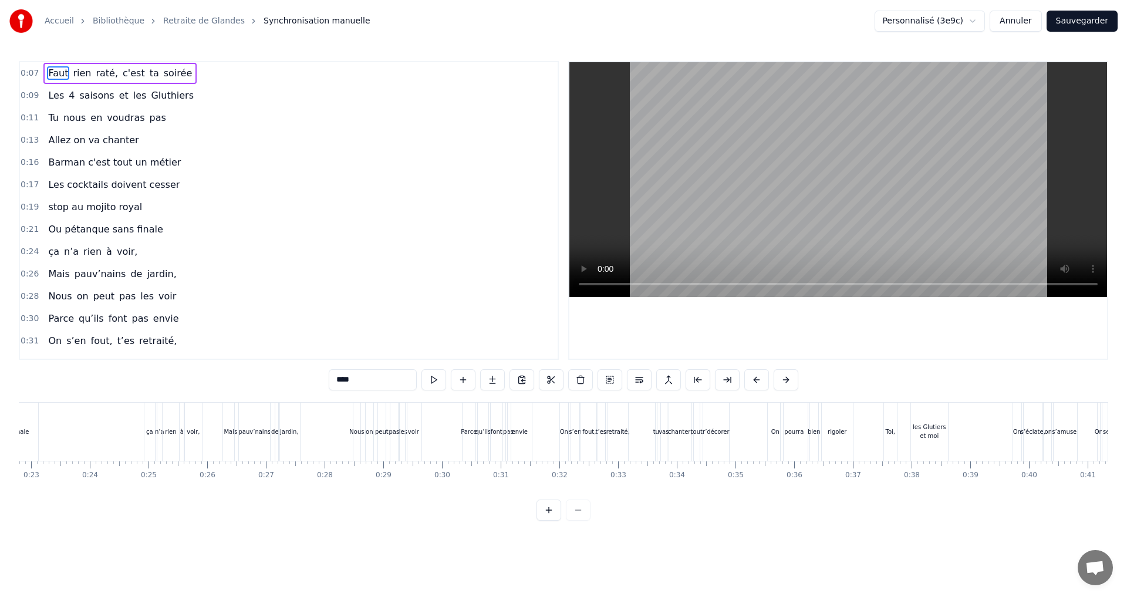
scroll to position [0, 1342]
click at [827, 434] on div "rigoler" at bounding box center [833, 431] width 19 height 9
type input "*******"
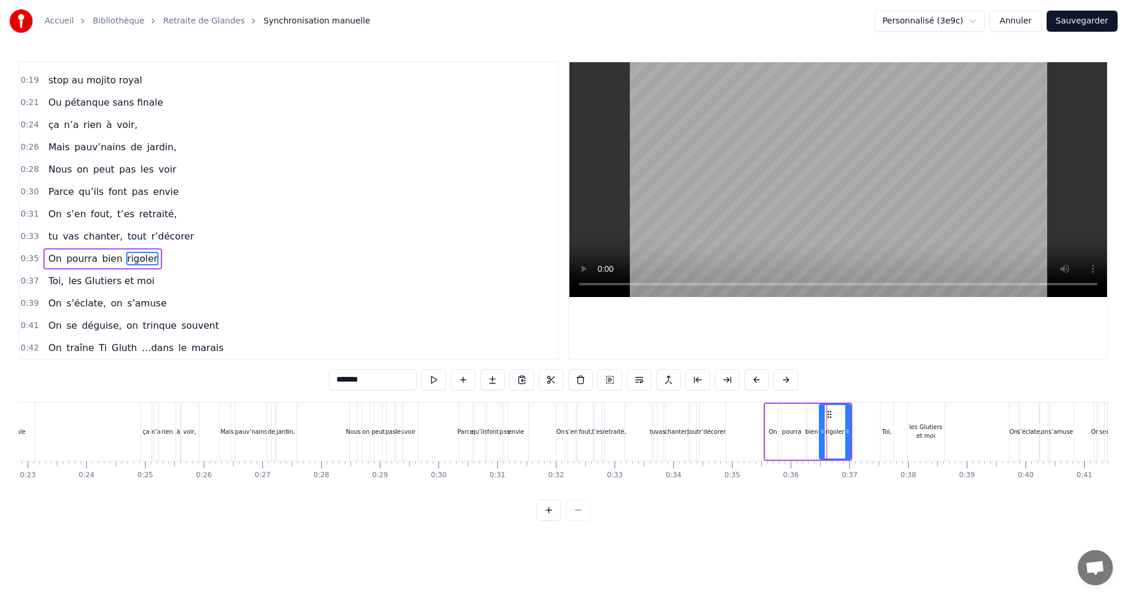
scroll to position [175, 0]
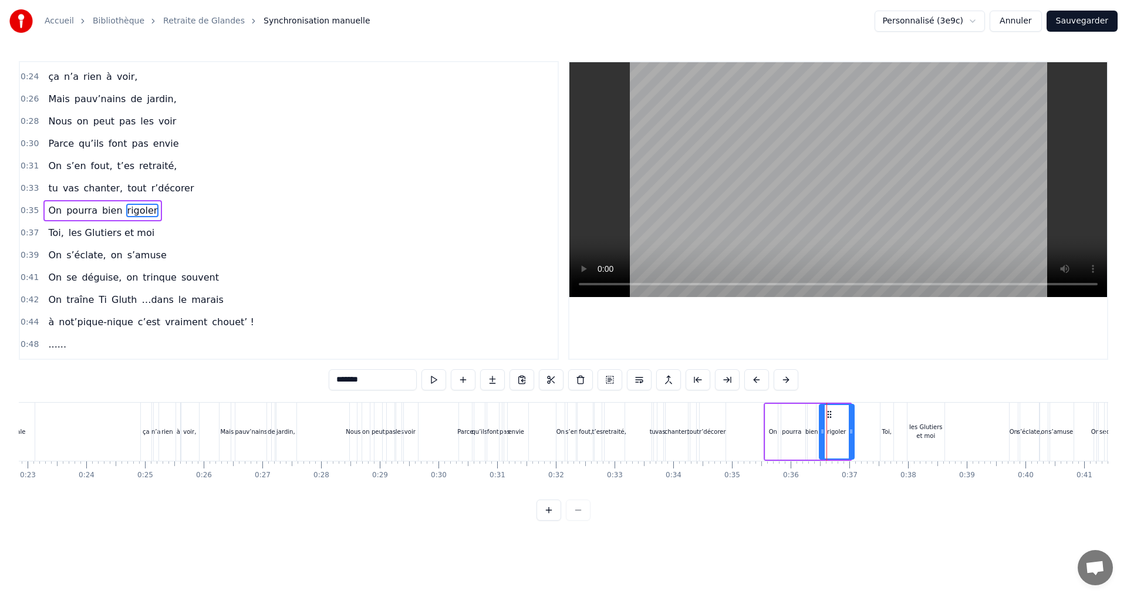
click at [851, 433] on icon at bounding box center [851, 431] width 5 height 9
click at [1098, 31] on button "Sauvegarder" at bounding box center [1082, 21] width 71 height 21
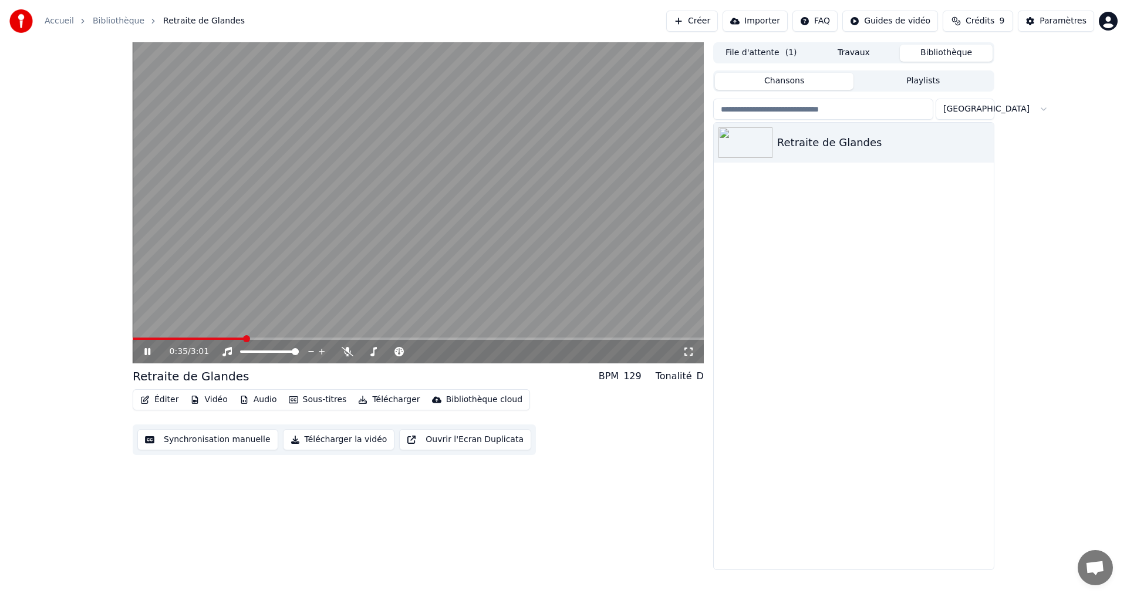
click at [145, 355] on icon at bounding box center [147, 351] width 6 height 7
click at [235, 338] on span at bounding box center [238, 338] width 7 height 7
click at [149, 352] on icon at bounding box center [147, 352] width 7 height 8
click at [149, 352] on icon at bounding box center [147, 351] width 6 height 7
click at [234, 335] on span at bounding box center [235, 338] width 7 height 7
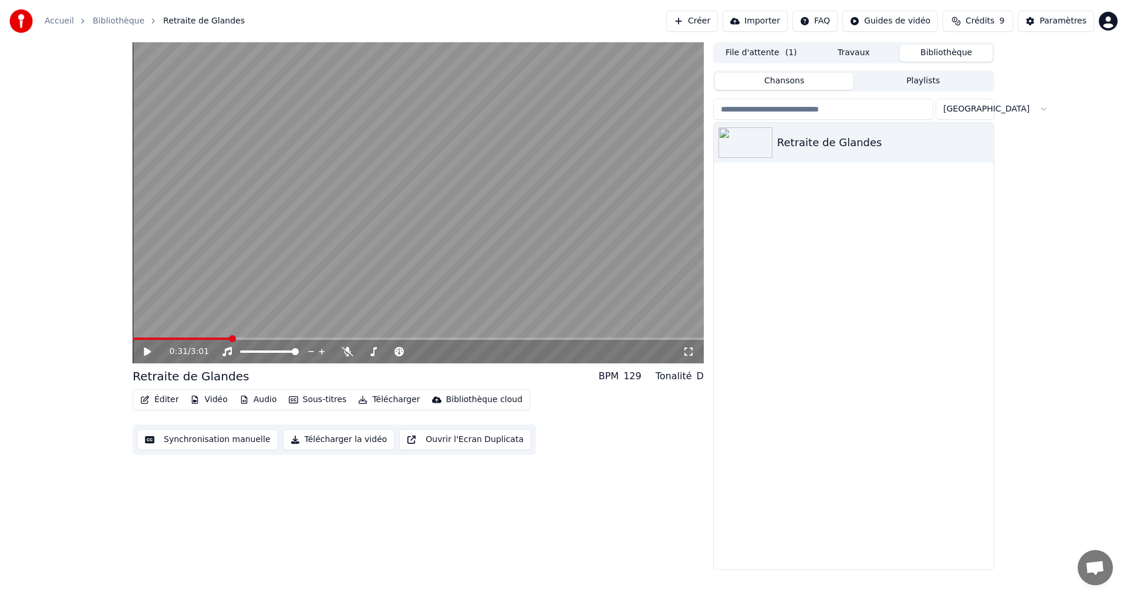
click at [229, 338] on span at bounding box center [232, 338] width 7 height 7
click at [141, 351] on div "0:31 / 3:01" at bounding box center [418, 352] width 562 height 12
click at [150, 355] on icon at bounding box center [156, 351] width 28 height 9
click at [149, 353] on icon at bounding box center [147, 351] width 6 height 7
click at [238, 440] on button "Synchronisation manuelle" at bounding box center [207, 439] width 141 height 21
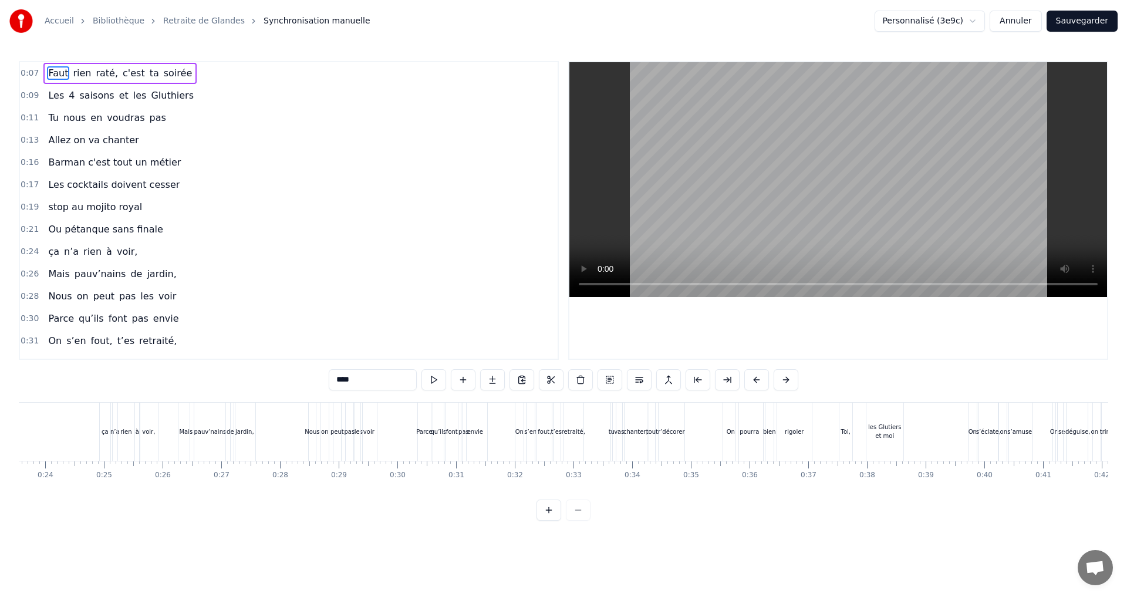
scroll to position [0, 1386]
click at [623, 429] on div "chanter," at bounding box center [633, 431] width 25 height 9
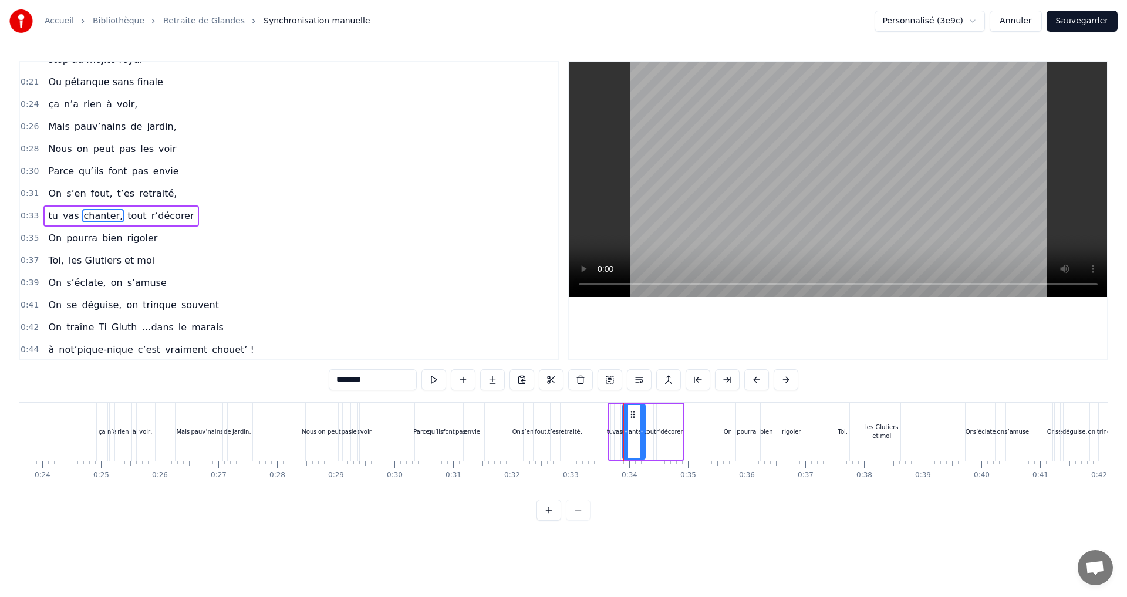
scroll to position [153, 0]
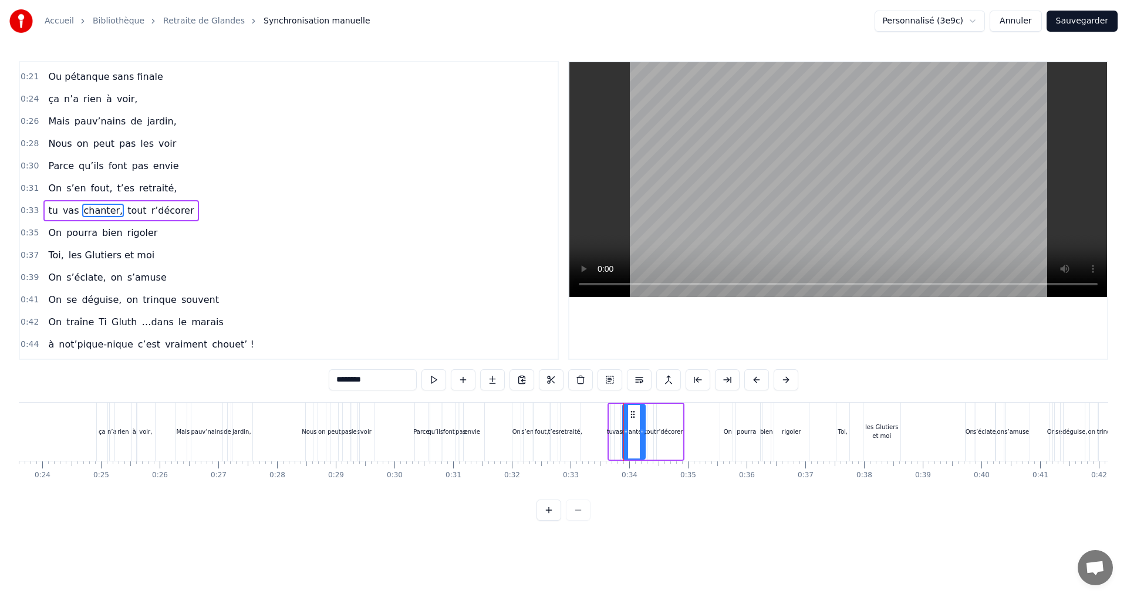
click at [679, 430] on div "r’décorer" at bounding box center [669, 431] width 27 height 9
drag, startPoint x: 680, startPoint y: 430, endPoint x: 696, endPoint y: 428, distance: 16.0
click at [696, 428] on icon at bounding box center [695, 431] width 5 height 9
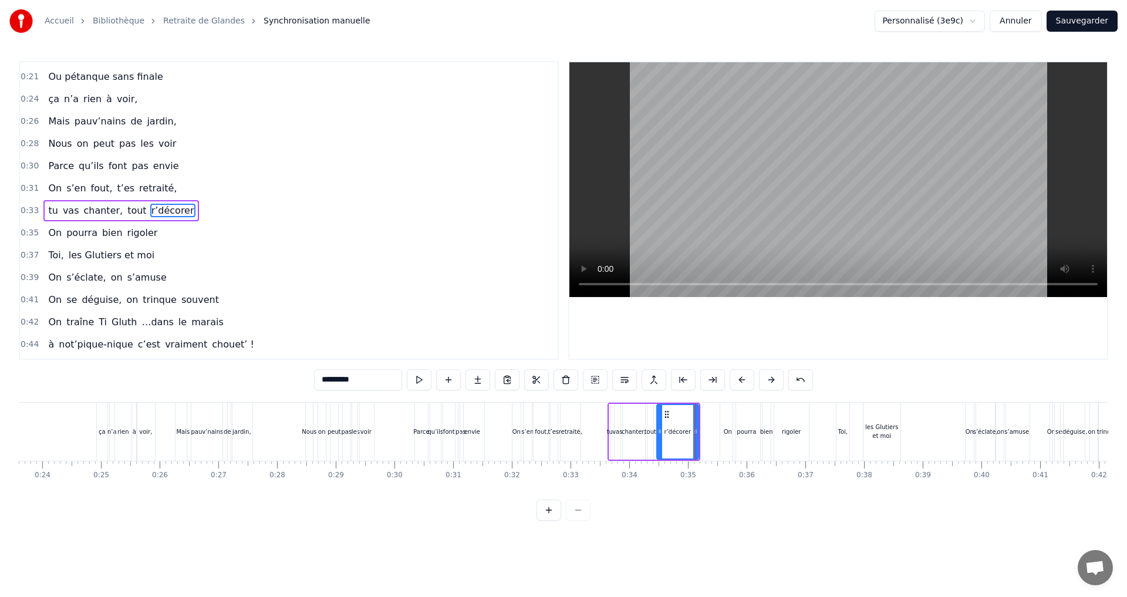
click at [653, 432] on div "tout" at bounding box center [651, 431] width 12 height 9
drag, startPoint x: 656, startPoint y: 413, endPoint x: 663, endPoint y: 414, distance: 7.1
click at [663, 414] on icon at bounding box center [664, 414] width 9 height 9
click at [634, 433] on div "chanter," at bounding box center [634, 431] width 25 height 9
click at [640, 413] on icon at bounding box center [637, 414] width 9 height 9
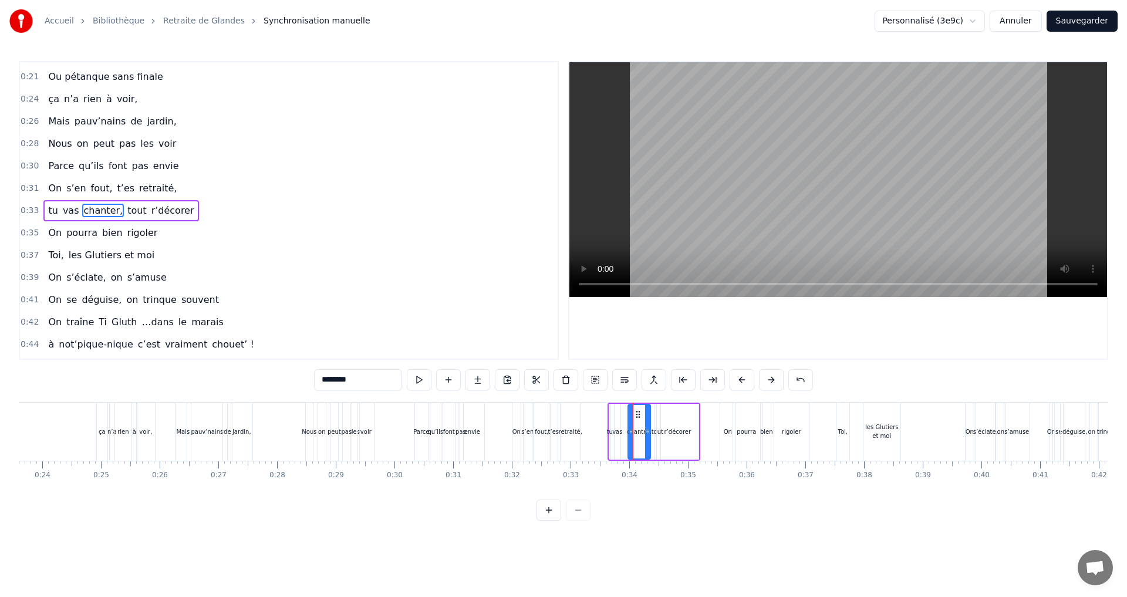
click at [620, 433] on div "vas" at bounding box center [617, 431] width 10 height 9
click at [628, 417] on circle at bounding box center [627, 417] width 1 height 1
click at [657, 433] on div "r’décorer" at bounding box center [678, 432] width 42 height 56
drag, startPoint x: 660, startPoint y: 429, endPoint x: 666, endPoint y: 431, distance: 6.1
click at [666, 431] on icon at bounding box center [665, 431] width 5 height 9
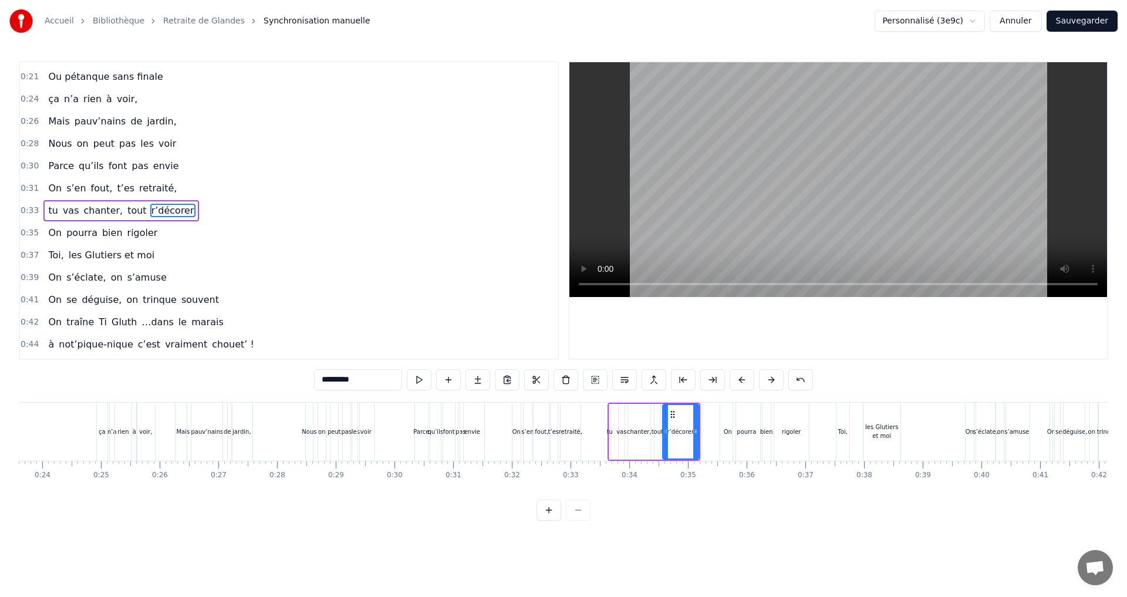
click at [655, 429] on div "tout" at bounding box center [658, 431] width 12 height 9
type input "****"
click at [662, 416] on icon at bounding box center [664, 414] width 9 height 9
click at [663, 433] on icon at bounding box center [662, 431] width 5 height 9
click at [1090, 16] on button "Sauvegarder" at bounding box center [1082, 21] width 71 height 21
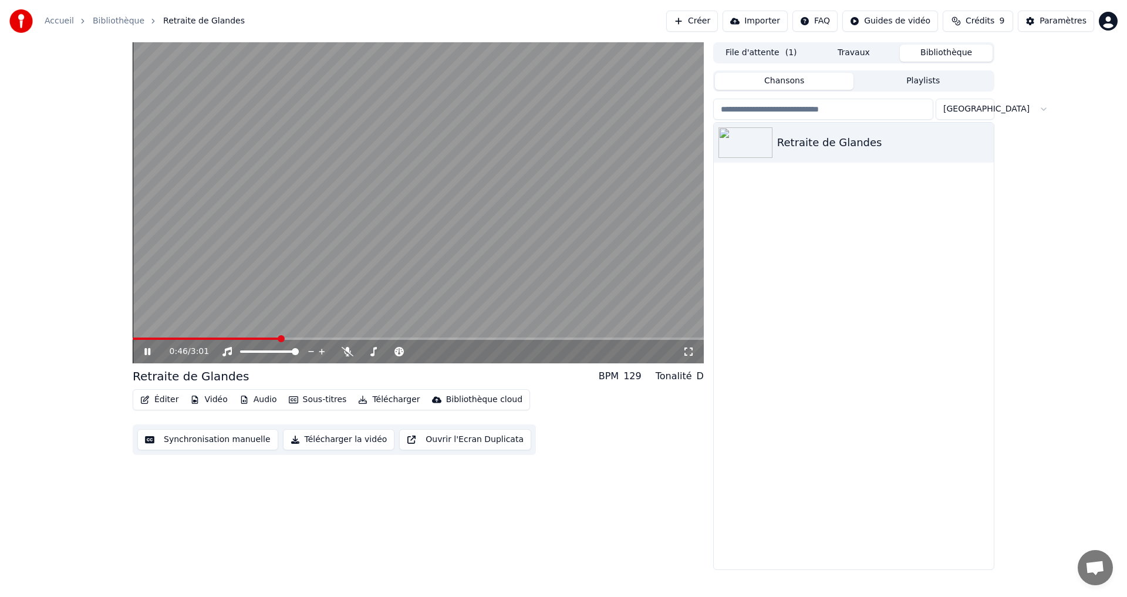
click at [142, 349] on icon at bounding box center [156, 351] width 28 height 9
click at [142, 348] on icon at bounding box center [156, 351] width 28 height 9
click at [474, 335] on span at bounding box center [474, 338] width 7 height 7
click at [144, 348] on icon at bounding box center [156, 351] width 28 height 9
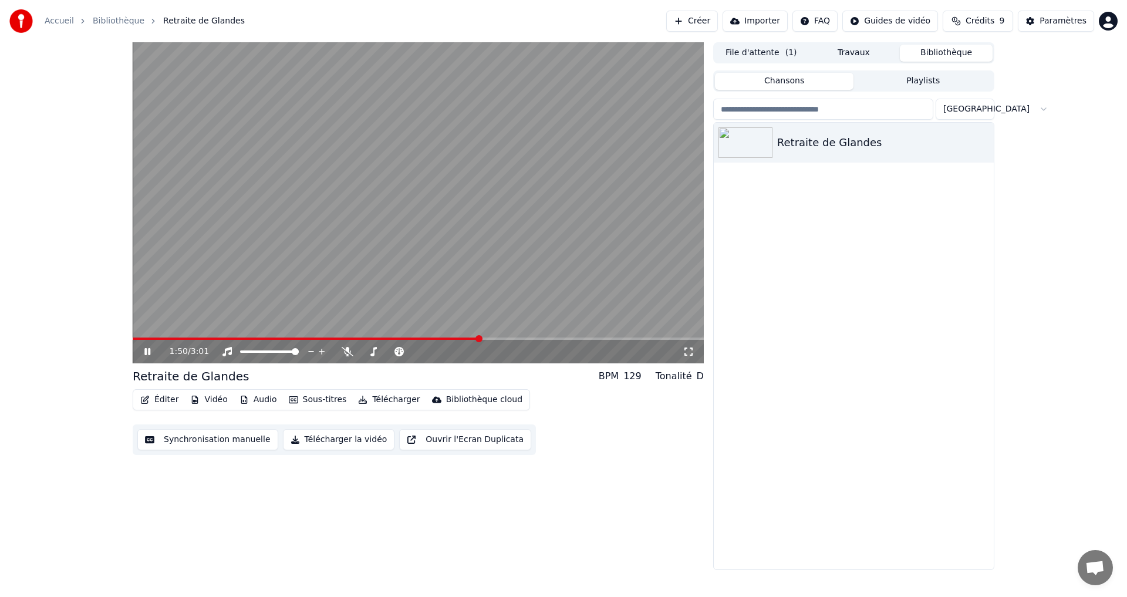
click at [144, 348] on icon at bounding box center [156, 351] width 28 height 9
click at [442, 335] on span at bounding box center [440, 338] width 7 height 7
click at [149, 350] on icon at bounding box center [147, 352] width 7 height 8
click at [133, 335] on span at bounding box center [136, 338] width 7 height 7
click at [150, 346] on div "0:47 / 3:01" at bounding box center [418, 352] width 562 height 12
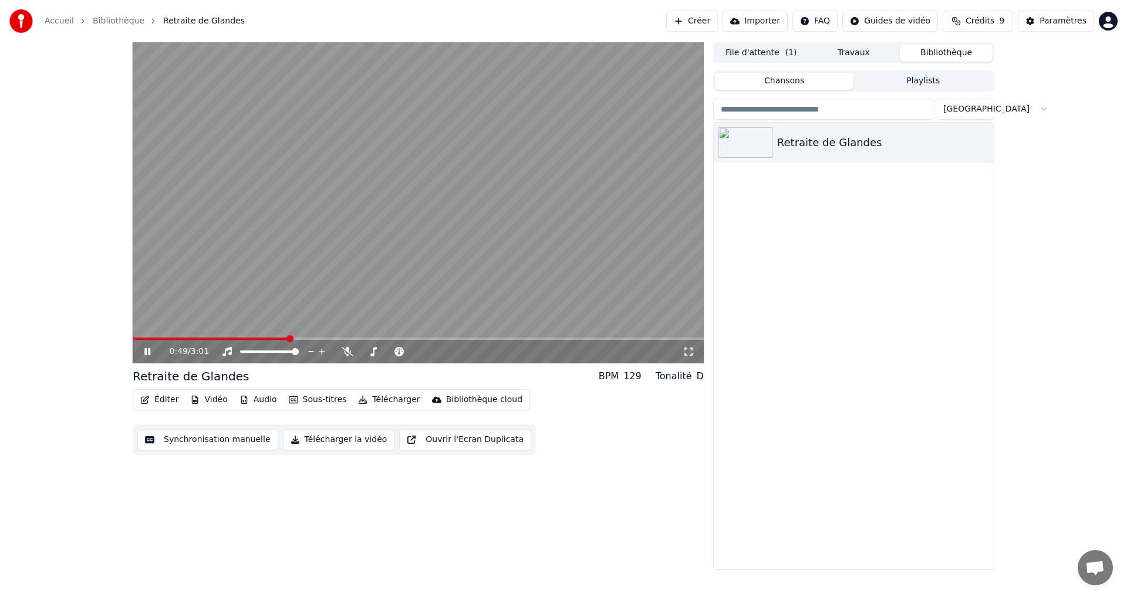
click at [143, 347] on icon at bounding box center [156, 351] width 28 height 9
click at [251, 338] on span at bounding box center [254, 338] width 7 height 7
click at [237, 338] on span at bounding box center [238, 338] width 7 height 7
click at [229, 337] on span at bounding box center [232, 338] width 7 height 7
click at [149, 349] on icon at bounding box center [156, 351] width 28 height 9
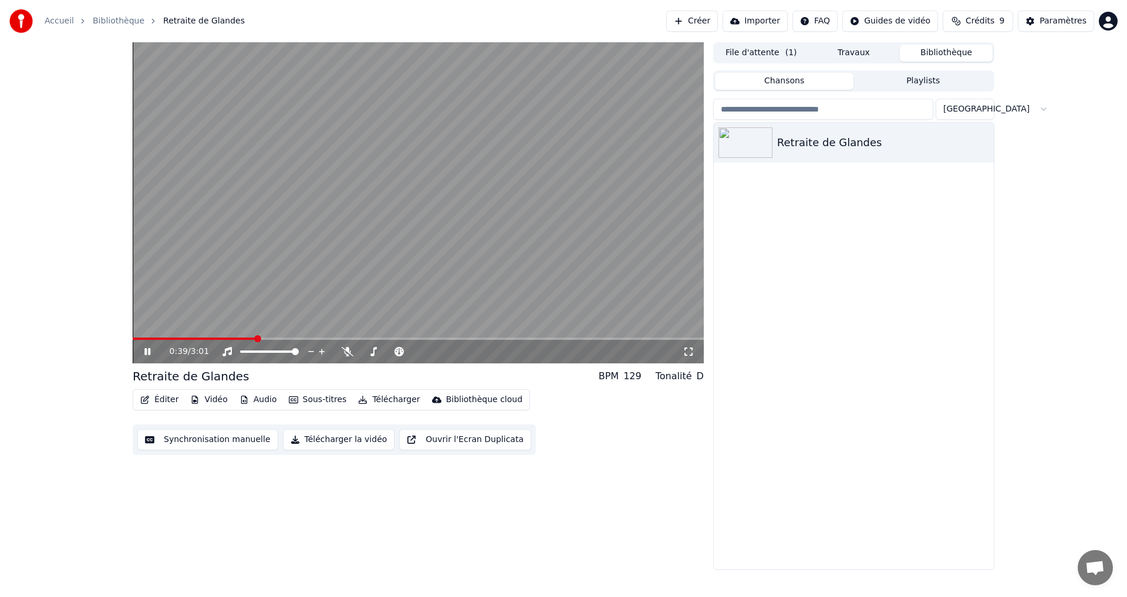
click at [149, 349] on icon at bounding box center [147, 351] width 6 height 7
click at [232, 338] on span at bounding box center [235, 338] width 7 height 7
click at [146, 354] on icon at bounding box center [147, 352] width 7 height 8
click at [503, 335] on span at bounding box center [503, 338] width 7 height 7
click at [399, 285] on video at bounding box center [418, 202] width 571 height 321
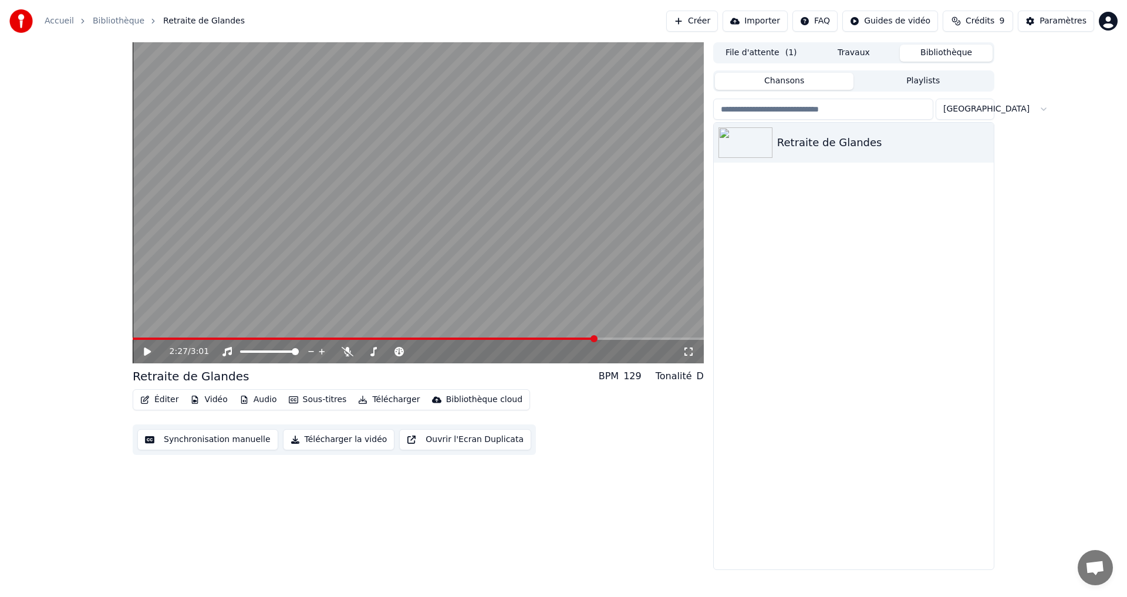
click at [210, 442] on button "Synchronisation manuelle" at bounding box center [207, 439] width 141 height 21
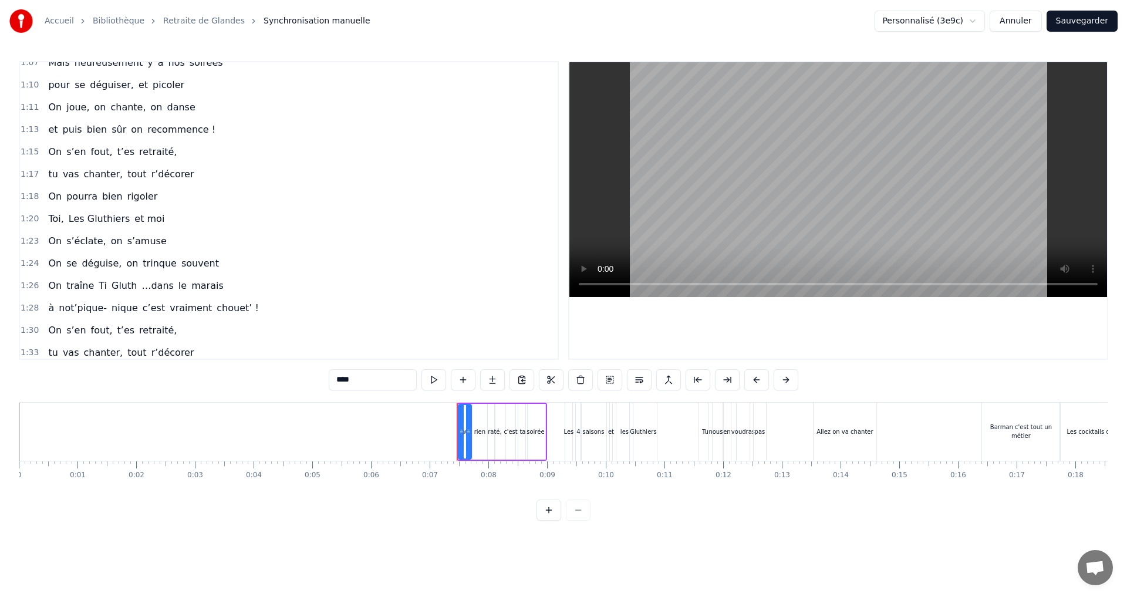
scroll to position [1243, 0]
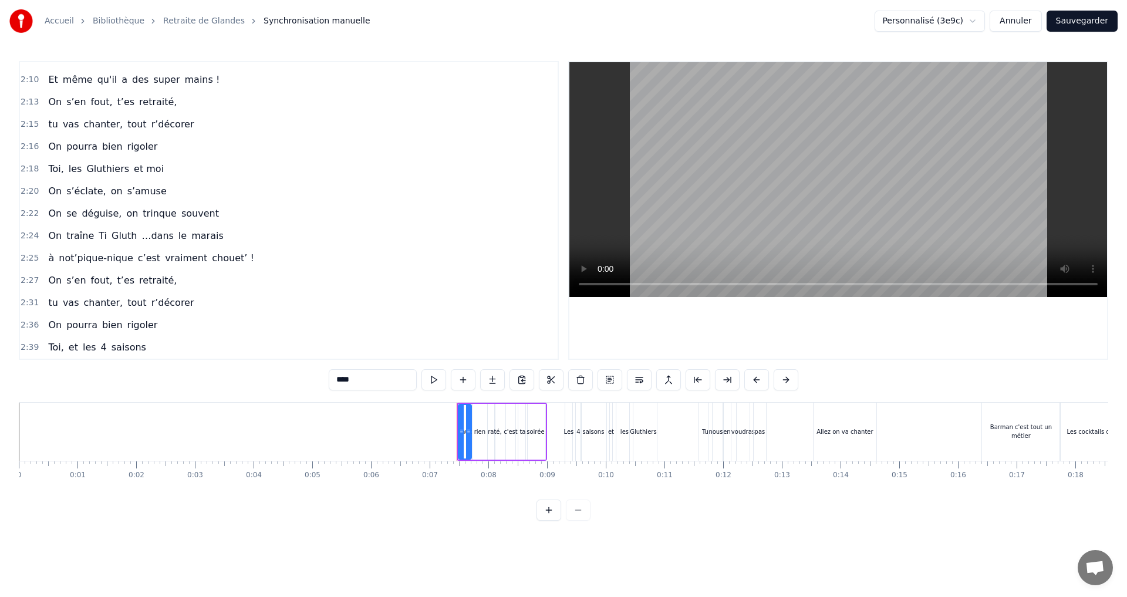
click at [116, 255] on span "not’pique-nique" at bounding box center [96, 258] width 77 height 14
type input "**********"
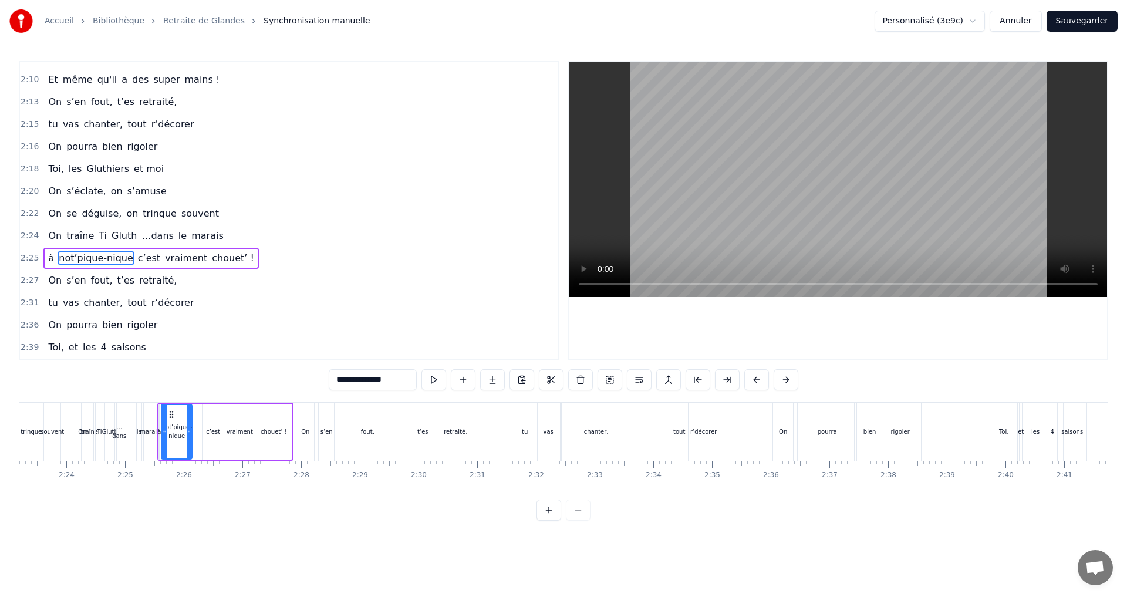
scroll to position [0, 8489]
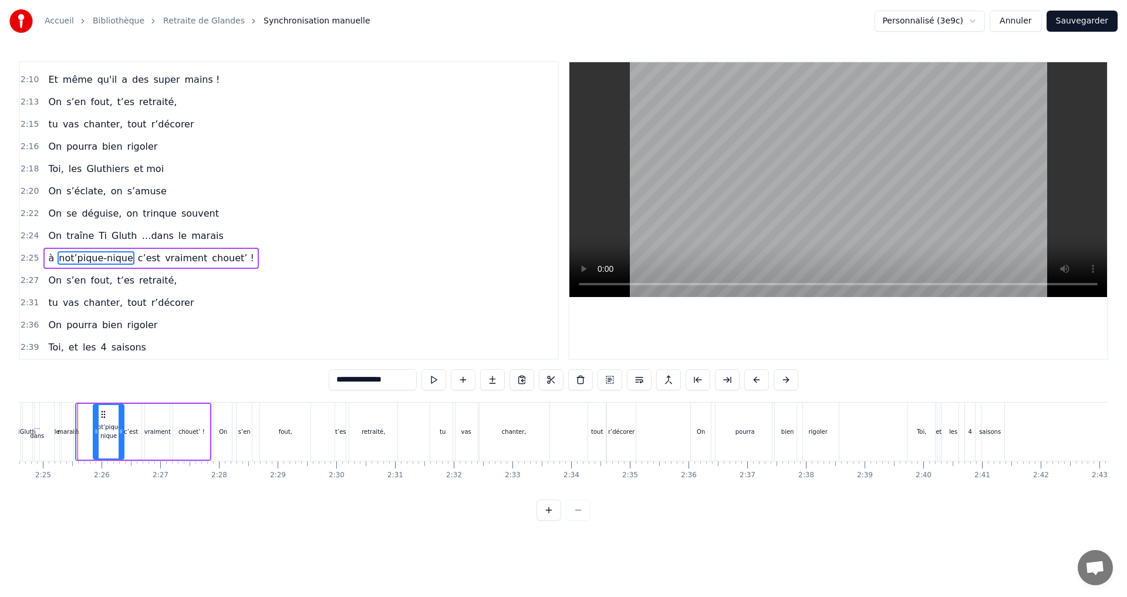
drag, startPoint x: 86, startPoint y: 415, endPoint x: 100, endPoint y: 416, distance: 14.1
click at [100, 416] on icon at bounding box center [103, 414] width 9 height 9
click at [78, 425] on div at bounding box center [77, 432] width 1 height 58
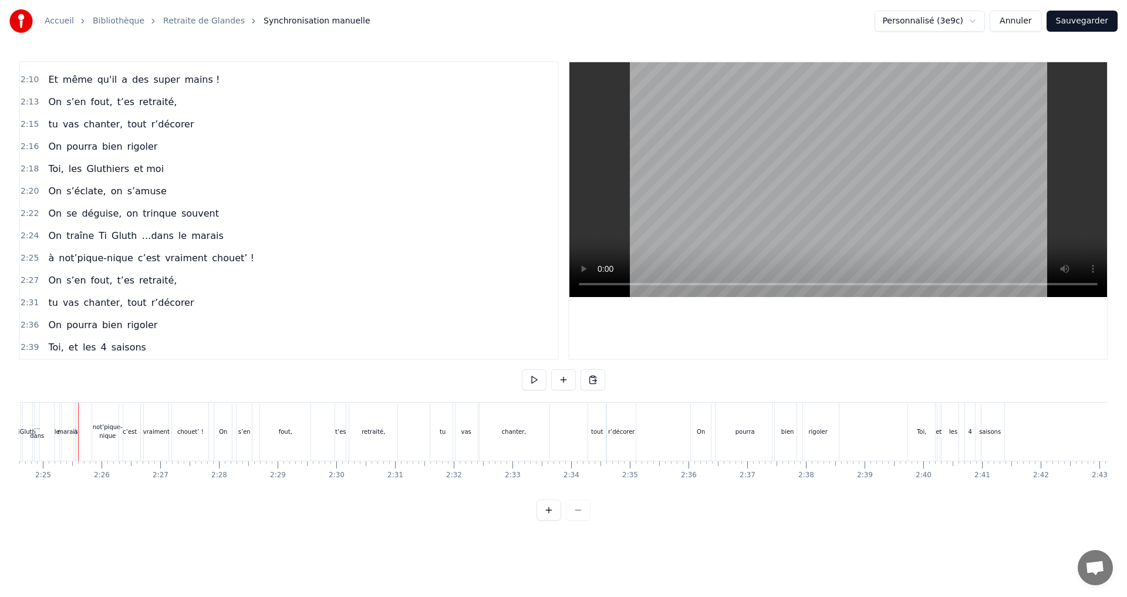
click at [98, 430] on div "not’pique-nique" at bounding box center [107, 432] width 31 height 18
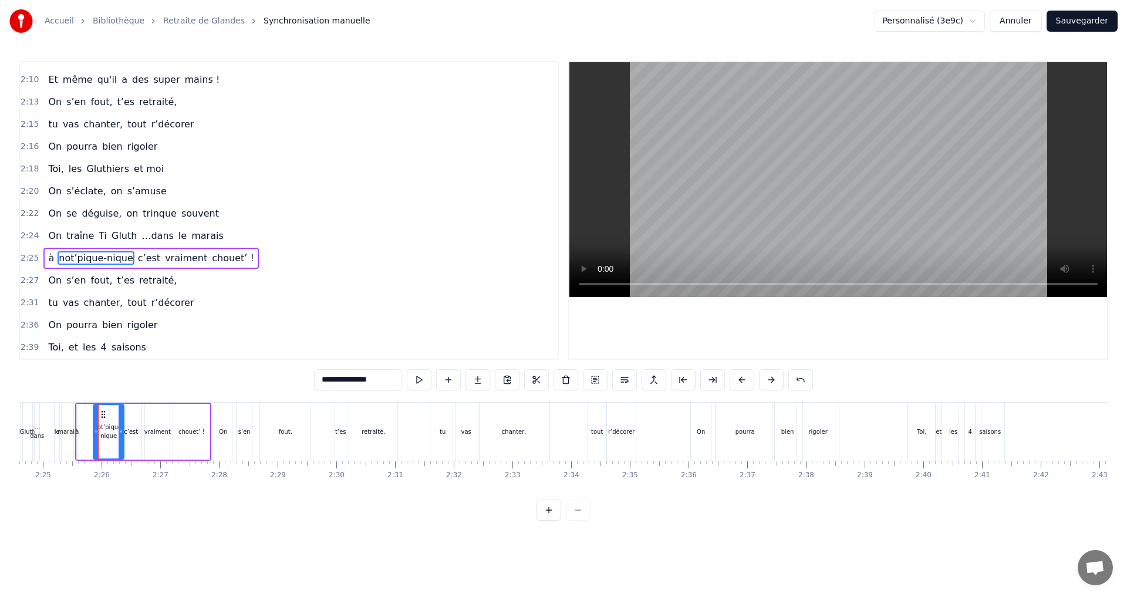
click at [76, 433] on div "à" at bounding box center [77, 431] width 4 height 9
type input "*"
drag, startPoint x: 88, startPoint y: 413, endPoint x: 97, endPoint y: 414, distance: 8.8
click at [97, 414] on icon at bounding box center [98, 414] width 9 height 9
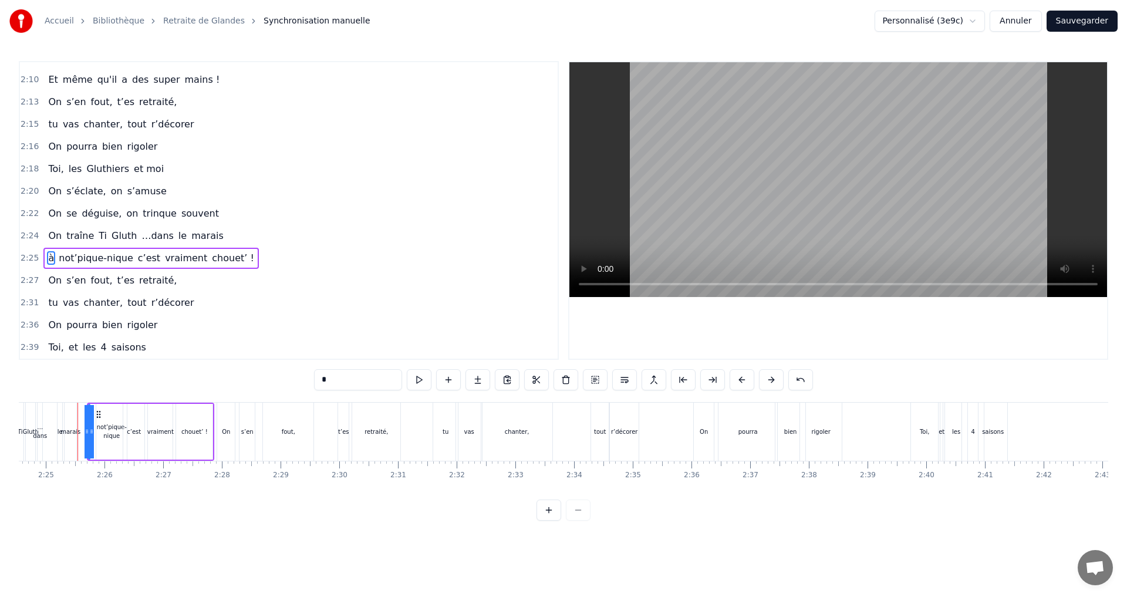
click at [1092, 18] on button "Sauvegarder" at bounding box center [1082, 21] width 71 height 21
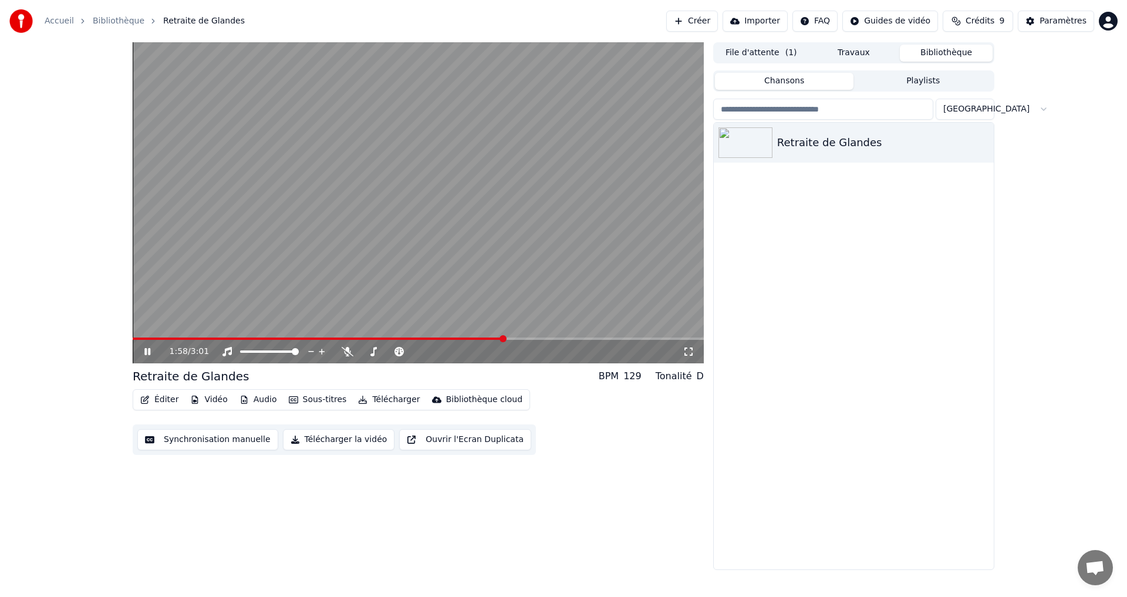
click at [504, 339] on span at bounding box center [503, 338] width 7 height 7
click at [136, 342] on span at bounding box center [139, 338] width 7 height 7
click at [231, 439] on button "Synchronisation manuelle" at bounding box center [207, 439] width 141 height 21
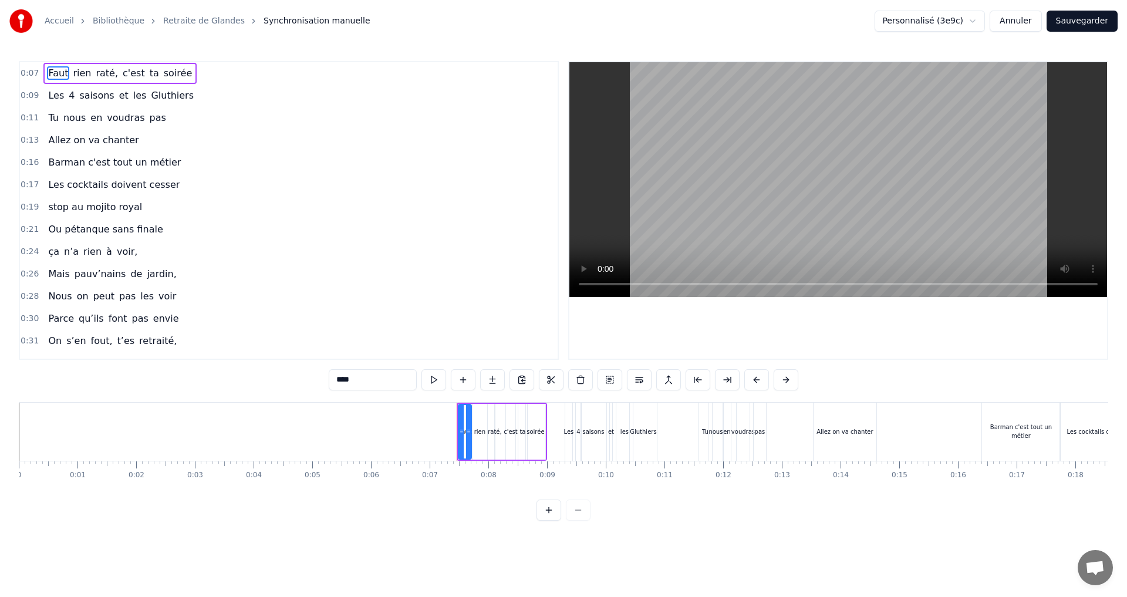
click at [73, 204] on span "stop au mojito royal" at bounding box center [95, 207] width 96 height 14
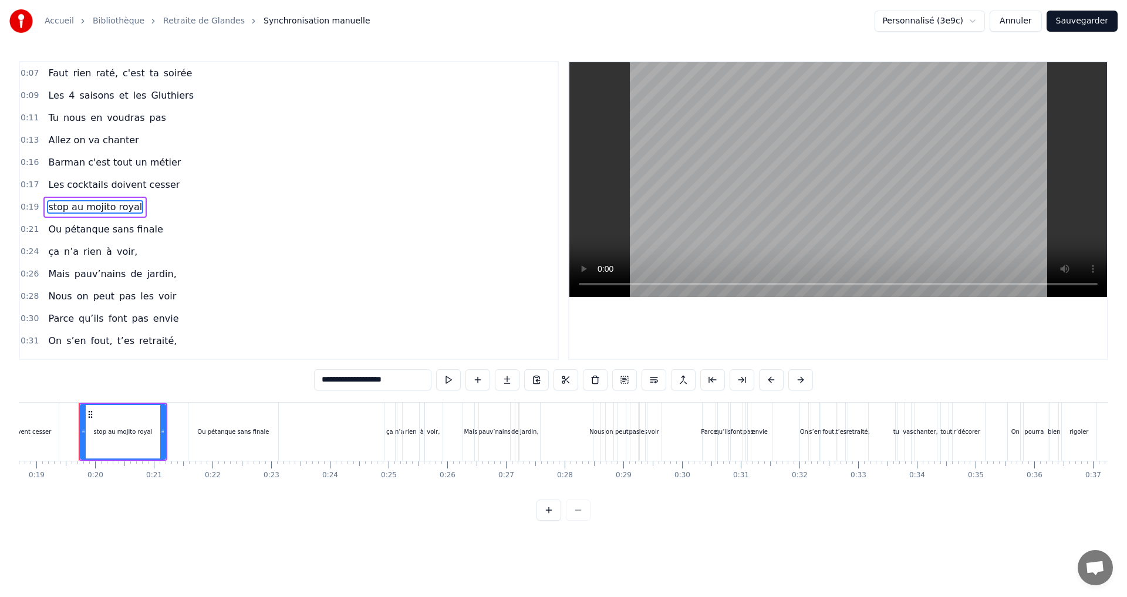
scroll to position [0, 1098]
drag, startPoint x: 89, startPoint y: 414, endPoint x: 106, endPoint y: 413, distance: 17.0
click at [106, 413] on icon at bounding box center [106, 414] width 9 height 9
click at [212, 431] on div "Ou pétanque sans finale" at bounding box center [233, 431] width 72 height 9
type input "**********"
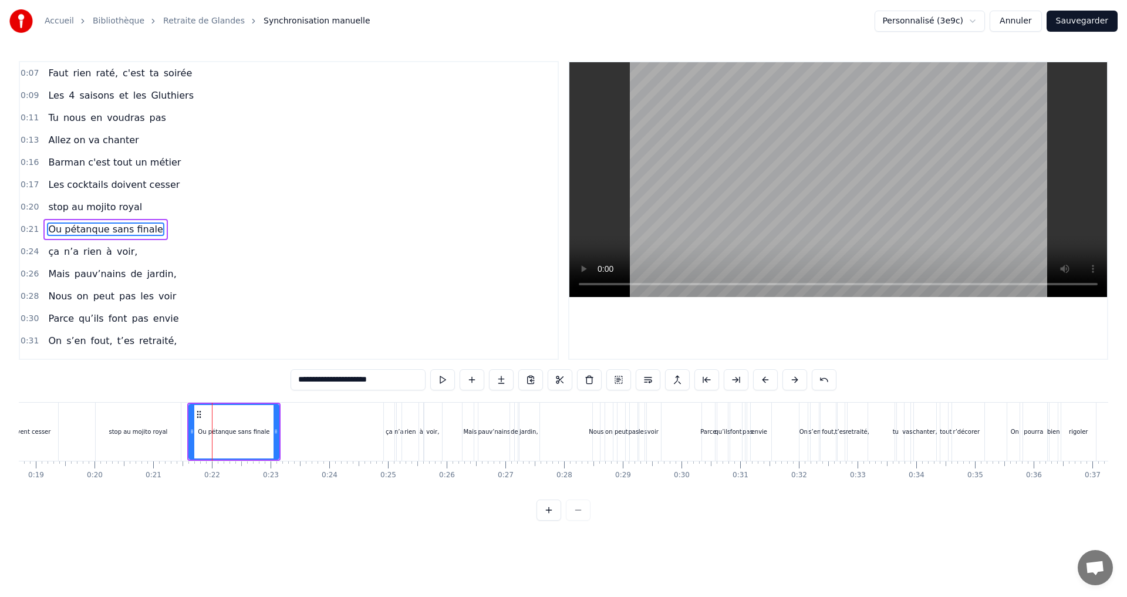
scroll to position [19, 0]
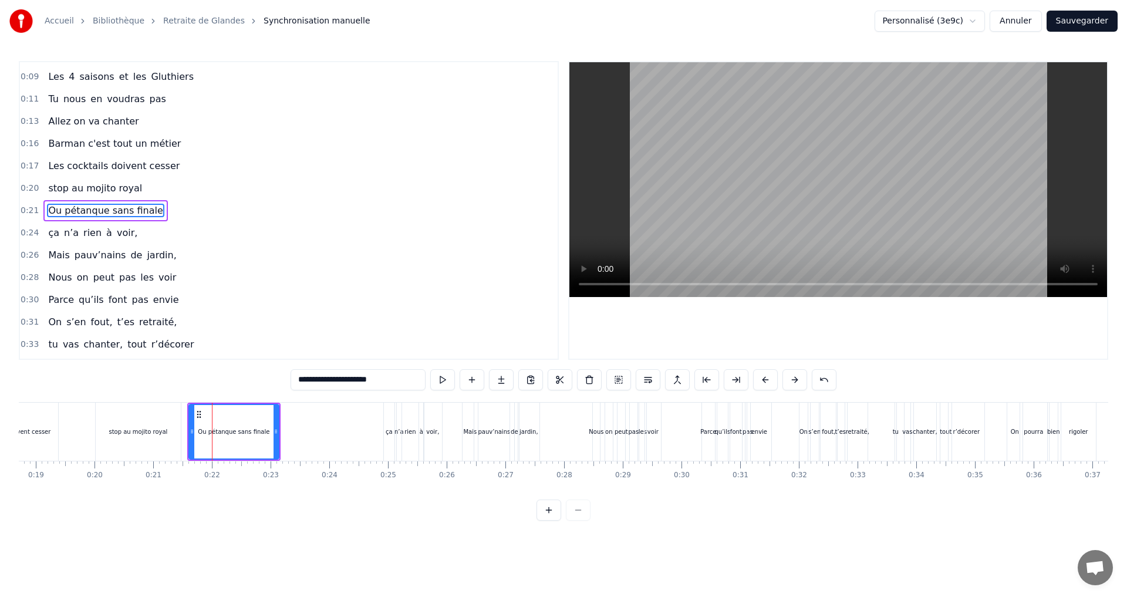
click at [1093, 19] on button "Sauvegarder" at bounding box center [1082, 21] width 71 height 21
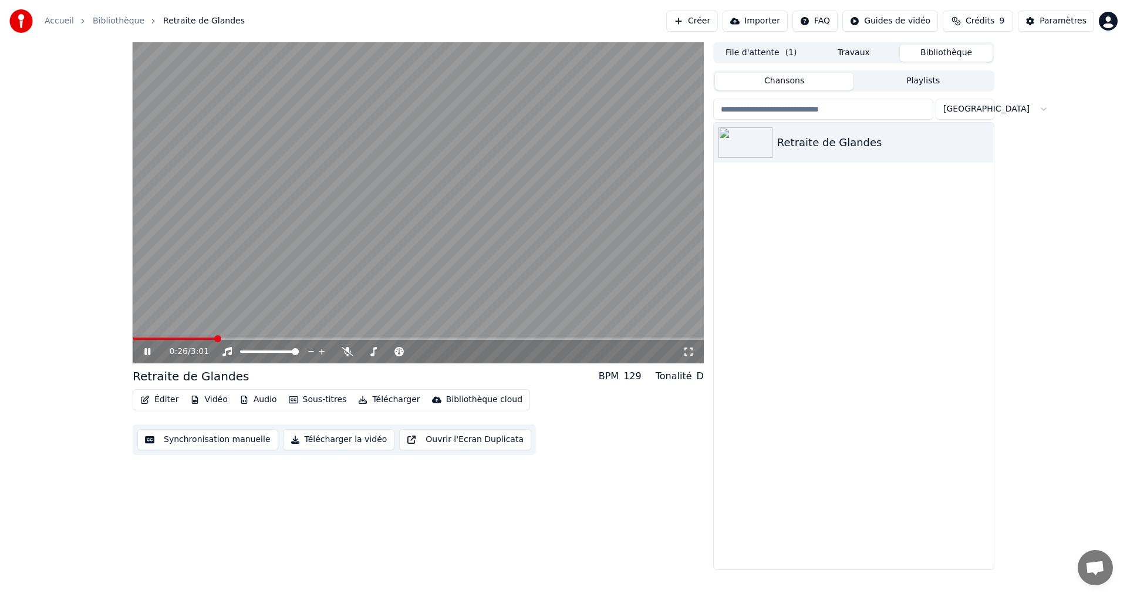
click at [217, 439] on button "Synchronisation manuelle" at bounding box center [207, 439] width 141 height 21
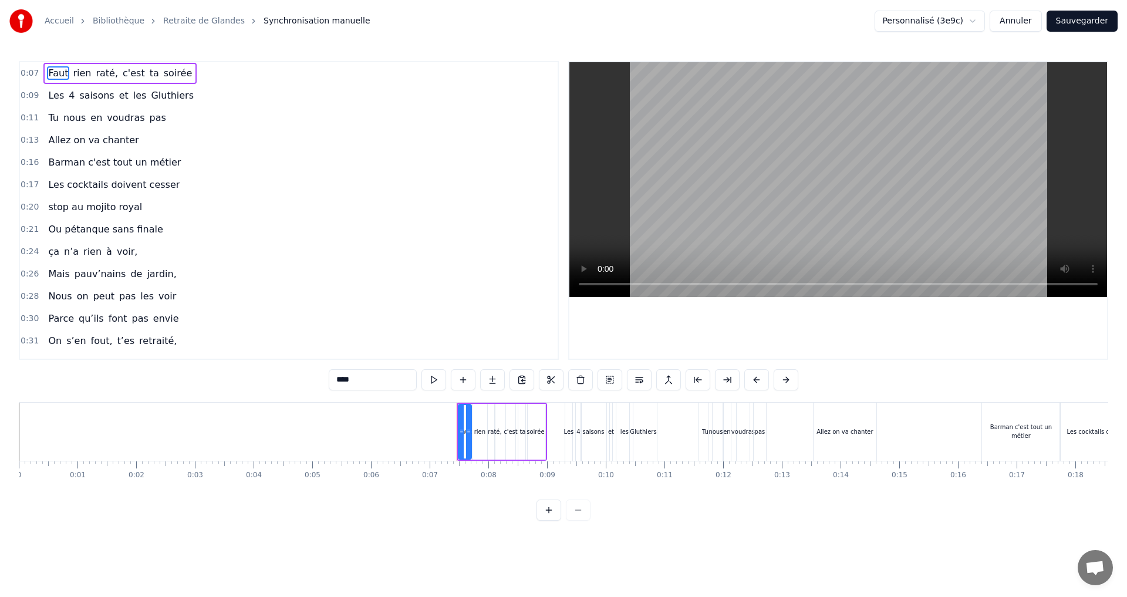
click at [107, 227] on span "Ou pétanque sans finale" at bounding box center [105, 230] width 117 height 14
type input "**********"
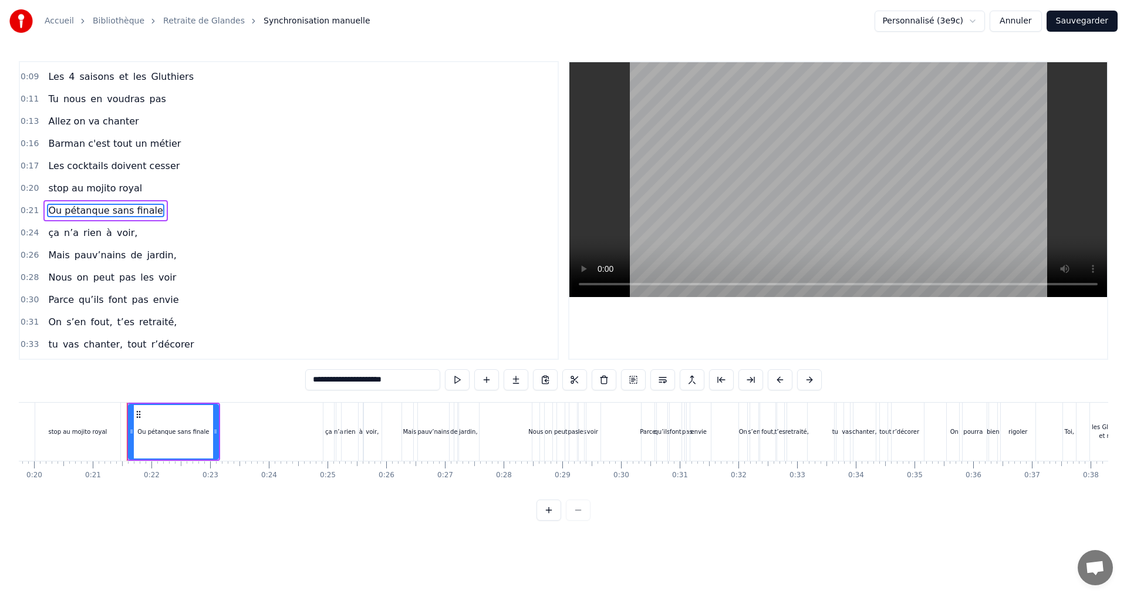
scroll to position [0, 1208]
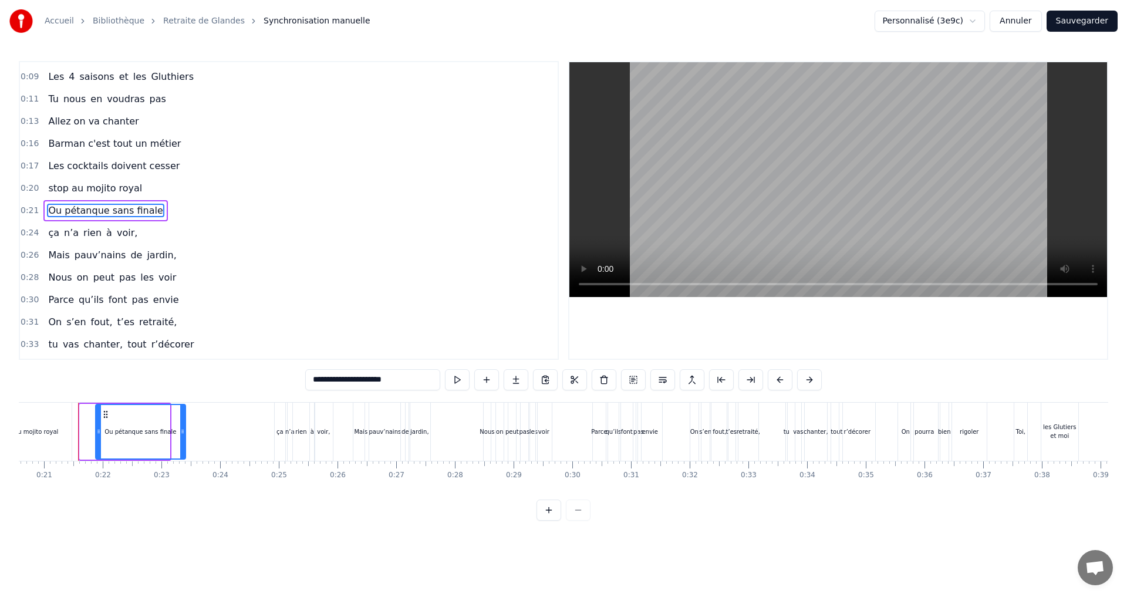
drag, startPoint x: 89, startPoint y: 417, endPoint x: 105, endPoint y: 416, distance: 15.9
click at [105, 416] on icon at bounding box center [105, 414] width 9 height 9
click at [1071, 22] on button "Sauvegarder" at bounding box center [1082, 21] width 71 height 21
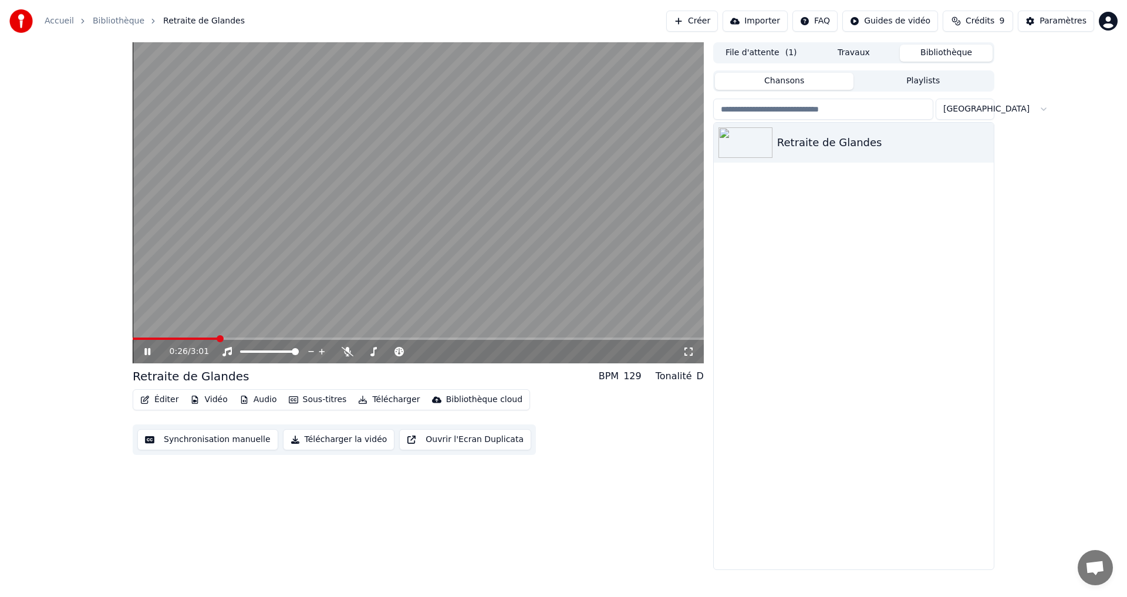
click at [195, 440] on button "Synchronisation manuelle" at bounding box center [207, 439] width 141 height 21
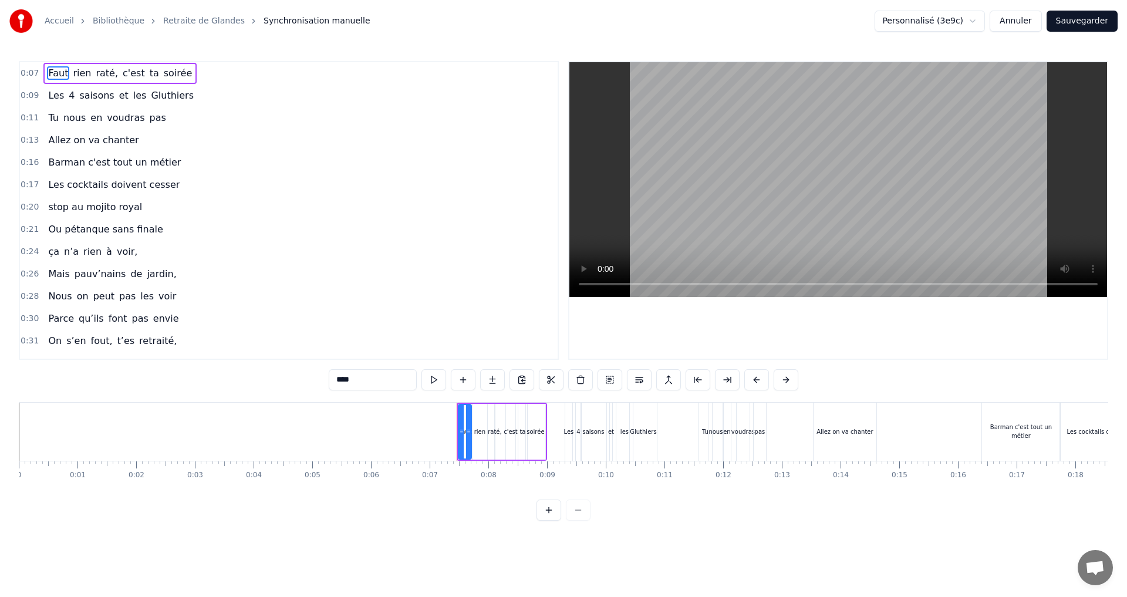
click at [96, 230] on span "Ou pétanque sans finale" at bounding box center [105, 230] width 117 height 14
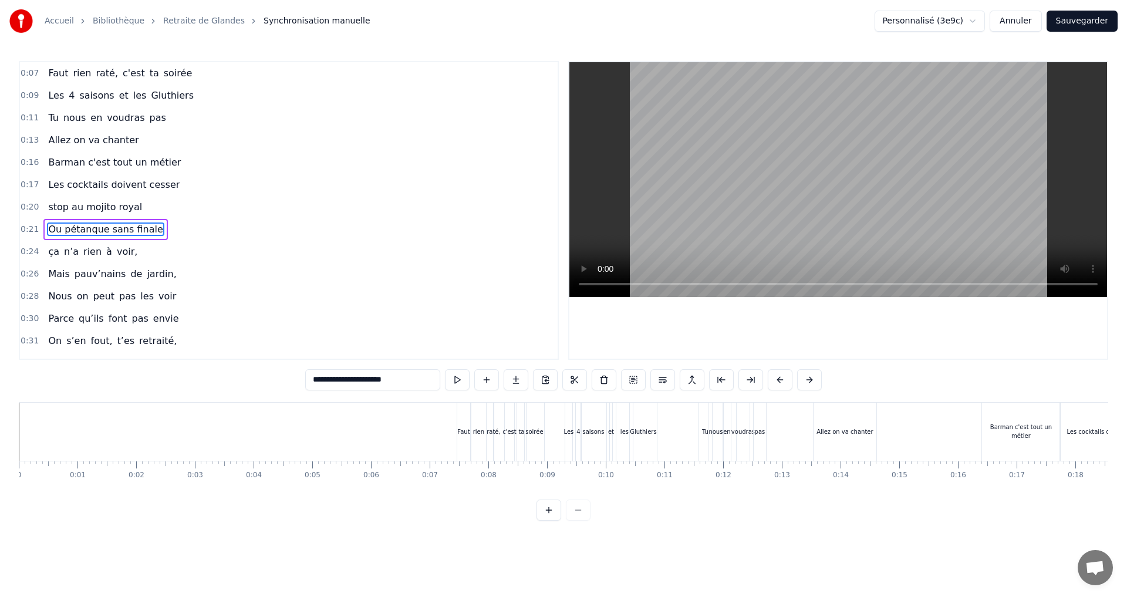
type input "**********"
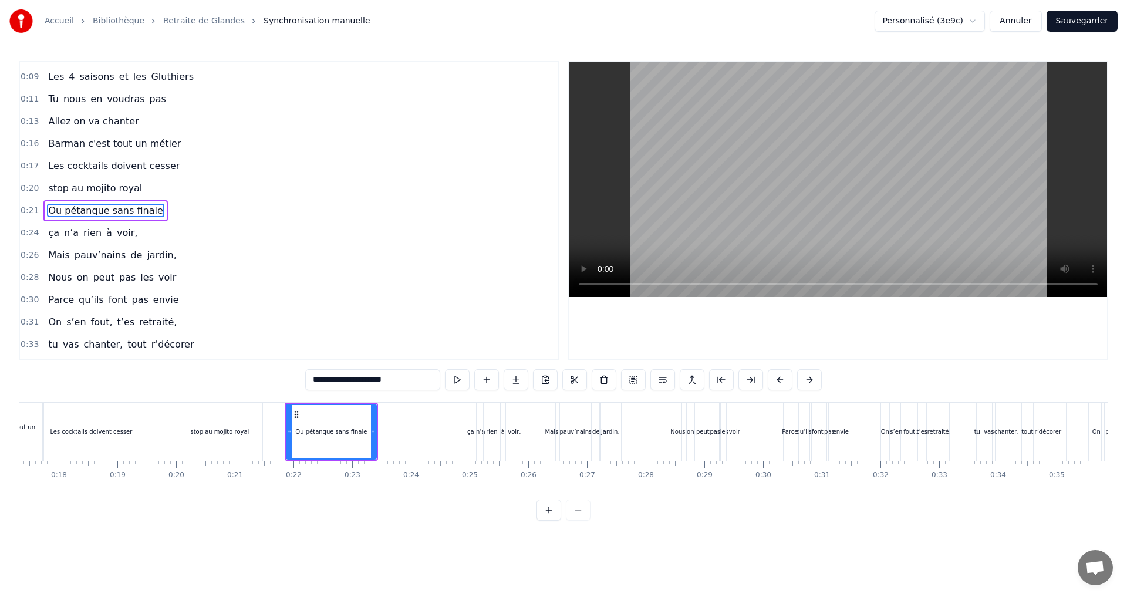
scroll to position [0, 1223]
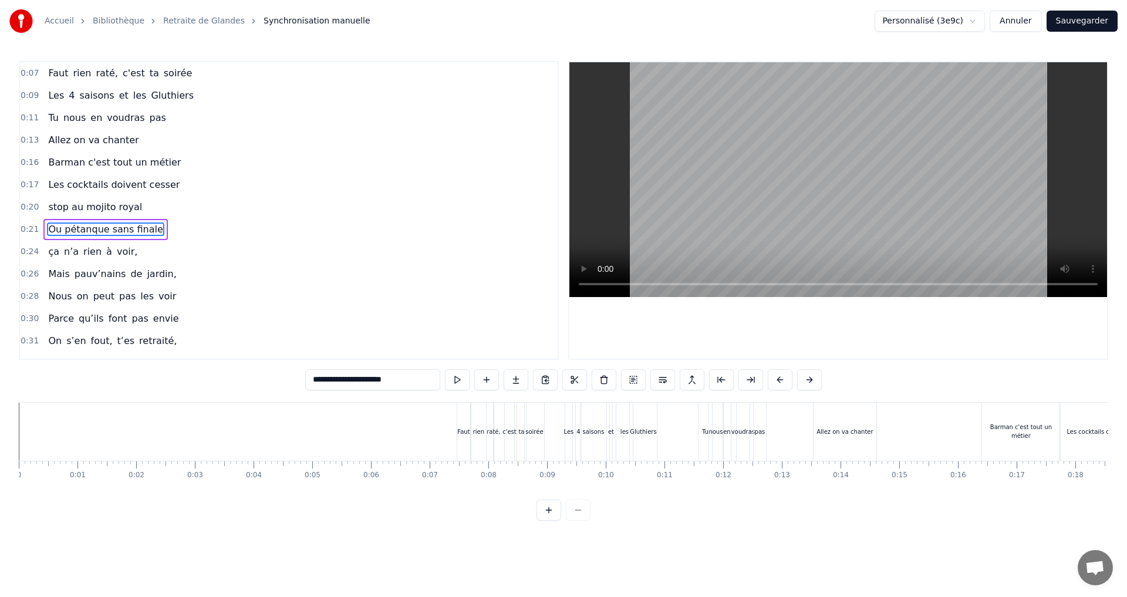
scroll to position [0, 1223]
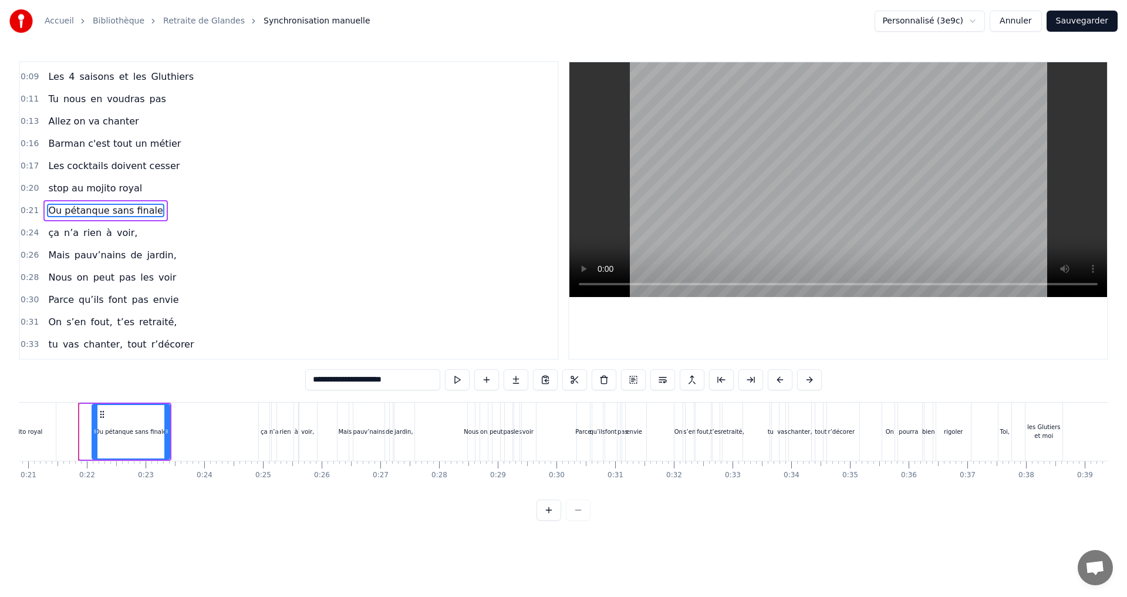
drag, startPoint x: 0, startPoint y: 0, endPoint x: 93, endPoint y: 429, distance: 438.5
click at [93, 429] on icon at bounding box center [95, 431] width 5 height 9
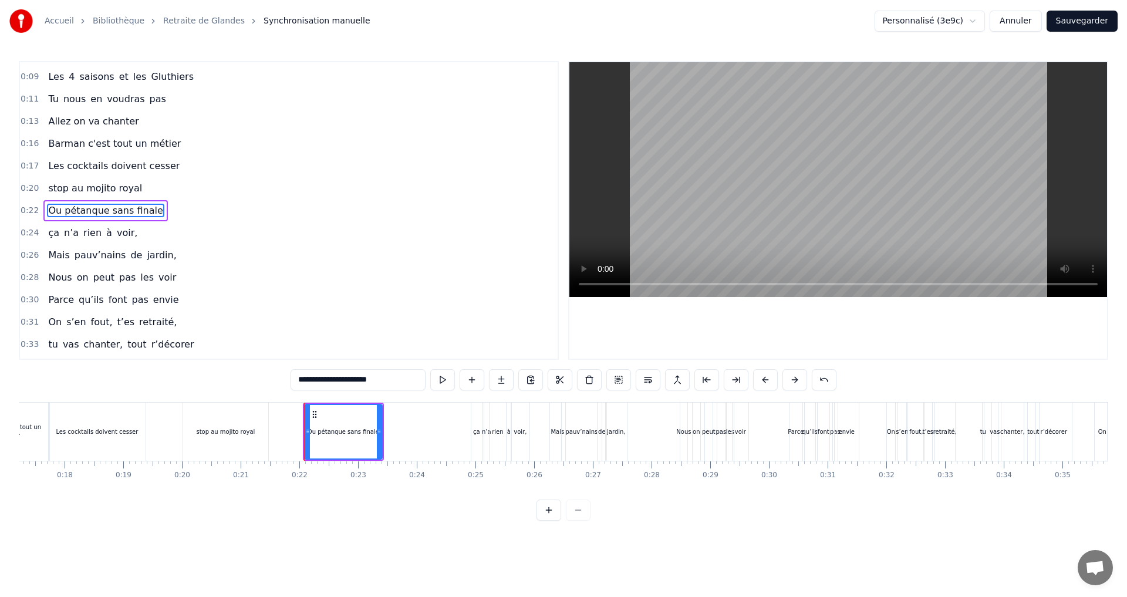
scroll to position [0, 982]
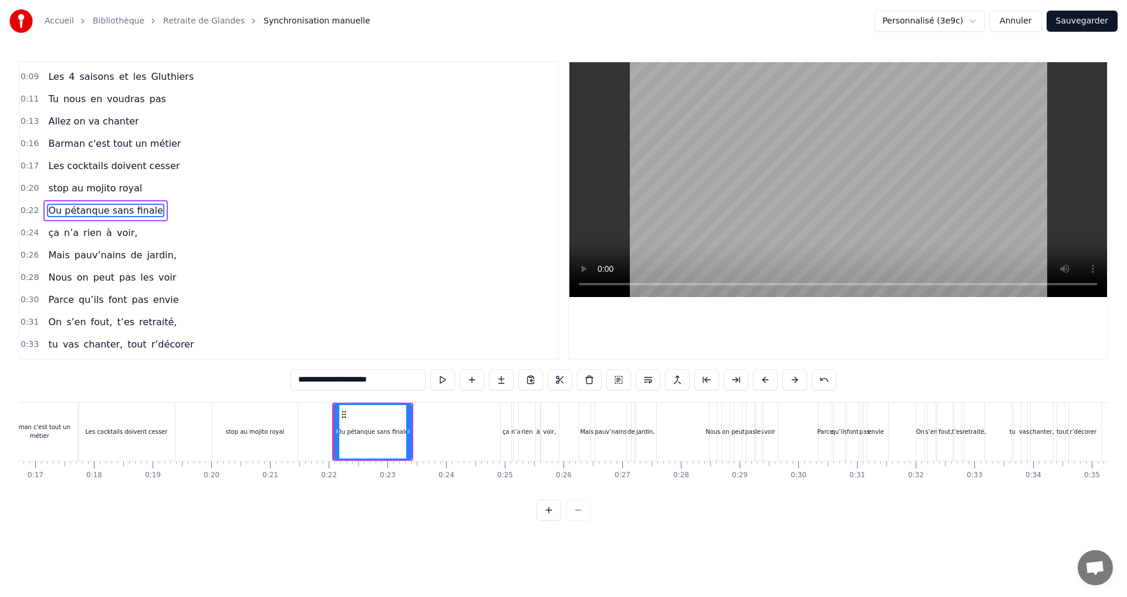
click at [242, 429] on div "stop au mojito royal" at bounding box center [254, 431] width 59 height 9
type input "**********"
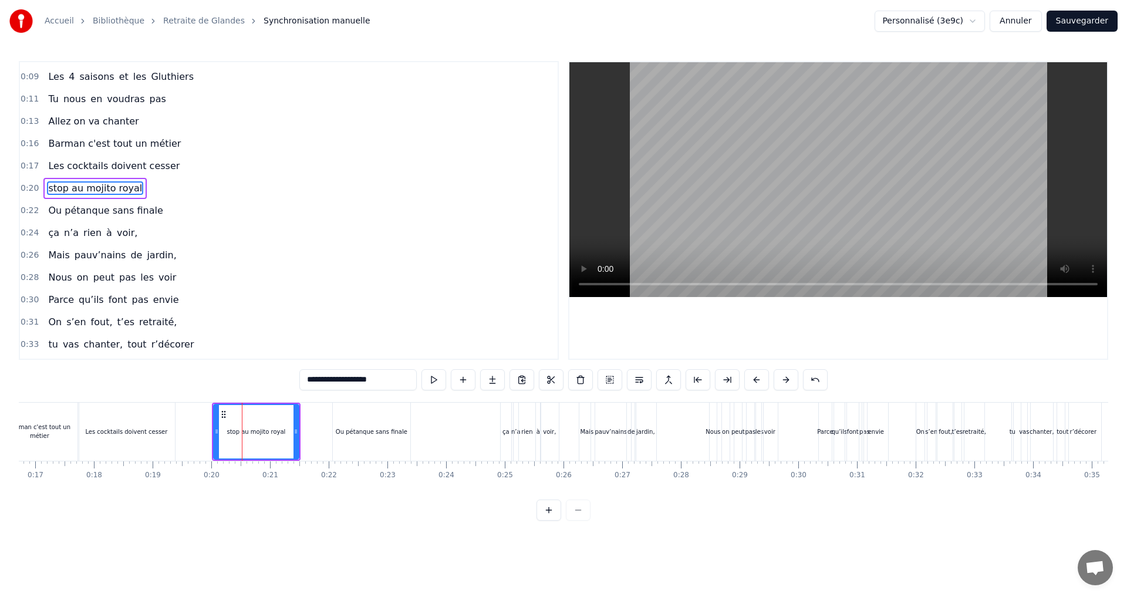
scroll to position [0, 0]
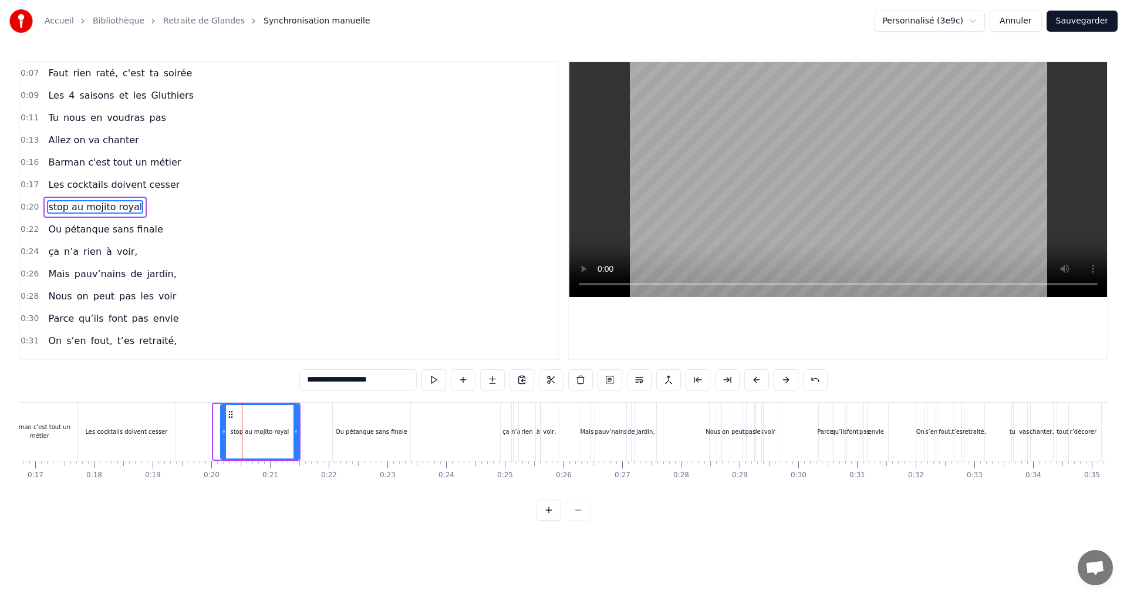
drag, startPoint x: 215, startPoint y: 432, endPoint x: 223, endPoint y: 433, distance: 7.3
click at [223, 433] on icon at bounding box center [223, 431] width 5 height 9
click at [1077, 11] on button "Sauvegarder" at bounding box center [1082, 21] width 71 height 21
